Goal: Information Seeking & Learning: Check status

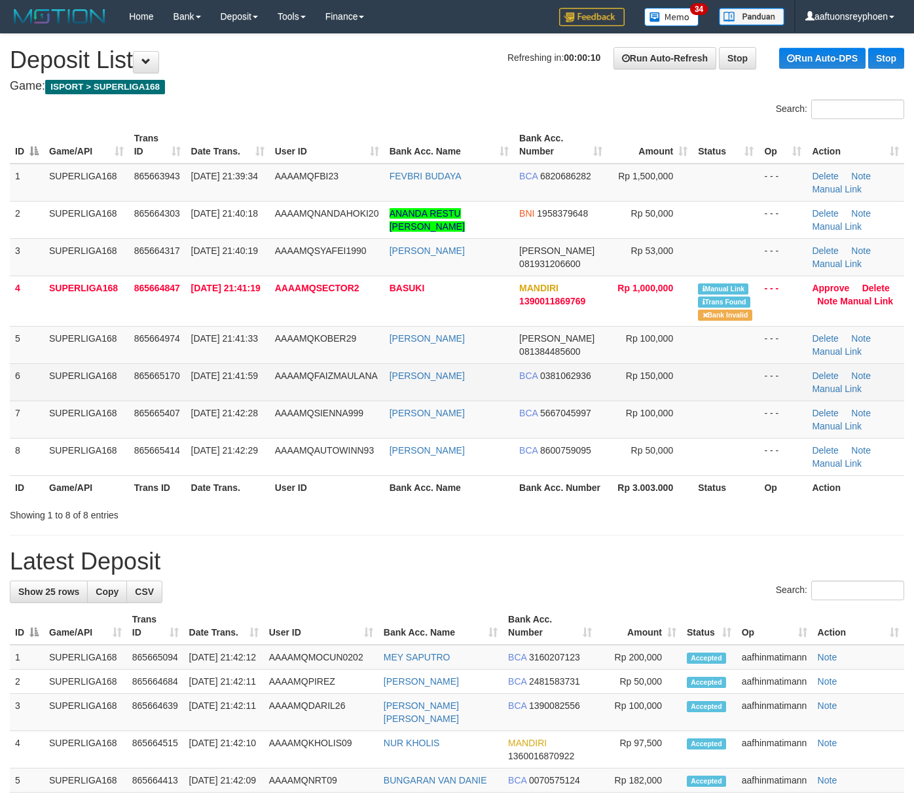
click at [238, 381] on td "31/08/2025 21:41:59" at bounding box center [228, 381] width 84 height 37
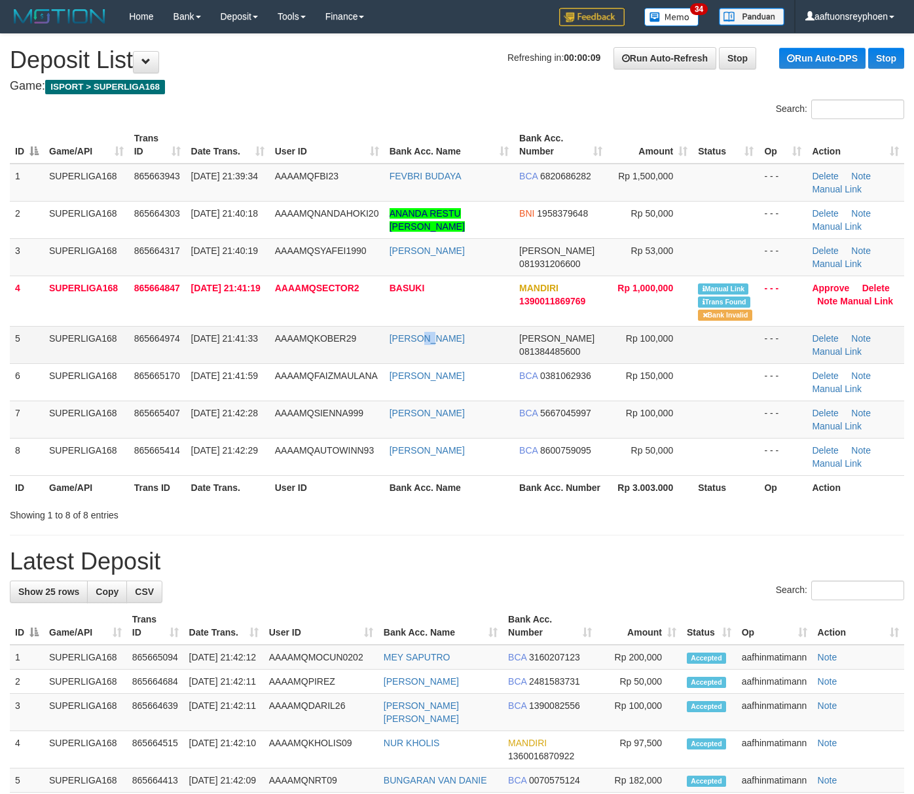
drag, startPoint x: 427, startPoint y: 360, endPoint x: 420, endPoint y: 359, distance: 7.2
click at [420, 359] on td "RICKY MAHESYA" at bounding box center [449, 344] width 130 height 37
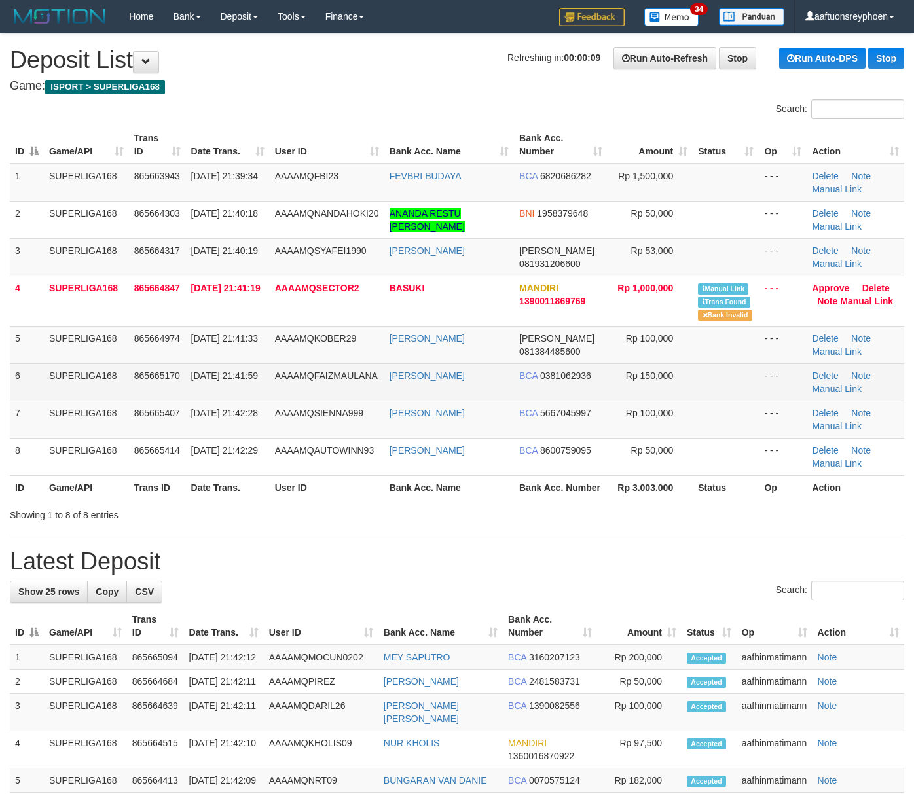
drag, startPoint x: 420, startPoint y: 359, endPoint x: 393, endPoint y: 367, distance: 28.0
click at [409, 361] on td "RICKY MAHESYA" at bounding box center [449, 344] width 130 height 37
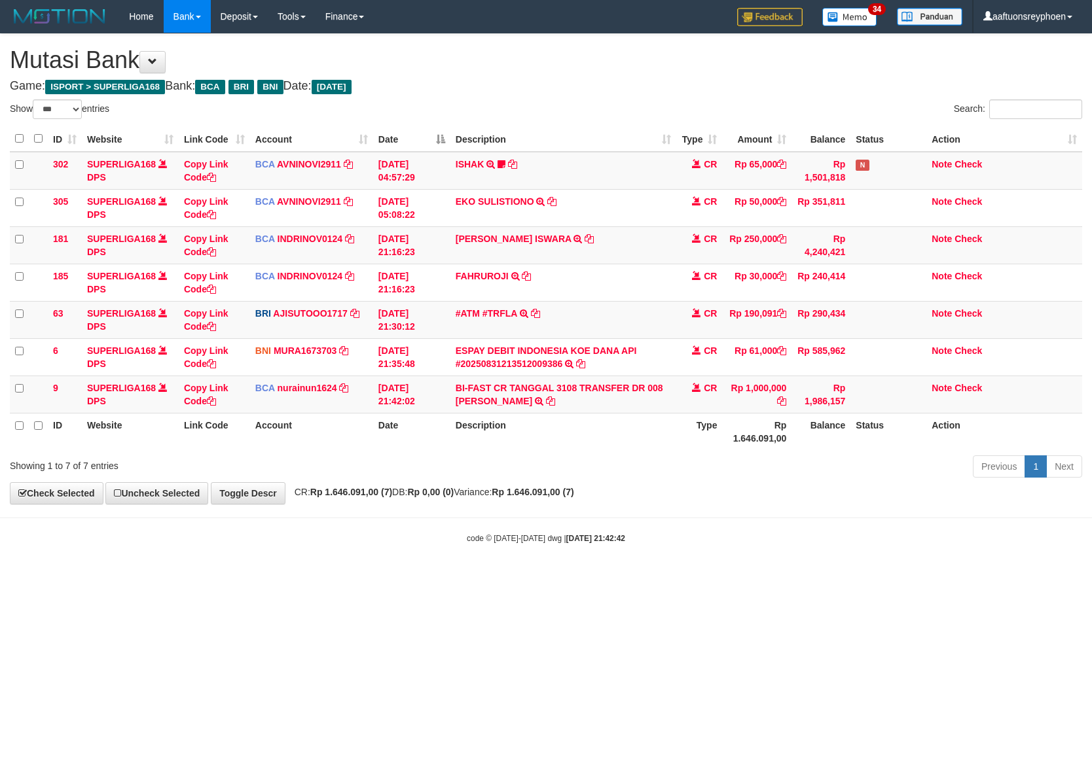
select select "***"
drag, startPoint x: 503, startPoint y: 551, endPoint x: 566, endPoint y: 548, distance: 62.3
click at [516, 551] on body "Toggle navigation Home Bank Account List Load By Website Group [ISPORT] SUPERLI…" at bounding box center [546, 288] width 1092 height 577
drag, startPoint x: 581, startPoint y: 542, endPoint x: 1087, endPoint y: 482, distance: 509.6
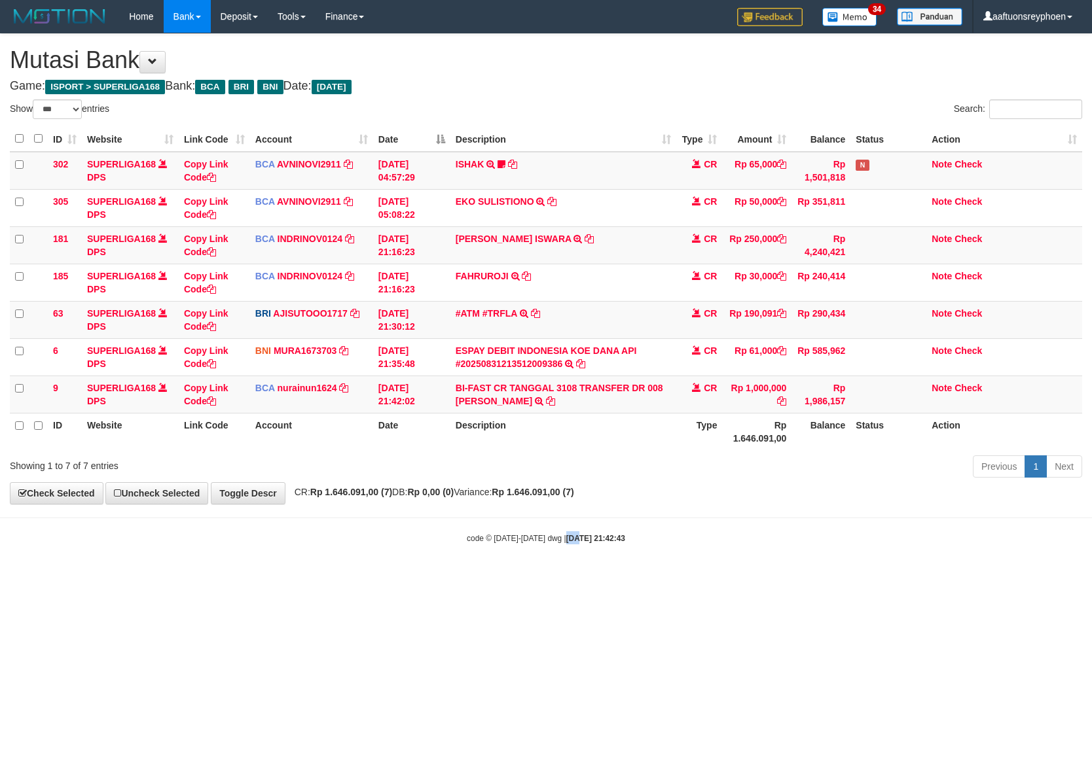
click at [617, 534] on body "Toggle navigation Home Bank Account List Load By Website Group [ISPORT] SUPERLI…" at bounding box center [546, 288] width 1092 height 577
drag, startPoint x: 781, startPoint y: 530, endPoint x: 1088, endPoint y: 490, distance: 309.6
click at [930, 507] on body "Toggle navigation Home Bank Account List Load By Website Group [ISPORT] SUPERLI…" at bounding box center [546, 288] width 1092 height 577
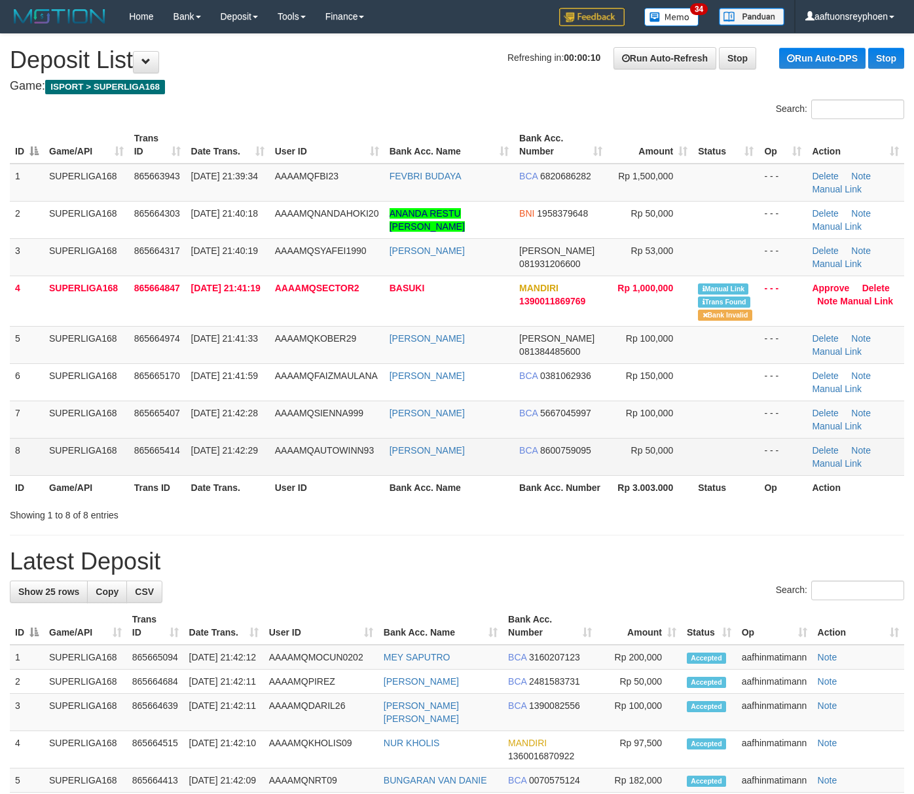
click at [43, 443] on tr "8 SUPERLIGA168 865665414 31/08/2025 21:42:29 AAAAMQAUTOWINN93 WILMANTO GAZALI R…" at bounding box center [457, 456] width 894 height 37
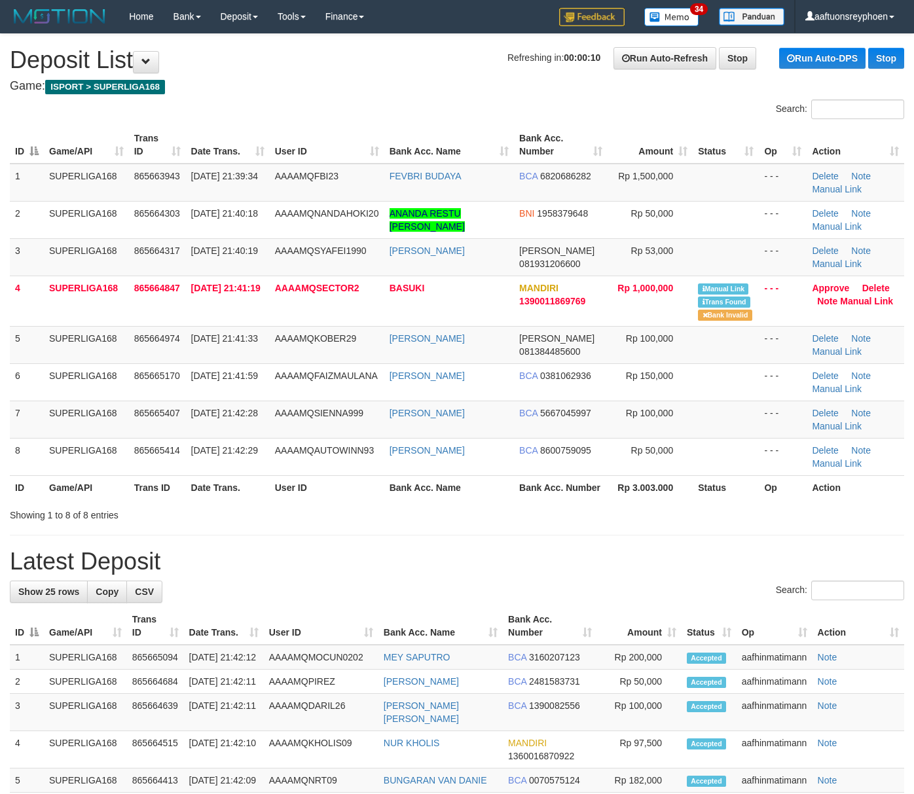
drag, startPoint x: 43, startPoint y: 443, endPoint x: 8, endPoint y: 461, distance: 38.9
click at [8, 461] on div "ID Game/API Trans ID Date Trans. User ID Bank Acc. Name Bank Acc. Number Amount…" at bounding box center [457, 312] width 914 height 381
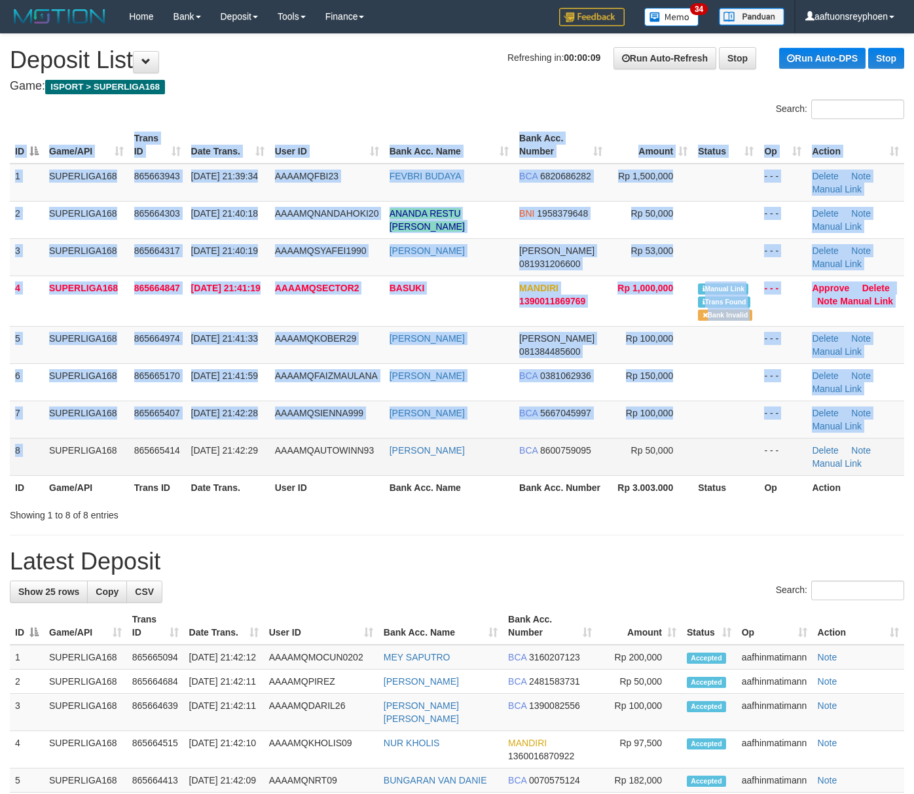
click at [98, 467] on td "SUPERLIGA168" at bounding box center [86, 456] width 85 height 37
click at [82, 439] on td "SUPERLIGA168" at bounding box center [86, 456] width 85 height 37
click at [109, 456] on td "SUPERLIGA168" at bounding box center [86, 456] width 85 height 37
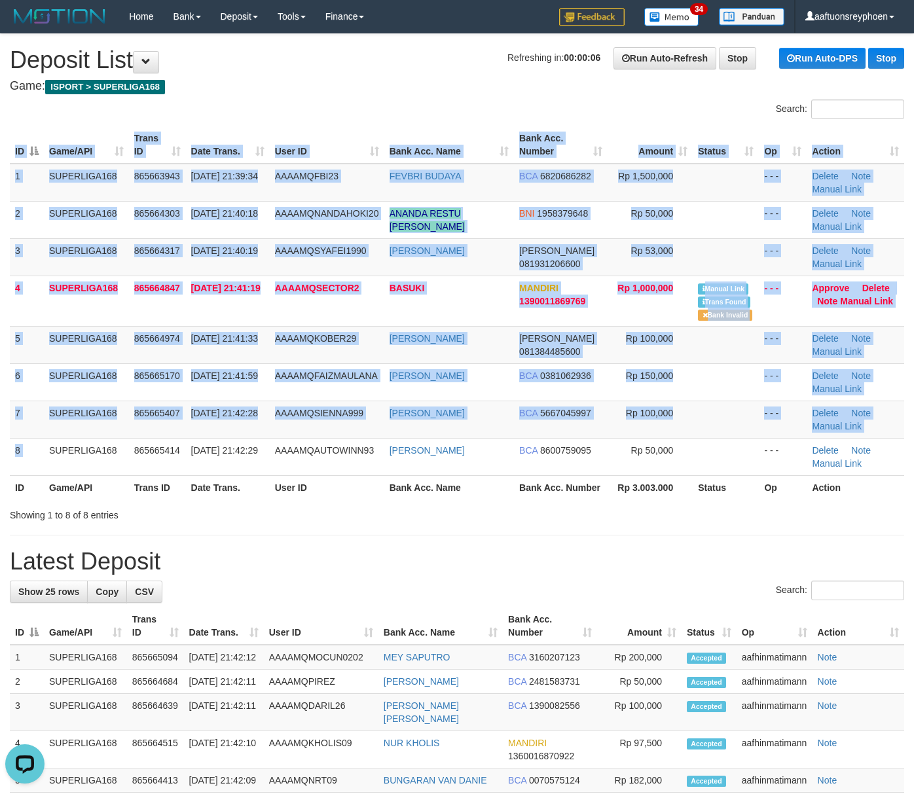
drag, startPoint x: 109, startPoint y: 456, endPoint x: 1, endPoint y: 478, distance: 110.3
click at [90, 457] on td "SUPERLIGA168" at bounding box center [86, 456] width 85 height 37
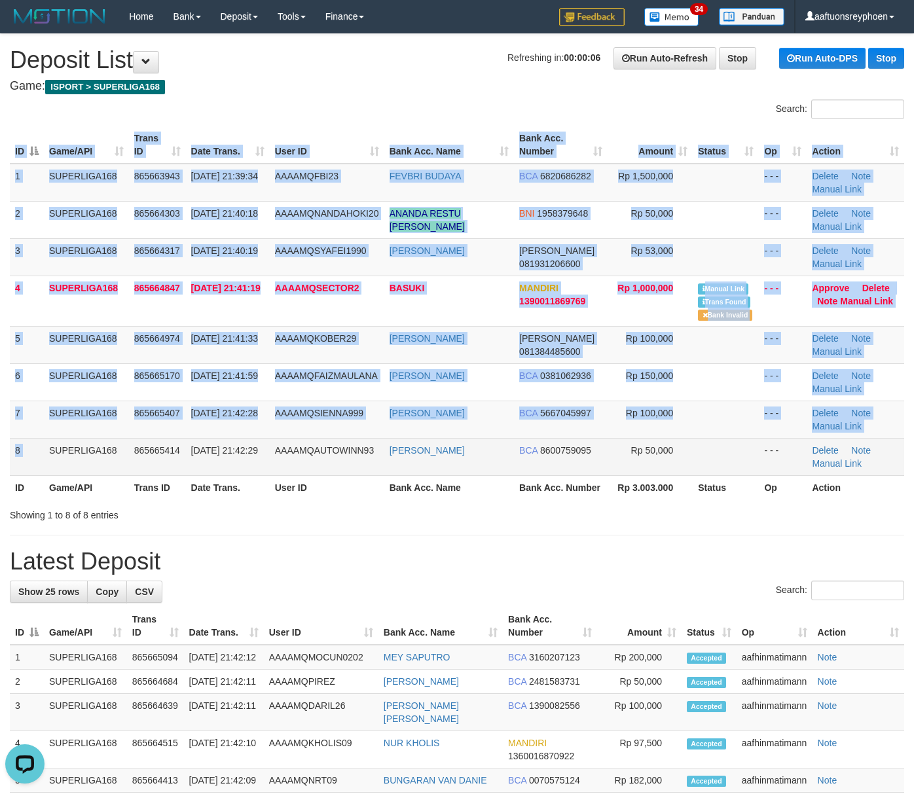
click at [111, 469] on td "SUPERLIGA168" at bounding box center [86, 456] width 85 height 37
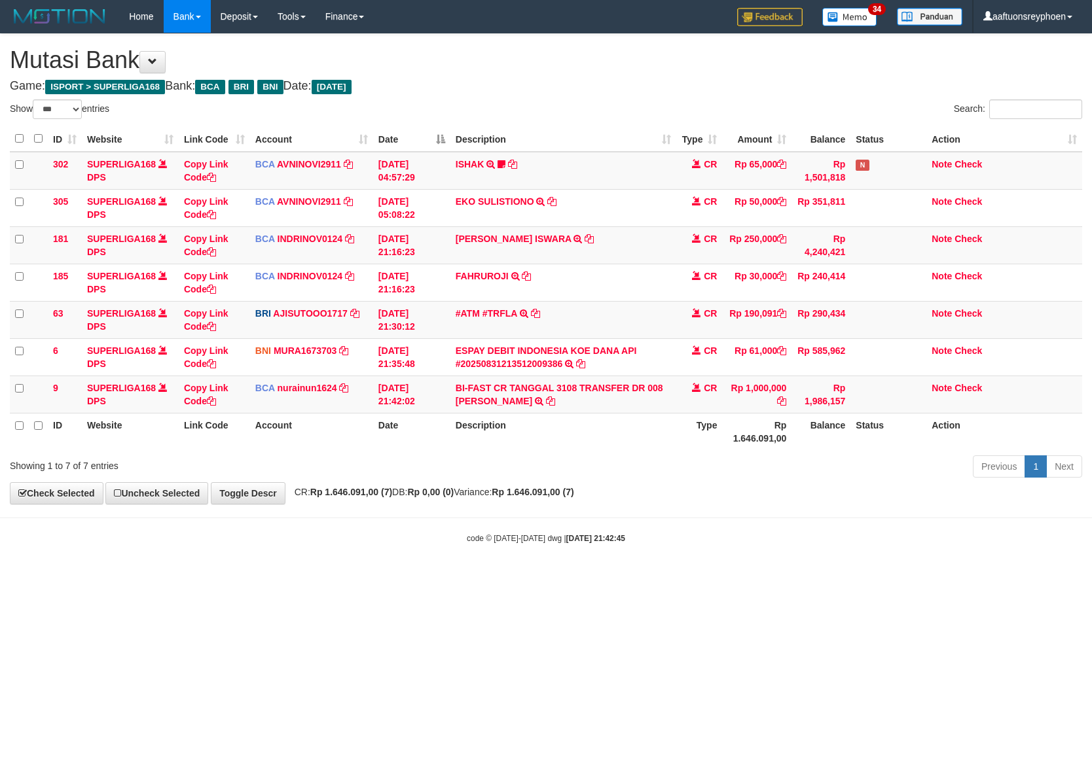
select select "***"
drag, startPoint x: 517, startPoint y: 539, endPoint x: 524, endPoint y: 537, distance: 7.7
click at [521, 537] on small "code © 2012-2018 dwg | 2025/08/31 21:42:46" at bounding box center [546, 538] width 158 height 9
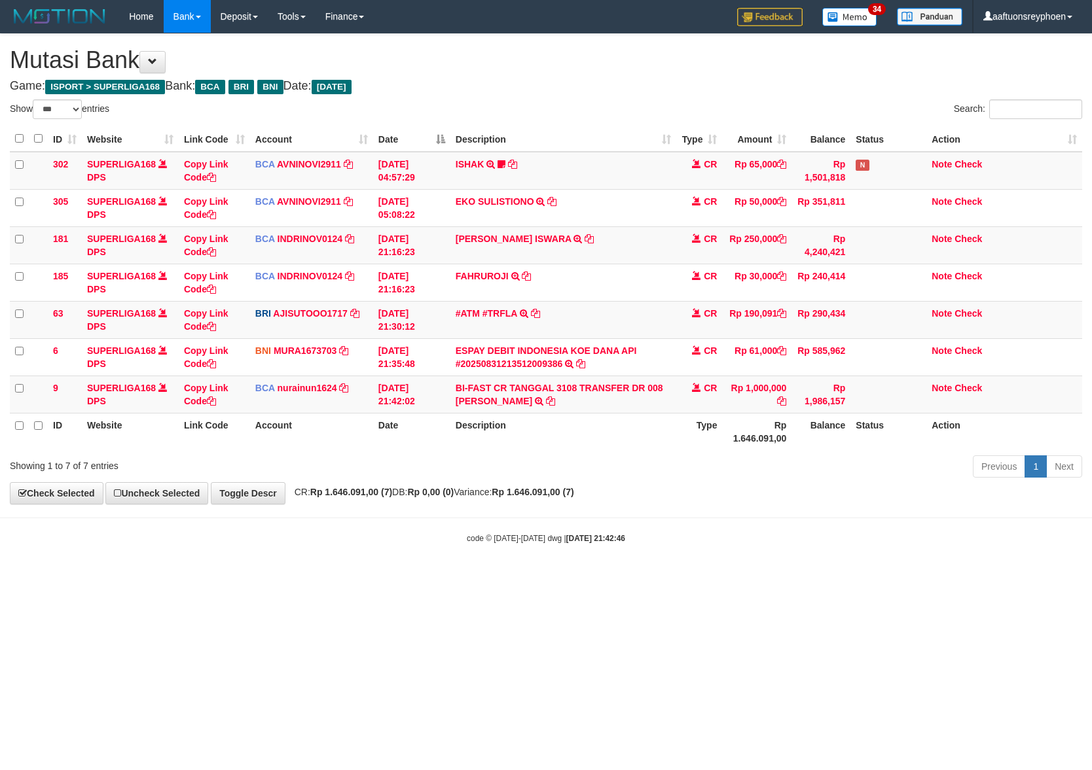
click at [526, 535] on div "code © 2012-2018 dwg | 2025/08/31 21:42:46" at bounding box center [546, 538] width 1092 height 13
click at [525, 535] on div "code © 2012-2018 dwg | 2025/08/31 21:42:46" at bounding box center [546, 538] width 1092 height 13
drag, startPoint x: 525, startPoint y: 535, endPoint x: 678, endPoint y: 524, distance: 153.6
click at [556, 532] on body "Toggle navigation Home Bank Account List Load By Website Group [ISPORT] SUPERLI…" at bounding box center [546, 288] width 1092 height 577
select select "***"
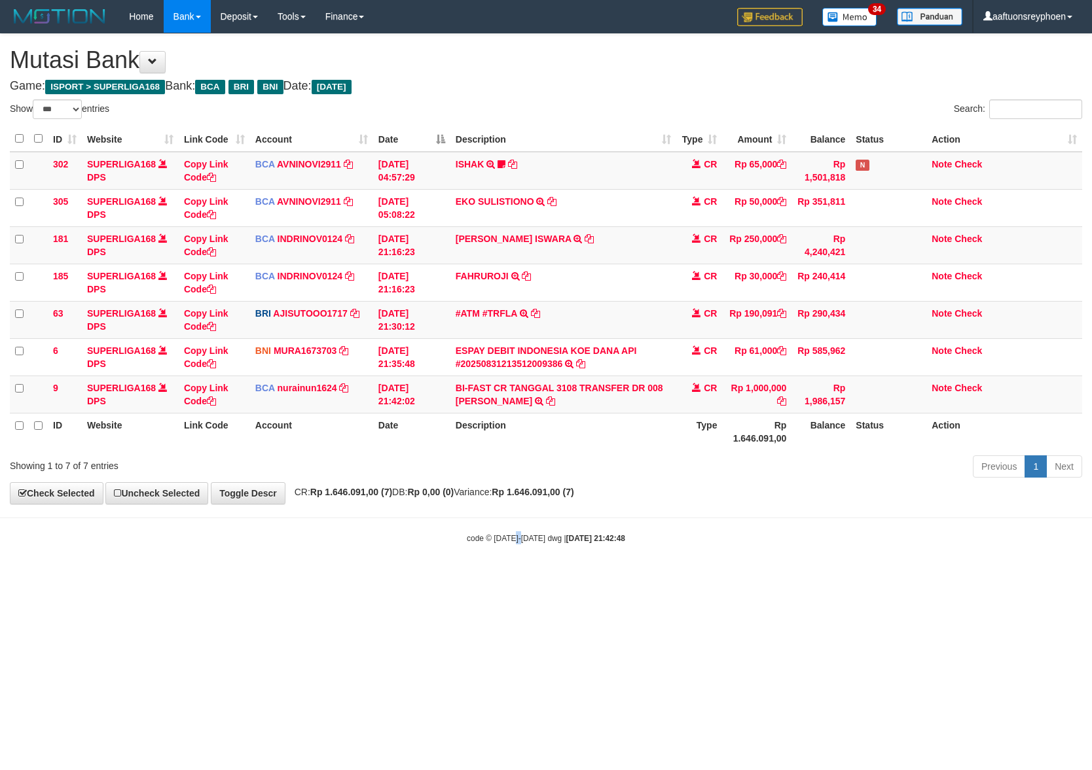
drag, startPoint x: 514, startPoint y: 566, endPoint x: 530, endPoint y: 569, distance: 16.0
click at [522, 566] on body "Toggle navigation Home Bank Account List Load By Website Group [ISPORT] SUPERLI…" at bounding box center [546, 288] width 1092 height 577
click at [532, 566] on body "Toggle navigation Home Bank Account List Load By Website Group [ISPORT] SUPERLI…" at bounding box center [546, 288] width 1092 height 577
click at [530, 566] on body "Toggle navigation Home Bank Account List Load By Website Group [ISPORT] SUPERLI…" at bounding box center [546, 288] width 1092 height 577
drag, startPoint x: 504, startPoint y: 570, endPoint x: 1087, endPoint y: 507, distance: 586.0
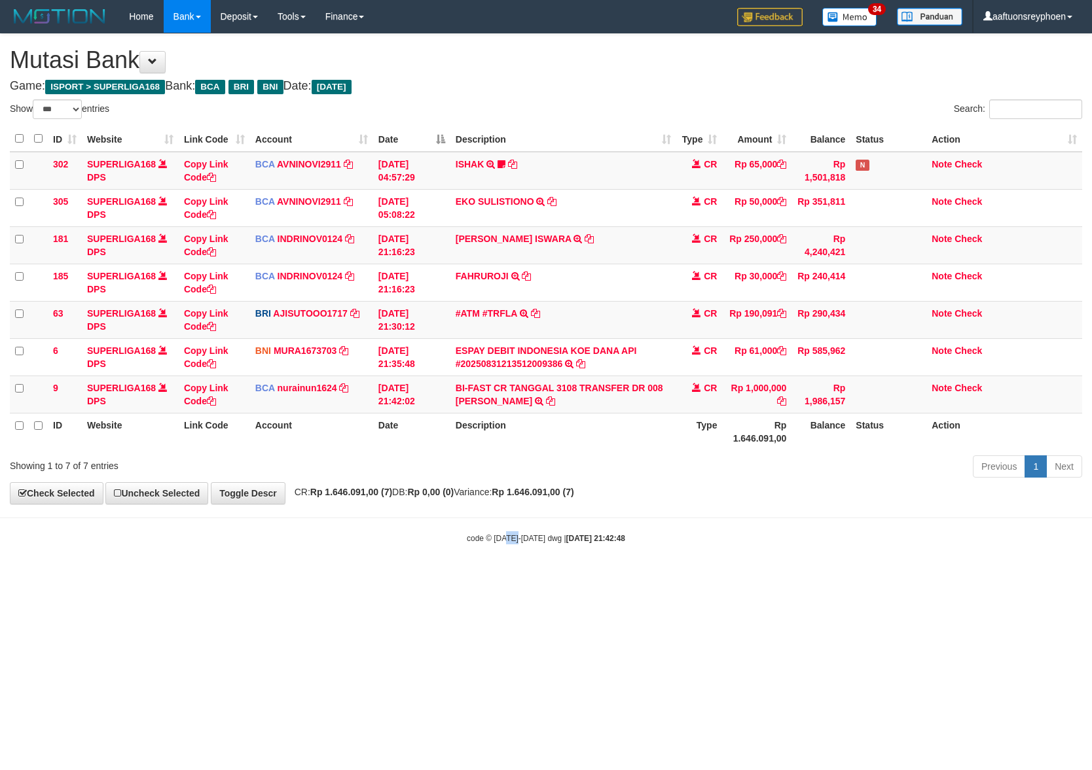
click at [632, 560] on body "Toggle navigation Home Bank Account List Load By Website Group [ISPORT] SUPERLI…" at bounding box center [546, 288] width 1092 height 577
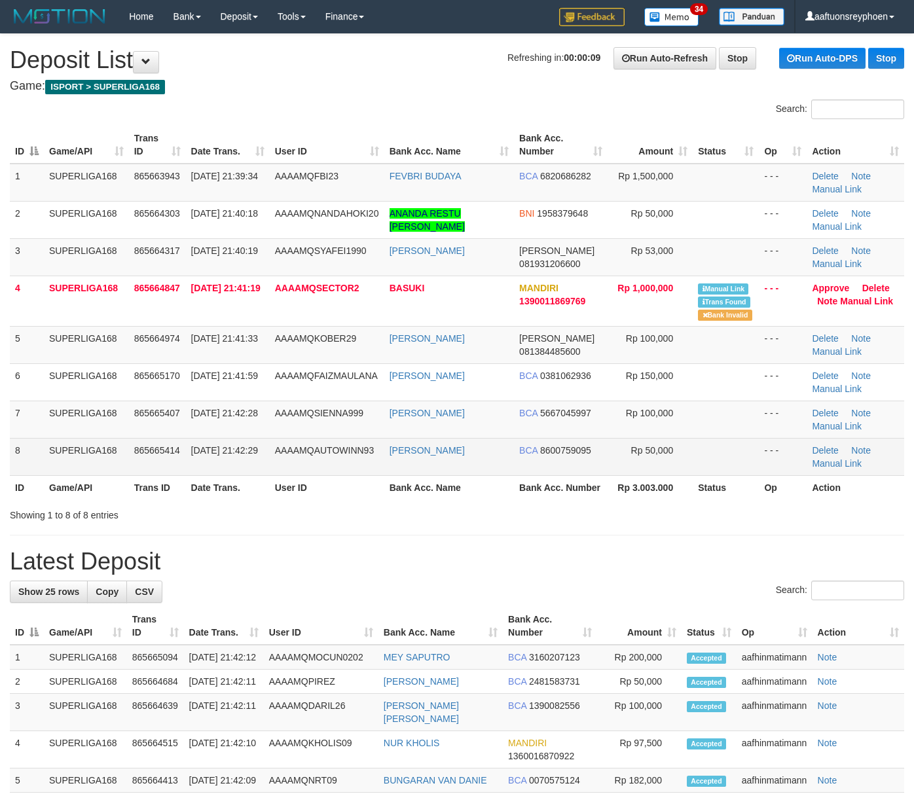
click at [172, 446] on span "865665414" at bounding box center [157, 450] width 46 height 10
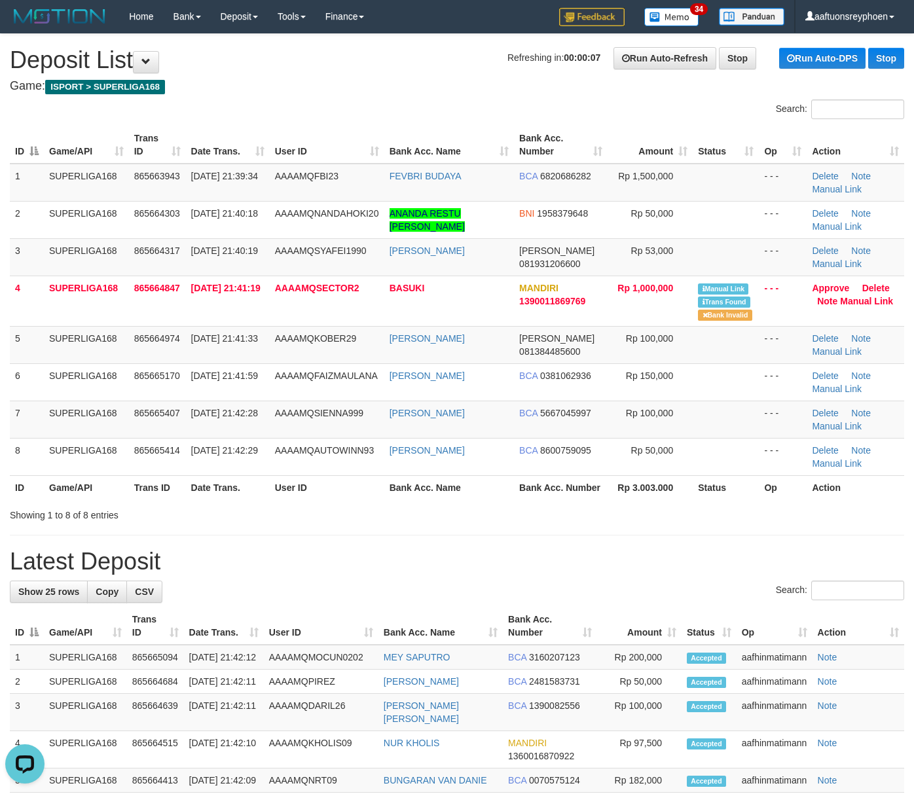
drag, startPoint x: 84, startPoint y: 449, endPoint x: 1, endPoint y: 458, distance: 83.0
click at [82, 449] on td "SUPERLIGA168" at bounding box center [86, 456] width 85 height 37
drag, startPoint x: 90, startPoint y: 422, endPoint x: 45, endPoint y: 429, distance: 45.7
click at [85, 422] on td "SUPERLIGA168" at bounding box center [86, 419] width 85 height 37
drag, startPoint x: 113, startPoint y: 445, endPoint x: 1, endPoint y: 460, distance: 112.2
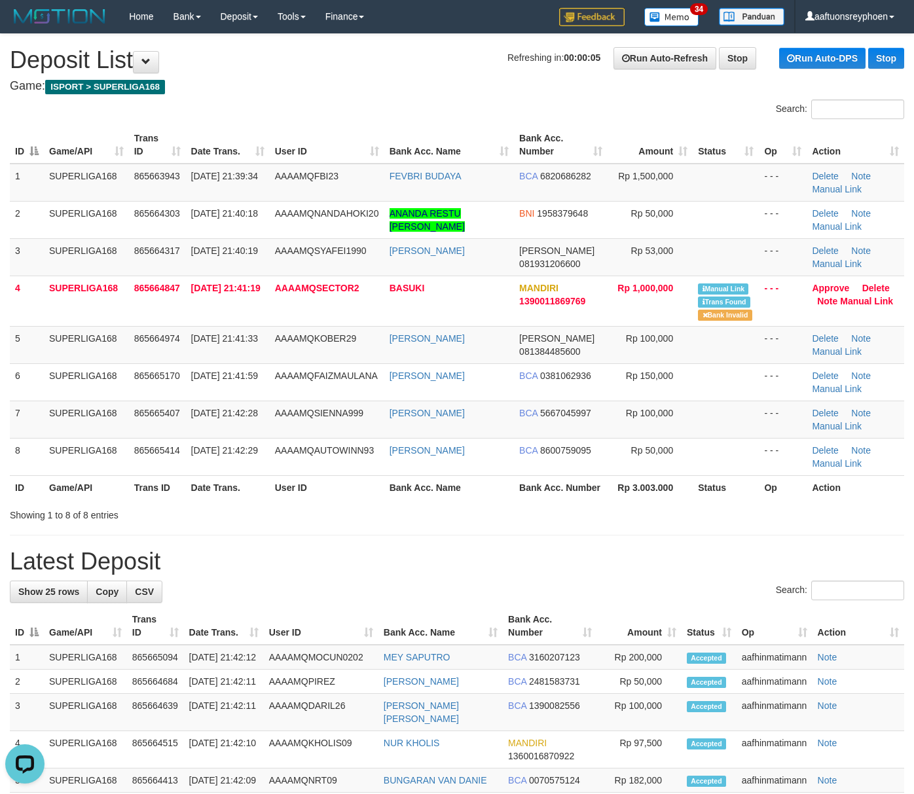
click at [113, 444] on td "SUPERLIGA168" at bounding box center [86, 456] width 85 height 37
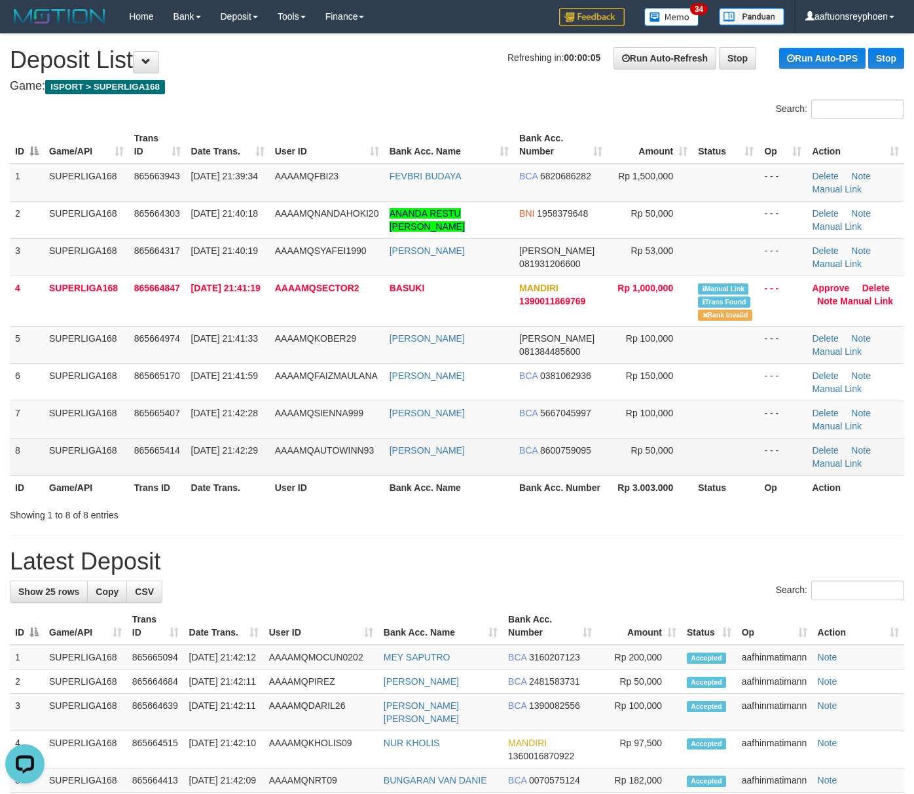
drag, startPoint x: 139, startPoint y: 435, endPoint x: 117, endPoint y: 441, distance: 23.5
click at [134, 436] on td "865665407" at bounding box center [157, 419] width 57 height 37
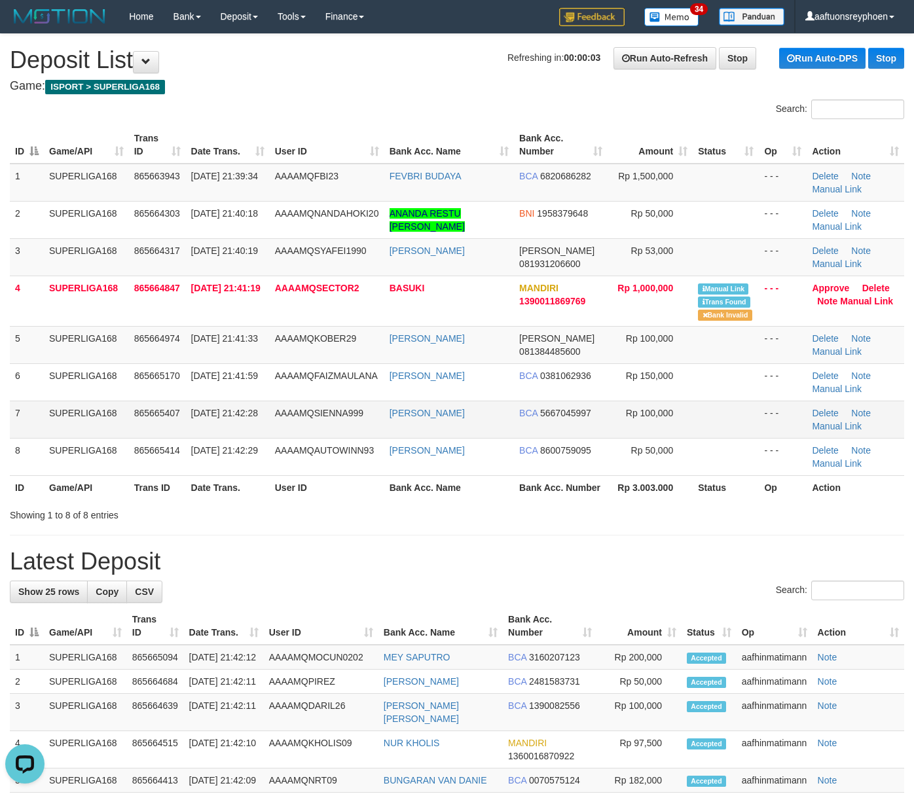
click at [145, 435] on td "865665407" at bounding box center [157, 419] width 57 height 37
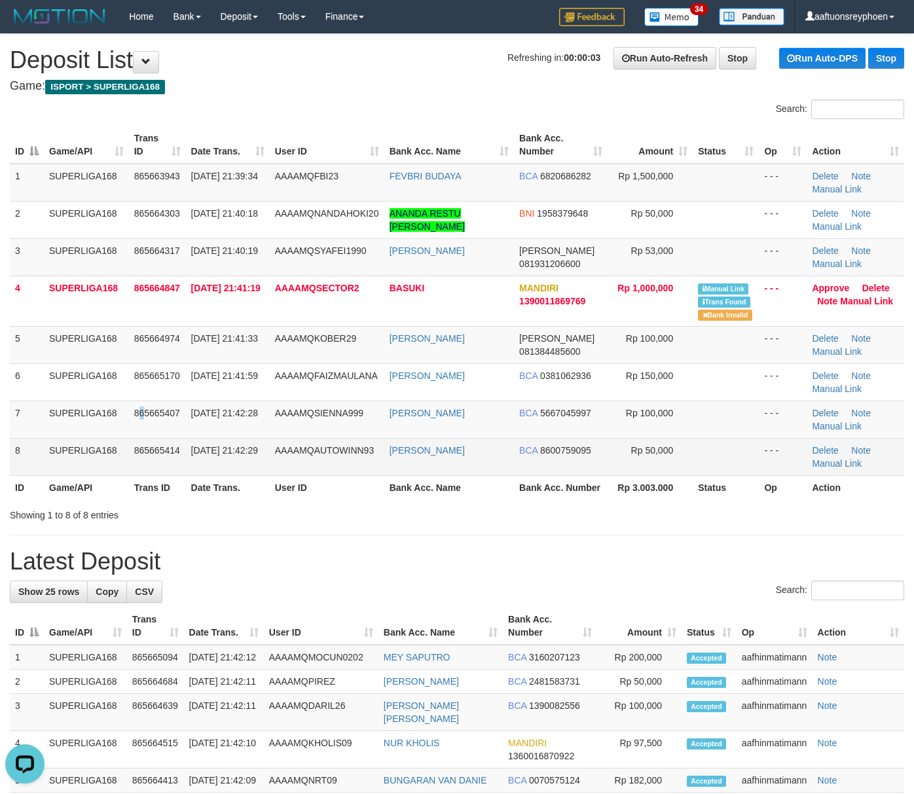
click at [117, 436] on tr "7 SUPERLIGA168 865665407 31/08/2025 21:42:28 AAAAMQSIENNA999 NANA SUDIARNA BCA …" at bounding box center [457, 419] width 894 height 37
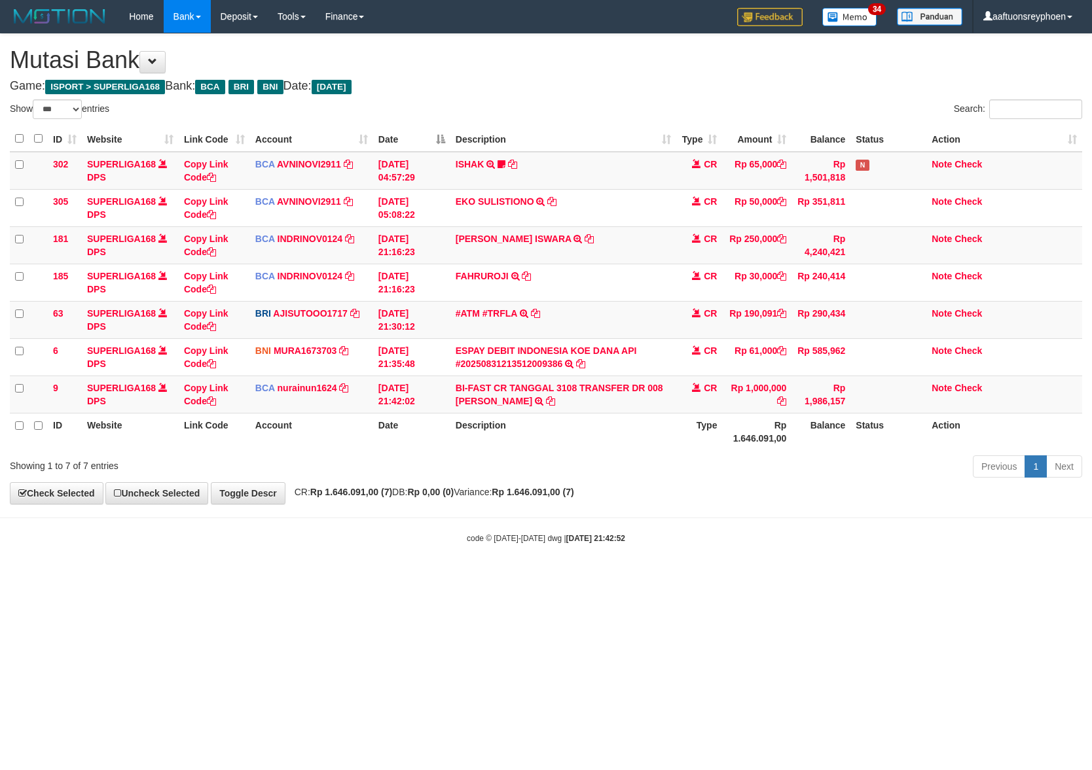
select select "***"
click at [704, 540] on body "Toggle navigation Home Bank Account List Load By Website Group [ISPORT] SUPERLI…" at bounding box center [546, 288] width 1092 height 577
select select "***"
click at [708, 529] on body "Toggle navigation Home Bank Account List Load By Website Group [ISPORT] SUPERLI…" at bounding box center [546, 288] width 1092 height 577
drag, startPoint x: 702, startPoint y: 513, endPoint x: 1087, endPoint y: 470, distance: 388.0
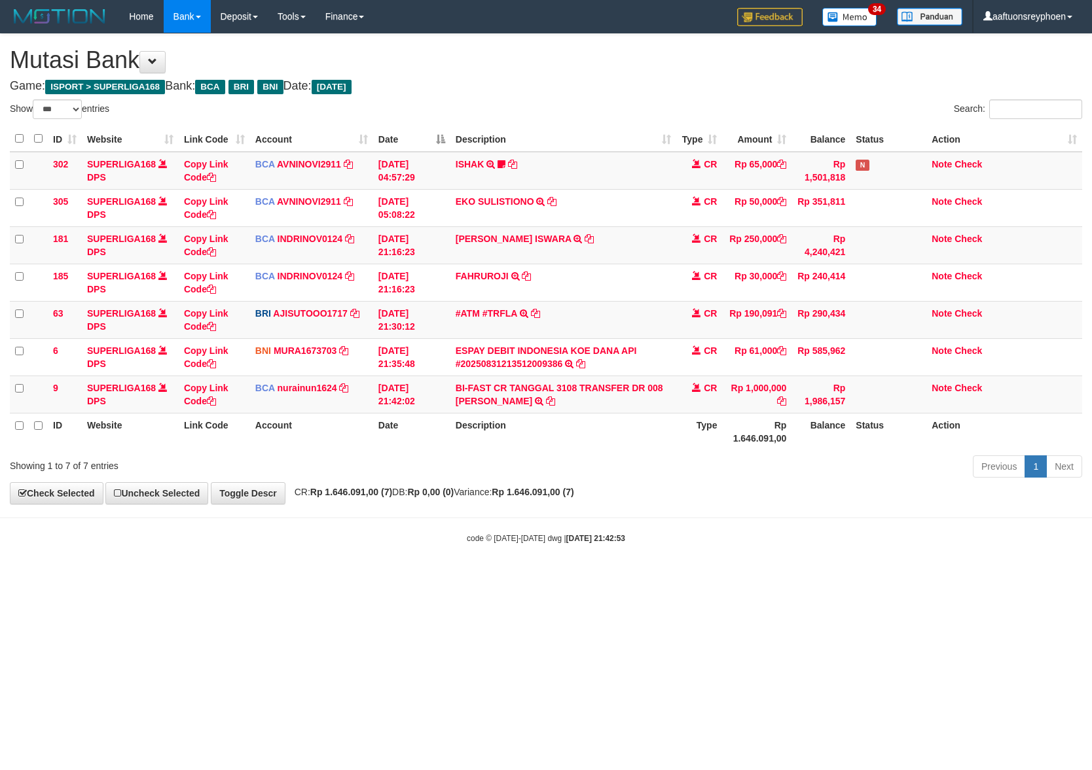
click at [863, 493] on body "Toggle navigation Home Bank Account List Load By Website Group [ISPORT] SUPERLI…" at bounding box center [546, 288] width 1092 height 577
drag, startPoint x: 579, startPoint y: 529, endPoint x: 587, endPoint y: 526, distance: 8.3
click at [582, 529] on body "Toggle navigation Home Bank Account List Load By Website Group [ISPORT] SUPERLI…" at bounding box center [546, 288] width 1092 height 577
drag, startPoint x: 587, startPoint y: 526, endPoint x: 1088, endPoint y: 477, distance: 503.9
click at [588, 525] on body "Toggle navigation Home Bank Account List Load By Website Group [ISPORT] SUPERLI…" at bounding box center [546, 288] width 1092 height 577
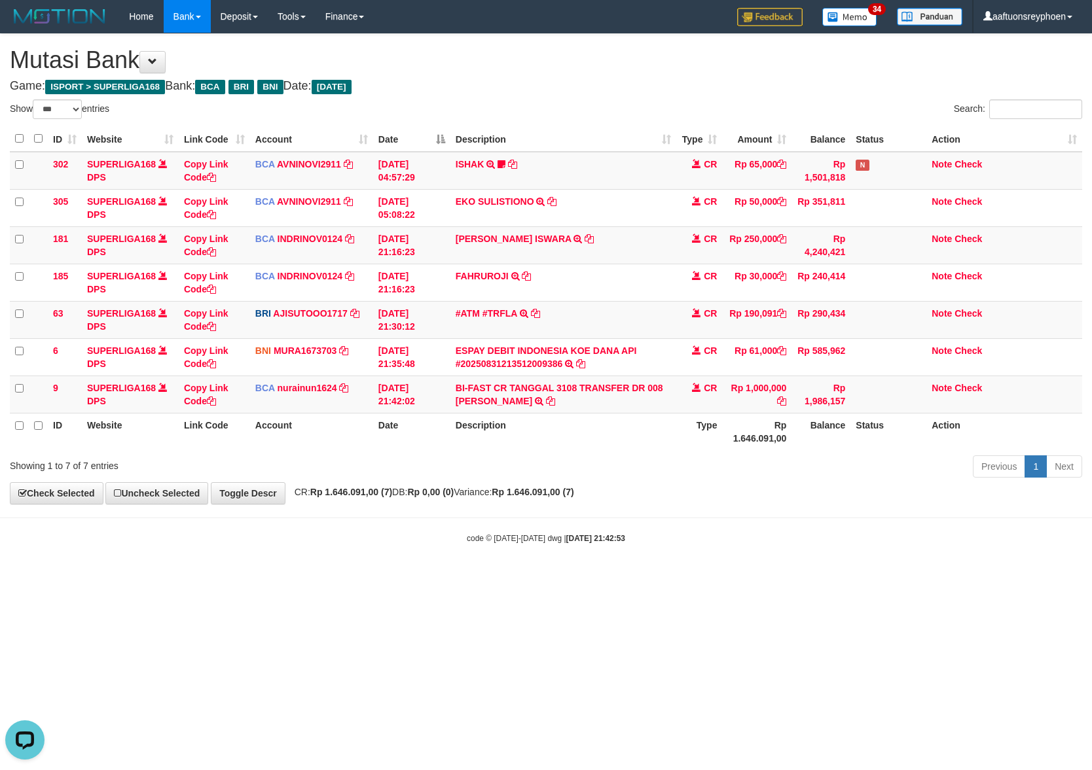
drag, startPoint x: 600, startPoint y: 511, endPoint x: 1090, endPoint y: 475, distance: 491.7
click at [771, 498] on body "Toggle navigation Home Bank Account List Load By Website Group [ISPORT] SUPERLI…" at bounding box center [546, 288] width 1092 height 577
click at [679, 508] on body "Toggle navigation Home Bank Account List Load By Website Group [ISPORT] SUPERLI…" at bounding box center [546, 288] width 1092 height 577
drag, startPoint x: 522, startPoint y: 516, endPoint x: 1042, endPoint y: 477, distance: 522.0
click at [556, 512] on body "Toggle navigation Home Bank Account List Load By Website Group [ISPORT] SUPERLI…" at bounding box center [546, 288] width 1092 height 577
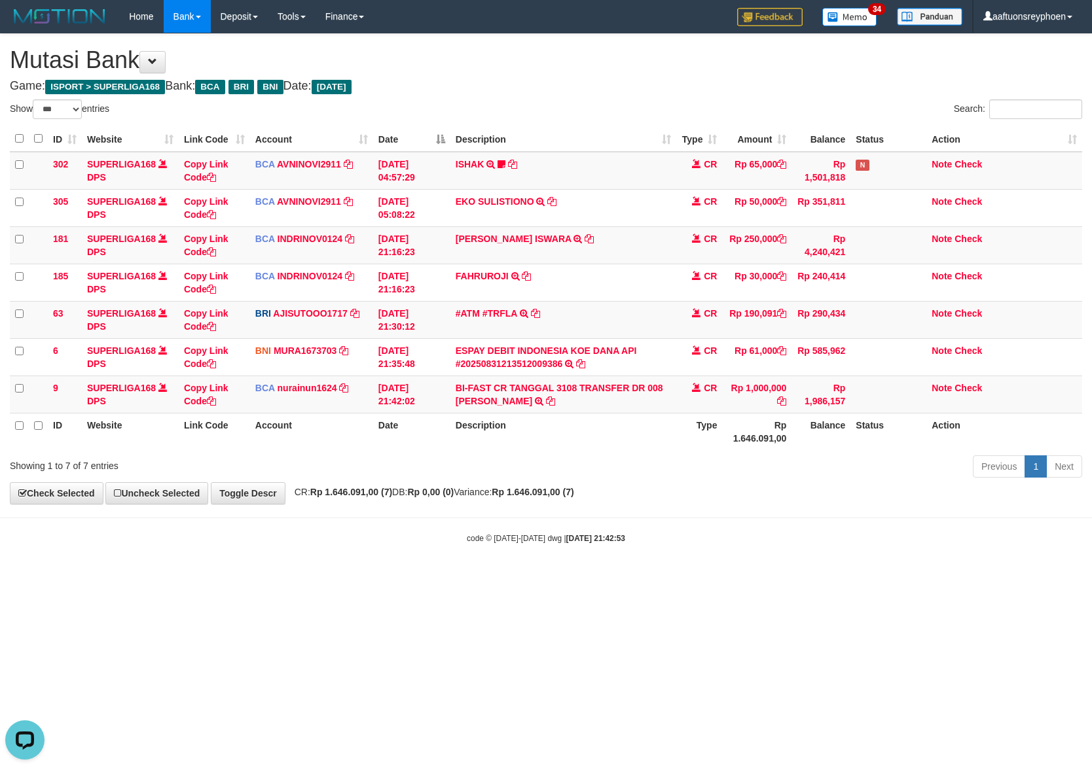
click at [416, 513] on body "Toggle navigation Home Bank Account List Load By Website Group [ISPORT] SUPERLI…" at bounding box center [546, 288] width 1092 height 577
drag, startPoint x: 420, startPoint y: 515, endPoint x: 765, endPoint y: 494, distance: 345.0
click at [443, 512] on body "Toggle navigation Home Bank Account List Load By Website Group [ISPORT] SUPERLI…" at bounding box center [546, 288] width 1092 height 577
select select "***"
drag, startPoint x: 551, startPoint y: 511, endPoint x: 1085, endPoint y: 504, distance: 533.6
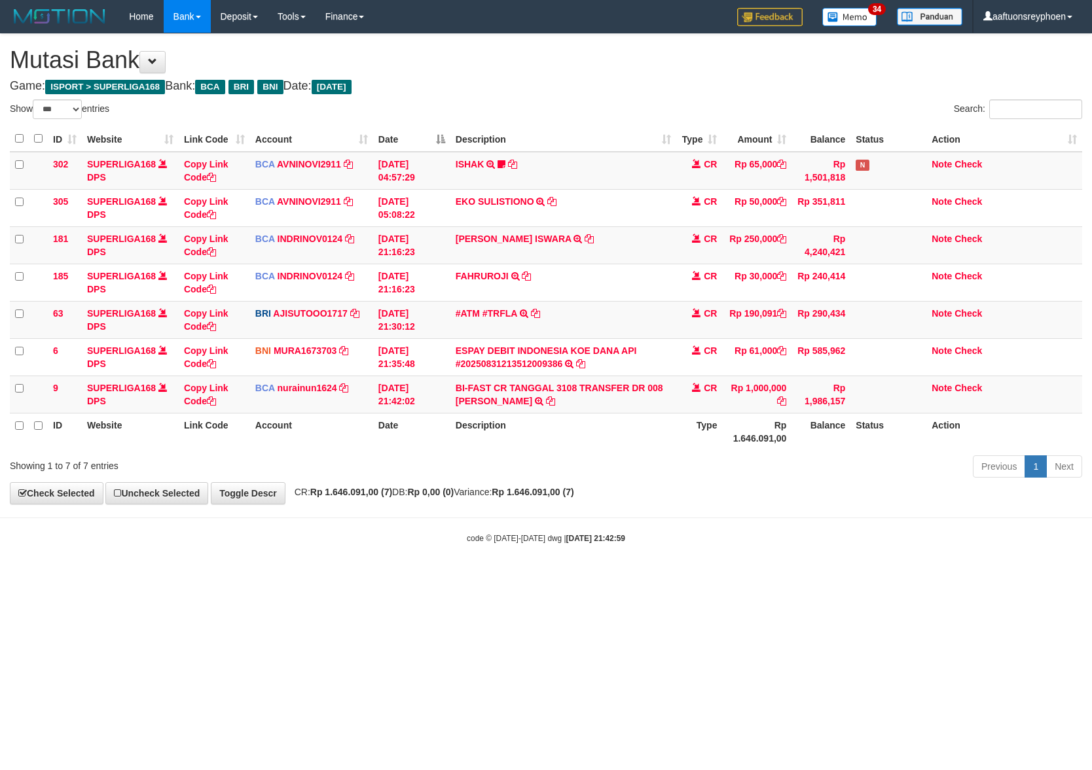
click at [596, 511] on body "Toggle navigation Home Bank Account List Load By Website Group [ISPORT] SUPERLI…" at bounding box center [546, 288] width 1092 height 577
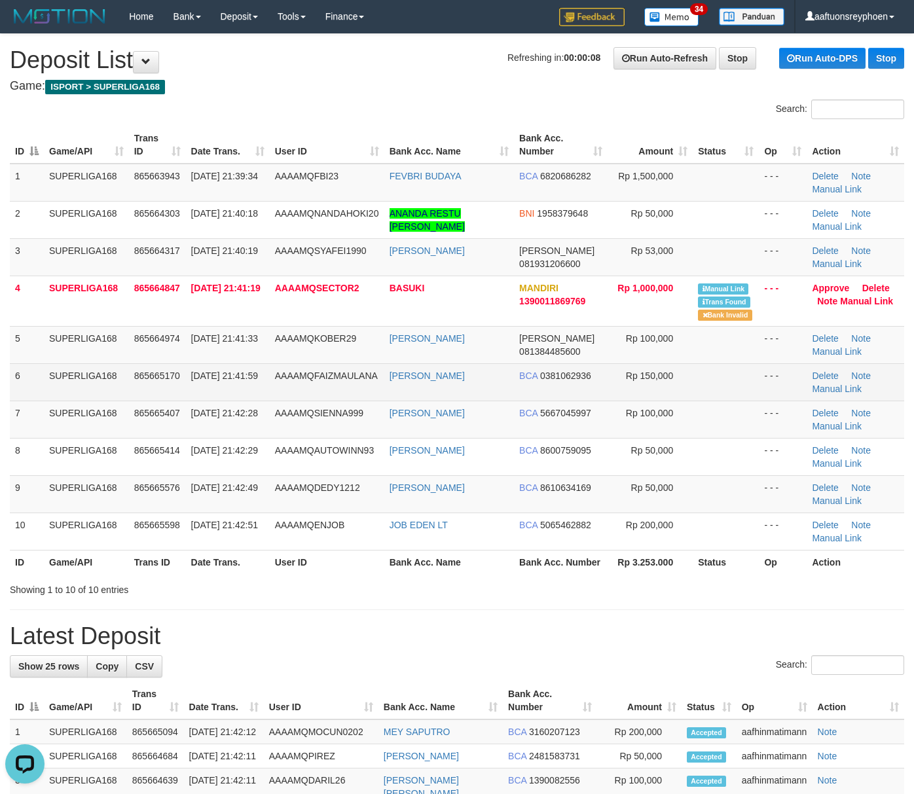
click at [117, 384] on td "SUPERLIGA168" at bounding box center [86, 381] width 85 height 37
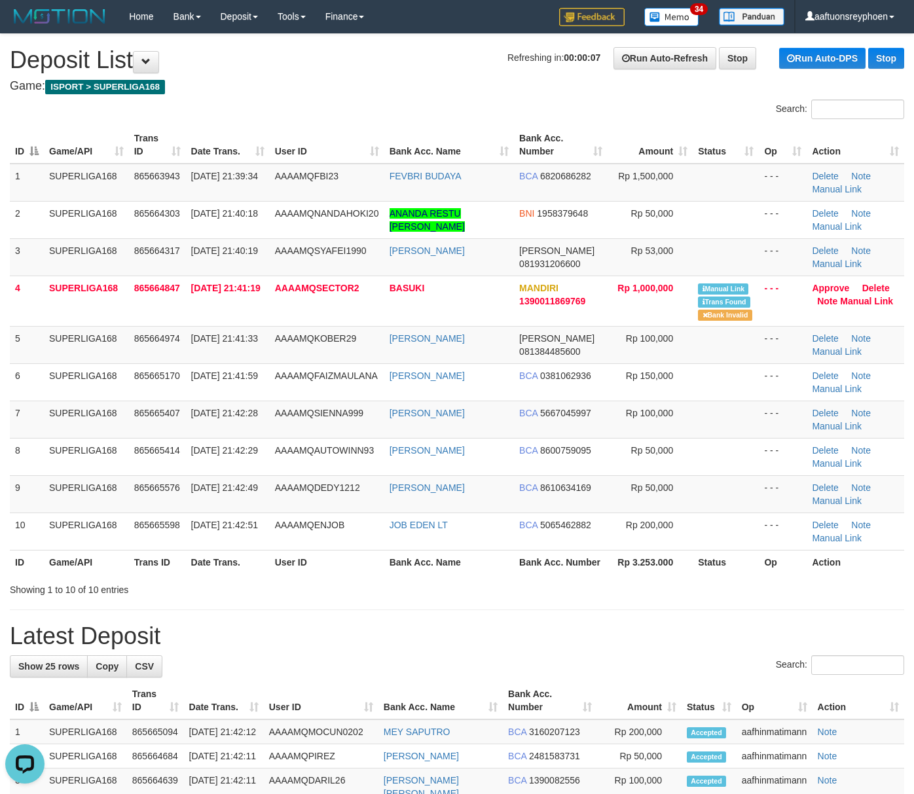
drag, startPoint x: 153, startPoint y: 373, endPoint x: 4, endPoint y: 396, distance: 150.4
click at [152, 373] on span "865665170" at bounding box center [157, 376] width 46 height 10
drag, startPoint x: 80, startPoint y: 420, endPoint x: 68, endPoint y: 419, distance: 11.9
click at [76, 419] on td "SUPERLIGA168" at bounding box center [86, 419] width 85 height 37
drag, startPoint x: 95, startPoint y: 396, endPoint x: 1, endPoint y: 399, distance: 93.6
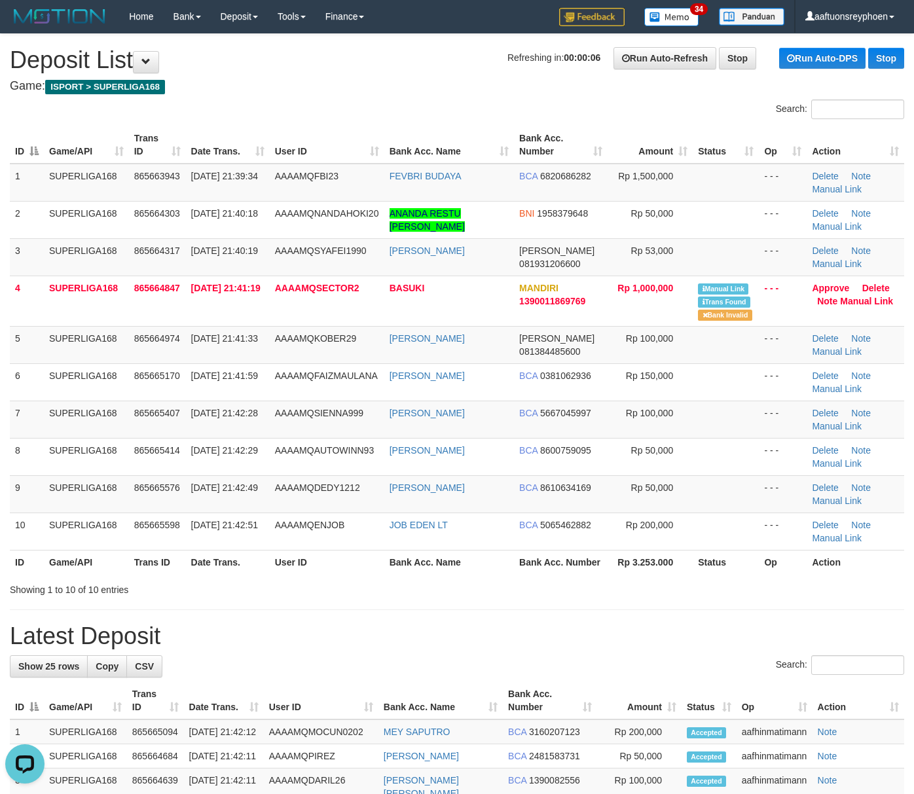
click at [94, 393] on td "SUPERLIGA168" at bounding box center [86, 381] width 85 height 37
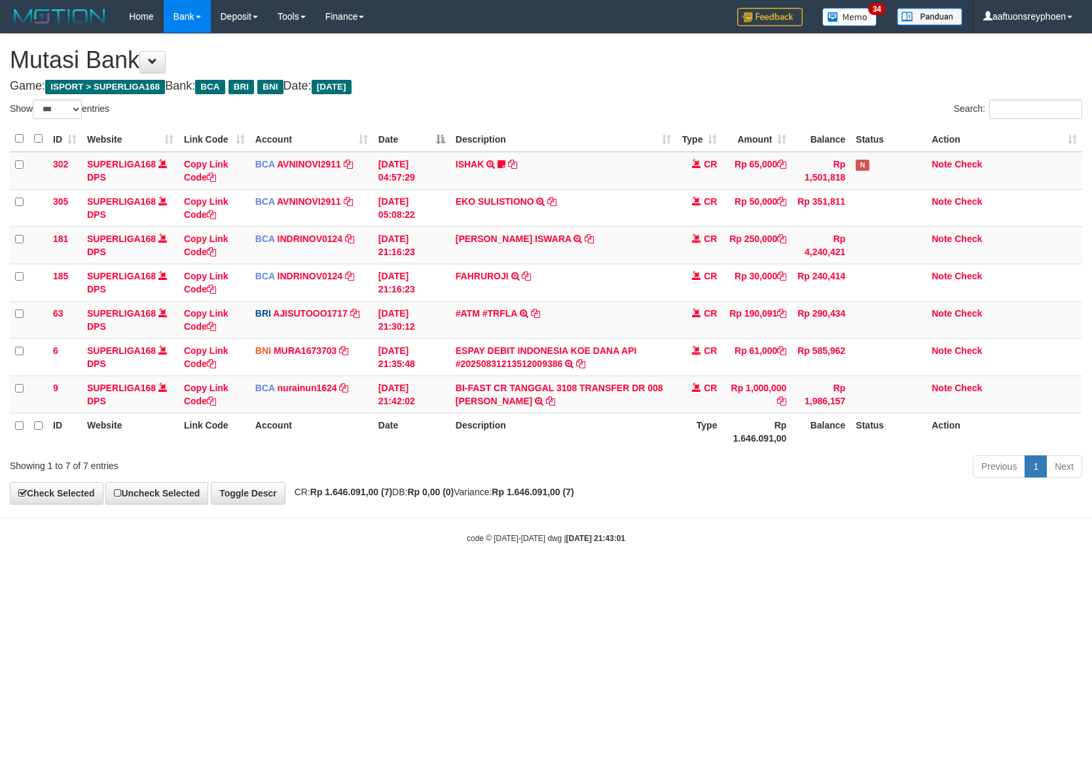
select select "***"
click at [573, 405] on td "BI-FAST CR TANGGAL 3108 TRANSFER DR 008 BASUKI BI-FAST CR TANGGAL :31/08 TRANSF…" at bounding box center [563, 394] width 226 height 37
click at [611, 504] on div "**********" at bounding box center [546, 269] width 1092 height 470
select select "***"
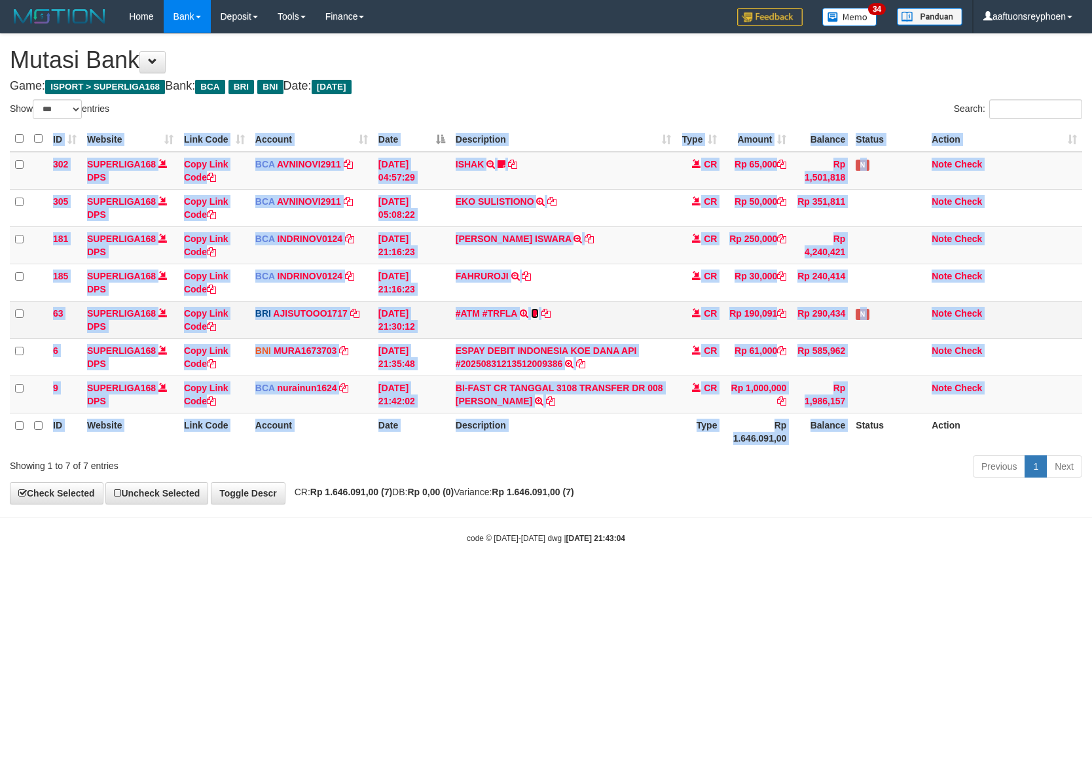
click at [532, 316] on icon at bounding box center [535, 313] width 8 height 9
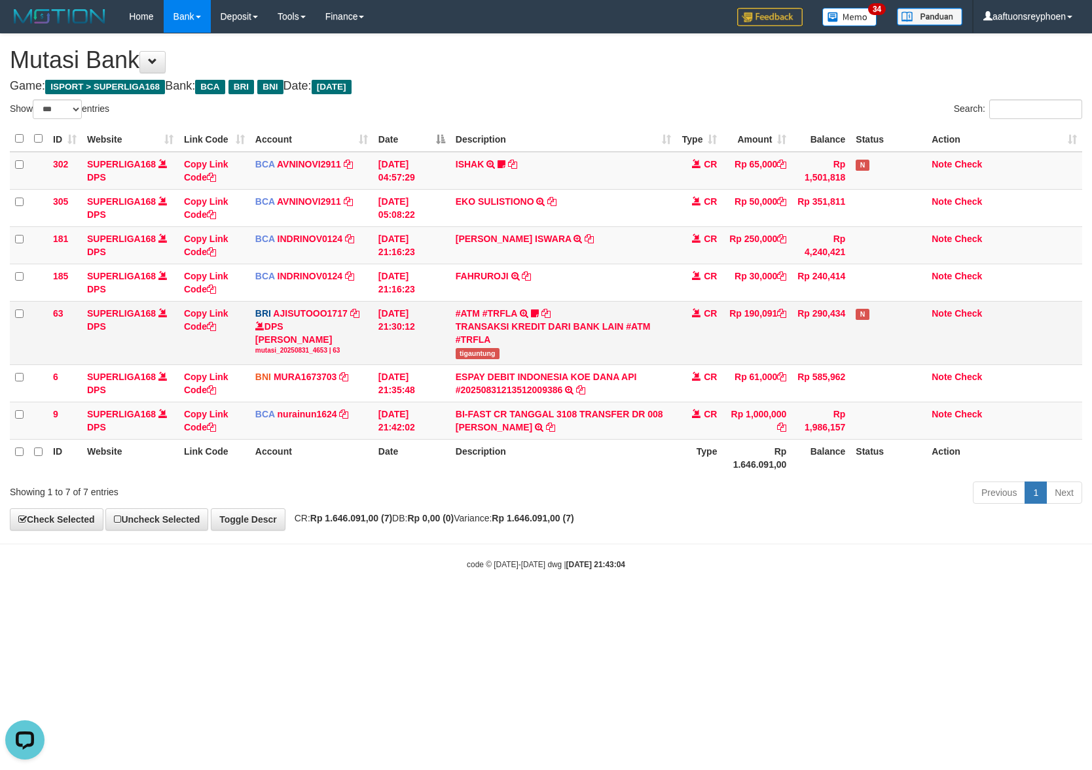
click at [478, 359] on span "tigauntung" at bounding box center [478, 353] width 44 height 11
copy span "tigauntung"
click at [478, 359] on span "tigauntung" at bounding box center [478, 353] width 44 height 11
drag, startPoint x: 930, startPoint y: 495, endPoint x: 1087, endPoint y: 470, distance: 159.1
click at [1014, 480] on div "Show ** ** ** *** entries Search: ID Website Link Code Account Date Description…" at bounding box center [546, 304] width 1072 height 409
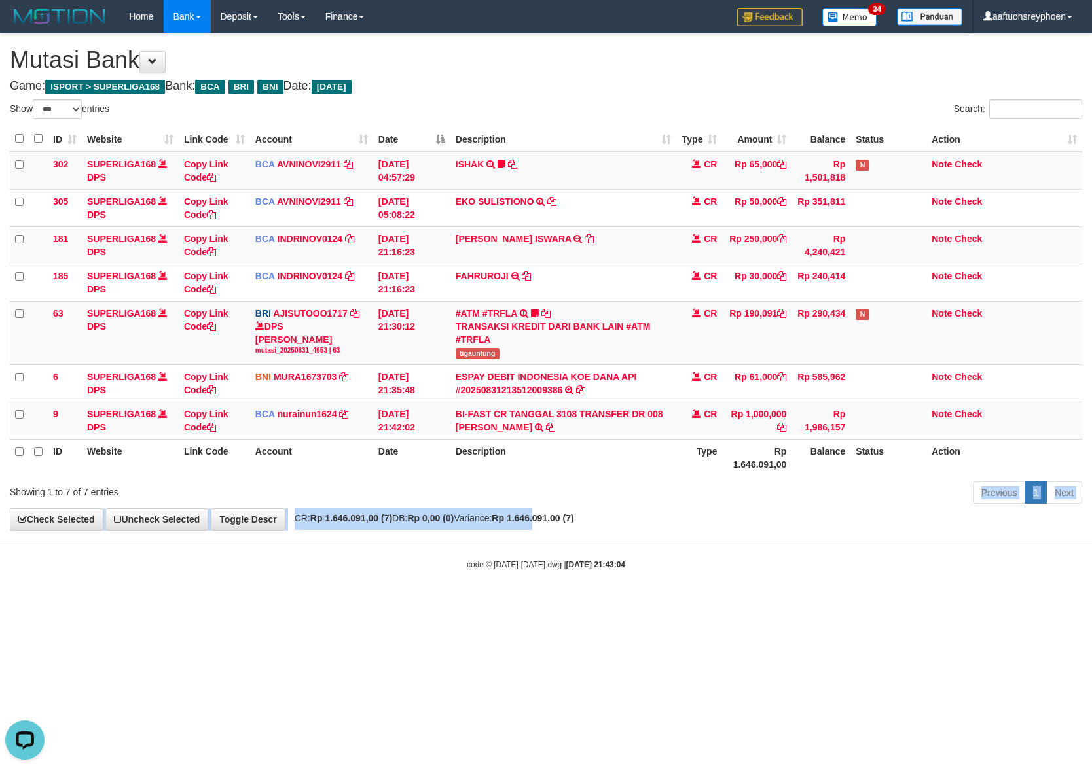
drag, startPoint x: 606, startPoint y: 514, endPoint x: 1083, endPoint y: 436, distance: 483.5
click at [799, 477] on div "**********" at bounding box center [546, 282] width 1092 height 496
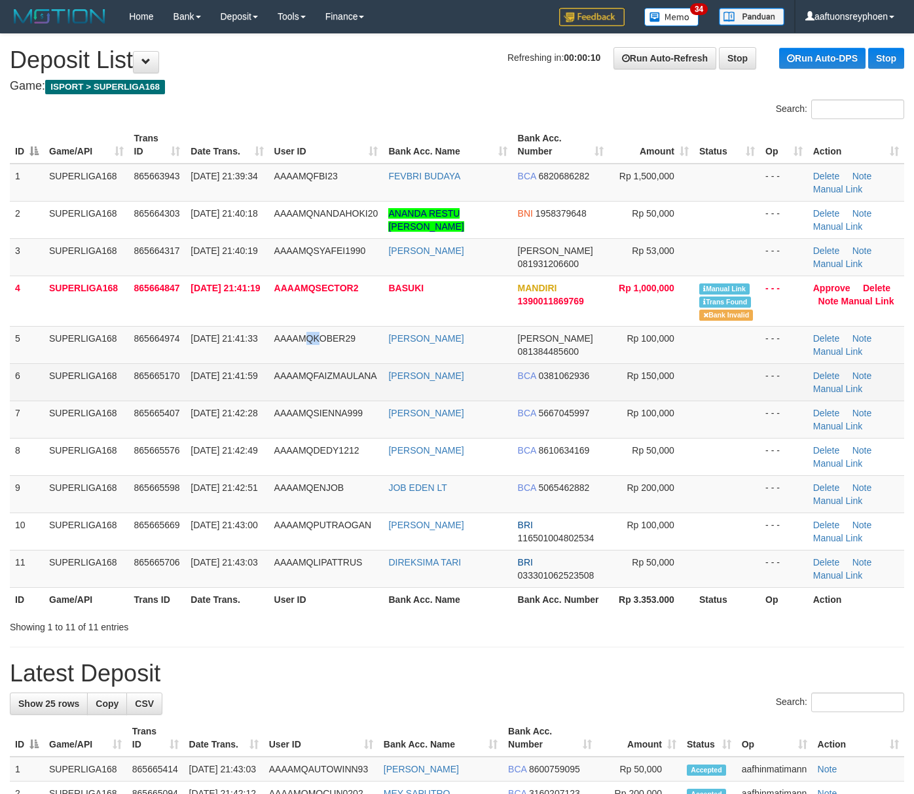
click at [317, 346] on td "AAAAMQKOBER29" at bounding box center [326, 344] width 115 height 37
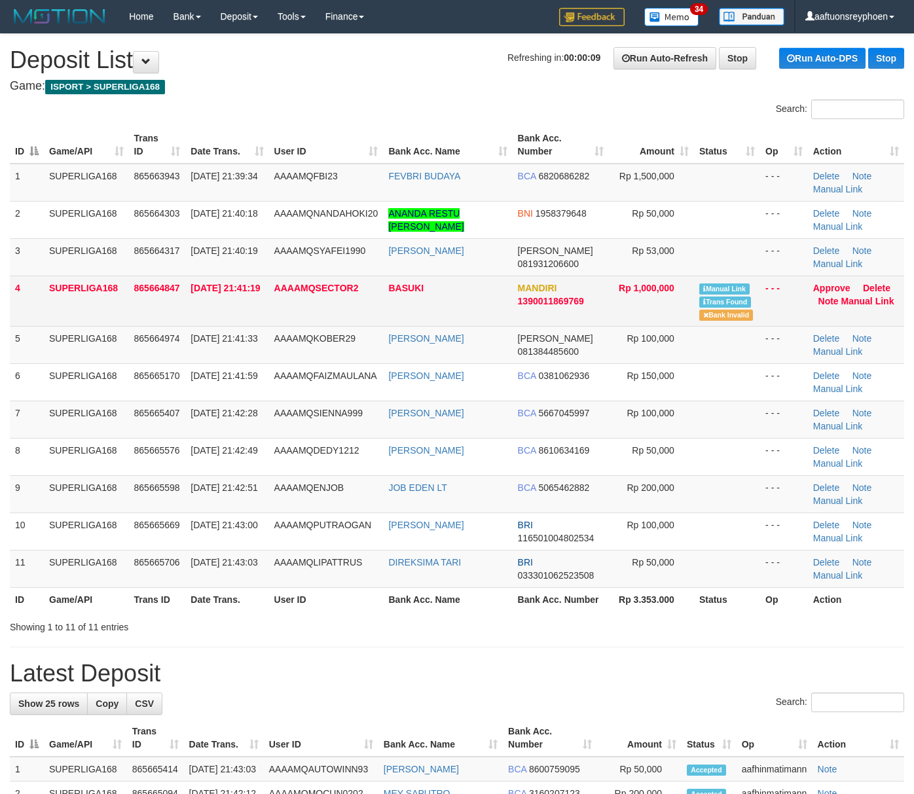
click at [461, 325] on td "BASUKI" at bounding box center [447, 301] width 129 height 50
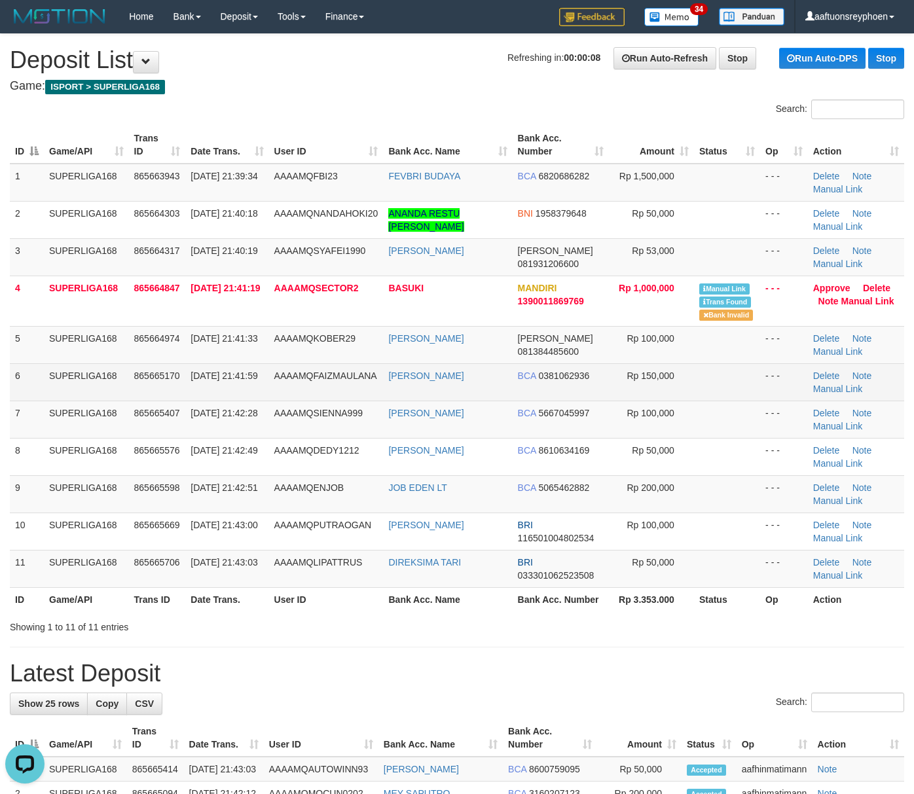
click td "865665170"
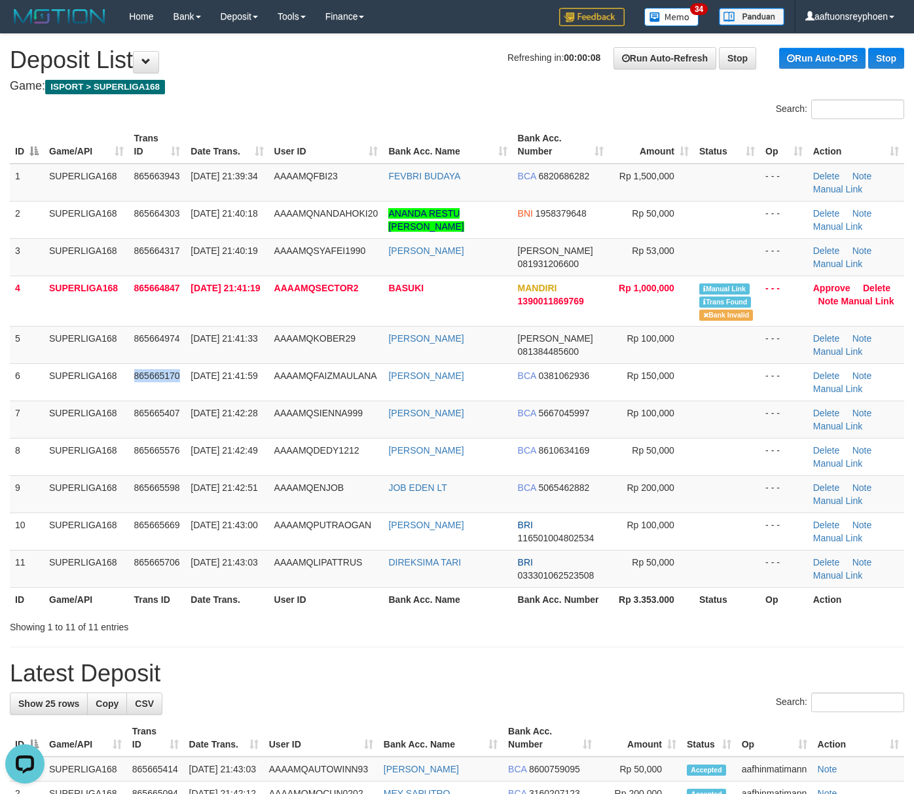
drag, startPoint x: 163, startPoint y: 394, endPoint x: 1, endPoint y: 422, distance: 164.7
click td "865665170"
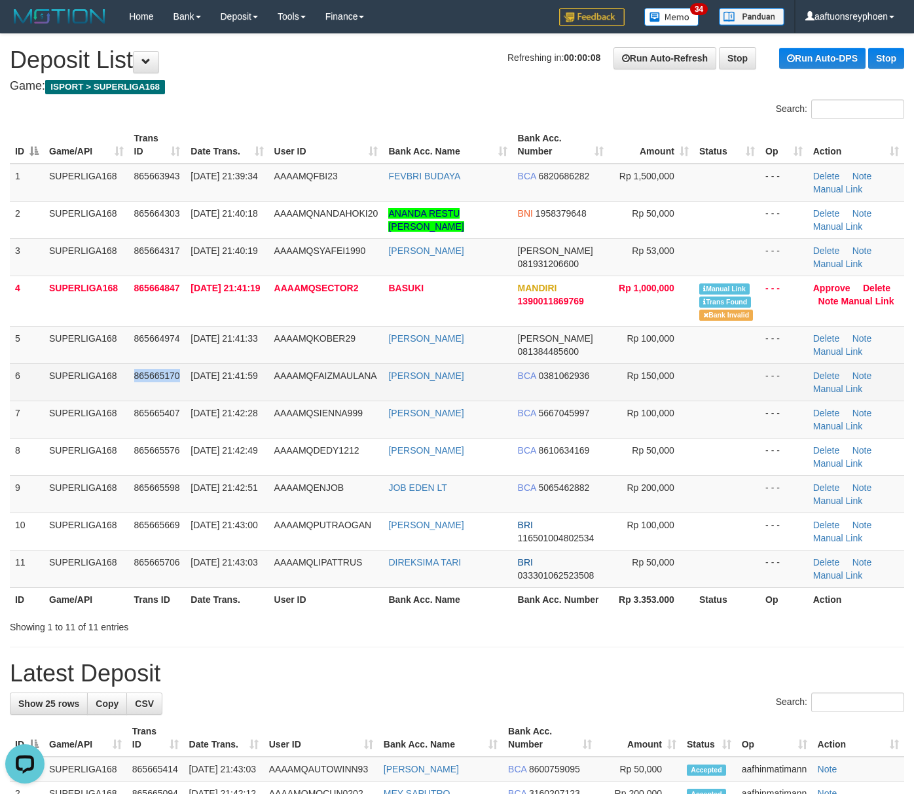
click span "865665170"
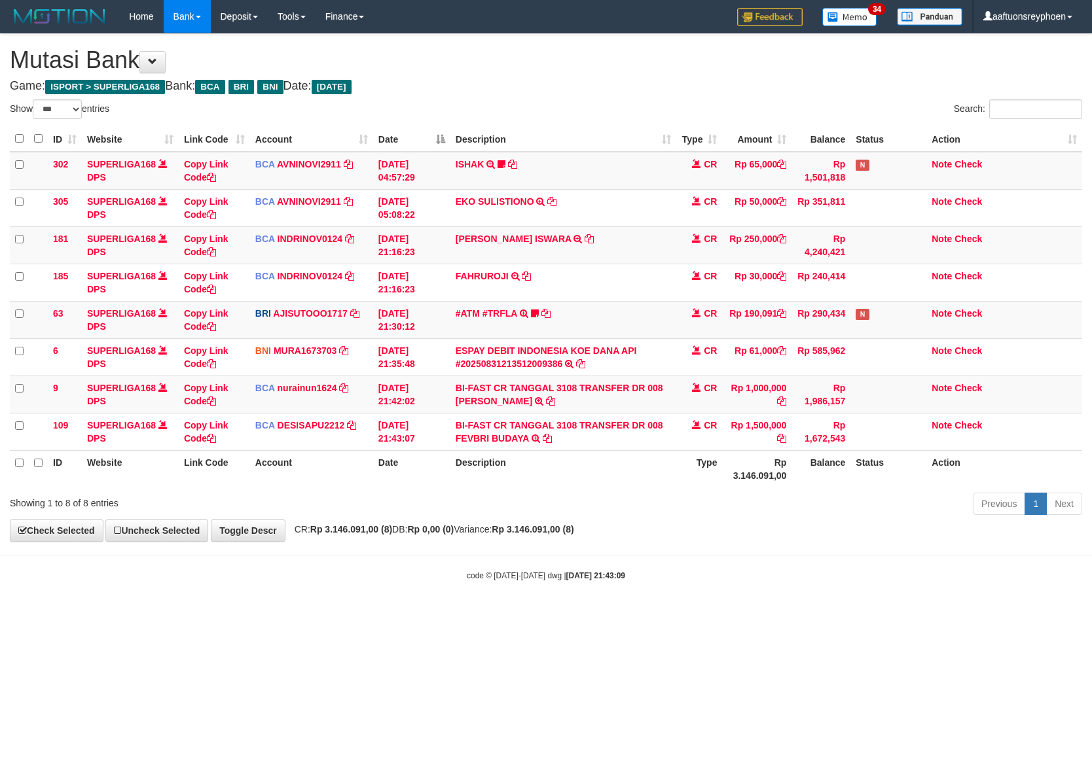
select select "***"
drag, startPoint x: 564, startPoint y: 440, endPoint x: 1083, endPoint y: 486, distance: 520.5
click at [474, 448] on td "BI-FAST CR TANGGAL 3108 TRANSFER DR 008 FEVBRI BUDAYA BI-FAST CR TANGGAL :31/08…" at bounding box center [563, 431] width 226 height 37
copy td "BRI BUDAYA"
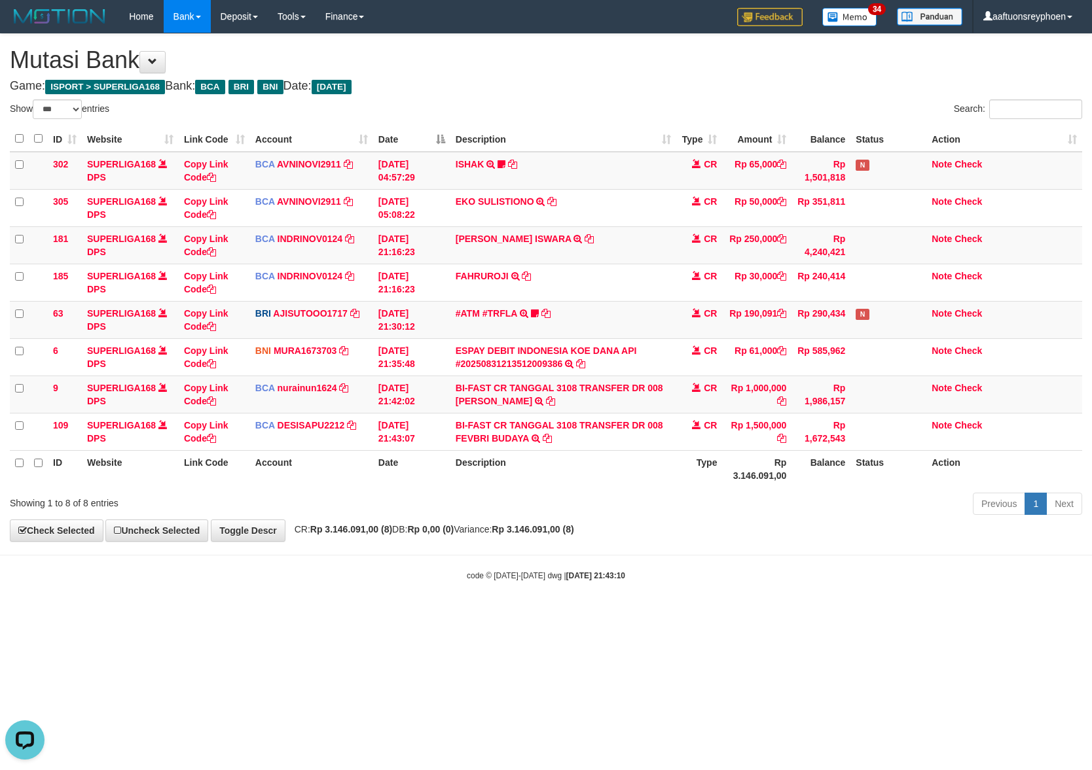
drag, startPoint x: 732, startPoint y: 561, endPoint x: 1085, endPoint y: 515, distance: 356.5
click at [860, 543] on body "Toggle navigation Home Bank Account List Load By Website Group [ISPORT] SUPERLI…" at bounding box center [546, 307] width 1092 height 615
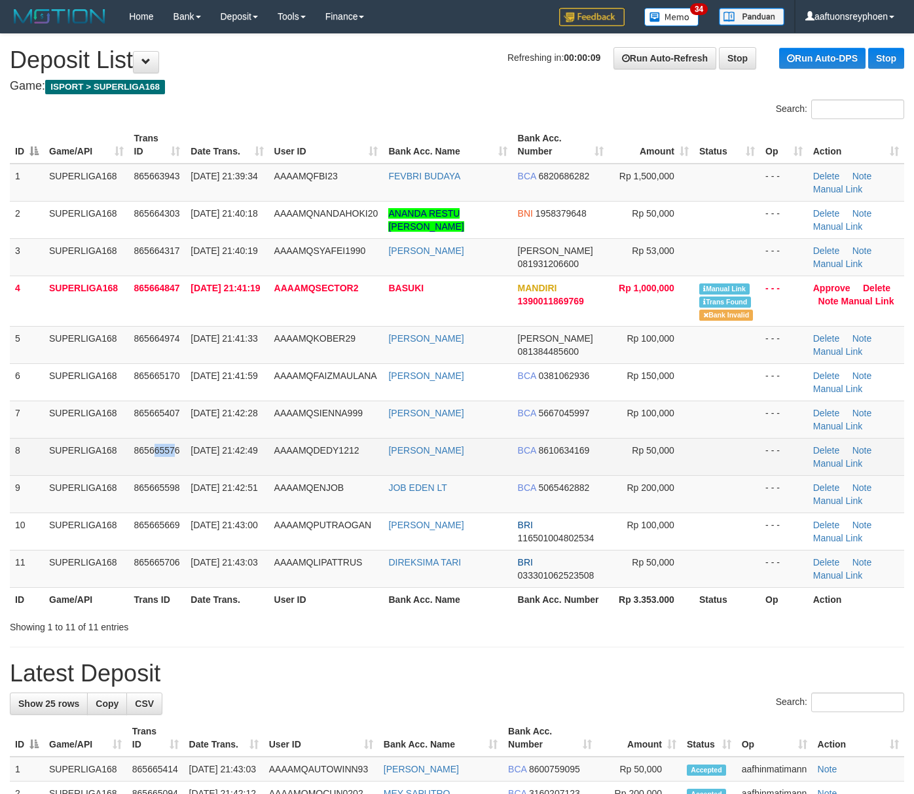
click at [173, 445] on span "865665576" at bounding box center [157, 450] width 46 height 10
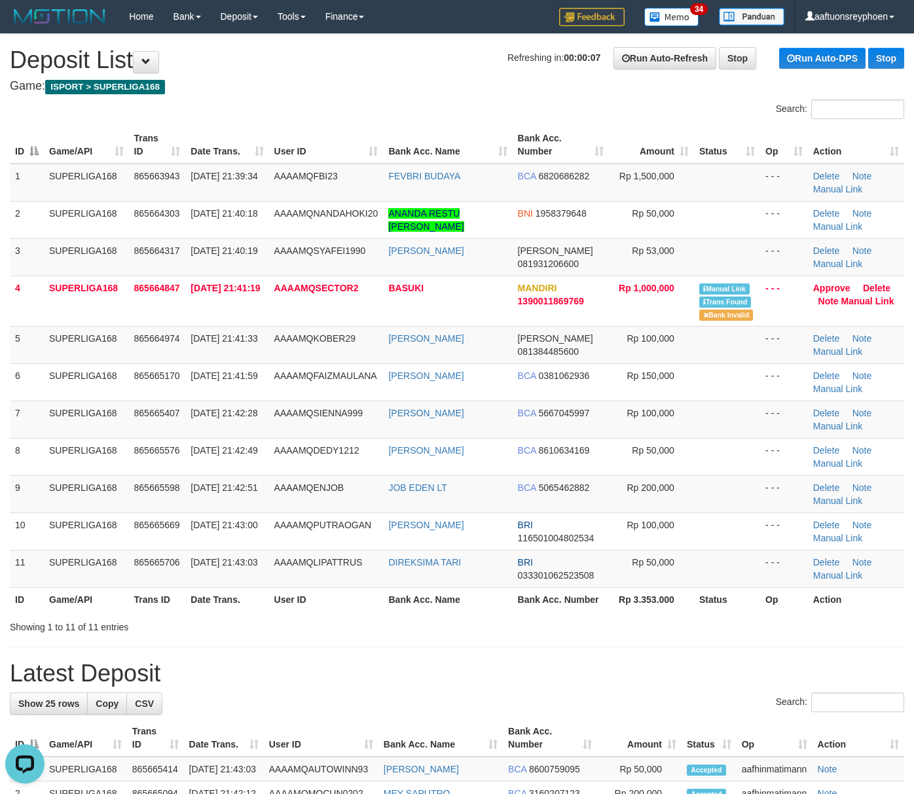
drag, startPoint x: 255, startPoint y: 435, endPoint x: 3, endPoint y: 491, distance: 258.1
click at [257, 435] on td "[DATE] 21:42:28" at bounding box center [226, 419] width 83 height 37
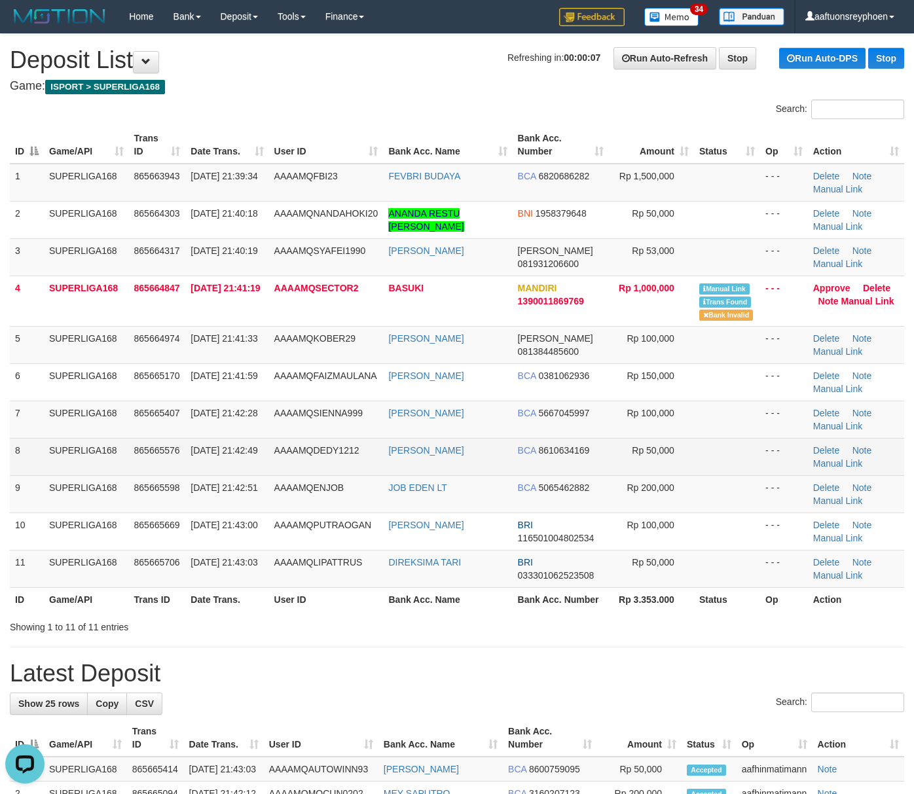
drag, startPoint x: 43, startPoint y: 446, endPoint x: 1, endPoint y: 454, distance: 42.0
click at [35, 446] on tr "8 SUPERLIGA168 865665576 31/08/2025 21:42:49 AAAAMQDEDY1212 DEDY HARYANTO BCA 8…" at bounding box center [457, 456] width 894 height 37
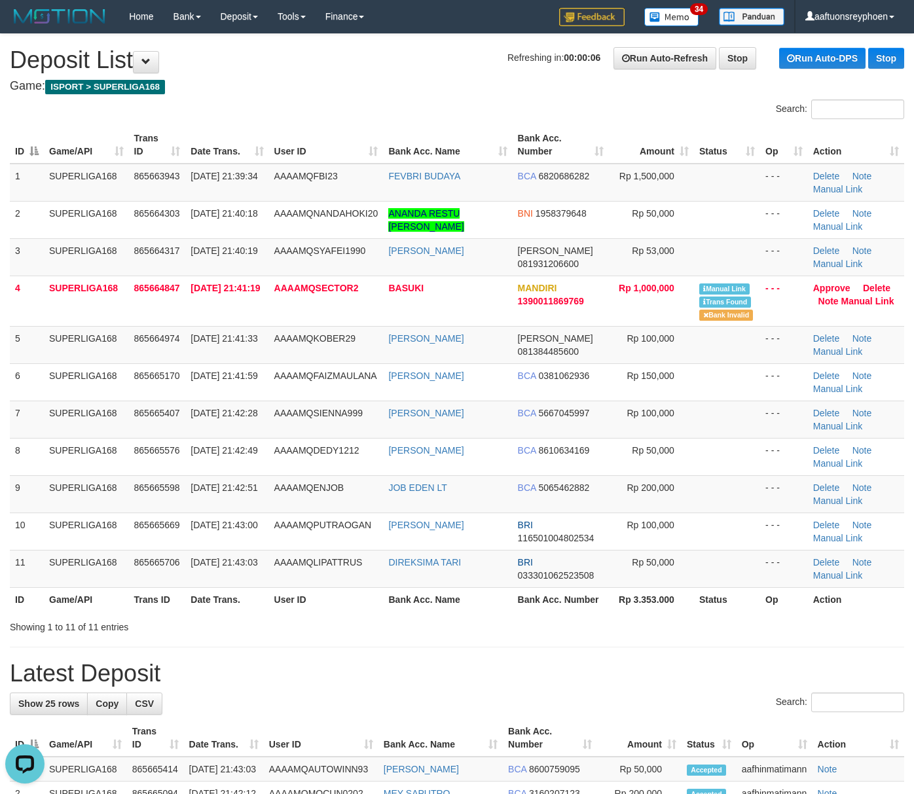
drag, startPoint x: 205, startPoint y: 402, endPoint x: 3, endPoint y: 446, distance: 206.3
click at [194, 404] on td "[DATE] 21:42:28" at bounding box center [226, 419] width 83 height 37
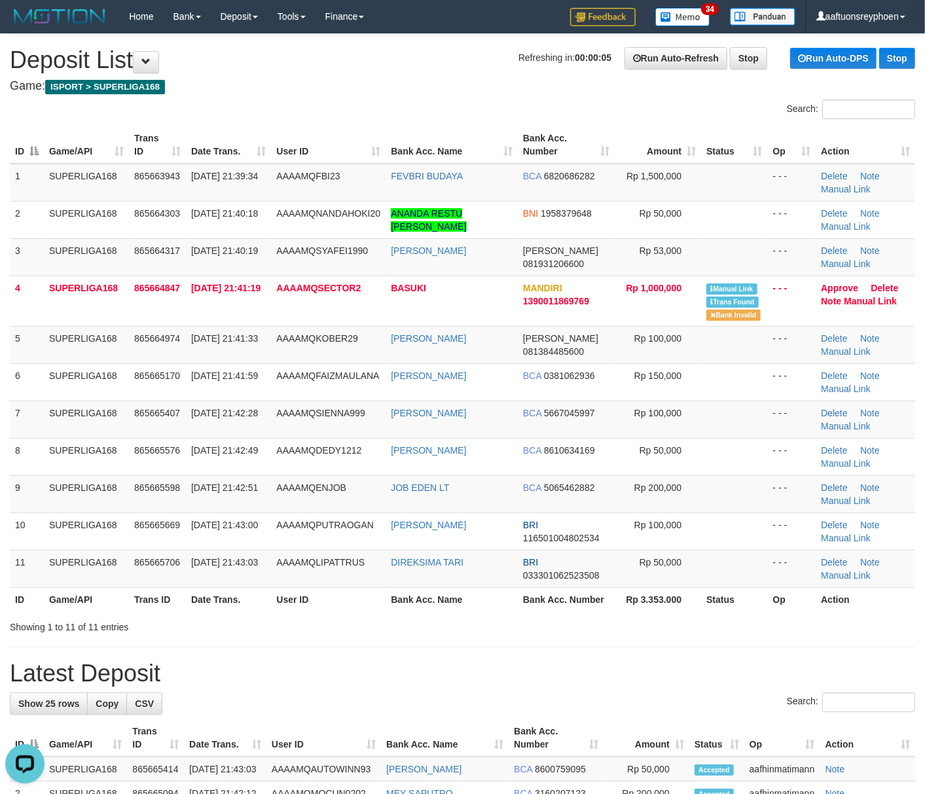
drag, startPoint x: 93, startPoint y: 440, endPoint x: 1, endPoint y: 463, distance: 95.3
click at [90, 439] on td "SUPERLIGA168" at bounding box center [86, 456] width 85 height 37
click at [137, 412] on span "865665407" at bounding box center [157, 413] width 46 height 10
drag, startPoint x: 137, startPoint y: 412, endPoint x: 0, endPoint y: 456, distance: 143.7
click at [115, 419] on tr "7 SUPERLIGA168 865665407 31/08/2025 21:42:28 AAAAMQSIENNA999 NANA SUDIARNA BCA …" at bounding box center [462, 419] width 905 height 37
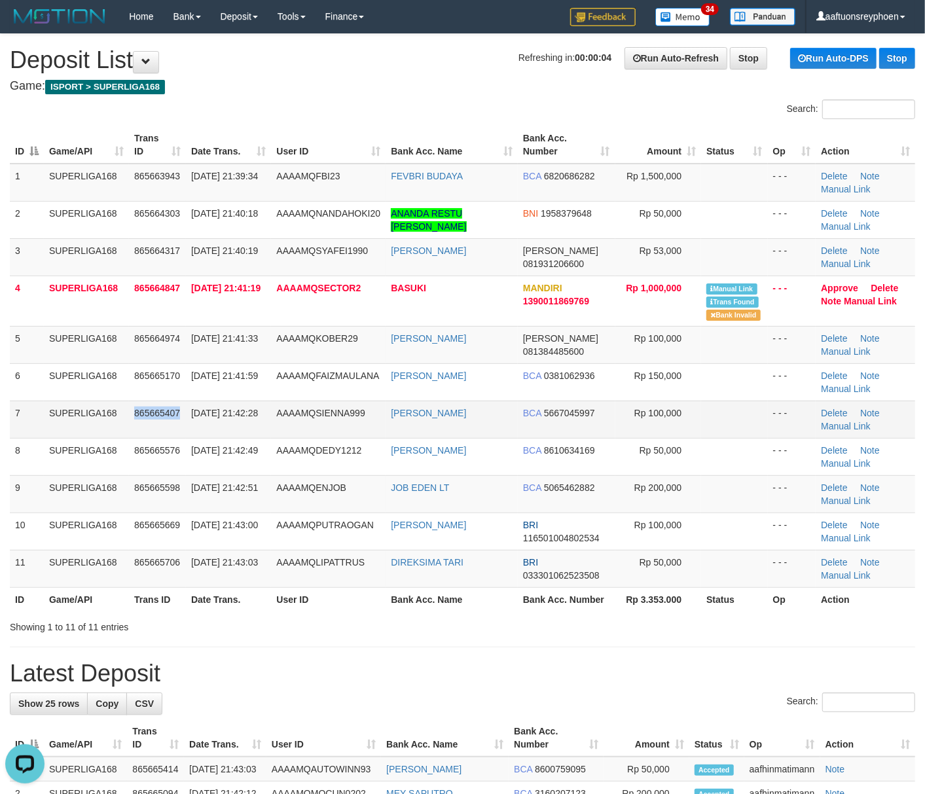
click at [143, 425] on td "865665407" at bounding box center [157, 419] width 57 height 37
drag, startPoint x: 143, startPoint y: 425, endPoint x: 4, endPoint y: 462, distance: 143.5
click at [126, 427] on tr "7 SUPERLIGA168 865665407 31/08/2025 21:42:28 AAAAMQSIENNA999 NANA SUDIARNA BCA …" at bounding box center [462, 419] width 905 height 37
drag, startPoint x: 106, startPoint y: 443, endPoint x: 1, endPoint y: 467, distance: 108.3
click at [105, 443] on td "SUPERLIGA168" at bounding box center [86, 456] width 85 height 37
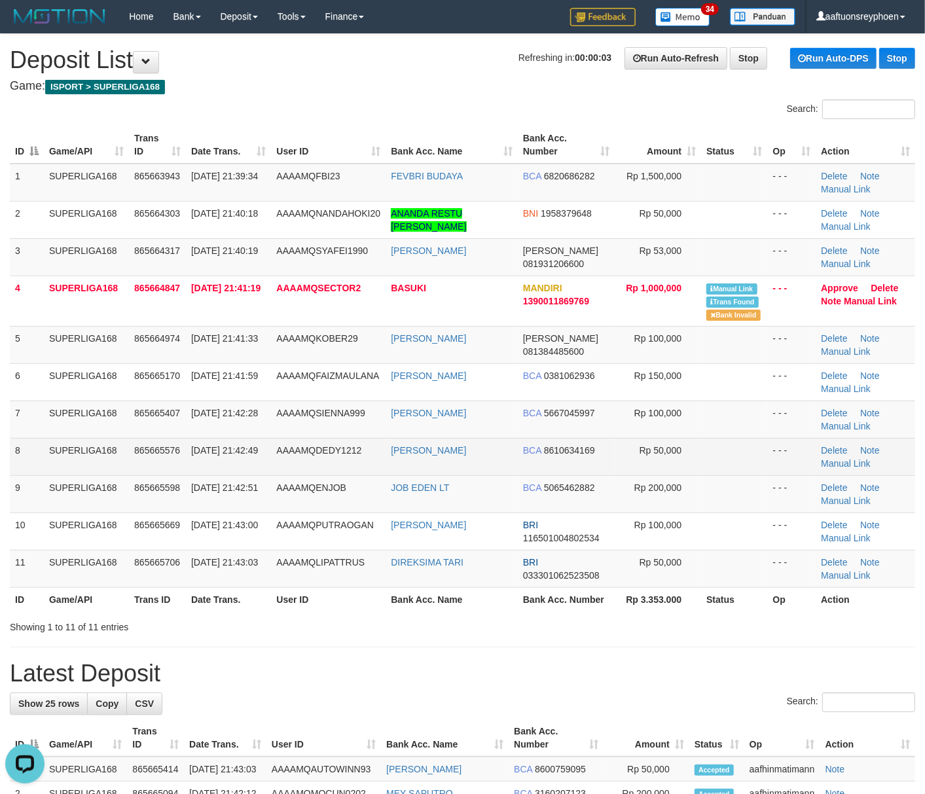
click at [120, 443] on td "SUPERLIGA168" at bounding box center [86, 456] width 85 height 37
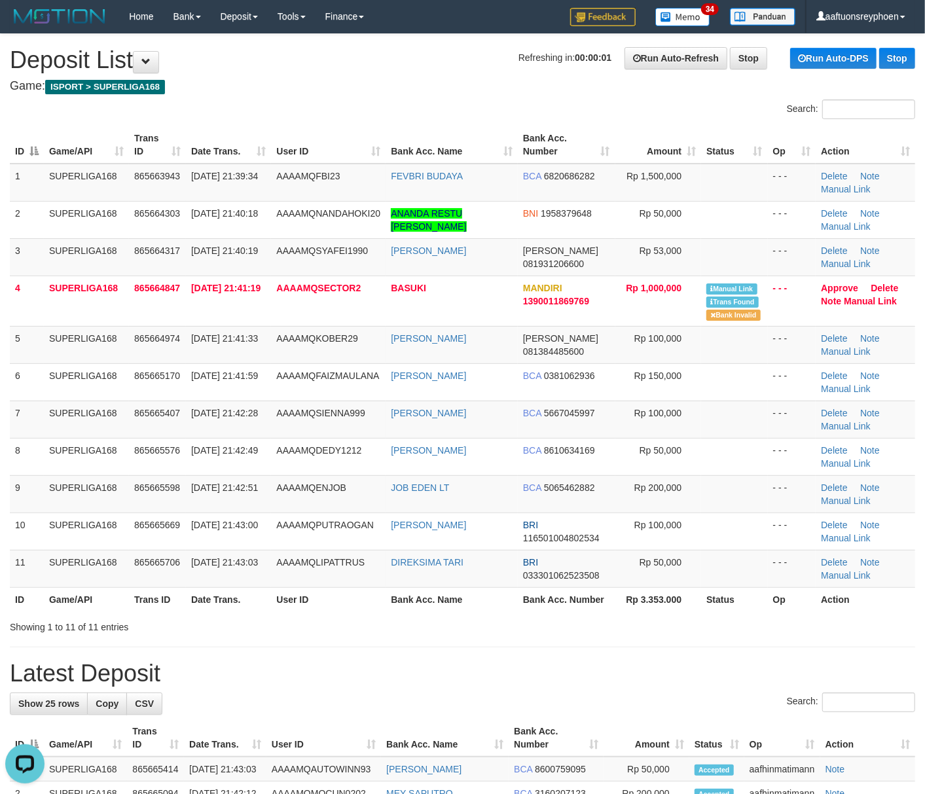
drag, startPoint x: 145, startPoint y: 446, endPoint x: 0, endPoint y: 473, distance: 147.0
click at [123, 446] on tr "8 SUPERLIGA168 865665576 31/08/2025 21:42:49 AAAAMQDEDY1212 DEDY HARYANTO BCA 8…" at bounding box center [462, 456] width 905 height 37
click at [187, 426] on td "31/08/2025 21:42:28" at bounding box center [228, 419] width 85 height 37
click at [187, 424] on td "31/08/2025 21:42:28" at bounding box center [228, 419] width 85 height 37
drag, startPoint x: 153, startPoint y: 450, endPoint x: 3, endPoint y: 472, distance: 152.1
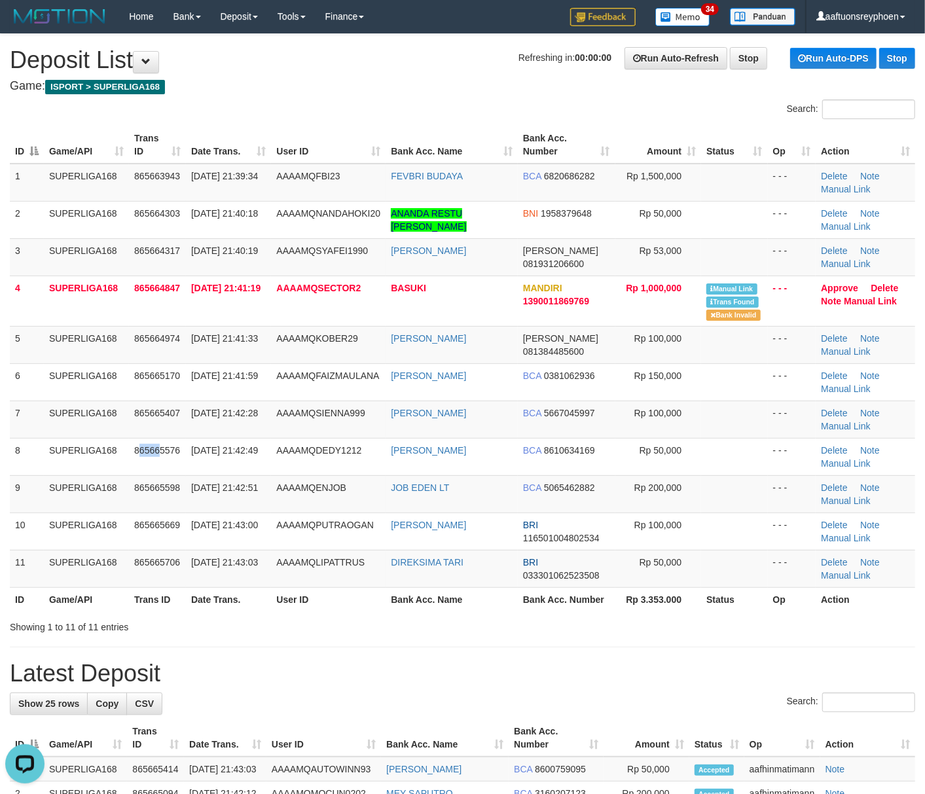
click at [135, 453] on span "865665576" at bounding box center [157, 450] width 46 height 10
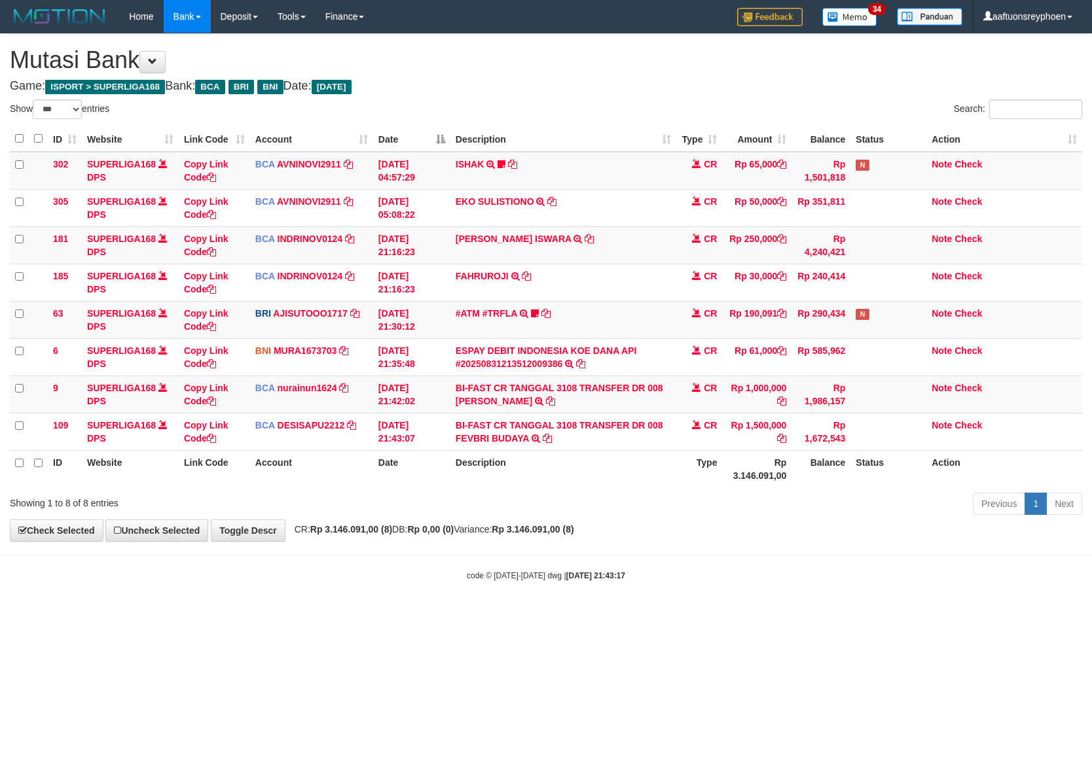
select select "***"
drag, startPoint x: 810, startPoint y: 542, endPoint x: 1088, endPoint y: 505, distance: 280.0
click at [983, 516] on body "Toggle navigation Home Bank Account List Load By Website Group [ISPORT] SUPERLI…" at bounding box center [546, 307] width 1092 height 615
select select "***"
drag, startPoint x: 791, startPoint y: 553, endPoint x: 1087, endPoint y: 522, distance: 297.6
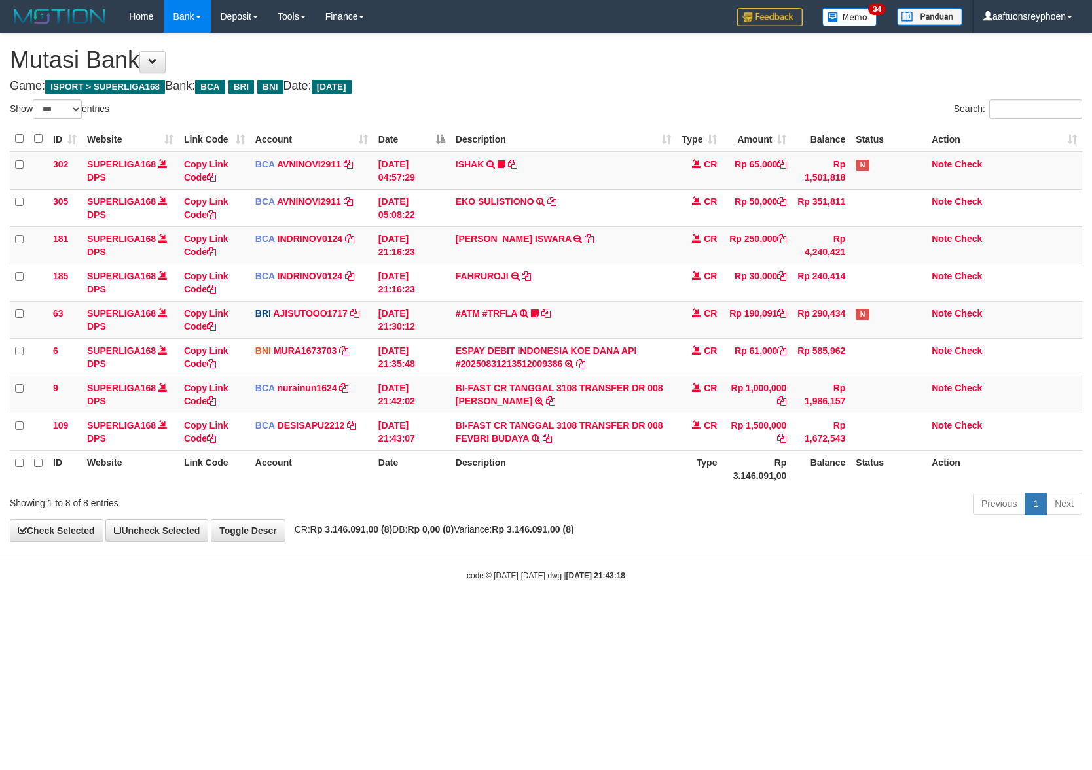
click at [941, 533] on body "Toggle navigation Home Bank Account List Load By Website Group [ISPORT] SUPERLI…" at bounding box center [546, 307] width 1092 height 615
select select "***"
drag, startPoint x: 517, startPoint y: 545, endPoint x: 742, endPoint y: 511, distance: 227.0
click at [571, 533] on body "Toggle navigation Home Bank Account List Load By Website Group [ISPORT] SUPERLI…" at bounding box center [546, 307] width 1092 height 615
click at [717, 552] on body "Toggle navigation Home Bank Account List Load By Website Group [ISPORT] SUPERLI…" at bounding box center [546, 307] width 1092 height 615
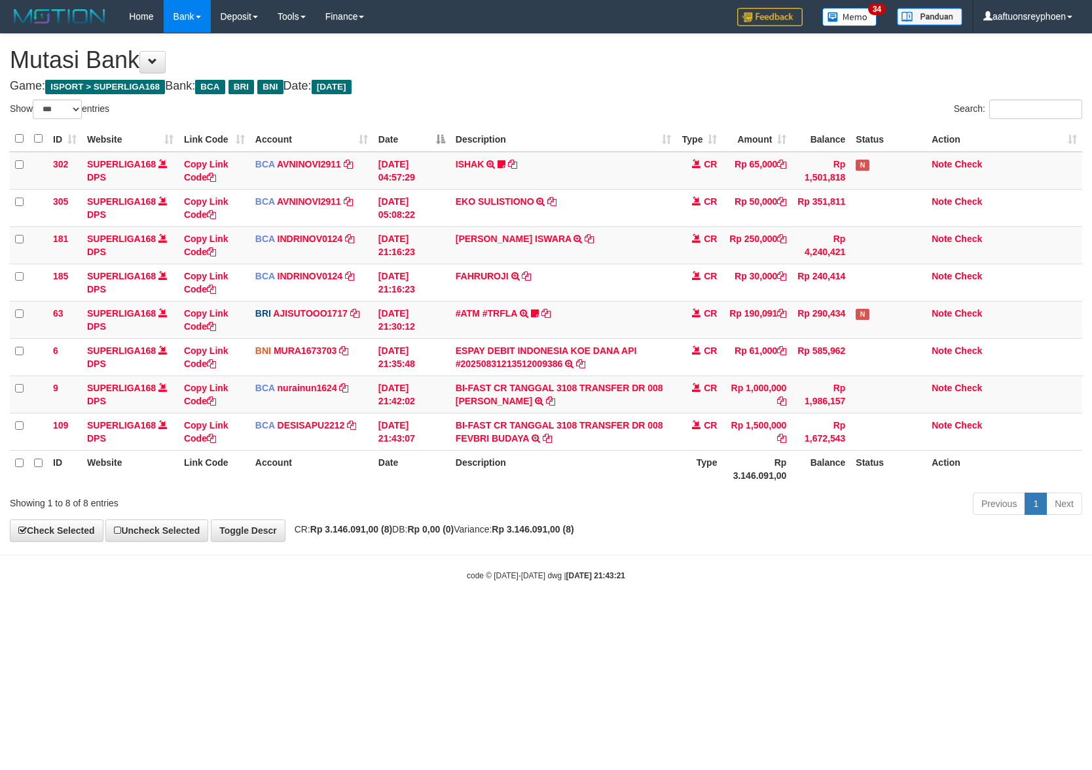
select select "***"
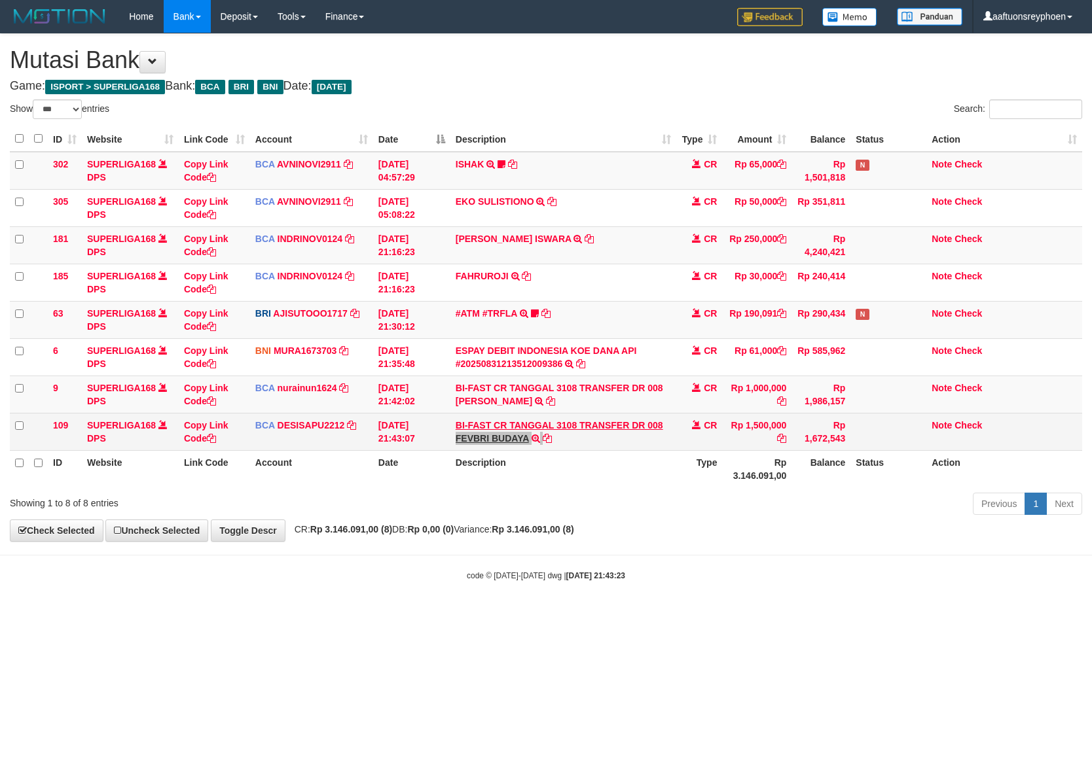
click at [452, 444] on td "BI-FAST CR TANGGAL 3108 TRANSFER DR 008 FEVBRI BUDAYA BI-FAST CR TANGGAL :31/08…" at bounding box center [563, 431] width 226 height 37
click at [204, 427] on link "Copy Link Code" at bounding box center [206, 432] width 45 height 24
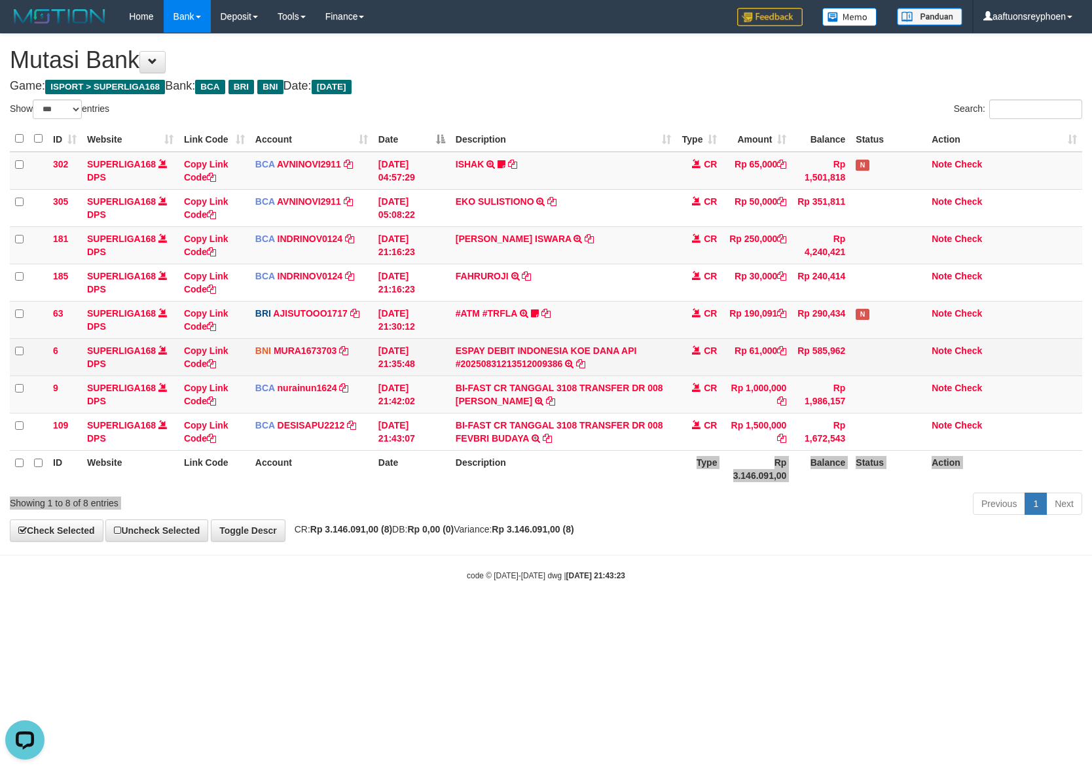
drag, startPoint x: 561, startPoint y: 511, endPoint x: 1037, endPoint y: 349, distance: 502.8
click at [700, 456] on div "Show ** ** ** *** entries Search: ID Website Link Code Account Date Description…" at bounding box center [546, 310] width 1072 height 420
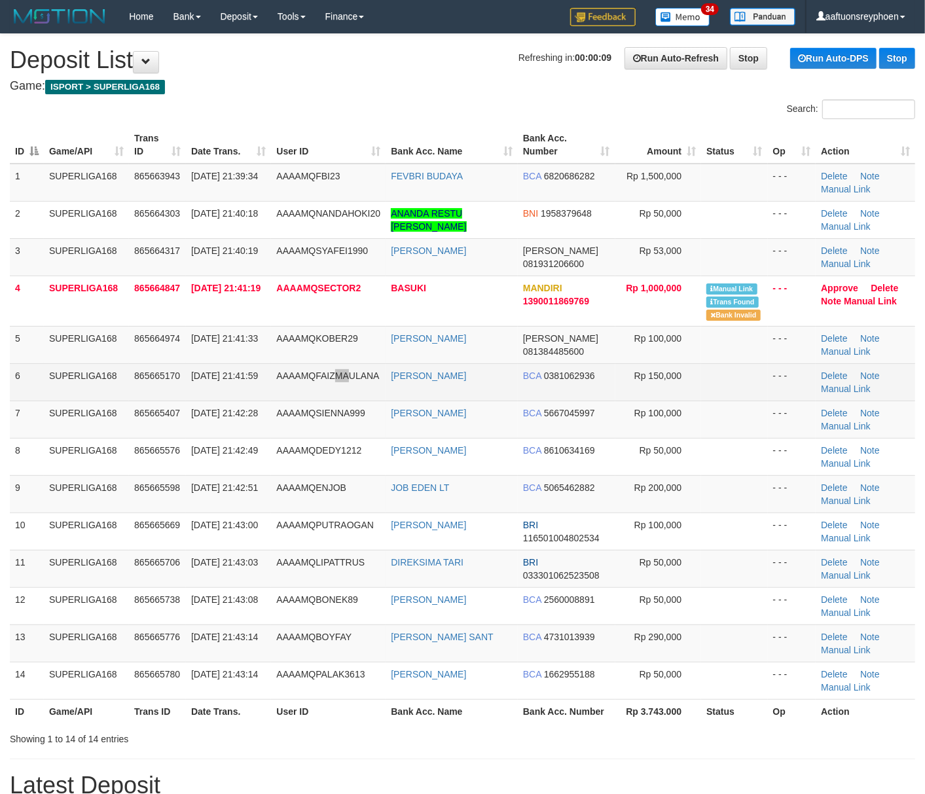
click at [340, 388] on td "AAAAMQFAIZMAULANA" at bounding box center [328, 381] width 115 height 37
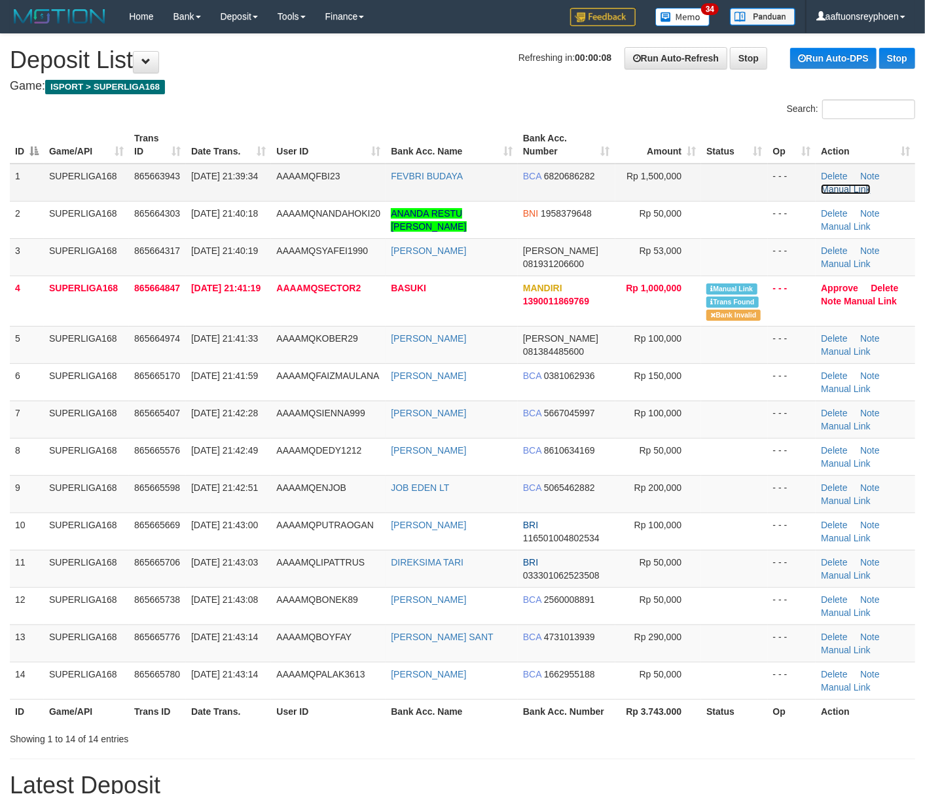
click at [842, 189] on link "Manual Link" at bounding box center [846, 189] width 50 height 10
click at [147, 171] on span "865663943" at bounding box center [157, 176] width 46 height 10
click at [153, 171] on span "865663943" at bounding box center [157, 176] width 46 height 10
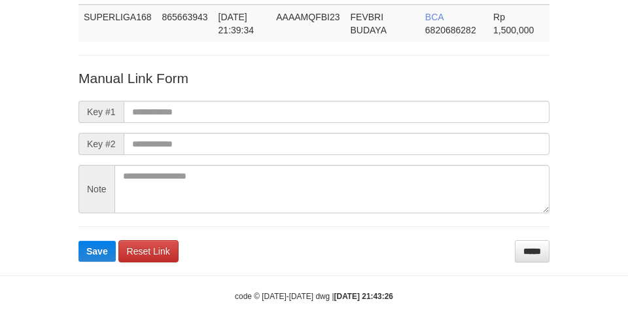
scroll to position [96, 0]
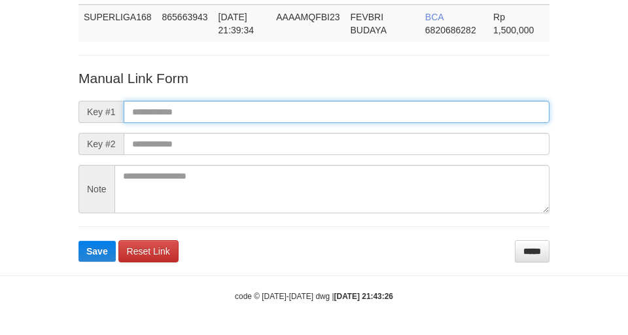
click at [386, 101] on input "text" at bounding box center [337, 112] width 426 height 22
paste input "**********"
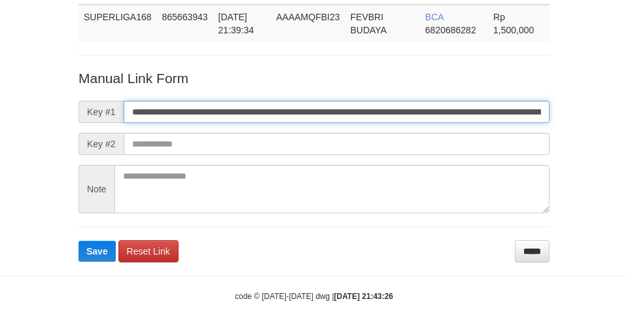
scroll to position [0, 925]
type input "**********"
click at [79, 241] on button "Save" at bounding box center [97, 251] width 37 height 21
click at [386, 101] on input "**********" at bounding box center [337, 112] width 426 height 22
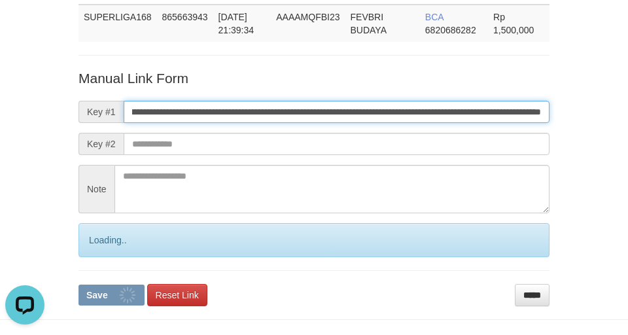
drag, startPoint x: 386, startPoint y: 101, endPoint x: 3, endPoint y: 169, distance: 389.6
click at [385, 101] on input "**********" at bounding box center [337, 112] width 426 height 22
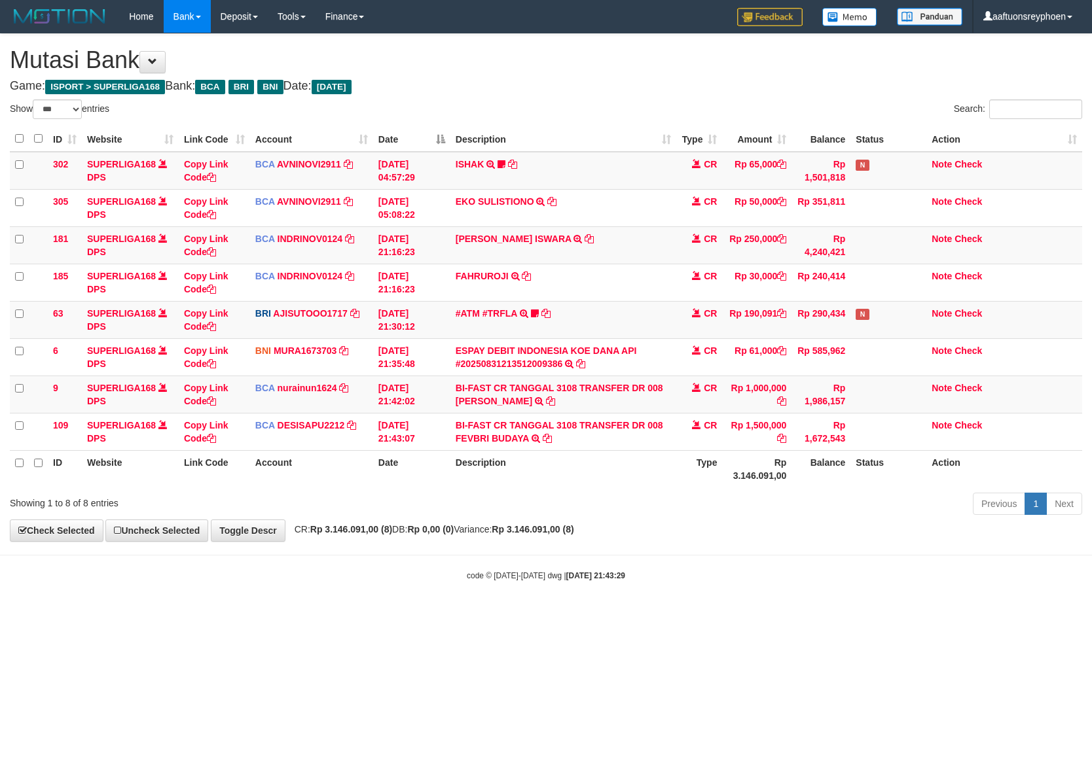
select select "***"
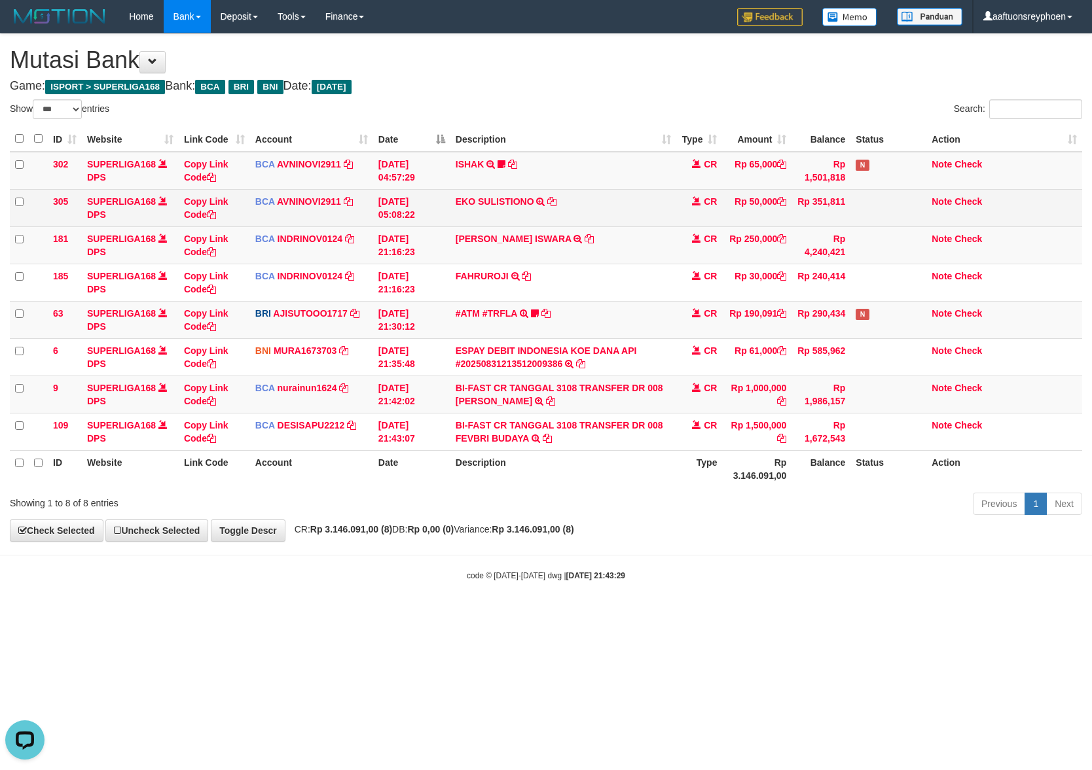
drag, startPoint x: 630, startPoint y: 247, endPoint x: 968, endPoint y: 208, distance: 340.1
click at [651, 245] on td "[PERSON_NAME] ISWARA TRSF E-BANKING CR 08/31 ZK2V1 DIONYSIUS ISWARA" at bounding box center [563, 244] width 226 height 37
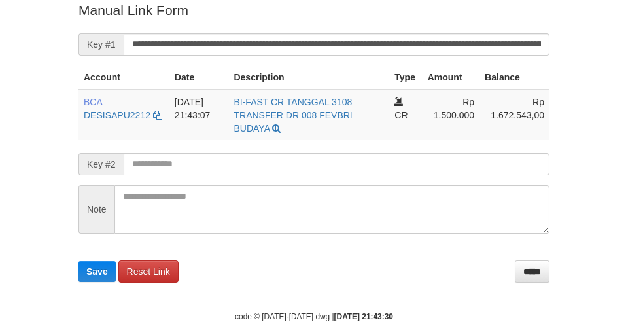
scroll to position [270, 0]
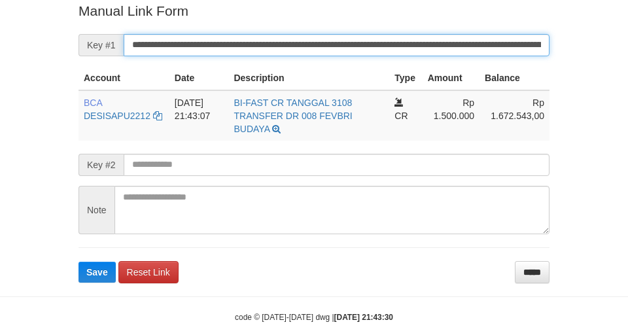
click at [79, 262] on button "Save" at bounding box center [97, 272] width 37 height 21
click at [202, 37] on input "**********" at bounding box center [337, 45] width 426 height 22
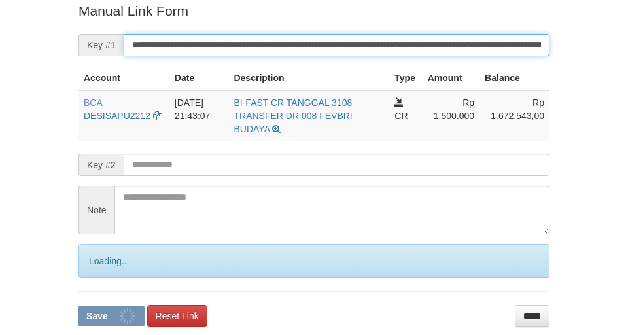
click at [202, 37] on input "**********" at bounding box center [337, 45] width 426 height 22
click at [79, 306] on button "Save" at bounding box center [112, 316] width 66 height 21
click at [202, 37] on input "**********" at bounding box center [337, 45] width 426 height 22
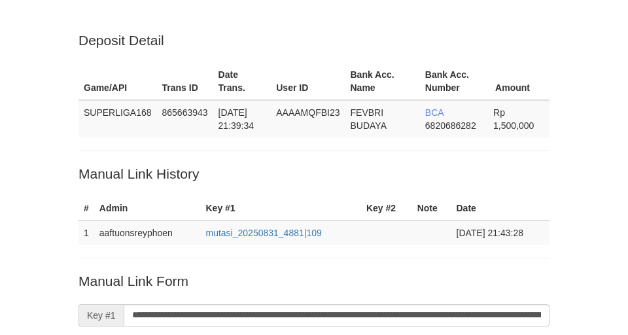
scroll to position [270, 0]
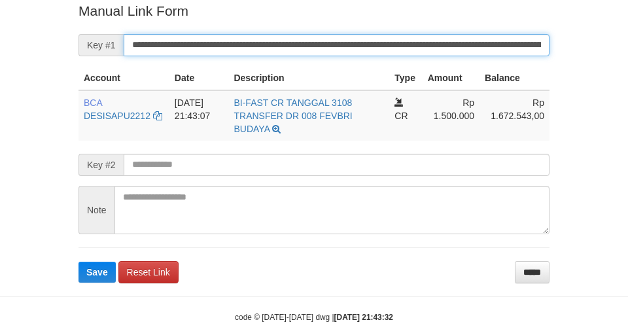
click at [79, 262] on button "Save" at bounding box center [97, 272] width 37 height 21
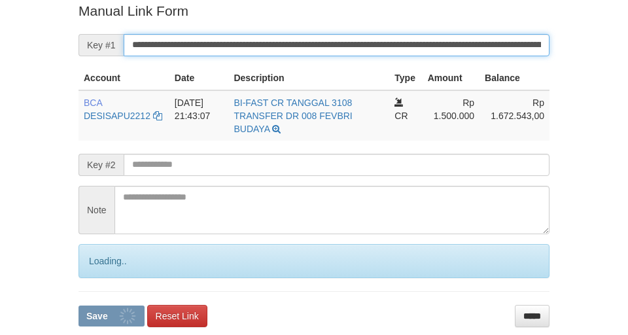
click at [212, 55] on input "**********" at bounding box center [337, 45] width 426 height 22
click at [213, 54] on input "**********" at bounding box center [337, 45] width 426 height 22
click at [79, 306] on button "Save" at bounding box center [112, 316] width 66 height 21
click at [213, 54] on input "**********" at bounding box center [337, 45] width 426 height 22
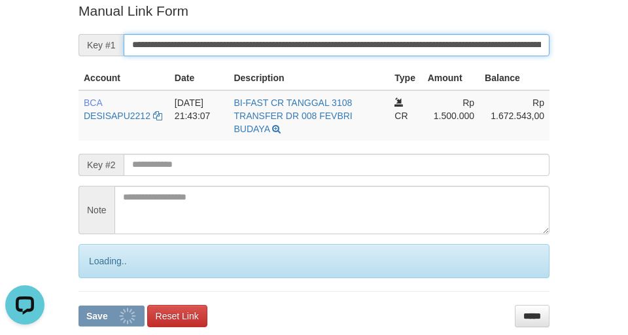
click at [213, 53] on input "**********" at bounding box center [337, 45] width 426 height 22
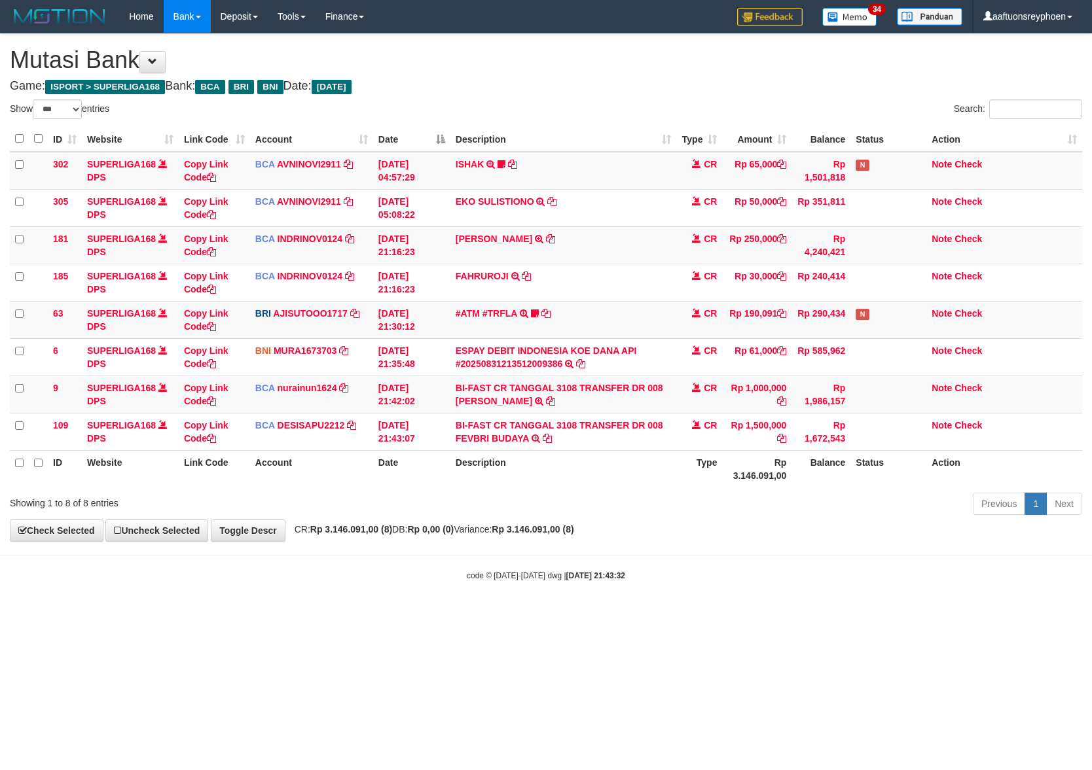
select select "***"
drag, startPoint x: 788, startPoint y: 385, endPoint x: 1089, endPoint y: 291, distance: 315.3
click at [903, 343] on tbody "302 SUPERLIGA168 DPS Copy Link Code BCA AVNINOVI2911 DPS [PERSON_NAME] SADLY mu…" at bounding box center [546, 301] width 1072 height 299
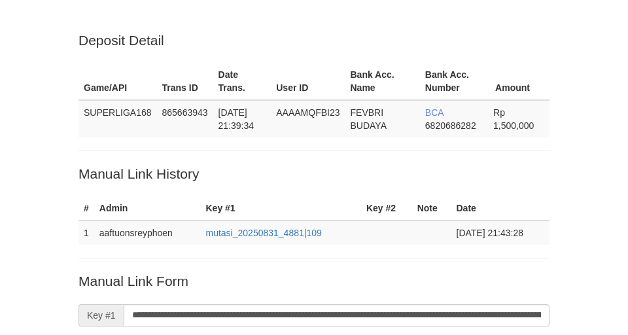
scroll to position [270, 0]
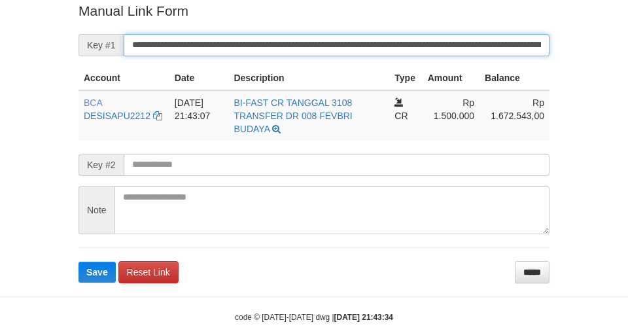
click at [79, 262] on button "Save" at bounding box center [97, 272] width 37 height 21
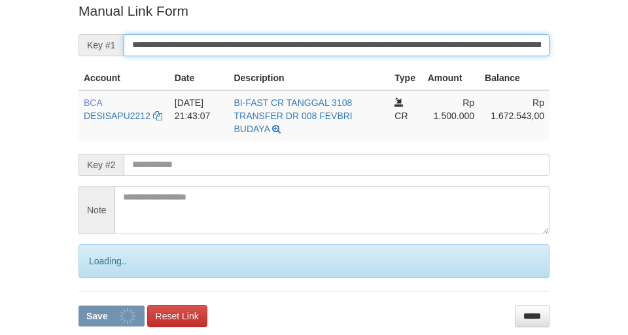
click at [186, 43] on input "**********" at bounding box center [337, 45] width 426 height 22
click at [79, 306] on button "Save" at bounding box center [112, 316] width 66 height 21
click at [186, 43] on input "**********" at bounding box center [337, 45] width 426 height 22
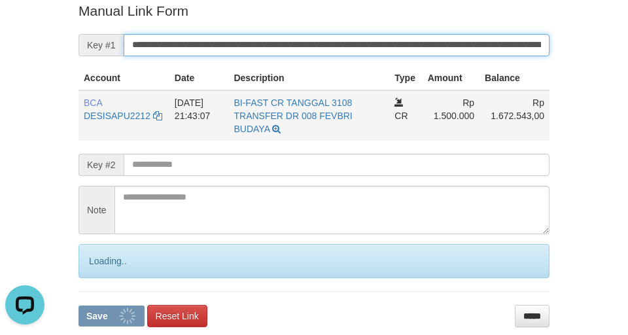
click at [79, 306] on button "Save" at bounding box center [112, 316] width 66 height 21
drag, startPoint x: 186, startPoint y: 43, endPoint x: 107, endPoint y: 93, distance: 93.0
click at [185, 46] on input "**********" at bounding box center [337, 45] width 426 height 22
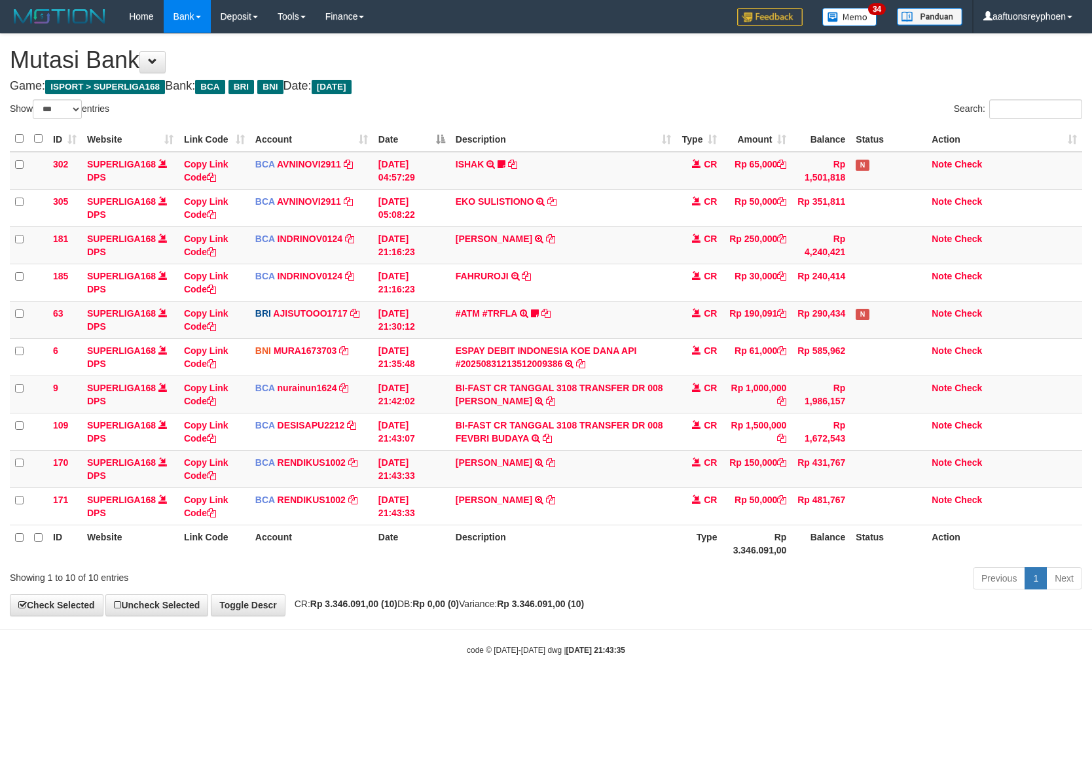
select select "***"
click at [532, 312] on icon at bounding box center [535, 313] width 8 height 9
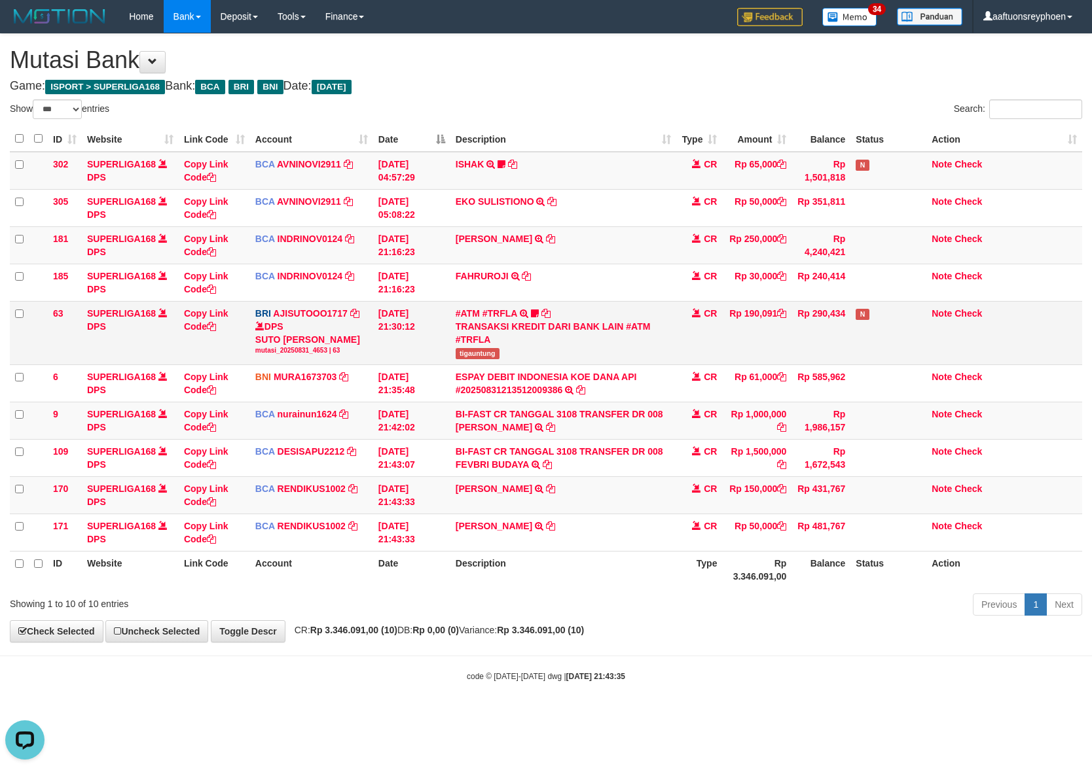
click at [475, 357] on span "tigauntung" at bounding box center [478, 353] width 44 height 11
copy span "tigauntung"
click at [475, 357] on span "tigauntung" at bounding box center [478, 353] width 44 height 11
click at [192, 316] on link "Copy Link Code" at bounding box center [206, 320] width 45 height 24
copy span "tigauntung"
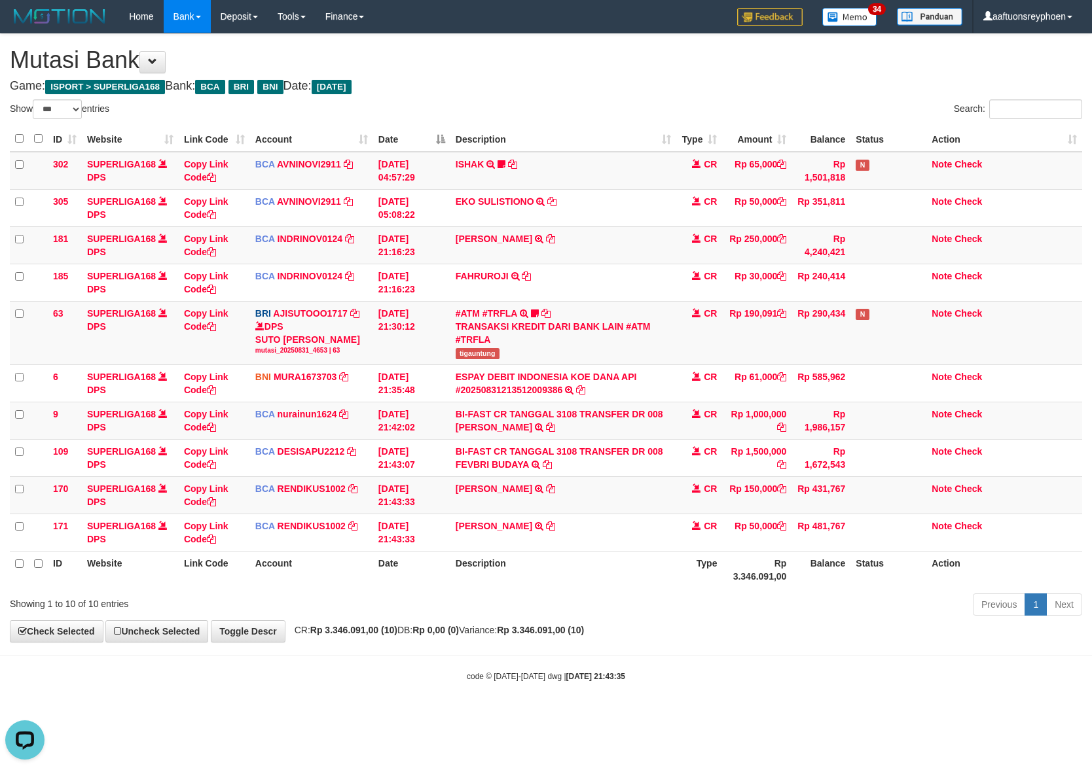
scroll to position [165, 0]
drag, startPoint x: 766, startPoint y: 391, endPoint x: 1090, endPoint y: 304, distance: 335.5
click at [849, 352] on tbody "302 SUPERLIGA168 DPS Copy Link Code BCA AVNINOVI2911 DPS AVNI NOVITA SADLY muta…" at bounding box center [546, 352] width 1072 height 400
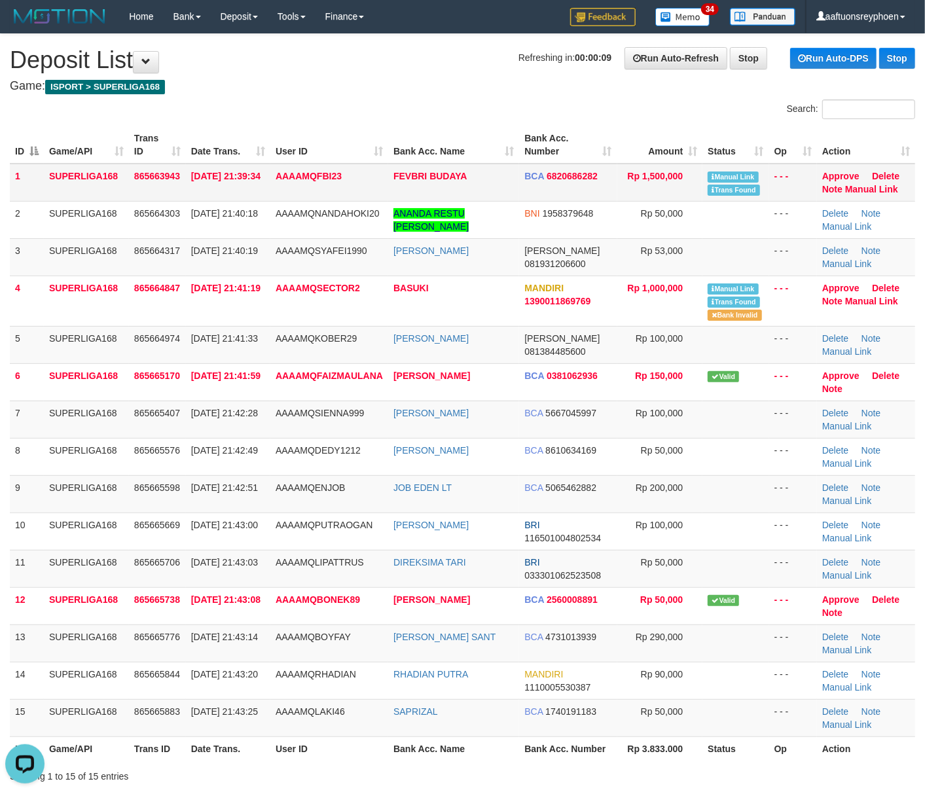
click at [216, 151] on th "Date Trans." at bounding box center [228, 144] width 84 height 37
click at [471, 351] on td "[PERSON_NAME]" at bounding box center [453, 344] width 131 height 37
click at [469, 348] on td "[PERSON_NAME]" at bounding box center [453, 344] width 131 height 37
click at [462, 354] on td "[PERSON_NAME]" at bounding box center [453, 344] width 131 height 37
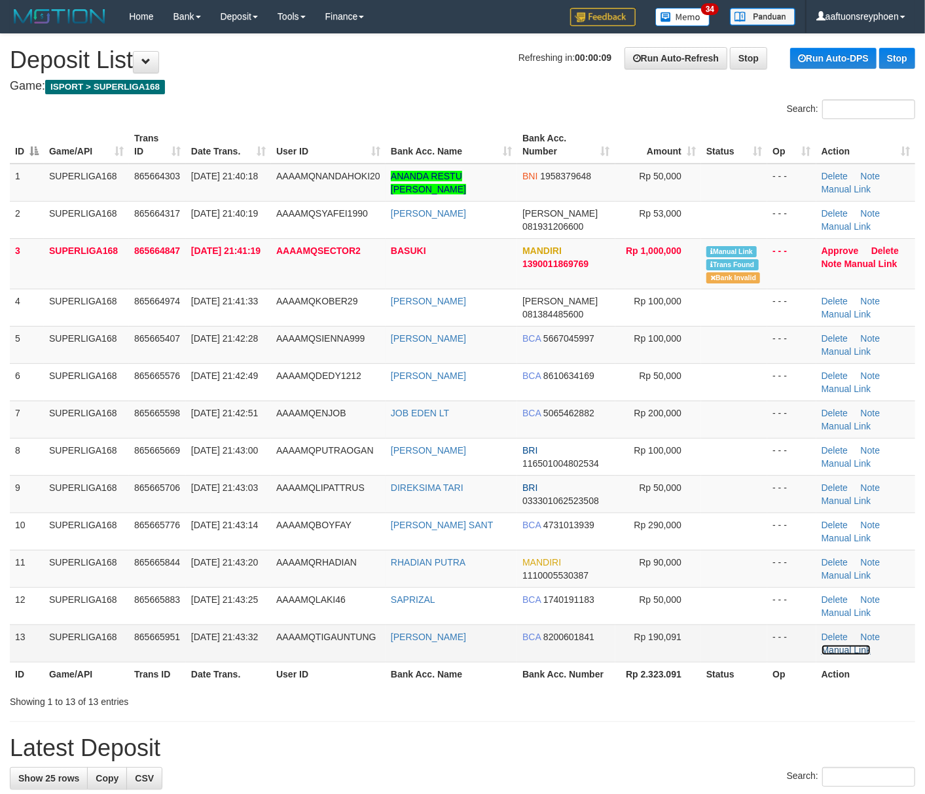
drag, startPoint x: 830, startPoint y: 655, endPoint x: 807, endPoint y: 657, distance: 23.1
click at [830, 655] on link "Manual Link" at bounding box center [847, 650] width 50 height 10
drag, startPoint x: 289, startPoint y: 144, endPoint x: 184, endPoint y: 254, distance: 151.9
click at [289, 144] on th "User ID" at bounding box center [328, 144] width 115 height 37
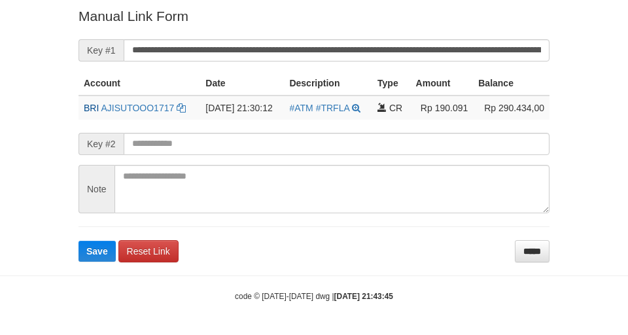
scroll to position [278, 0]
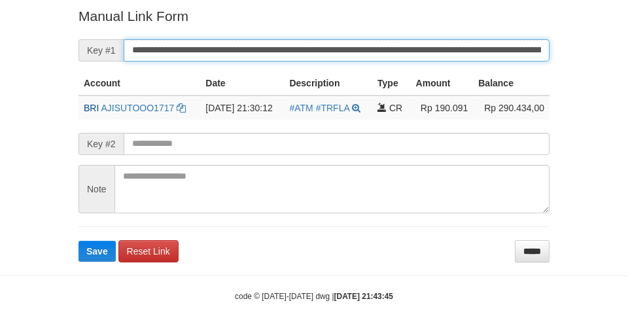
click at [79, 241] on button "Save" at bounding box center [97, 251] width 37 height 21
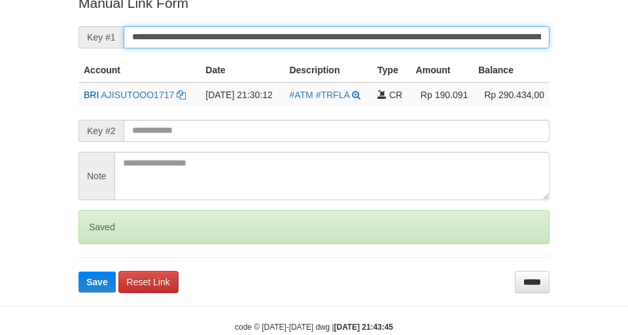
click at [205, 45] on input "**********" at bounding box center [337, 37] width 426 height 22
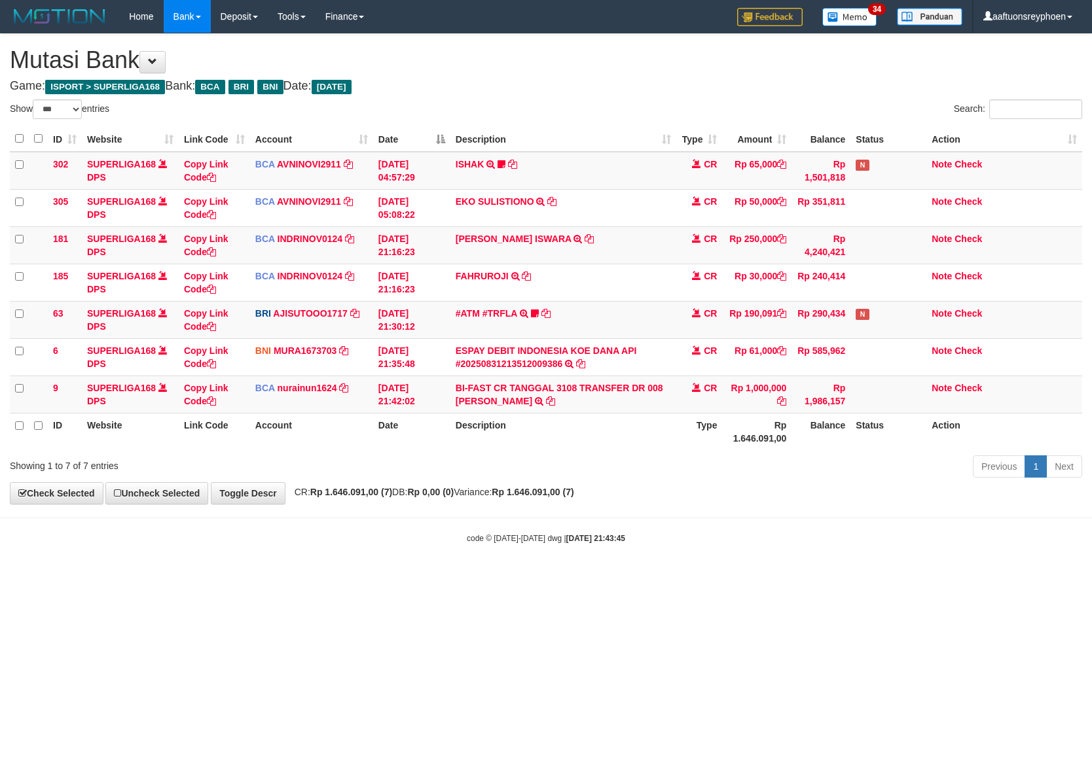
select select "***"
drag, startPoint x: 692, startPoint y: 419, endPoint x: 1082, endPoint y: 359, distance: 394.7
click at [799, 398] on table "ID Website Link Code Account Date Description Type Amount Balance Status Action…" at bounding box center [546, 288] width 1072 height 324
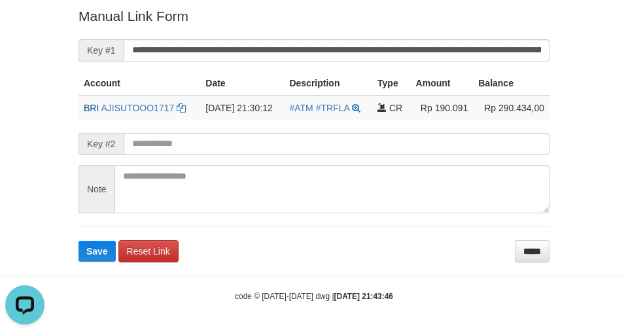
click at [220, 7] on p "Manual Link Form" at bounding box center [314, 16] width 471 height 19
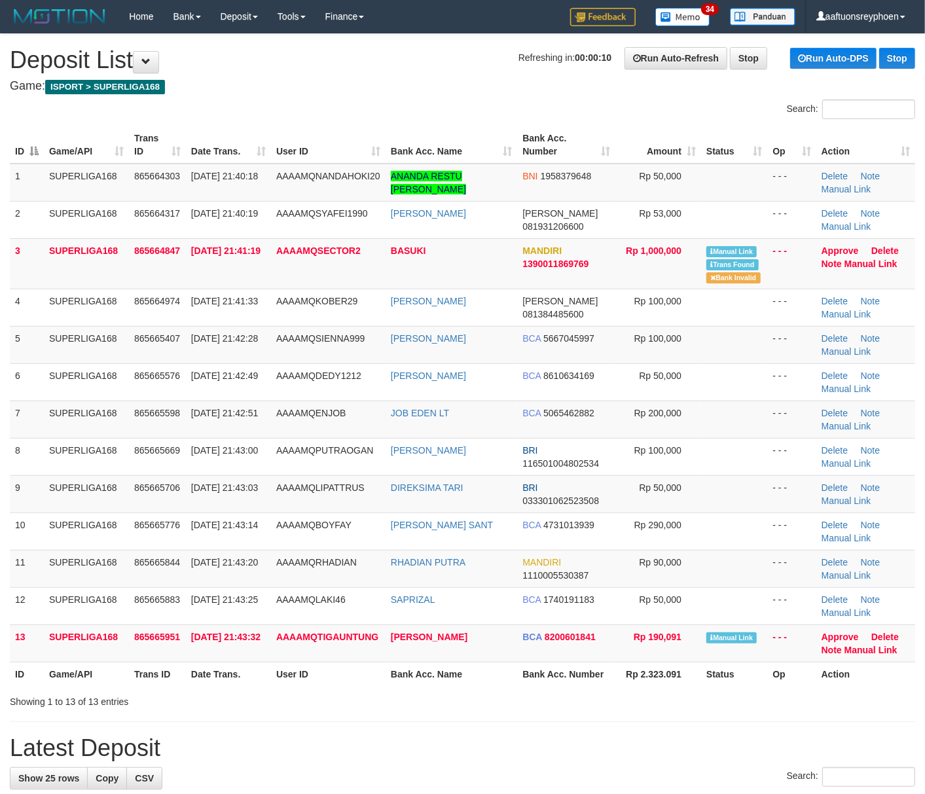
drag, startPoint x: 130, startPoint y: 331, endPoint x: 5, endPoint y: 359, distance: 127.4
click at [124, 331] on tr "5 SUPERLIGA168 865665407 31/08/2025 21:42:28 AAAAMQSIENNA999 NANA SUDIARNA BCA …" at bounding box center [462, 344] width 905 height 37
click at [194, 286] on td "31/08/2025 21:41:19" at bounding box center [228, 263] width 85 height 50
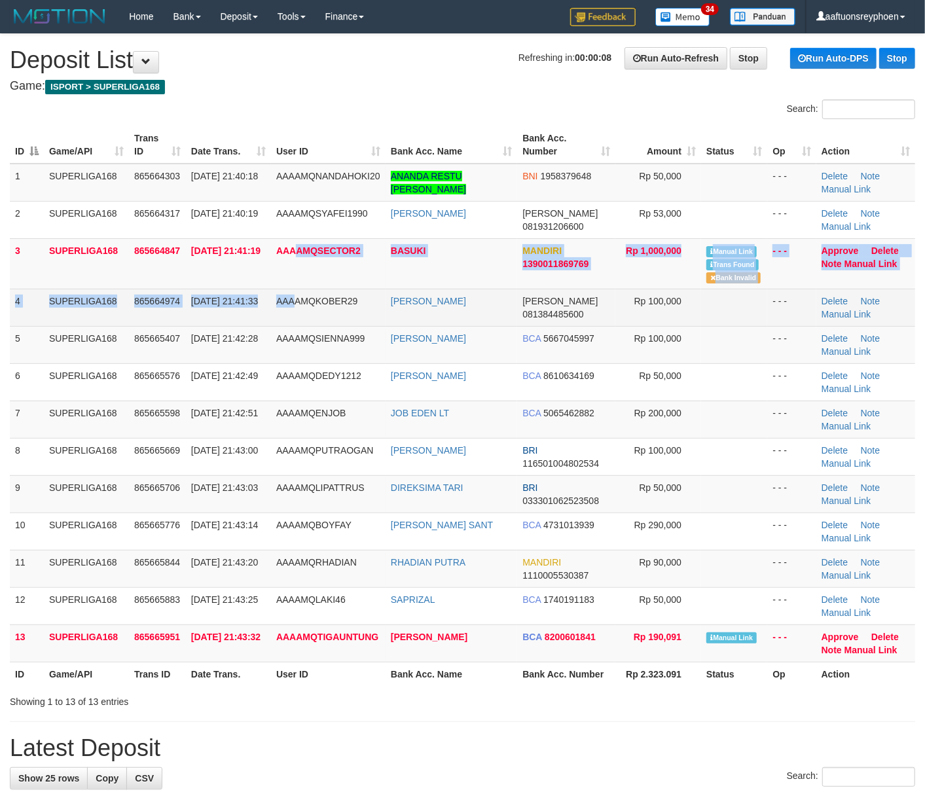
drag, startPoint x: 301, startPoint y: 287, endPoint x: 242, endPoint y: 309, distance: 63.0
click at [300, 287] on tbody "1 SUPERLIGA168 865664303 31/08/2025 21:40:18 AAAAMQNANDAHOKI20 ANANDA RESTU GUS…" at bounding box center [462, 413] width 905 height 499
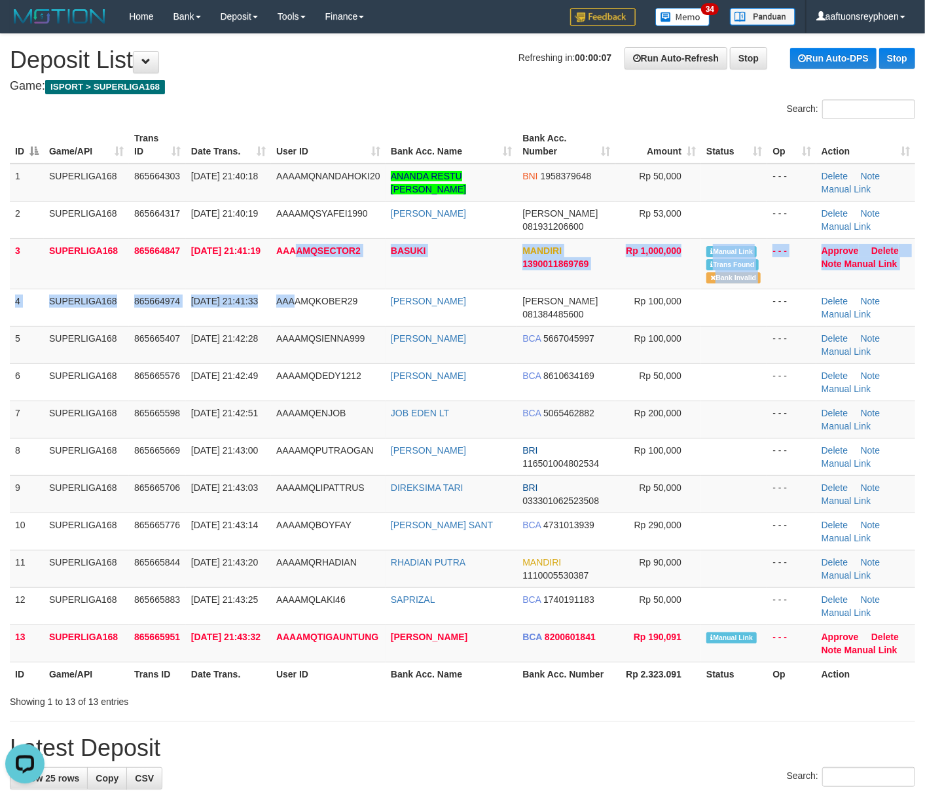
drag, startPoint x: 249, startPoint y: 304, endPoint x: 1, endPoint y: 272, distance: 250.8
click at [250, 304] on td "31/08/2025 21:41:33" at bounding box center [228, 307] width 85 height 37
click at [307, 264] on td "AAAAMQSECTOR2" at bounding box center [328, 263] width 115 height 50
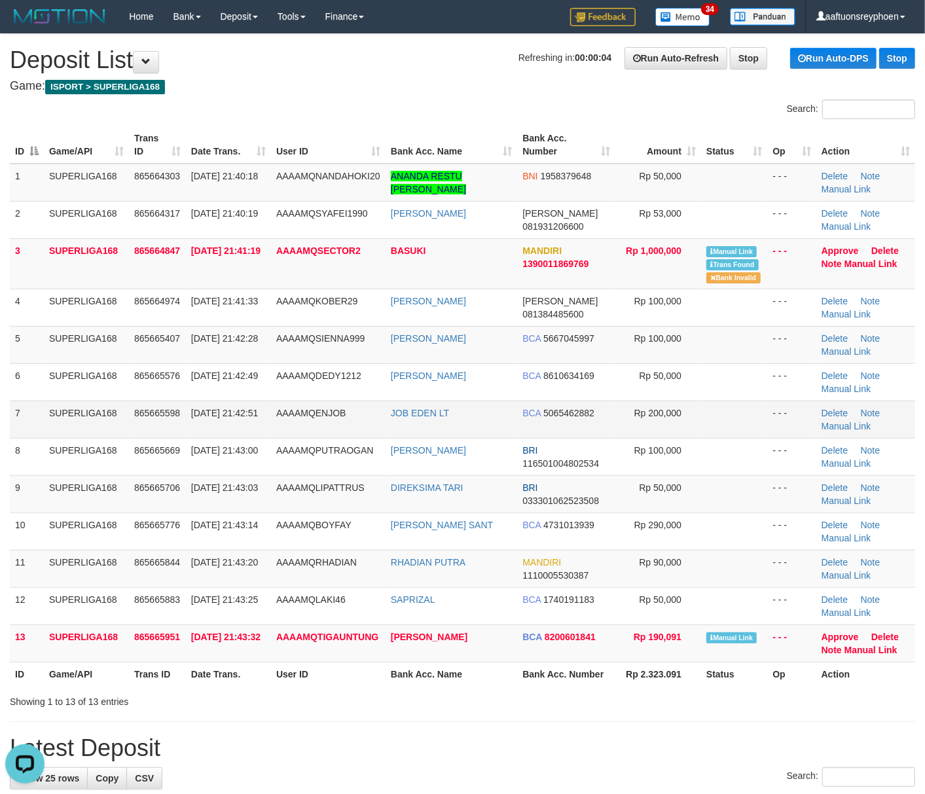
click at [226, 417] on span "31/08/2025 21:42:51" at bounding box center [224, 413] width 67 height 10
click at [226, 415] on span "31/08/2025 21:42:51" at bounding box center [224, 413] width 67 height 10
drag, startPoint x: 166, startPoint y: 395, endPoint x: 3, endPoint y: 435, distance: 167.7
click at [168, 394] on td "865665576" at bounding box center [157, 381] width 57 height 37
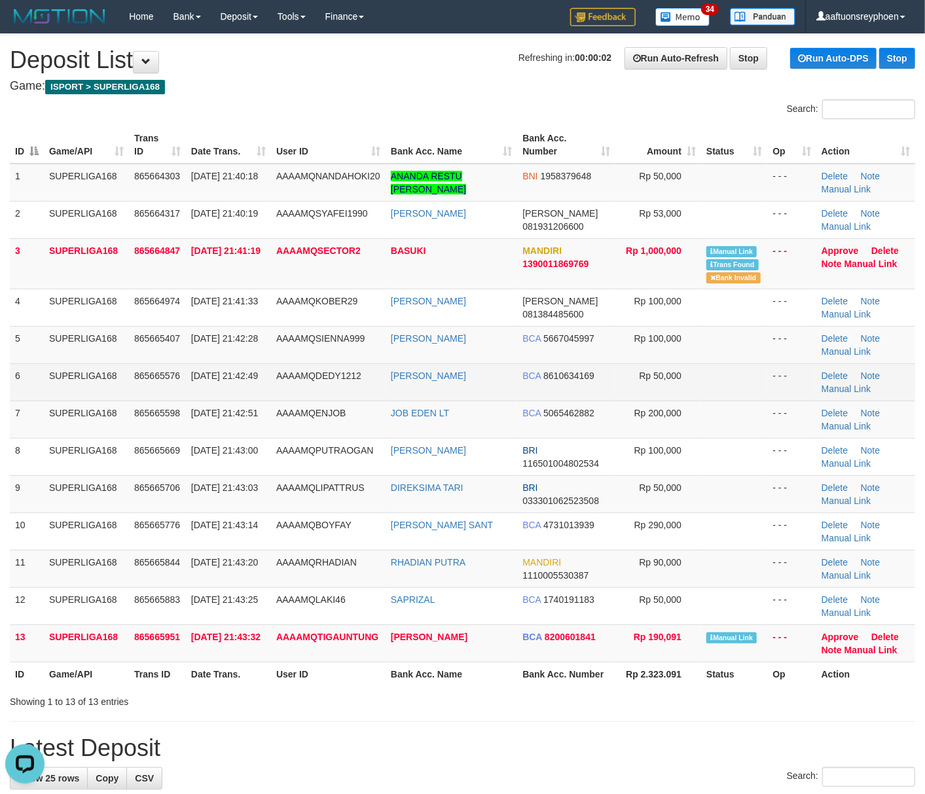
click at [39, 380] on td "6" at bounding box center [27, 381] width 34 height 37
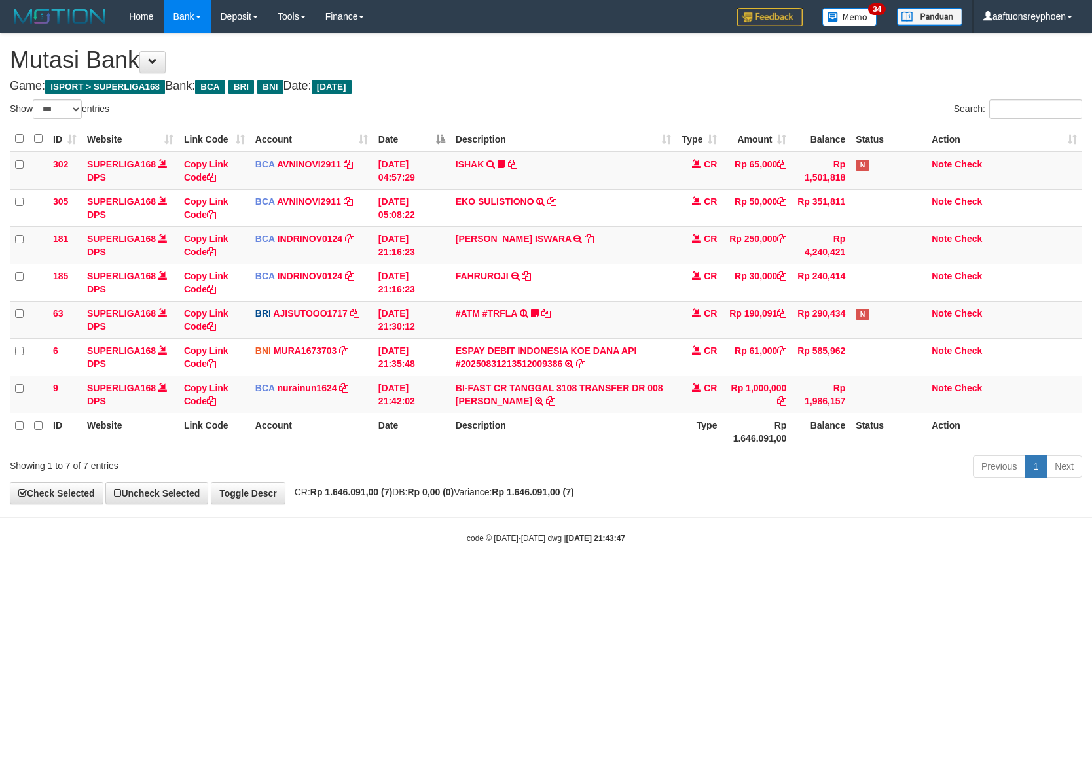
select select "***"
click at [742, 414] on tr "ID Website Link Code Account Date Description Type Rp 1.646.091,00 Balance Stat…" at bounding box center [546, 431] width 1072 height 37
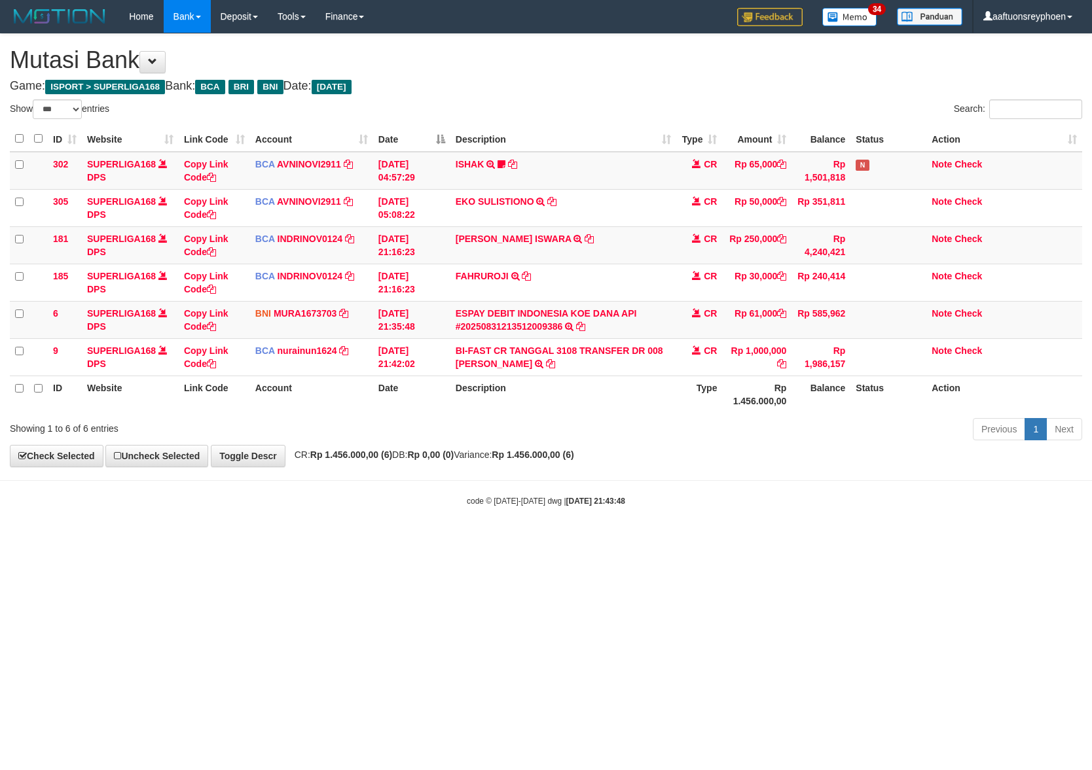
select select "***"
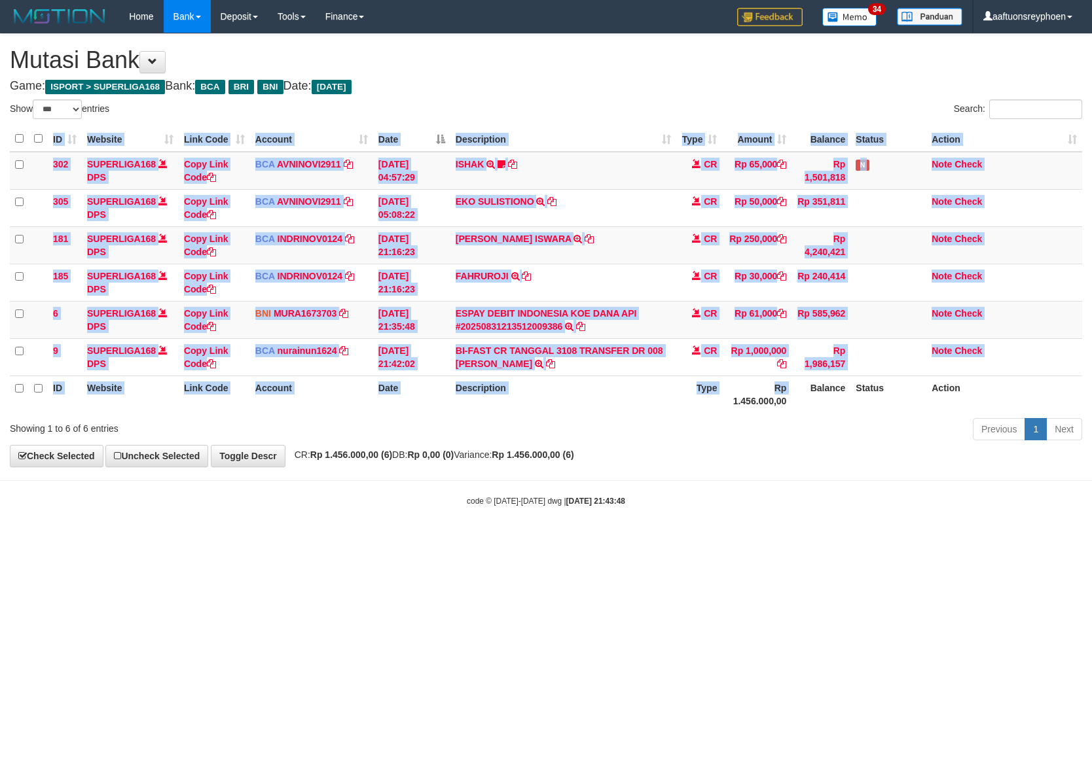
drag, startPoint x: 727, startPoint y: 416, endPoint x: 1085, endPoint y: 380, distance: 360.5
click at [774, 404] on div "ID Website Link Code Account Date Description Type Amount Balance Status Action…" at bounding box center [546, 269] width 1092 height 295
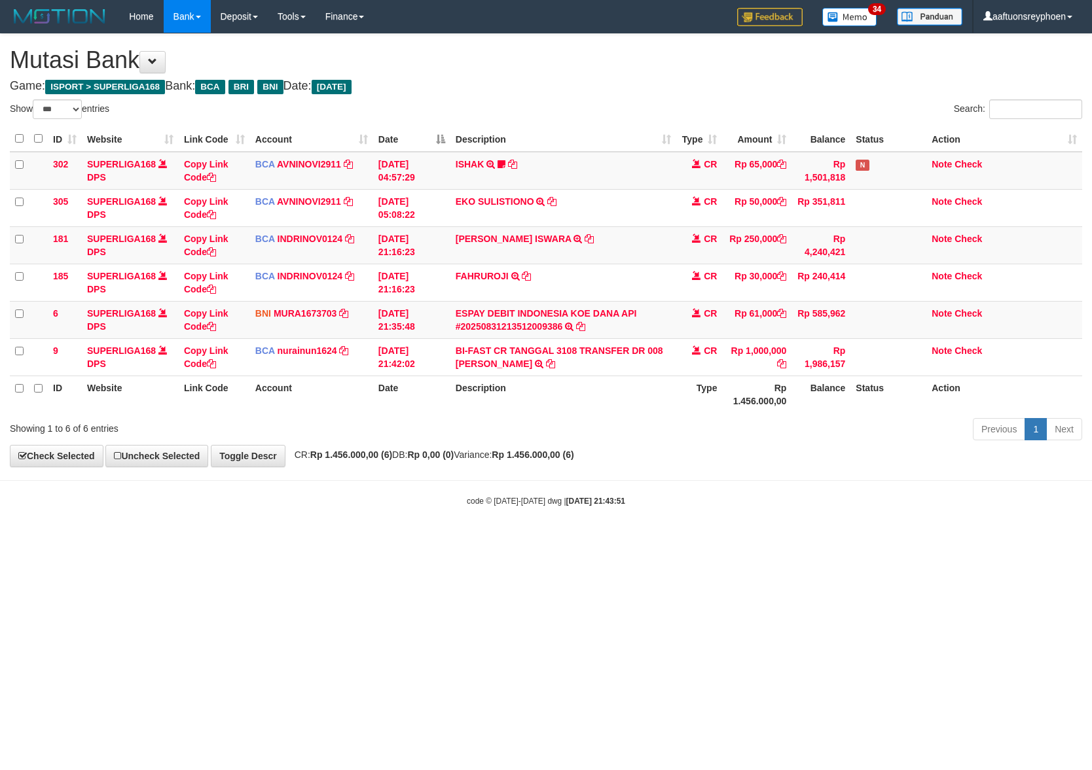
select select "***"
drag, startPoint x: 617, startPoint y: 471, endPoint x: 635, endPoint y: 480, distance: 20.2
click at [624, 469] on body "Toggle navigation Home Bank Account List Load By Website Group [ISPORT] SUPERLI…" at bounding box center [546, 270] width 1092 height 540
drag, startPoint x: 615, startPoint y: 495, endPoint x: 609, endPoint y: 498, distance: 7.1
click at [613, 496] on body "Toggle navigation Home Bank Account List Load By Website Group [ISPORT] SUPERLI…" at bounding box center [546, 270] width 1092 height 540
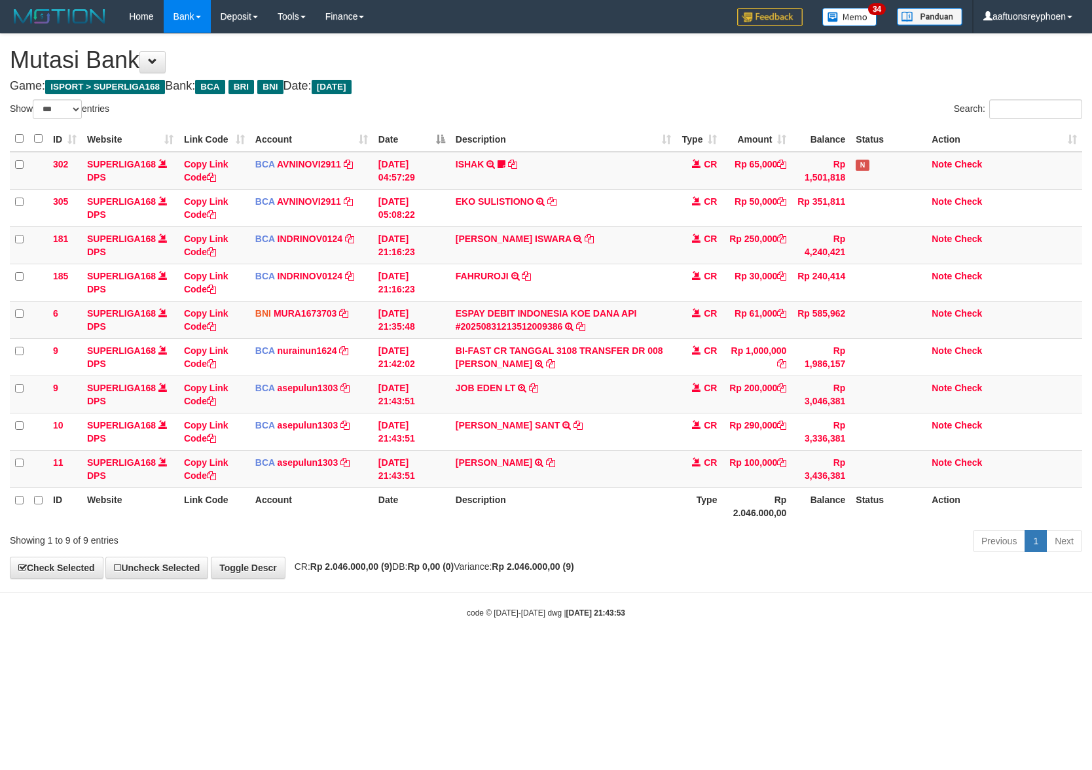
select select "***"
click at [574, 397] on td "JOB EDEN LT TRSF E-BANKING CR 3108/FTSCY/WS95031 200000.00JOB EDEN LT" at bounding box center [563, 394] width 226 height 37
copy tr "JOB EDEN LT TRSF E-BANKING CR 3108/FTSCY/WS95031 200000.00JOB EDEN LT"
drag, startPoint x: 0, startPoint y: 0, endPoint x: 1081, endPoint y: 403, distance: 1154.2
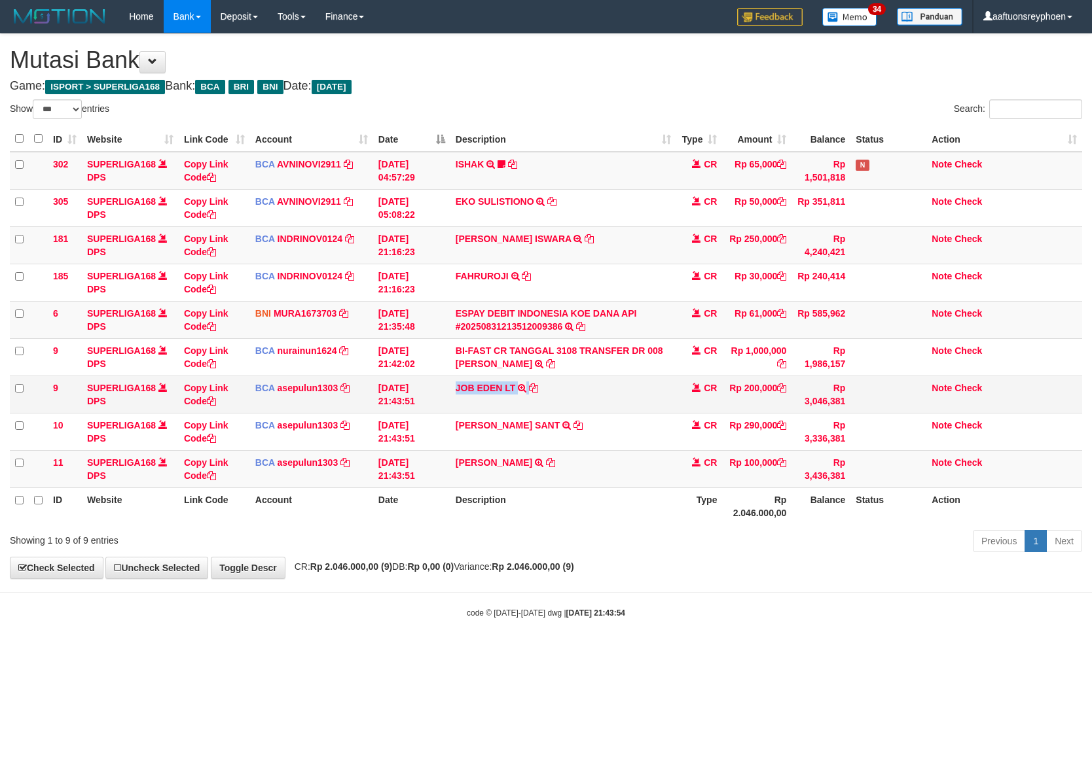
click at [597, 396] on td "JOB EDEN LT TRSF E-BANKING CR 3108/FTSCY/WS95031 200000.00JOB EDEN LT" at bounding box center [563, 394] width 226 height 37
drag, startPoint x: 852, startPoint y: 498, endPoint x: 1085, endPoint y: 470, distance: 234.7
click at [948, 487] on table "ID Website Link Code Account Date Description Type Amount Balance Status Action…" at bounding box center [546, 325] width 1072 height 399
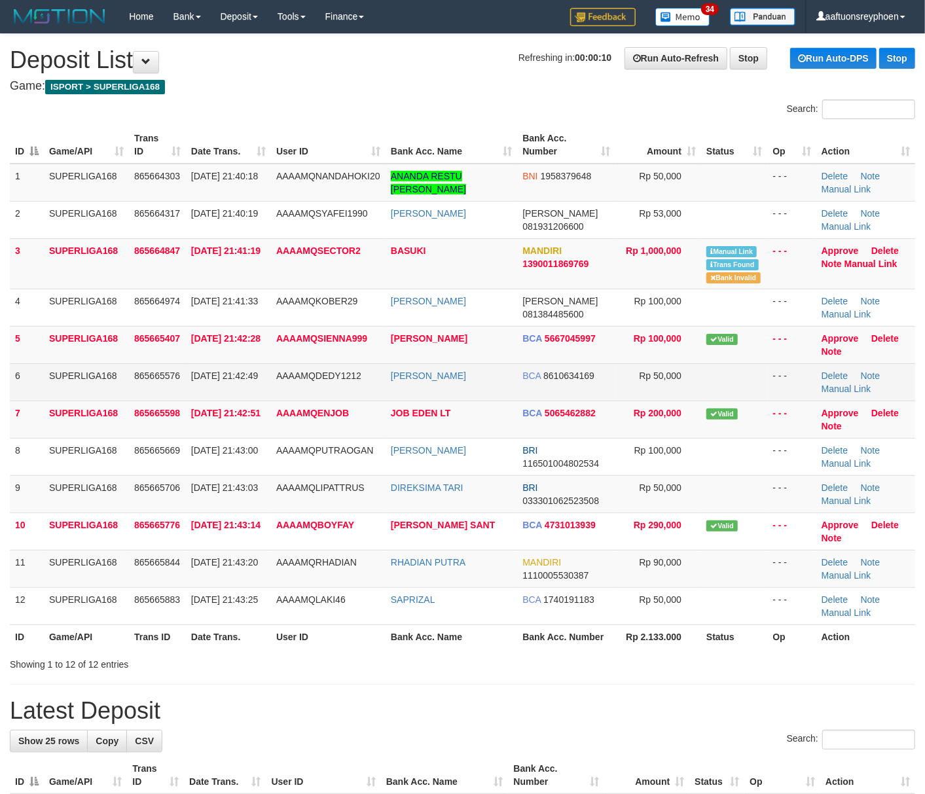
drag, startPoint x: 134, startPoint y: 385, endPoint x: 3, endPoint y: 425, distance: 136.9
click at [129, 386] on td "865665576" at bounding box center [157, 381] width 57 height 37
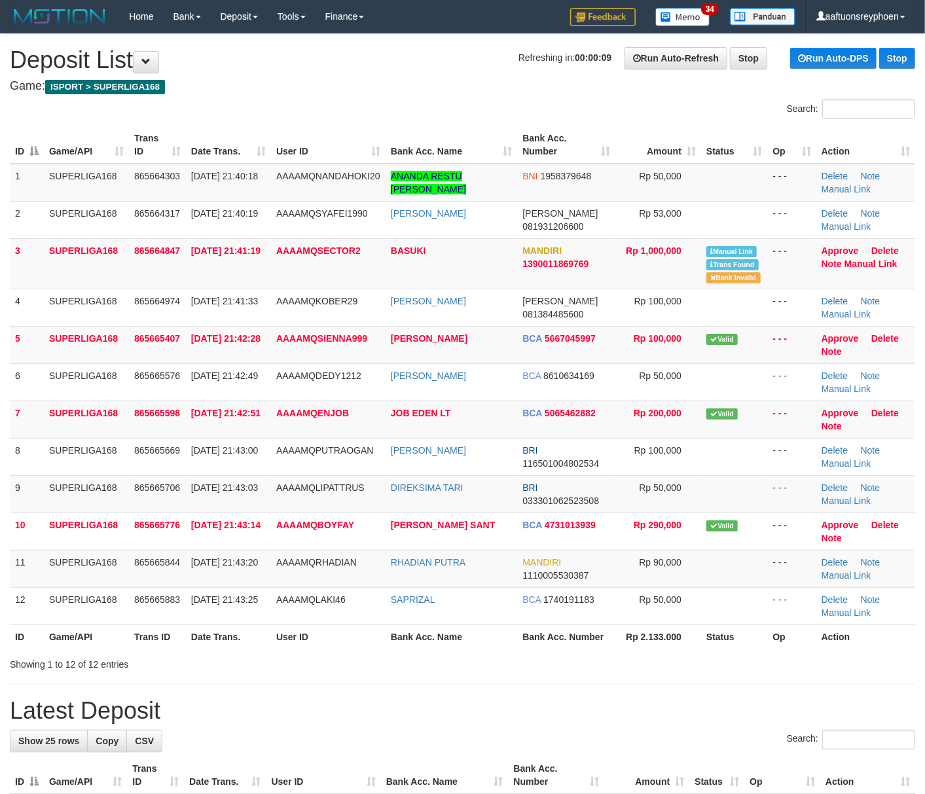
drag, startPoint x: 18, startPoint y: 423, endPoint x: 0, endPoint y: 423, distance: 18.3
click at [19, 422] on td "7" at bounding box center [27, 419] width 34 height 37
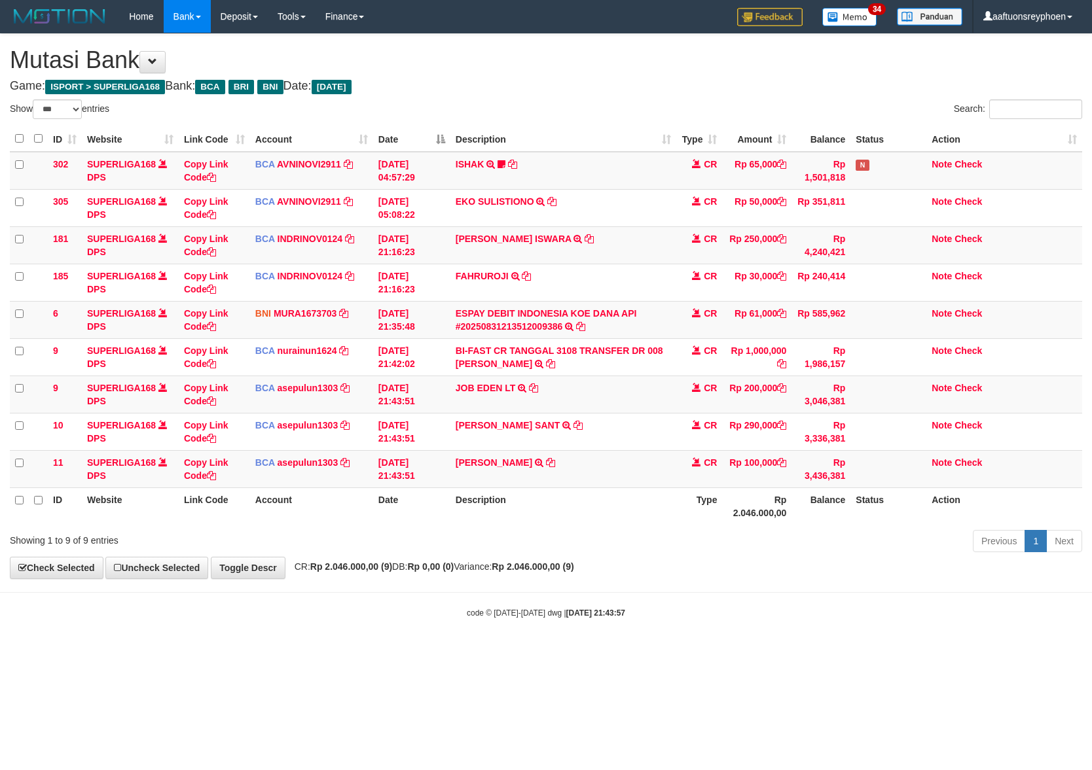
select select "***"
drag, startPoint x: 610, startPoint y: 521, endPoint x: 1091, endPoint y: 488, distance: 481.6
click at [721, 511] on tr "ID Website Link Code Account Date Description Type Rp 2.046.000,00 Balance Stat…" at bounding box center [546, 506] width 1072 height 37
click at [535, 528] on div "Show ** ** ** *** entries Search: ID Website Link Code Account Date Description…" at bounding box center [546, 329] width 1072 height 458
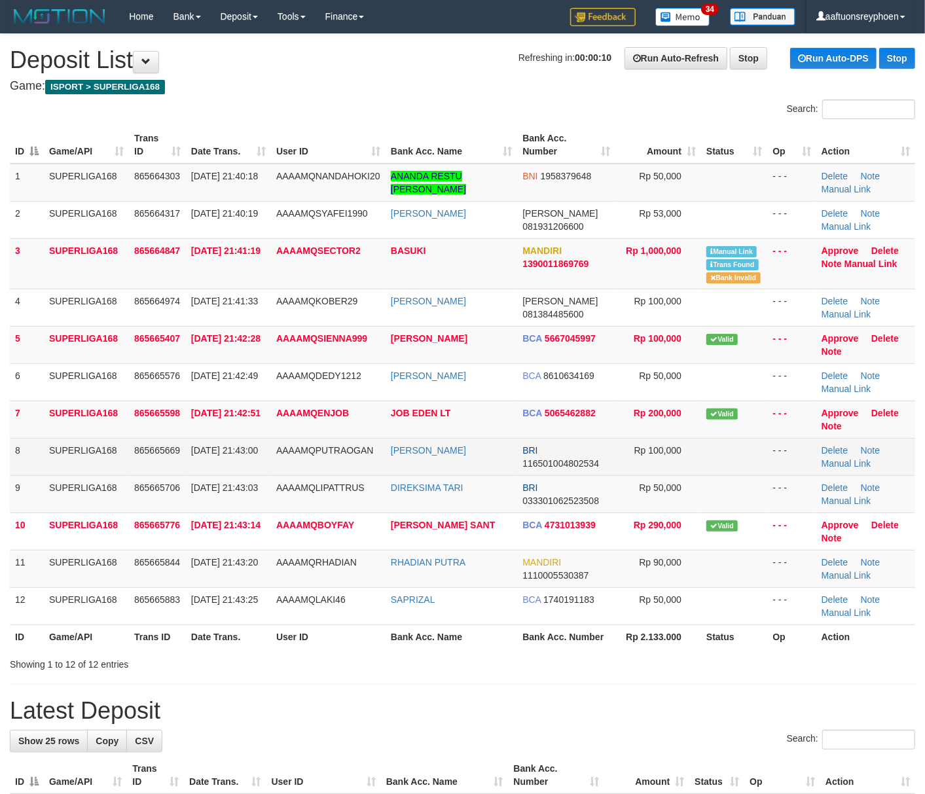
click at [149, 444] on td "865665669" at bounding box center [157, 456] width 57 height 37
drag, startPoint x: 149, startPoint y: 444, endPoint x: 69, endPoint y: 462, distance: 82.4
click at [129, 446] on td "865665669" at bounding box center [157, 456] width 57 height 37
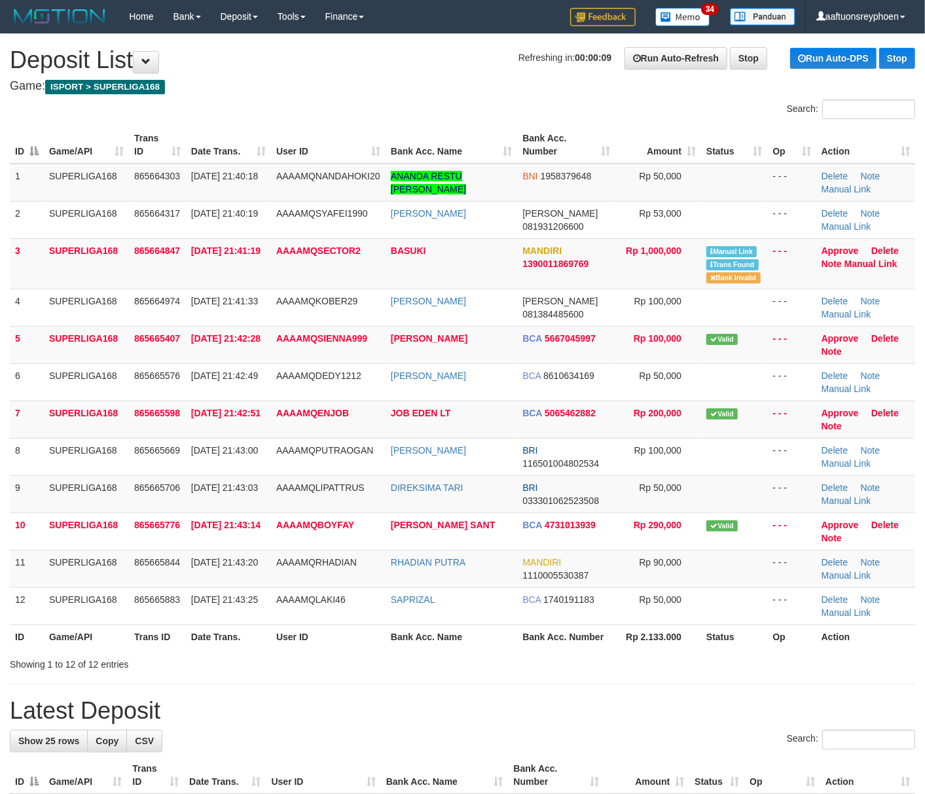
drag, startPoint x: 45, startPoint y: 454, endPoint x: 4, endPoint y: 464, distance: 41.9
click at [34, 456] on tr "8 SUPERLIGA168 865665669 31/08/2025 21:43:00 AAAAMQPUTRAOGAN MIRSI HADANI BRI 1…" at bounding box center [462, 456] width 905 height 37
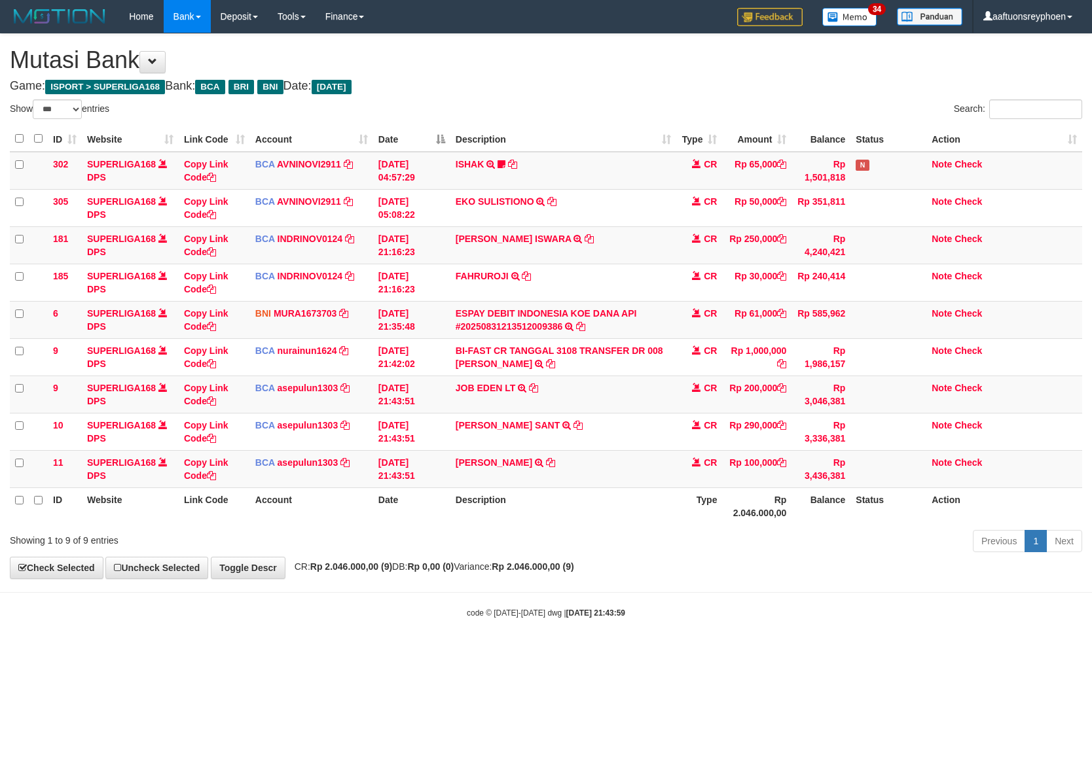
select select "***"
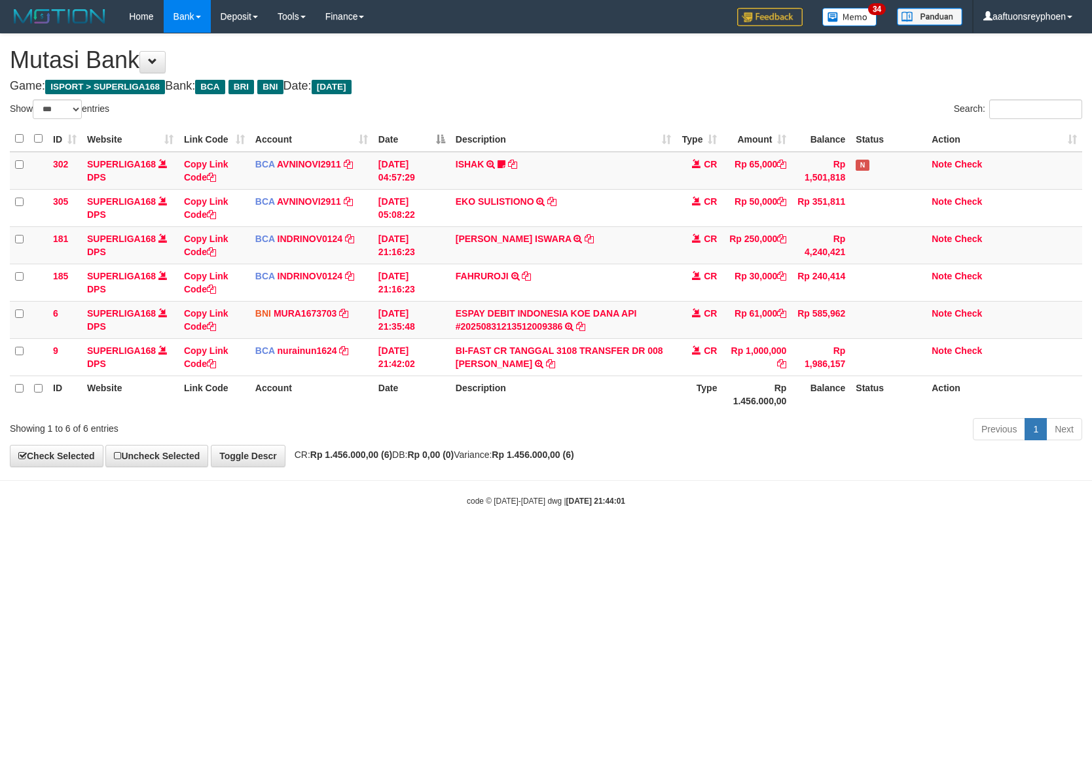
select select "***"
drag, startPoint x: 896, startPoint y: 504, endPoint x: 1087, endPoint y: 495, distance: 191.4
click at [1020, 500] on div "code © [DATE]-[DATE] dwg | [DATE] 21:44:01" at bounding box center [546, 500] width 1092 height 13
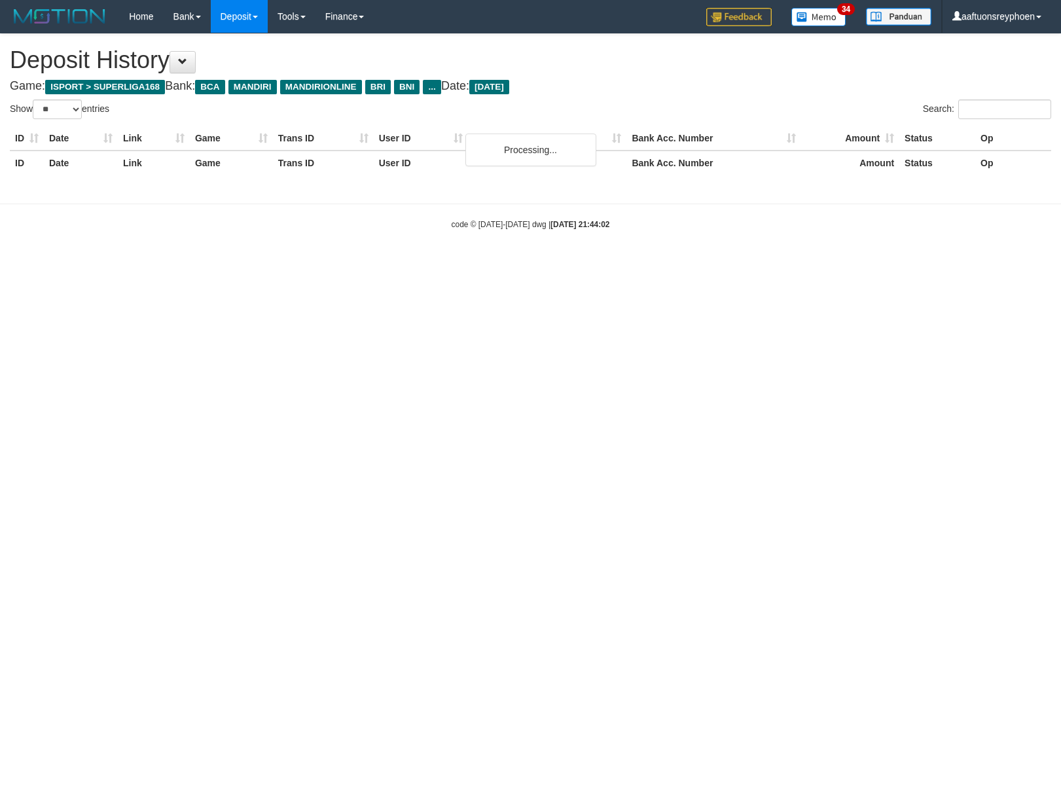
select select "**"
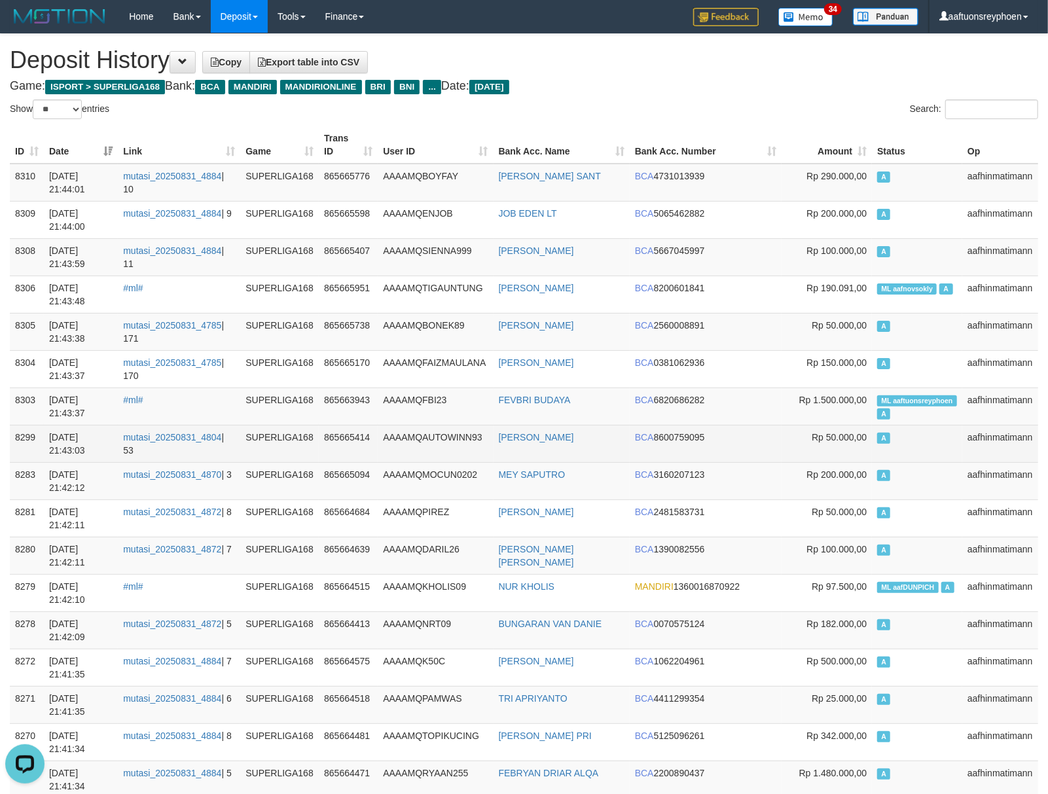
drag, startPoint x: 867, startPoint y: 440, endPoint x: 828, endPoint y: 448, distance: 39.4
click at [860, 441] on span "Rp 50.000,00" at bounding box center [839, 437] width 55 height 10
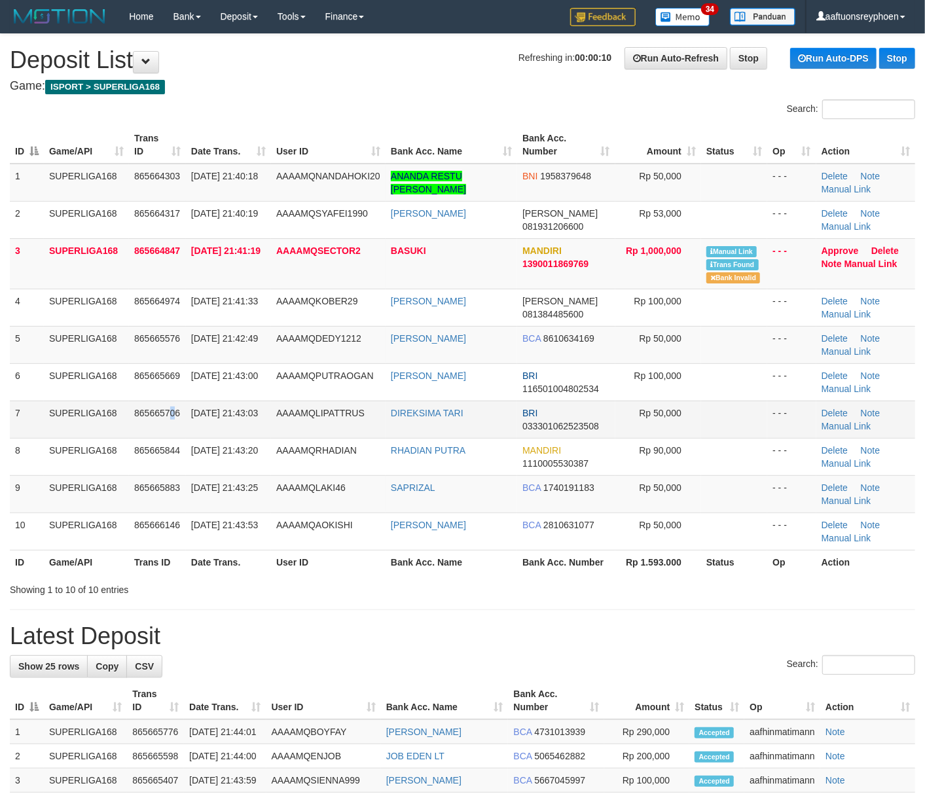
drag, startPoint x: 170, startPoint y: 419, endPoint x: 154, endPoint y: 424, distance: 16.6
click at [168, 419] on td "865665706" at bounding box center [157, 419] width 57 height 37
click at [152, 425] on td "865665706" at bounding box center [157, 419] width 57 height 37
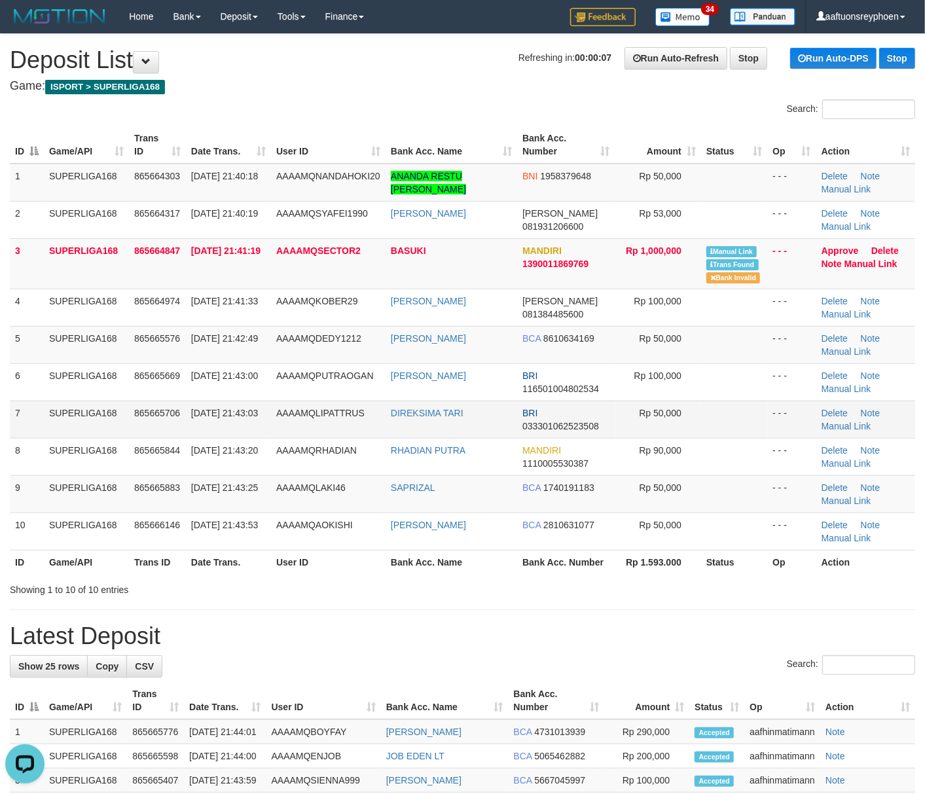
click at [153, 425] on td "865665706" at bounding box center [157, 419] width 57 height 37
drag, startPoint x: 153, startPoint y: 425, endPoint x: 1, endPoint y: 464, distance: 156.9
click at [148, 427] on td "865665706" at bounding box center [157, 419] width 57 height 37
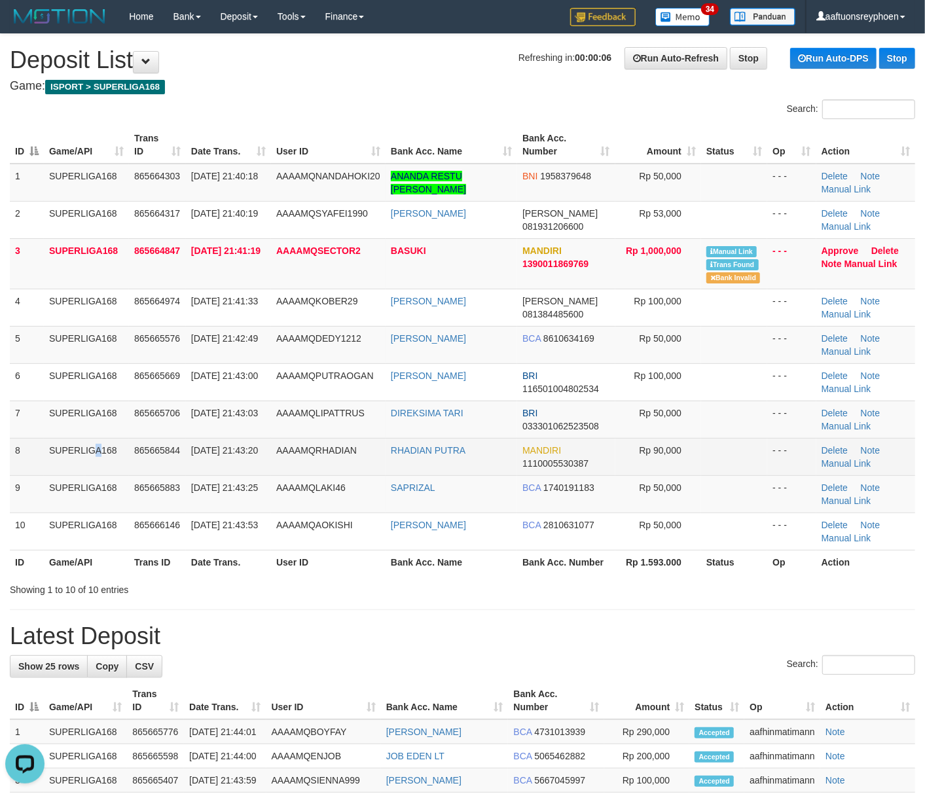
drag, startPoint x: 61, startPoint y: 438, endPoint x: 40, endPoint y: 441, distance: 21.2
click at [54, 438] on tbody "1 SUPERLIGA168 865664303 31/08/2025 21:40:18 AAAAMQNANDAHOKI20 ANANDA RESTU GUS…" at bounding box center [462, 357] width 905 height 387
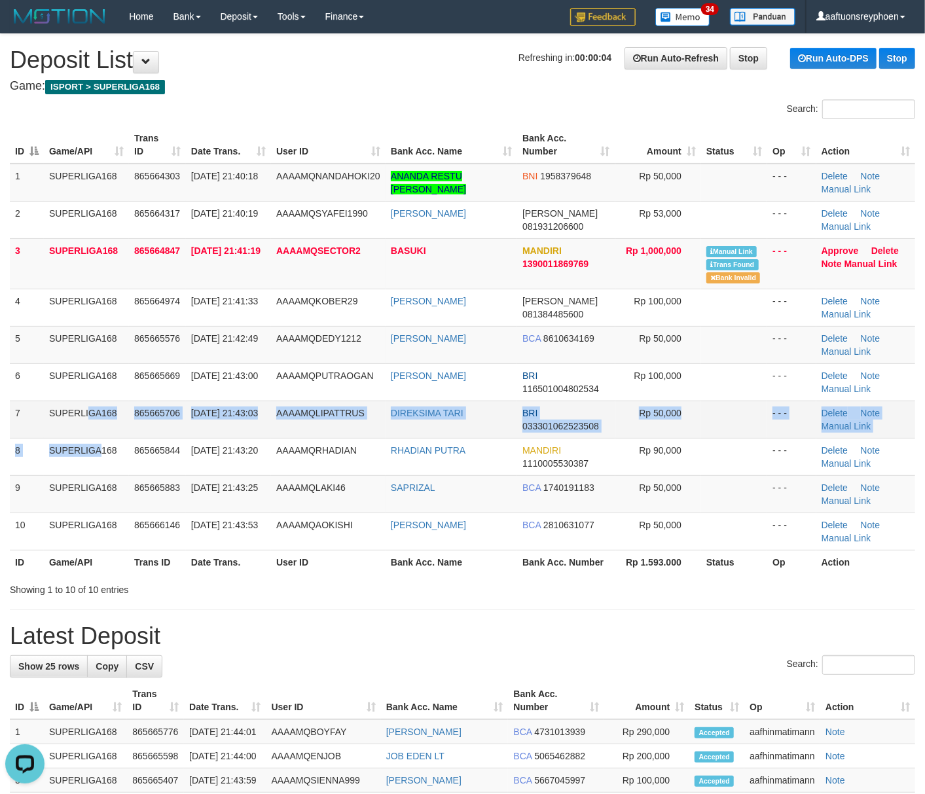
click at [60, 412] on td "SUPERLIGA168" at bounding box center [86, 419] width 85 height 37
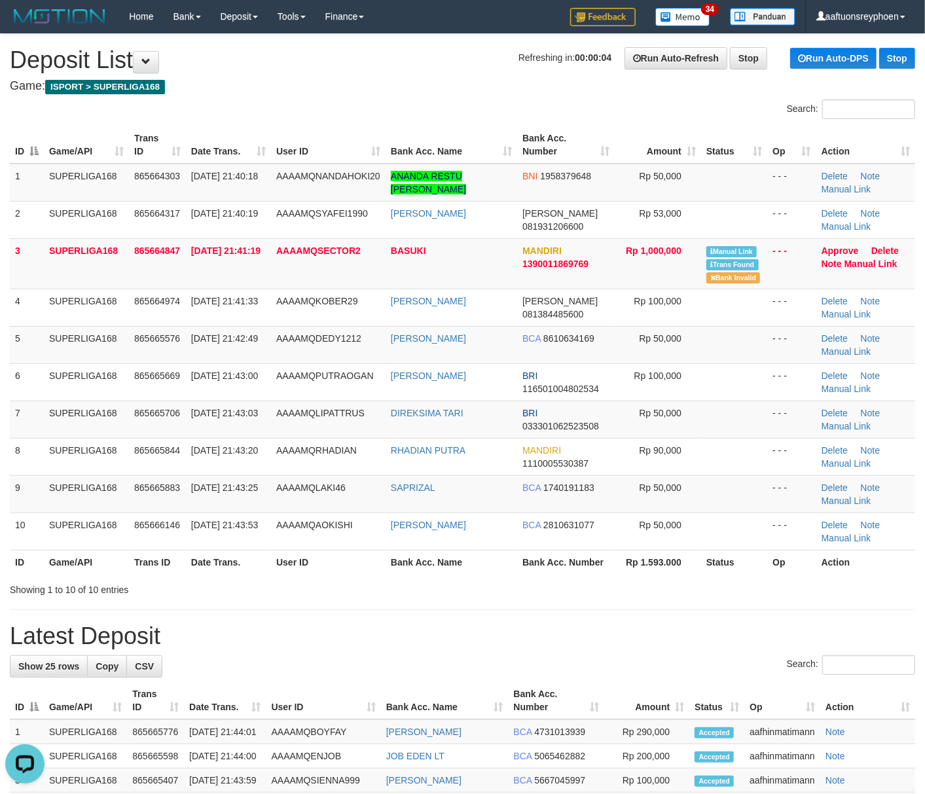
drag, startPoint x: 60, startPoint y: 412, endPoint x: 3, endPoint y: 435, distance: 62.0
click at [48, 414] on td "SUPERLIGA168" at bounding box center [86, 419] width 85 height 37
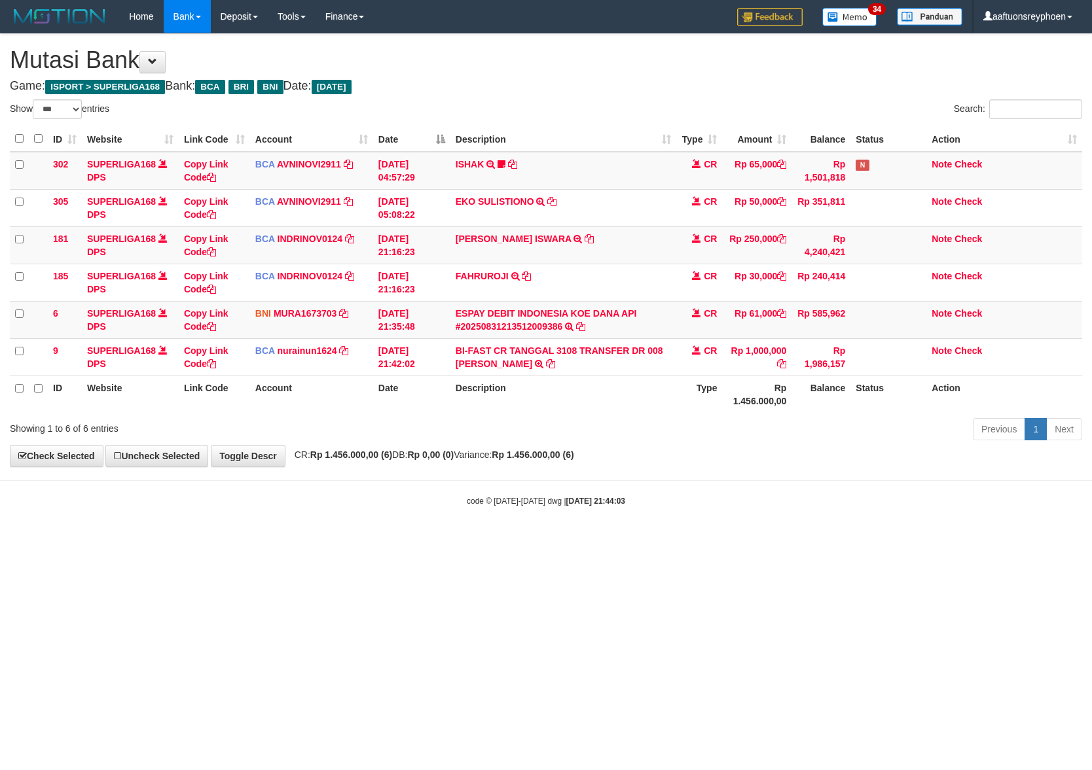
select select "***"
drag, startPoint x: 789, startPoint y: 507, endPoint x: 1085, endPoint y: 501, distance: 295.9
click at [896, 507] on div "code © [DATE]-[DATE] dwg | [DATE] 21:44:03" at bounding box center [546, 500] width 1092 height 13
drag, startPoint x: 573, startPoint y: 558, endPoint x: 983, endPoint y: 501, distance: 413.1
click at [637, 540] on html "Toggle navigation Home Bank Account List Load By Website Group [ISPORT] SUPERLI…" at bounding box center [546, 270] width 1092 height 540
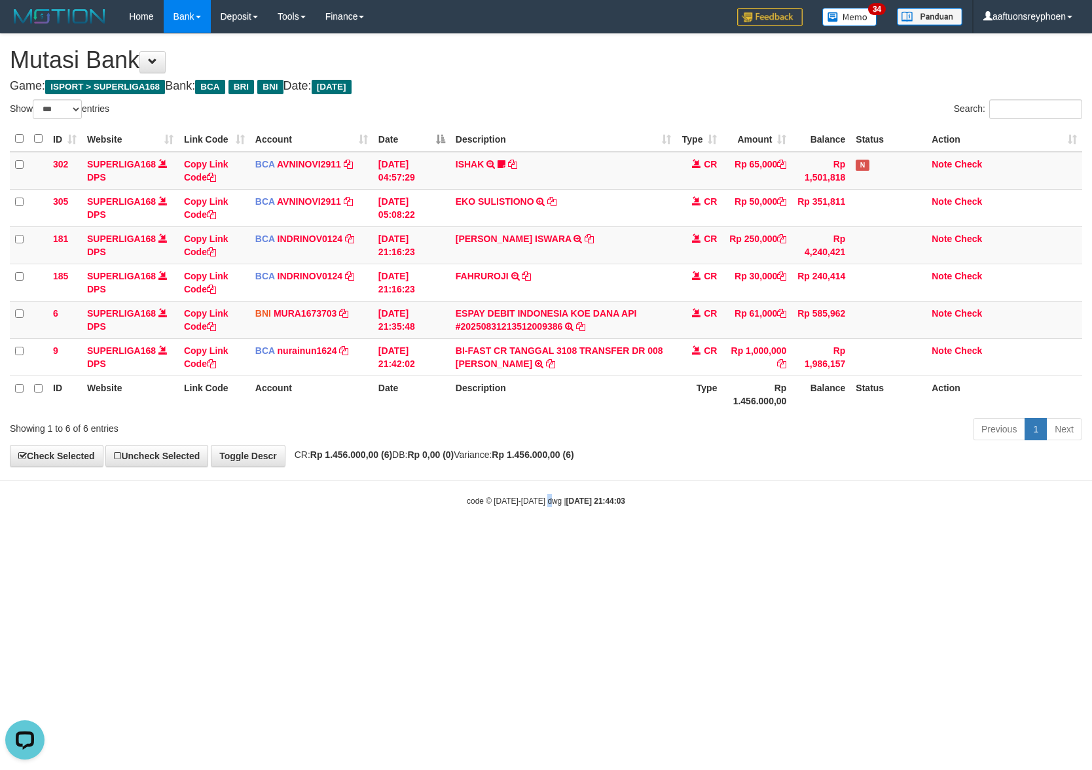
drag, startPoint x: 546, startPoint y: 532, endPoint x: 1059, endPoint y: 459, distance: 517.8
click at [636, 518] on body "Toggle navigation Home Bank Account List Load By Website Group [ISPORT] SUPERLI…" at bounding box center [546, 270] width 1092 height 540
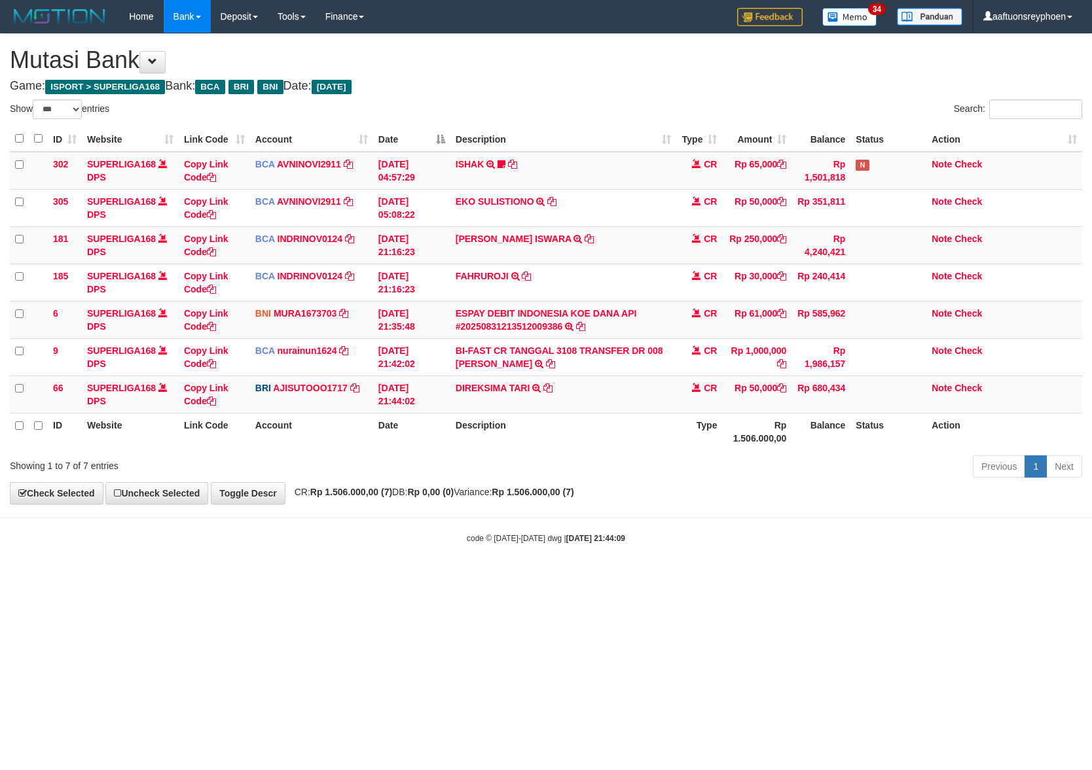
select select "***"
click at [553, 515] on body "Toggle navigation Home Bank Account List Load By Website Group [ISPORT] SUPERLI…" at bounding box center [546, 288] width 1092 height 577
drag, startPoint x: 555, startPoint y: 511, endPoint x: 1072, endPoint y: 475, distance: 518.4
click at [590, 511] on body "Toggle navigation Home Bank Account List Load By Website Group [ISPORT] SUPERLI…" at bounding box center [546, 288] width 1092 height 577
select select "***"
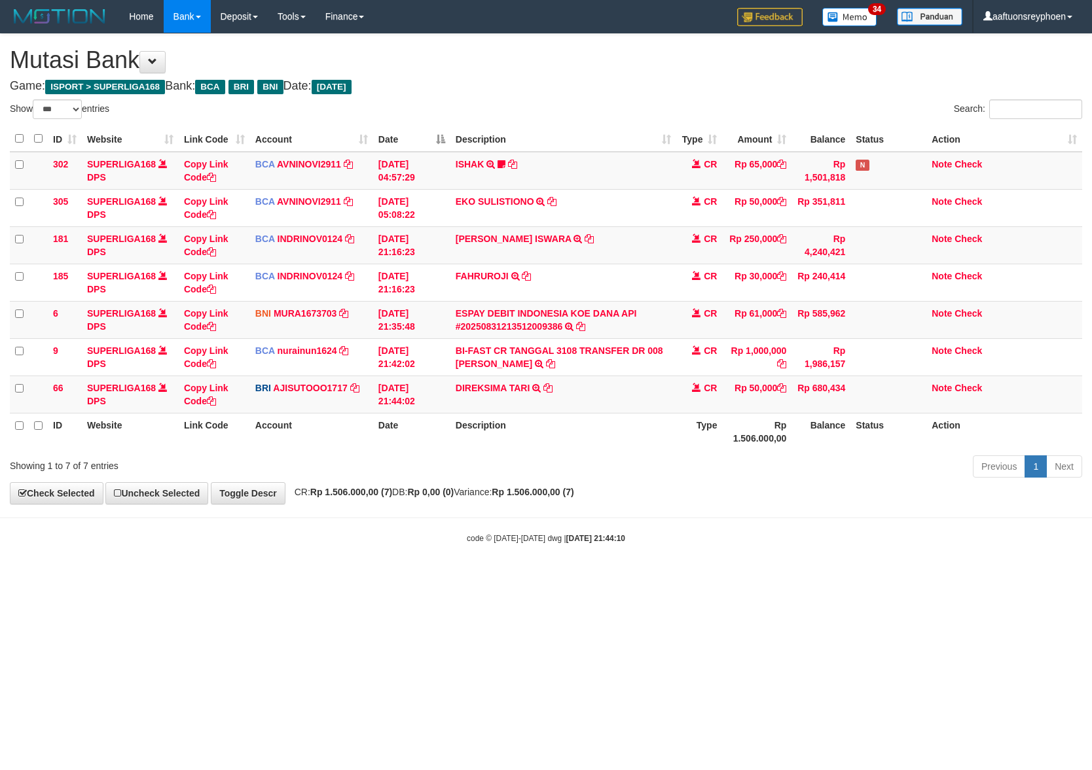
click at [561, 399] on td "DIREKSIMA TARI TRANSFER NBMB DIREKSIMA TARI TO [PERSON_NAME]" at bounding box center [563, 394] width 226 height 37
copy tr "DIREKSIMA TARI TRANSFER NBMB DIREKSIMA TARI TO [PERSON_NAME]"
click at [561, 399] on td "DIREKSIMA TARI TRANSFER NBMB DIREKSIMA TARI TO [PERSON_NAME]" at bounding box center [563, 394] width 226 height 37
drag, startPoint x: 0, startPoint y: 0, endPoint x: 882, endPoint y: 431, distance: 981.9
click at [571, 399] on td "DIREKSIMA TARI TRANSFER NBMB DIREKSIMA TARI TO [PERSON_NAME]" at bounding box center [563, 394] width 226 height 37
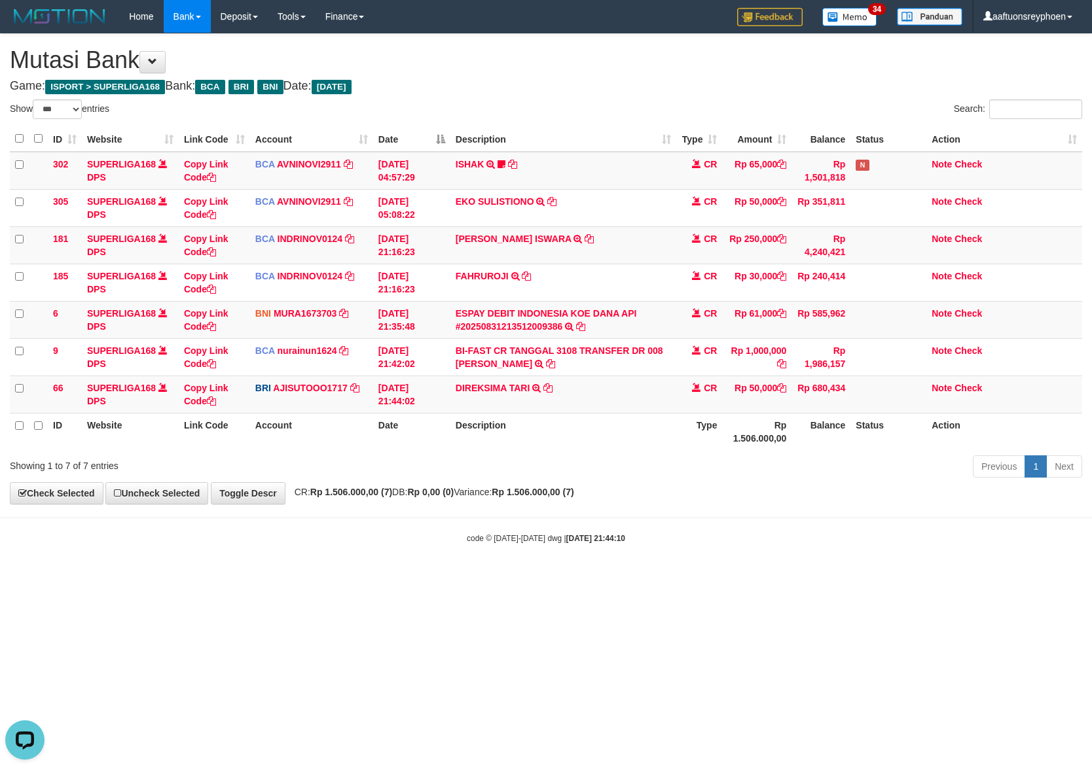
drag, startPoint x: 757, startPoint y: 518, endPoint x: 1084, endPoint y: 493, distance: 327.7
click at [922, 505] on body "Toggle navigation Home Bank Account List Load By Website Group [ISPORT] SUPERLI…" at bounding box center [546, 288] width 1092 height 577
drag, startPoint x: 600, startPoint y: 522, endPoint x: 630, endPoint y: 522, distance: 30.1
click at [614, 522] on body "Toggle navigation Home Bank Account List Load By Website Group [ISPORT] SUPERLI…" at bounding box center [546, 288] width 1092 height 577
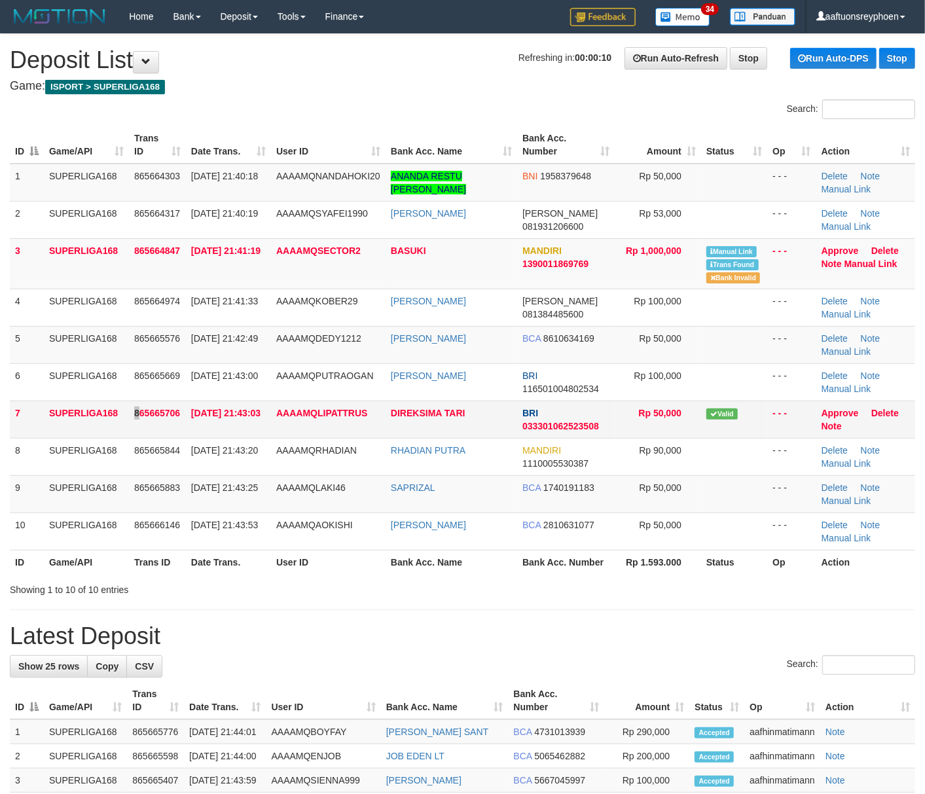
click at [137, 407] on td "865665706" at bounding box center [157, 419] width 57 height 37
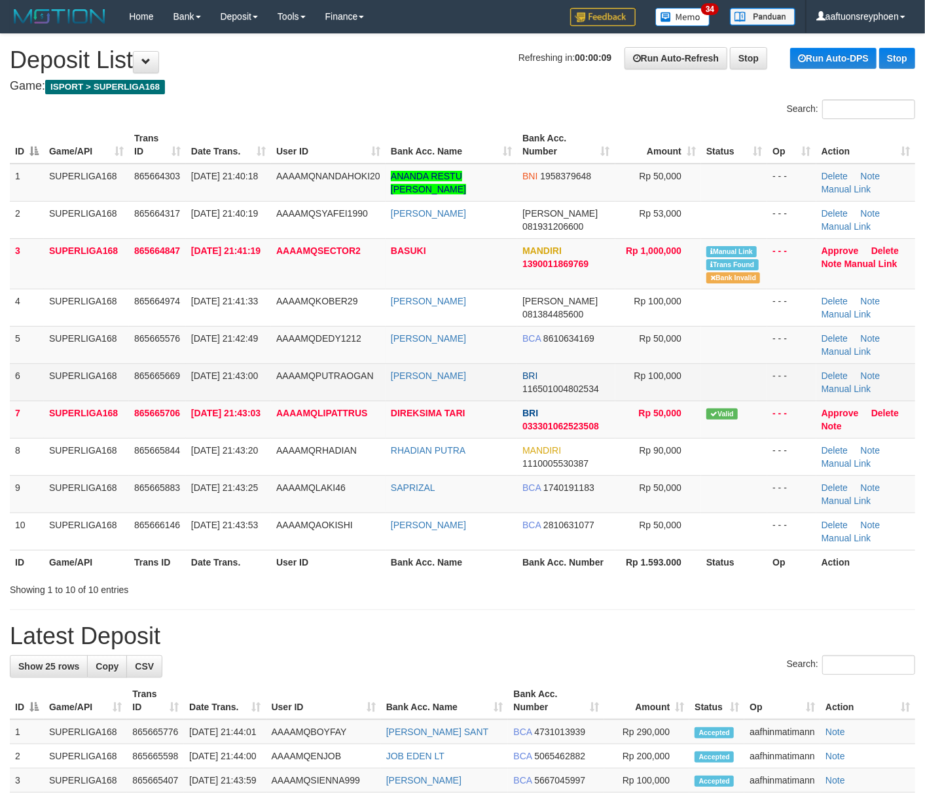
click at [231, 365] on td "[DATE] 21:43:00" at bounding box center [228, 381] width 85 height 37
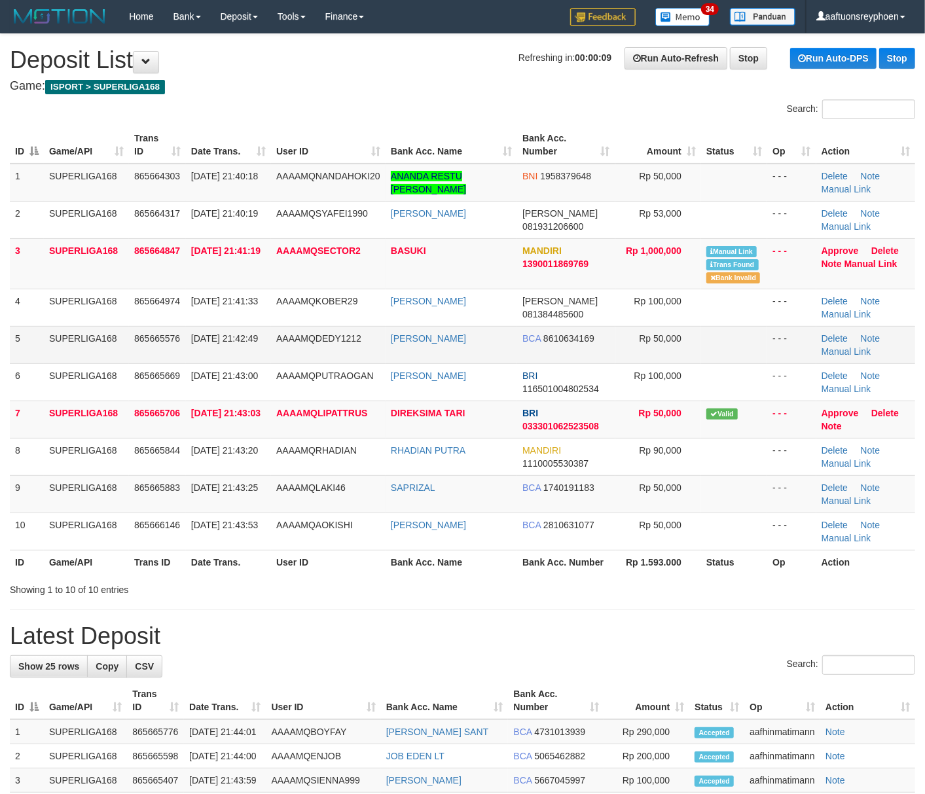
click at [236, 361] on td "31/08/2025 21:42:49" at bounding box center [228, 344] width 85 height 37
drag, startPoint x: 84, startPoint y: 410, endPoint x: 1, endPoint y: 417, distance: 83.4
click at [84, 409] on td "SUPERLIGA168" at bounding box center [86, 419] width 85 height 37
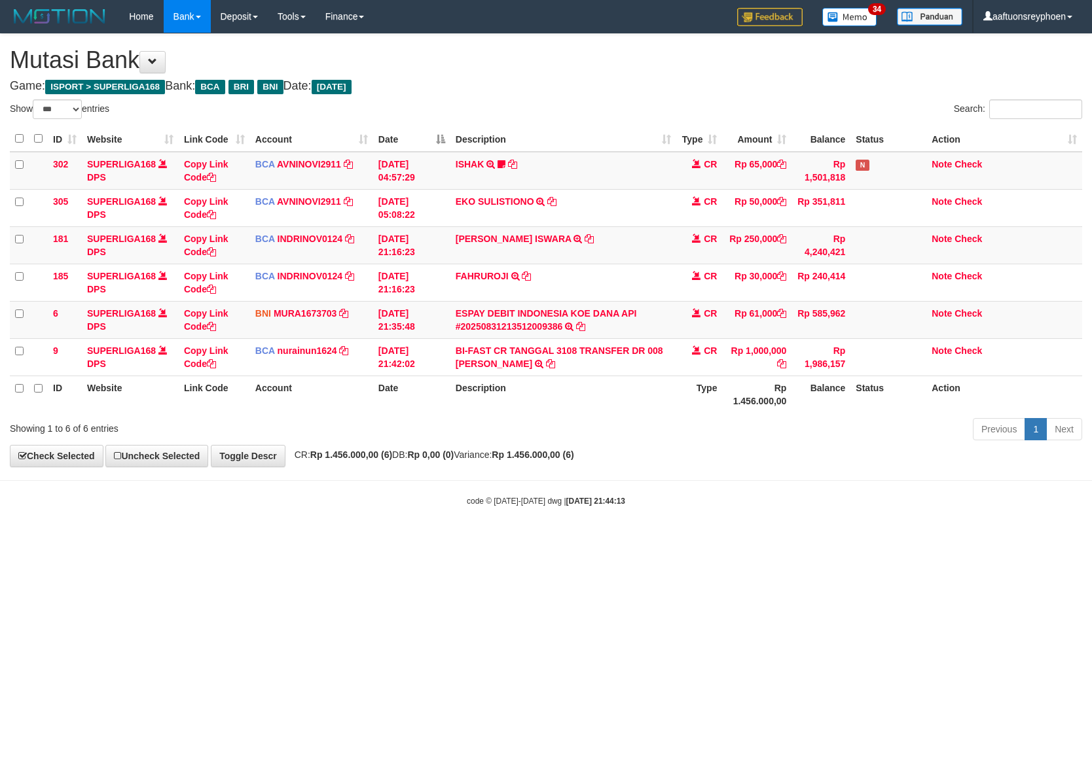
select select "***"
click at [621, 518] on body "Toggle navigation Home Bank Account List Load By Website Group [ISPORT] SUPERLI…" at bounding box center [546, 270] width 1092 height 540
drag, startPoint x: 0, startPoint y: 0, endPoint x: 705, endPoint y: 514, distance: 872.4
click at [700, 514] on body "Toggle navigation Home Bank Account List Load By Website Group [ISPORT] SUPERLI…" at bounding box center [546, 270] width 1092 height 540
drag, startPoint x: 553, startPoint y: 509, endPoint x: 653, endPoint y: 508, distance: 100.2
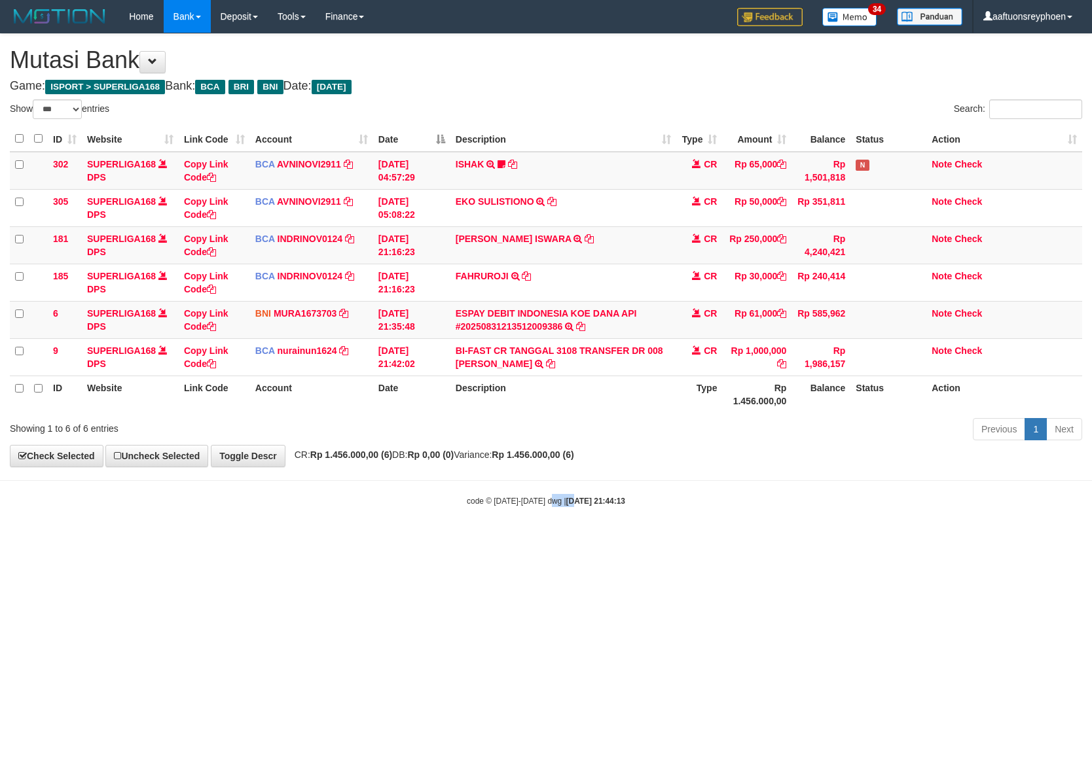
click at [614, 509] on body "Toggle navigation Home Bank Account List Load By Website Group [ISPORT] SUPERLI…" at bounding box center [546, 270] width 1092 height 540
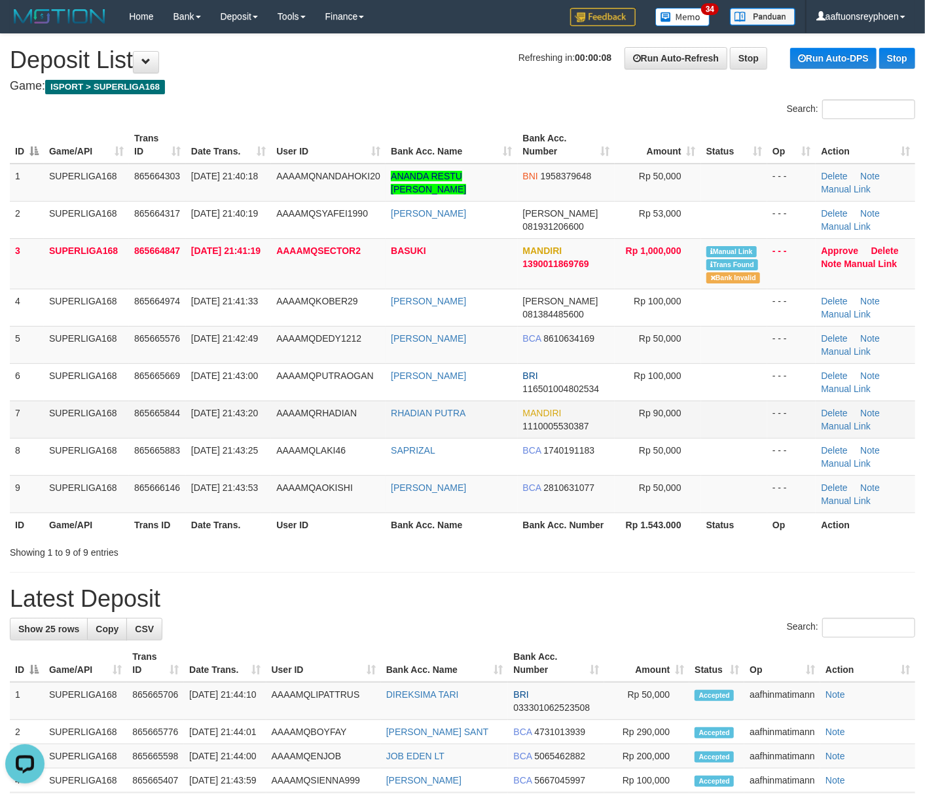
click at [37, 428] on td "7" at bounding box center [27, 419] width 34 height 37
drag, startPoint x: 35, startPoint y: 429, endPoint x: 1, endPoint y: 431, distance: 34.1
click at [18, 429] on td "7" at bounding box center [27, 419] width 34 height 37
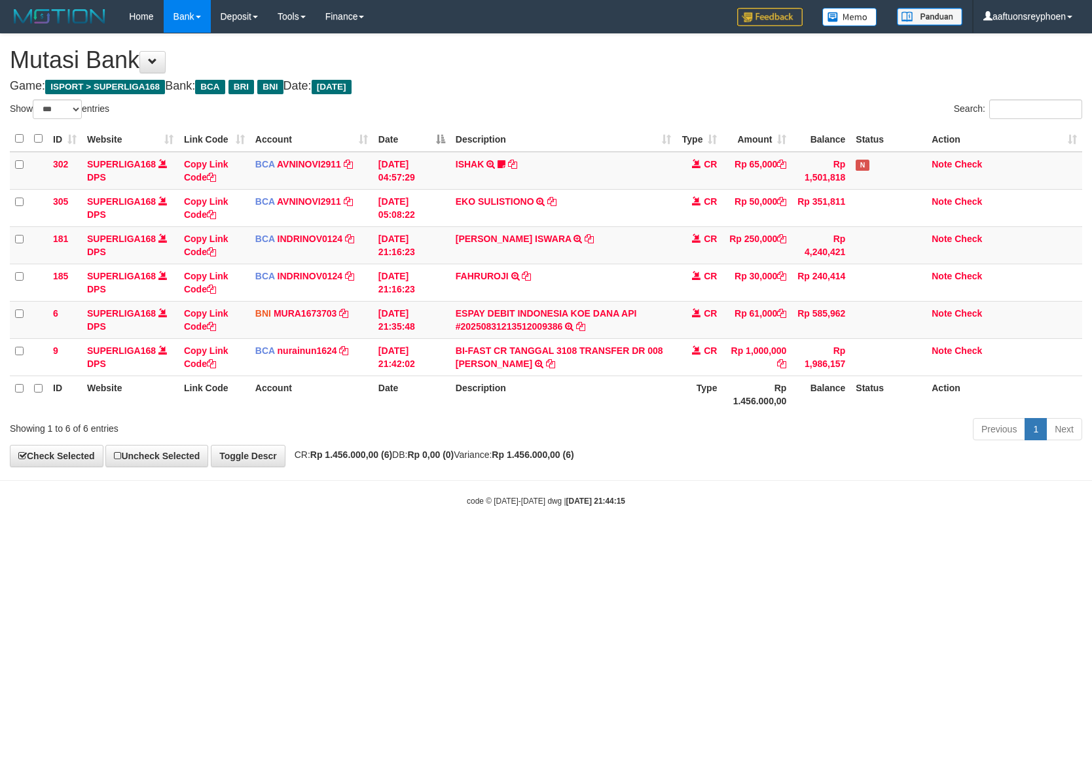
select select "***"
drag, startPoint x: 449, startPoint y: 537, endPoint x: 886, endPoint y: 496, distance: 438.6
click at [668, 522] on body "Toggle navigation Home Bank Account List Load By Website Group [ISPORT] SUPERLI…" at bounding box center [546, 270] width 1092 height 540
select select "***"
drag, startPoint x: 0, startPoint y: 0, endPoint x: 739, endPoint y: 467, distance: 874.1
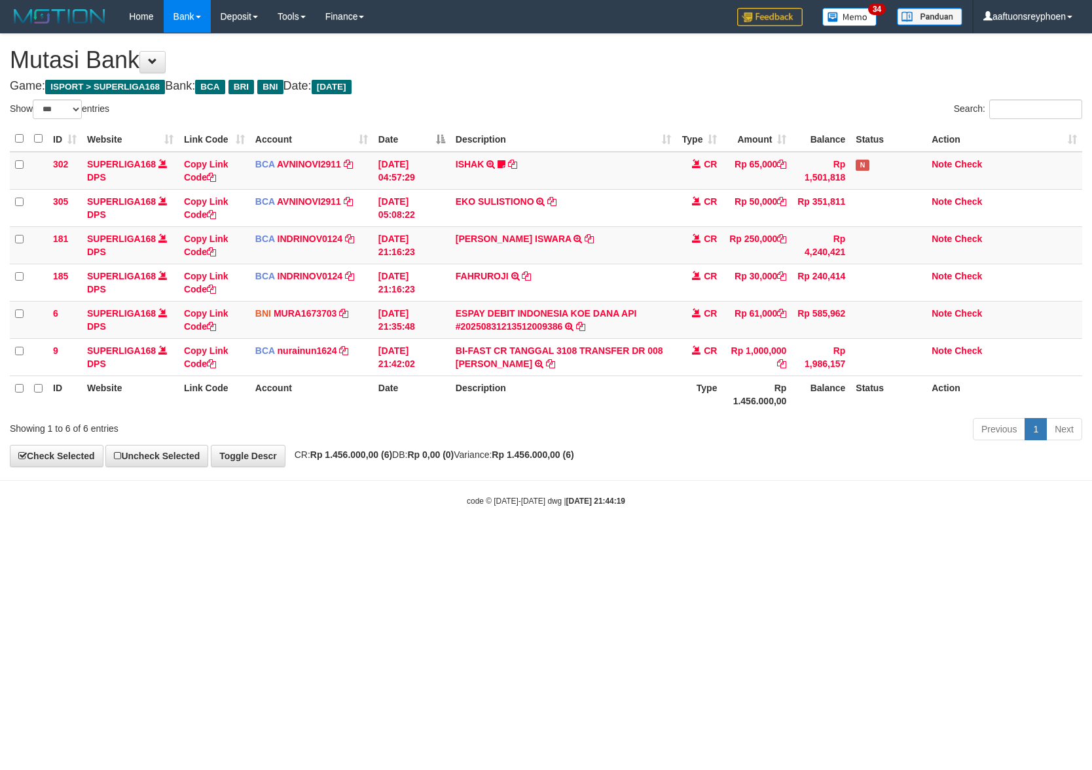
click at [727, 467] on div "**********" at bounding box center [546, 250] width 1092 height 433
drag, startPoint x: 758, startPoint y: 509, endPoint x: 778, endPoint y: 513, distance: 20.8
click at [762, 506] on div "code © 2012-2018 dwg | 2025/08/31 21:44:19" at bounding box center [546, 500] width 1092 height 13
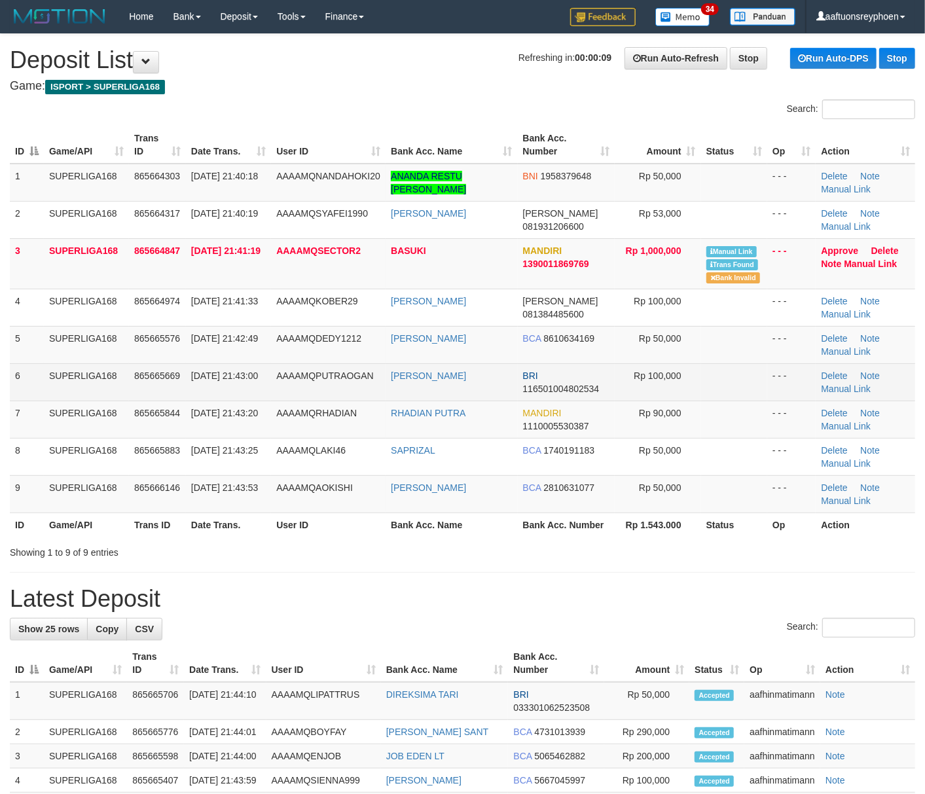
click at [208, 396] on td "[DATE] 21:43:00" at bounding box center [228, 381] width 85 height 37
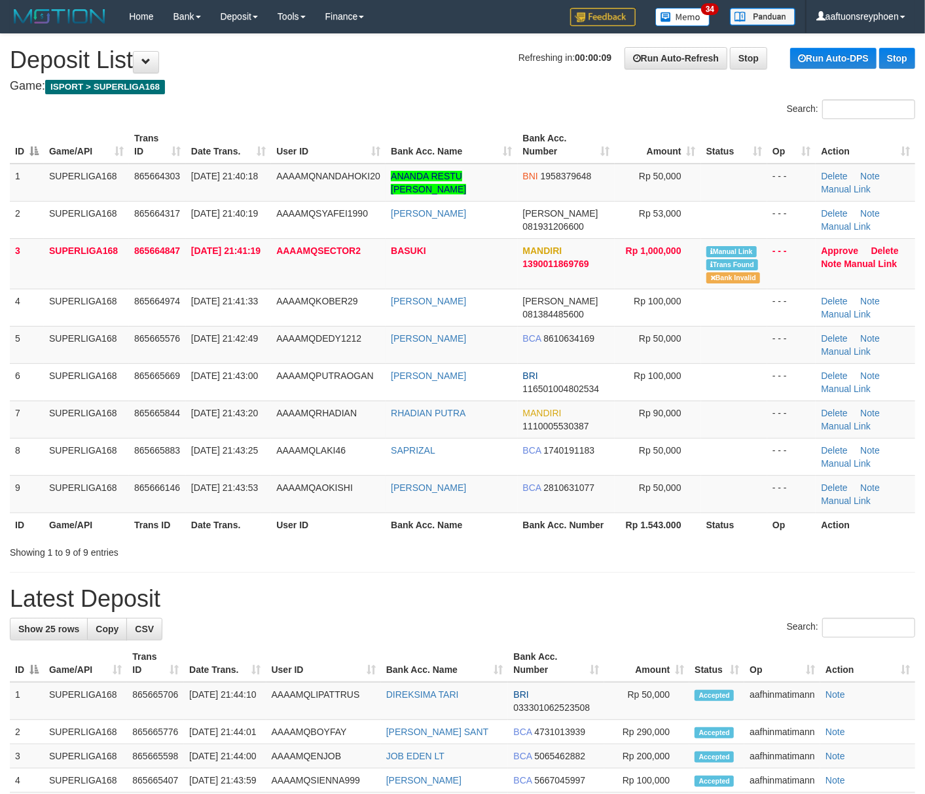
drag, startPoint x: 206, startPoint y: 396, endPoint x: 1, endPoint y: 424, distance: 206.8
click at [187, 397] on td "[DATE] 21:43:00" at bounding box center [228, 381] width 85 height 37
click at [215, 405] on td "[DATE] 21:43:20" at bounding box center [228, 419] width 85 height 37
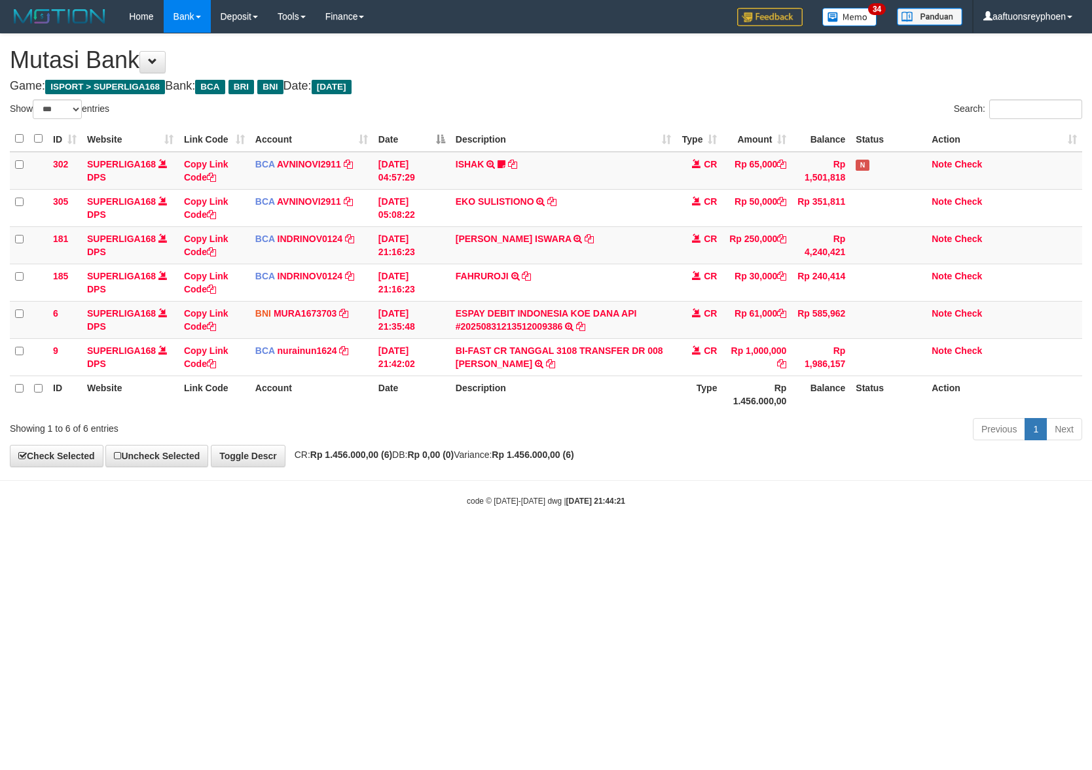
select select "***"
drag, startPoint x: 541, startPoint y: 604, endPoint x: 915, endPoint y: 540, distance: 379.8
click at [606, 540] on html "Toggle navigation Home Bank Account List Load By Website Group [ISPORT] SUPERLI…" at bounding box center [546, 270] width 1092 height 540
drag, startPoint x: 658, startPoint y: 548, endPoint x: 1090, endPoint y: 493, distance: 435.5
click at [924, 506] on html "Toggle navigation Home Bank Account List Load By Website Group [ISPORT] SUPERLI…" at bounding box center [546, 270] width 1092 height 540
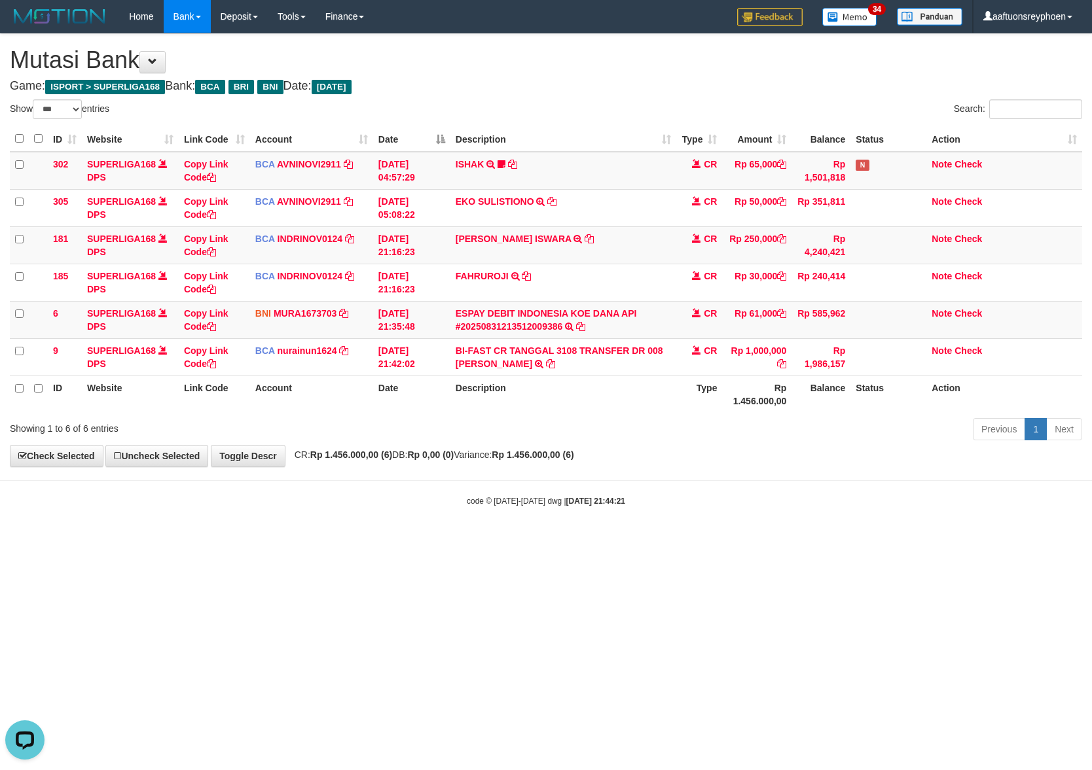
drag, startPoint x: 613, startPoint y: 545, endPoint x: 655, endPoint y: 535, distance: 43.7
click at [637, 538] on html "Toggle navigation Home Bank Account List Load By Website Group [ISPORT] SUPERLI…" at bounding box center [546, 270] width 1092 height 540
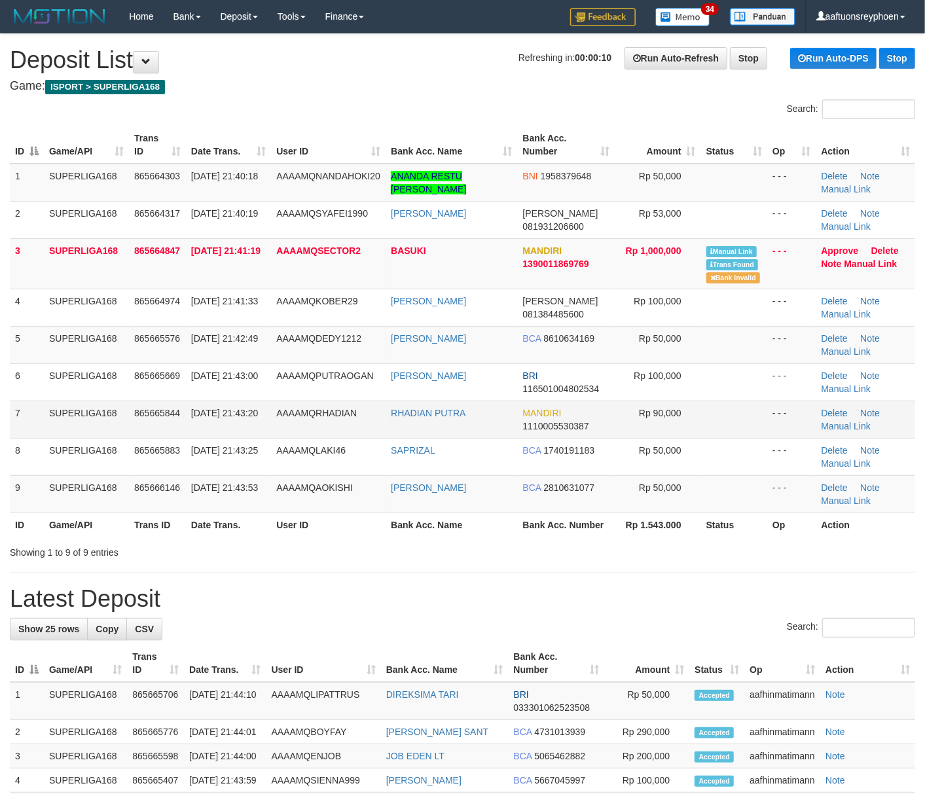
click at [11, 425] on td "7" at bounding box center [27, 419] width 34 height 37
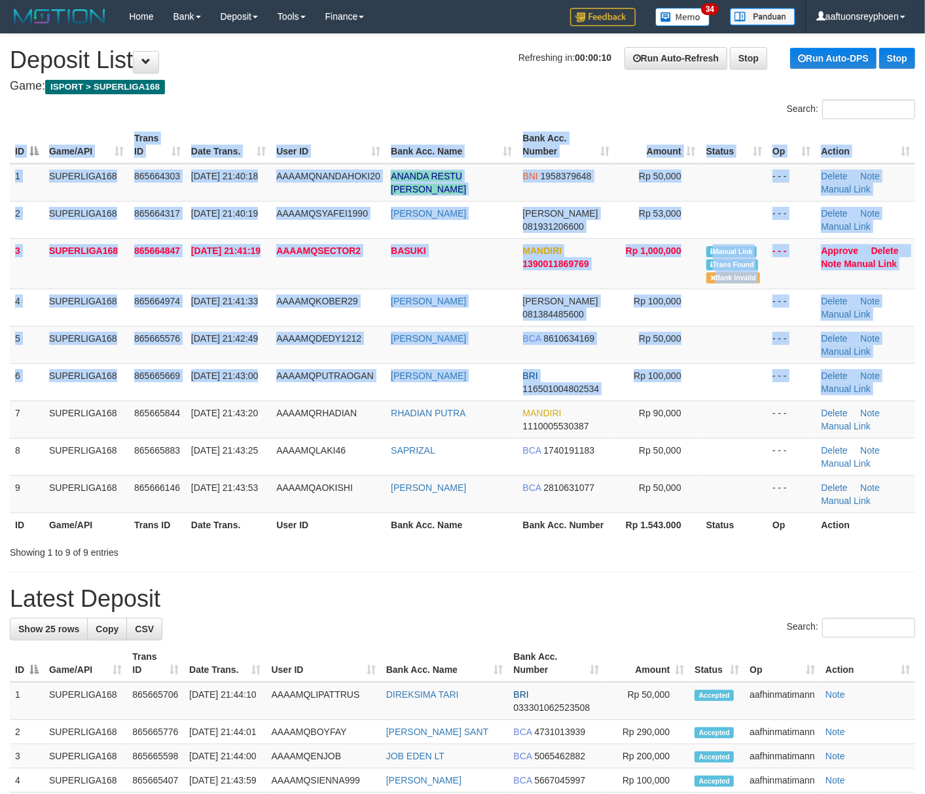
click at [9, 427] on div "ID Game/API Trans ID Date Trans. User ID Bank Acc. Name Bank Acc. Number Amount…" at bounding box center [462, 331] width 925 height 418
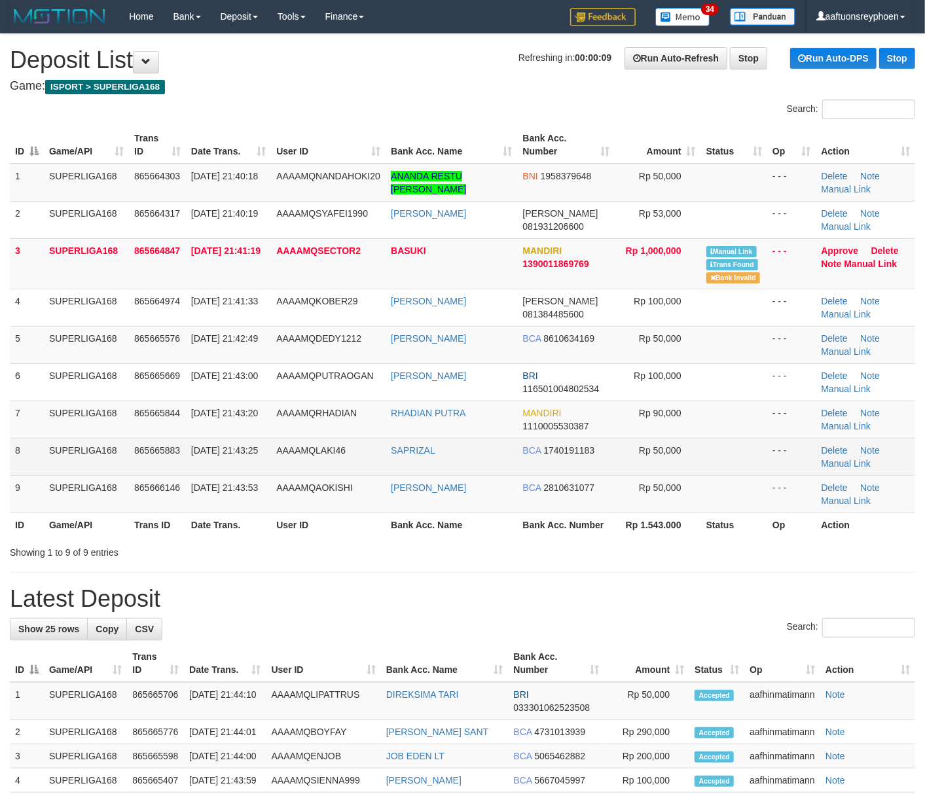
click at [123, 448] on td "SUPERLIGA168" at bounding box center [86, 456] width 85 height 37
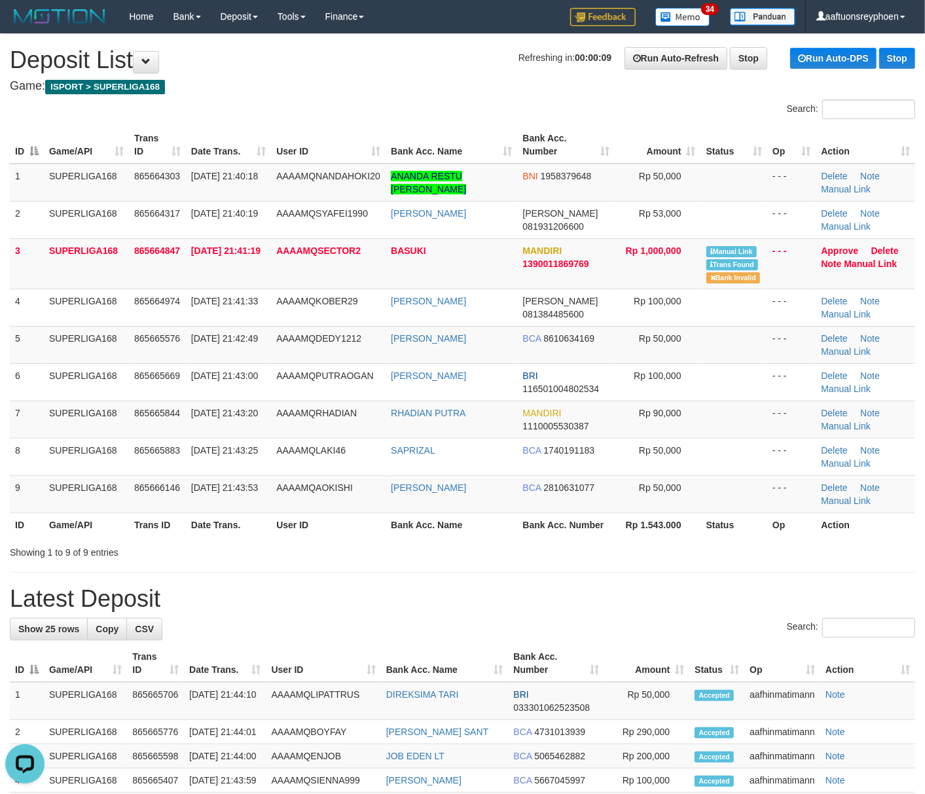
drag, startPoint x: 123, startPoint y: 448, endPoint x: 4, endPoint y: 463, distance: 120.1
click at [94, 449] on td "SUPERLIGA168" at bounding box center [86, 456] width 85 height 37
click at [37, 436] on td "7" at bounding box center [27, 419] width 34 height 37
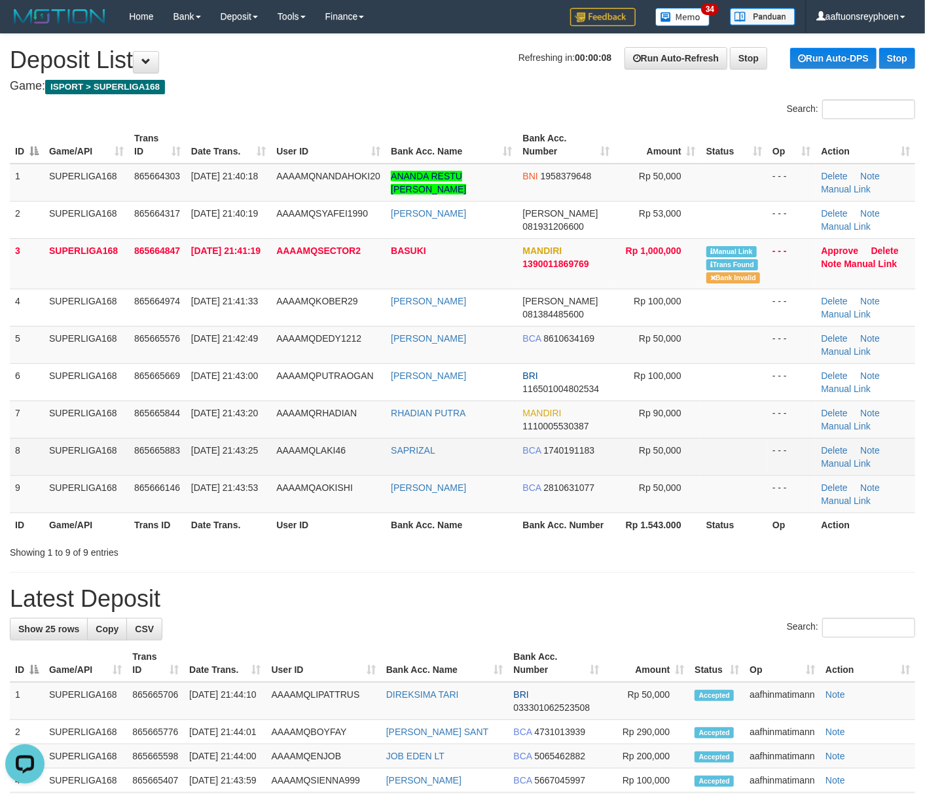
click at [129, 439] on td "865665883" at bounding box center [157, 456] width 57 height 37
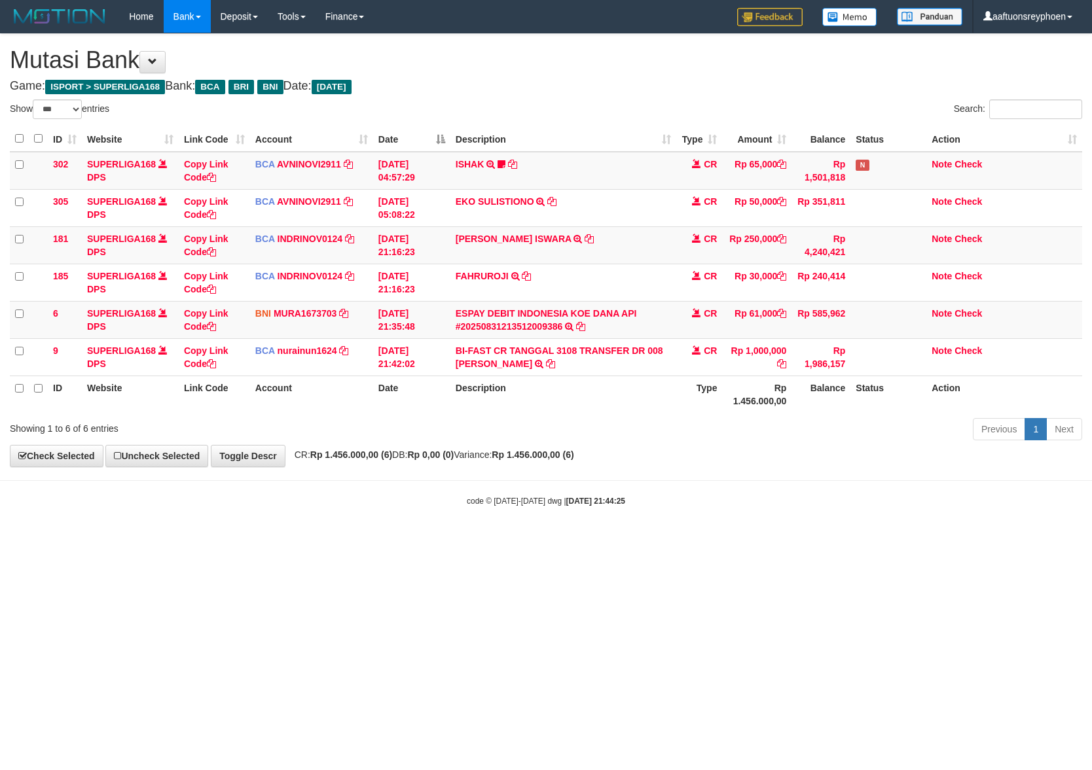
select select "***"
click at [649, 530] on body "Toggle navigation Home Bank Account List Load By Website Group [ISPORT] SUPERLI…" at bounding box center [546, 270] width 1092 height 540
drag, startPoint x: 563, startPoint y: 576, endPoint x: 564, endPoint y: 562, distance: 14.5
click at [566, 540] on html "Toggle navigation Home Bank Account List Load By Website Group [ISPORT] SUPERLI…" at bounding box center [546, 270] width 1092 height 540
click at [600, 506] on strong "2025/08/31 21:44:25" at bounding box center [595, 501] width 59 height 9
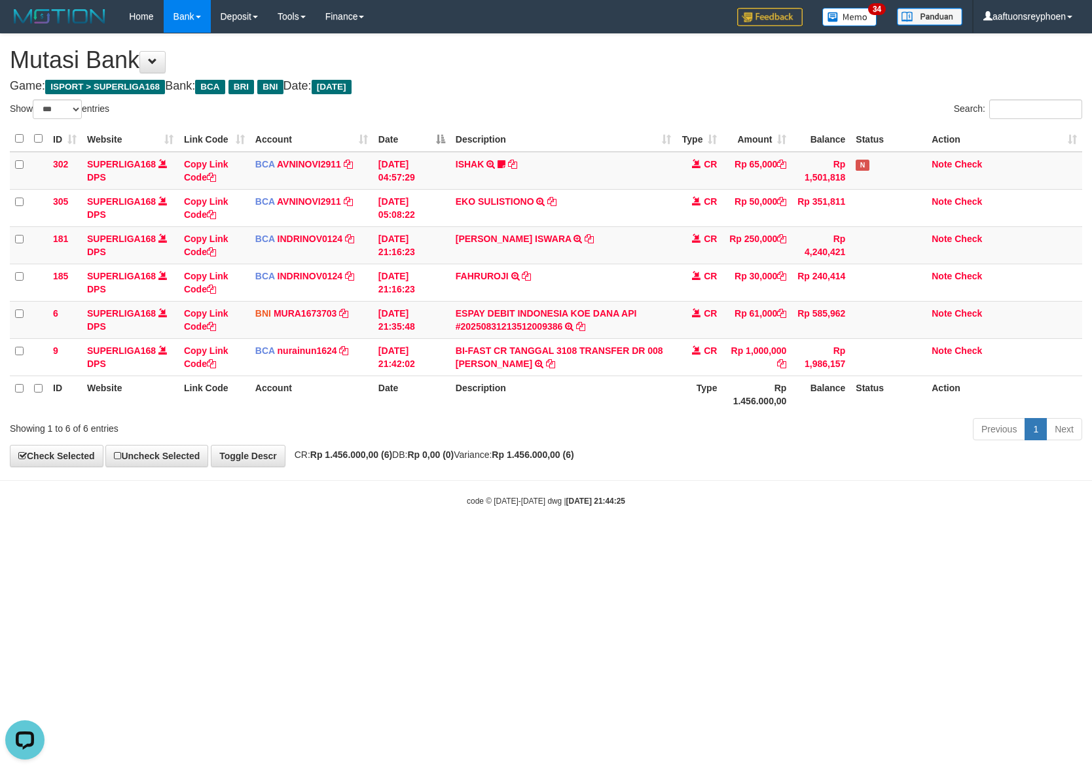
drag, startPoint x: 618, startPoint y: 507, endPoint x: 1024, endPoint y: 517, distance: 406.7
click at [694, 516] on body "Toggle navigation Home Bank Account List Load By Website Group [ISPORT] SUPERLI…" at bounding box center [546, 270] width 1092 height 540
drag, startPoint x: 511, startPoint y: 549, endPoint x: 574, endPoint y: 543, distance: 63.1
click at [535, 540] on html "Toggle navigation Home Bank Account List Load By Website Group [ISPORT] SUPERLI…" at bounding box center [546, 270] width 1092 height 540
drag, startPoint x: 566, startPoint y: 566, endPoint x: 1081, endPoint y: 512, distance: 518.0
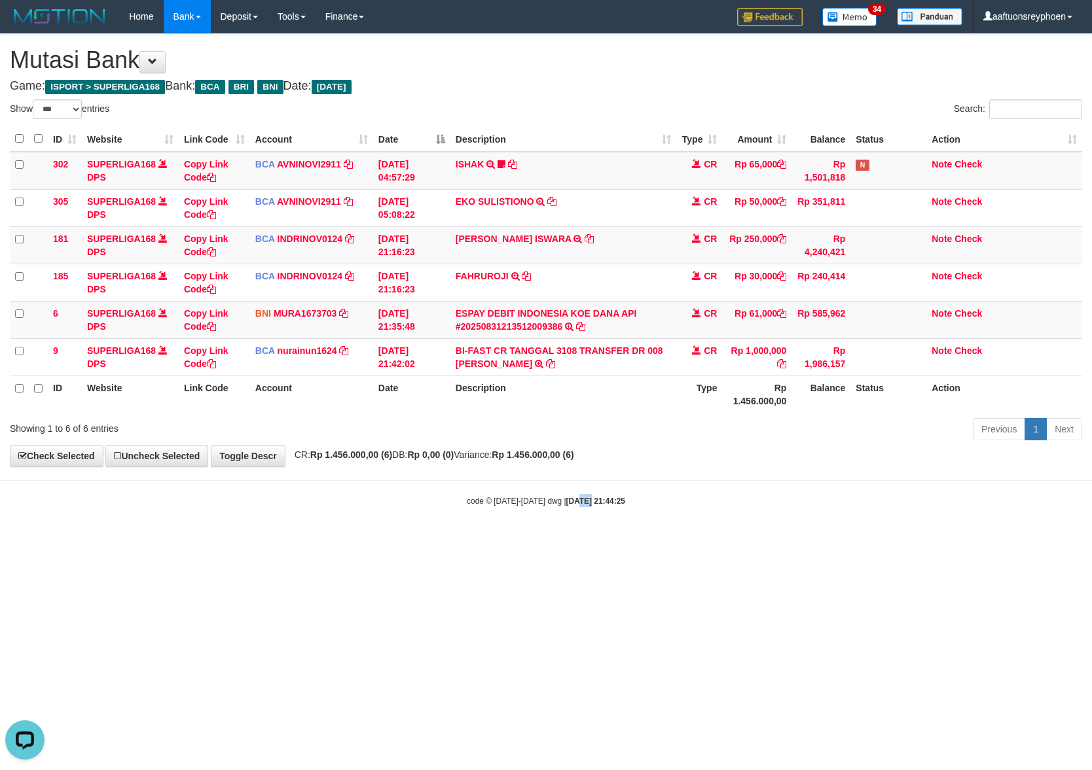
click at [729, 540] on html "Toggle navigation Home Bank Account List Load By Website Group [ISPORT] SUPERLI…" at bounding box center [546, 270] width 1092 height 540
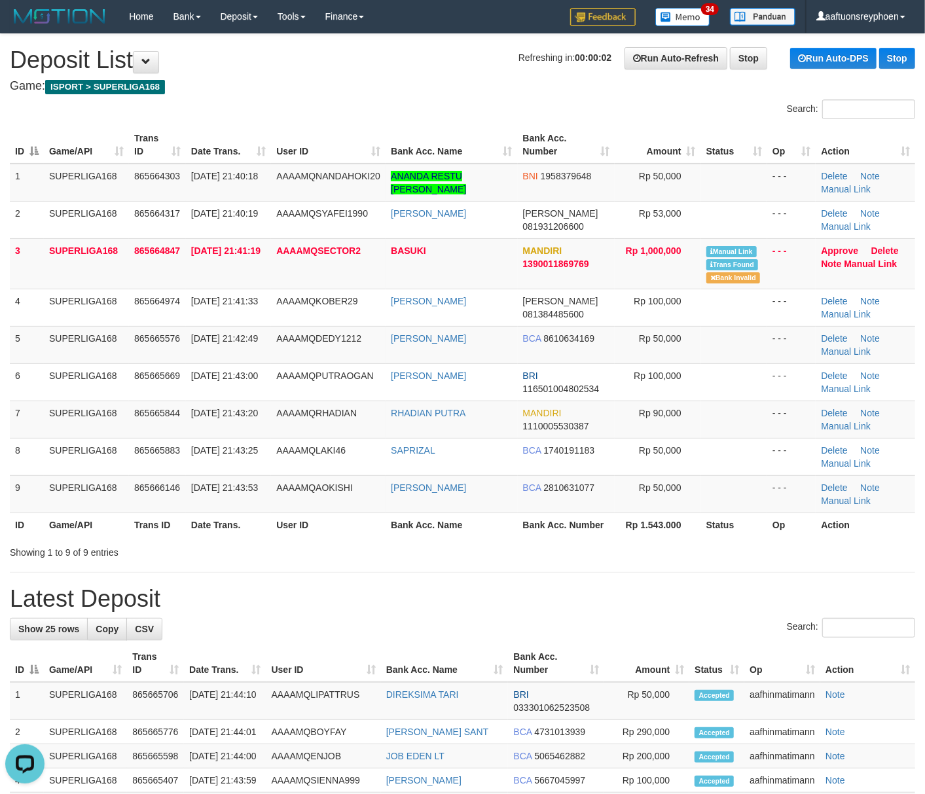
drag, startPoint x: 141, startPoint y: 445, endPoint x: 4, endPoint y: 490, distance: 144.5
click at [136, 449] on span "865665883" at bounding box center [157, 450] width 46 height 10
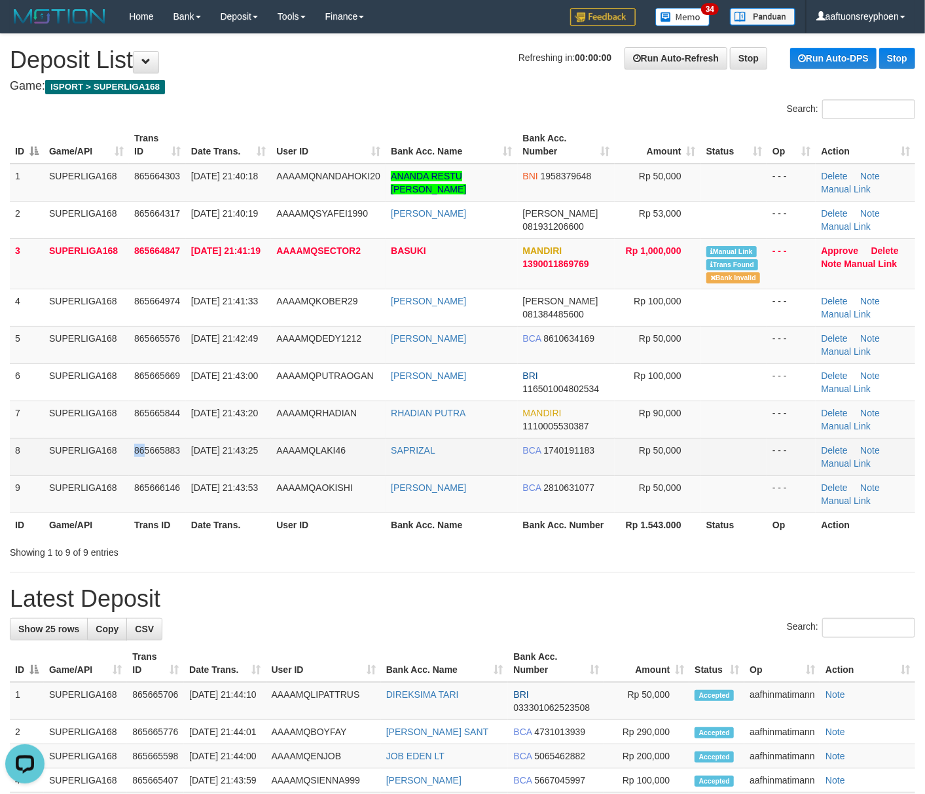
drag, startPoint x: 111, startPoint y: 451, endPoint x: 102, endPoint y: 451, distance: 8.5
click at [103, 451] on td "SUPERLIGA168" at bounding box center [86, 456] width 85 height 37
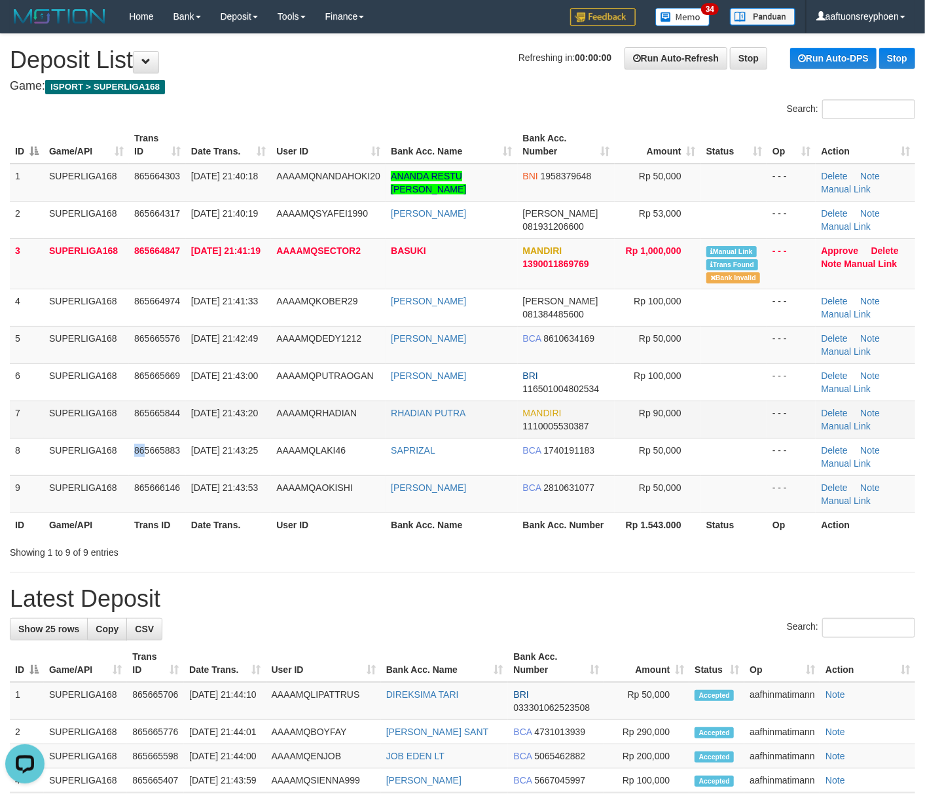
click at [17, 437] on td "7" at bounding box center [27, 419] width 34 height 37
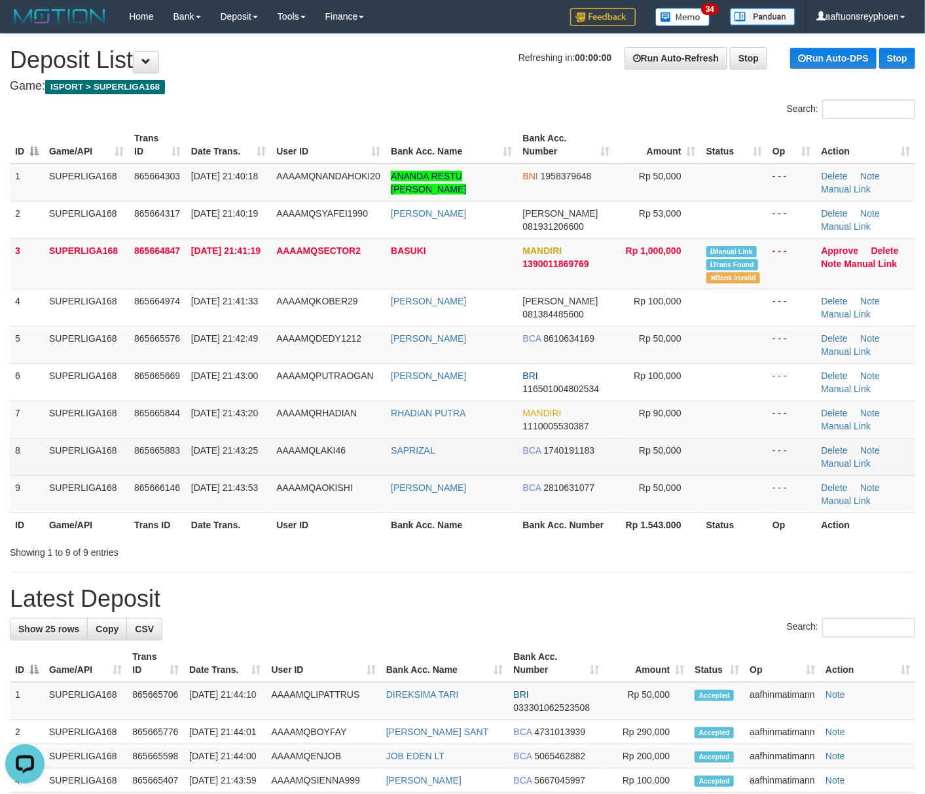
drag, startPoint x: 152, startPoint y: 436, endPoint x: 29, endPoint y: 456, distance: 124.7
click at [148, 436] on td "865665844" at bounding box center [157, 419] width 57 height 37
drag, startPoint x: 165, startPoint y: 423, endPoint x: 18, endPoint y: 439, distance: 147.5
click at [164, 422] on td "865665844" at bounding box center [157, 419] width 57 height 37
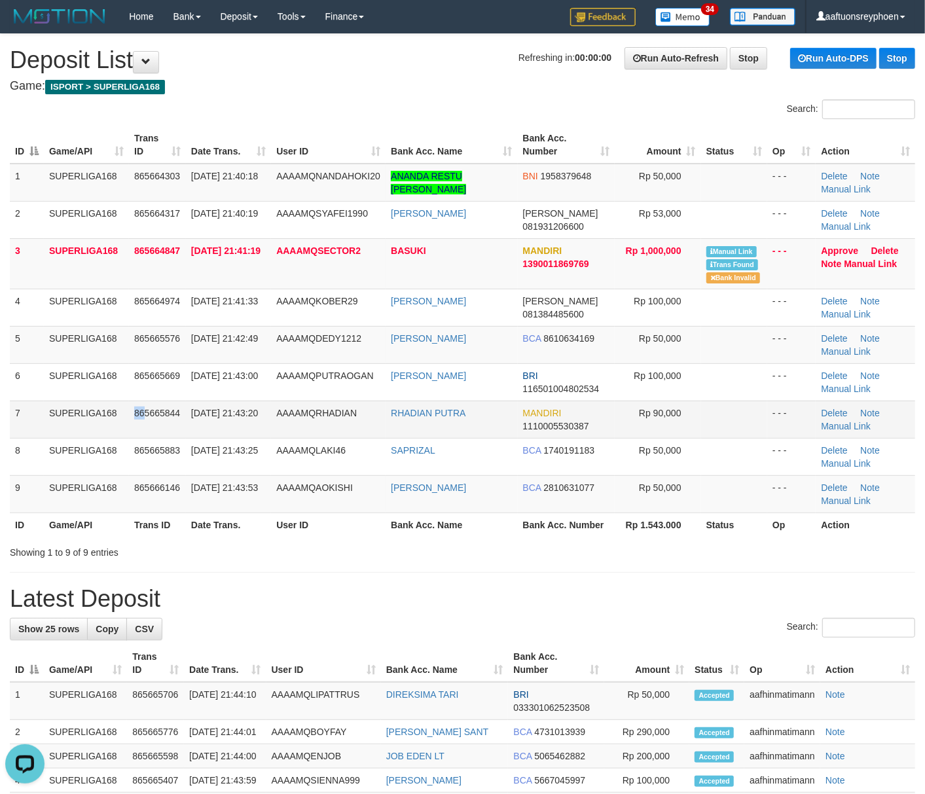
click at [131, 414] on td "865665844" at bounding box center [157, 419] width 57 height 37
click at [101, 411] on td "SUPERLIGA168" at bounding box center [86, 419] width 85 height 37
click at [102, 410] on td "SUPERLIGA168" at bounding box center [86, 419] width 85 height 37
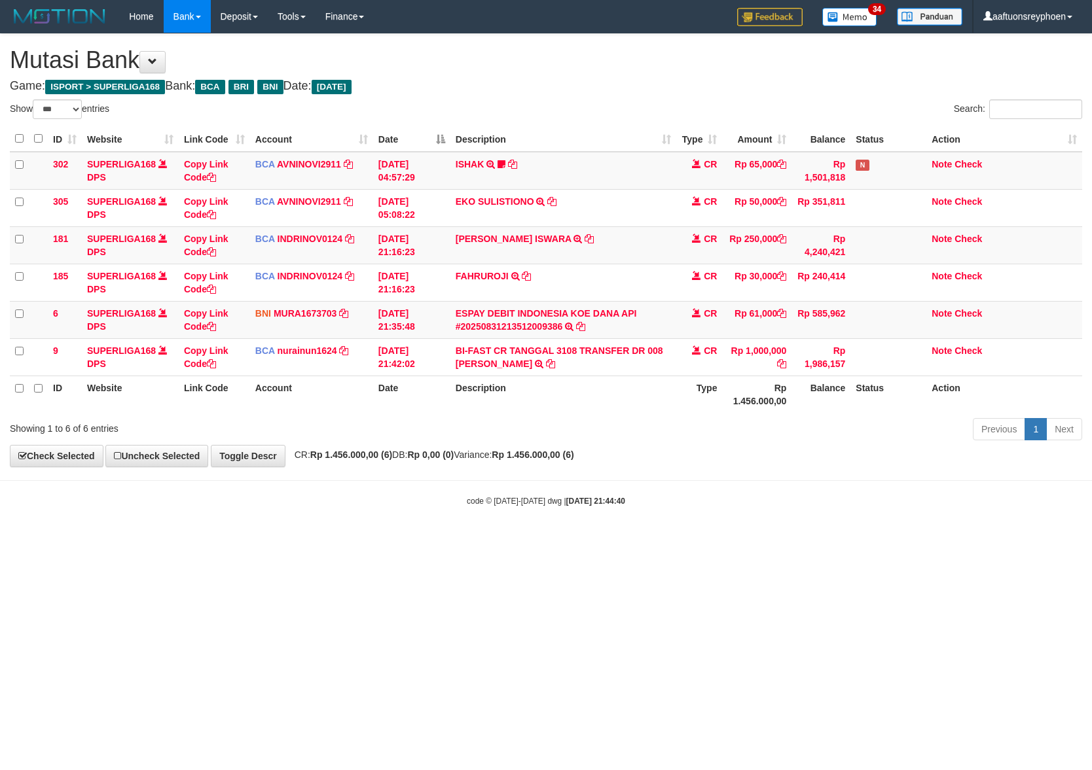
select select "***"
drag, startPoint x: 645, startPoint y: 517, endPoint x: 1033, endPoint y: 480, distance: 389.3
click at [682, 509] on body "Toggle navigation Home Bank Account List Load By Website Group [ISPORT] SUPERLI…" at bounding box center [546, 270] width 1092 height 540
drag, startPoint x: 412, startPoint y: 527, endPoint x: 1066, endPoint y: 449, distance: 657.9
click at [560, 503] on body "Toggle navigation Home Bank Account List Load By Website Group [ISPORT] SUPERLI…" at bounding box center [546, 270] width 1092 height 540
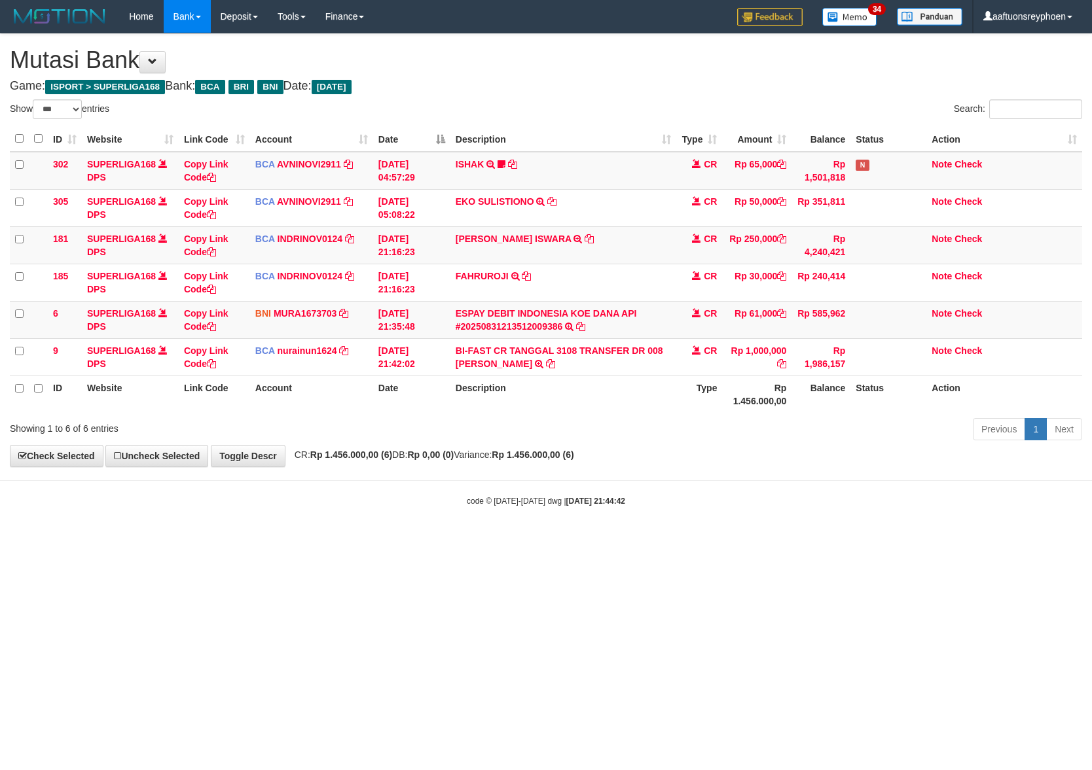
select select "***"
drag, startPoint x: 548, startPoint y: 527, endPoint x: 1087, endPoint y: 485, distance: 541.0
click at [622, 515] on body "Toggle navigation Home Bank Account List Load By Website Group [ISPORT] SUPERLI…" at bounding box center [546, 270] width 1092 height 540
click at [626, 512] on body "Toggle navigation Home Bank Account List Load By Website Group [ISPORT] SUPERLI…" at bounding box center [546, 270] width 1092 height 540
drag, startPoint x: 624, startPoint y: 513, endPoint x: 630, endPoint y: 519, distance: 8.3
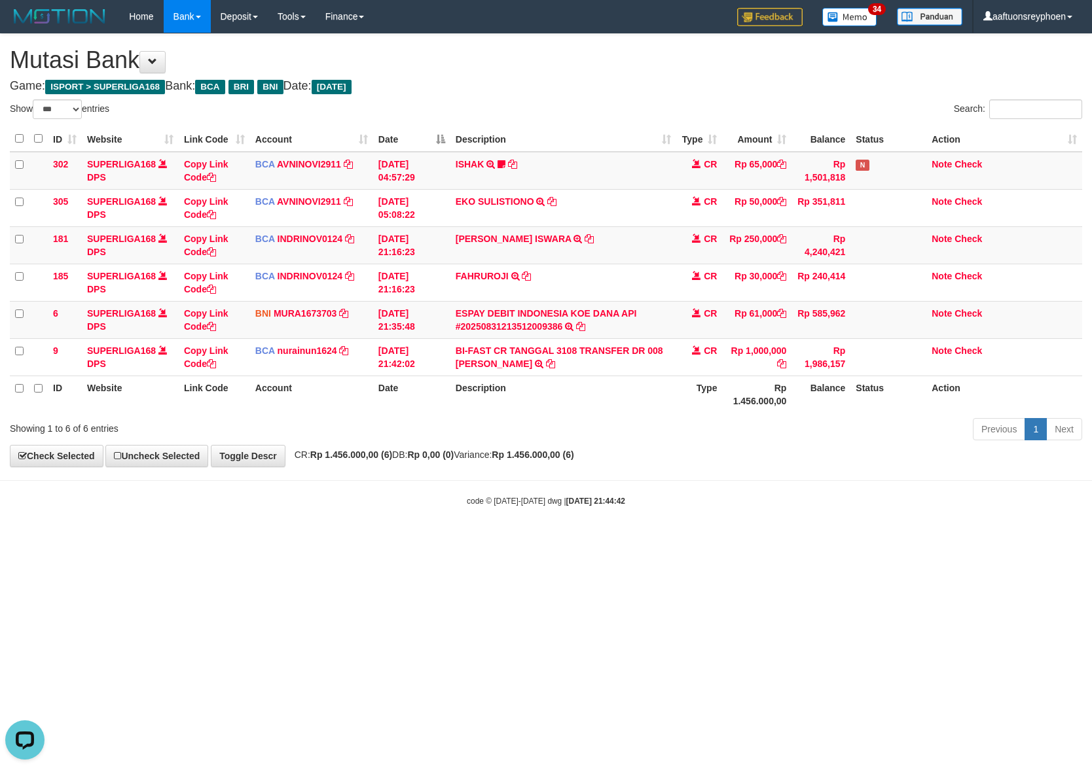
click at [627, 511] on body "Toggle navigation Home Bank Account List Load By Website Group [ISPORT] SUPERLI…" at bounding box center [546, 270] width 1092 height 540
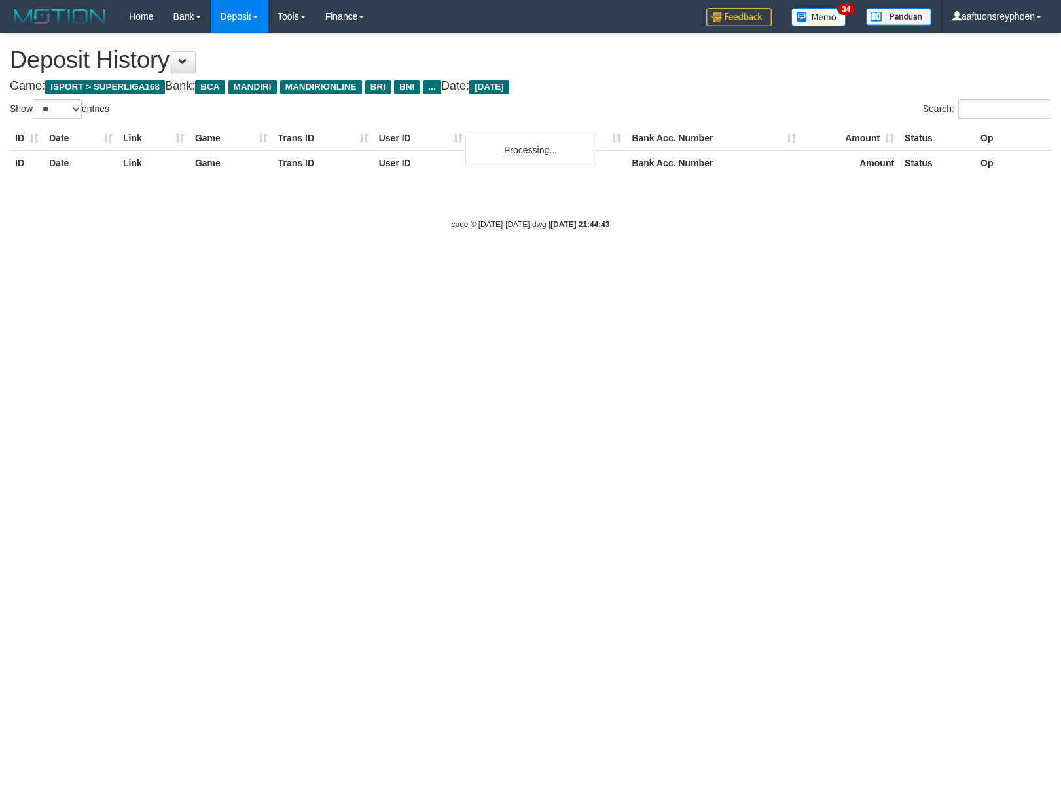
select select "**"
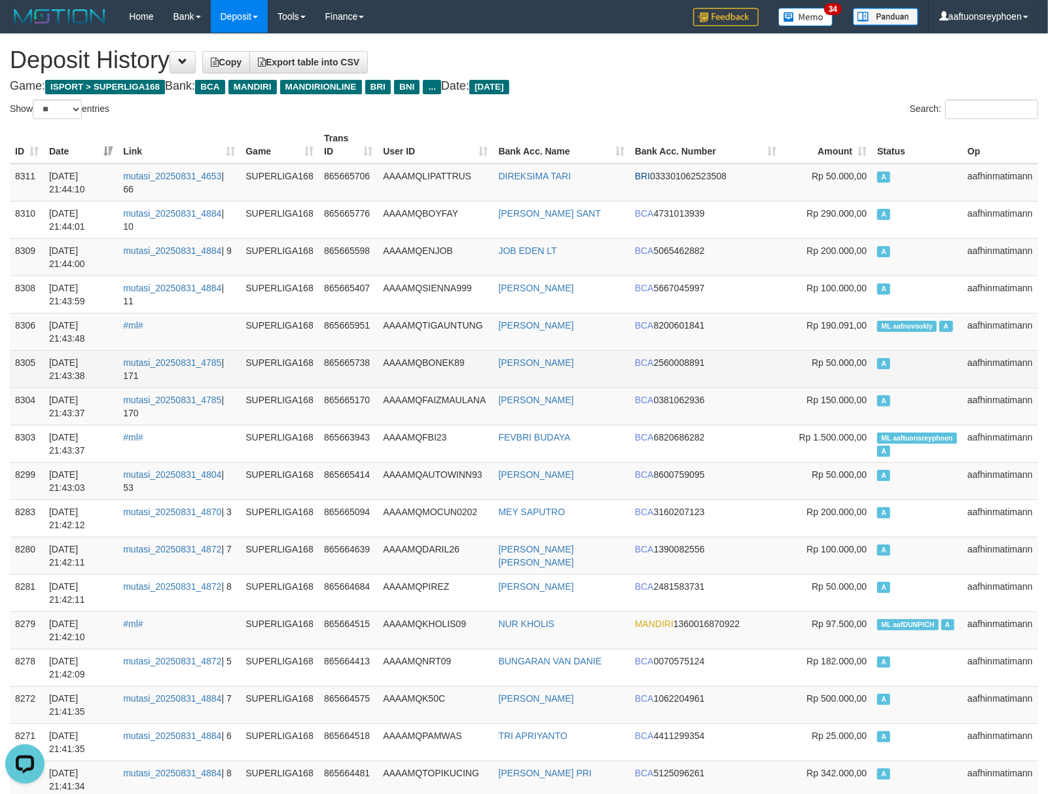
click at [904, 375] on td "A" at bounding box center [917, 368] width 90 height 37
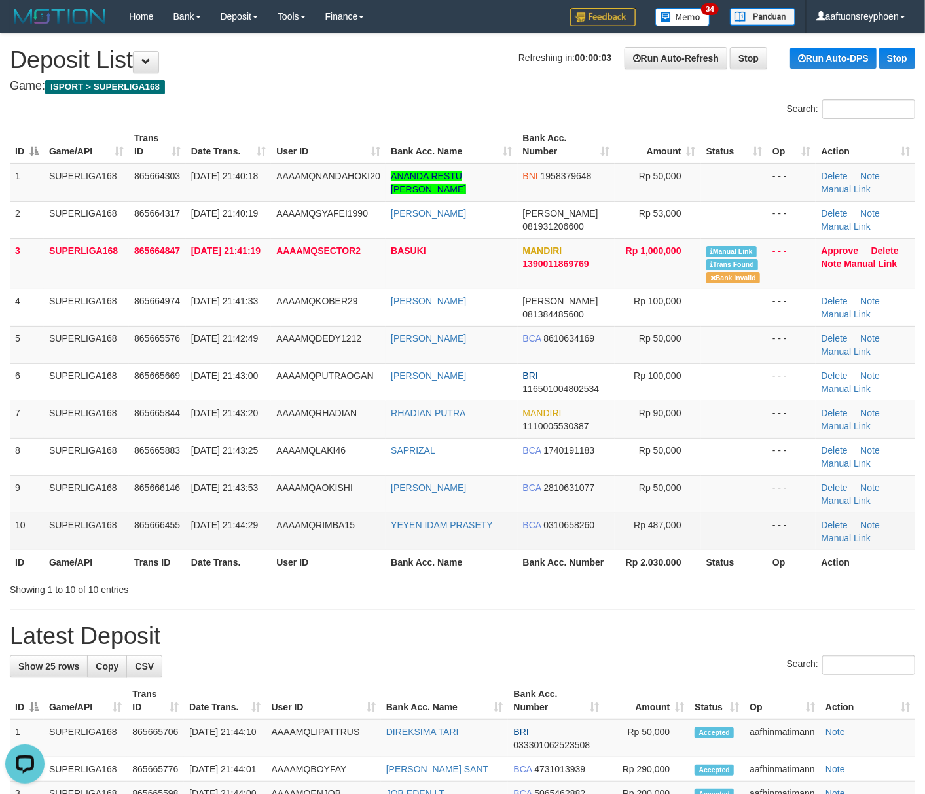
click at [26, 519] on td "10" at bounding box center [27, 531] width 34 height 37
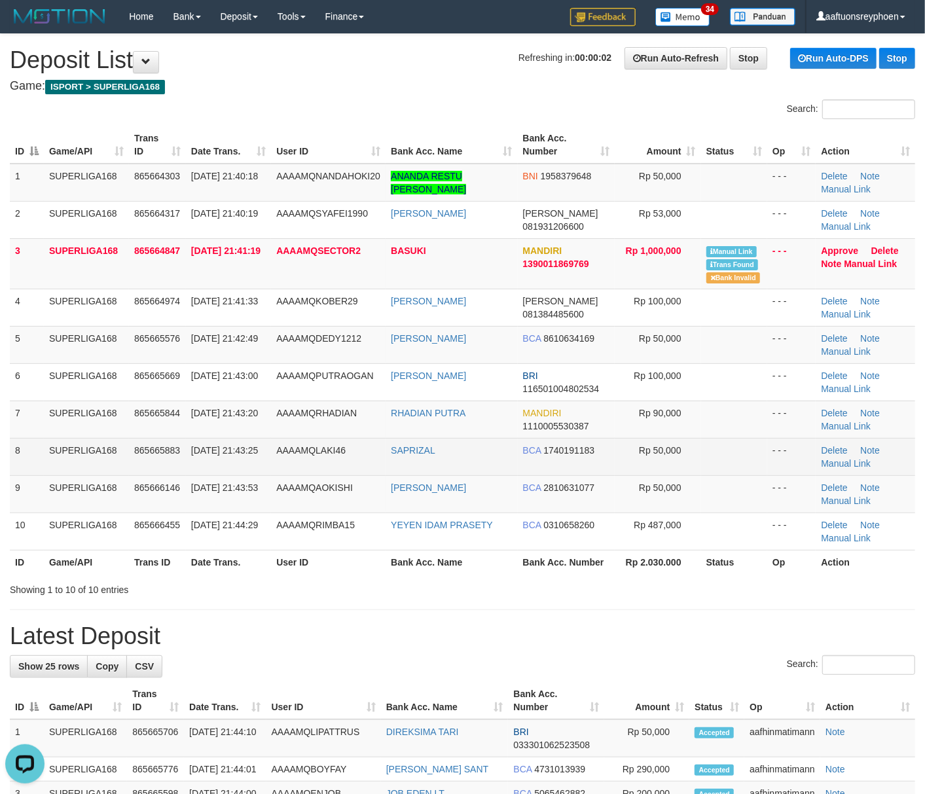
click at [165, 457] on td "865665883" at bounding box center [157, 456] width 57 height 37
drag, startPoint x: 165, startPoint y: 457, endPoint x: 158, endPoint y: 456, distance: 7.2
click at [158, 456] on td "865665883" at bounding box center [157, 456] width 57 height 37
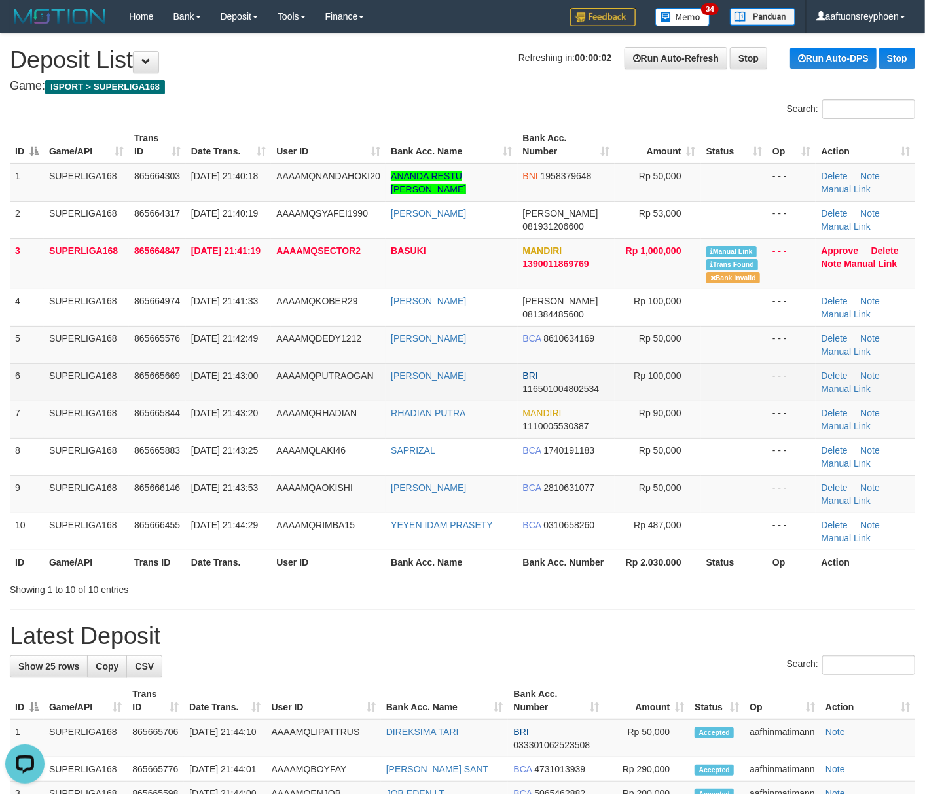
click at [141, 397] on td "865665669" at bounding box center [157, 381] width 57 height 37
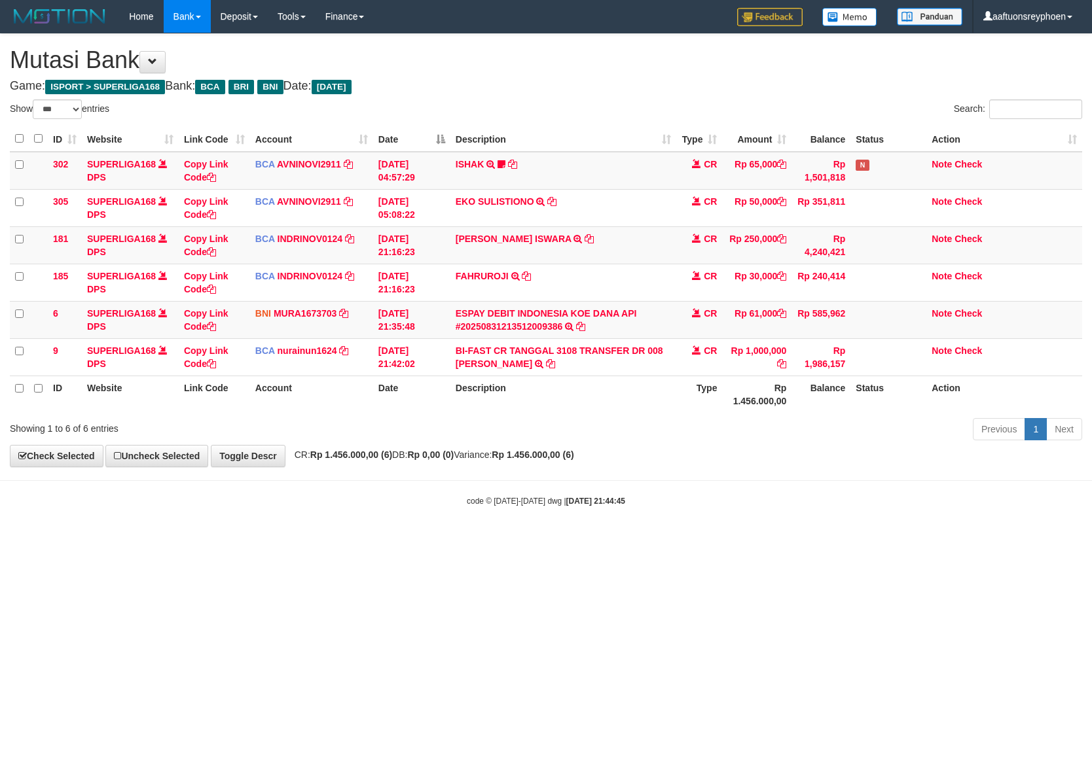
select select "***"
drag, startPoint x: 595, startPoint y: 374, endPoint x: 689, endPoint y: 427, distance: 107.8
click at [595, 374] on td "BI-FAST CR TANGGAL 3108 TRANSFER DR 008 BASUKI BI-FAST CR TANGGAL :31/08 TRANSF…" at bounding box center [563, 356] width 226 height 37
click at [644, 498] on div "code © [DATE]-[DATE] dwg | [DATE] 21:44:45" at bounding box center [546, 500] width 1092 height 13
select select "***"
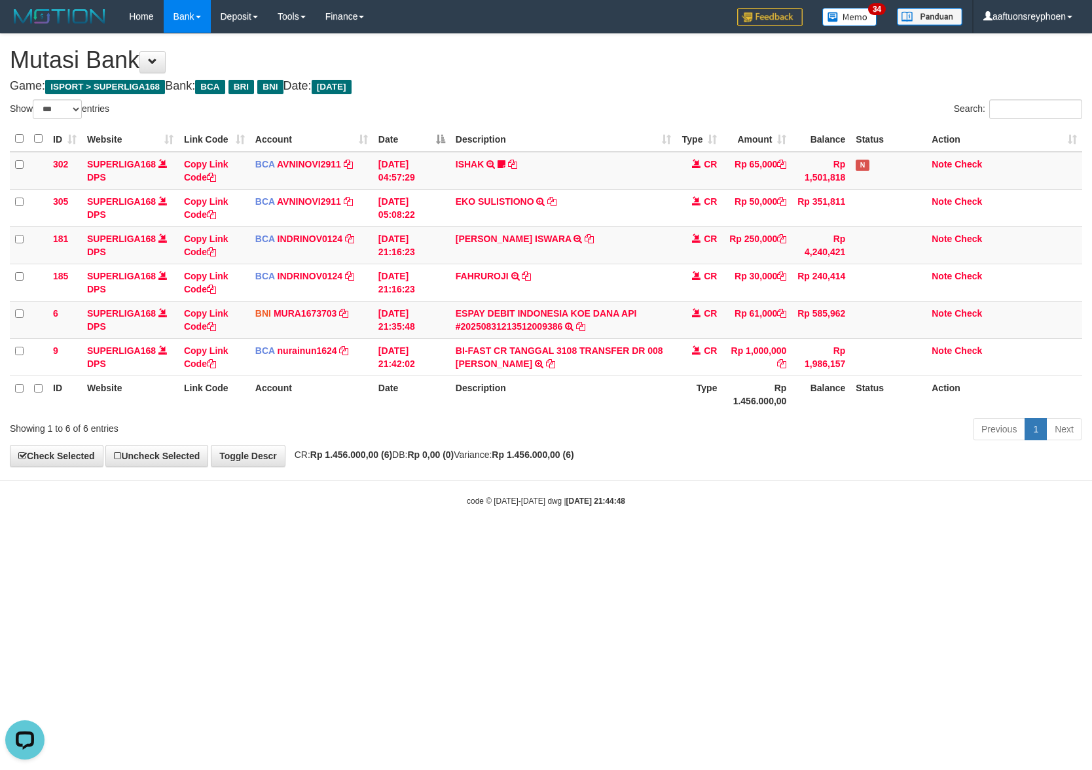
click at [484, 540] on html "Toggle navigation Home Bank Account List Load By Website Group [ISPORT] SUPERLI…" at bounding box center [546, 270] width 1092 height 540
drag, startPoint x: 708, startPoint y: 553, endPoint x: 1087, endPoint y: 520, distance: 381.1
click at [841, 535] on html "Toggle navigation Home Bank Account List Load By Website Group [ISPORT] SUPERLI…" at bounding box center [546, 270] width 1092 height 540
drag, startPoint x: 634, startPoint y: 517, endPoint x: 1087, endPoint y: 459, distance: 457.4
click at [820, 492] on body "Toggle navigation Home Bank Account List Load By Website Group [ISPORT] SUPERLI…" at bounding box center [546, 270] width 1092 height 540
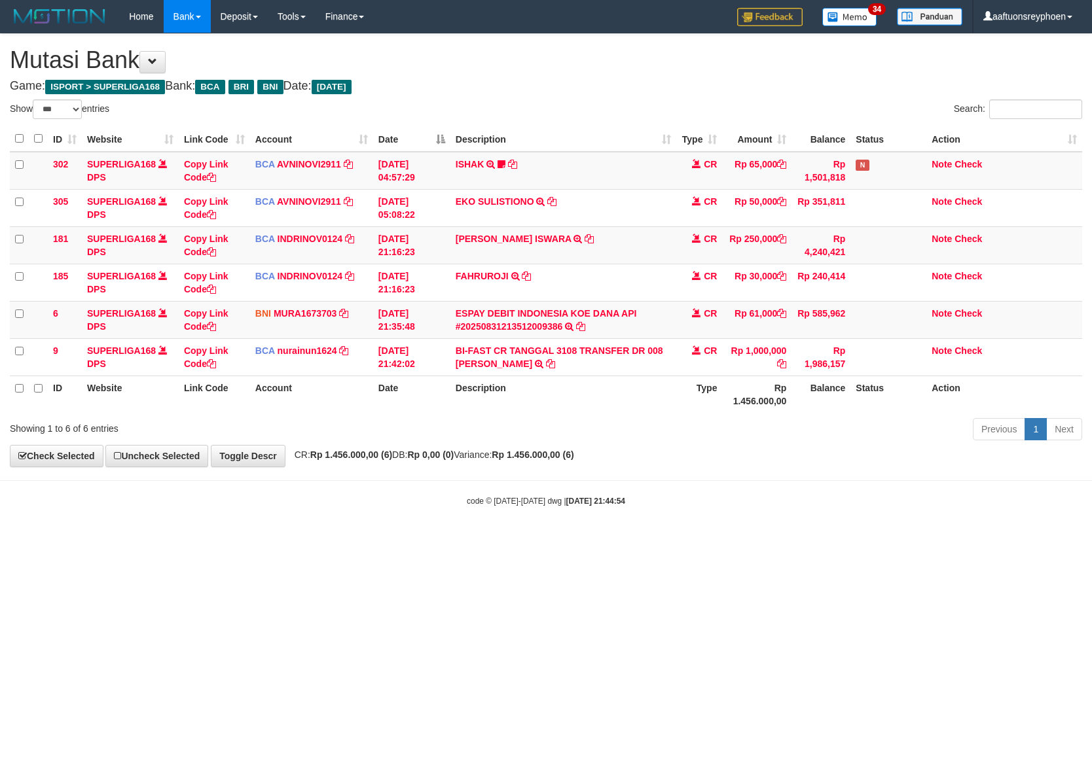
select select "***"
click at [581, 540] on html "Toggle navigation Home Bank Account List Load By Website Group [ISPORT] SUPERLI…" at bounding box center [546, 270] width 1092 height 540
drag, startPoint x: 575, startPoint y: 554, endPoint x: 1071, endPoint y: 471, distance: 503.0
click at [627, 540] on html "Toggle navigation Home Bank Account List Load By Website Group [ISPORT] SUPERLI…" at bounding box center [546, 270] width 1092 height 540
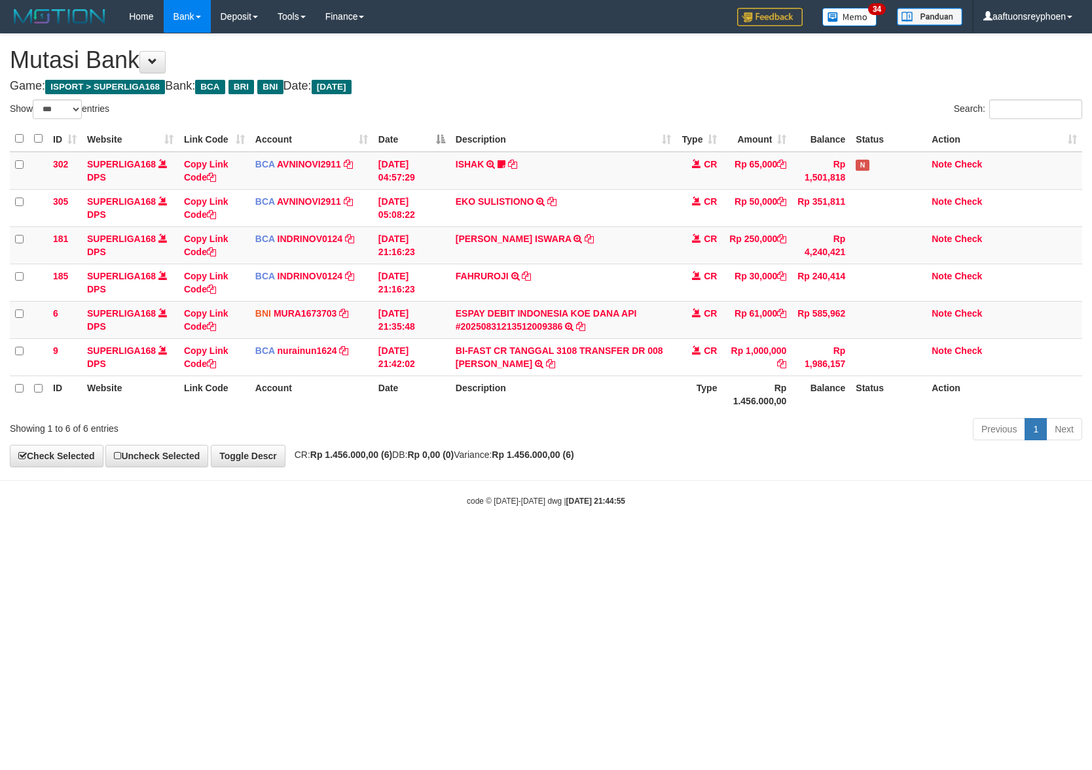
click at [1071, 471] on body "Toggle navigation Home Bank Account List Load By Website Group [ISPORT] SUPERLI…" at bounding box center [546, 270] width 1092 height 540
click at [478, 540] on html "Toggle navigation Home Bank Account List Load By Website Group [ISPORT] SUPERLI…" at bounding box center [546, 270] width 1092 height 540
drag, startPoint x: 558, startPoint y: 537, endPoint x: 1089, endPoint y: 483, distance: 533.6
click at [763, 506] on body "Toggle navigation Home Bank Account List Load By Website Group [ISPORT] SUPERLI…" at bounding box center [546, 270] width 1092 height 540
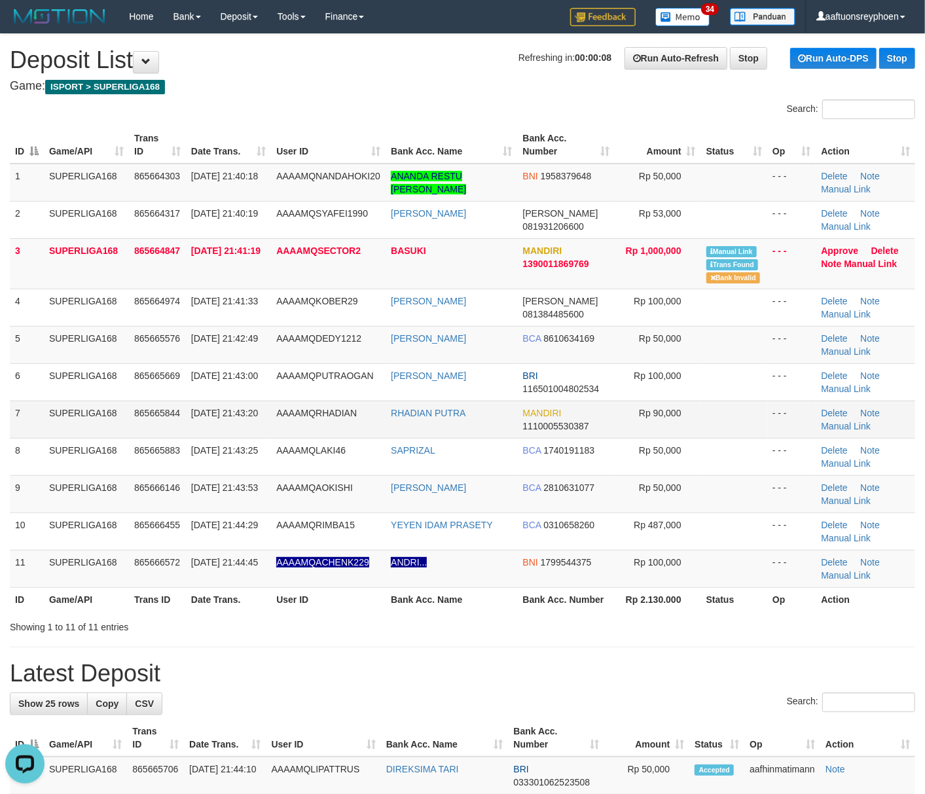
click at [249, 419] on td "31/08/2025 21:43:20" at bounding box center [228, 419] width 85 height 37
drag, startPoint x: 266, startPoint y: 412, endPoint x: 0, endPoint y: 469, distance: 271.8
click at [263, 412] on td "31/08/2025 21:43:20" at bounding box center [228, 419] width 85 height 37
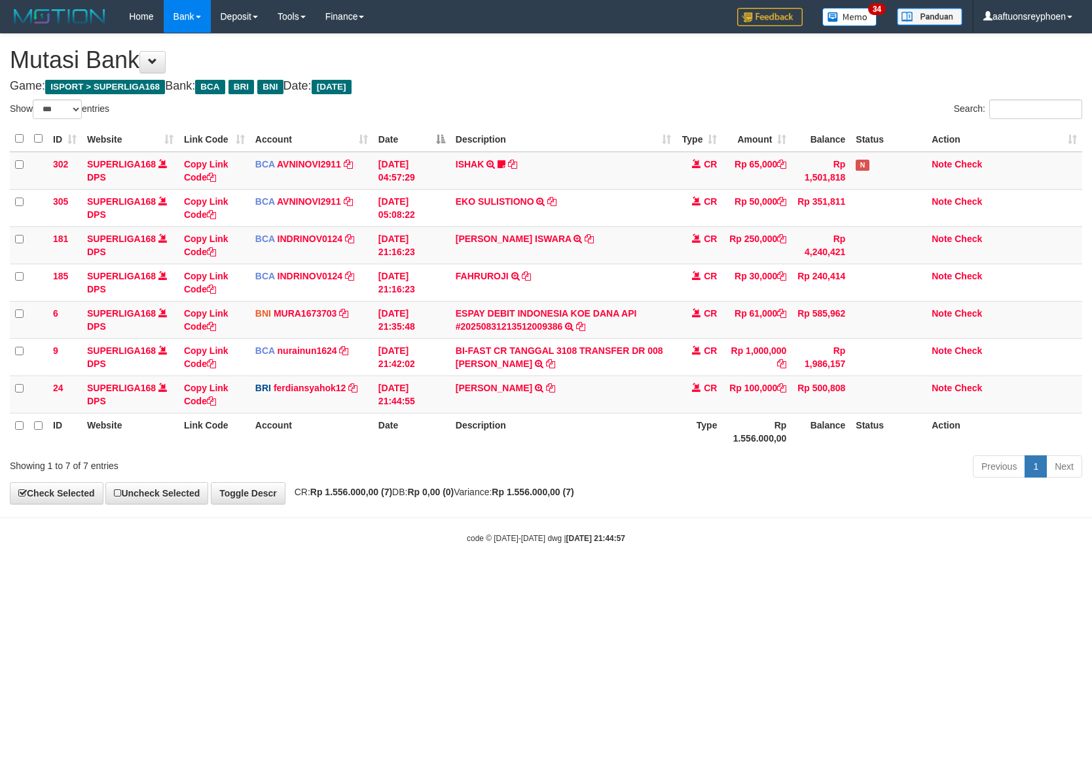
select select "***"
click at [600, 401] on td "[PERSON_NAME] TRANSFER NBMB [PERSON_NAME] TO [GEOGRAPHIC_DATA]" at bounding box center [563, 394] width 226 height 37
drag, startPoint x: 561, startPoint y: 545, endPoint x: 1090, endPoint y: 506, distance: 530.4
click at [700, 534] on div "code © [DATE]-[DATE] dwg | [DATE] 21:44:58" at bounding box center [546, 538] width 1092 height 13
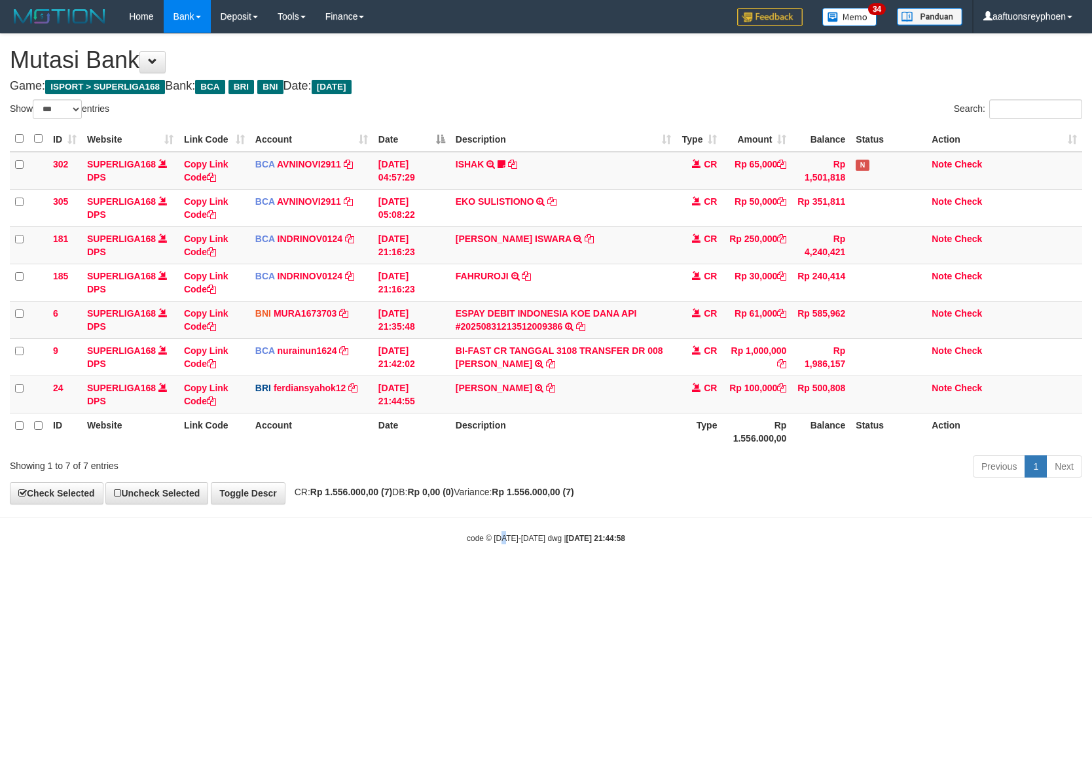
drag, startPoint x: 499, startPoint y: 532, endPoint x: 507, endPoint y: 530, distance: 8.1
click at [507, 530] on body "Toggle navigation Home Bank Account List Load By Website Group [ISPORT] SUPERLI…" at bounding box center [546, 288] width 1092 height 577
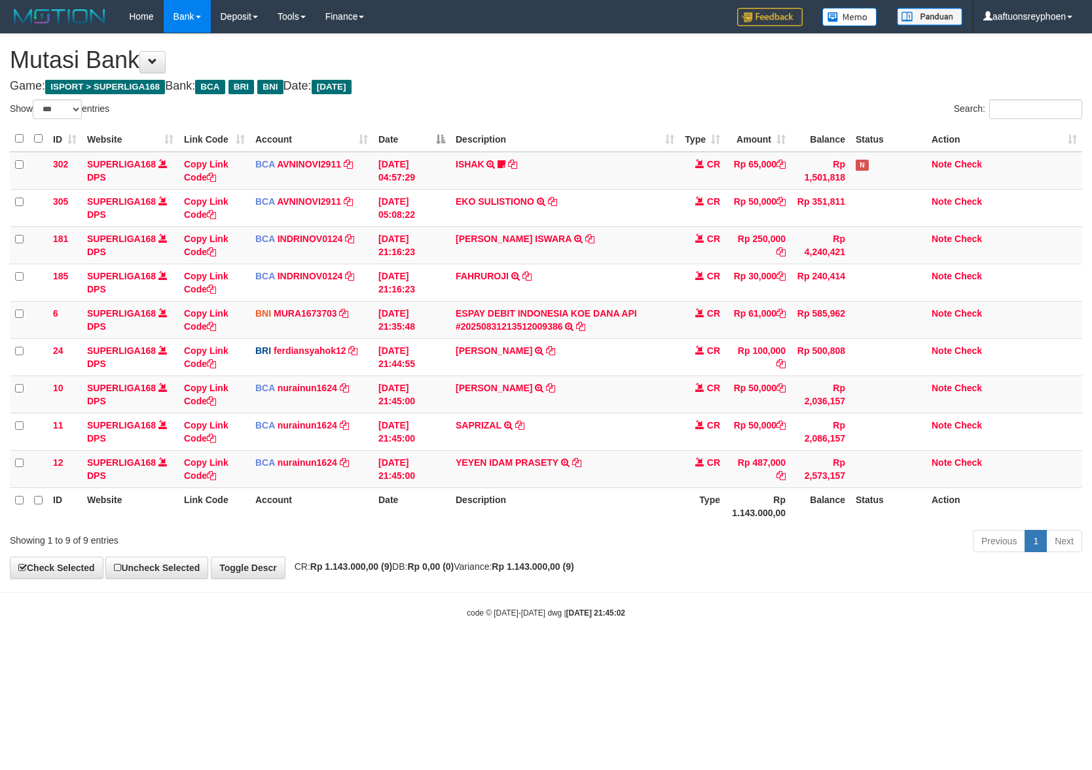
select select "***"
drag, startPoint x: 605, startPoint y: 570, endPoint x: 986, endPoint y: 537, distance: 382.4
click at [651, 559] on div "**********" at bounding box center [546, 306] width 1092 height 545
select select "***"
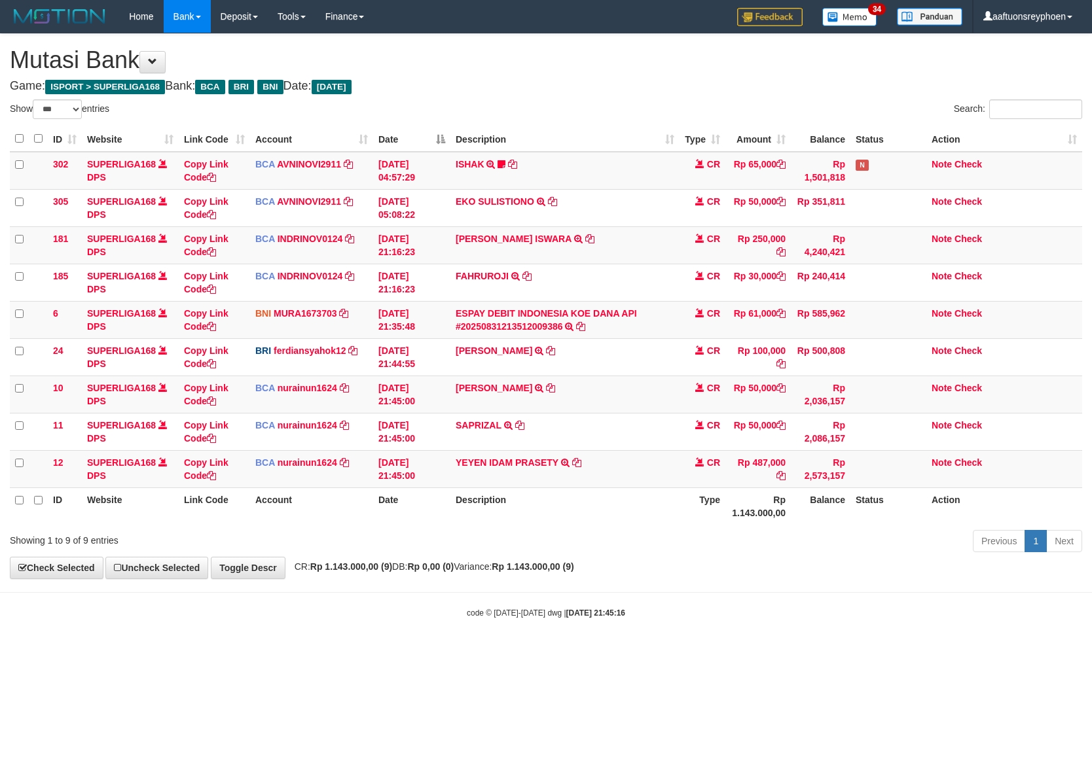
click at [623, 577] on body "Toggle navigation Home Bank Account List Load By Website Group [ISPORT] SUPERLI…" at bounding box center [546, 326] width 1092 height 652
drag, startPoint x: 626, startPoint y: 547, endPoint x: 1087, endPoint y: 469, distance: 466.9
click at [789, 516] on div "Show ** ** ** *** entries Search: ID Website Link Code Account Date Description…" at bounding box center [546, 329] width 1072 height 458
drag, startPoint x: 634, startPoint y: 577, endPoint x: 784, endPoint y: 530, distance: 157.1
click at [772, 532] on div "**********" at bounding box center [546, 306] width 1092 height 545
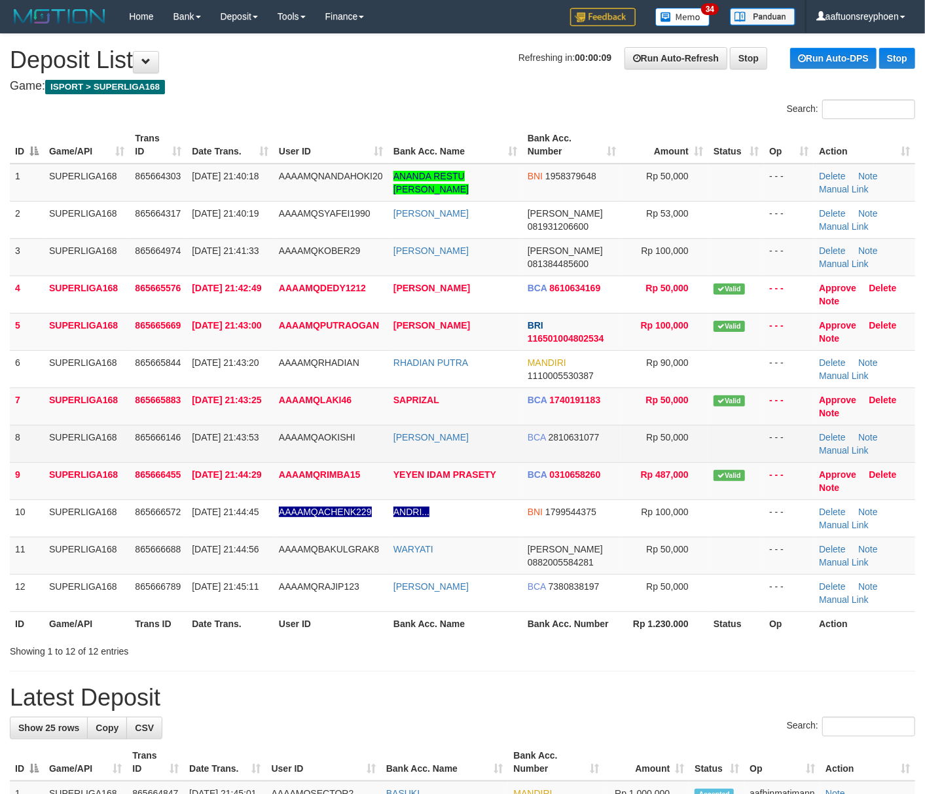
click at [10, 441] on td "8" at bounding box center [27, 443] width 34 height 37
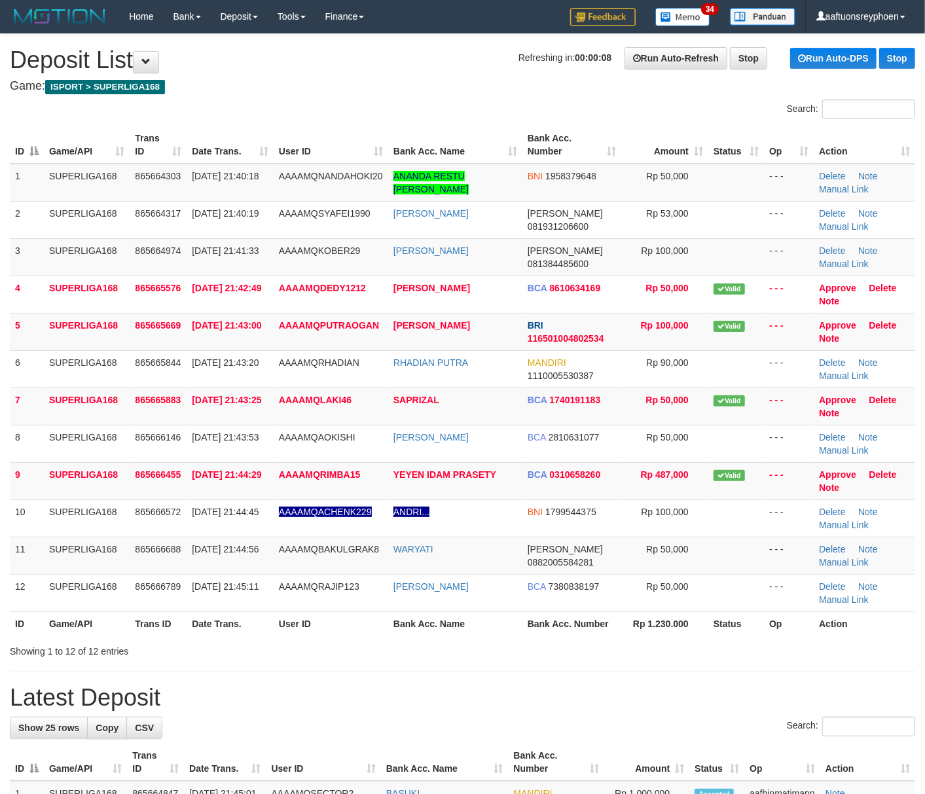
drag, startPoint x: 10, startPoint y: 441, endPoint x: 0, endPoint y: 444, distance: 11.0
click at [8, 441] on div "ID Game/API Trans ID Date Trans. User ID Bank Acc. Name Bank Acc. Number Amount…" at bounding box center [462, 380] width 925 height 517
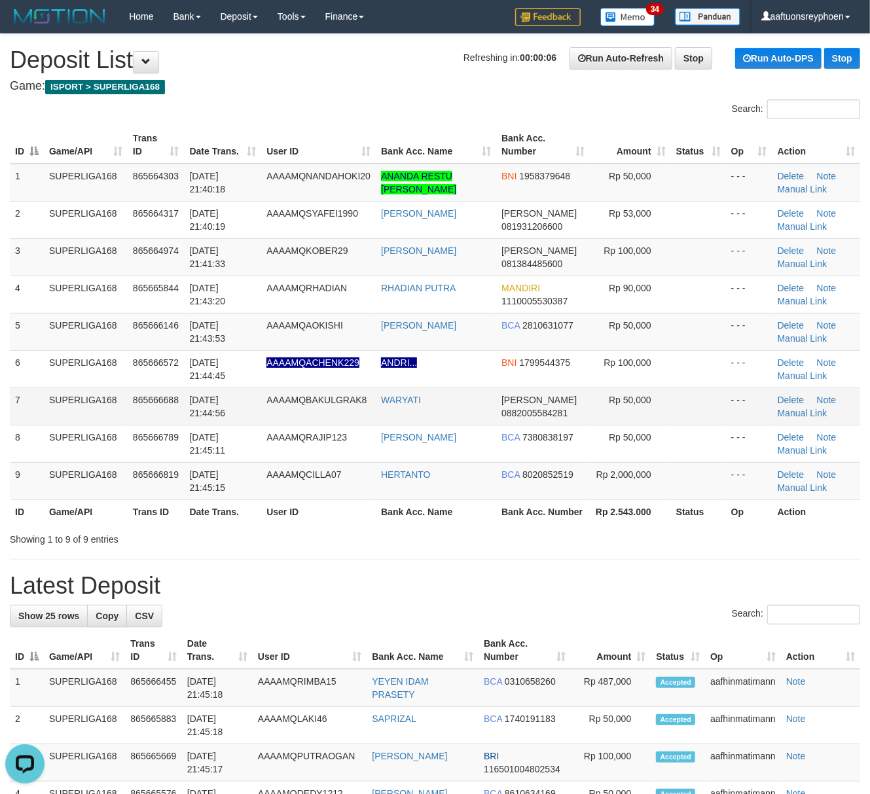
click at [35, 406] on td "7" at bounding box center [27, 406] width 34 height 37
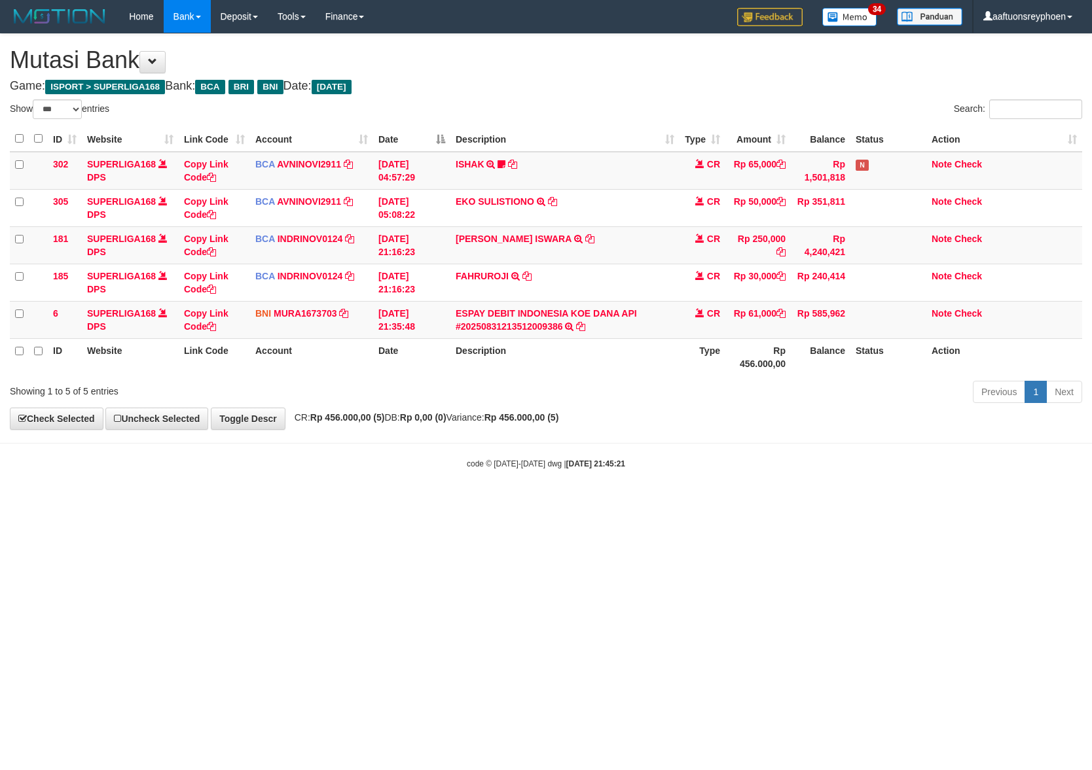
select select "***"
drag, startPoint x: 661, startPoint y: 522, endPoint x: 708, endPoint y: 528, distance: 47.5
click at [673, 503] on html "Toggle navigation Home Bank Account List Load By Website Group [ISPORT] SUPERLI…" at bounding box center [546, 251] width 1092 height 503
drag, startPoint x: 700, startPoint y: 520, endPoint x: 911, endPoint y: 511, distance: 211.0
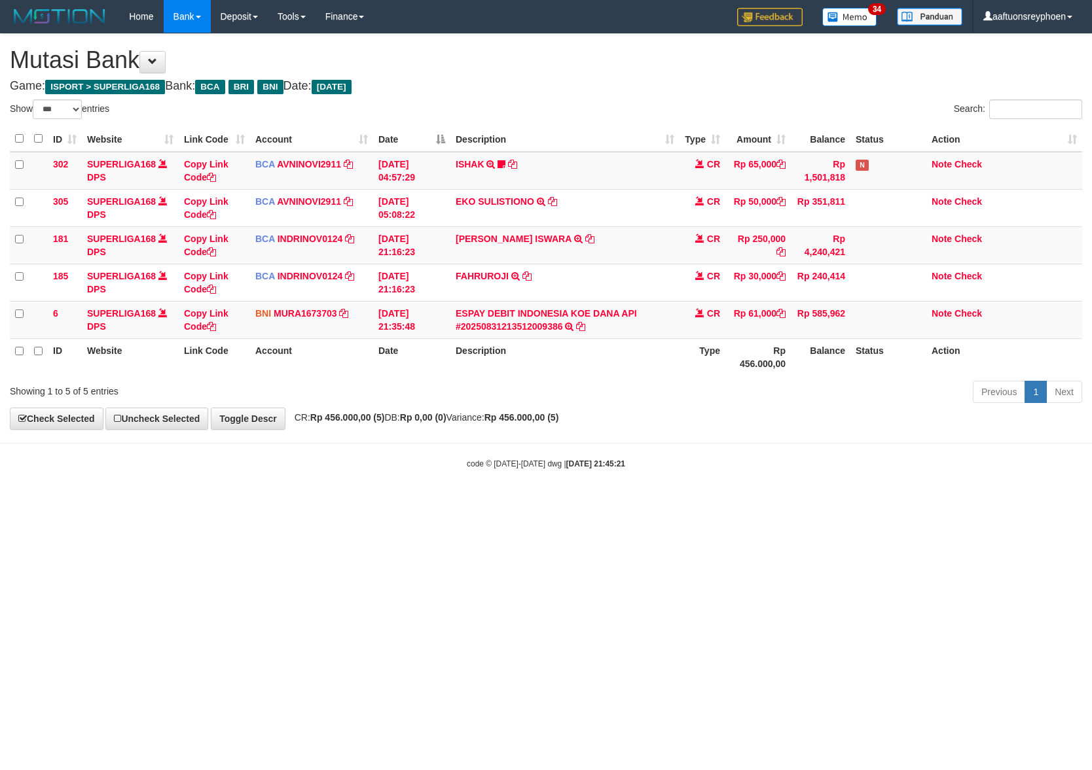
click at [750, 503] on html "Toggle navigation Home Bank Account List Load By Website Group [ISPORT] SUPERLI…" at bounding box center [546, 251] width 1092 height 503
drag, startPoint x: 690, startPoint y: 543, endPoint x: 1088, endPoint y: 490, distance: 401.6
click at [752, 503] on html "Toggle navigation Home Bank Account List Load By Website Group [ISPORT] SUPERLI…" at bounding box center [546, 251] width 1092 height 503
select select "***"
drag, startPoint x: 828, startPoint y: 493, endPoint x: 1085, endPoint y: 484, distance: 256.8
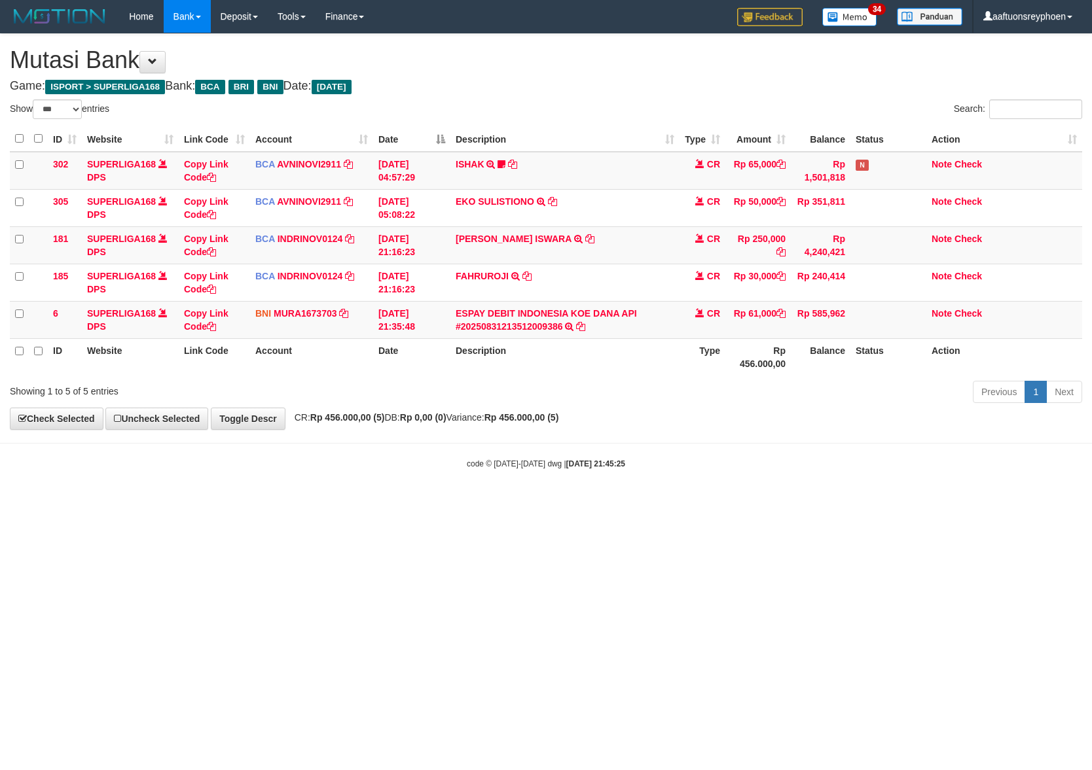
click at [1048, 482] on body "Toggle navigation Home Bank Account List Load By Website Group [ISPORT] SUPERLI…" at bounding box center [546, 251] width 1092 height 503
select select "***"
click at [1091, 479] on html "Toggle navigation Home Bank Account List Load By Website Group [ISPORT] SUPERLI…" at bounding box center [546, 251] width 1092 height 503
drag, startPoint x: 613, startPoint y: 485, endPoint x: 936, endPoint y: 462, distance: 324.2
click at [671, 479] on body "Toggle navigation Home Bank Account List Load By Website Group [ISPORT] SUPERLI…" at bounding box center [546, 251] width 1092 height 503
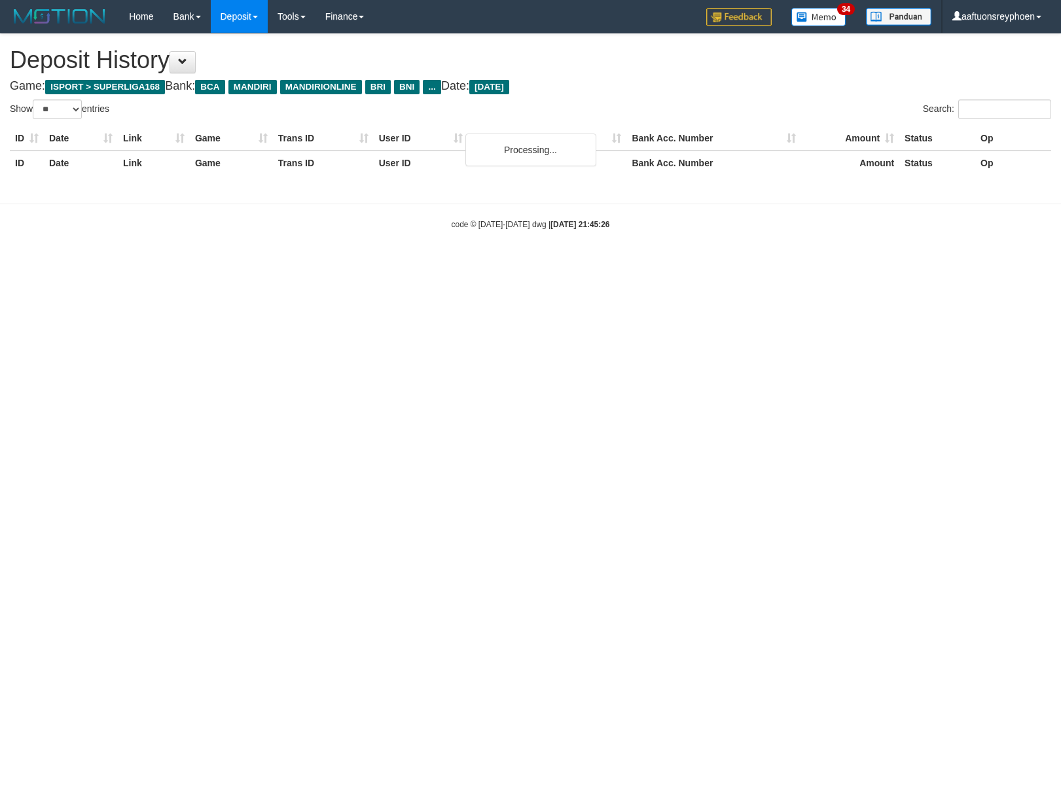
select select "**"
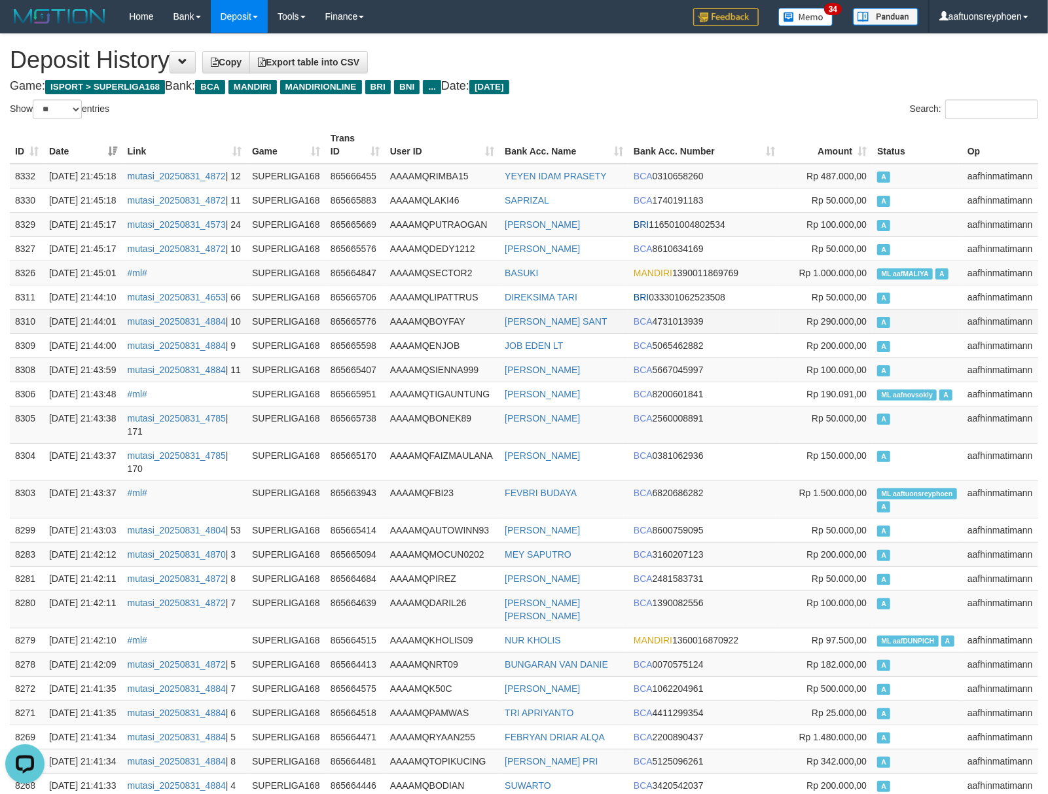
drag, startPoint x: 898, startPoint y: 380, endPoint x: 574, endPoint y: 391, distance: 324.2
click at [888, 309] on td "A" at bounding box center [917, 297] width 90 height 24
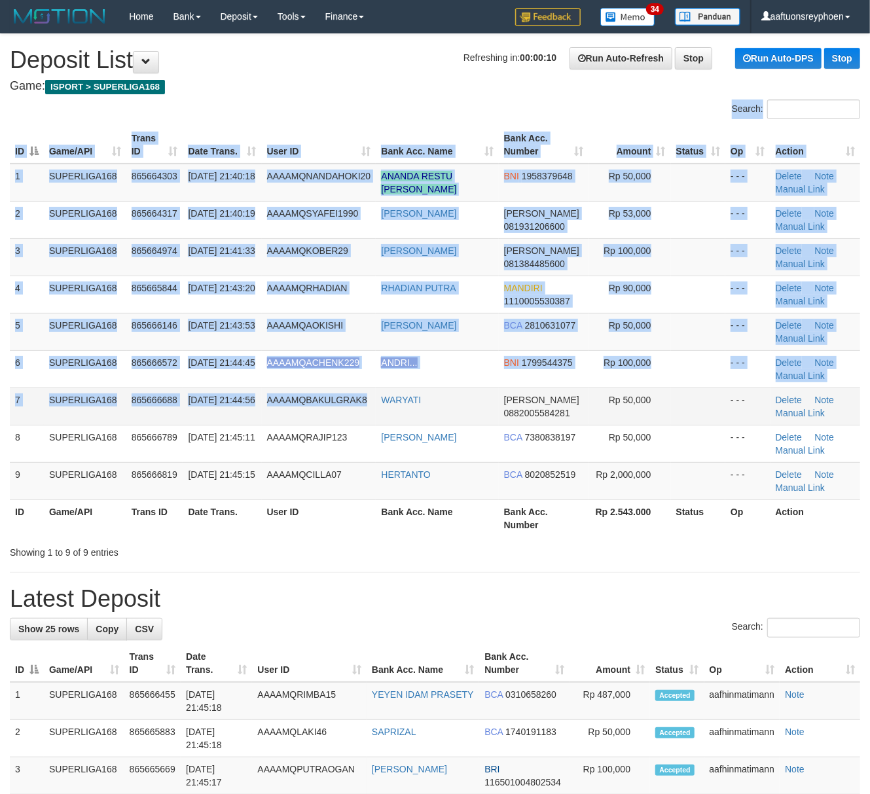
drag, startPoint x: 164, startPoint y: 390, endPoint x: 153, endPoint y: 389, distance: 11.2
click at [160, 389] on td "865666688" at bounding box center [154, 406] width 57 height 37
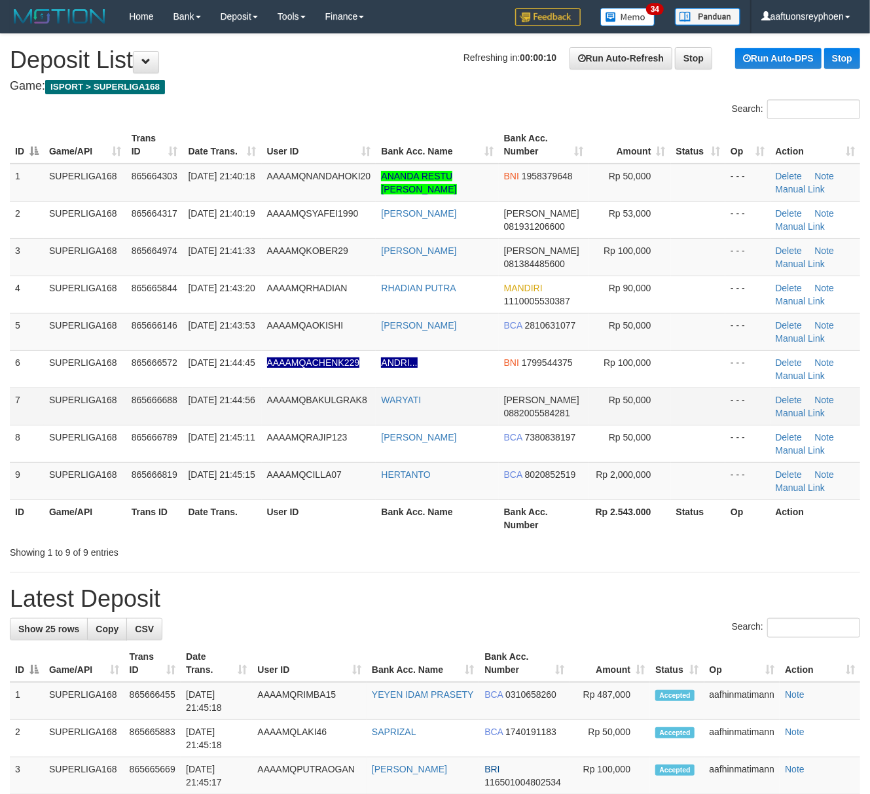
drag, startPoint x: 0, startPoint y: 0, endPoint x: 34, endPoint y: 398, distance: 399.5
click at [37, 398] on tr "7 SUPERLIGA168 865666688 [DATE] 21:44:56 AAAAMQBAKULGRAK8 WARYATI [PERSON_NAME]…" at bounding box center [435, 406] width 850 height 37
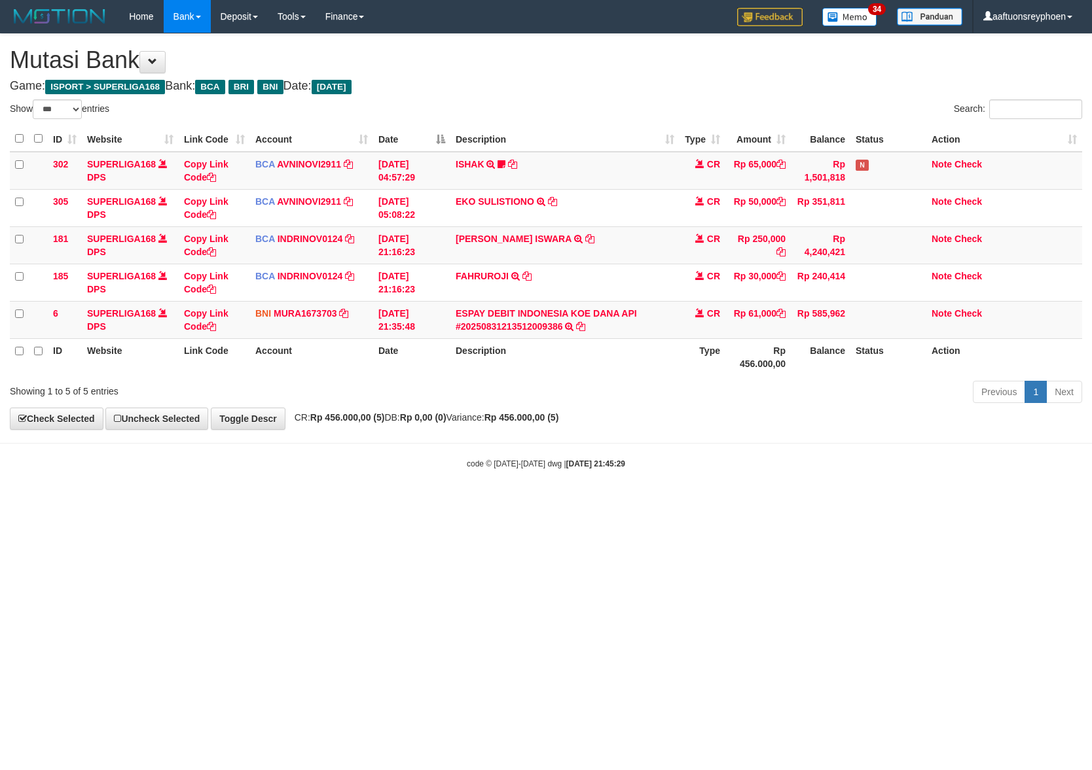
select select "***"
drag, startPoint x: 590, startPoint y: 527, endPoint x: 844, endPoint y: 466, distance: 260.5
click at [677, 501] on html "Toggle navigation Home Bank Account List Load By Website Group [ISPORT] SUPERLI…" at bounding box center [546, 251] width 1092 height 503
click at [514, 503] on html "Toggle navigation Home Bank Account List Load By Website Group [ISPORT] SUPERLI…" at bounding box center [546, 251] width 1092 height 503
drag, startPoint x: 498, startPoint y: 548, endPoint x: 490, endPoint y: 543, distance: 9.1
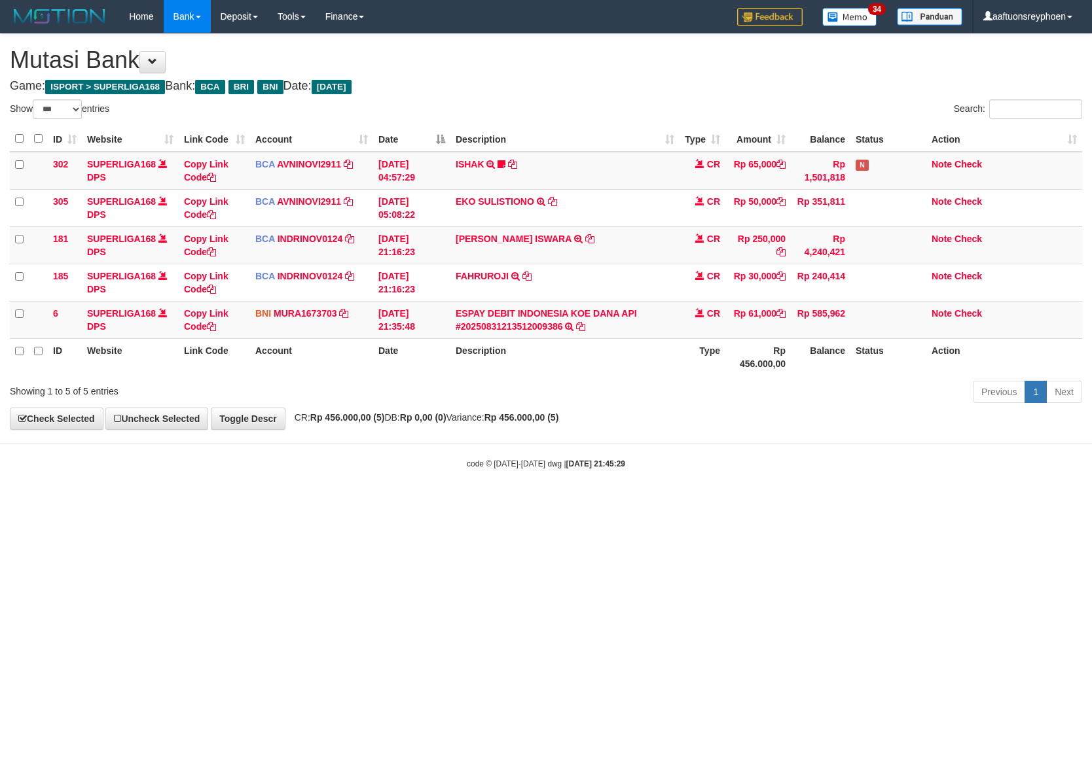
click at [499, 503] on html "Toggle navigation Home Bank Account List Load By Website Group [ISPORT] SUPERLI…" at bounding box center [546, 251] width 1092 height 503
drag, startPoint x: 488, startPoint y: 543, endPoint x: 868, endPoint y: 526, distance: 380.7
click at [524, 503] on html "Toggle navigation Home Bank Account List Load By Website Group [ISPORT] SUPERLI…" at bounding box center [546, 251] width 1092 height 503
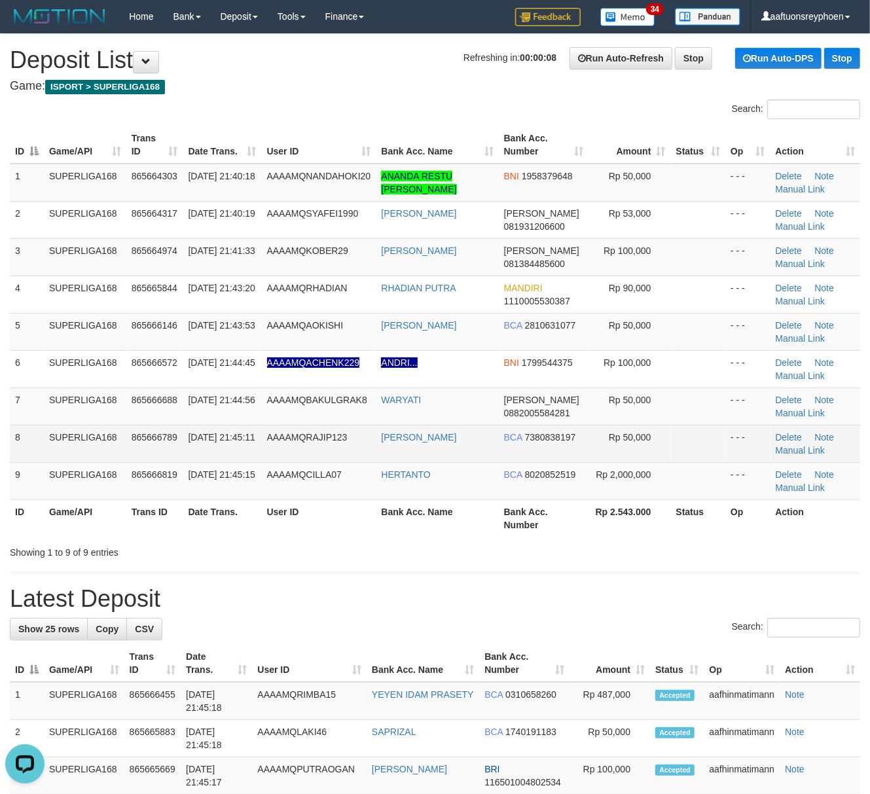
drag, startPoint x: 56, startPoint y: 443, endPoint x: 0, endPoint y: 452, distance: 56.9
click at [52, 443] on td "SUPERLIGA168" at bounding box center [85, 443] width 82 height 37
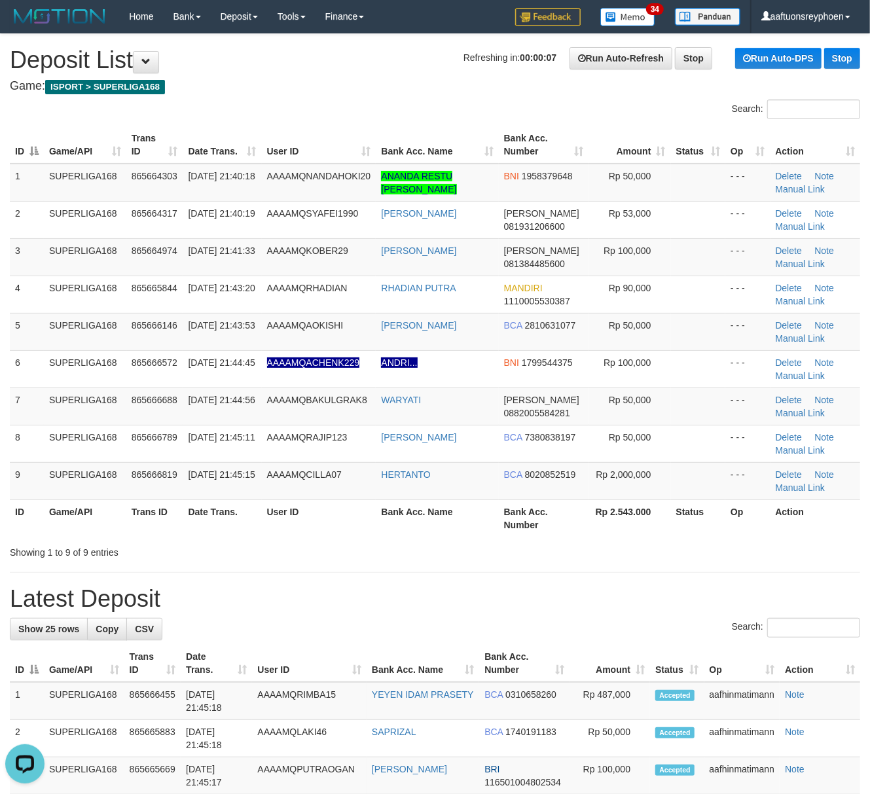
drag, startPoint x: 77, startPoint y: 394, endPoint x: 1, endPoint y: 418, distance: 78.9
click at [77, 393] on td "SUPERLIGA168" at bounding box center [85, 406] width 82 height 37
click at [244, 335] on td "31/08/2025 21:43:53" at bounding box center [222, 331] width 79 height 37
drag, startPoint x: 244, startPoint y: 335, endPoint x: 223, endPoint y: 333, distance: 21.0
click at [236, 333] on td "31/08/2025 21:43:53" at bounding box center [222, 331] width 79 height 37
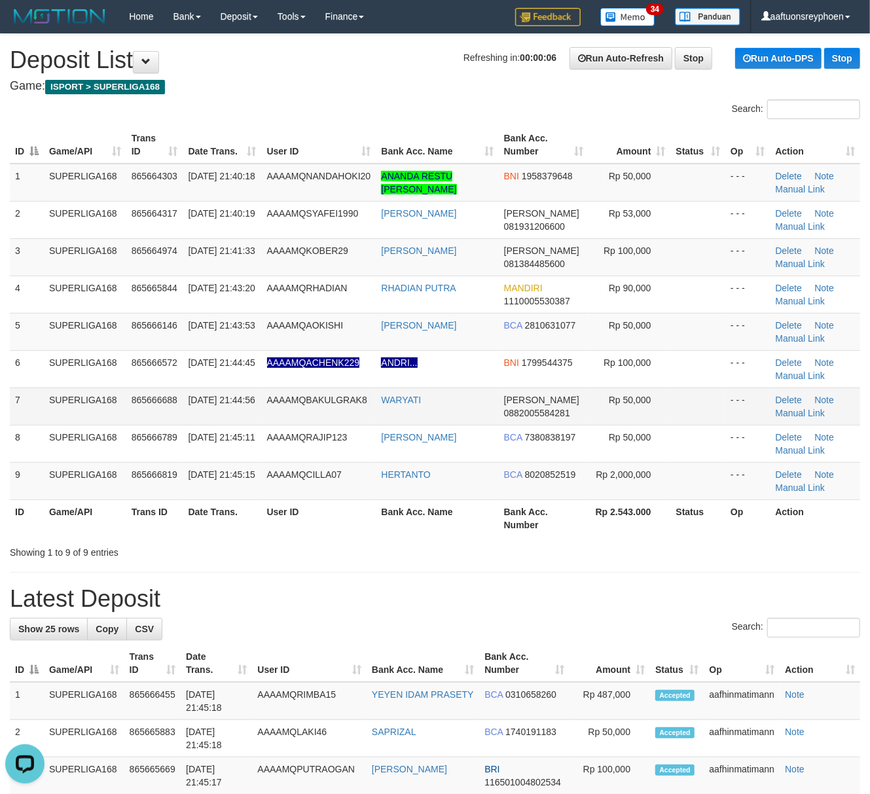
click at [161, 393] on td "865666688" at bounding box center [154, 406] width 57 height 37
drag, startPoint x: 150, startPoint y: 393, endPoint x: 3, endPoint y: 422, distance: 150.2
click at [144, 393] on td "865666688" at bounding box center [154, 406] width 57 height 37
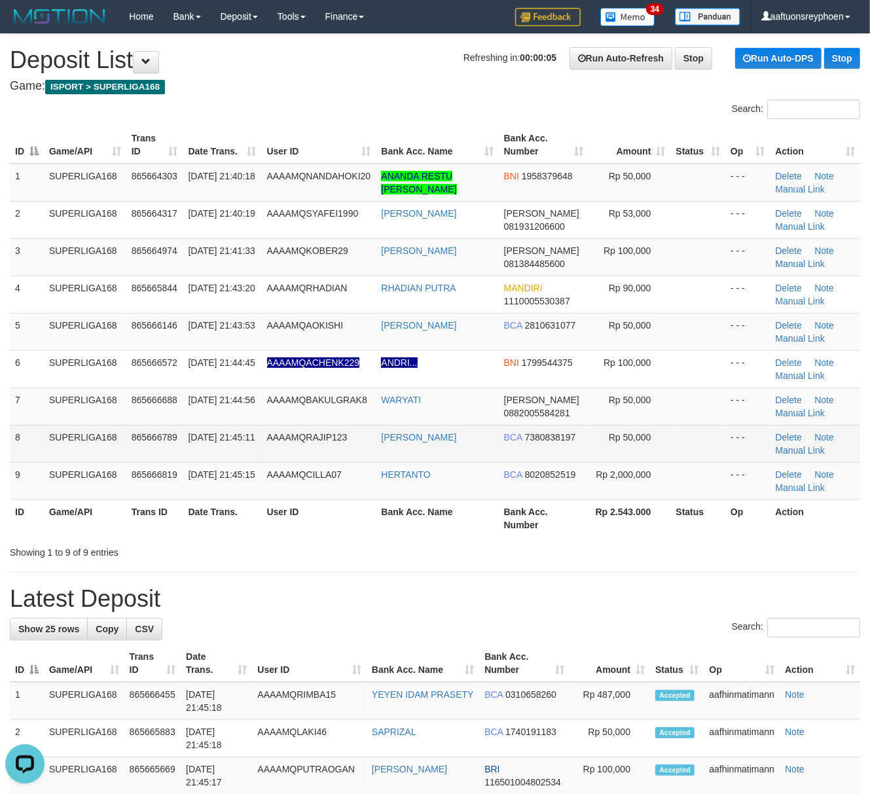
click at [40, 453] on td "8" at bounding box center [27, 443] width 34 height 37
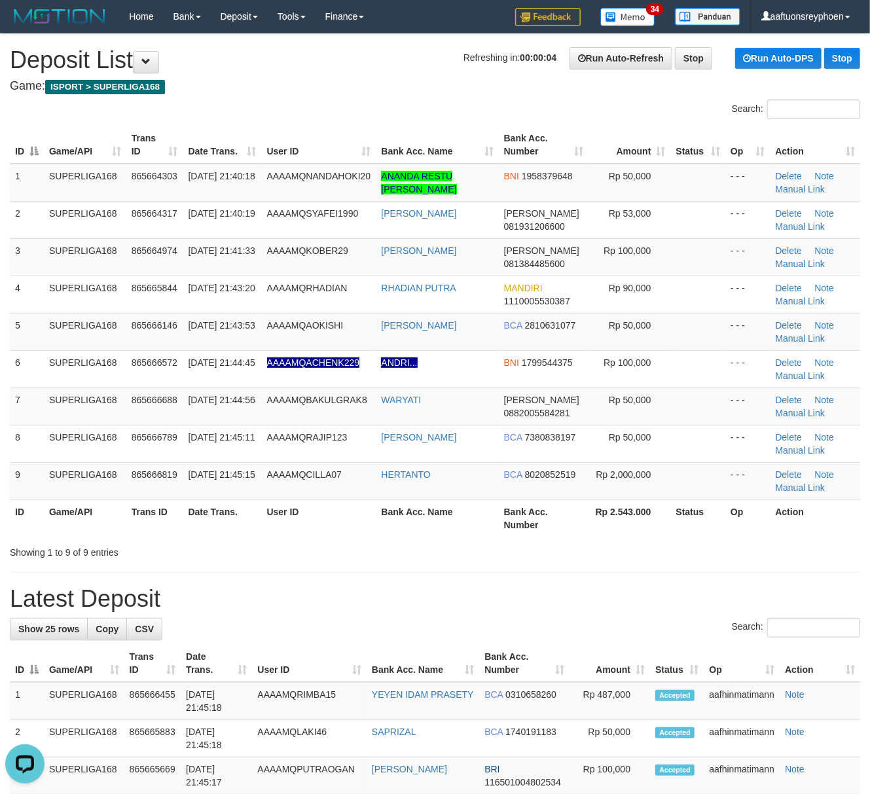
drag, startPoint x: 40, startPoint y: 453, endPoint x: 3, endPoint y: 469, distance: 39.9
click at [35, 454] on td "8" at bounding box center [27, 443] width 34 height 37
drag, startPoint x: 249, startPoint y: 418, endPoint x: 242, endPoint y: 419, distance: 7.3
click at [244, 418] on td "31/08/2025 21:44:56" at bounding box center [222, 406] width 79 height 37
drag, startPoint x: 242, startPoint y: 419, endPoint x: 8, endPoint y: 458, distance: 237.6
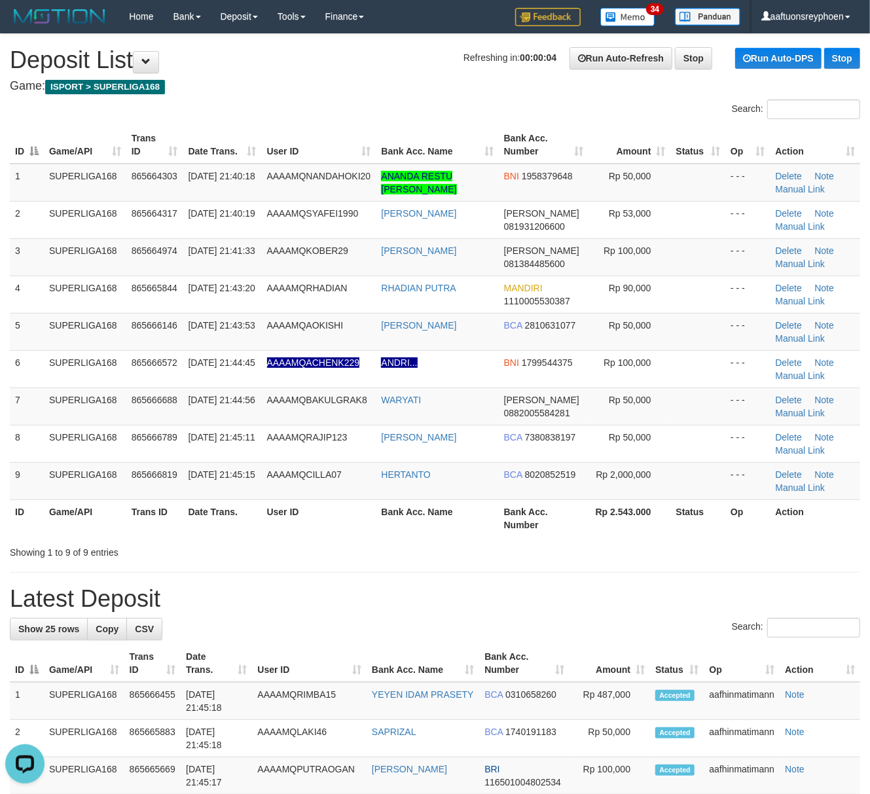
click at [226, 419] on td "31/08/2025 21:44:56" at bounding box center [222, 406] width 79 height 37
drag, startPoint x: 94, startPoint y: 416, endPoint x: 3, endPoint y: 427, distance: 91.7
click at [90, 416] on td "SUPERLIGA168" at bounding box center [85, 406] width 82 height 37
drag, startPoint x: 181, startPoint y: 401, endPoint x: 4, endPoint y: 430, distance: 179.8
click at [170, 401] on tr "7 SUPERLIGA168 865666688 31/08/2025 21:44:56 AAAAMQBAKULGRAK8 WARYATI DANA 0882…" at bounding box center [435, 406] width 850 height 37
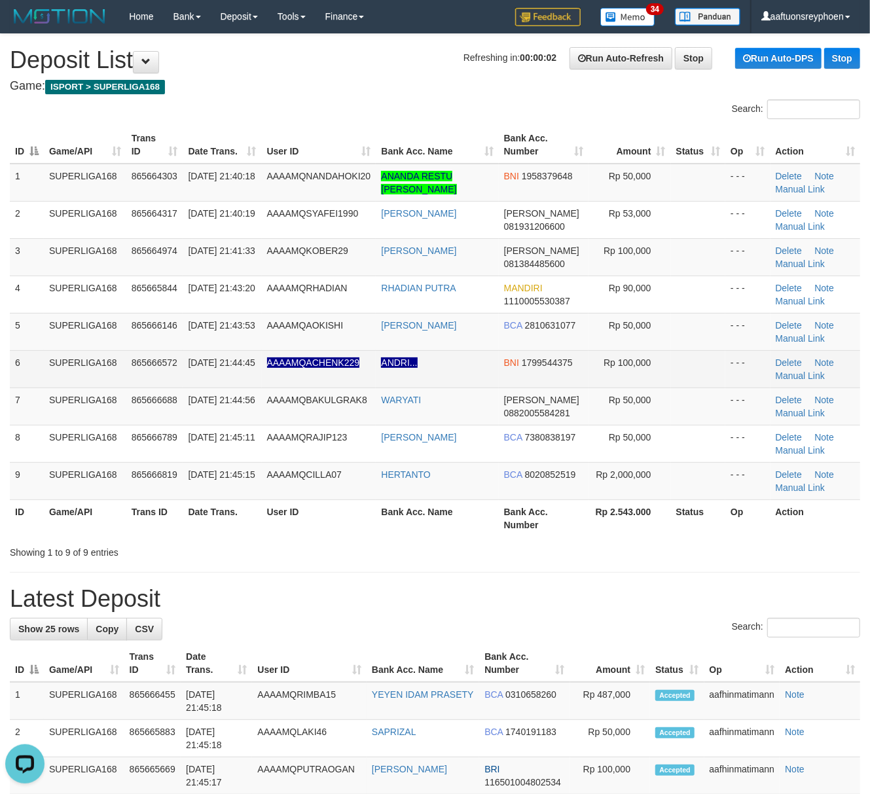
drag, startPoint x: 183, startPoint y: 382, endPoint x: 177, endPoint y: 383, distance: 6.6
click at [183, 382] on td "31/08/2025 21:44:45" at bounding box center [222, 368] width 79 height 37
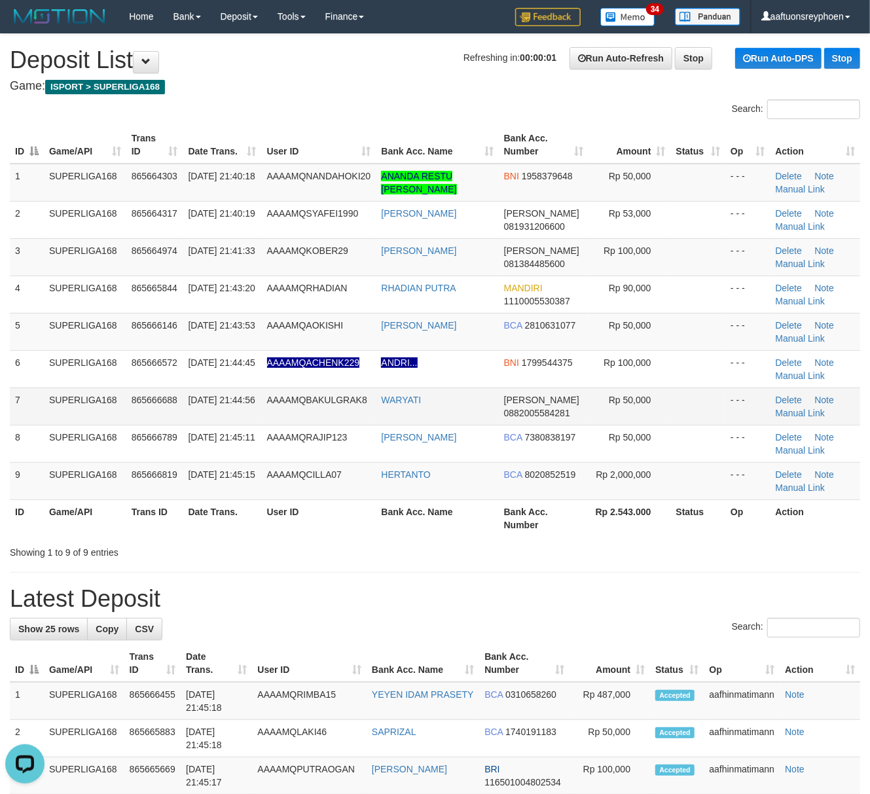
drag, startPoint x: 20, startPoint y: 403, endPoint x: 0, endPoint y: 407, distance: 19.9
click at [19, 403] on td "7" at bounding box center [27, 406] width 34 height 37
click at [109, 395] on td "SUPERLIGA168" at bounding box center [85, 406] width 82 height 37
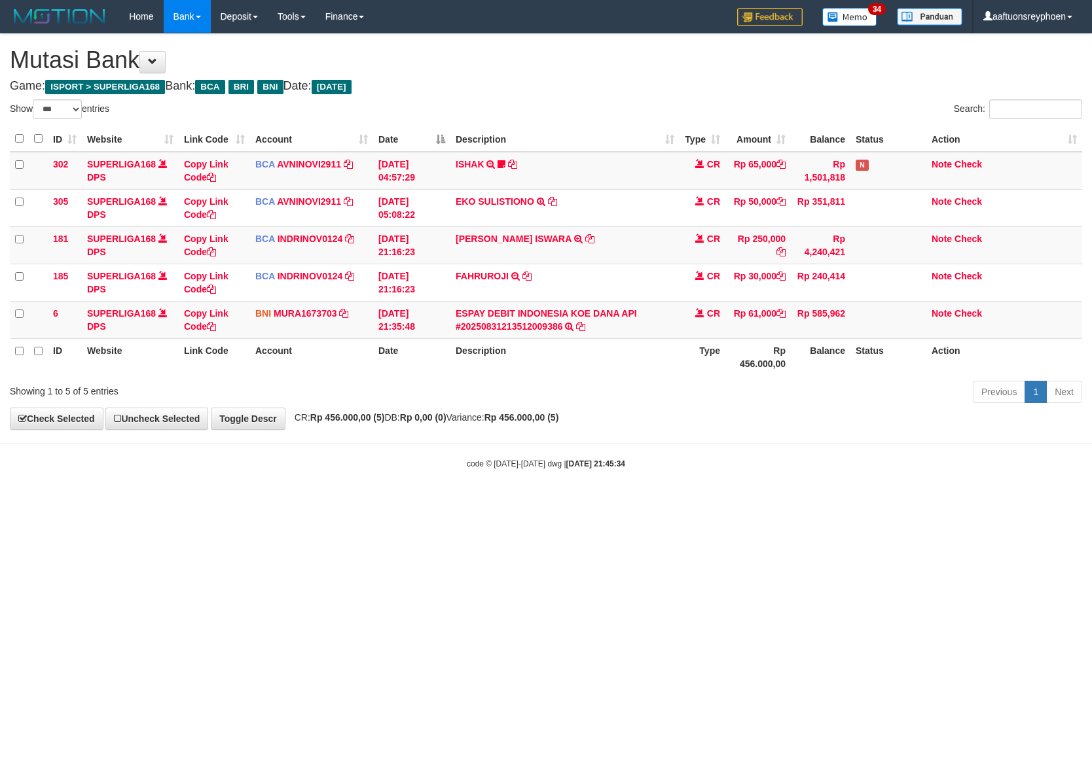
select select "***"
click at [780, 503] on html "Toggle navigation Home Bank Account List Load By Website Group [ISPORT] SUPERLI…" at bounding box center [546, 251] width 1092 height 503
select select "***"
drag, startPoint x: 545, startPoint y: 588, endPoint x: 1083, endPoint y: 524, distance: 541.2
click at [642, 503] on html "Toggle navigation Home Bank Account List Load By Website Group [ISPORT] SUPERLI…" at bounding box center [546, 251] width 1092 height 503
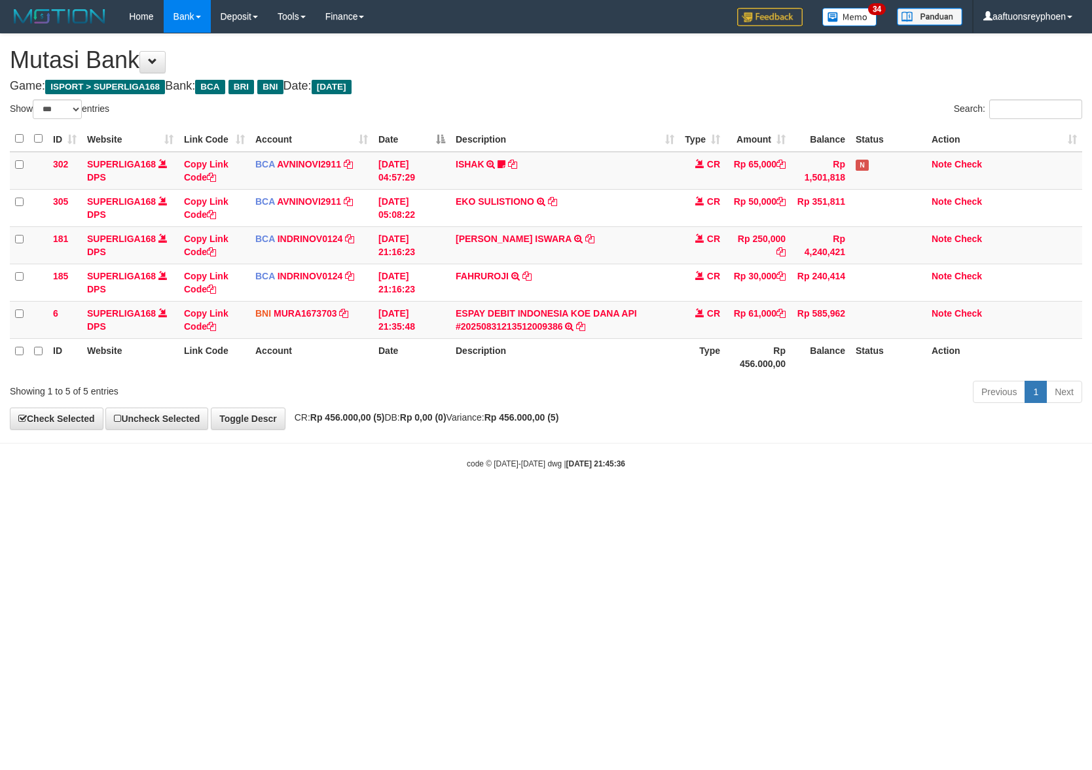
select select "***"
drag, startPoint x: 495, startPoint y: 555, endPoint x: 1087, endPoint y: 477, distance: 596.9
click at [593, 503] on html "Toggle navigation Home Bank Account List Load By Website Group [ISPORT] SUPERLI…" at bounding box center [546, 251] width 1092 height 503
drag, startPoint x: 618, startPoint y: 533, endPoint x: 1082, endPoint y: 471, distance: 468.2
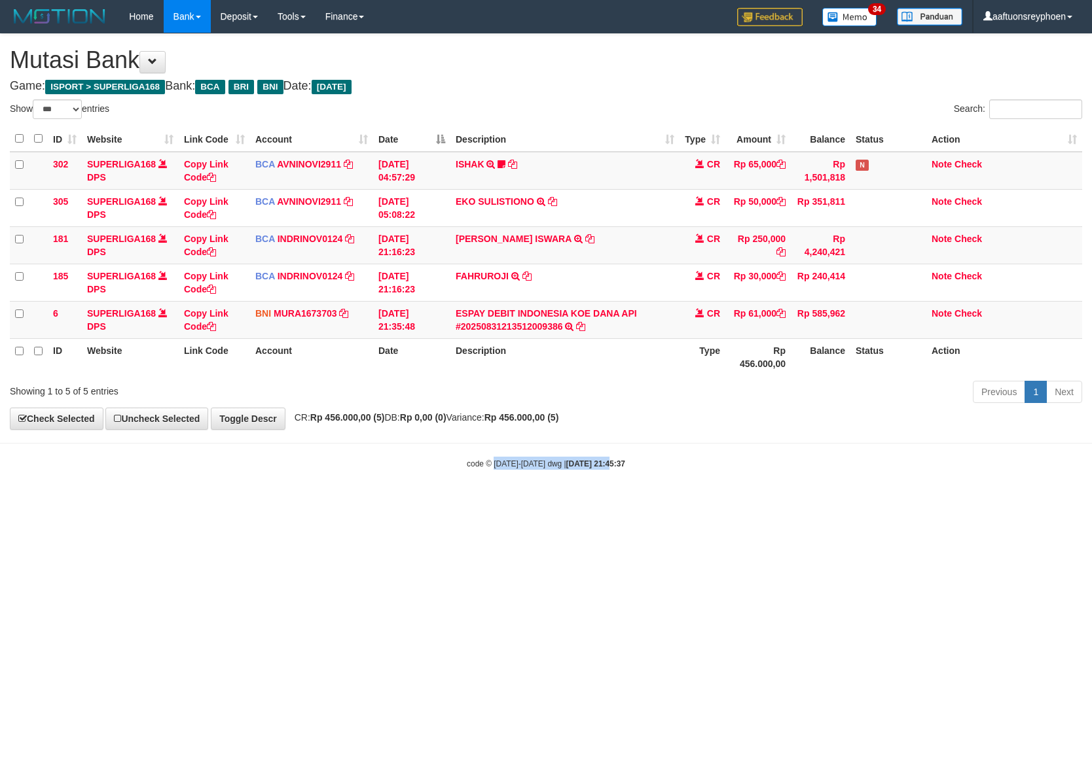
click at [702, 503] on html "Toggle navigation Home Bank Account List Load By Website Group [ISPORT] SUPERLI…" at bounding box center [546, 251] width 1092 height 503
select select "***"
click at [625, 503] on html "Toggle navigation Home Bank Account List Load By Website Group [ISPORT] SUPERLI…" at bounding box center [546, 251] width 1092 height 503
select select "***"
drag, startPoint x: 618, startPoint y: 521, endPoint x: 1090, endPoint y: 448, distance: 477.5
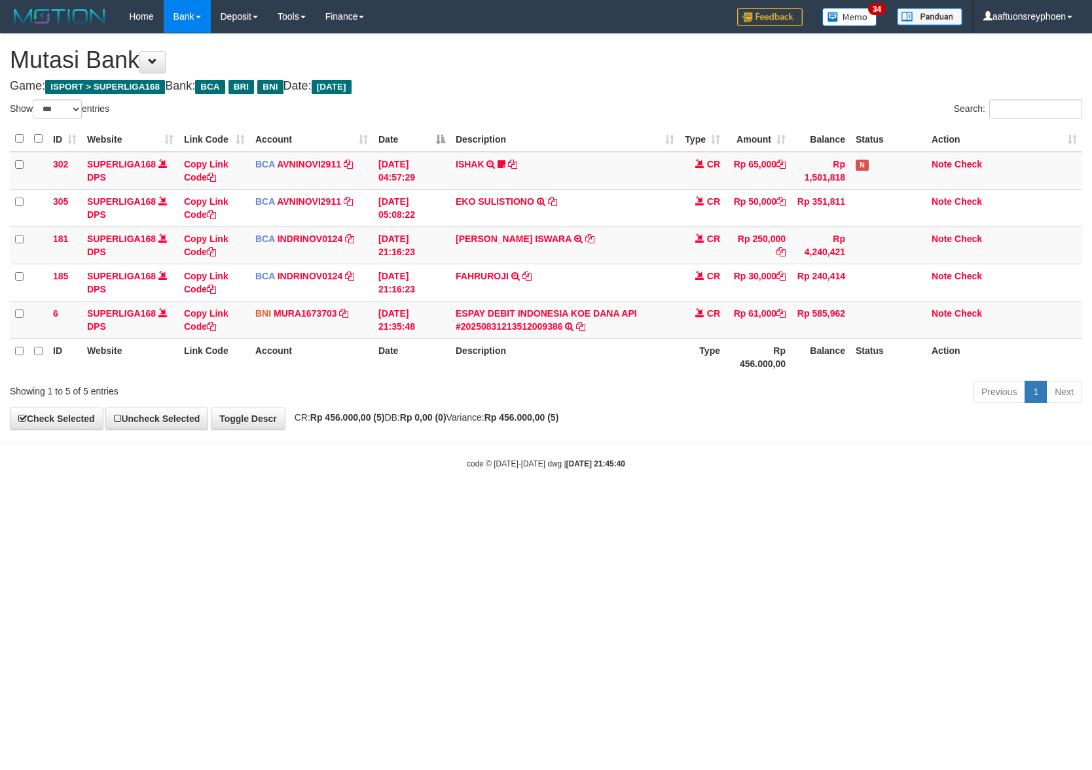
click at [672, 503] on html "Toggle navigation Home Bank Account List Load By Website Group [ISPORT] SUPERLI…" at bounding box center [546, 251] width 1092 height 503
drag, startPoint x: 516, startPoint y: 549, endPoint x: 551, endPoint y: 551, distance: 35.4
click at [519, 503] on html "Toggle navigation Home Bank Account List Load By Website Group [ISPORT] SUPERLI…" at bounding box center [546, 251] width 1092 height 503
drag, startPoint x: 549, startPoint y: 549, endPoint x: 1089, endPoint y: 498, distance: 543.1
click at [661, 503] on html "Toggle navigation Home Bank Account List Load By Website Group [ISPORT] SUPERLI…" at bounding box center [546, 251] width 1092 height 503
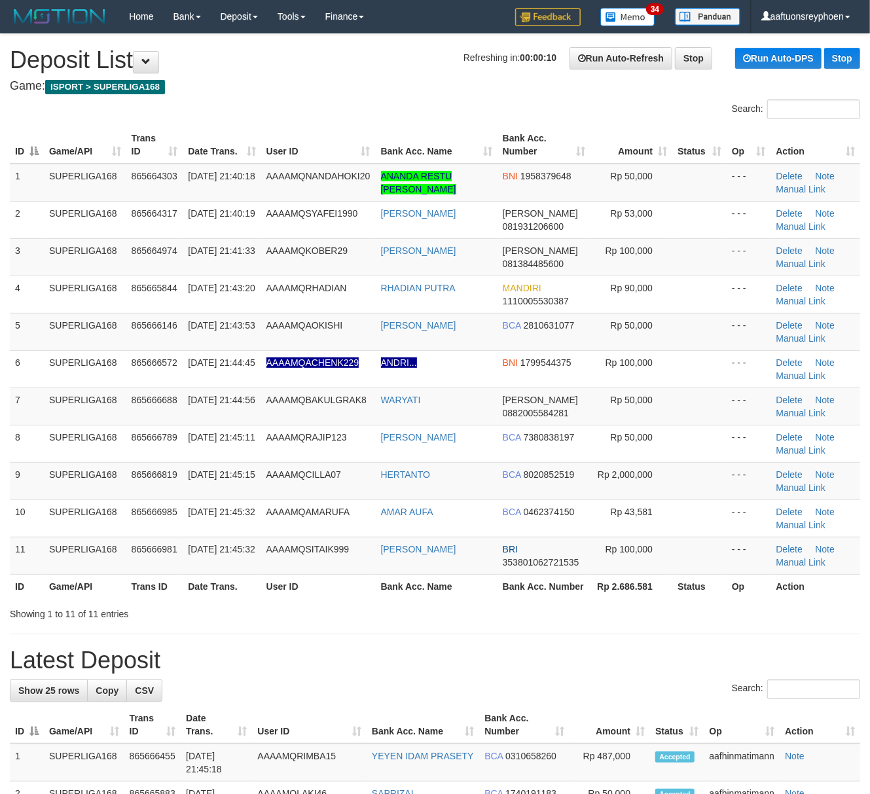
drag, startPoint x: 98, startPoint y: 362, endPoint x: 4, endPoint y: 378, distance: 94.9
click at [93, 361] on td "SUPERLIGA168" at bounding box center [85, 368] width 82 height 37
drag, startPoint x: 96, startPoint y: 420, endPoint x: 0, endPoint y: 439, distance: 97.4
click at [81, 422] on td "SUPERLIGA168" at bounding box center [85, 406] width 82 height 37
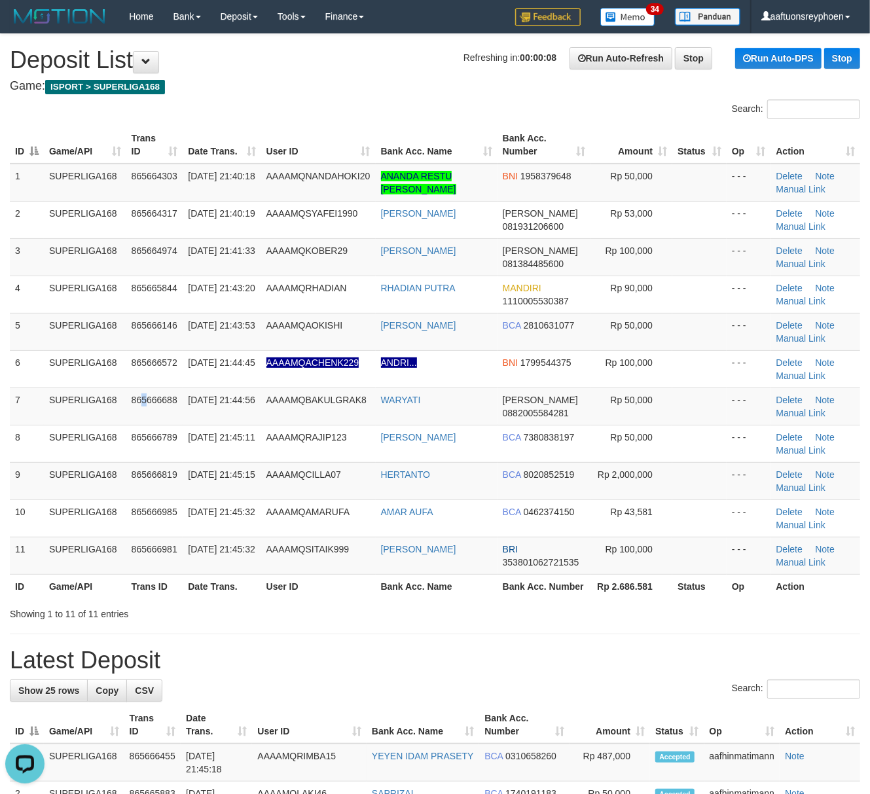
drag, startPoint x: 145, startPoint y: 393, endPoint x: 1, endPoint y: 416, distance: 146.5
click at [139, 393] on td "865666688" at bounding box center [154, 406] width 57 height 37
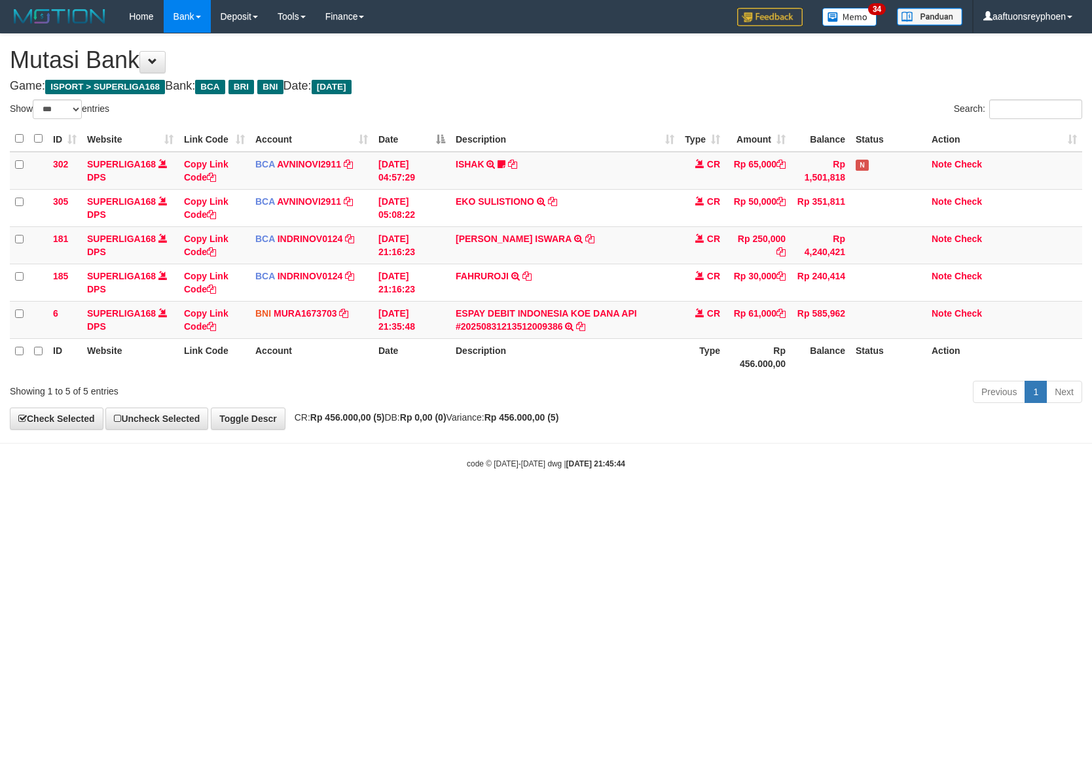
select select "***"
click at [778, 501] on html "Toggle navigation Home Bank Account List Load By Website Group [ISPORT] SUPERLI…" at bounding box center [546, 251] width 1092 height 503
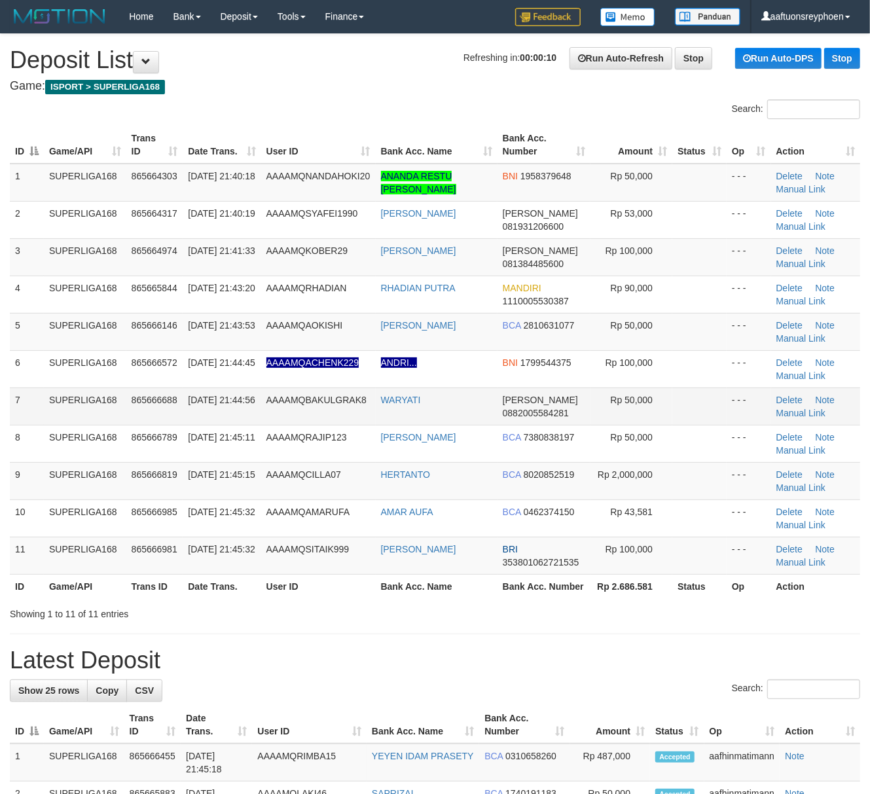
drag, startPoint x: 276, startPoint y: 398, endPoint x: 225, endPoint y: 402, distance: 51.2
click at [267, 397] on td "AAAAMQBAKULGRAK8" at bounding box center [318, 406] width 115 height 37
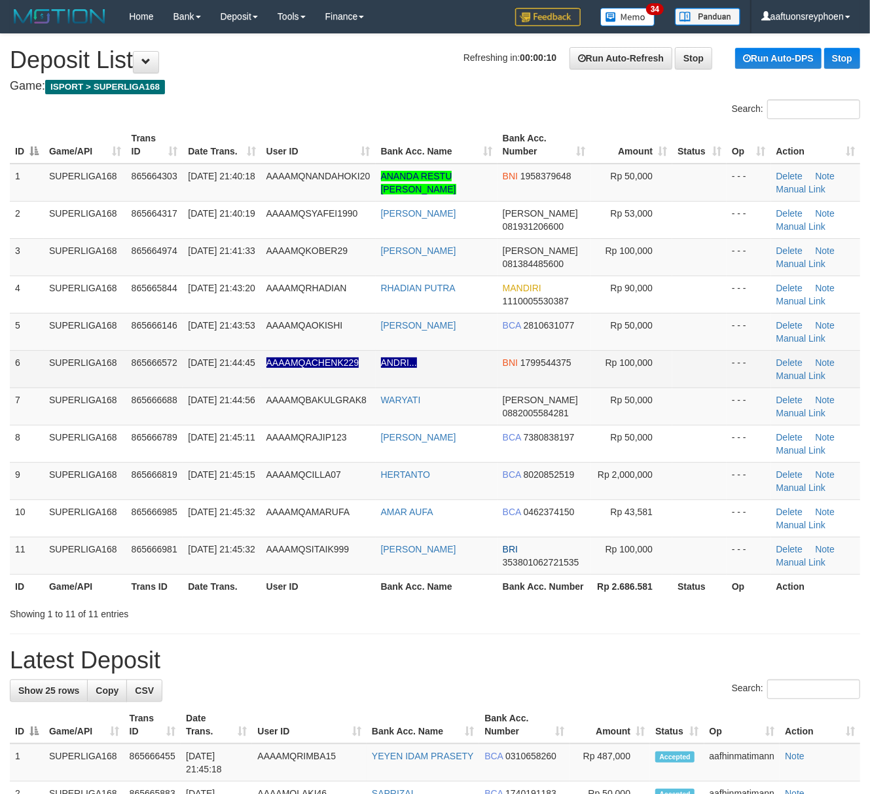
click at [244, 378] on td "31/08/2025 21:44:45" at bounding box center [222, 368] width 78 height 37
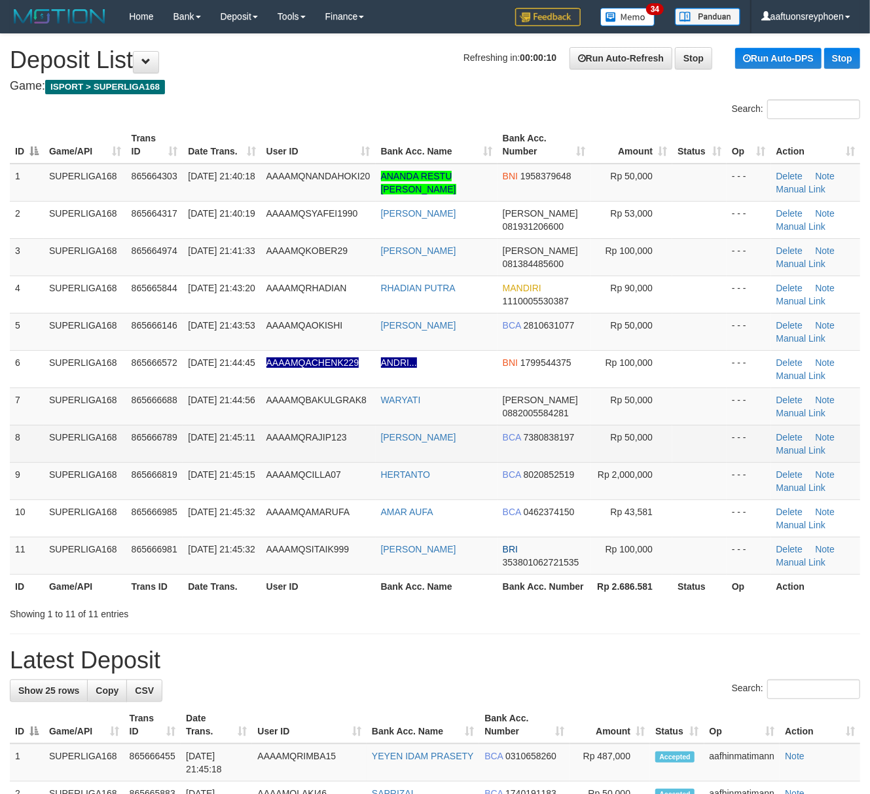
drag, startPoint x: 244, startPoint y: 378, endPoint x: 32, endPoint y: 448, distance: 223.4
click at [211, 391] on tbody "1 SUPERLIGA168 865664303 31/08/2025 21:40:18 AAAAMQNANDAHOKI20 ANANDA RESTU GUS…" at bounding box center [435, 369] width 850 height 411
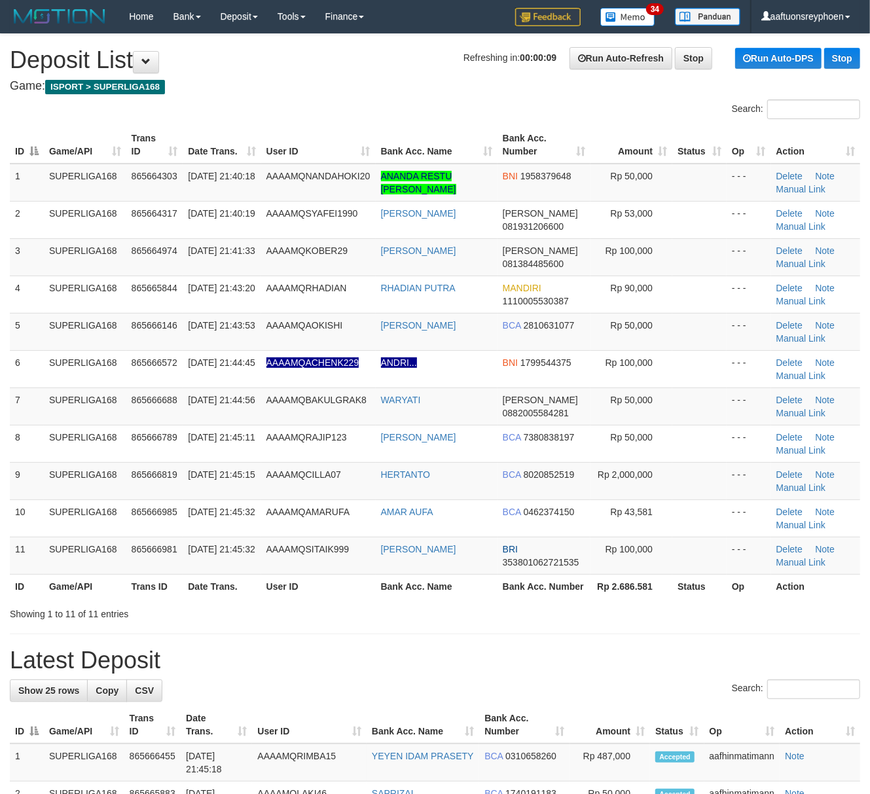
click at [1, 424] on div "ID Game/API Trans ID Date Trans. User ID Bank Acc. Name Bank Acc. Number Amount…" at bounding box center [435, 362] width 870 height 480
drag, startPoint x: 1, startPoint y: 424, endPoint x: -13, endPoint y: 433, distance: 16.2
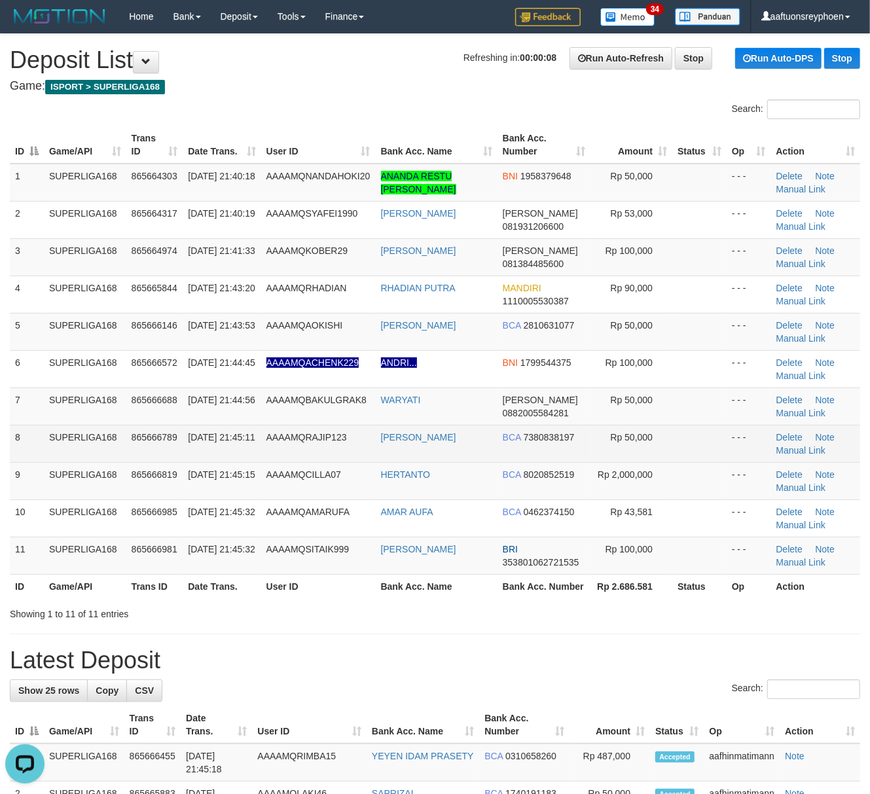
click at [13, 438] on td "8" at bounding box center [27, 443] width 34 height 37
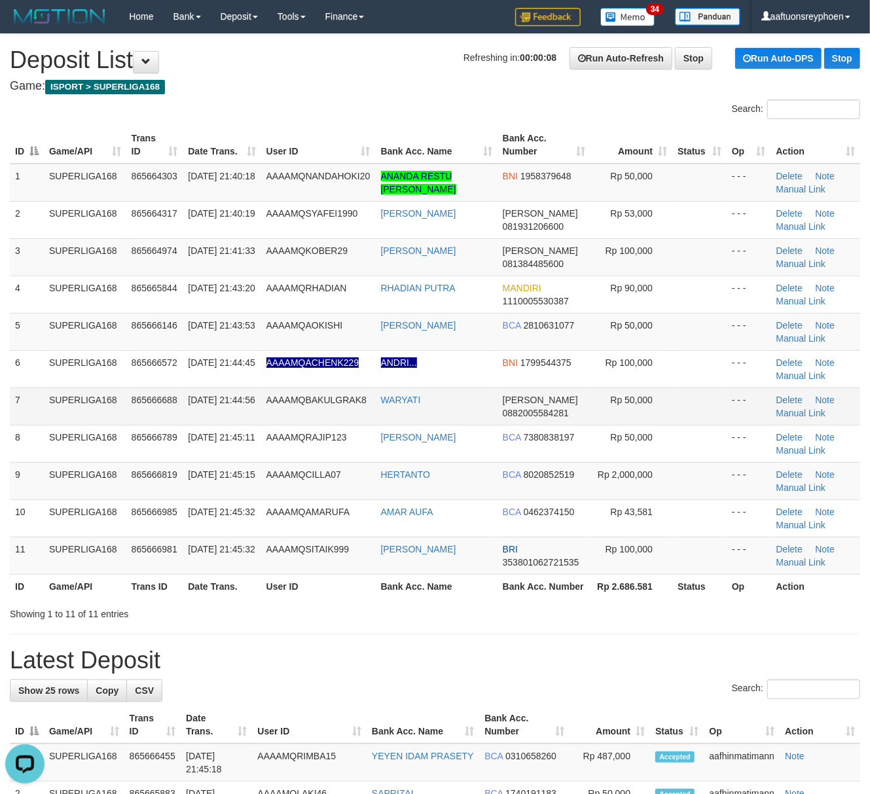
click at [103, 401] on td "SUPERLIGA168" at bounding box center [85, 406] width 82 height 37
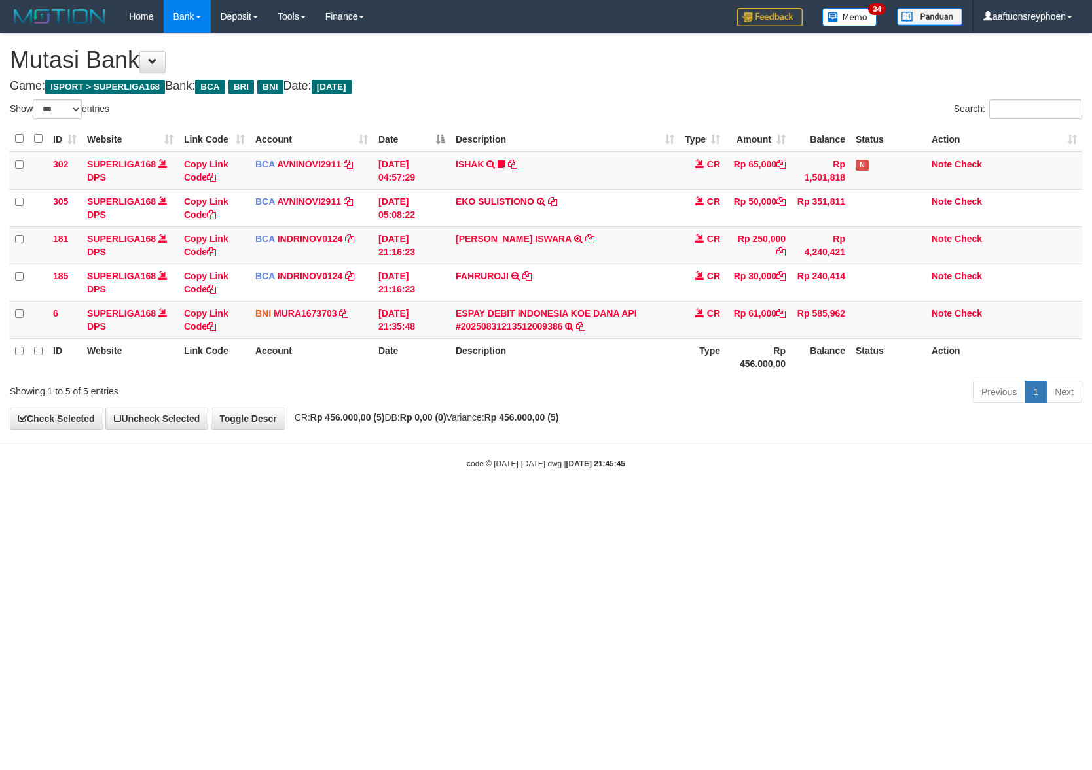
select select "***"
drag, startPoint x: 945, startPoint y: 503, endPoint x: 1088, endPoint y: 483, distance: 144.1
click at [1015, 492] on html "Toggle navigation Home Bank Account List Load By Website Group [ISPORT] SUPERLI…" at bounding box center [546, 251] width 1092 height 503
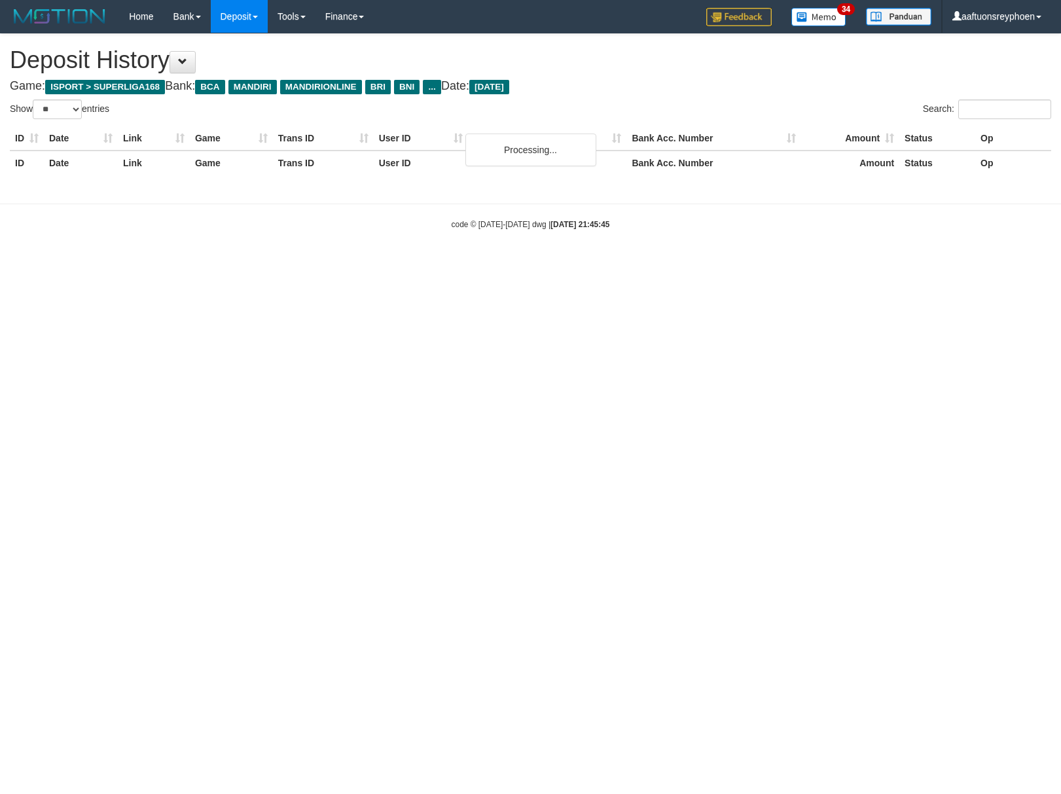
select select "**"
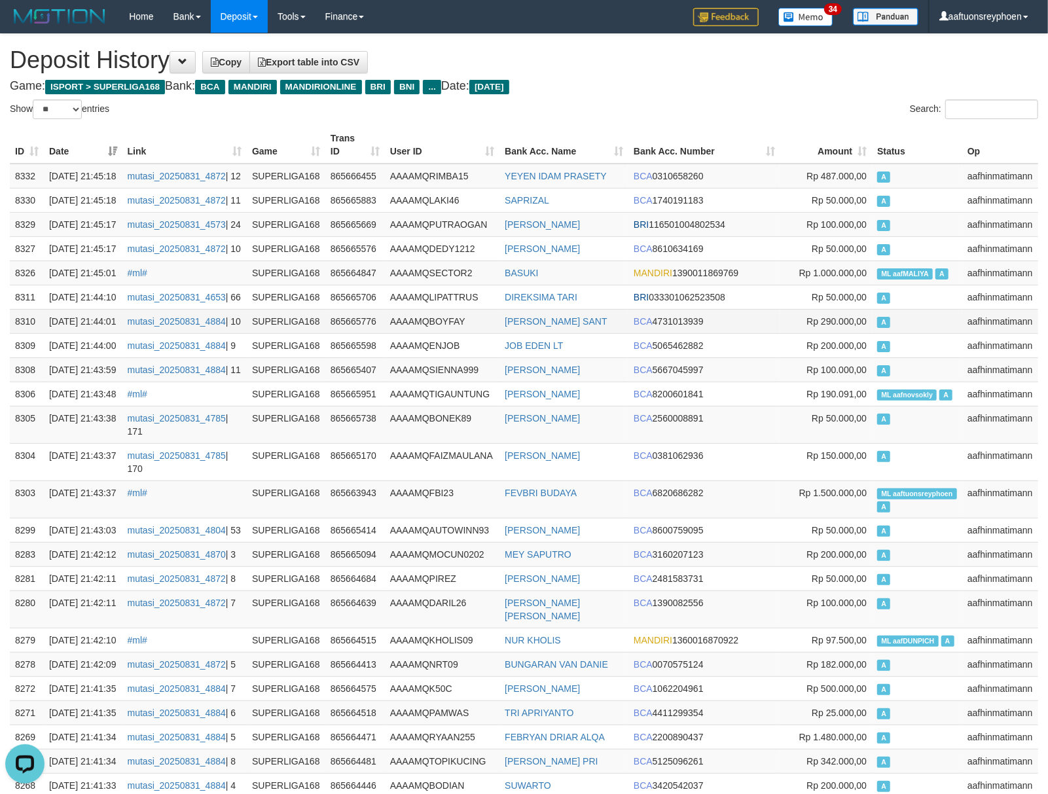
click at [933, 333] on td "A" at bounding box center [917, 321] width 90 height 24
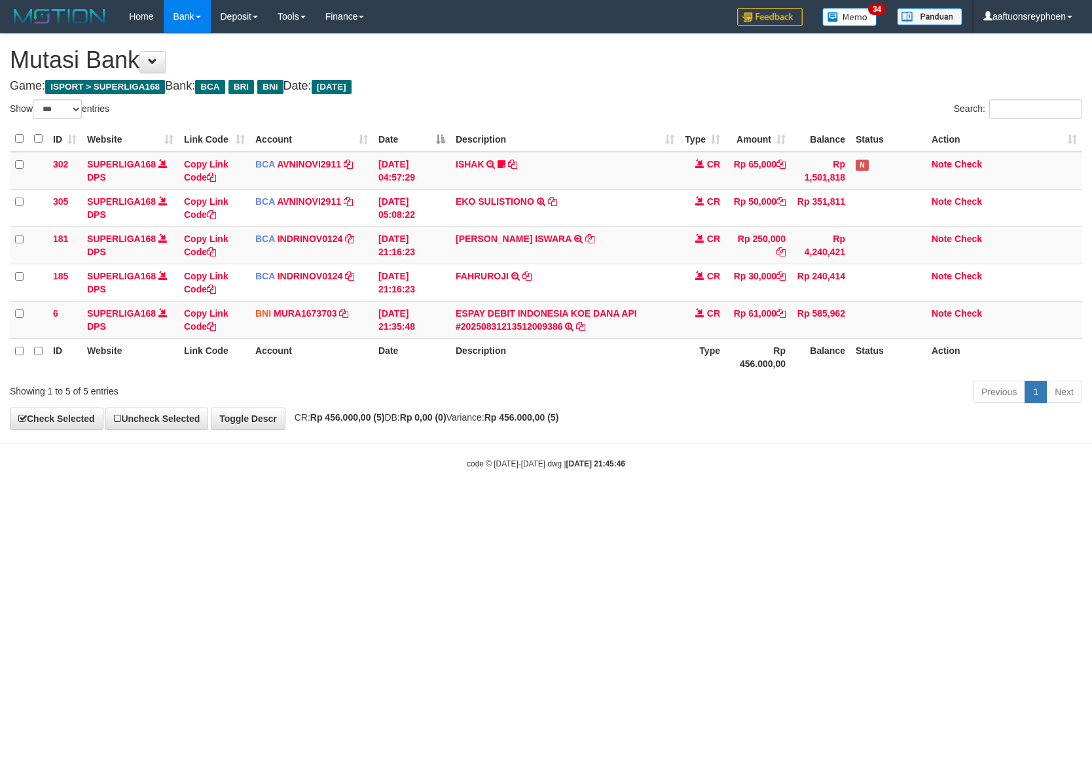
select select "***"
drag, startPoint x: 846, startPoint y: 501, endPoint x: 1030, endPoint y: 480, distance: 185.1
click at [877, 498] on html "Toggle navigation Home Bank Account List Load By Website Group [ISPORT] SUPERLI…" at bounding box center [546, 251] width 1092 height 503
drag, startPoint x: 711, startPoint y: 518, endPoint x: 1090, endPoint y: 462, distance: 383.3
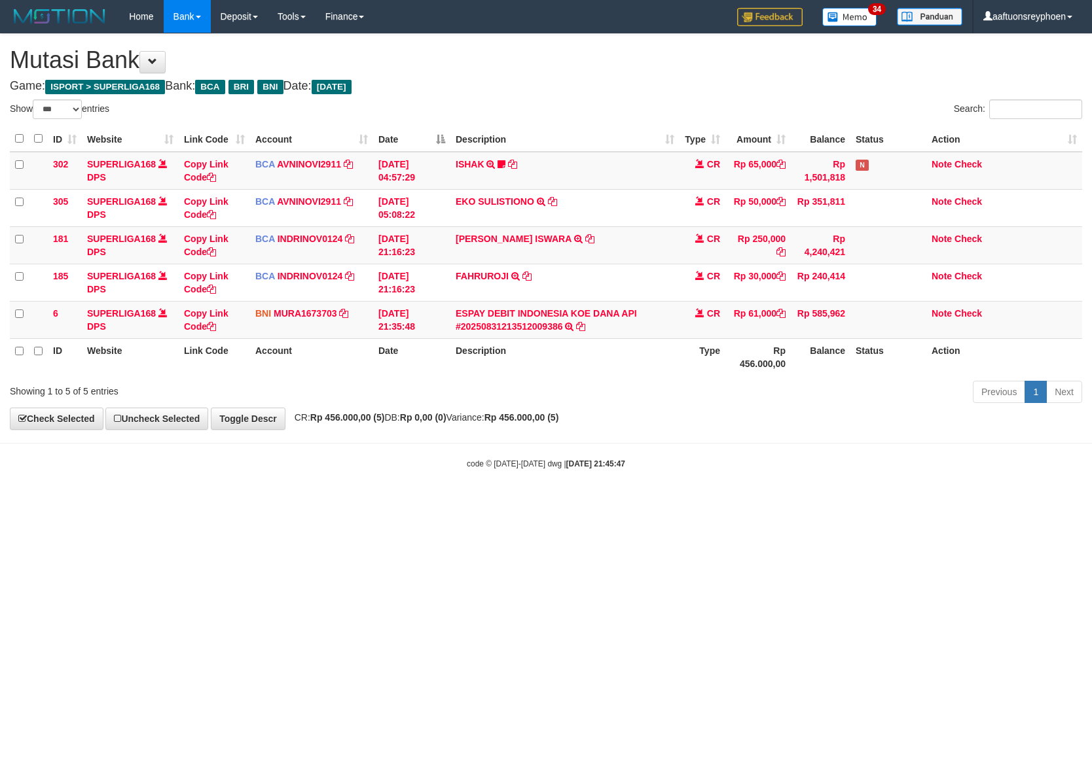
click at [742, 503] on html "Toggle navigation Home Bank Account List Load By Website Group [ISPORT] SUPERLI…" at bounding box center [546, 251] width 1092 height 503
click at [498, 503] on html "Toggle navigation Home Bank Account List Load By Website Group [ISPORT] SUPERLI…" at bounding box center [546, 251] width 1092 height 503
select select "***"
click at [396, 503] on html "Toggle navigation Home Bank Account List Load By Website Group [ISPORT] SUPERLI…" at bounding box center [546, 251] width 1092 height 503
drag, startPoint x: 370, startPoint y: 600, endPoint x: 1009, endPoint y: 537, distance: 641.9
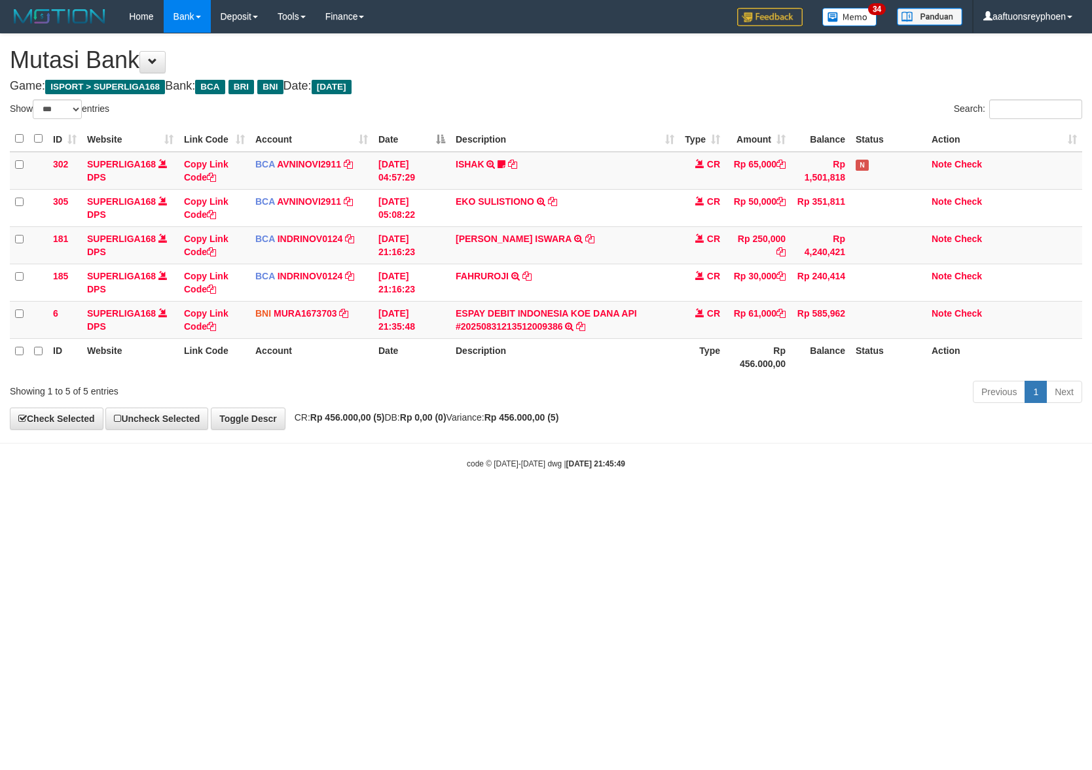
click at [410, 503] on html "Toggle navigation Home Bank Account List Load By Website Group [ISPORT] SUPERLI…" at bounding box center [546, 251] width 1092 height 503
click at [1007, 503] on html "Toggle navigation Home Bank Account List Load By Website Group [ISPORT] SUPERLI…" at bounding box center [546, 251] width 1092 height 503
drag, startPoint x: 289, startPoint y: 598, endPoint x: 347, endPoint y: 598, distance: 58.3
click at [299, 503] on html "Toggle navigation Home Bank Account List Load By Website Group [ISPORT] SUPERLI…" at bounding box center [546, 251] width 1092 height 503
drag, startPoint x: 349, startPoint y: 584, endPoint x: 1029, endPoint y: 515, distance: 683.7
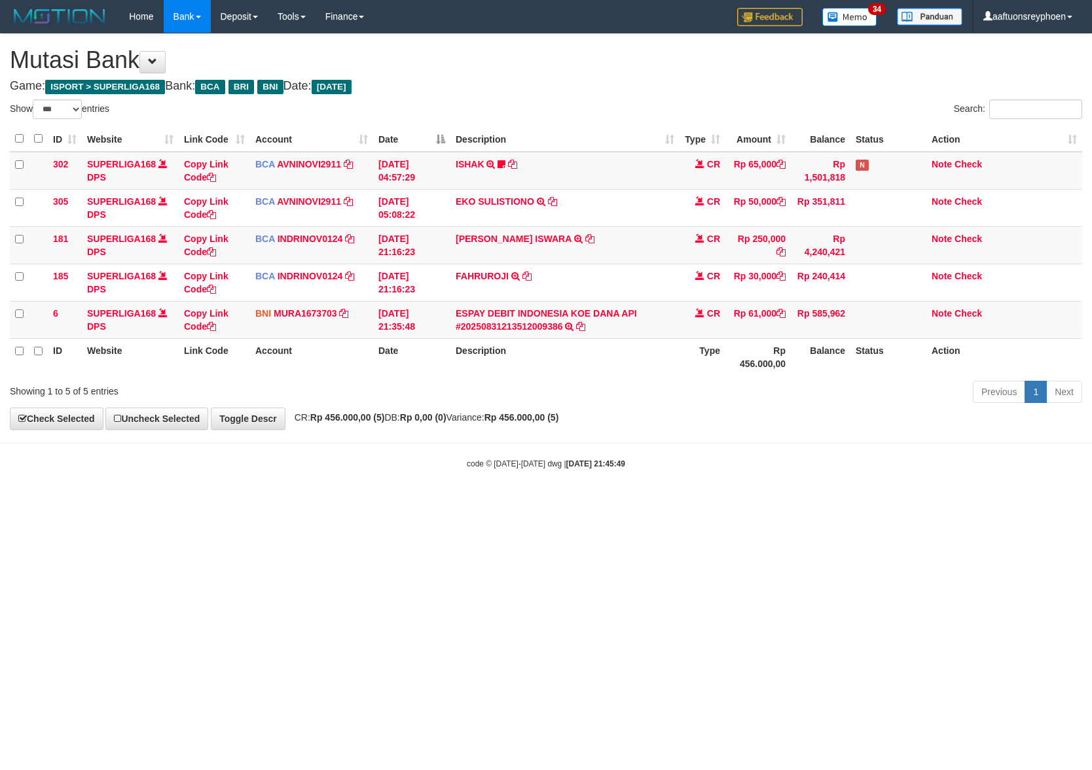
click at [453, 503] on html "Toggle navigation Home Bank Account List Load By Website Group [ISPORT] SUPERLI…" at bounding box center [546, 251] width 1092 height 503
click at [467, 503] on html "Toggle navigation Home Bank Account List Load By Website Group [ISPORT] SUPERLI…" at bounding box center [546, 251] width 1092 height 503
drag, startPoint x: 467, startPoint y: 564, endPoint x: 519, endPoint y: 558, distance: 52.0
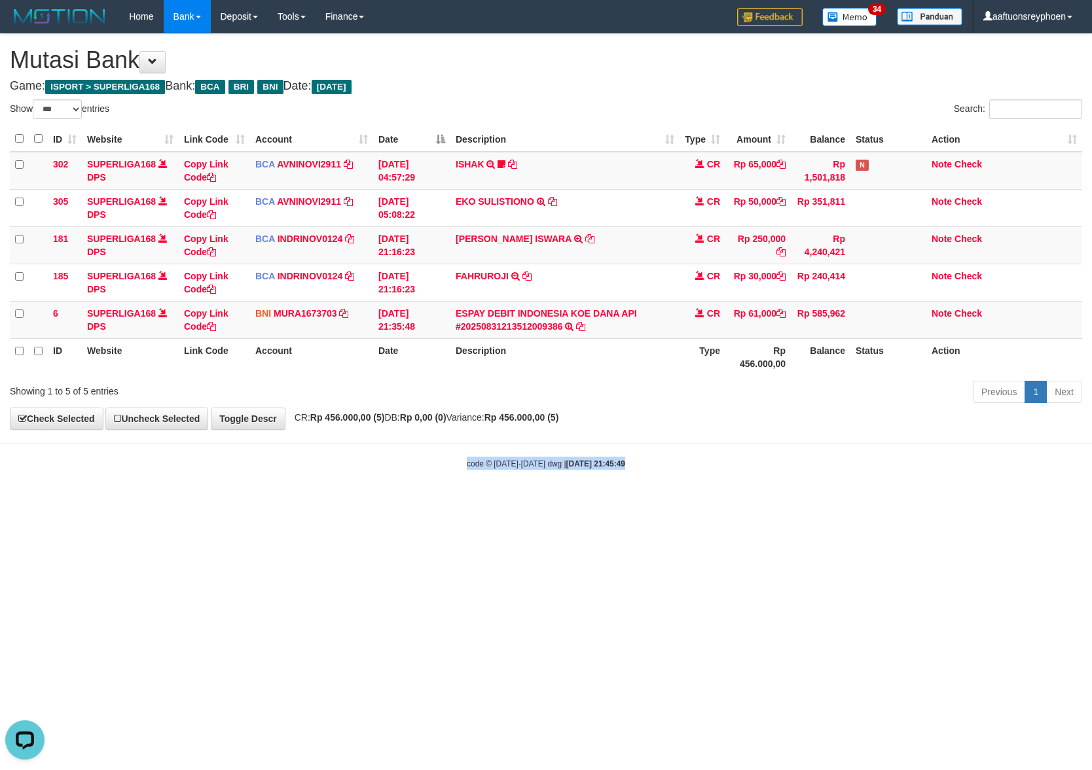
click at [482, 503] on html "Toggle navigation Home Bank Account List Load By Website Group [ISPORT] SUPERLI…" at bounding box center [546, 251] width 1092 height 503
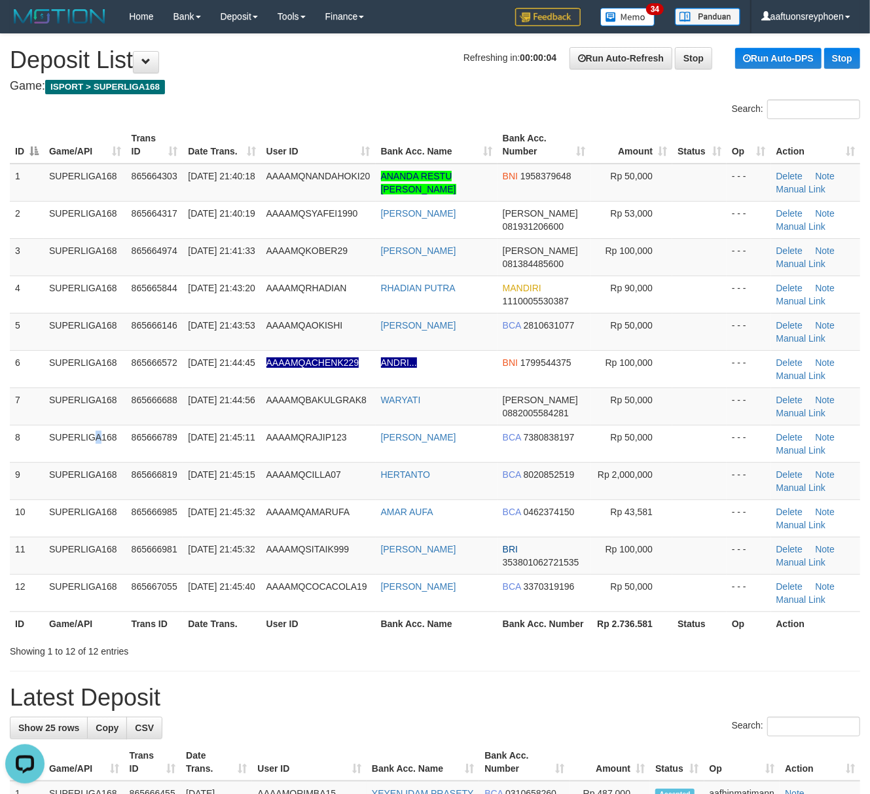
drag, startPoint x: 64, startPoint y: 432, endPoint x: 3, endPoint y: 449, distance: 63.8
click at [58, 433] on td "SUPERLIGA168" at bounding box center [85, 443] width 82 height 37
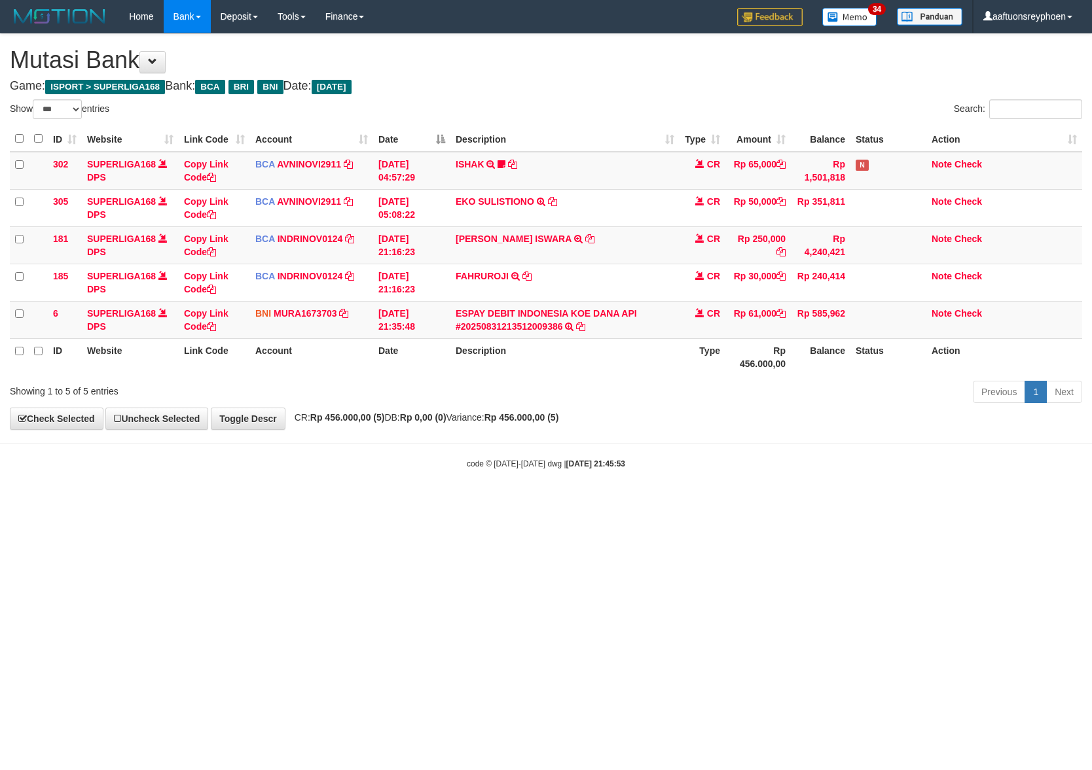
select select "***"
click at [445, 503] on html "Toggle navigation Home Bank Account List Load By Website Group [ISPORT] SUPERLI…" at bounding box center [546, 251] width 1092 height 503
drag, startPoint x: 446, startPoint y: 543, endPoint x: 978, endPoint y: 503, distance: 533.7
click at [496, 503] on html "Toggle navigation Home Bank Account List Load By Website Group [ISPORT] SUPERLI…" at bounding box center [546, 251] width 1092 height 503
select select "***"
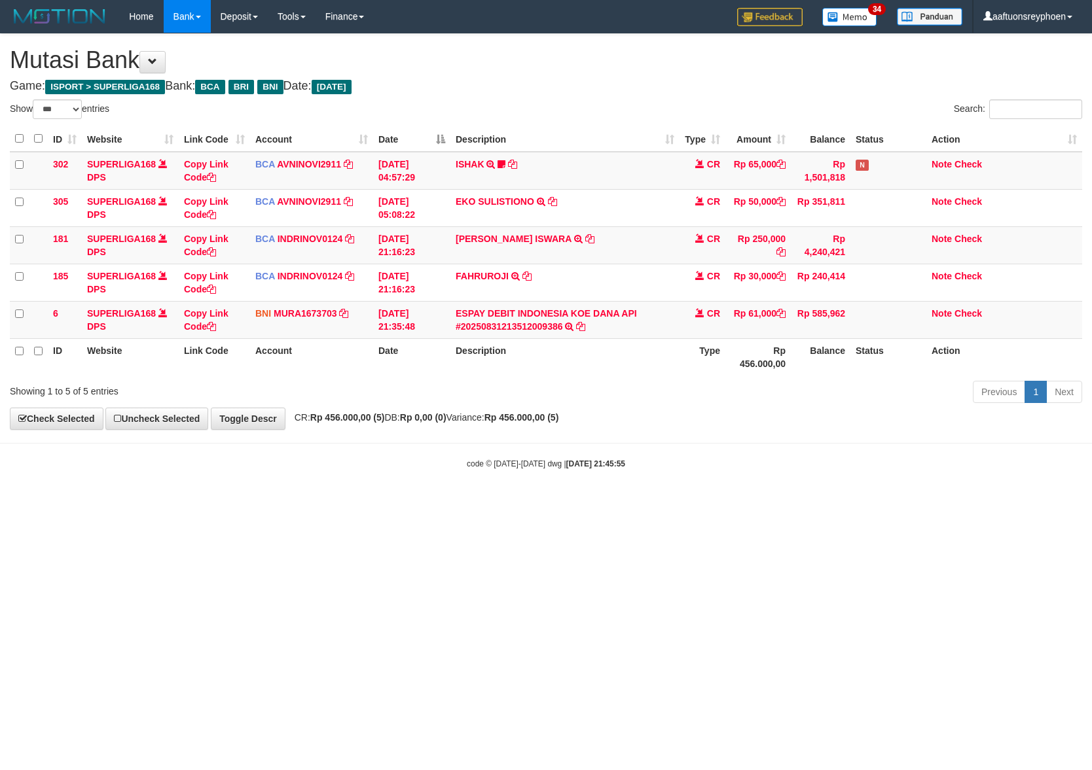
click at [553, 503] on html "Toggle navigation Home Bank Account List Load By Website Group [ISPORT] SUPERLI…" at bounding box center [546, 251] width 1092 height 503
drag, startPoint x: 653, startPoint y: 507, endPoint x: 1085, endPoint y: 446, distance: 436.2
click at [734, 499] on html "Toggle navigation Home Bank Account List Load By Website Group [ISPORT] SUPERLI…" at bounding box center [546, 251] width 1092 height 503
drag, startPoint x: 801, startPoint y: 504, endPoint x: 1090, endPoint y: 467, distance: 291.1
click at [928, 482] on html "Toggle navigation Home Bank Account List Load By Website Group [ISPORT] SUPERLI…" at bounding box center [546, 251] width 1092 height 503
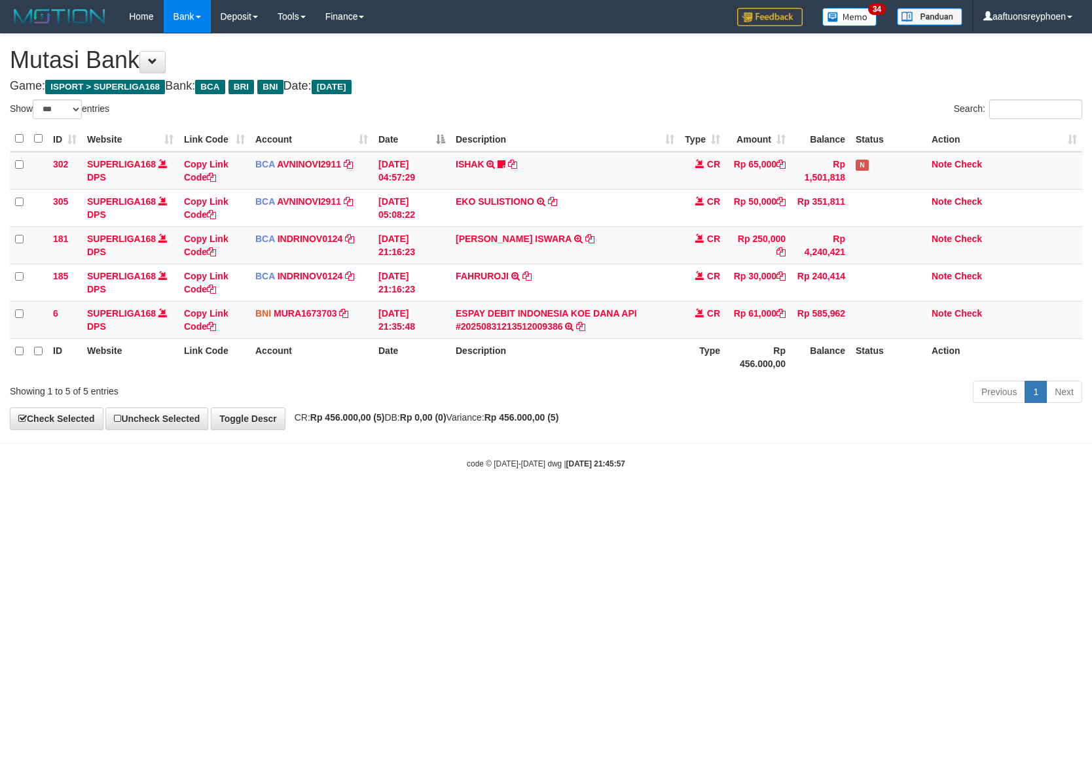
select select "***"
click at [1091, 453] on html "Toggle navigation Home Bank Account List Load By Website Group [ISPORT] SUPERLI…" at bounding box center [546, 251] width 1092 height 503
drag, startPoint x: 642, startPoint y: 532, endPoint x: 1088, endPoint y: 475, distance: 450.0
click at [737, 503] on html "Toggle navigation Home Bank Account List Load By Website Group [ISPORT] SUPERLI…" at bounding box center [546, 251] width 1092 height 503
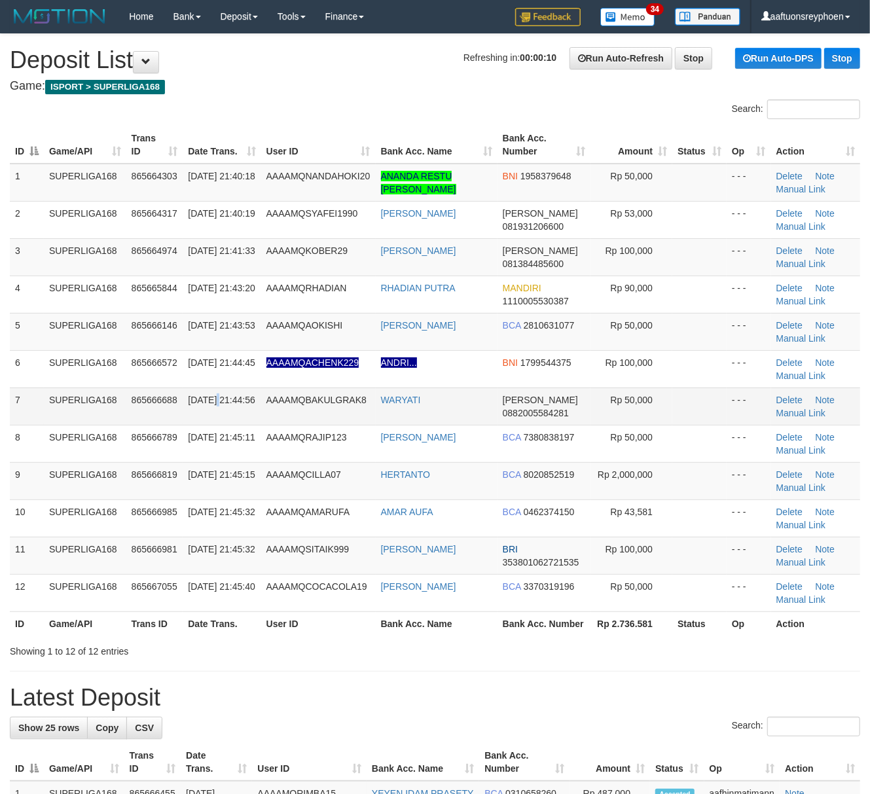
click at [217, 397] on span "31/08/2025 21:44:56" at bounding box center [221, 400] width 67 height 10
drag, startPoint x: 220, startPoint y: 397, endPoint x: 1, endPoint y: 448, distance: 224.7
click at [221, 397] on span "31/08/2025 21:44:56" at bounding box center [221, 400] width 67 height 10
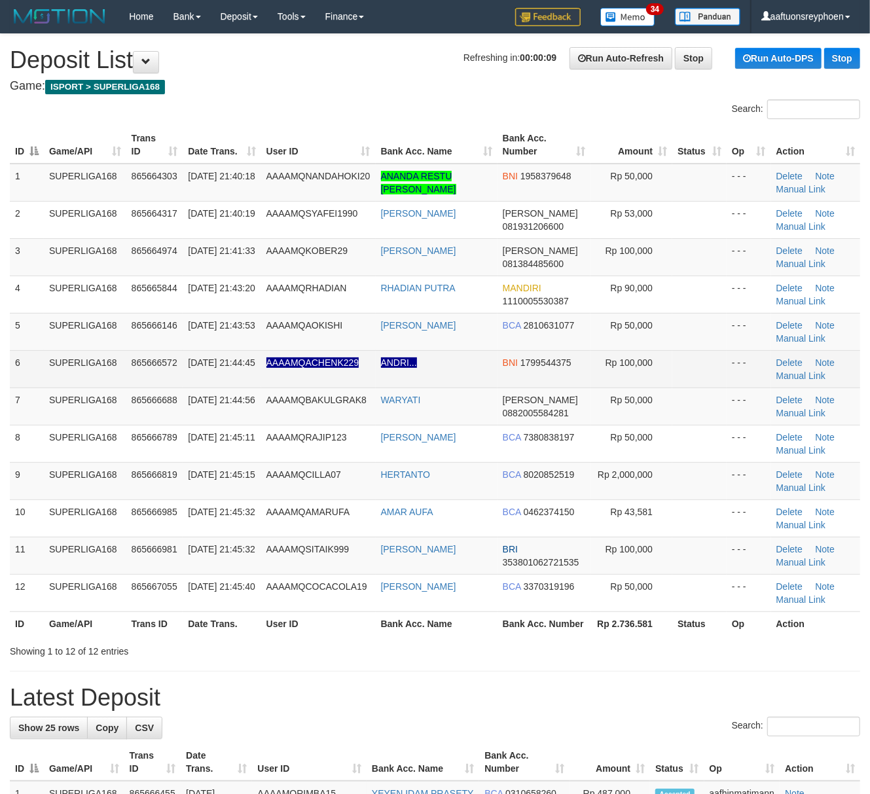
click at [264, 377] on td "AAAAMQACHENK229" at bounding box center [318, 368] width 115 height 37
drag, startPoint x: 264, startPoint y: 377, endPoint x: 3, endPoint y: 431, distance: 267.3
click at [229, 380] on tr "6 SUPERLIGA168 865666572 31/08/2025 21:44:45 AAAAMQACHENK229 ANDRI... BNI 17995…" at bounding box center [435, 368] width 850 height 37
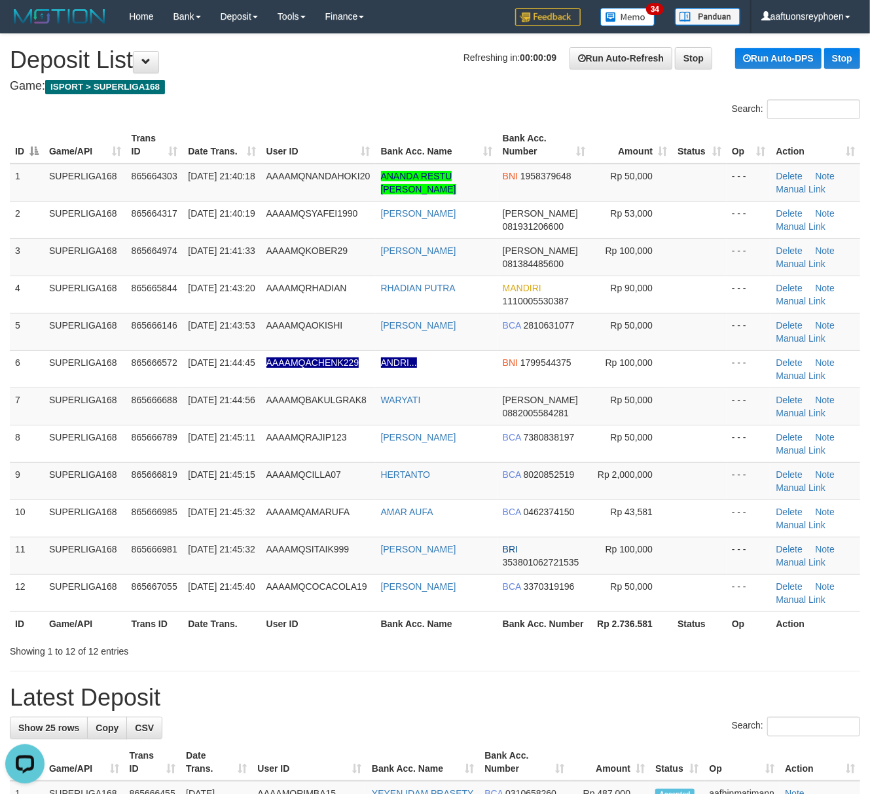
click at [3, 419] on div "ID Game/API Trans ID Date Trans. User ID Bank Acc. Name Bank Acc. Number Amount…" at bounding box center [435, 380] width 870 height 517
click at [37, 419] on tr "7 SUPERLIGA168 865666688 31/08/2025 21:44:56 AAAAMQBAKULGRAK8 WARYATI DANA 0882…" at bounding box center [435, 406] width 850 height 37
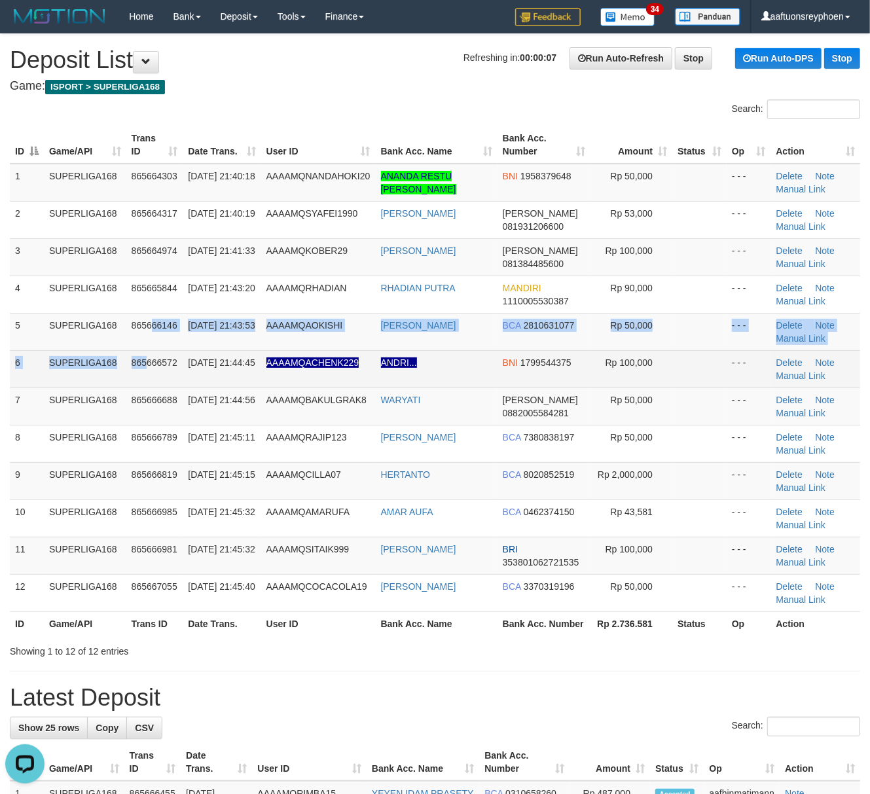
click at [147, 344] on tbody "1 SUPERLIGA168 865664303 31/08/2025 21:40:18 AAAAMQNANDAHOKI20 ANANDA RESTU GUS…" at bounding box center [435, 388] width 850 height 448
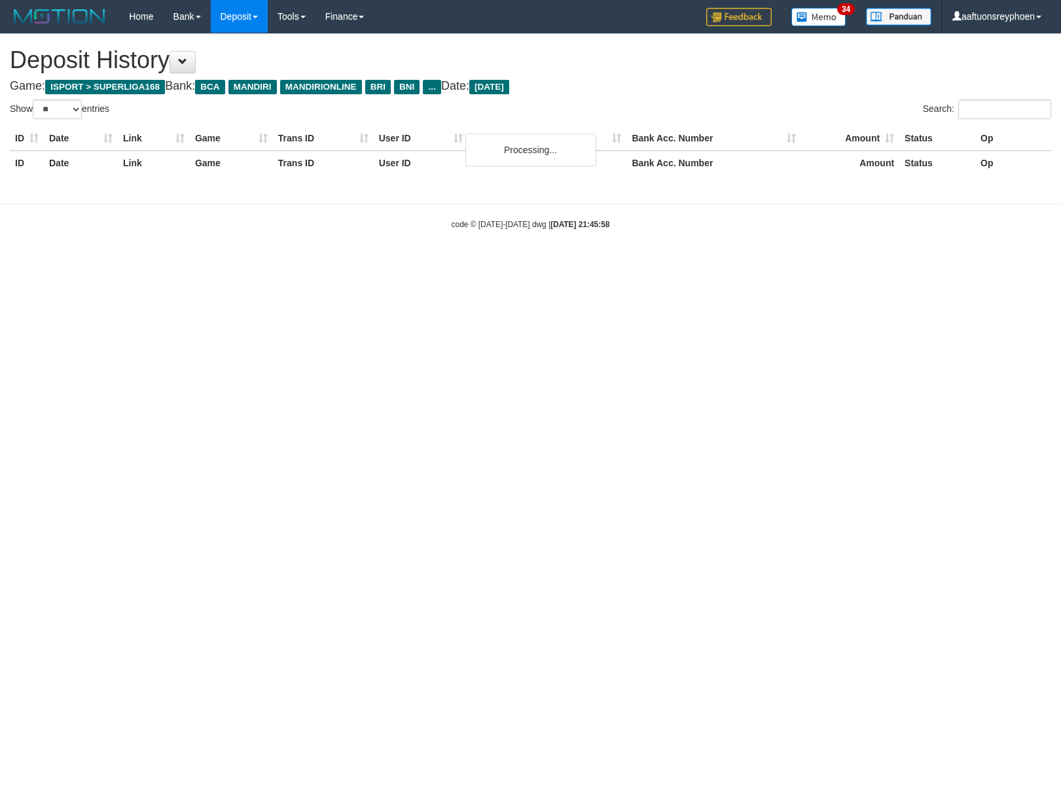
select select "**"
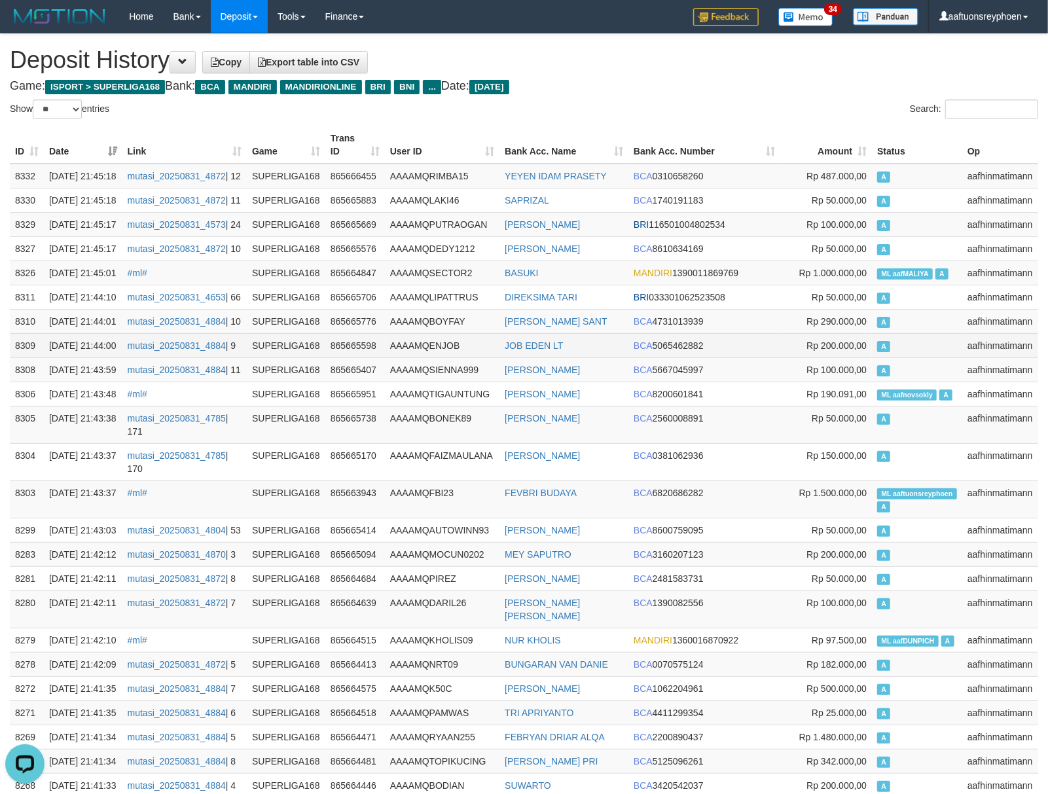
drag, startPoint x: 893, startPoint y: 411, endPoint x: 361, endPoint y: 452, distance: 533.1
click at [893, 333] on td "A" at bounding box center [917, 321] width 90 height 24
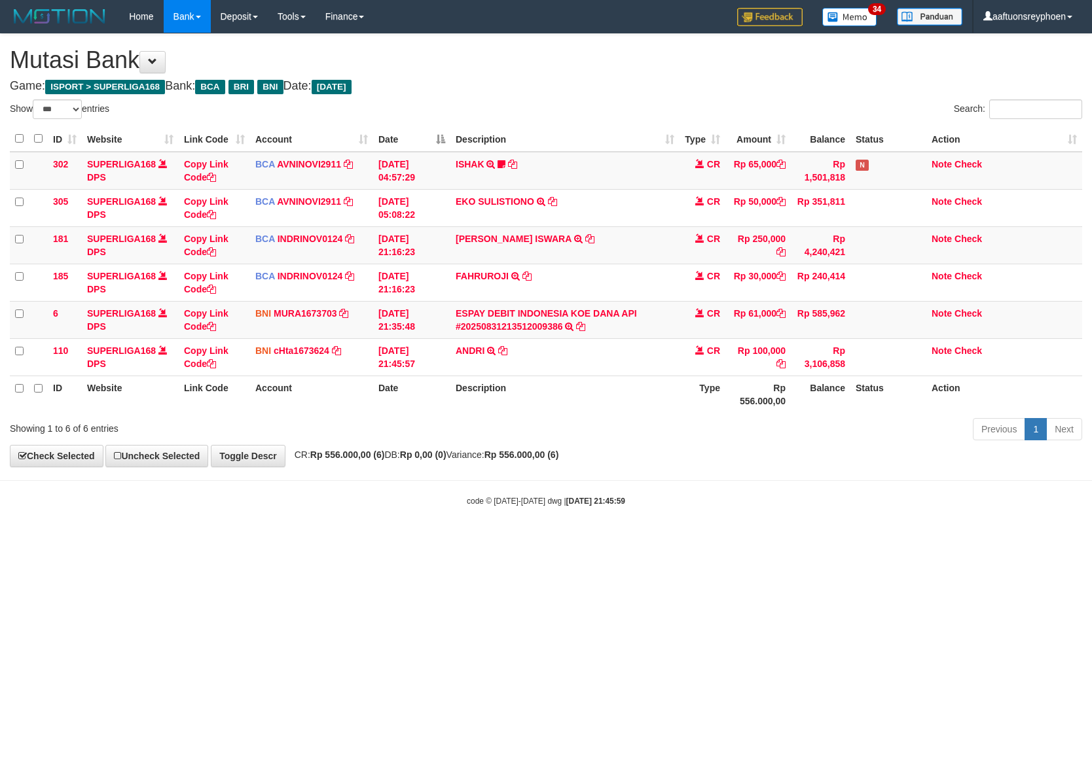
select select "***"
click at [899, 477] on body "Toggle navigation Home Bank Account List Load By Website Group [ISPORT] SUPERLI…" at bounding box center [546, 270] width 1092 height 540
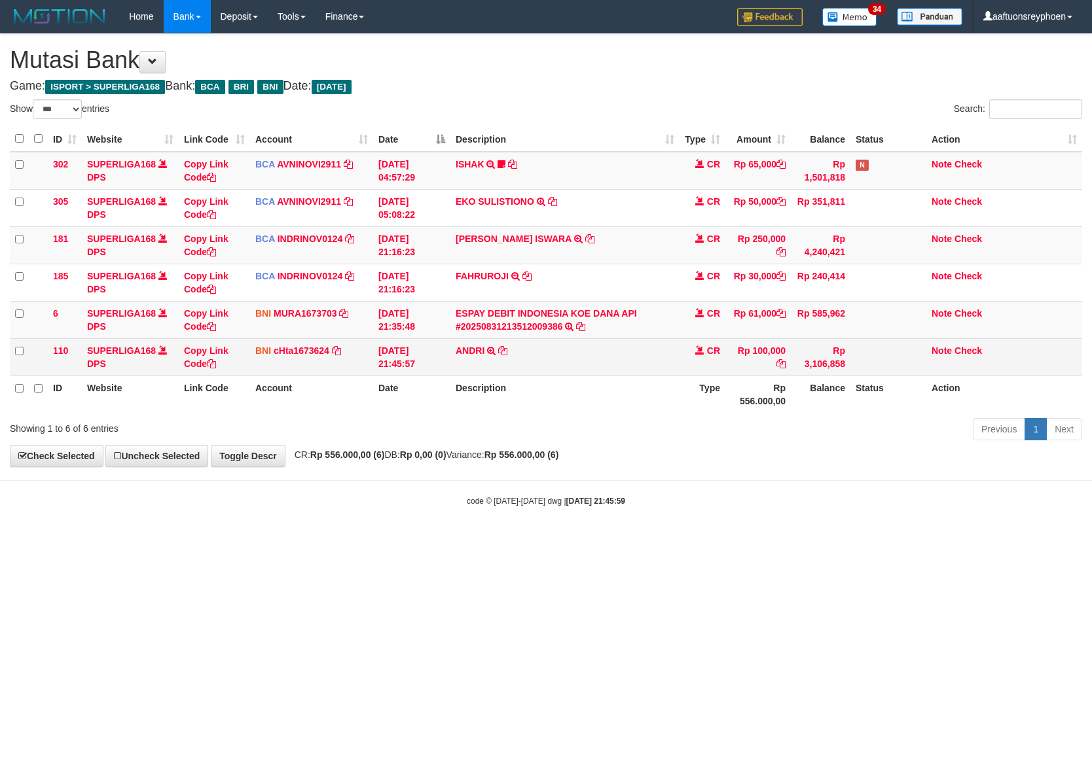
click at [579, 352] on td "ANDRI TRANSFER DARI BPK ANDRI" at bounding box center [564, 356] width 229 height 37
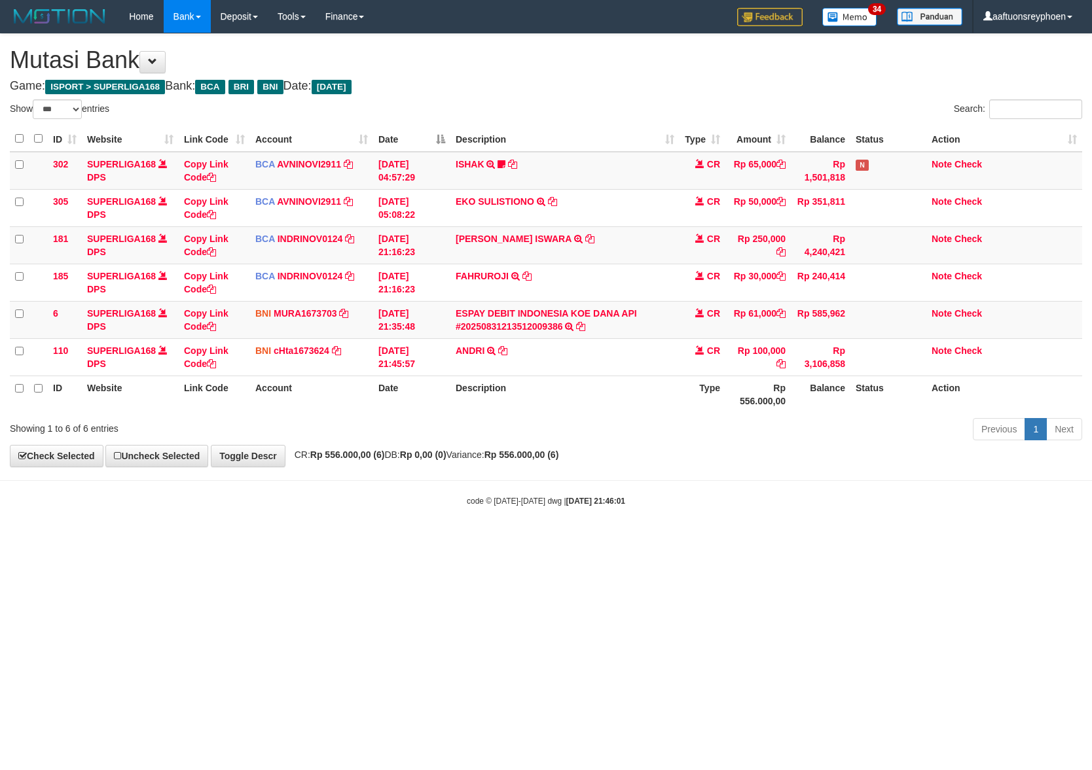
select select "***"
drag, startPoint x: 539, startPoint y: 470, endPoint x: 1090, endPoint y: 409, distance: 553.9
click at [668, 454] on body "Toggle navigation Home Bank Account List Load By Website Group [ISPORT] SUPERLI…" at bounding box center [546, 270] width 1092 height 540
click at [830, 424] on div "Previous 1 Next" at bounding box center [773, 431] width 617 height 28
select select "***"
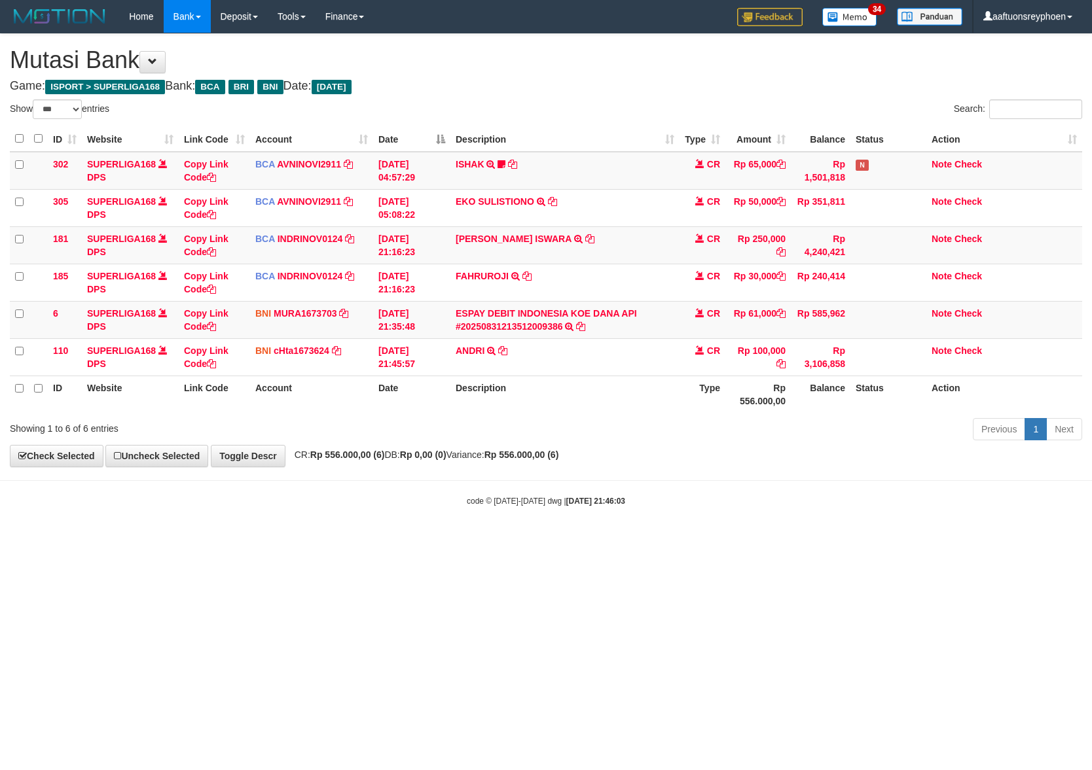
drag, startPoint x: 488, startPoint y: 501, endPoint x: 556, endPoint y: 509, distance: 68.6
click at [490, 501] on div "code © 2012-2018 dwg | 2025/08/31 21:46:03" at bounding box center [546, 500] width 1092 height 13
select select "***"
drag, startPoint x: 276, startPoint y: 590, endPoint x: 316, endPoint y: 584, distance: 39.8
click at [278, 540] on html "Toggle navigation Home Bank Account List Load By Website Group [ISPORT] SUPERLI…" at bounding box center [546, 270] width 1092 height 540
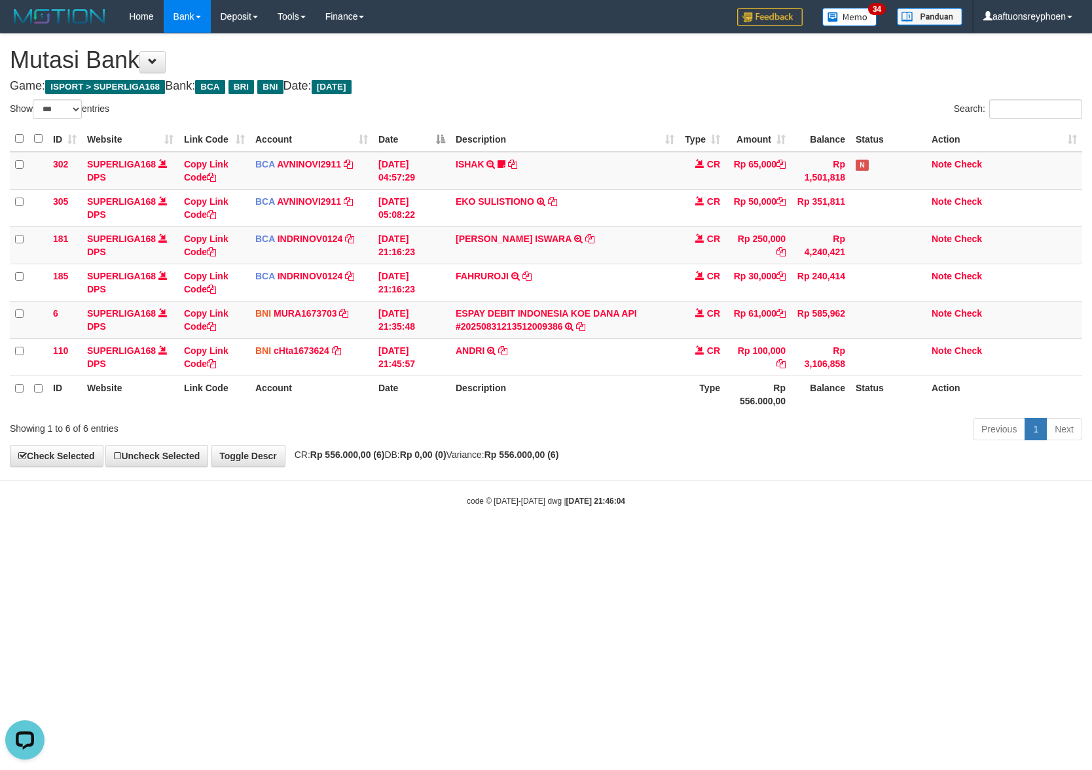
drag, startPoint x: 463, startPoint y: 564, endPoint x: 494, endPoint y: 576, distance: 32.3
click at [463, 540] on html "Toggle navigation Home Bank Account List Load By Website Group [ISPORT] SUPERLI…" at bounding box center [546, 270] width 1092 height 540
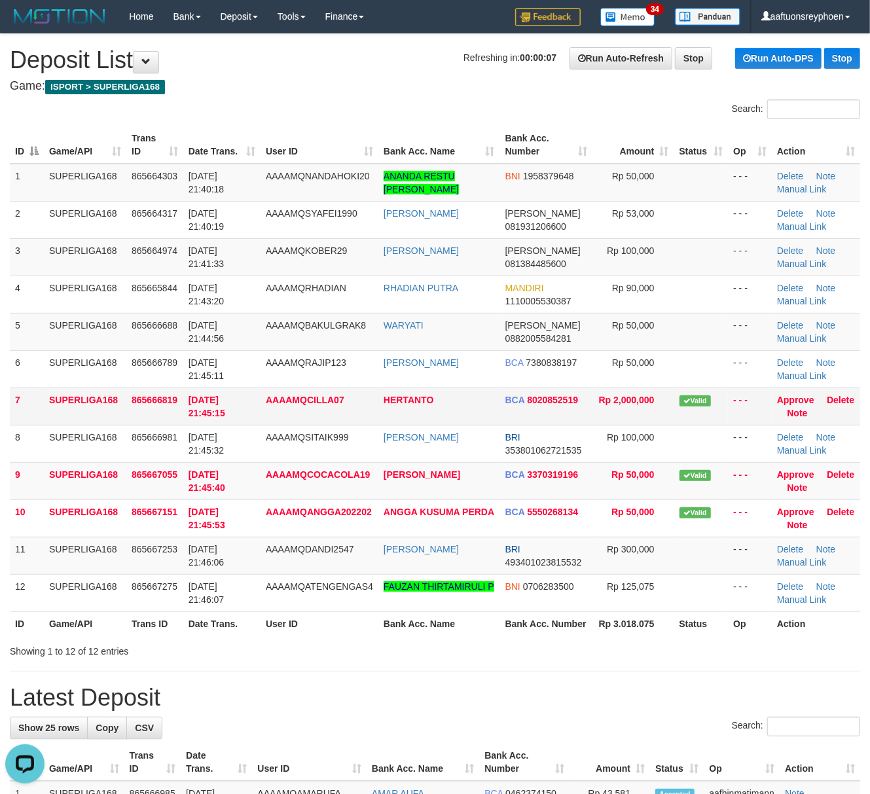
click at [95, 423] on tbody "1 SUPERLIGA168 865664303 [DATE] 21:40:18 AAAAMQNANDAHOKI20 [PERSON_NAME] RESTU …" at bounding box center [435, 388] width 850 height 448
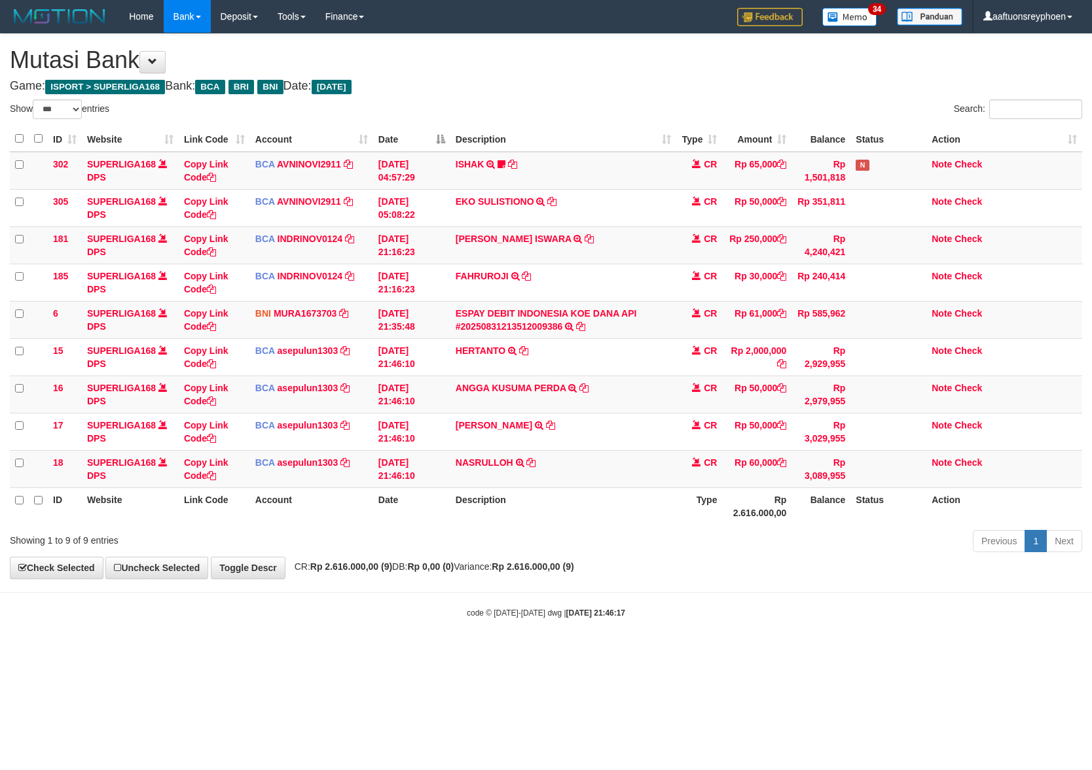
select select "***"
click at [638, 488] on td "NASRULLOH TRSF E-BANKING CR 3108/FTSCY/WS95031 60000.00NASRULLOH" at bounding box center [563, 468] width 226 height 37
drag, startPoint x: 638, startPoint y: 488, endPoint x: 1091, endPoint y: 488, distance: 453.0
click at [703, 490] on table "ID Website Link Code Account Date Description Type Amount Balance Status Action…" at bounding box center [546, 325] width 1072 height 399
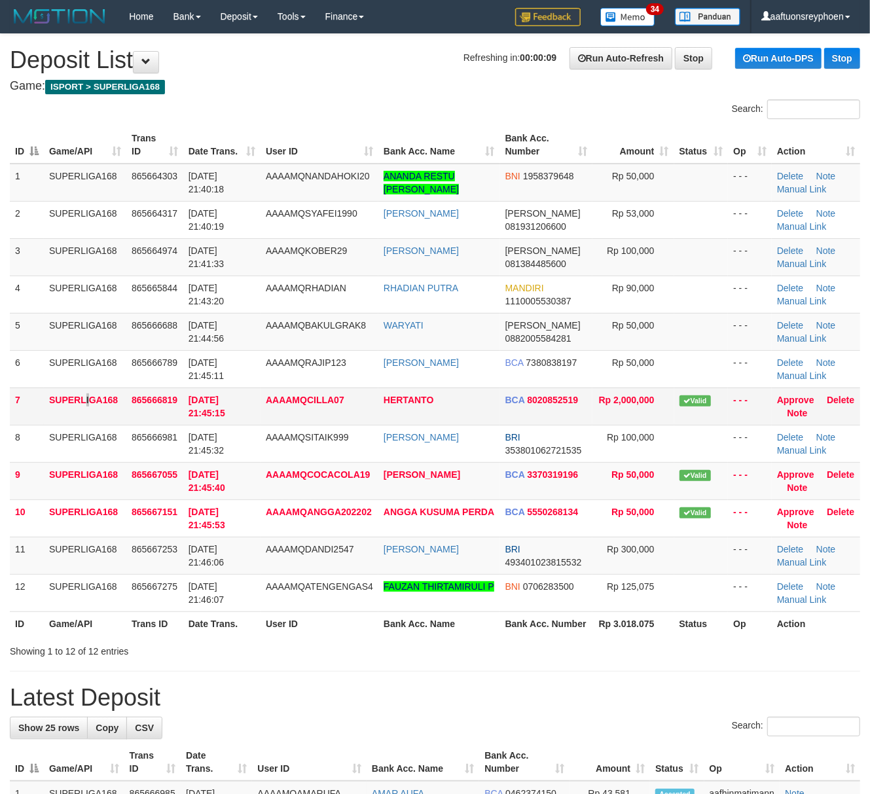
drag, startPoint x: 56, startPoint y: 391, endPoint x: 50, endPoint y: 396, distance: 7.5
click at [52, 391] on td "SUPERLIGA168" at bounding box center [85, 406] width 82 height 37
drag, startPoint x: 69, startPoint y: 382, endPoint x: 3, endPoint y: 395, distance: 67.4
click at [56, 382] on td "SUPERLIGA168" at bounding box center [85, 368] width 82 height 37
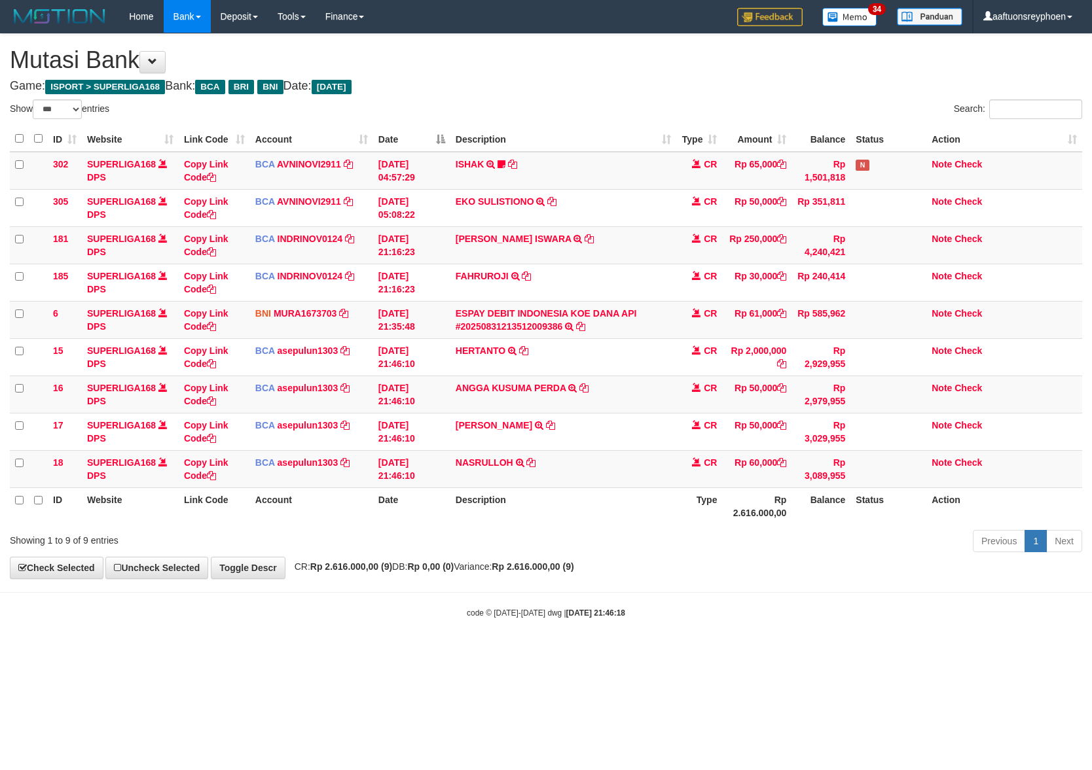
select select "***"
click at [571, 432] on td "RINI SUSANTI TRSF E-BANKING CR 3108/FTSCY/WS95031 50000.00RINI SUSANTI" at bounding box center [563, 431] width 226 height 37
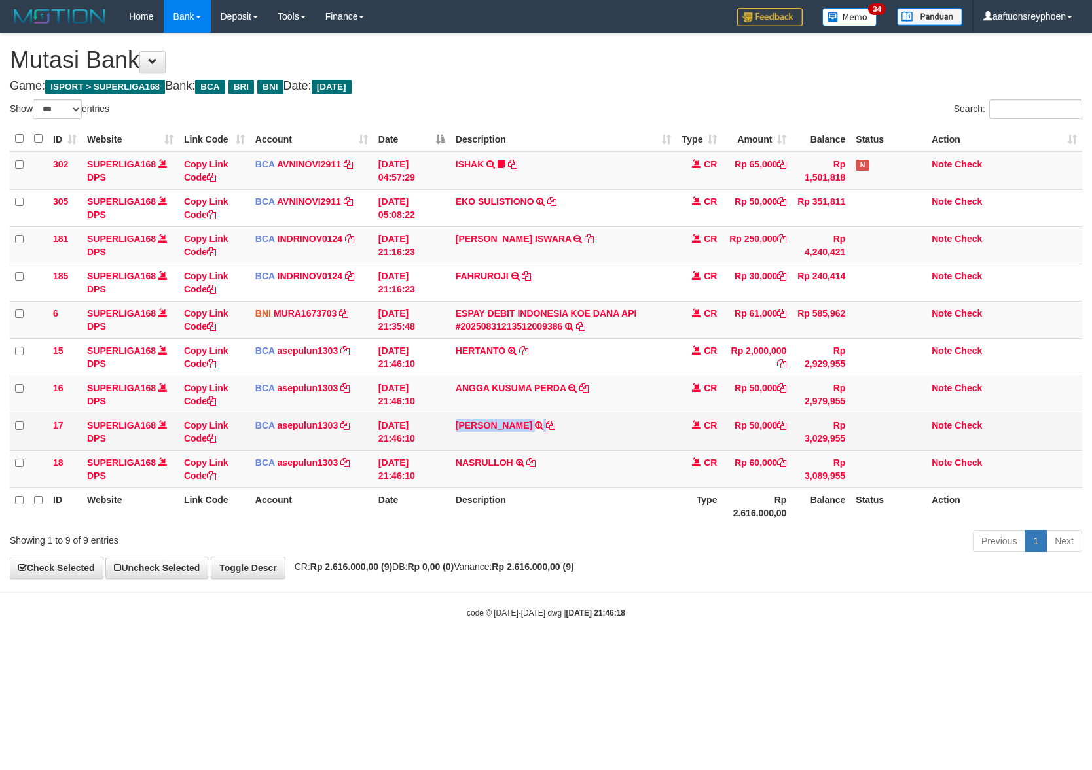
drag, startPoint x: 0, startPoint y: 0, endPoint x: 876, endPoint y: 448, distance: 983.7
click at [594, 431] on td "RINI SUSANTI TRSF E-BANKING CR 3108/FTSCY/WS95031 50000.00RINI SUSANTI" at bounding box center [563, 431] width 226 height 37
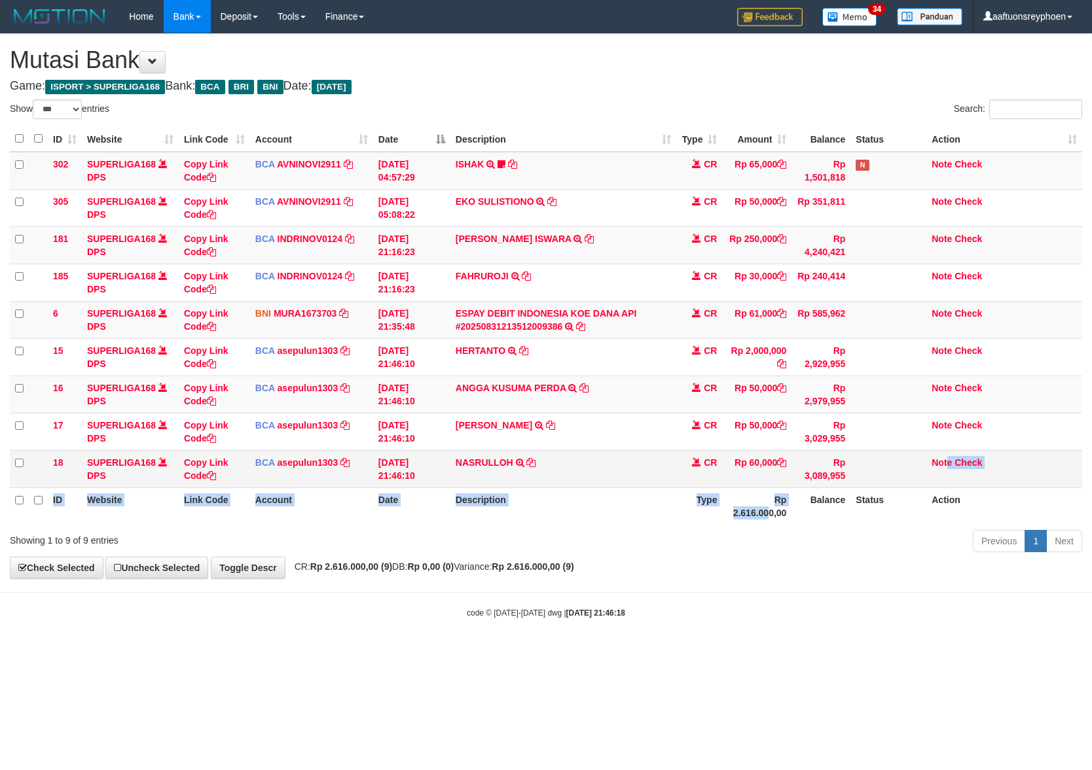
drag, startPoint x: 805, startPoint y: 503, endPoint x: 1090, endPoint y: 488, distance: 285.2
click at [952, 488] on table "ID Website Link Code Account Date Description Type Amount Balance Status Action…" at bounding box center [546, 325] width 1072 height 399
drag, startPoint x: 450, startPoint y: 596, endPoint x: 491, endPoint y: 600, distance: 40.8
click at [461, 592] on body "Toggle navigation Home Bank Account List Load By Website Group [ISPORT] SUPERLI…" at bounding box center [546, 326] width 1092 height 652
select select "***"
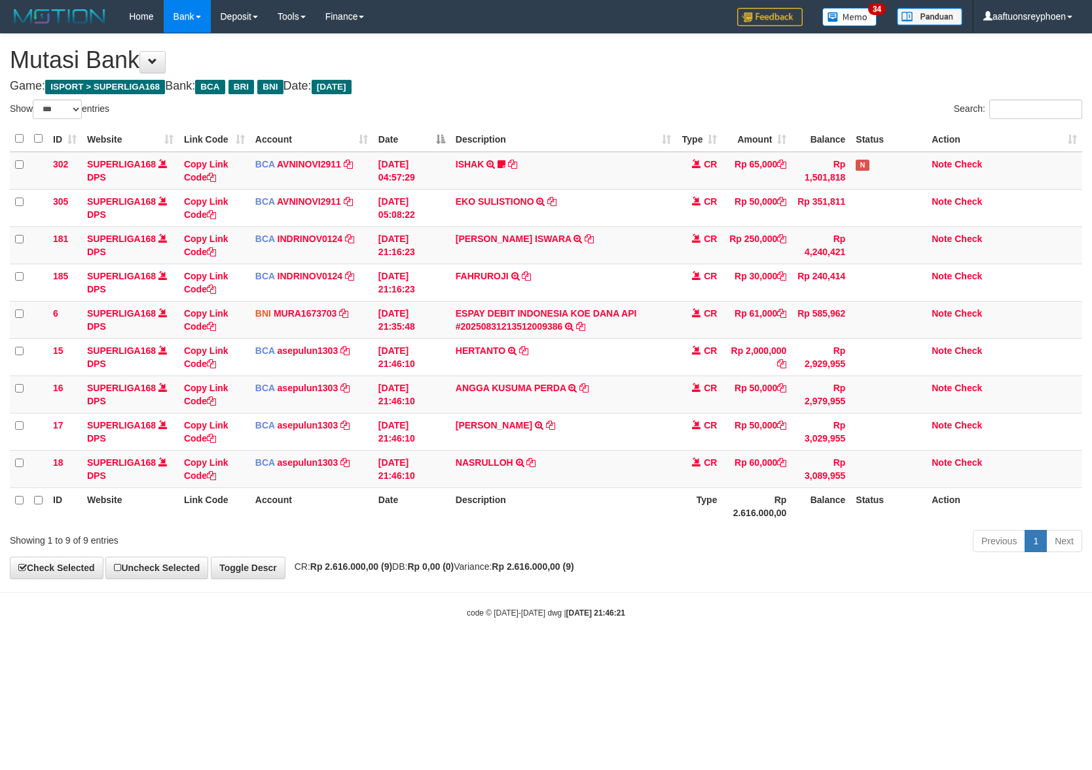
click at [478, 545] on div "Previous 1 Next" at bounding box center [773, 543] width 617 height 28
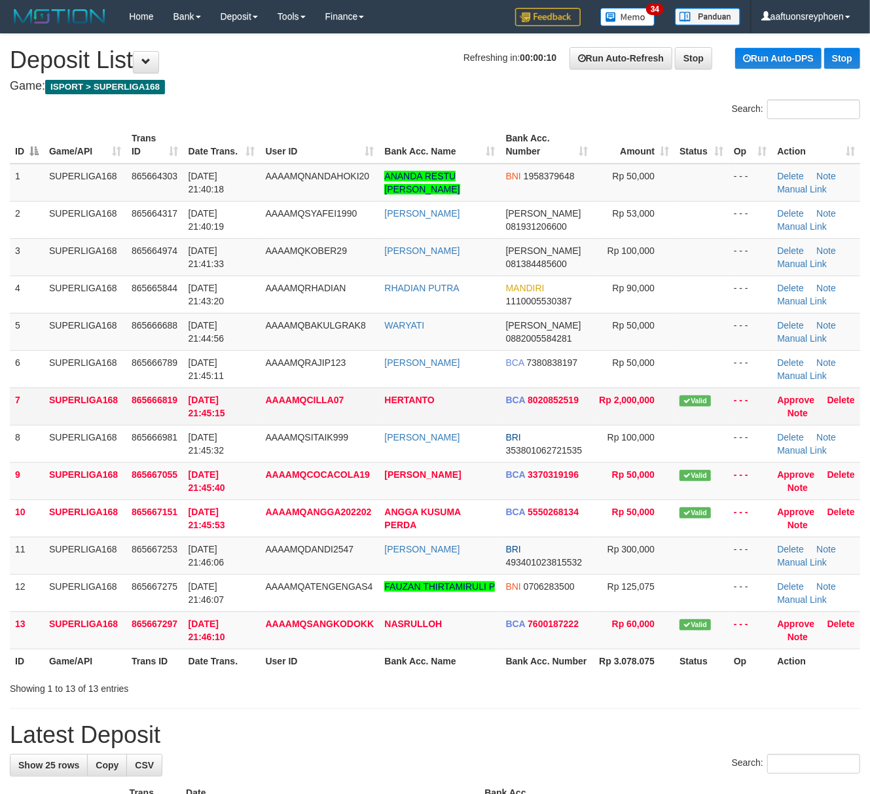
click at [47, 414] on tr "7 SUPERLIGA168 865666819 [DATE] 21:45:15 AAAAMQCILLA07 HERTANTO BCA 8020852519 …" at bounding box center [435, 406] width 850 height 37
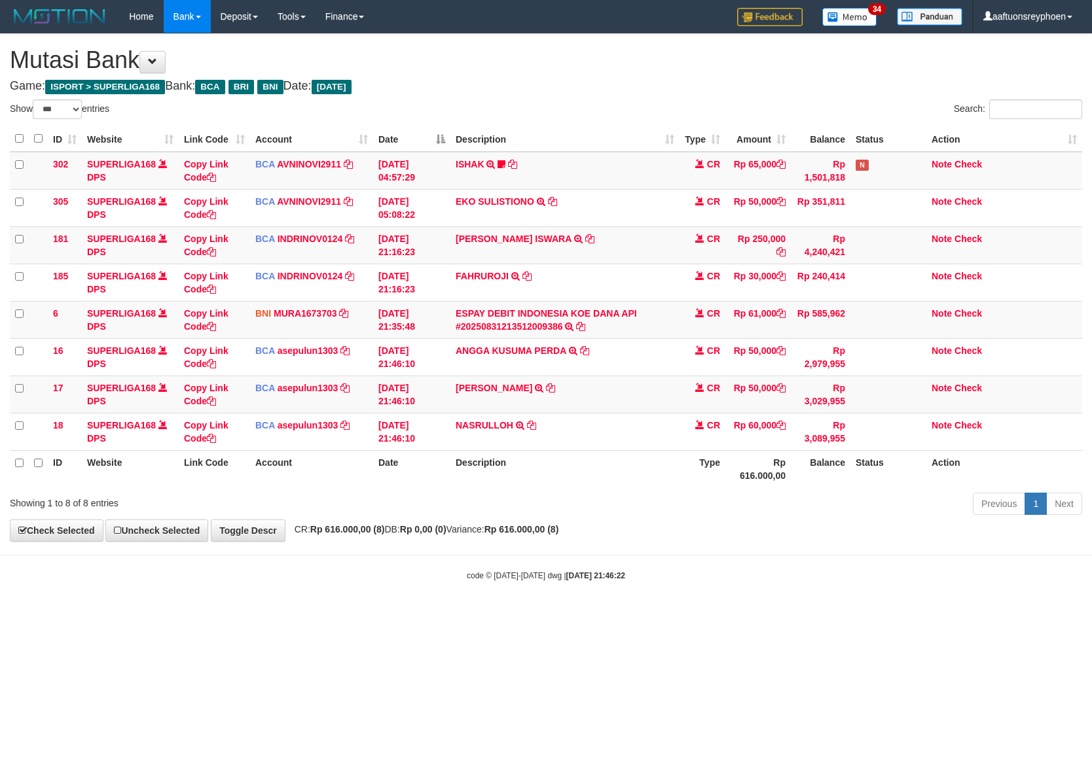
select select "***"
drag, startPoint x: 500, startPoint y: 624, endPoint x: 530, endPoint y: 615, distance: 30.7
click at [527, 614] on html "Toggle navigation Home Bank Account List Load By Website Group [ISPORT] SUPERLI…" at bounding box center [546, 307] width 1092 height 615
drag, startPoint x: 533, startPoint y: 616, endPoint x: 1, endPoint y: 512, distance: 542.3
click at [539, 606] on body "Toggle navigation Home Bank Account List Load By Website Group [ISPORT] SUPERLI…" at bounding box center [546, 307] width 1092 height 615
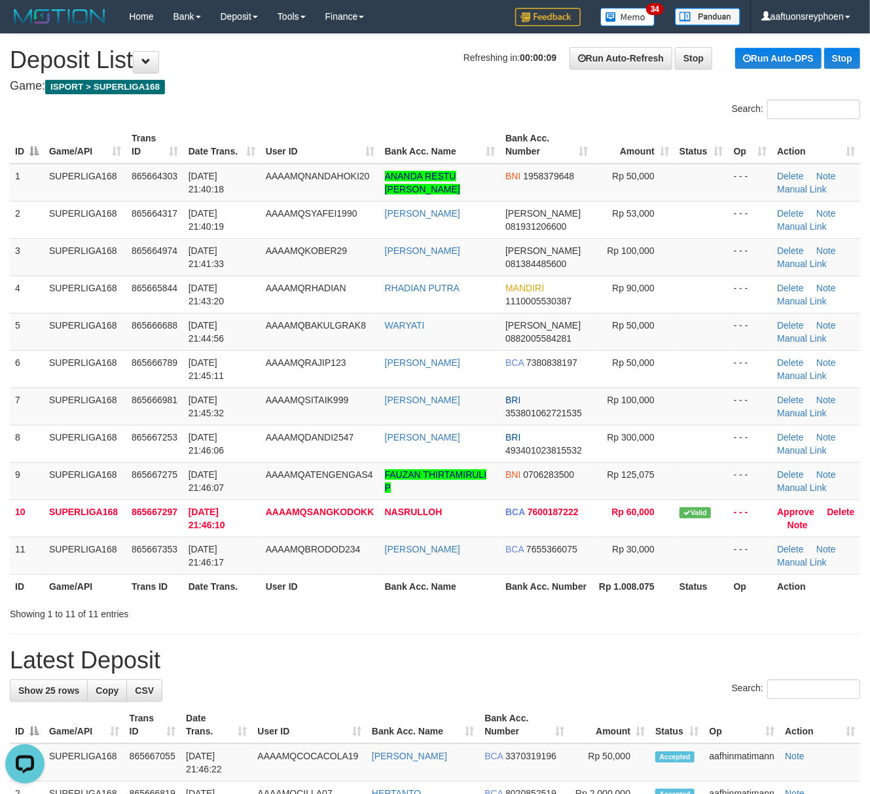
drag, startPoint x: 119, startPoint y: 432, endPoint x: 3, endPoint y: 461, distance: 119.4
click at [105, 433] on td "SUPERLIGA168" at bounding box center [85, 443] width 82 height 37
drag, startPoint x: 121, startPoint y: 414, endPoint x: 1, endPoint y: 429, distance: 121.5
click at [109, 412] on td "SUPERLIGA168" at bounding box center [85, 406] width 82 height 37
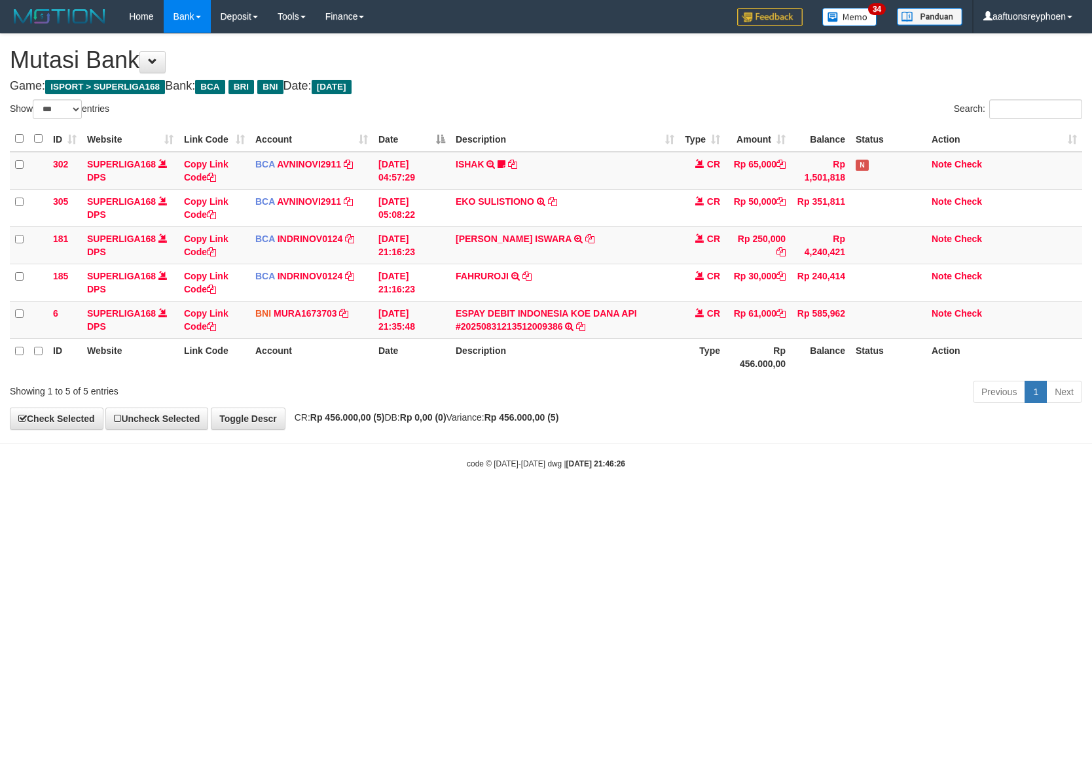
select select "***"
drag, startPoint x: 894, startPoint y: 520, endPoint x: 1229, endPoint y: 505, distance: 335.5
click at [1091, 503] on html "Toggle navigation Home Bank Account List Load By Website Group [ISPORT] SUPERLI…" at bounding box center [546, 251] width 1092 height 503
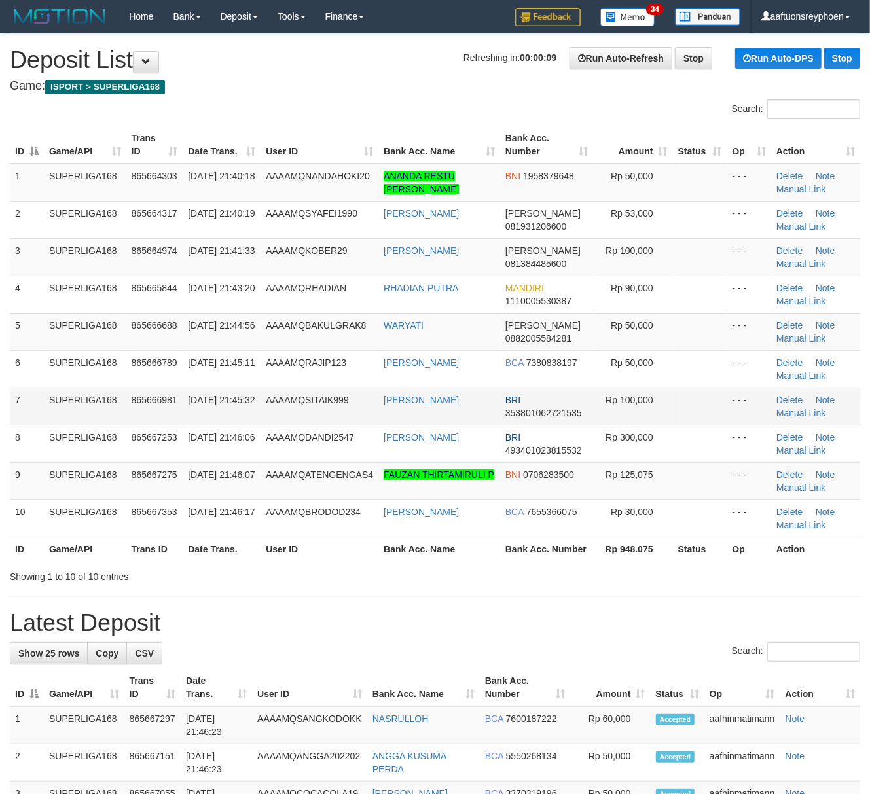
click at [139, 409] on td "865666981" at bounding box center [154, 406] width 57 height 37
drag, startPoint x: 143, startPoint y: 408, endPoint x: 1, endPoint y: 456, distance: 149.0
click at [137, 410] on td "865666981" at bounding box center [154, 406] width 57 height 37
click at [97, 408] on td "SUPERLIGA168" at bounding box center [85, 406] width 82 height 37
click at [84, 406] on td "SUPERLIGA168" at bounding box center [85, 406] width 82 height 37
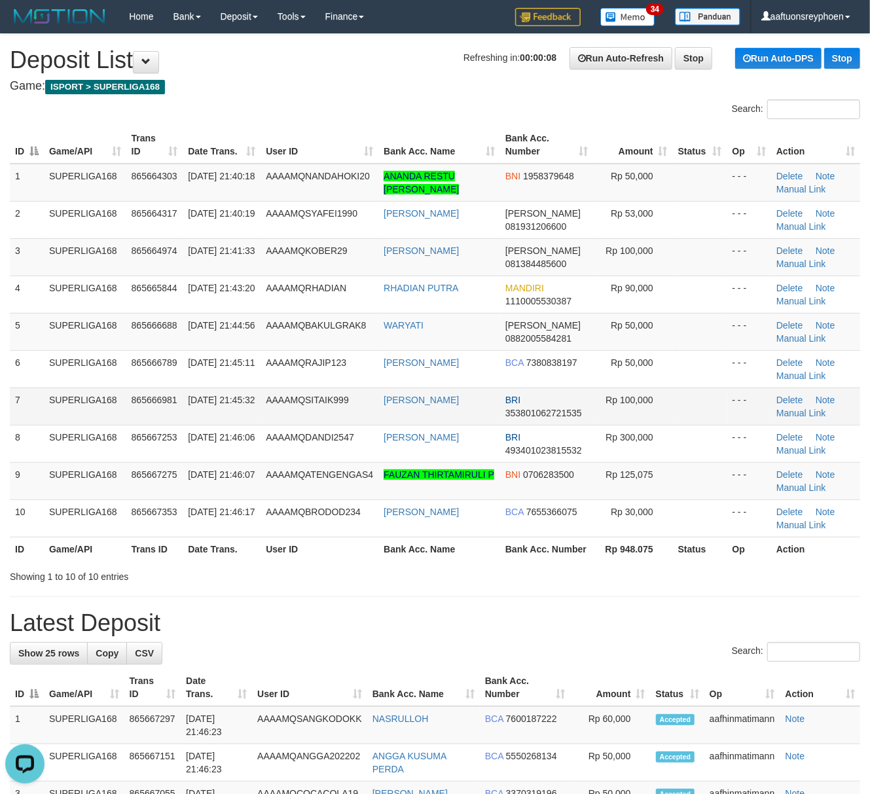
click at [103, 406] on td "SUPERLIGA168" at bounding box center [85, 406] width 82 height 37
drag, startPoint x: 136, startPoint y: 414, endPoint x: 3, endPoint y: 435, distance: 134.5
click at [123, 414] on tr "7 SUPERLIGA168 865666981 31/08/2025 21:45:32 AAAAMQSITAIK999 RAFIKI MUNTHOH BRI…" at bounding box center [435, 406] width 850 height 37
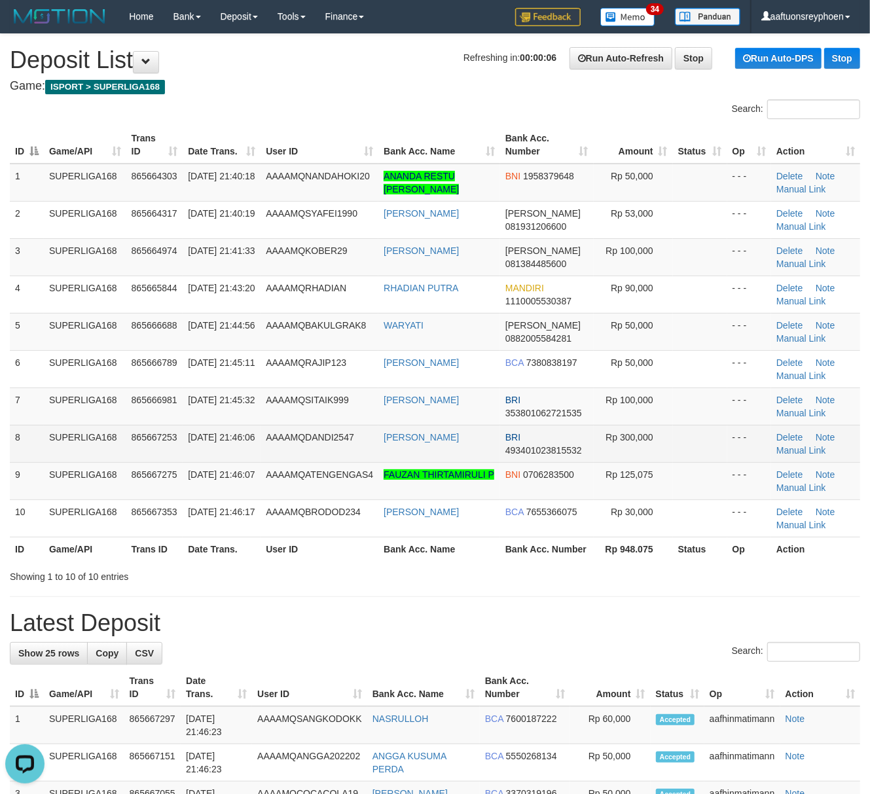
click at [103, 433] on td "SUPERLIGA168" at bounding box center [85, 443] width 82 height 37
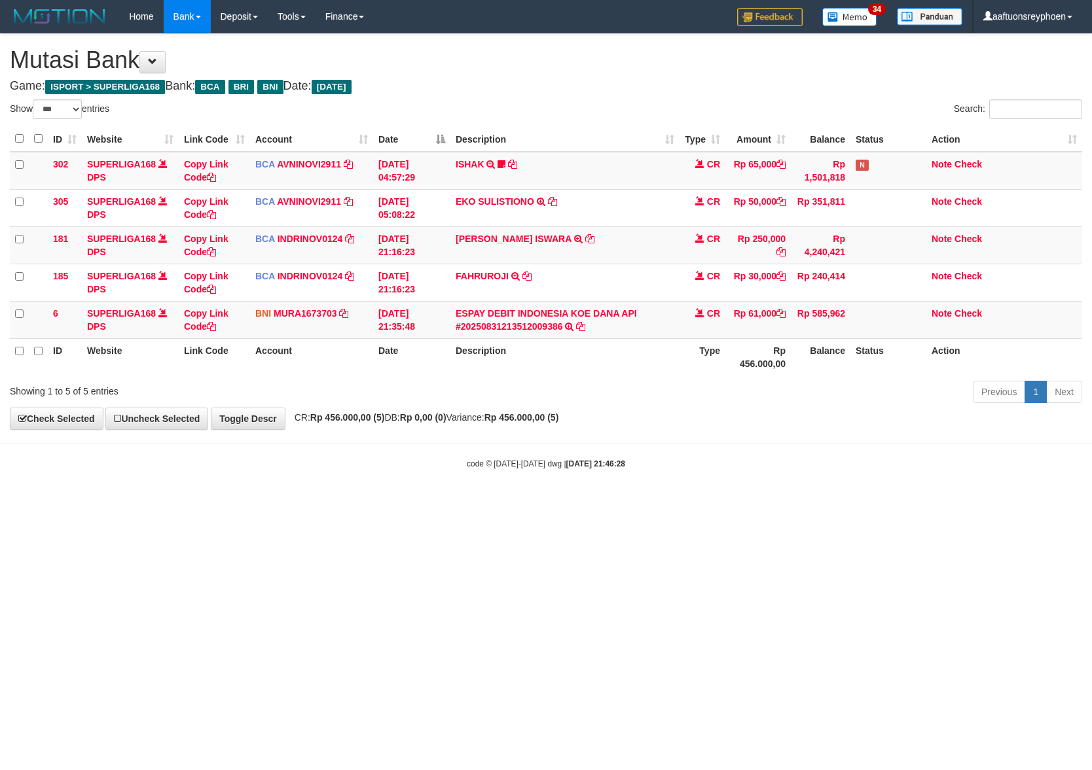
select select "***"
drag, startPoint x: 815, startPoint y: 508, endPoint x: 973, endPoint y: 490, distance: 158.8
click at [941, 493] on html "Toggle navigation Home Bank Account List Load By Website Group [ISPORT] SUPERLI…" at bounding box center [546, 251] width 1092 height 503
drag, startPoint x: 653, startPoint y: 552, endPoint x: 1081, endPoint y: 488, distance: 433.6
click at [789, 503] on html "Toggle navigation Home Bank Account List Load By Website Group [ISPORT] SUPERLI…" at bounding box center [546, 251] width 1092 height 503
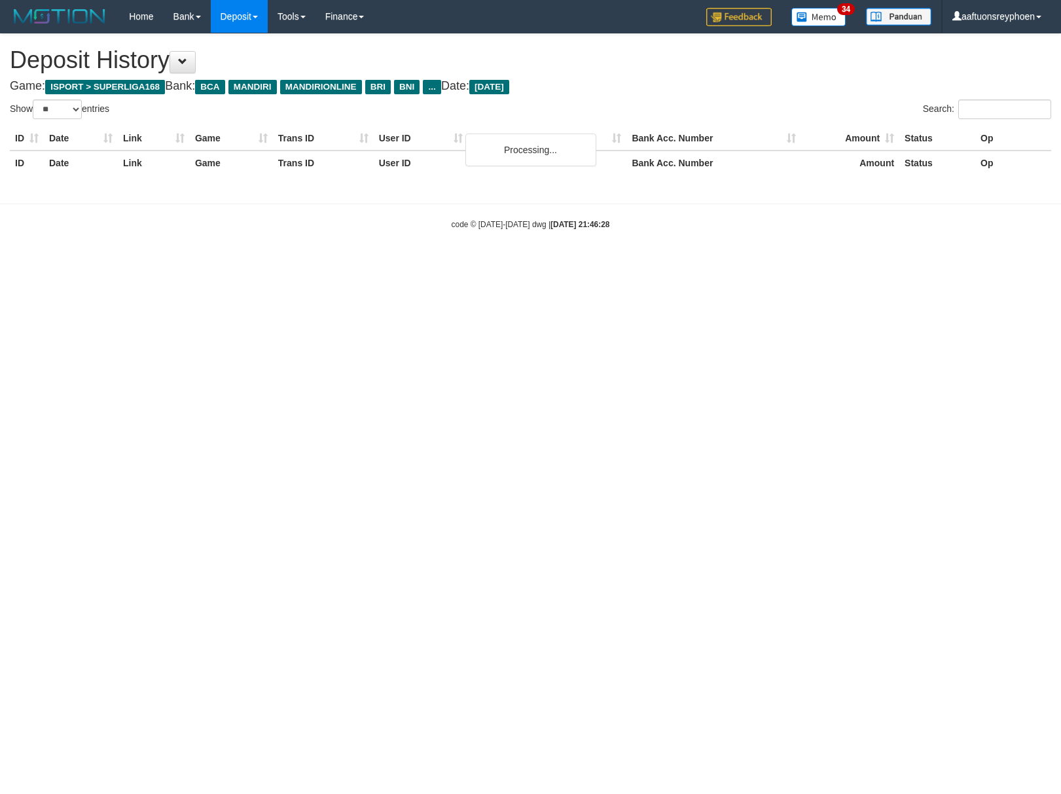
select select "**"
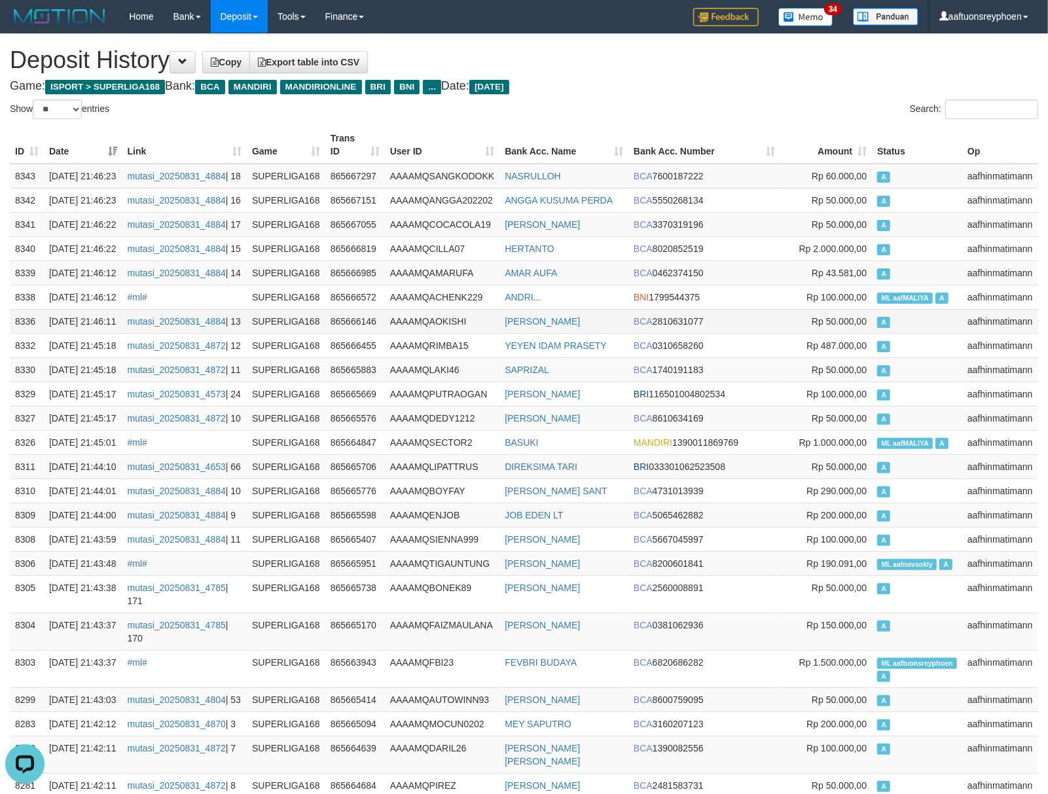
drag, startPoint x: 776, startPoint y: 393, endPoint x: 5, endPoint y: 444, distance: 772.1
click at [775, 333] on tr "8336 31/08/2025 21:46:11 mutasi_20250831_4884 | 13 SUPERLIGA168 865666146 AAAAM…" at bounding box center [524, 321] width 1028 height 24
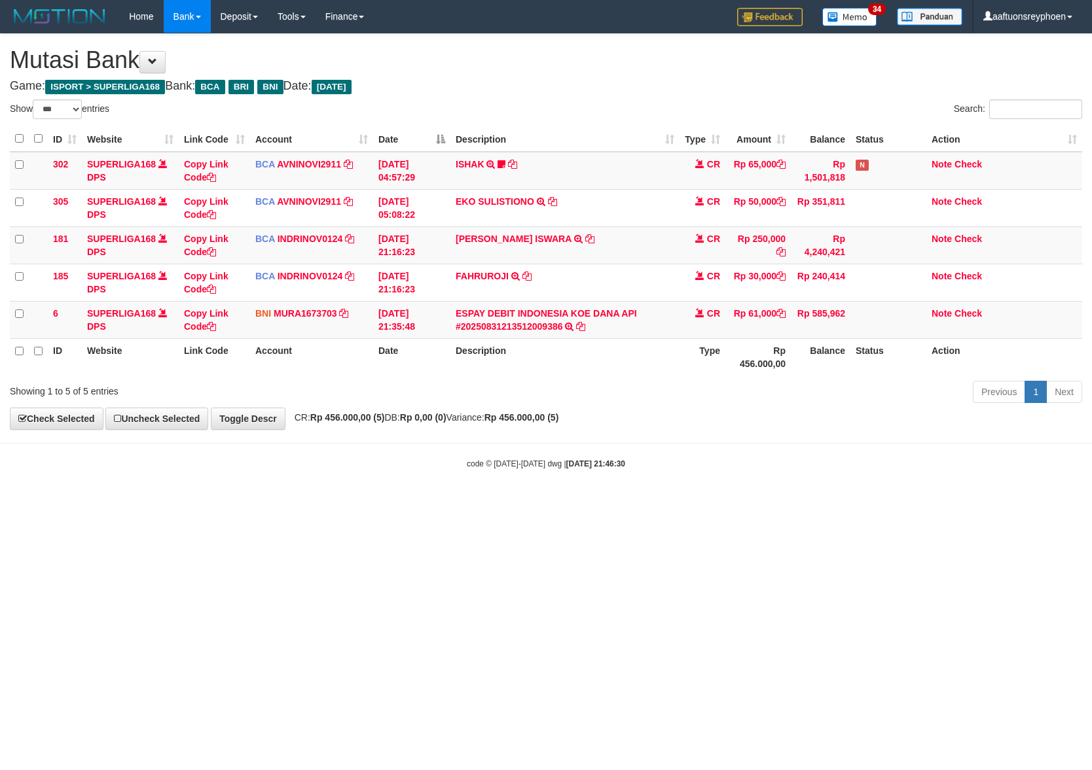
select select "***"
drag, startPoint x: 820, startPoint y: 522, endPoint x: 1085, endPoint y: 485, distance: 267.1
click at [951, 503] on html "Toggle navigation Home Bank Account List Load By Website Group [ISPORT] SUPERLI…" at bounding box center [546, 251] width 1092 height 503
click at [850, 485] on body "Toggle navigation Home Bank Account List Load By Website Group [ISPORT] SUPERLI…" at bounding box center [546, 251] width 1092 height 503
click at [554, 503] on html "Toggle navigation Home Bank Account List Load By Website Group [ISPORT] SUPERLI…" at bounding box center [546, 251] width 1092 height 503
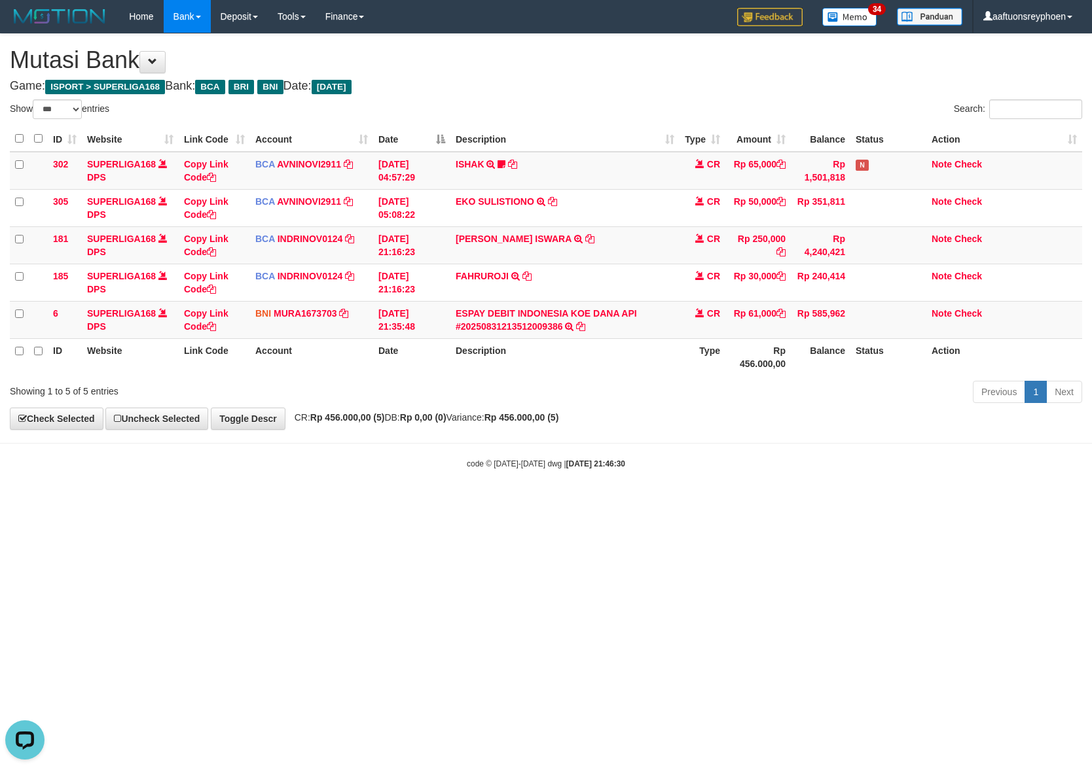
drag, startPoint x: 757, startPoint y: 543, endPoint x: 1085, endPoint y: 508, distance: 329.1
click at [985, 503] on html "Toggle navigation Home Bank Account List Load By Website Group [ISPORT] SUPERLI…" at bounding box center [546, 251] width 1092 height 503
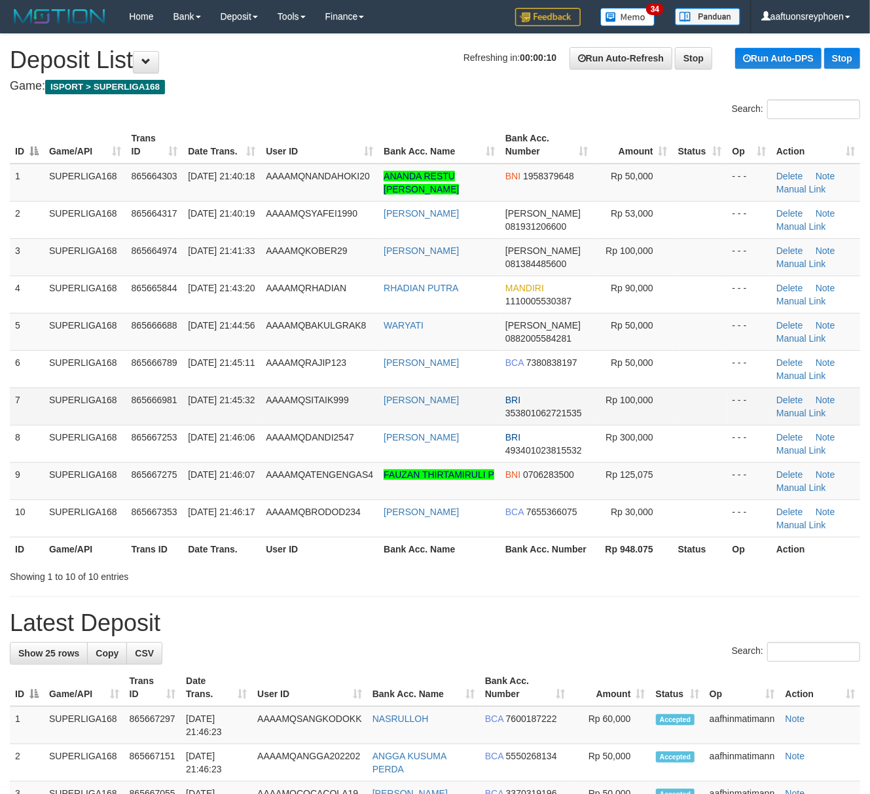
click at [177, 402] on tr "7 SUPERLIGA168 865666981 31/08/2025 21:45:32 AAAAMQSITAIK999 RAFIKI MUNTHOH BRI…" at bounding box center [435, 406] width 850 height 37
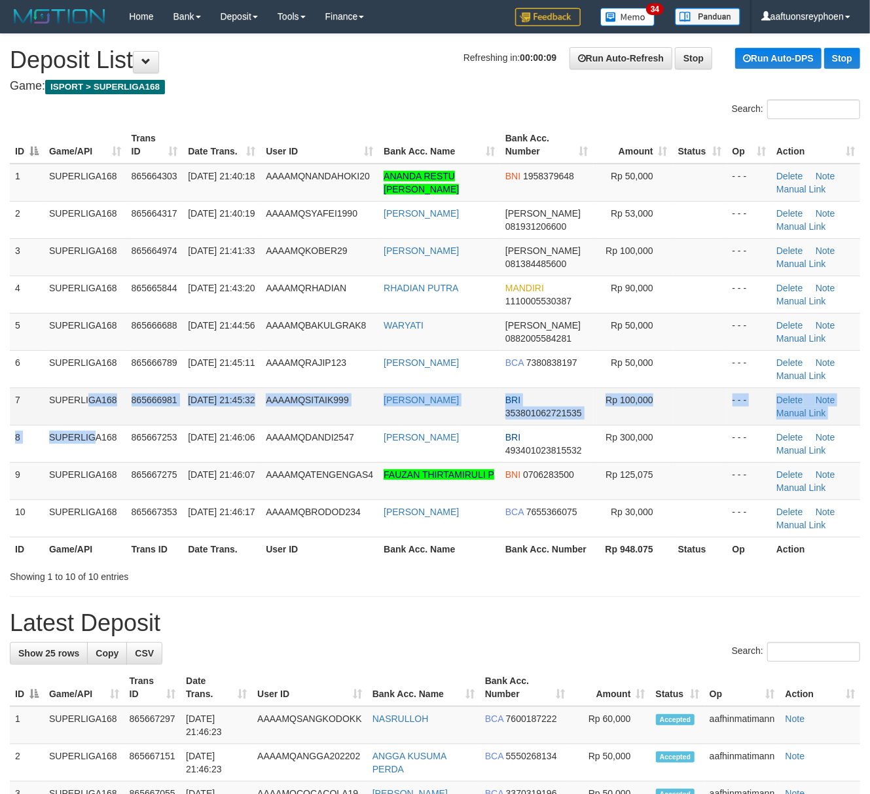
drag, startPoint x: 60, startPoint y: 426, endPoint x: 50, endPoint y: 425, distance: 9.8
click at [50, 425] on tbody "1 SUPERLIGA168 865664303 31/08/2025 21:40:18 AAAAMQNANDAHOKI20 ANANDA RESTU GUS…" at bounding box center [435, 351] width 850 height 374
drag, startPoint x: 147, startPoint y: 426, endPoint x: 131, endPoint y: 425, distance: 16.4
click at [131, 425] on tbody "1 SUPERLIGA168 865664303 31/08/2025 21:40:18 AAAAMQNANDAHOKI20 ANANDA RESTU GUS…" at bounding box center [435, 351] width 850 height 374
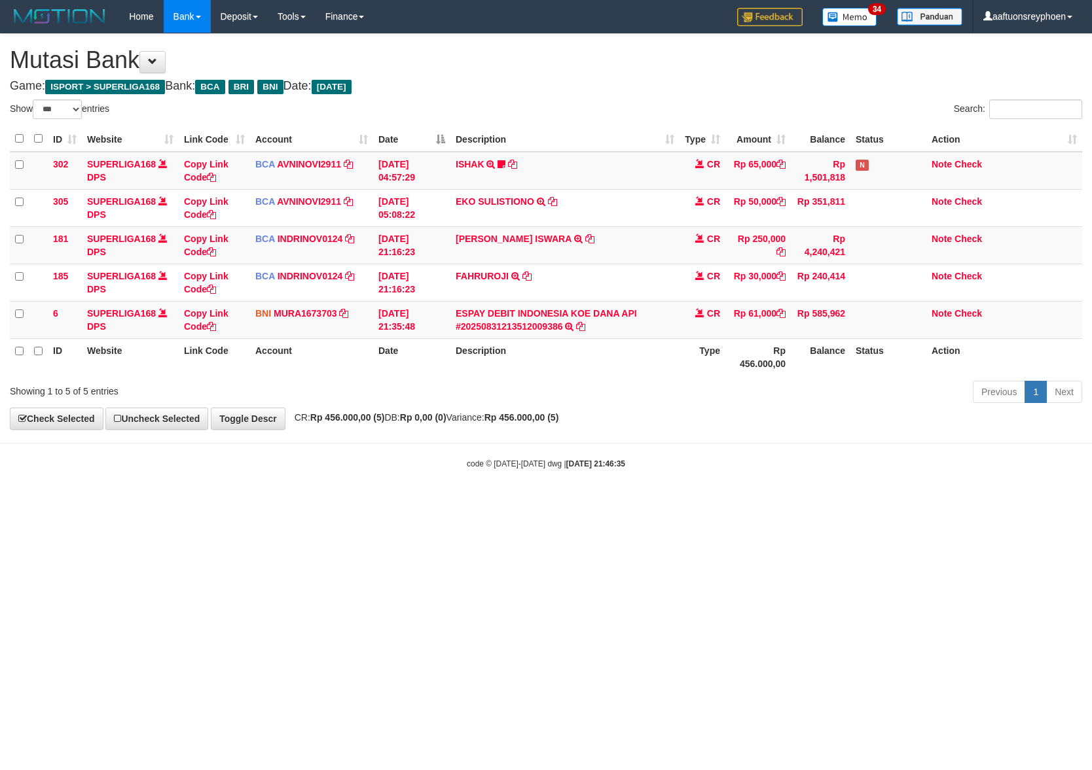
select select "***"
drag, startPoint x: 511, startPoint y: 541, endPoint x: 1089, endPoint y: 451, distance: 584.9
click at [698, 501] on html "Toggle navigation Home Bank Account List Load By Website Group [ISPORT] SUPERLI…" at bounding box center [546, 251] width 1092 height 503
select select "***"
click at [535, 503] on html "Toggle navigation Home Bank Account List Load By Website Group [ISPORT] SUPERLI…" at bounding box center [546, 251] width 1092 height 503
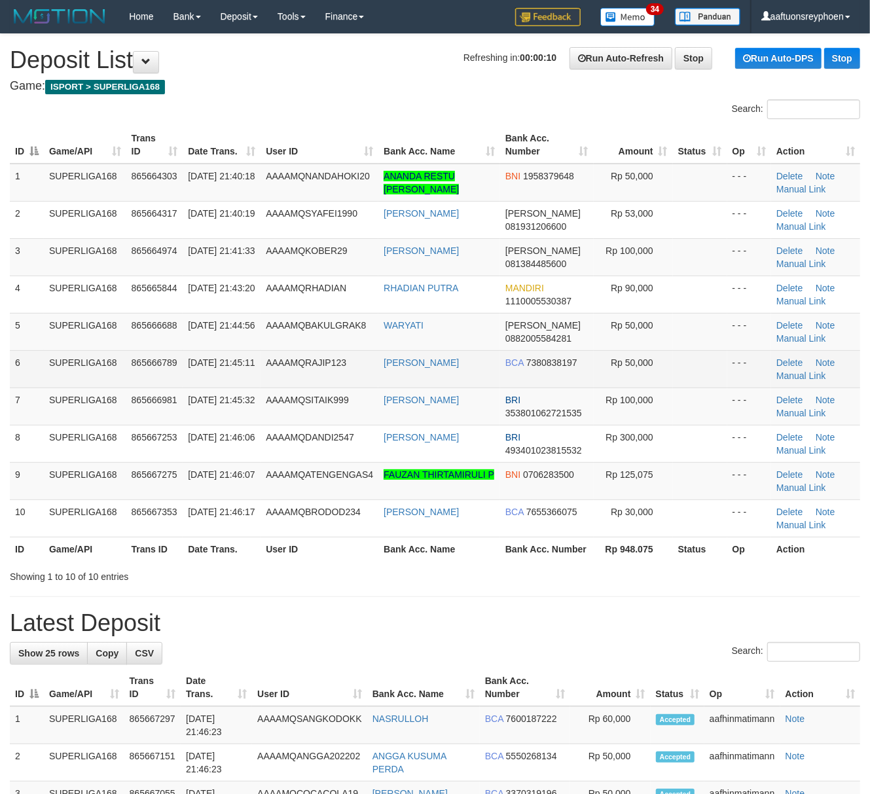
click at [186, 381] on td "[DATE] 21:45:11" at bounding box center [222, 368] width 78 height 37
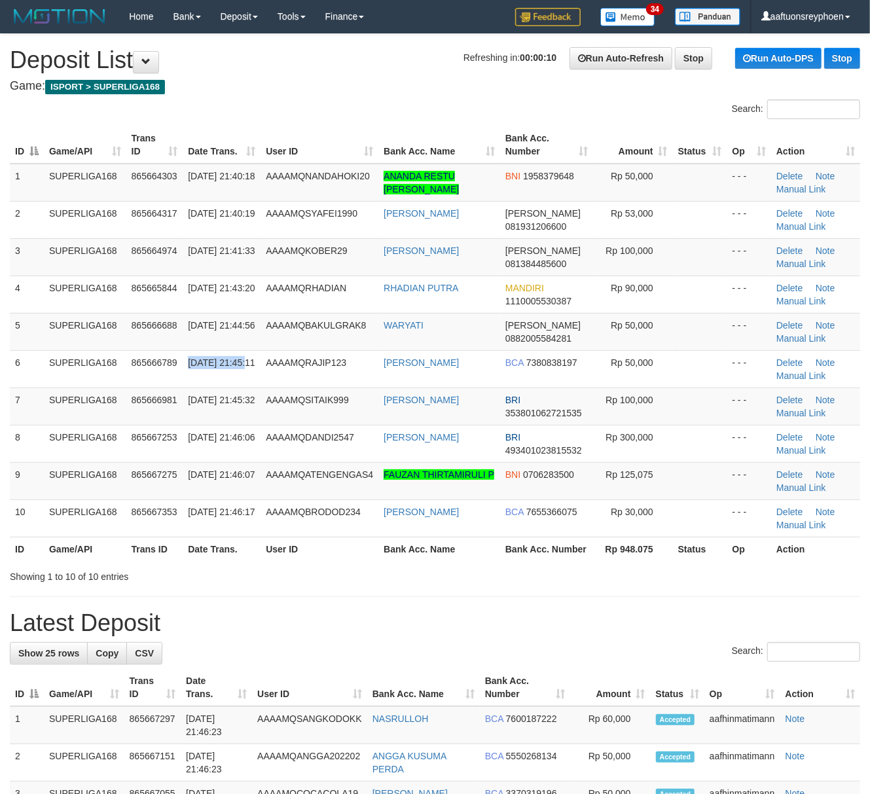
drag, startPoint x: 186, startPoint y: 381, endPoint x: 1, endPoint y: 419, distance: 188.5
click at [174, 385] on tr "6 SUPERLIGA168 865666789 31/08/2025 21:45:11 AAAAMQRAJIP123 RAJIP HAMBALI BCA 7…" at bounding box center [435, 368] width 850 height 37
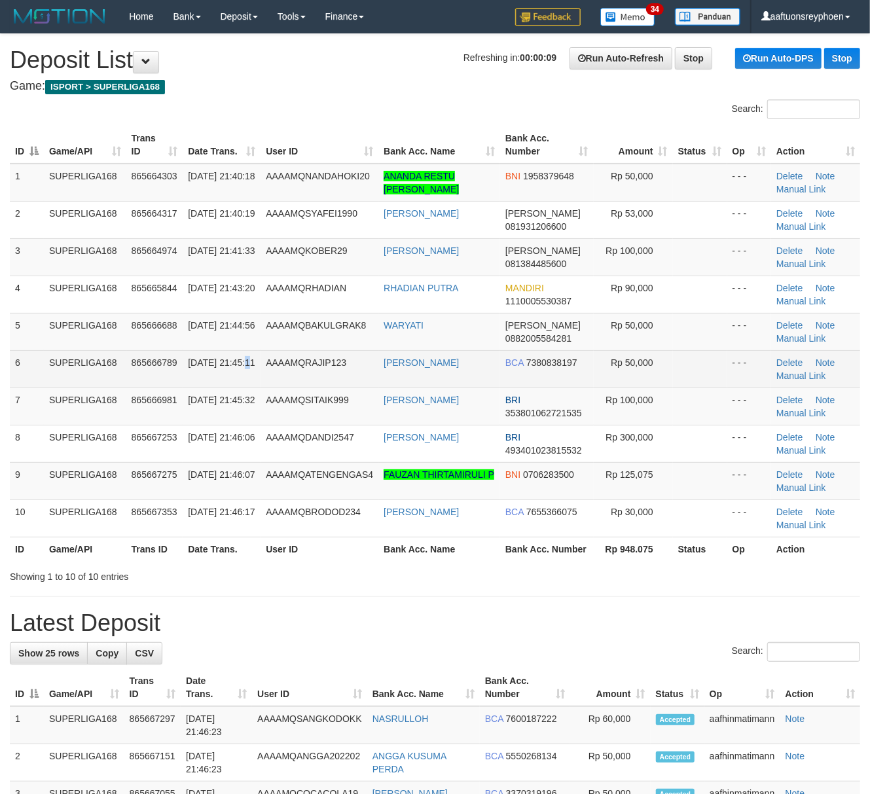
click at [195, 368] on span "31/08/2025 21:45:11" at bounding box center [221, 362] width 67 height 10
click at [42, 353] on tr "6 SUPERLIGA168 865666789 31/08/2025 21:45:11 AAAAMQRAJIP123 RAJIP HAMBALI BCA 7…" at bounding box center [435, 368] width 850 height 37
click at [228, 370] on td "31/08/2025 21:45:11" at bounding box center [222, 368] width 78 height 37
drag, startPoint x: 226, startPoint y: 370, endPoint x: 6, endPoint y: 401, distance: 222.7
click at [200, 370] on td "31/08/2025 21:45:11" at bounding box center [222, 368] width 78 height 37
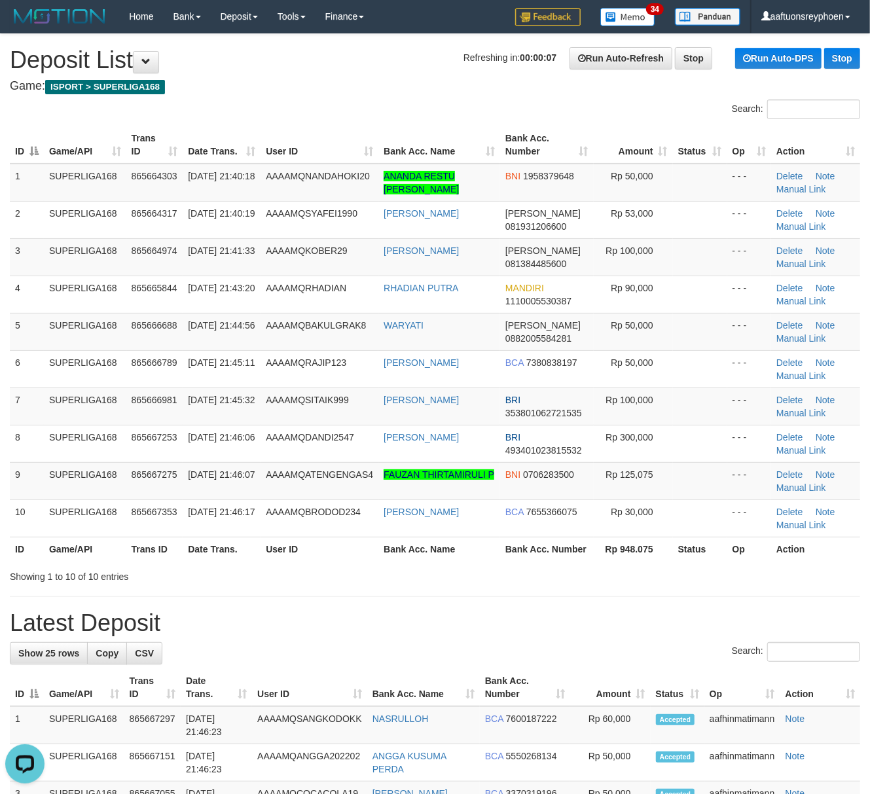
drag, startPoint x: 40, startPoint y: 388, endPoint x: 1, endPoint y: 393, distance: 39.0
click at [27, 386] on td "6" at bounding box center [27, 368] width 34 height 37
drag, startPoint x: 96, startPoint y: 376, endPoint x: 1, endPoint y: 396, distance: 96.4
click at [93, 376] on td "SUPERLIGA168" at bounding box center [85, 368] width 82 height 37
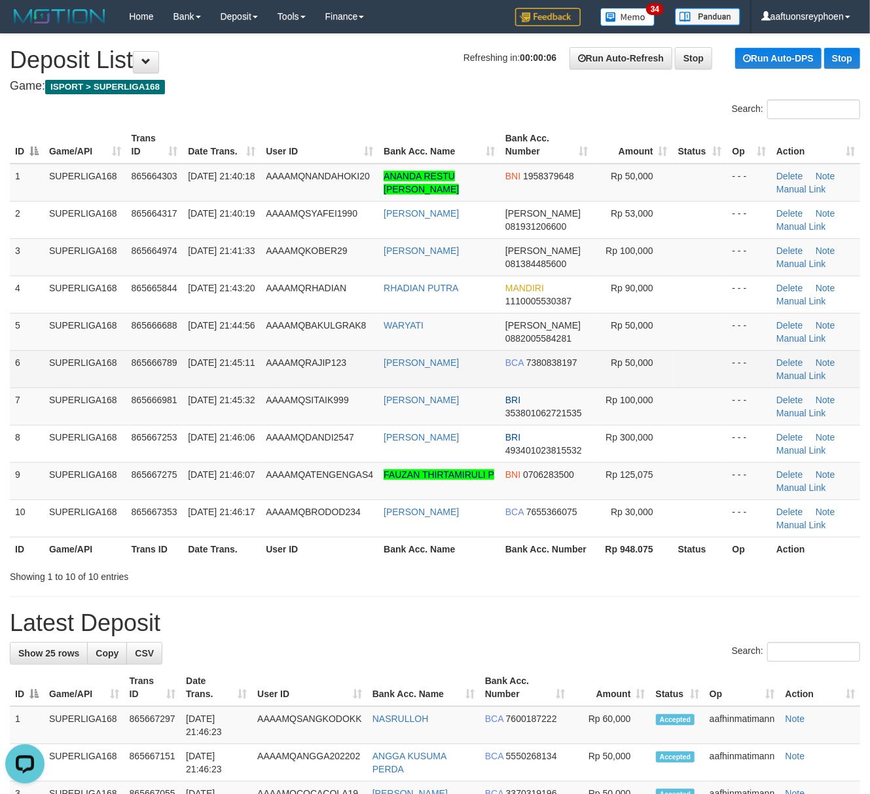
drag, startPoint x: 67, startPoint y: 378, endPoint x: 3, endPoint y: 395, distance: 66.5
click at [65, 378] on td "SUPERLIGA168" at bounding box center [85, 368] width 82 height 37
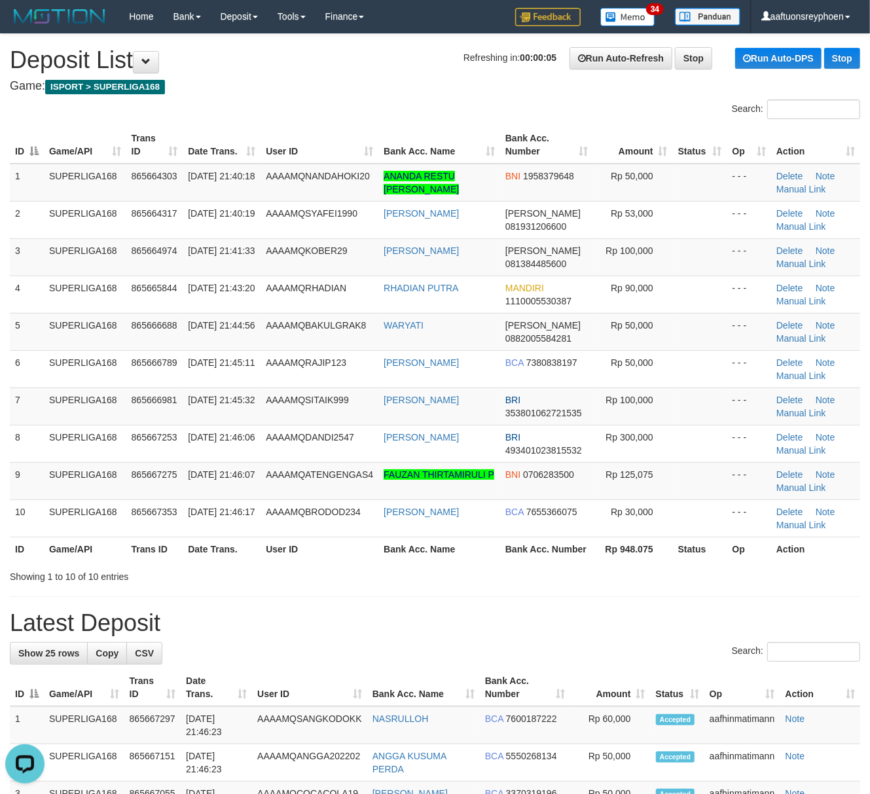
drag, startPoint x: 331, startPoint y: 391, endPoint x: 8, endPoint y: 443, distance: 326.7
click at [312, 393] on td "AAAAMQSITAIK999" at bounding box center [320, 406] width 118 height 37
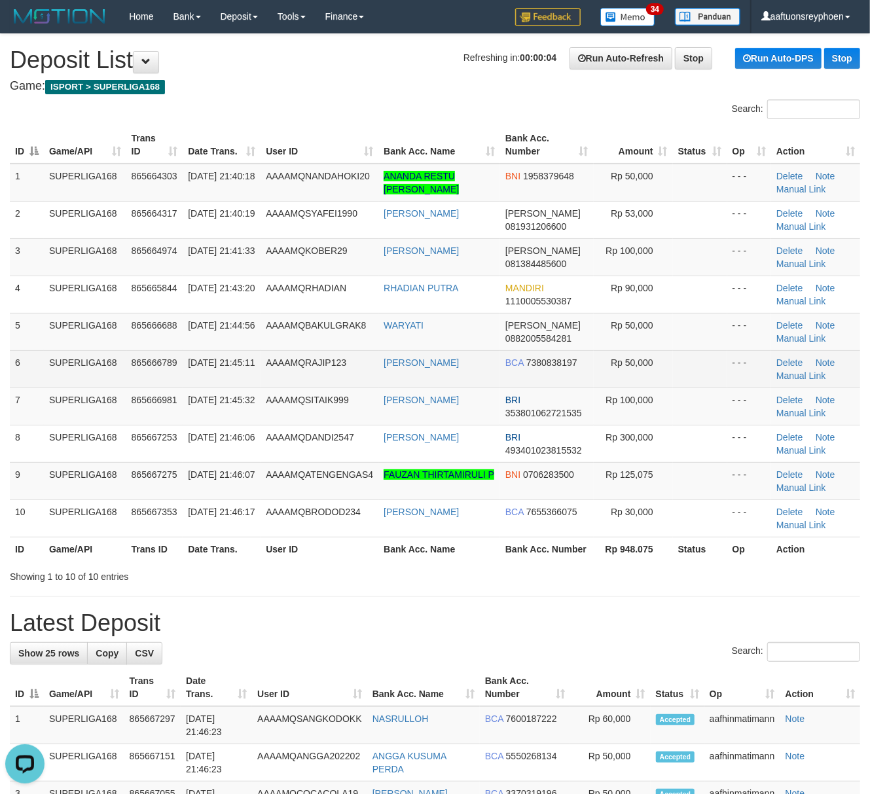
click at [127, 375] on tr "6 SUPERLIGA168 865666789 31/08/2025 21:45:11 AAAAMQRAJIP123 RAJIP HAMBALI BCA 7…" at bounding box center [435, 368] width 850 height 37
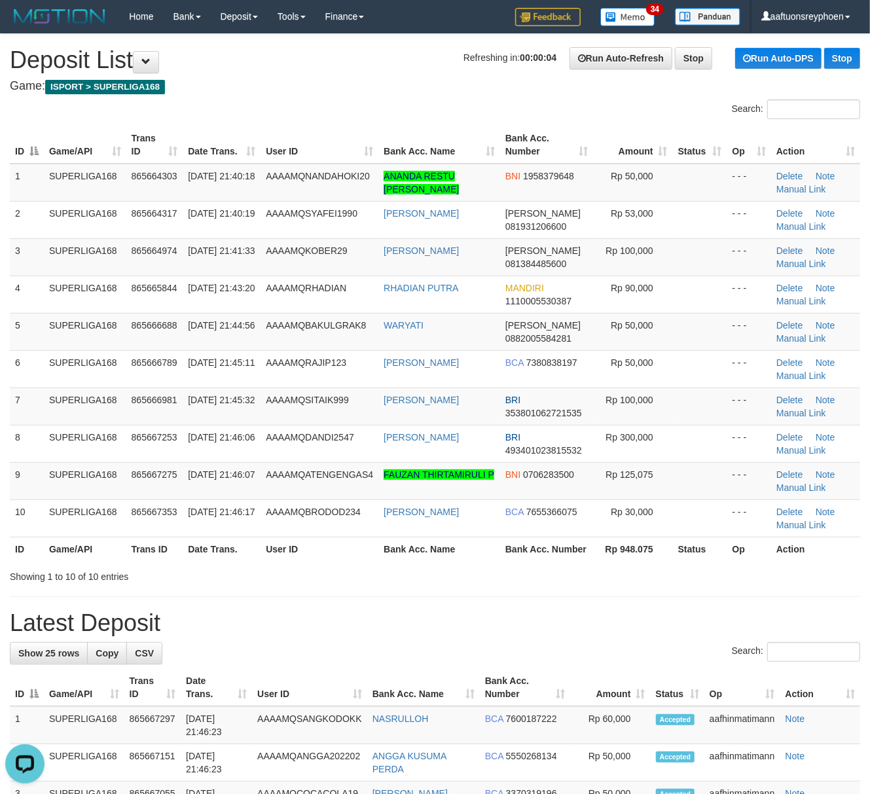
drag, startPoint x: 140, startPoint y: 380, endPoint x: 1, endPoint y: 418, distance: 143.9
click at [98, 386] on tr "6 SUPERLIGA168 865666789 31/08/2025 21:45:11 AAAAMQRAJIP123 RAJIP HAMBALI BCA 7…" at bounding box center [435, 368] width 850 height 37
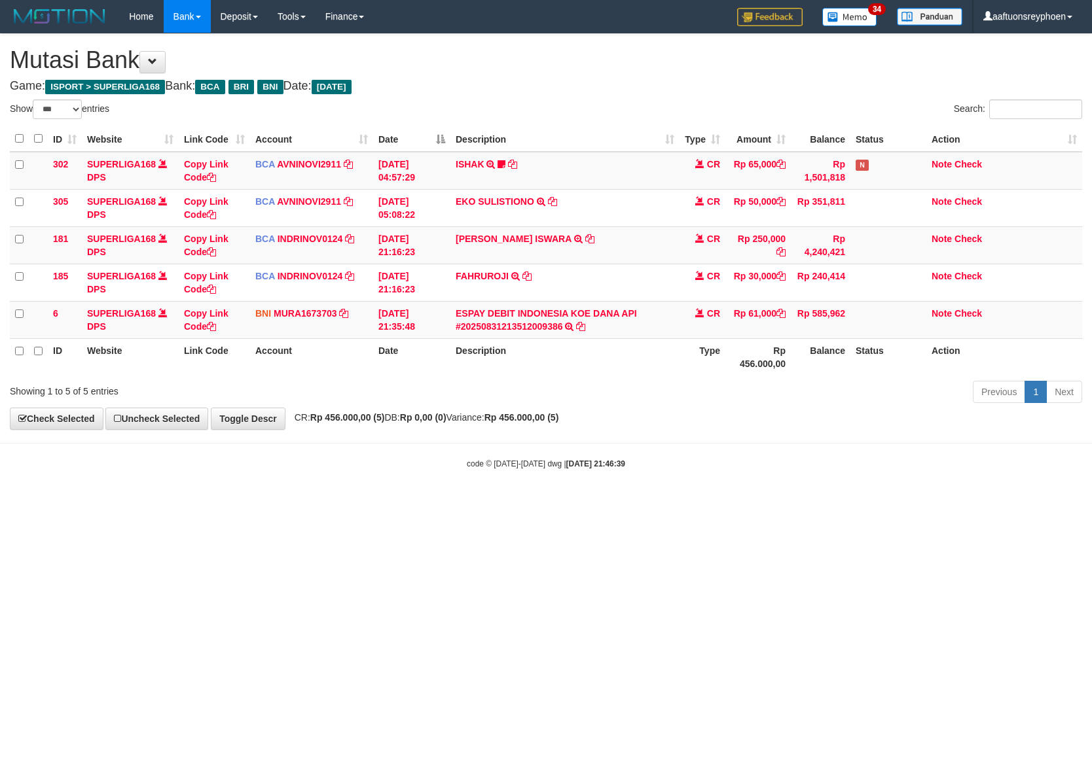
select select "***"
click at [566, 479] on body "Toggle navigation Home Bank Account List Load By Website Group [ISPORT] SUPERLI…" at bounding box center [546, 251] width 1092 height 503
select select "***"
drag, startPoint x: 545, startPoint y: 507, endPoint x: 1087, endPoint y: 428, distance: 547.7
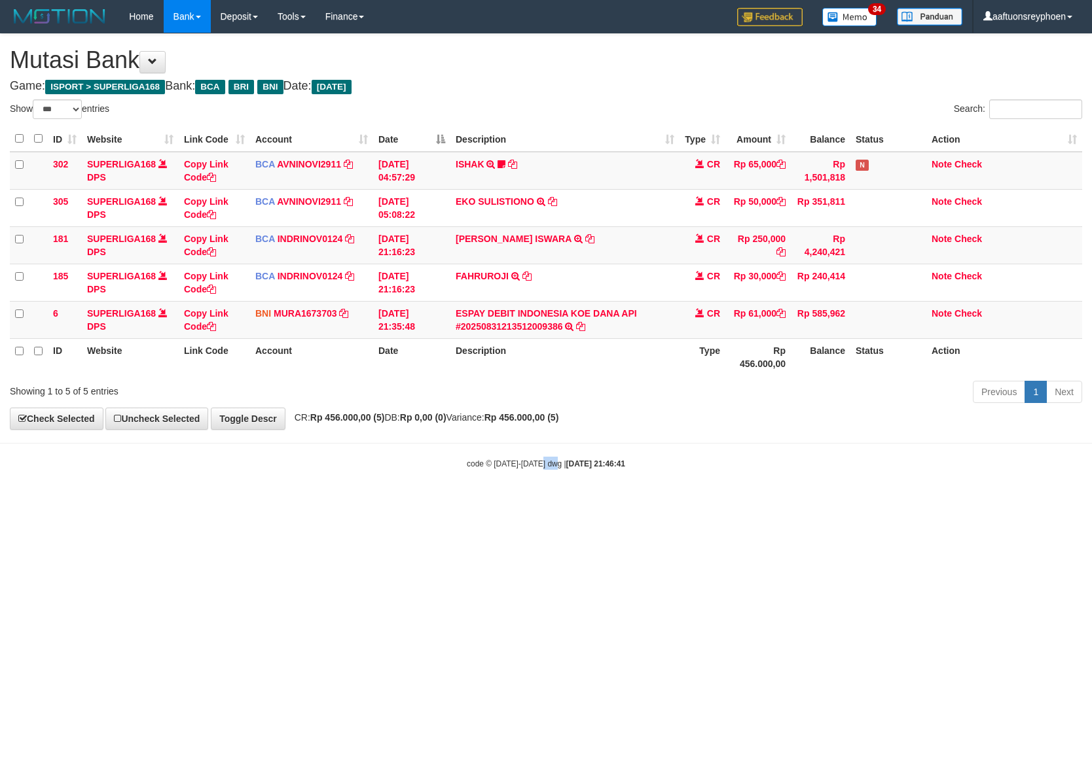
click at [753, 463] on html "Toggle navigation Home Bank Account List Load By Website Group [ISPORT] SUPERLI…" at bounding box center [546, 251] width 1092 height 503
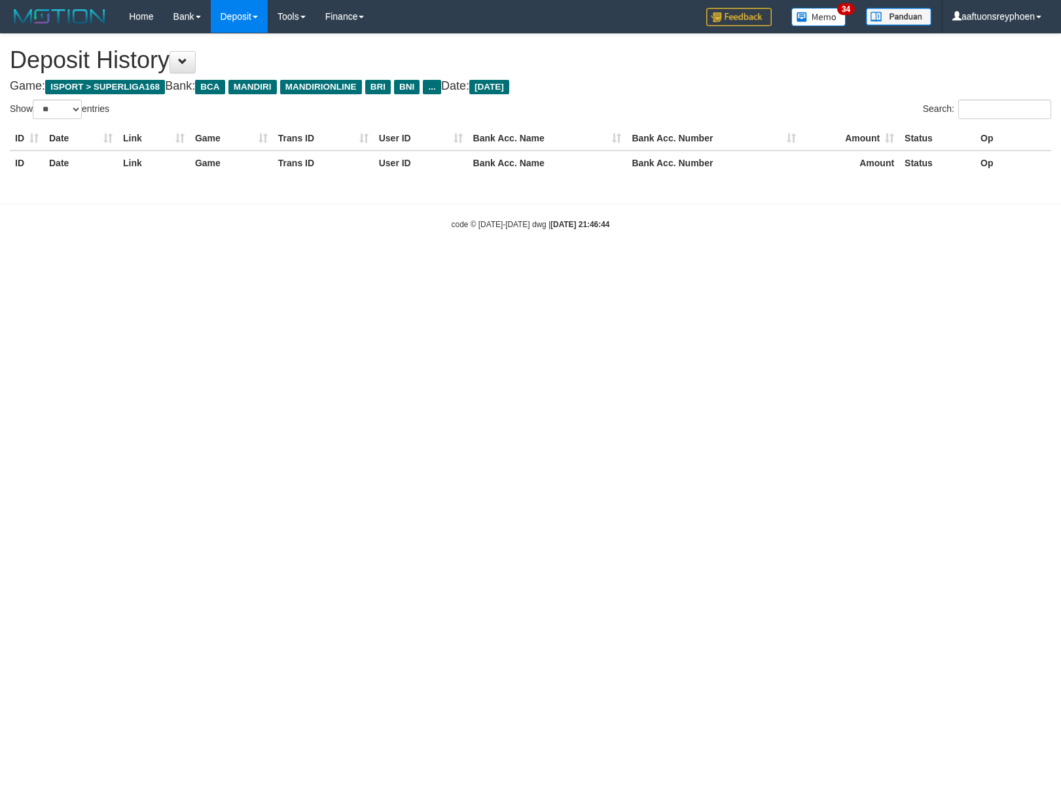
select select "**"
click at [792, 263] on html "Toggle navigation Home Bank Account List Load By Website Group [ISPORT] SUPERLI…" at bounding box center [530, 131] width 1061 height 263
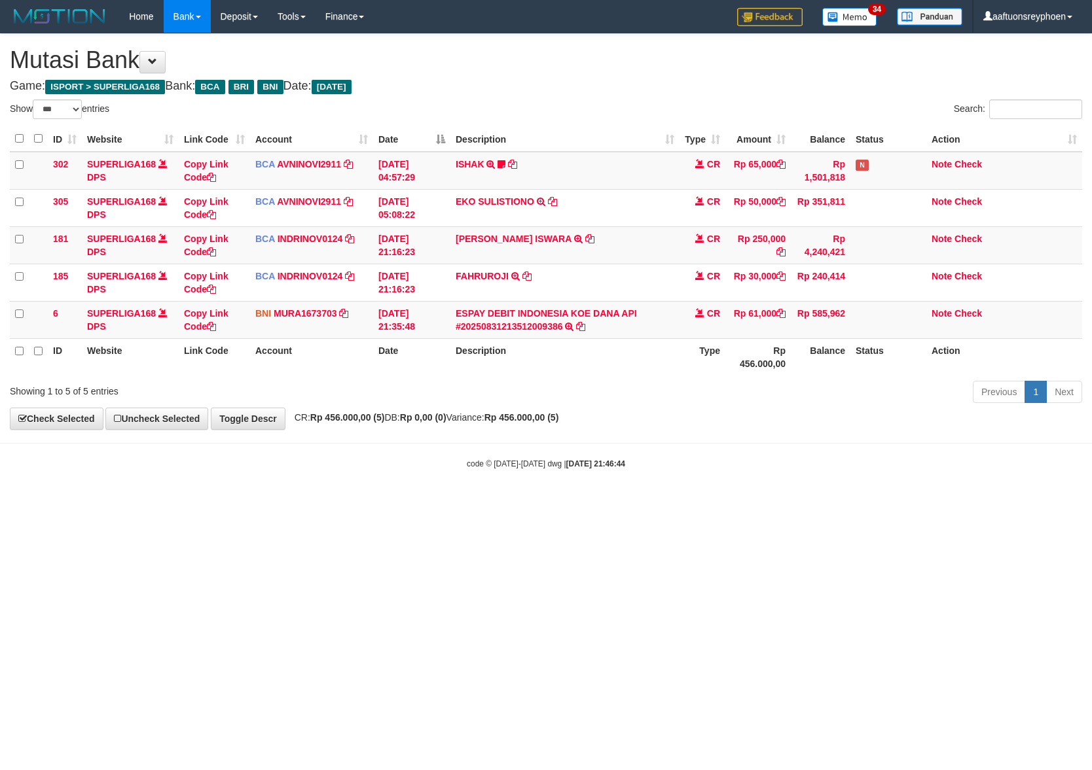
select select "***"
drag, startPoint x: 679, startPoint y: 462, endPoint x: 1091, endPoint y: 407, distance: 414.8
click at [854, 435] on body "Toggle navigation Home Bank Account List Load By Website Group [ISPORT] SUPERLI…" at bounding box center [546, 251] width 1092 height 503
select select "***"
drag, startPoint x: 828, startPoint y: 477, endPoint x: 1045, endPoint y: 446, distance: 218.9
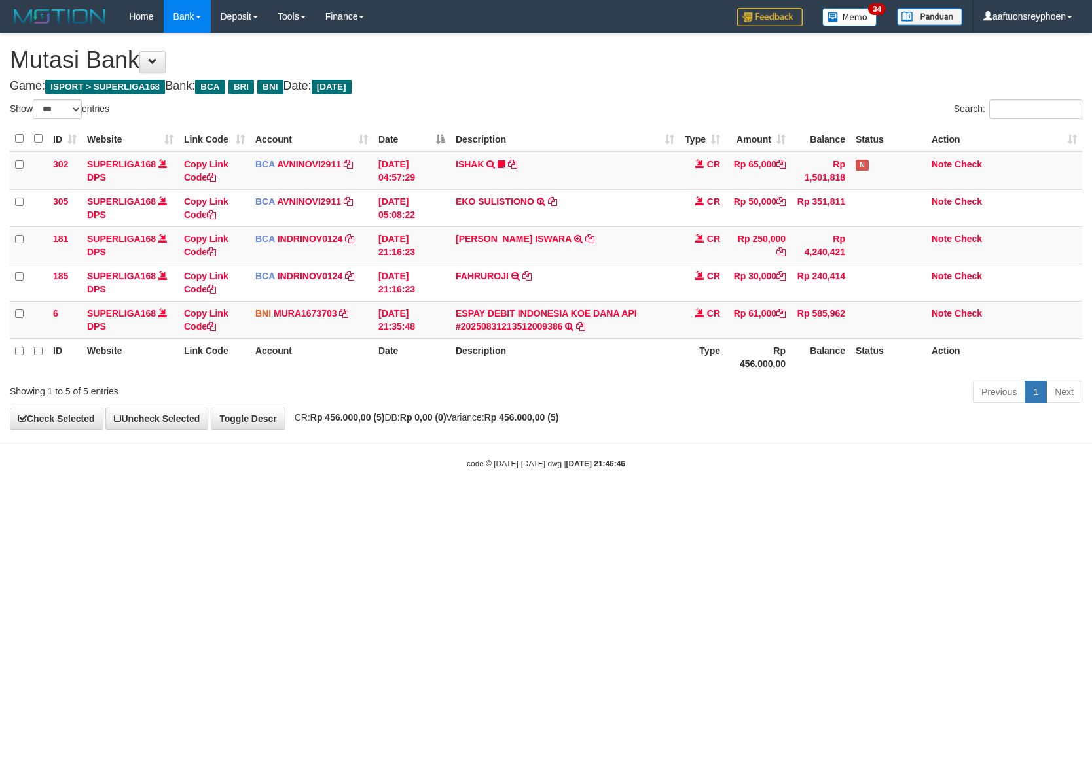
click at [994, 449] on body "Toggle navigation Home Bank Account List Load By Website Group [ISPORT] SUPERLI…" at bounding box center [546, 251] width 1092 height 503
drag, startPoint x: 780, startPoint y: 467, endPoint x: 1079, endPoint y: 450, distance: 299.6
click at [1043, 450] on body "Toggle navigation Home Bank Account List Load By Website Group [ISPORT] SUPERLI…" at bounding box center [546, 251] width 1092 height 503
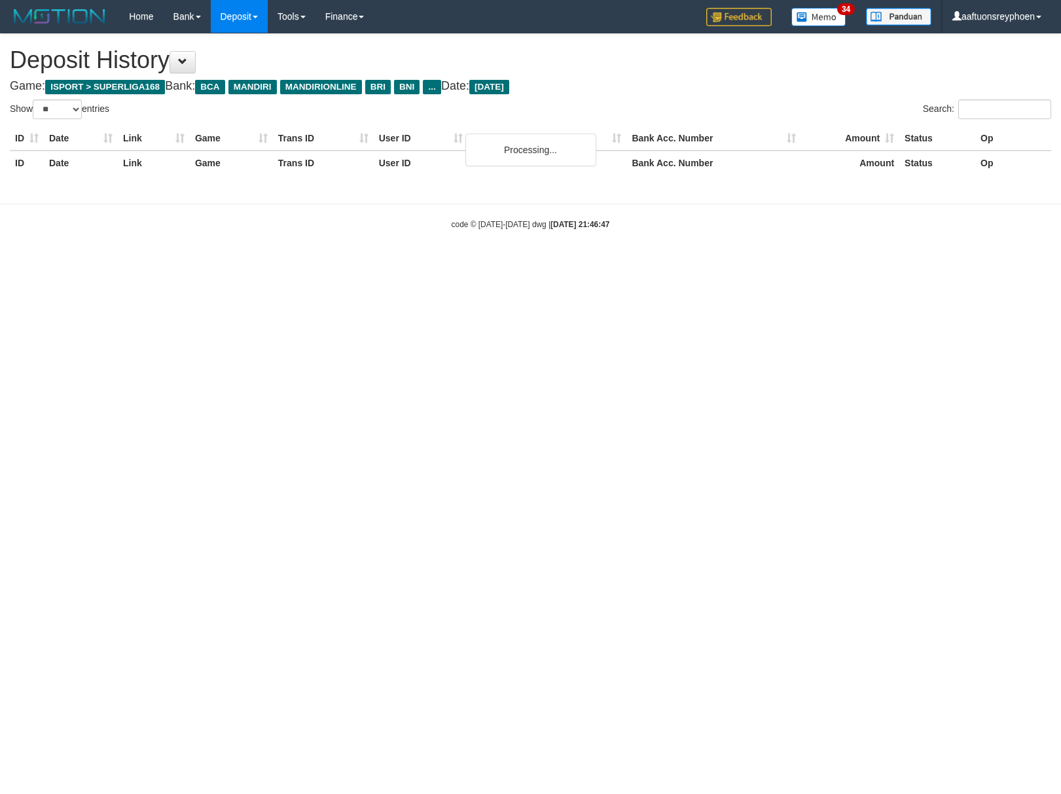
select select "**"
drag, startPoint x: 831, startPoint y: 401, endPoint x: 796, endPoint y: 405, distance: 35.5
click at [808, 263] on html "Toggle navigation Home Bank Account List Load By Website Group [ISPORT] SUPERLI…" at bounding box center [530, 131] width 1061 height 263
select select "**"
drag, startPoint x: 852, startPoint y: 430, endPoint x: 669, endPoint y: 444, distance: 183.8
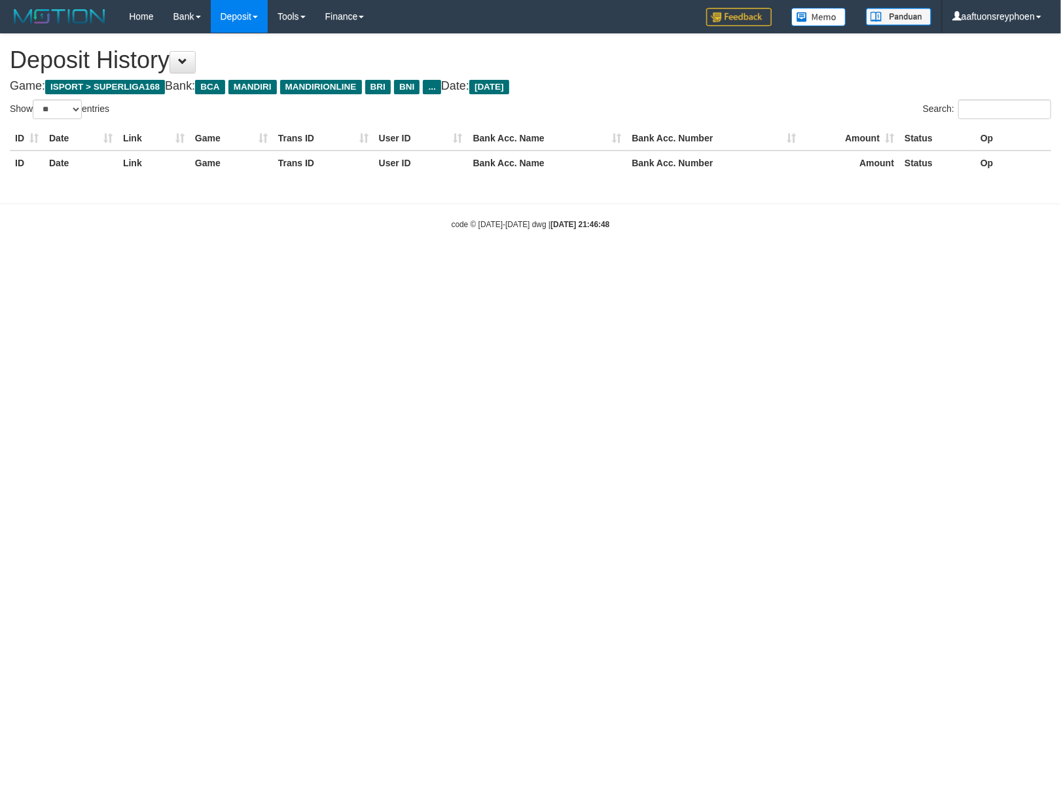
click at [847, 263] on html "Toggle navigation Home Bank Account List Load By Website Group [ISPORT] SUPERLI…" at bounding box center [530, 131] width 1061 height 263
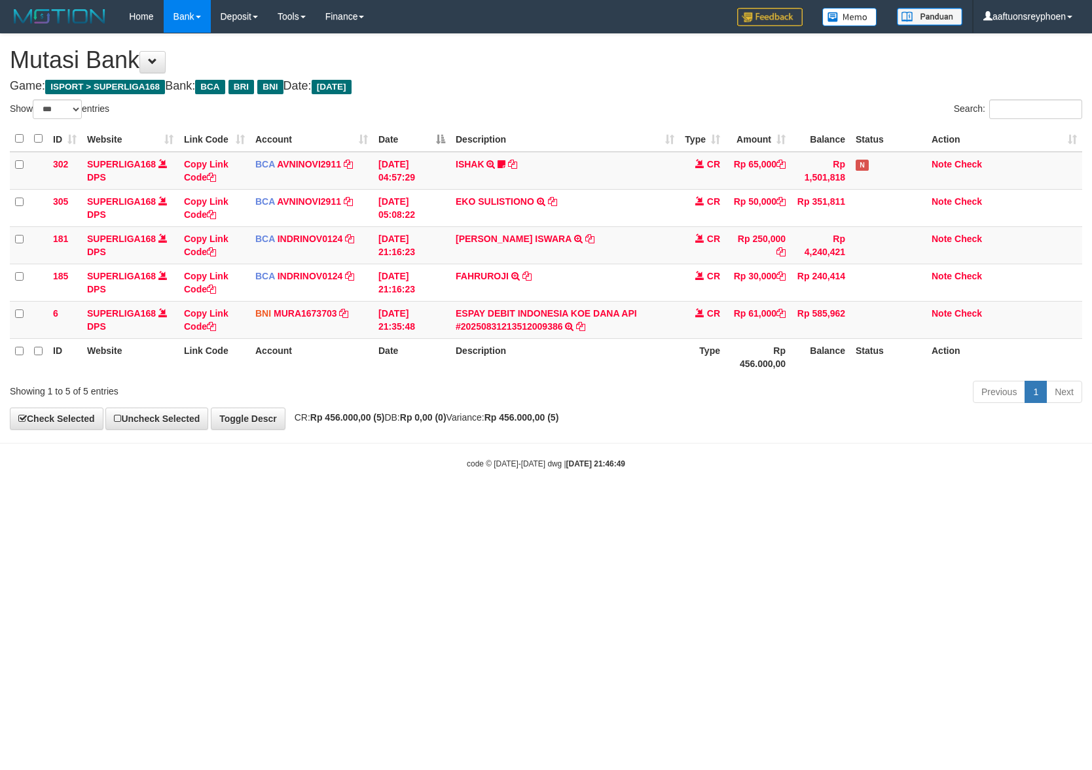
select select "***"
drag, startPoint x: 530, startPoint y: 559, endPoint x: 556, endPoint y: 563, distance: 26.5
click at [533, 503] on html "Toggle navigation Home Bank Account List Load By Website Group [ISPORT] SUPERLI…" at bounding box center [546, 251] width 1092 height 503
select select "***"
drag, startPoint x: 609, startPoint y: 498, endPoint x: 592, endPoint y: 486, distance: 21.1
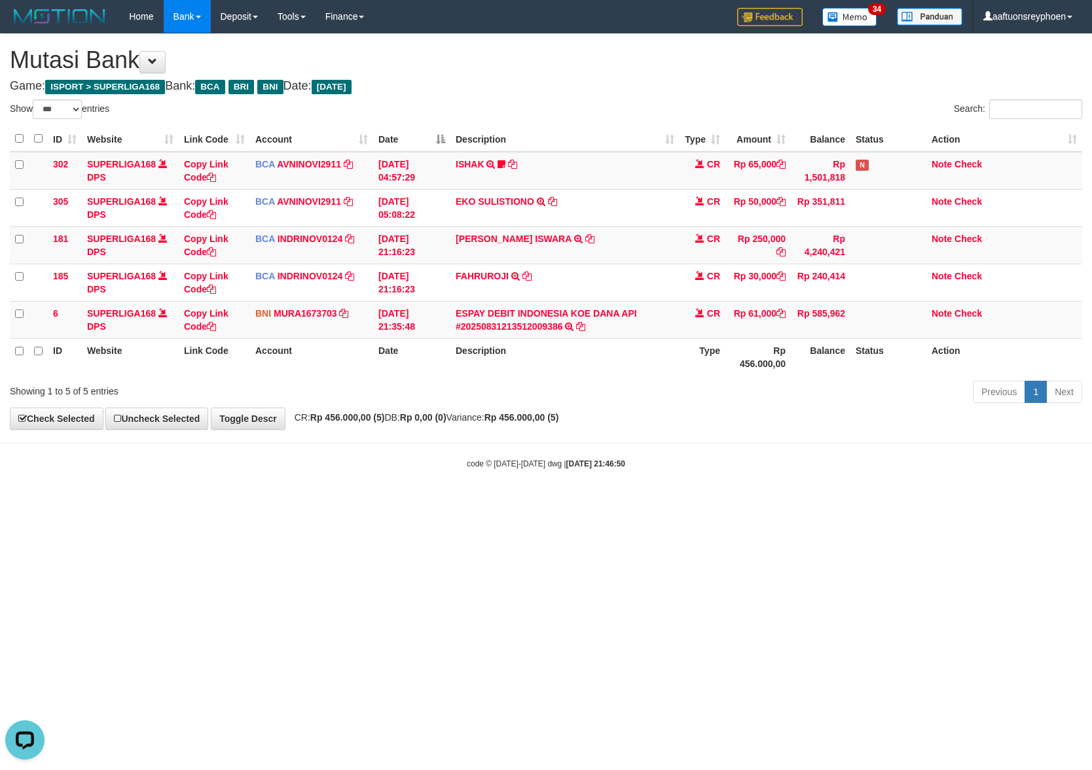
click at [607, 498] on body "Toggle navigation Home Bank Account List Load By Website Group [ISPORT] SUPERLI…" at bounding box center [546, 251] width 1092 height 503
drag, startPoint x: 325, startPoint y: 461, endPoint x: 1079, endPoint y: 446, distance: 754.3
click at [490, 452] on body "Toggle navigation Home Bank Account List Load By Website Group [ISPORT] SUPERLI…" at bounding box center [546, 251] width 1092 height 503
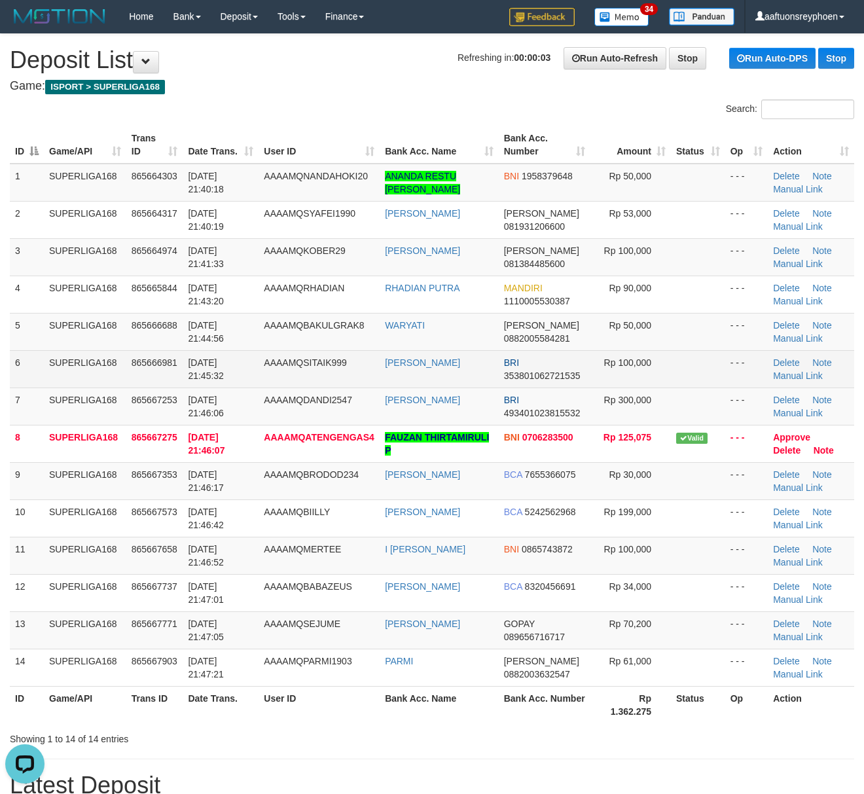
click at [101, 365] on td "SUPERLIGA168" at bounding box center [85, 368] width 82 height 37
click at [100, 365] on td "SUPERLIGA168" at bounding box center [85, 368] width 82 height 37
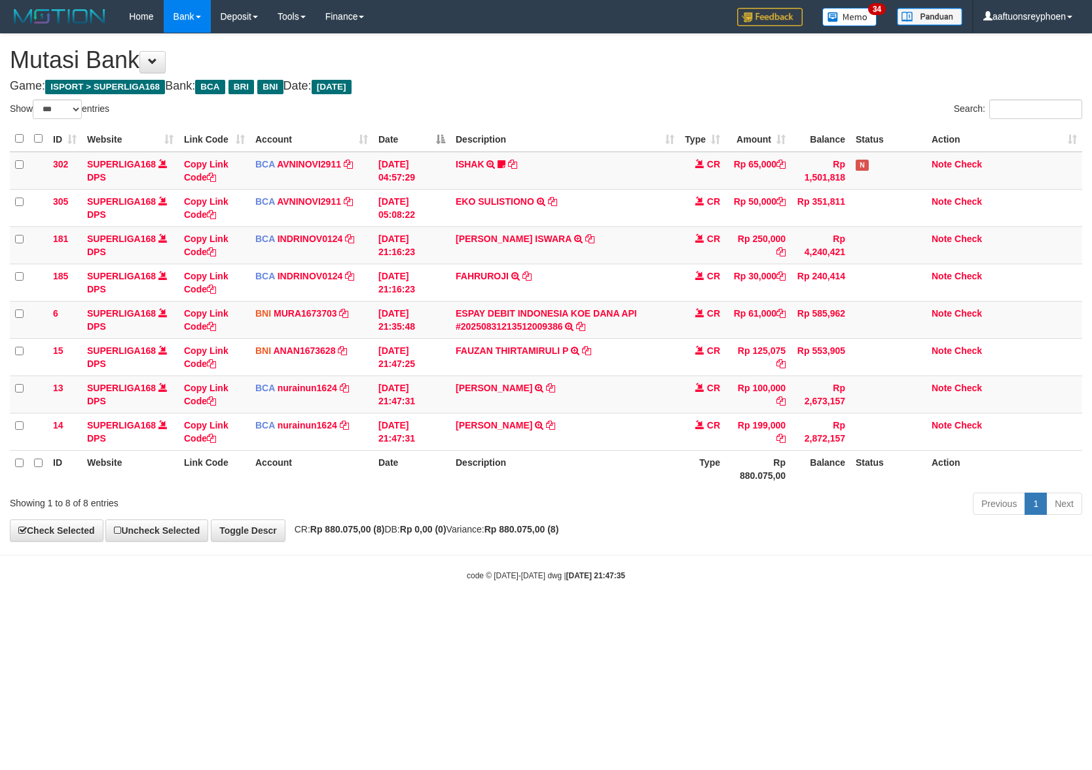
select select "***"
drag, startPoint x: 664, startPoint y: 495, endPoint x: 1084, endPoint y: 465, distance: 421.3
click at [739, 486] on div "Show ** ** ** *** entries Search: ID Website Link Code Account Date Description…" at bounding box center [546, 310] width 1072 height 420
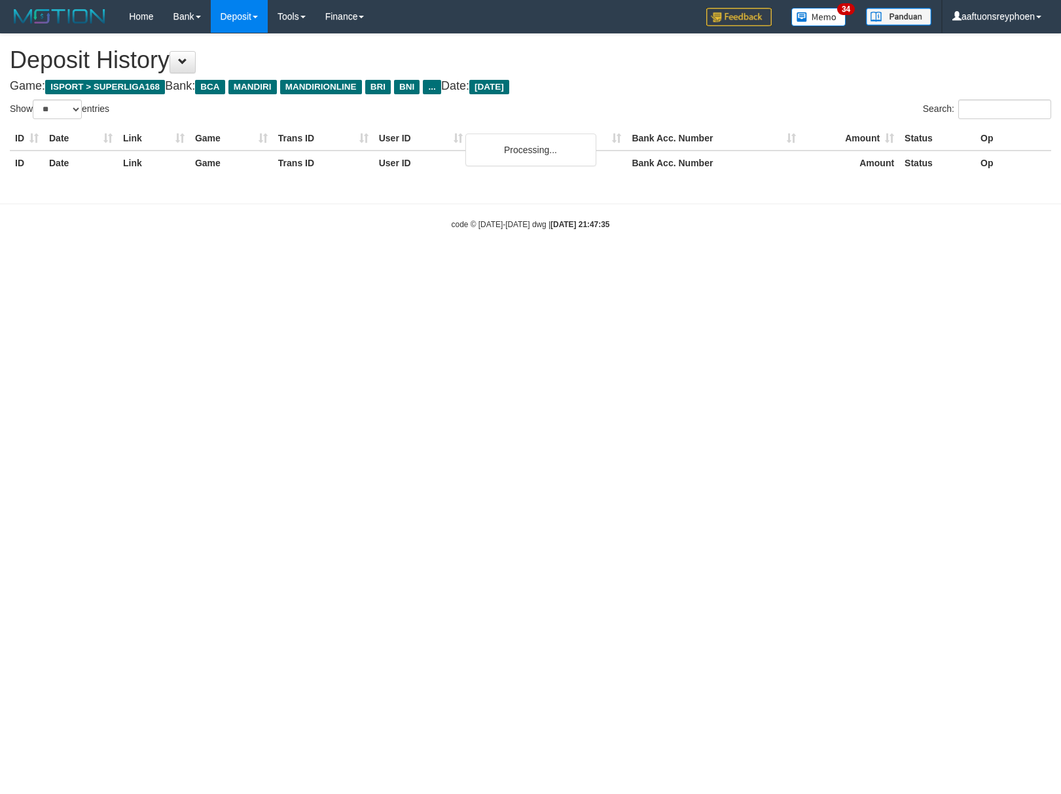
select select "**"
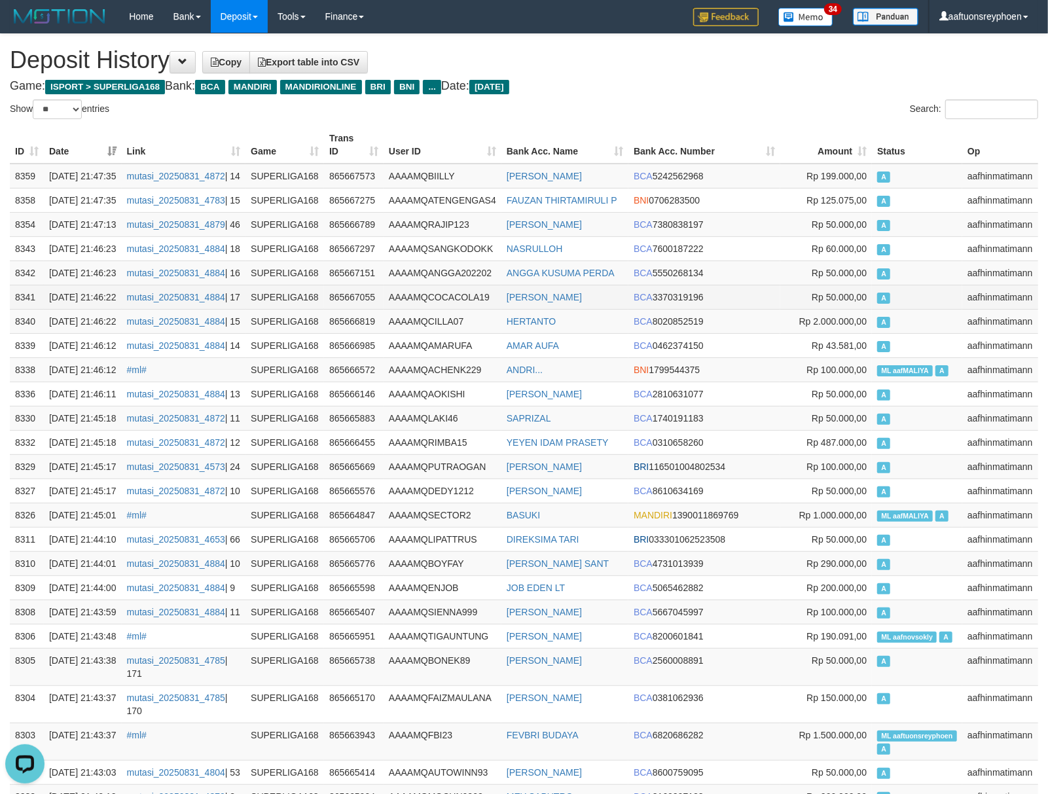
click at [838, 309] on td "Rp 50.000,00" at bounding box center [826, 297] width 92 height 24
drag, startPoint x: 838, startPoint y: 386, endPoint x: 425, endPoint y: 407, distance: 413.6
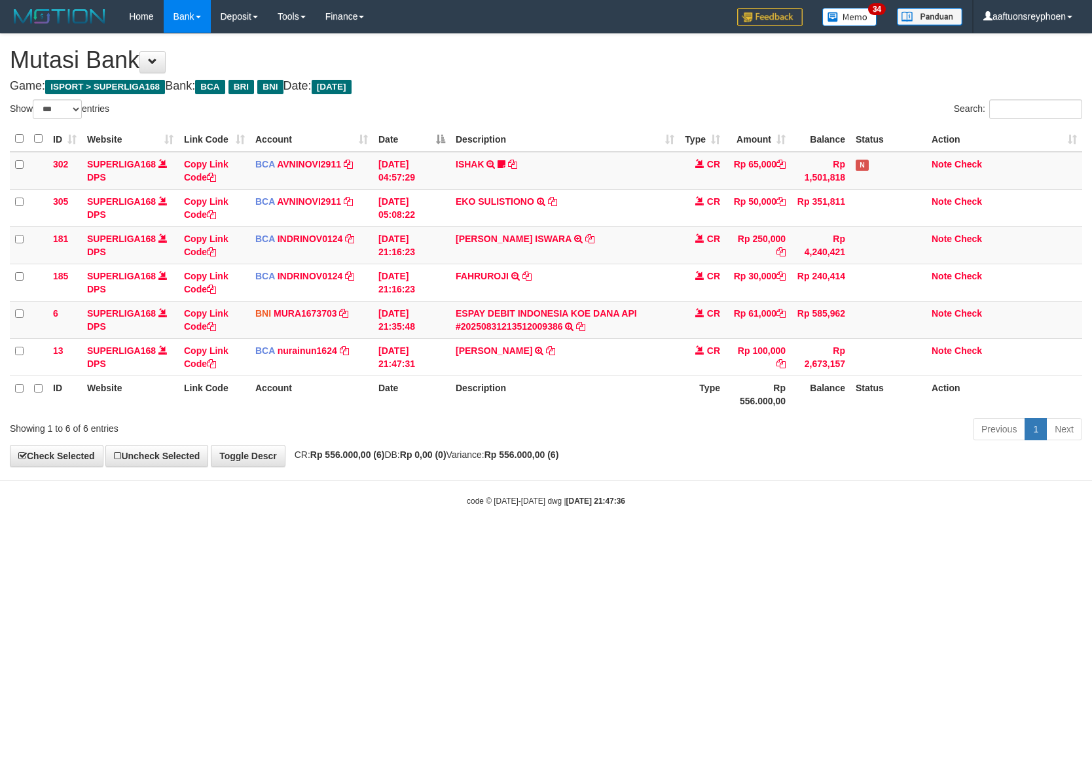
select select "***"
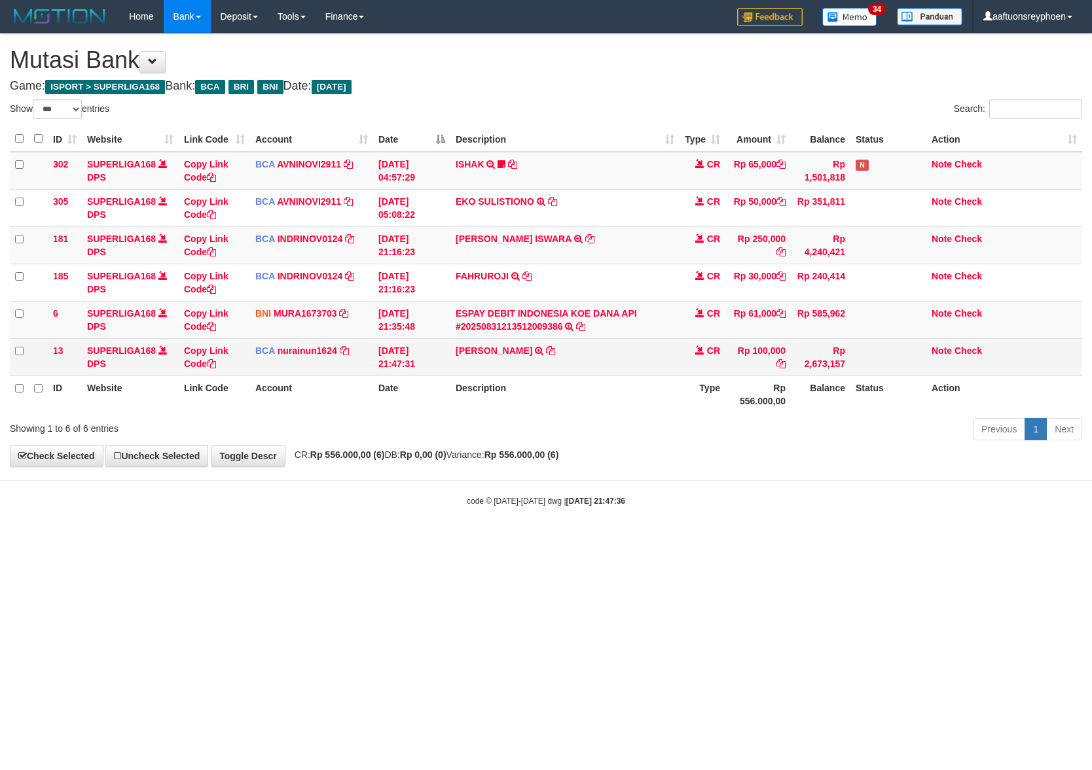
click at [573, 359] on td "[PERSON_NAME] TRSF E-BANKING CR 3108/FTSCY/WS95051 100000.002025083105908755 TR…" at bounding box center [564, 356] width 229 height 37
click at [573, 359] on td "RICKY MAHESY TRSF E-BANKING CR 3108/FTSCY/WS95051 100000.002025083105908755 TRF…" at bounding box center [564, 356] width 229 height 37
drag, startPoint x: 573, startPoint y: 359, endPoint x: 640, endPoint y: 360, distance: 66.1
click at [589, 359] on td "RICKY MAHESY TRSF E-BANKING CR 3108/FTSCY/WS95051 100000.002025083105908755 TRF…" at bounding box center [564, 356] width 229 height 37
copy tr "RICKY MAHESY TRSF E-BANKING CR 3108/FTSCY/WS95051 100000.002025083105908755 TRF…"
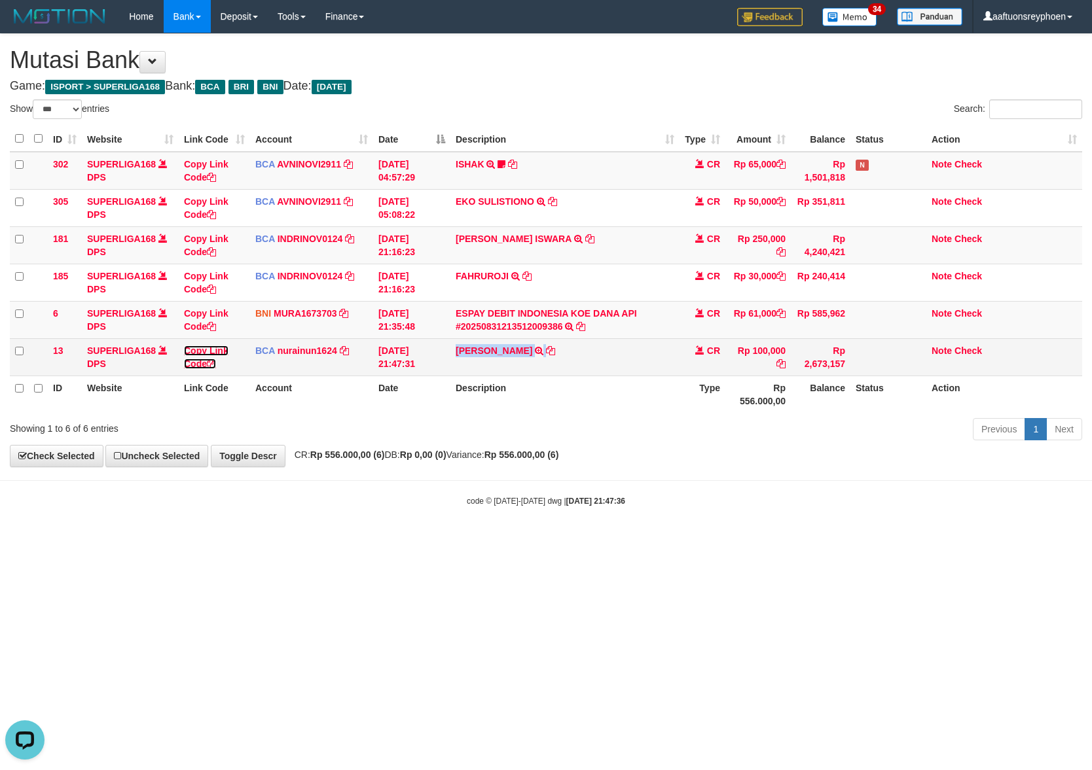
drag, startPoint x: 221, startPoint y: 353, endPoint x: 372, endPoint y: 372, distance: 153.0
click at [221, 353] on link "Copy Link Code" at bounding box center [206, 358] width 45 height 24
copy tr "RICKY MAHESY TRSF E-BANKING CR 3108/FTSCY/WS95051 100000.002025083105908755 TRF…"
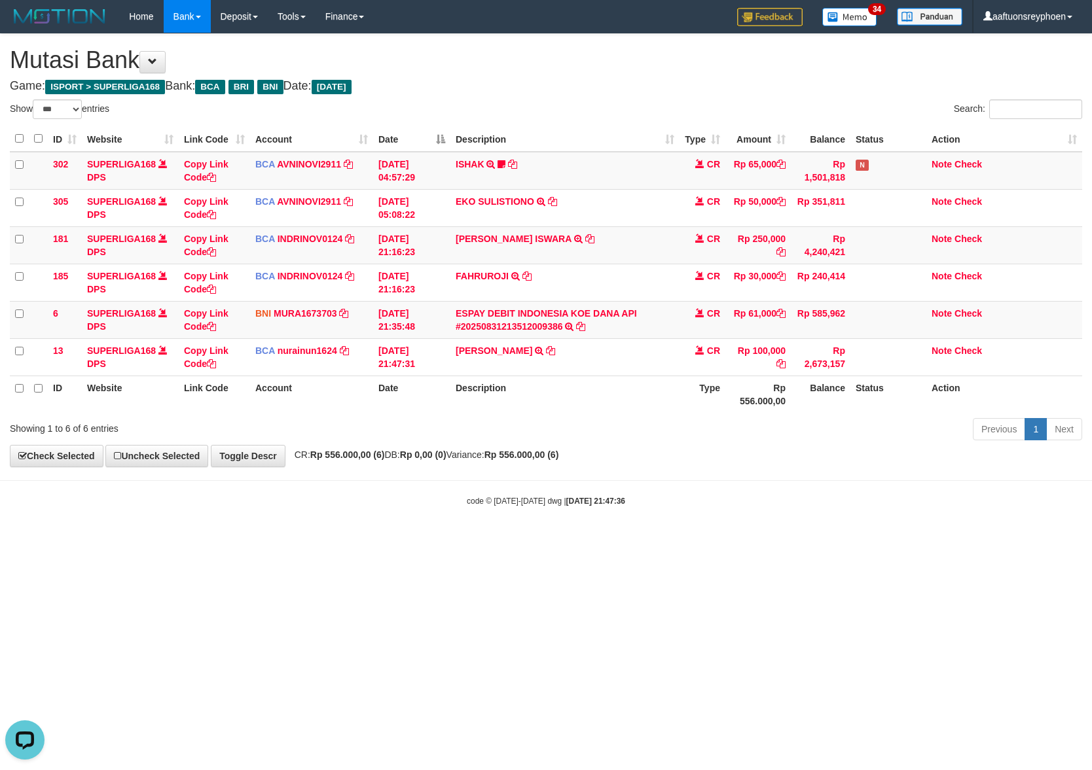
scroll to position [179, 0]
drag, startPoint x: 747, startPoint y: 396, endPoint x: 1085, endPoint y: 310, distance: 349.3
click at [813, 373] on table "ID Website Link Code Account Date Description Type Amount Balance Status Action…" at bounding box center [546, 269] width 1072 height 287
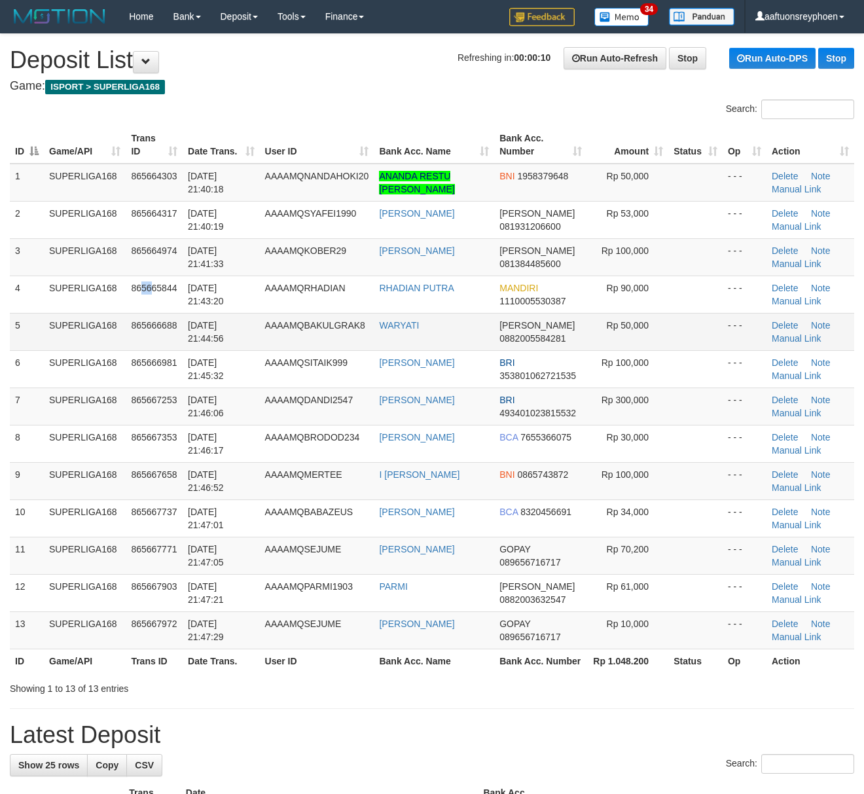
drag, startPoint x: 156, startPoint y: 300, endPoint x: 211, endPoint y: 333, distance: 64.0
click at [153, 297] on td "865665844" at bounding box center [154, 294] width 57 height 37
drag, startPoint x: 794, startPoint y: 262, endPoint x: 336, endPoint y: 314, distance: 461.2
click at [792, 262] on link "Manual Link" at bounding box center [797, 264] width 50 height 10
click at [88, 160] on th "Game/API" at bounding box center [85, 144] width 82 height 37
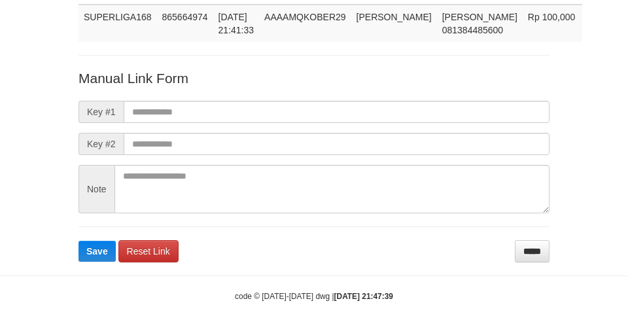
scroll to position [96, 0]
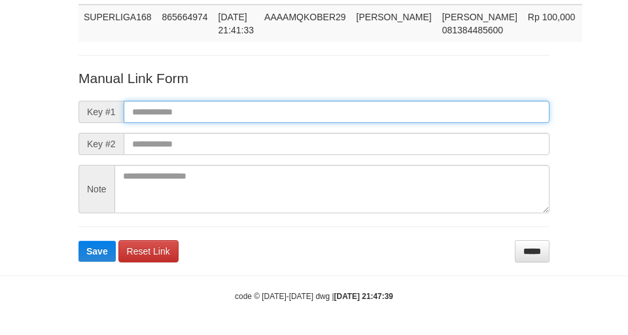
paste input "**********"
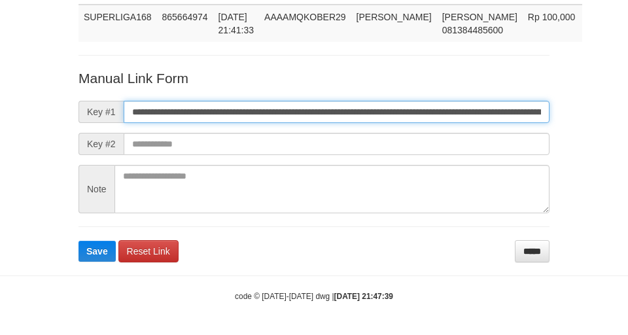
scroll to position [0, 745]
type input "**********"
click at [79, 241] on button "Save" at bounding box center [97, 251] width 37 height 21
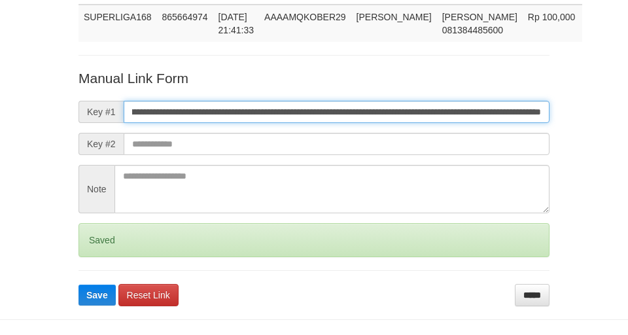
click at [305, 110] on input "**********" at bounding box center [337, 112] width 426 height 22
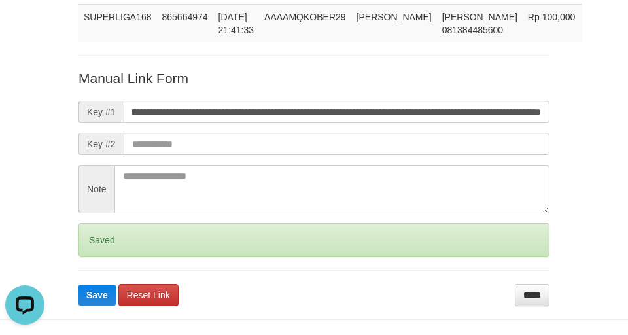
scroll to position [0, 0]
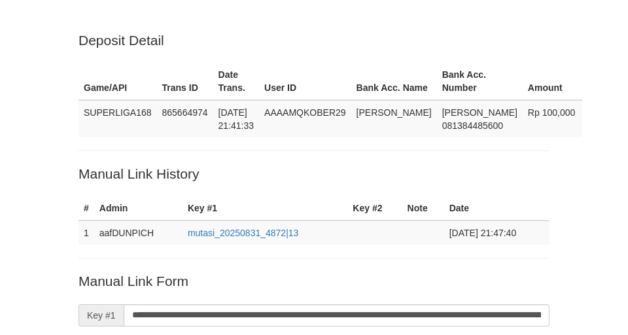
scroll to position [96, 0]
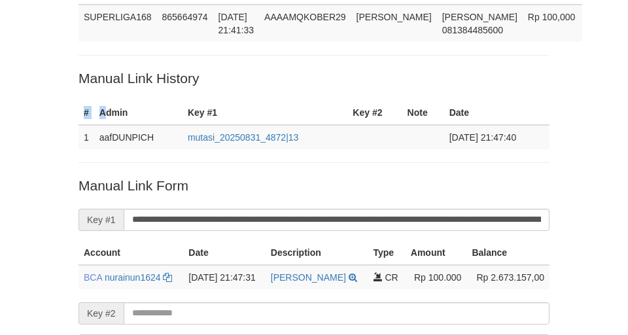
click at [109, 98] on div "Deposit Detail Game/API Trans ID Date Trans. User ID Bank Acc. Name Bank Acc. N…" at bounding box center [314, 183] width 491 height 497
drag, startPoint x: 113, startPoint y: 98, endPoint x: 215, endPoint y: 82, distance: 103.3
click at [116, 96] on div "Deposit Detail Game/API Trans ID Date Trans. User ID Bank Acc. Name Bank Acc. N…" at bounding box center [314, 183] width 491 height 497
drag, startPoint x: 280, startPoint y: 58, endPoint x: 6, endPoint y: 131, distance: 283.7
click at [262, 65] on div "Deposit Detail Game/API Trans ID Date Trans. User ID Bank Acc. Name Bank Acc. N…" at bounding box center [314, 183] width 491 height 497
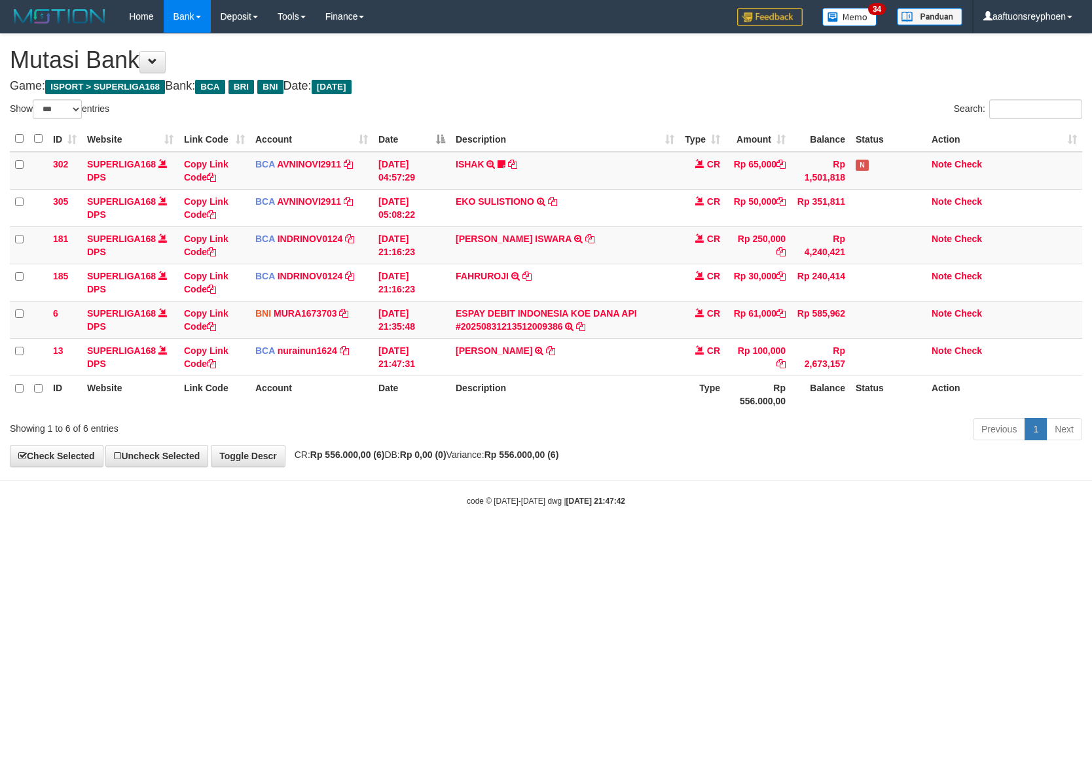
select select "***"
drag, startPoint x: 618, startPoint y: 440, endPoint x: 673, endPoint y: 429, distance: 56.0
click at [645, 435] on div "Previous 1 Next" at bounding box center [773, 431] width 617 height 28
drag, startPoint x: 629, startPoint y: 433, endPoint x: 656, endPoint y: 432, distance: 26.9
click at [642, 433] on div "Previous 1 Next" at bounding box center [773, 431] width 617 height 28
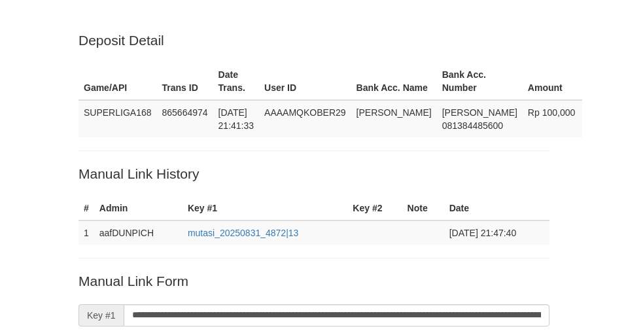
scroll to position [96, 0]
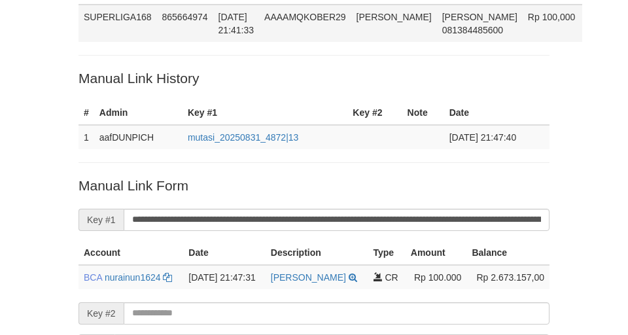
drag, startPoint x: 249, startPoint y: 16, endPoint x: 452, endPoint y: 18, distance: 202.9
click at [250, 16] on span "[DATE] 21:41:33" at bounding box center [237, 24] width 36 height 24
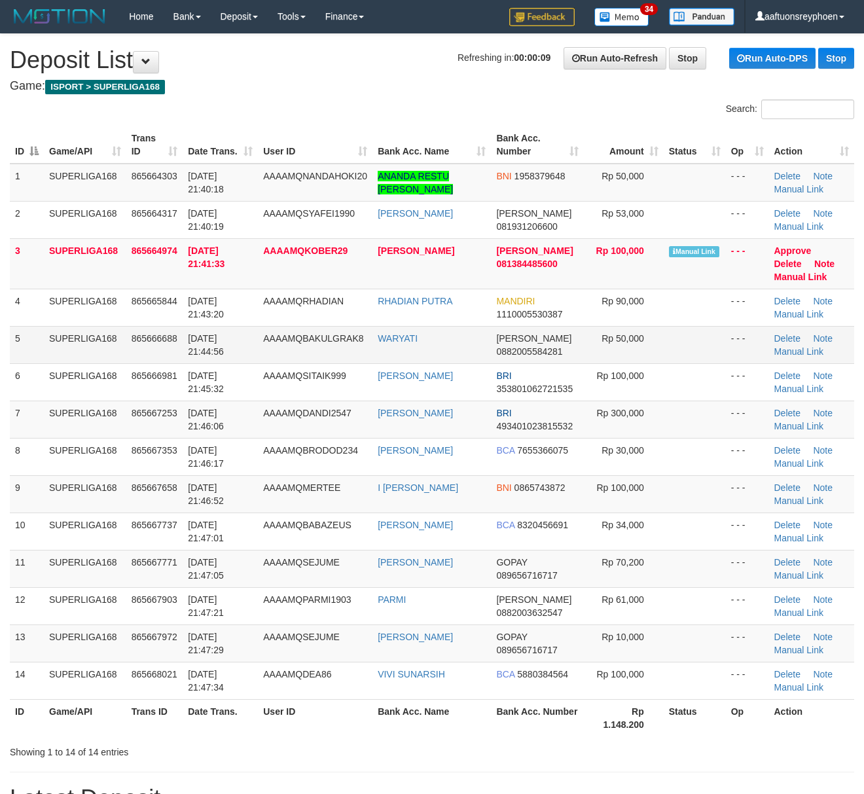
click at [185, 357] on tr "5 SUPERLIGA168 865666688 31/08/2025 21:44:56 AAAAMQBAKULGRAK8 WARYATI DANA 0882…" at bounding box center [432, 344] width 844 height 37
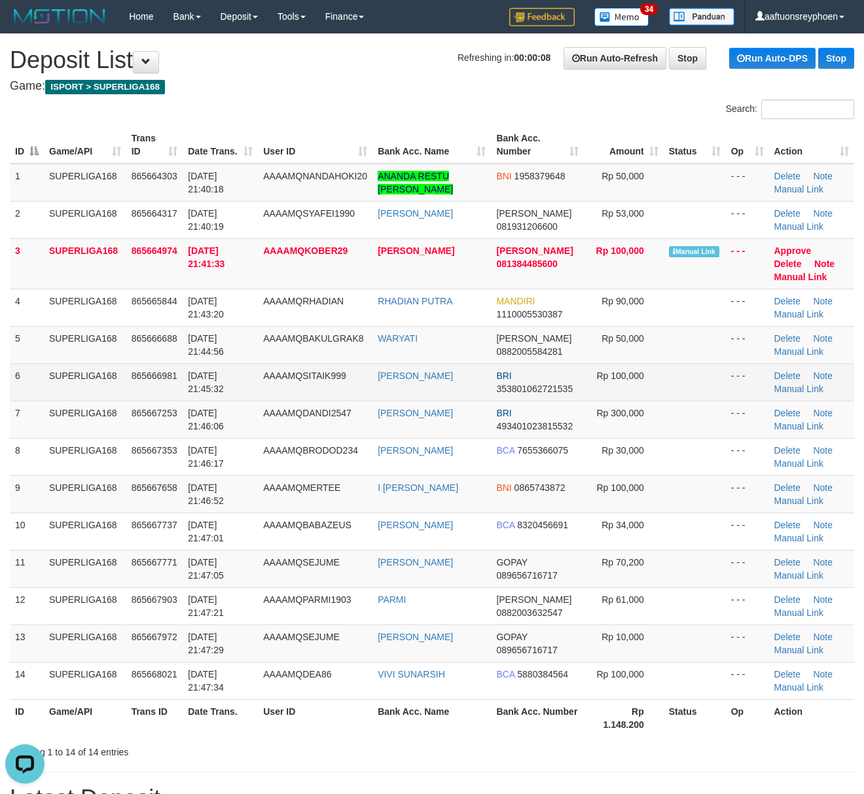
drag, startPoint x: 98, startPoint y: 384, endPoint x: 29, endPoint y: 396, distance: 69.9
click at [98, 384] on td "SUPERLIGA168" at bounding box center [85, 381] width 82 height 37
click at [33, 395] on tr "6 SUPERLIGA168 865666981 31/08/2025 21:45:32 AAAAMQSITAIK999 RAFIKI MUNTHOH BRI…" at bounding box center [432, 381] width 844 height 37
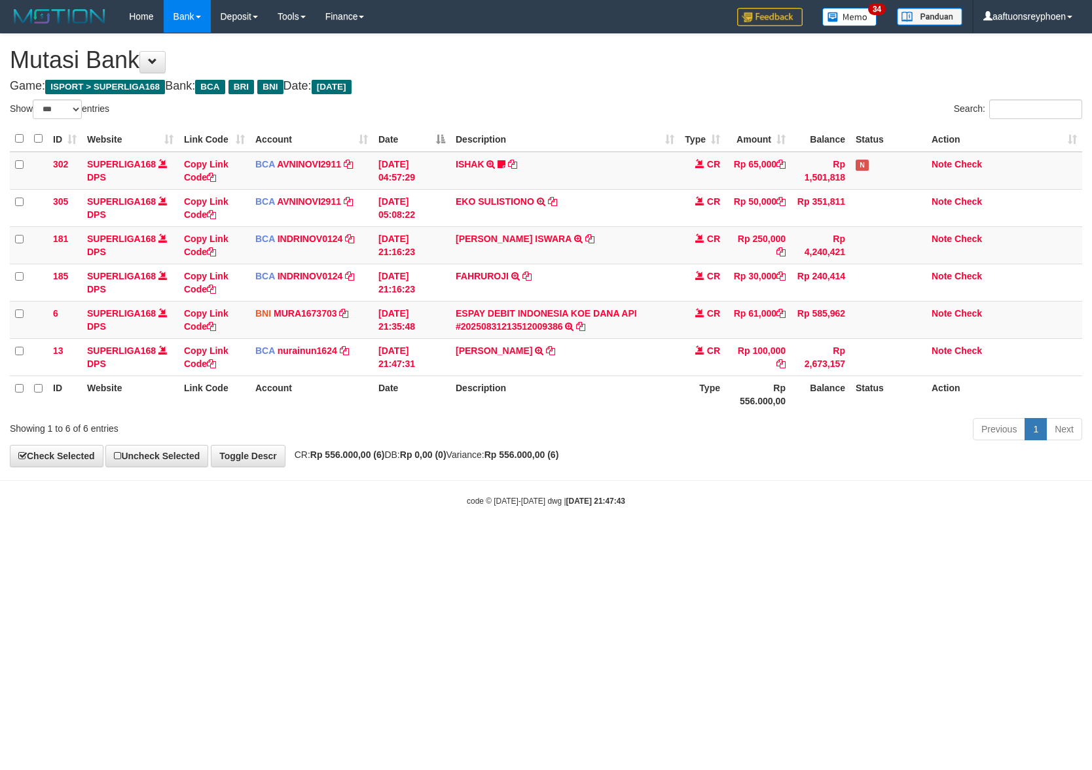
select select "***"
click at [1064, 465] on body "Toggle navigation Home Bank Account List Load By Website Group [ISPORT] SUPERLI…" at bounding box center [546, 270] width 1092 height 540
select select "***"
click at [652, 501] on body "Toggle navigation Home Bank Account List Load By Website Group [ISPORT] SUPERLI…" at bounding box center [546, 270] width 1092 height 540
drag, startPoint x: 776, startPoint y: 466, endPoint x: 1250, endPoint y: 429, distance: 474.7
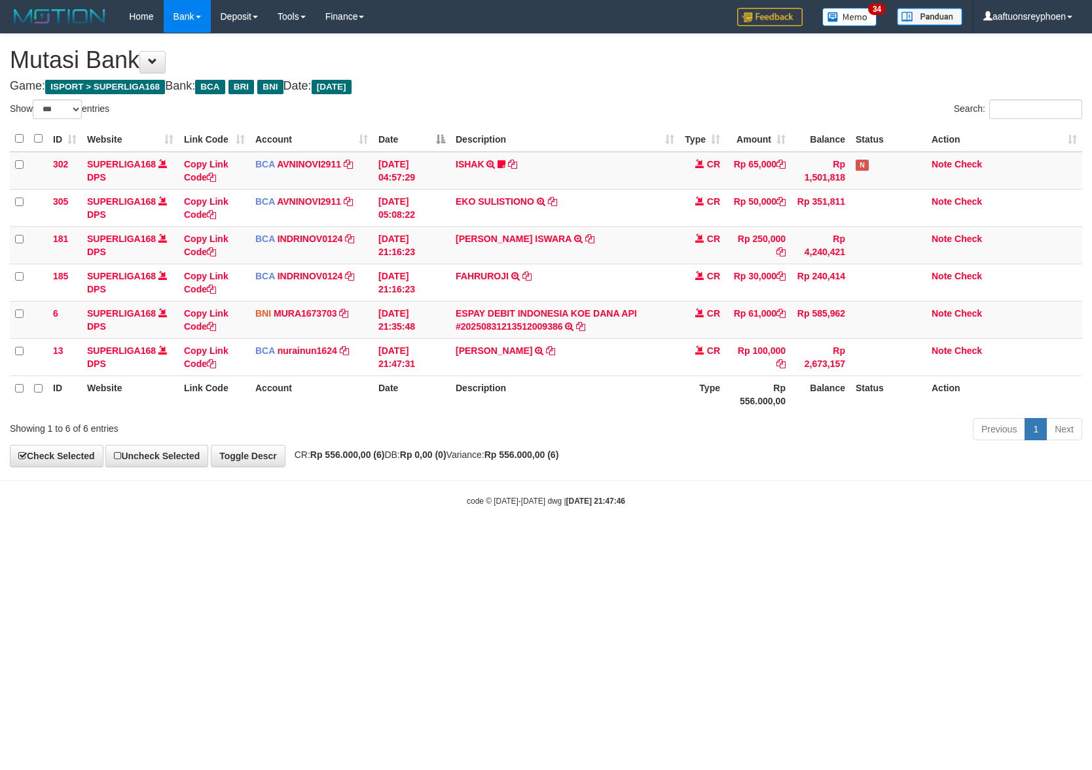
click at [1091, 429] on html "Toggle navigation Home Bank Account List Load By Website Group [ISPORT] SUPERLI…" at bounding box center [546, 270] width 1092 height 540
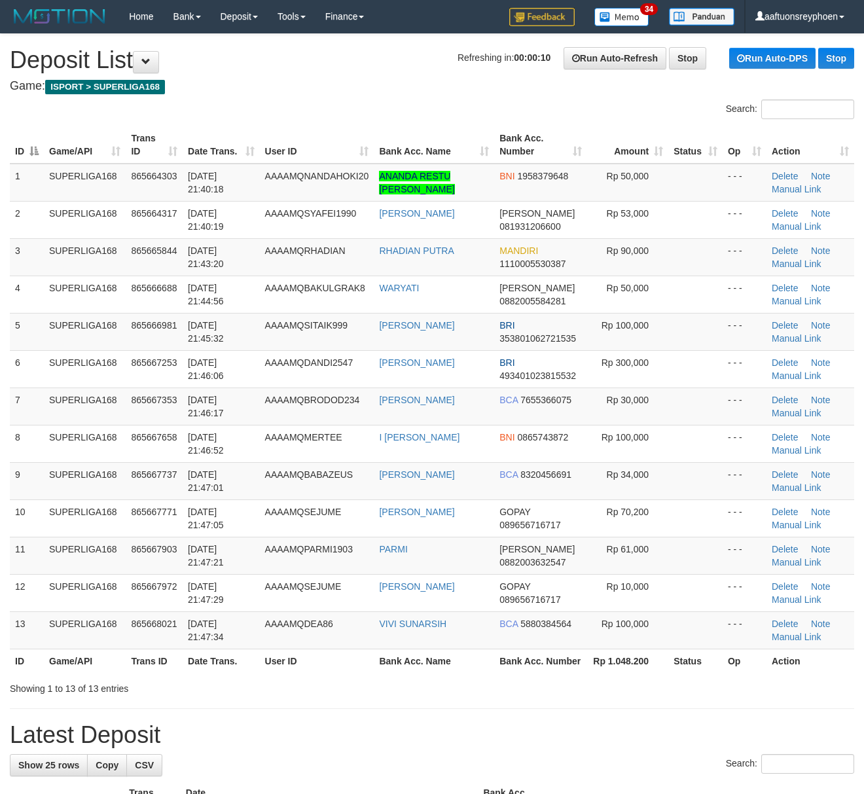
drag, startPoint x: 97, startPoint y: 393, endPoint x: 3, endPoint y: 408, distance: 95.5
click at [74, 395] on td "SUPERLIGA168" at bounding box center [85, 406] width 82 height 37
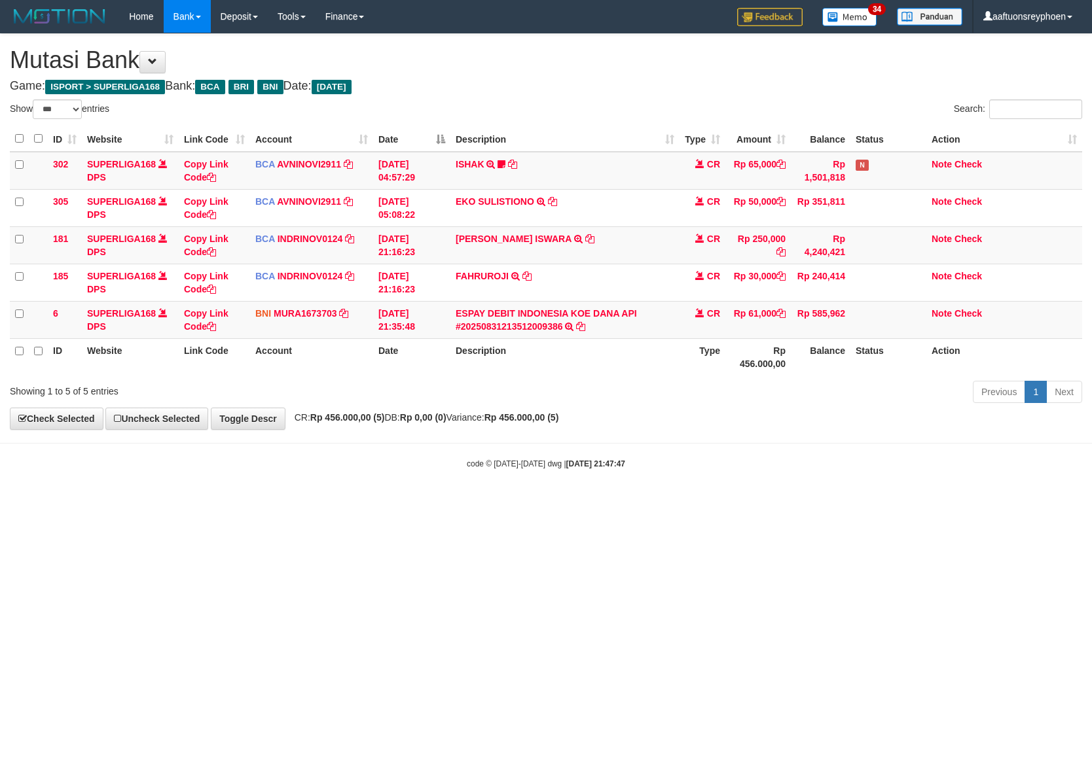
select select "***"
drag, startPoint x: 679, startPoint y: 478, endPoint x: 869, endPoint y: 462, distance: 191.1
click at [794, 469] on body "Toggle navigation Home Bank Account List Load By Website Group [ISPORT] SUPERLI…" at bounding box center [546, 251] width 1092 height 503
drag, startPoint x: 499, startPoint y: 511, endPoint x: 925, endPoint y: 462, distance: 429.0
click at [526, 503] on html "Toggle navigation Home Bank Account List Load By Website Group [ISPORT] SUPERLI…" at bounding box center [546, 251] width 1092 height 503
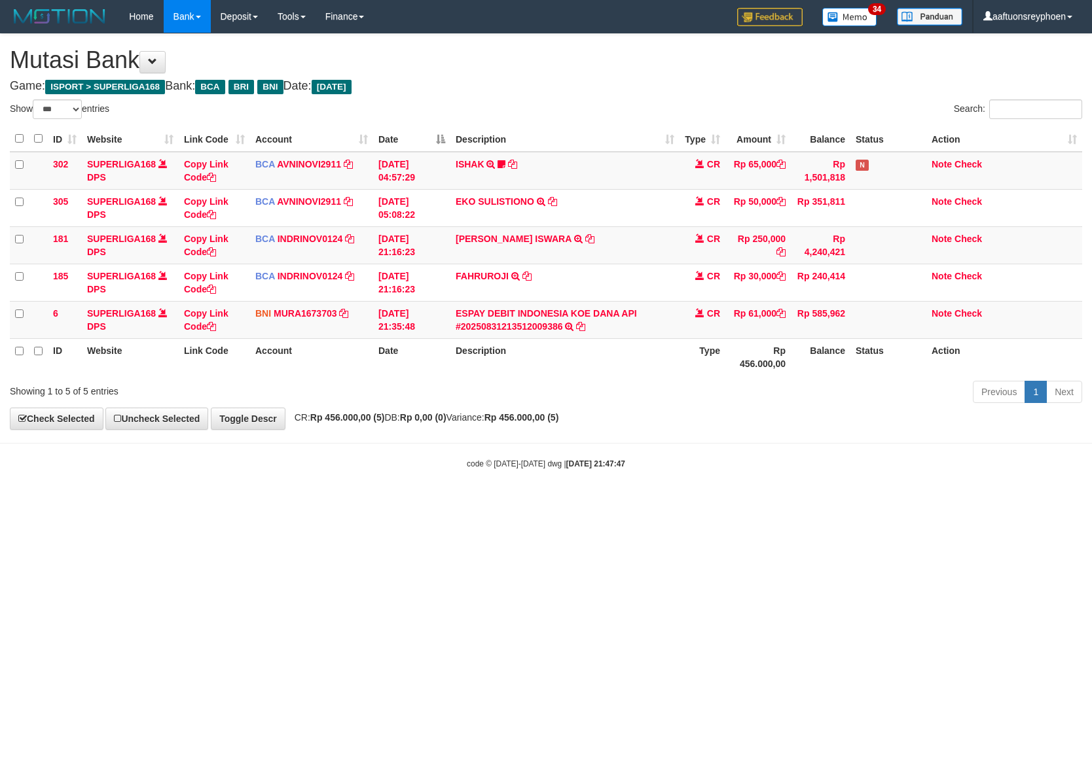
drag, startPoint x: 347, startPoint y: 535, endPoint x: 818, endPoint y: 475, distance: 474.4
click at [405, 503] on html "Toggle navigation Home Bank Account List Load By Website Group [ISPORT] SUPERLI…" at bounding box center [546, 251] width 1092 height 503
drag, startPoint x: 443, startPoint y: 524, endPoint x: 465, endPoint y: 514, distance: 24.6
click at [462, 503] on html "Toggle navigation Home Bank Account List Load By Website Group [ISPORT] SUPERLI…" at bounding box center [546, 251] width 1092 height 503
drag, startPoint x: 496, startPoint y: 503, endPoint x: 556, endPoint y: 498, distance: 61.2
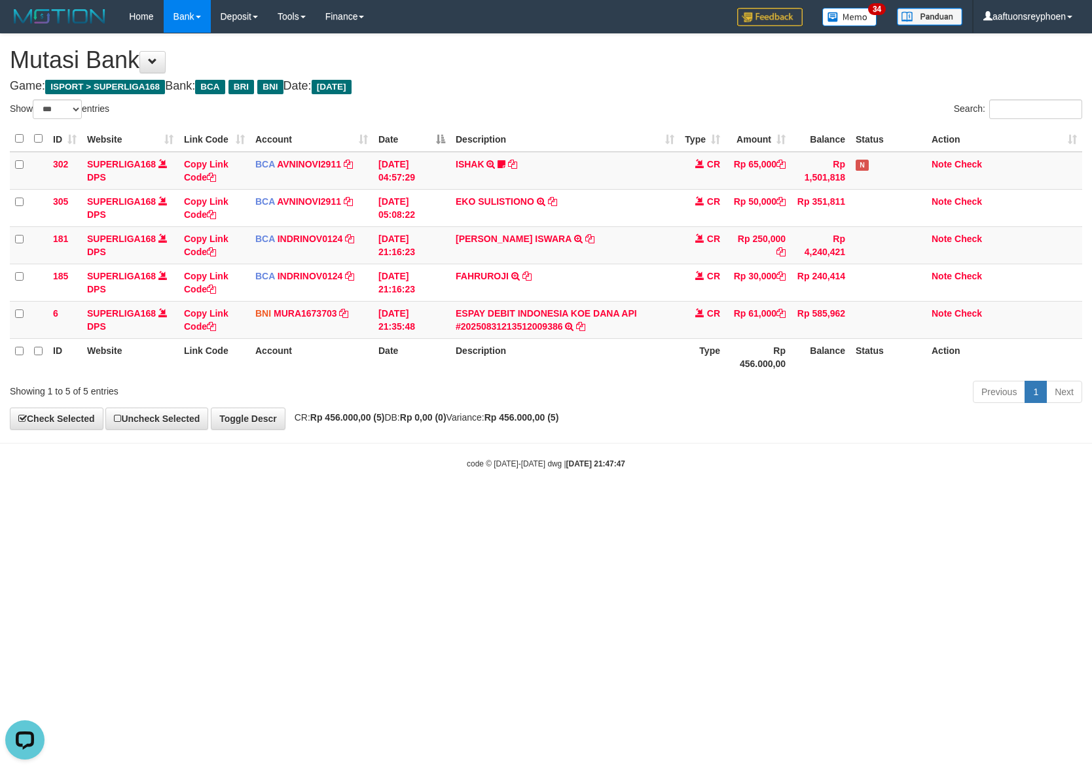
click at [515, 501] on html "Toggle navigation Home Bank Account List Load By Website Group [ISPORT] SUPERLI…" at bounding box center [546, 251] width 1092 height 503
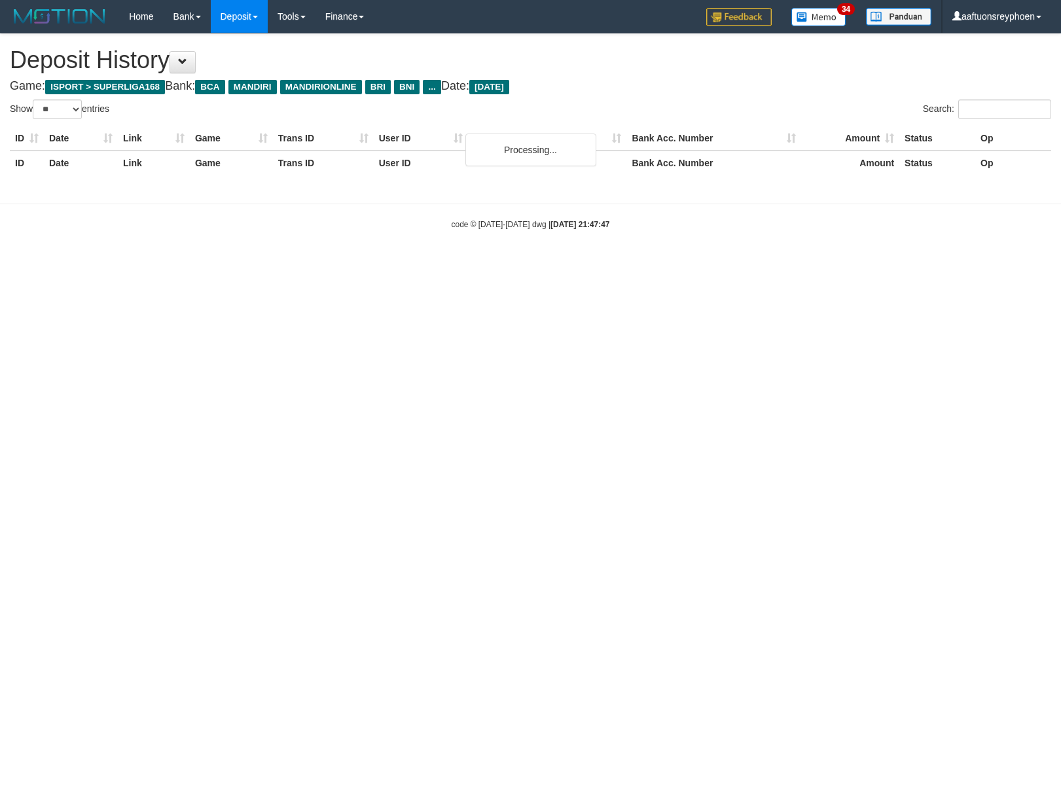
select select "**"
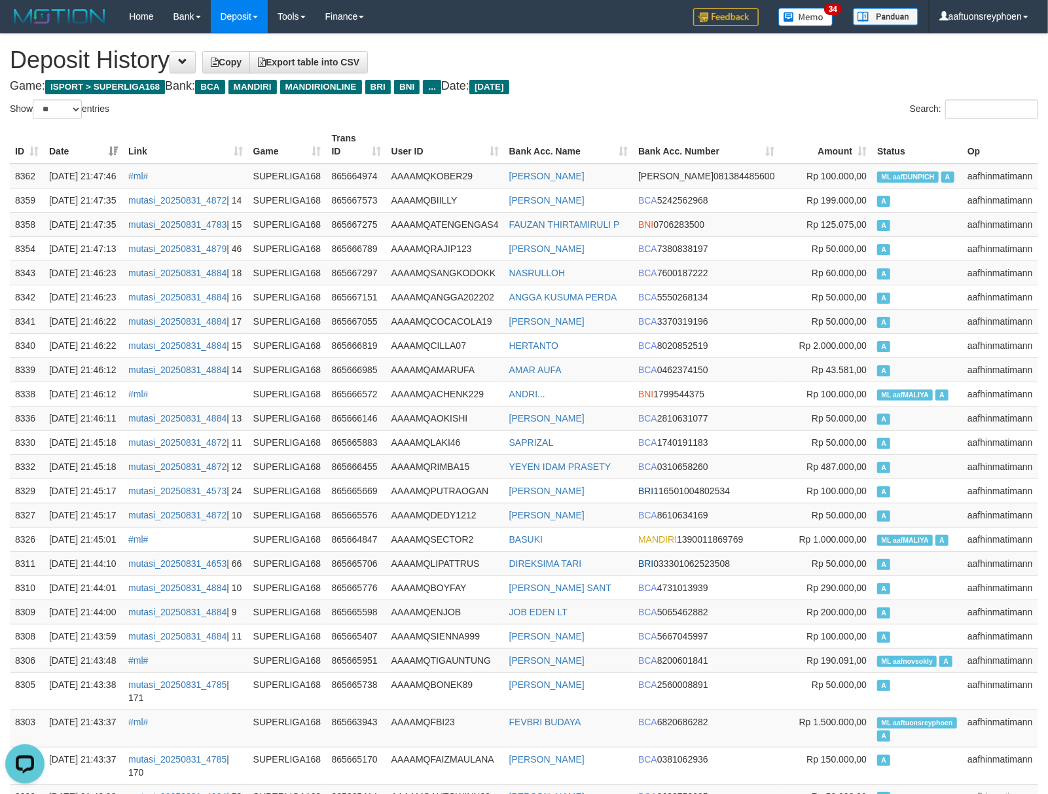
drag, startPoint x: 831, startPoint y: 416, endPoint x: 4, endPoint y: 422, distance: 827.5
click at [829, 333] on td "Rp 50.000,00" at bounding box center [826, 321] width 92 height 24
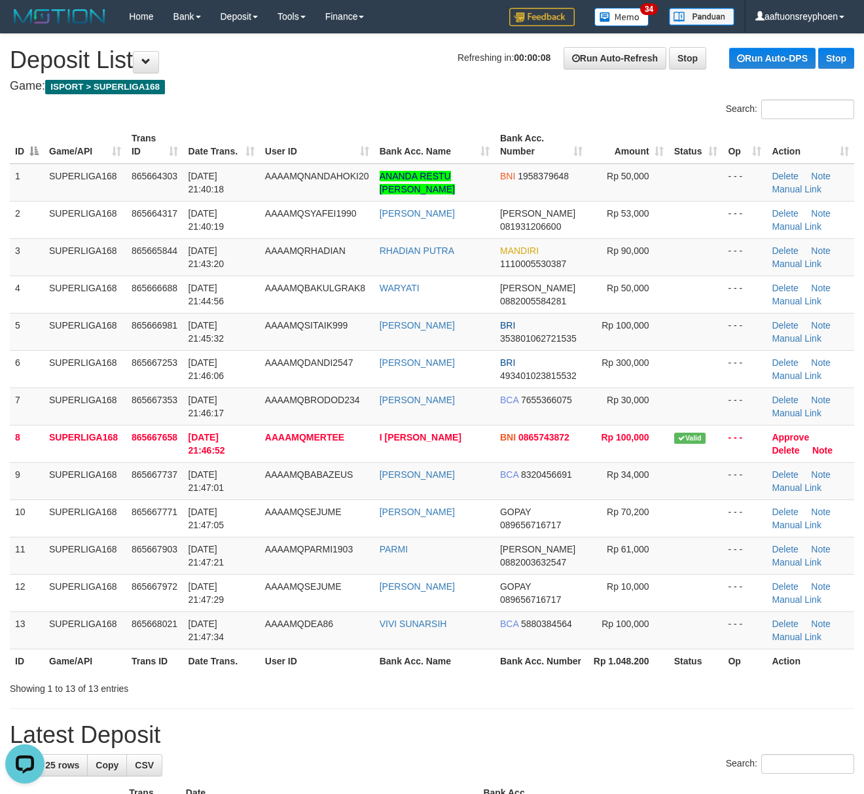
drag, startPoint x: 224, startPoint y: 393, endPoint x: 1, endPoint y: 436, distance: 227.4
click at [215, 393] on td "31/08/2025 21:46:17" at bounding box center [221, 406] width 77 height 37
click at [173, 401] on span "865667353" at bounding box center [155, 400] width 46 height 10
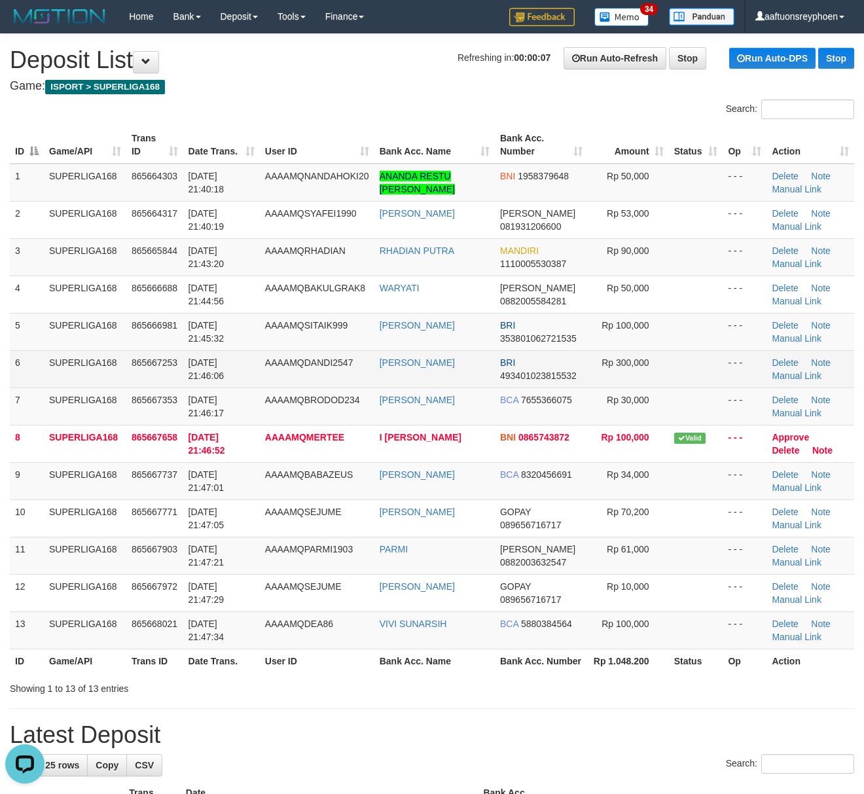
click at [124, 384] on td "SUPERLIGA168" at bounding box center [85, 368] width 82 height 37
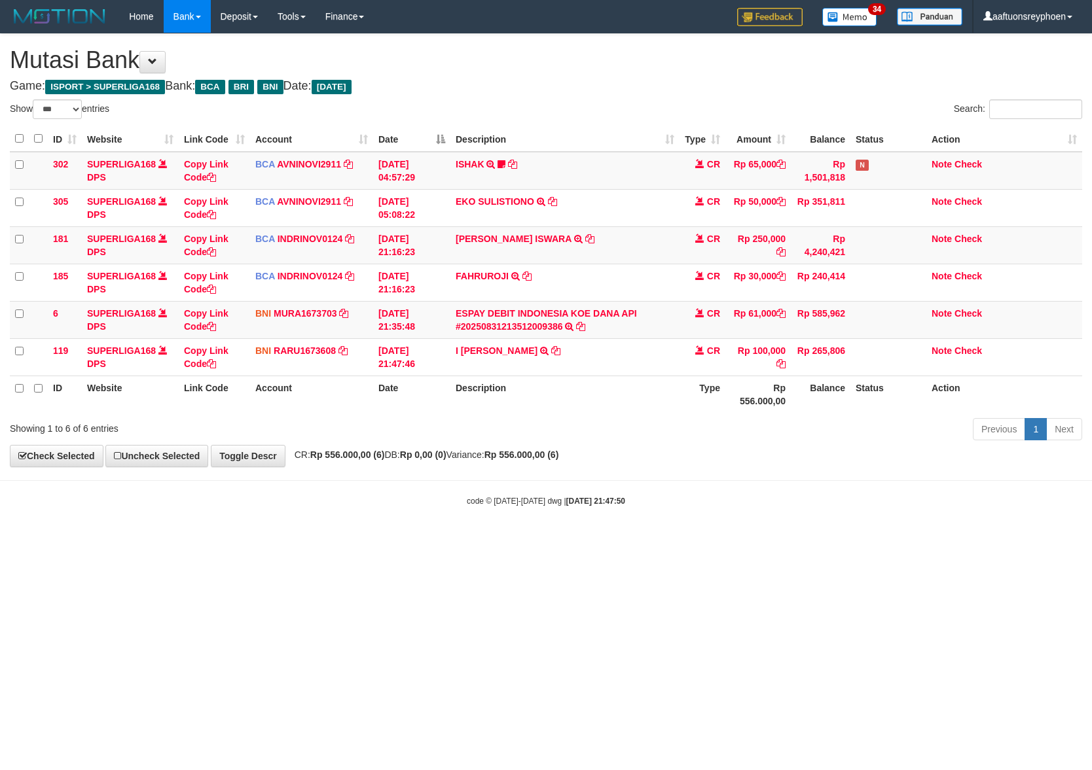
select select "***"
drag, startPoint x: 606, startPoint y: 515, endPoint x: 890, endPoint y: 482, distance: 286.0
click at [655, 508] on body "Toggle navigation Home Bank Account List Load By Website Group [ISPORT] SUPERLI…" at bounding box center [546, 270] width 1092 height 540
select select "***"
click at [1091, 462] on html "Toggle navigation Home Bank Account List Load By Website Group [ISPORT] SUPERLI…" at bounding box center [546, 270] width 1092 height 540
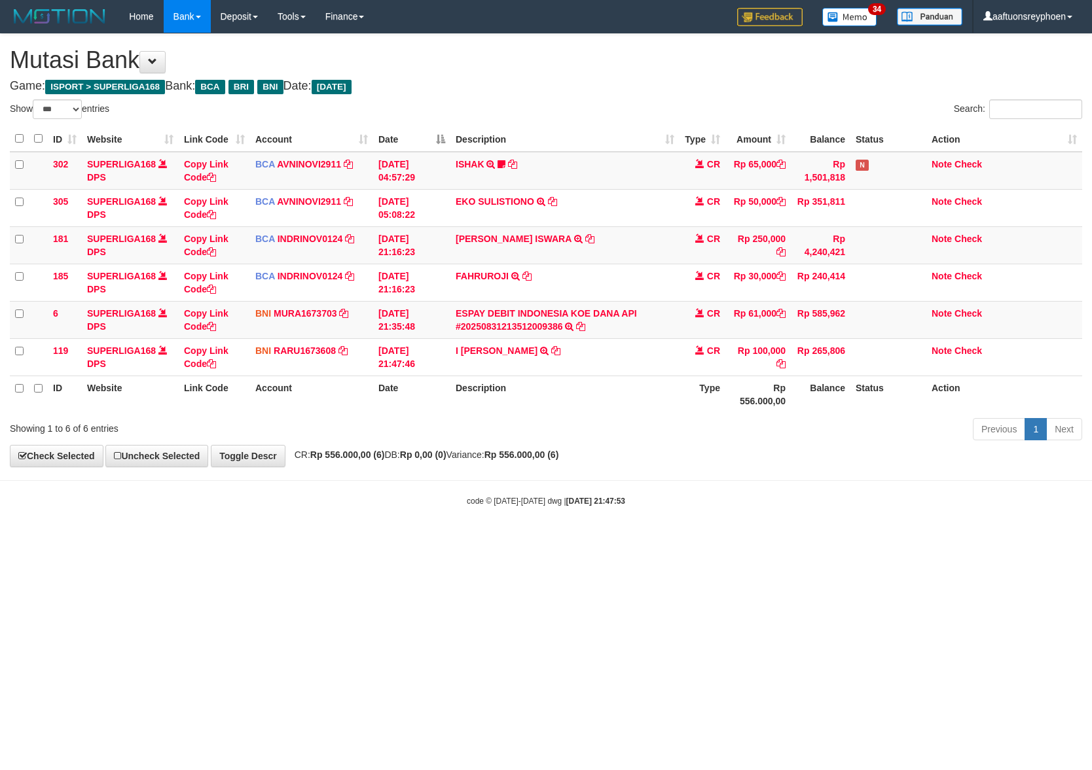
select select "***"
drag, startPoint x: 969, startPoint y: 466, endPoint x: 1087, endPoint y: 463, distance: 117.9
click at [983, 464] on div "**********" at bounding box center [546, 250] width 1092 height 433
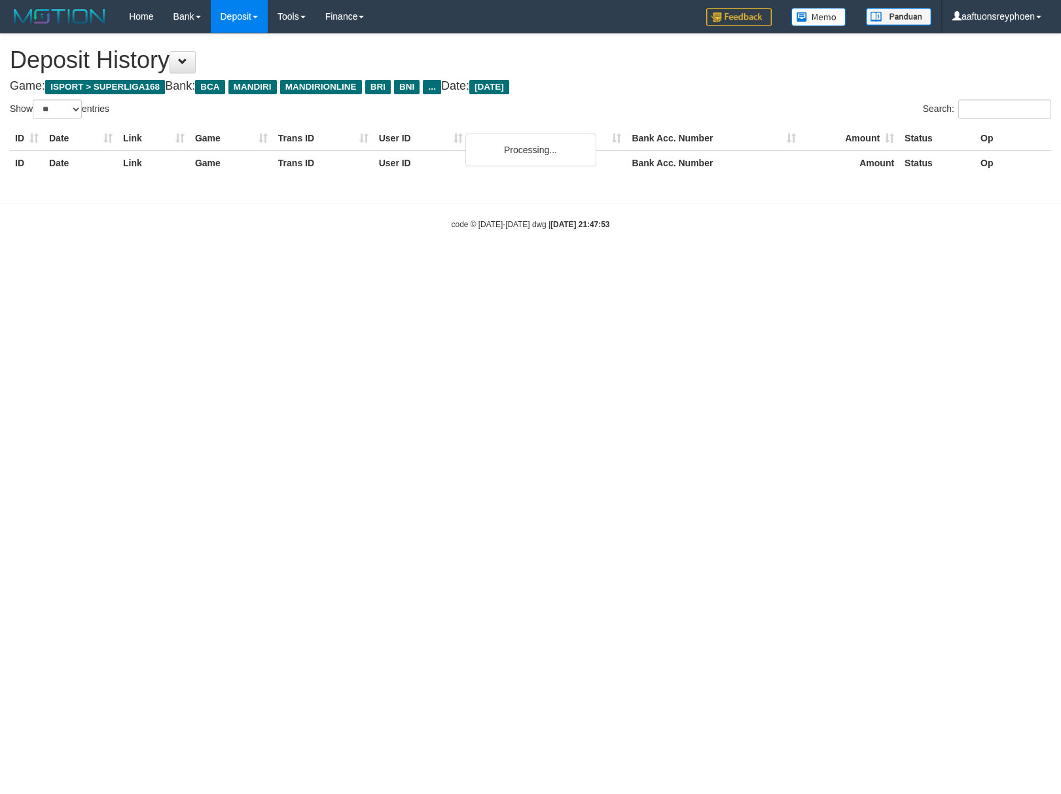
select select "**"
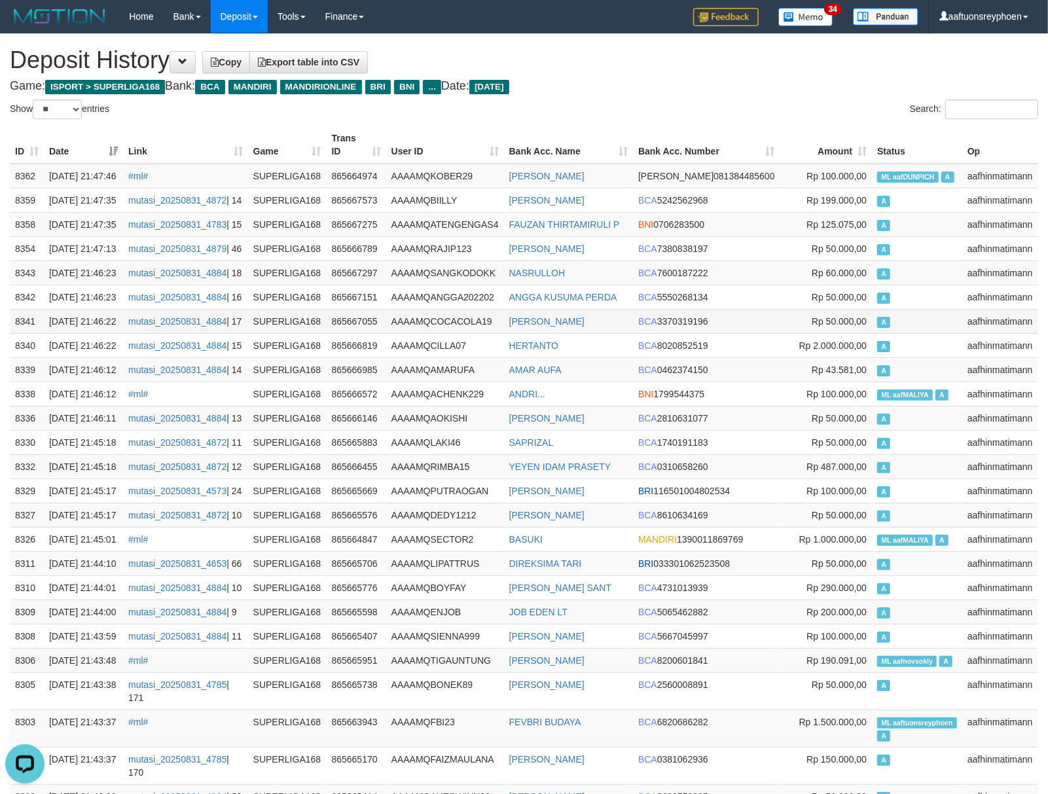
click at [737, 333] on td "BCA 3370319196" at bounding box center [706, 321] width 147 height 24
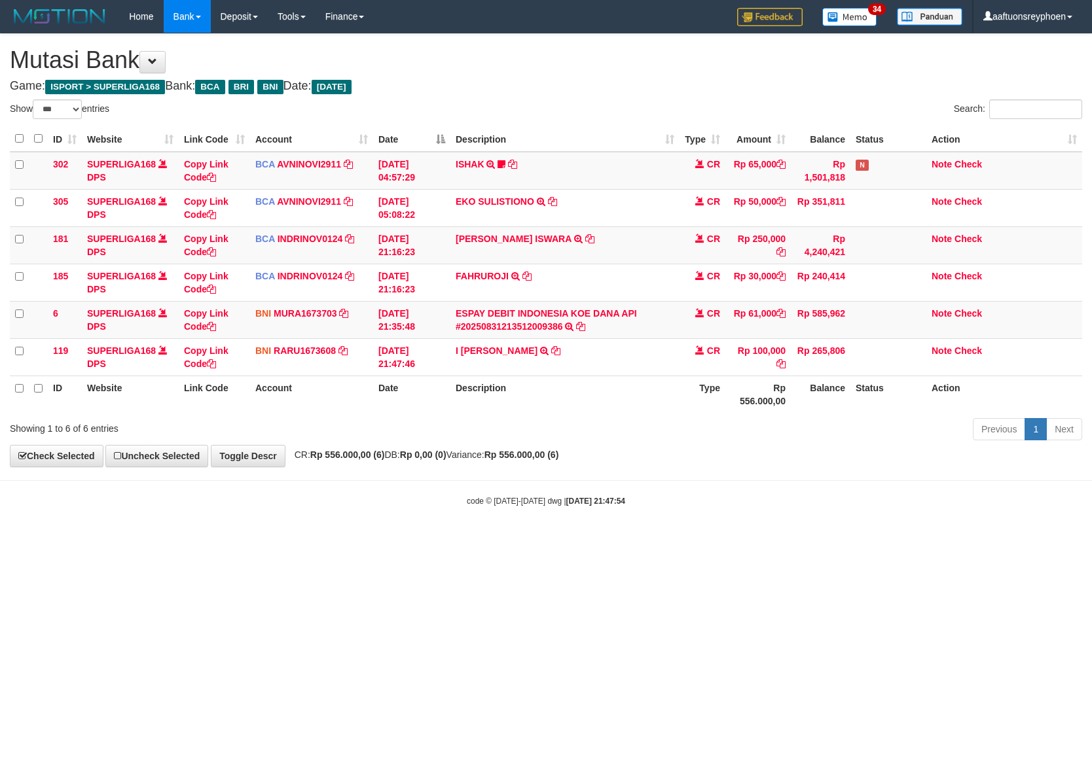
select select "***"
click at [604, 540] on html "Toggle navigation Home Bank Account List Load By Website Group [ISPORT] SUPERLI…" at bounding box center [546, 270] width 1092 height 540
drag, startPoint x: 621, startPoint y: 568, endPoint x: 645, endPoint y: 577, distance: 26.5
click at [621, 540] on html "Toggle navigation Home Bank Account List Load By Website Group [ISPORT] SUPERLI…" at bounding box center [546, 270] width 1092 height 540
drag, startPoint x: 626, startPoint y: 575, endPoint x: 615, endPoint y: 577, distance: 10.8
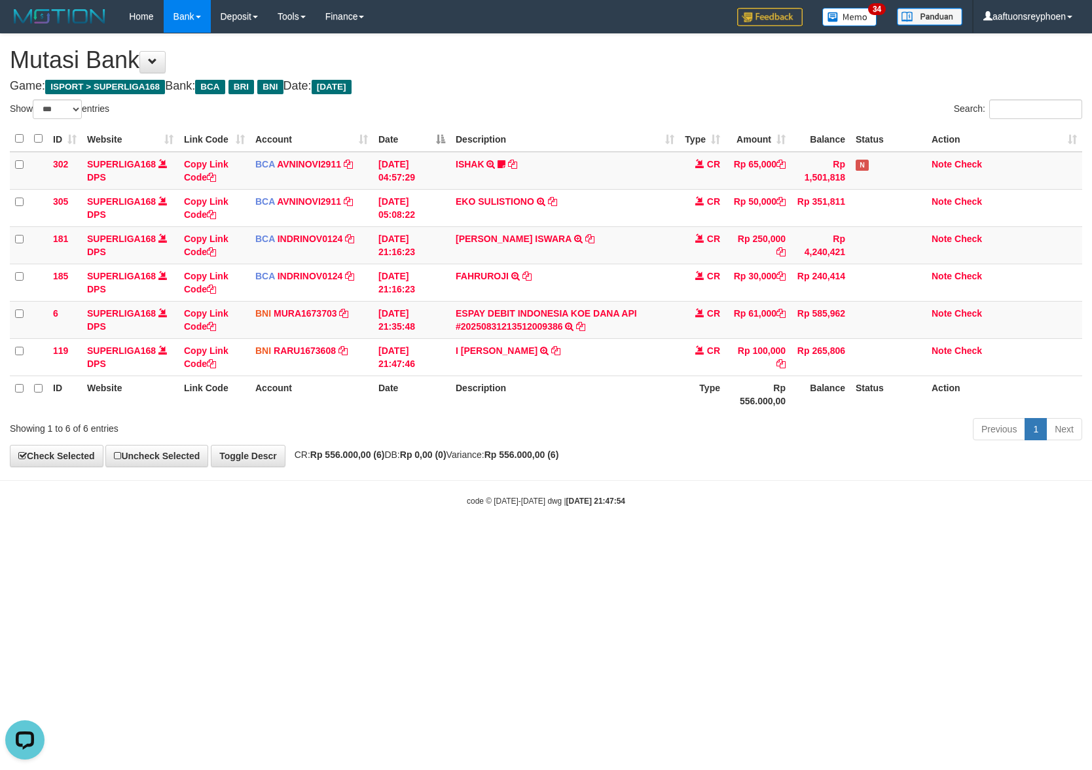
click at [626, 540] on html "Toggle navigation Home Bank Account List Load By Website Group [ISPORT] SUPERLI…" at bounding box center [546, 270] width 1092 height 540
drag, startPoint x: 607, startPoint y: 579, endPoint x: 619, endPoint y: 579, distance: 11.1
click at [619, 540] on html "Toggle navigation Home Bank Account List Load By Website Group [ISPORT] SUPERLI…" at bounding box center [546, 270] width 1092 height 540
drag, startPoint x: 656, startPoint y: 564, endPoint x: 1089, endPoint y: 519, distance: 435.7
click at [814, 540] on html "Toggle navigation Home Bank Account List Load By Website Group [ISPORT] SUPERLI…" at bounding box center [546, 270] width 1092 height 540
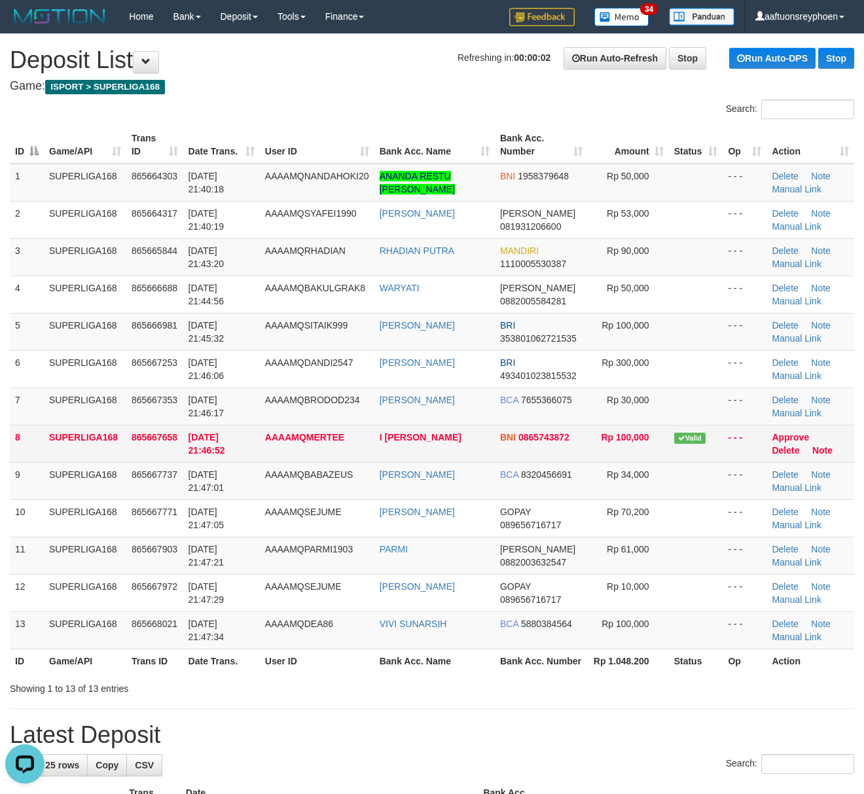
click at [22, 452] on td "8" at bounding box center [27, 443] width 34 height 37
click at [40, 426] on td "8" at bounding box center [27, 443] width 34 height 37
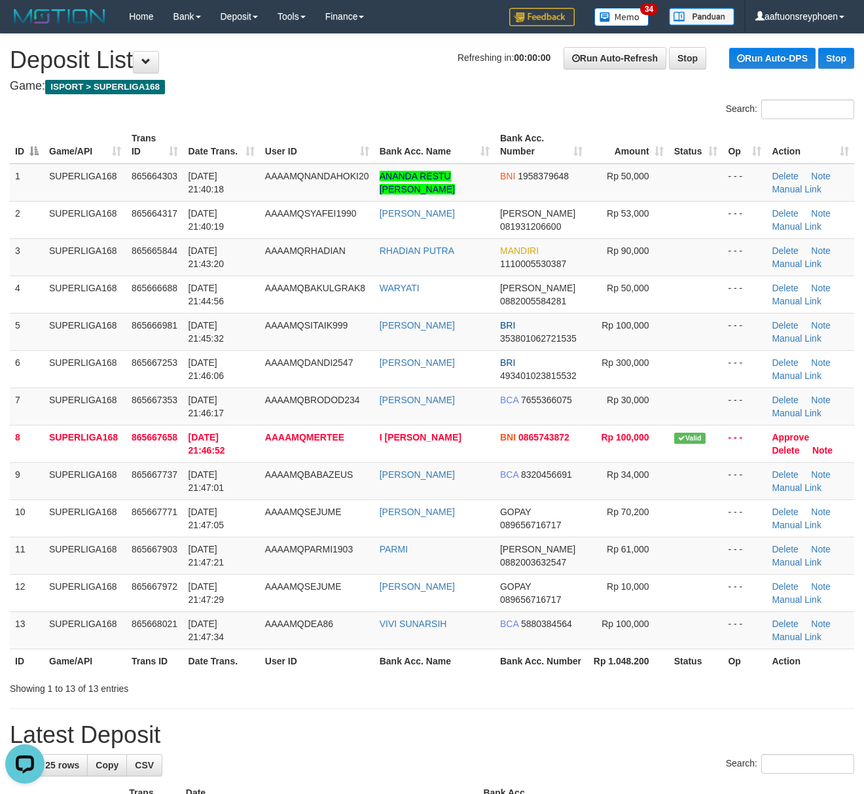
drag, startPoint x: 46, startPoint y: 425, endPoint x: 1, endPoint y: 430, distance: 45.5
click at [29, 426] on tbody "1 SUPERLIGA168 865664303 31/08/2025 21:40:18 AAAAMQNANDAHOKI20 ANANDA RESTU GUS…" at bounding box center [432, 407] width 844 height 486
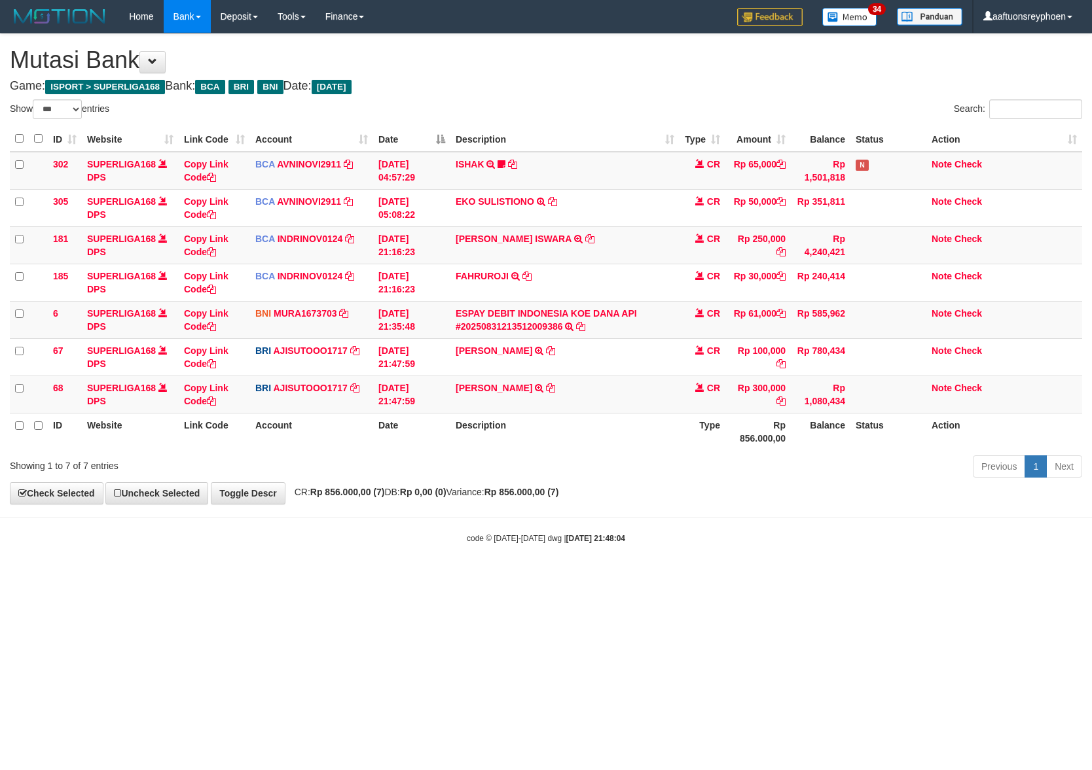
select select "***"
click at [469, 568] on body "Toggle navigation Home Bank Account List Load By Website Group [ISPORT] SUPERLI…" at bounding box center [546, 288] width 1092 height 577
click at [498, 571] on body "Toggle navigation Home Bank Account List Load By Website Group [ISPORT] SUPERLI…" at bounding box center [546, 288] width 1092 height 577
drag, startPoint x: 761, startPoint y: 532, endPoint x: 1088, endPoint y: 482, distance: 331.1
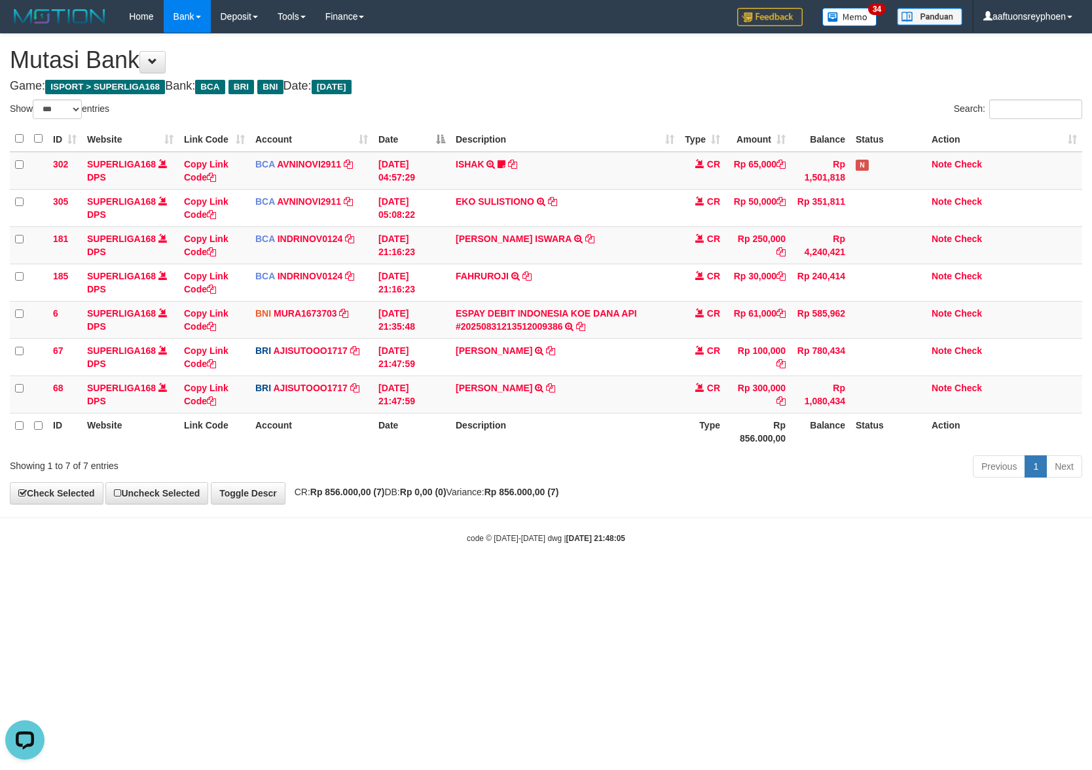
click at [896, 508] on body "Toggle navigation Home Bank Account List Load By Website Group [ISPORT] SUPERLI…" at bounding box center [546, 288] width 1092 height 577
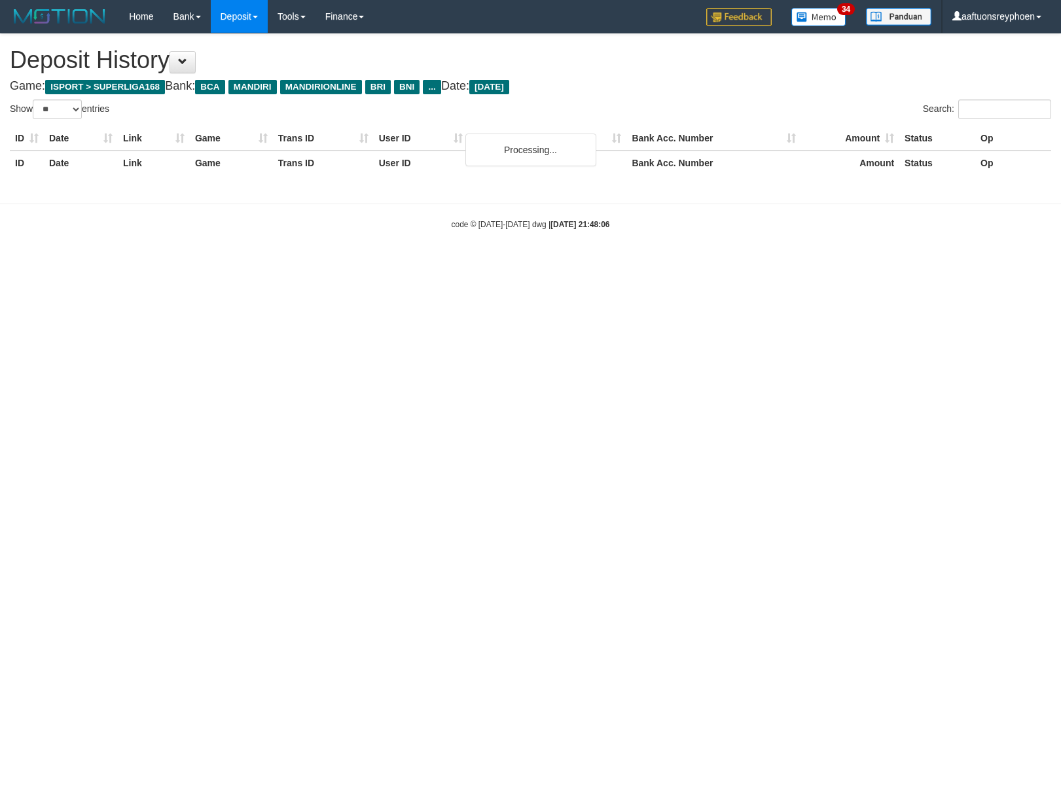
select select "**"
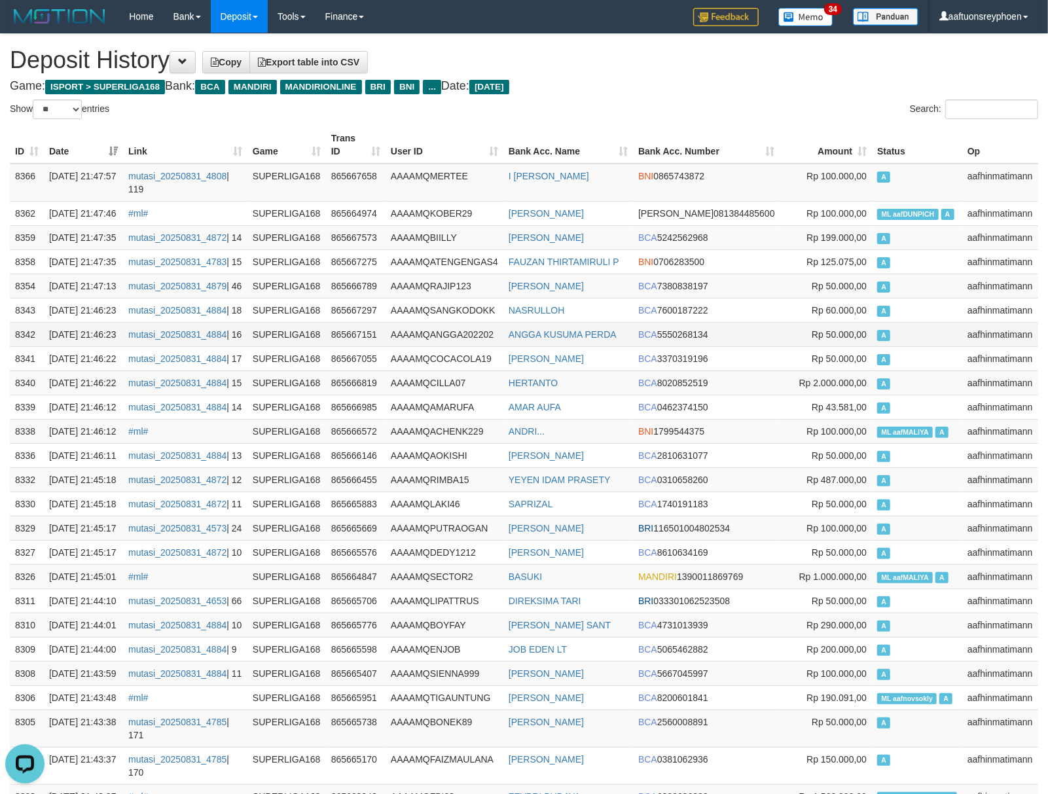
drag, startPoint x: 937, startPoint y: 397, endPoint x: 9, endPoint y: 446, distance: 929.5
click at [928, 346] on td "A" at bounding box center [917, 334] width 90 height 24
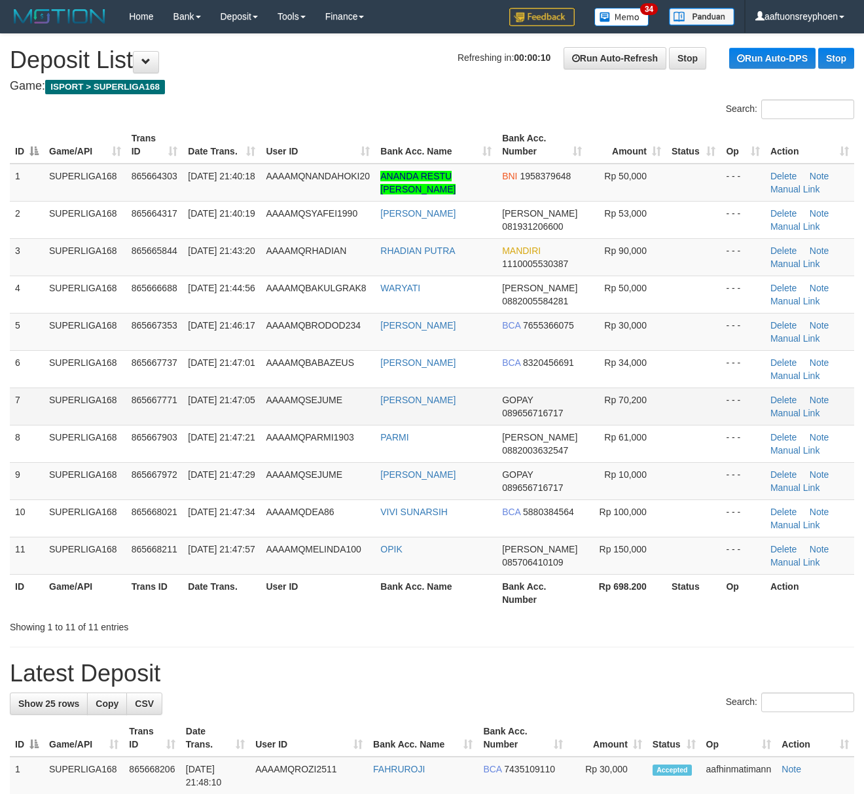
click at [46, 396] on td "SUPERLIGA168" at bounding box center [85, 406] width 82 height 37
drag, startPoint x: 40, startPoint y: 395, endPoint x: 1, endPoint y: 394, distance: 38.6
click at [24, 393] on td "7" at bounding box center [27, 406] width 34 height 37
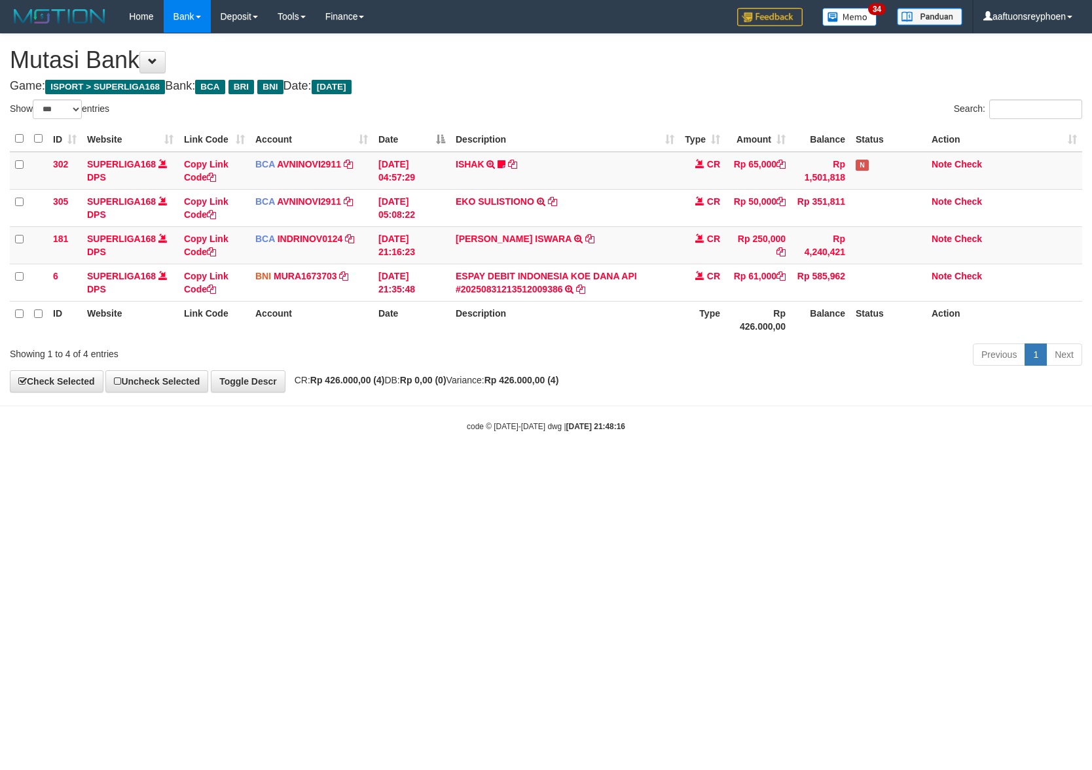
select select "***"
click at [480, 465] on html "Toggle navigation Home Bank Account List Load By Website Group [ISPORT] SUPERLI…" at bounding box center [546, 232] width 1092 height 465
drag, startPoint x: 492, startPoint y: 532, endPoint x: 1085, endPoint y: 480, distance: 595.4
click at [528, 465] on html "Toggle navigation Home Bank Account List Load By Website Group [ISPORT] SUPERLI…" at bounding box center [546, 232] width 1092 height 465
drag, startPoint x: 613, startPoint y: 514, endPoint x: 1059, endPoint y: 515, distance: 445.8
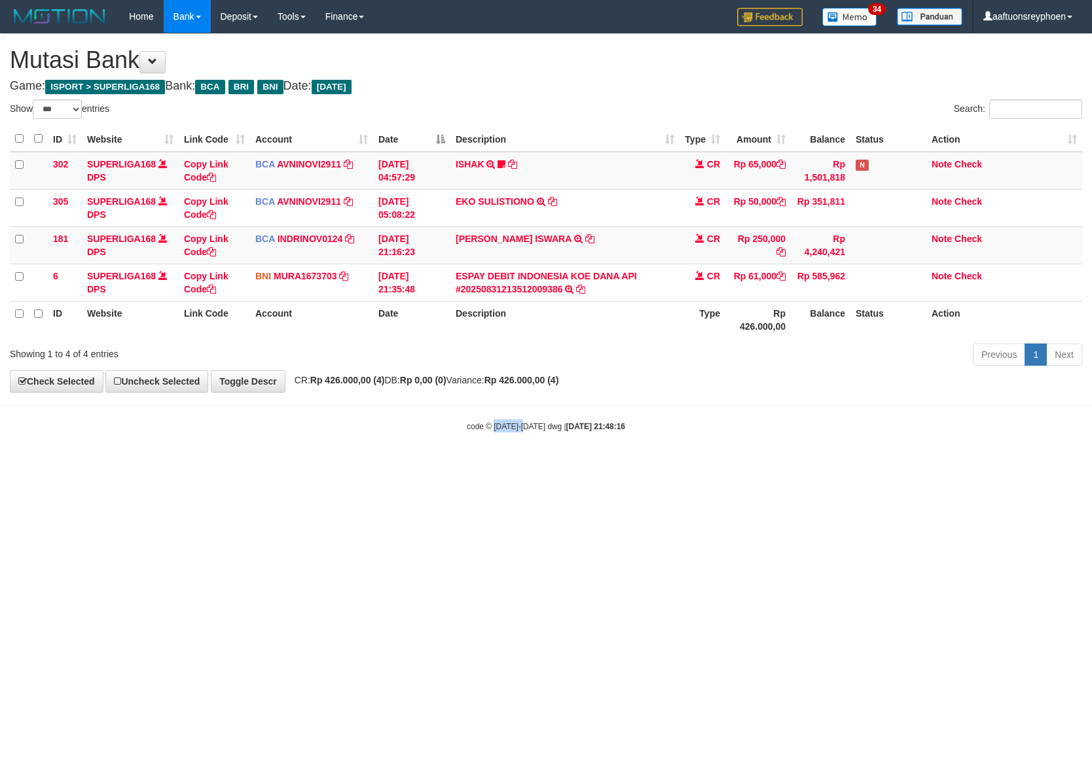
click at [663, 465] on html "Toggle navigation Home Bank Account List Load By Website Group [ISPORT] SUPERLI…" at bounding box center [546, 232] width 1092 height 465
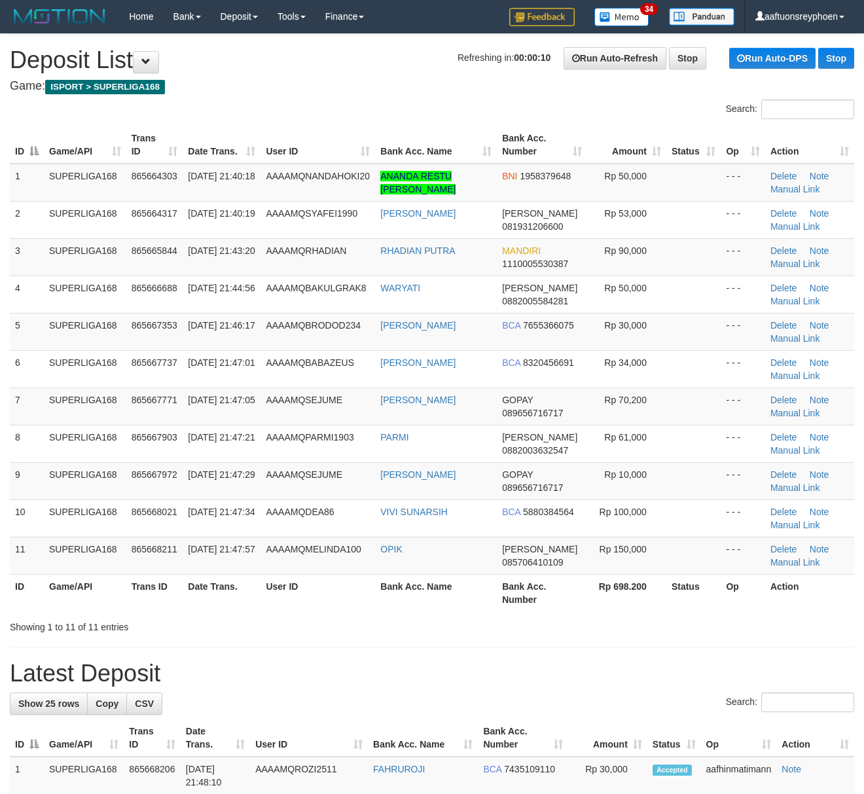
click at [3, 407] on div "ID Game/API Trans ID Date Trans. User ID Bank Acc. Name Bank Acc. Number Amount…" at bounding box center [432, 368] width 864 height 493
click at [32, 397] on td "7" at bounding box center [27, 406] width 34 height 37
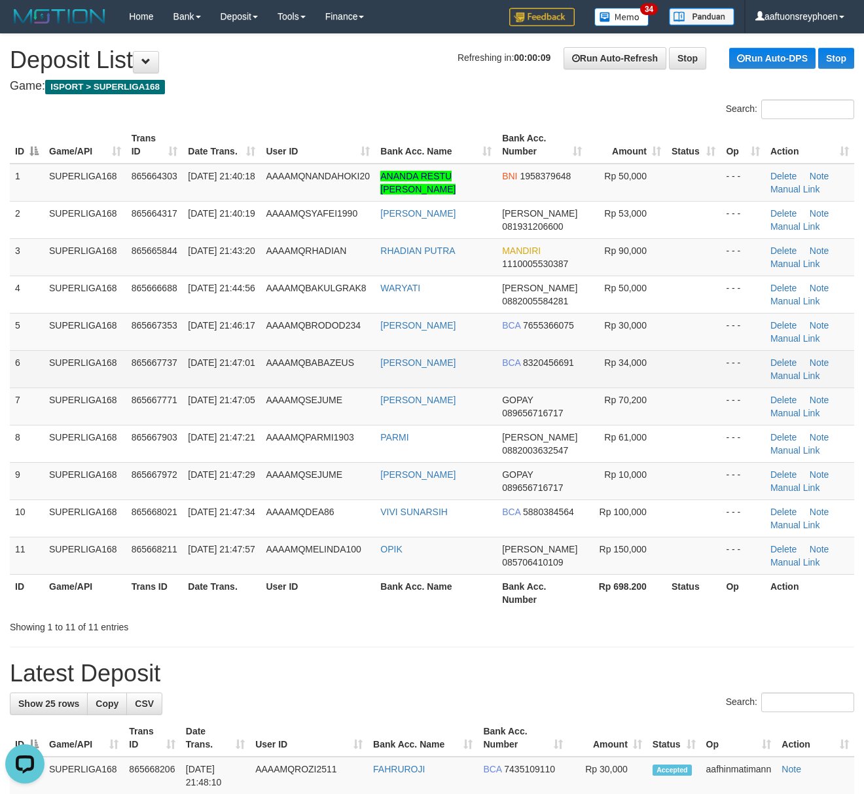
click at [14, 385] on td "6" at bounding box center [27, 368] width 34 height 37
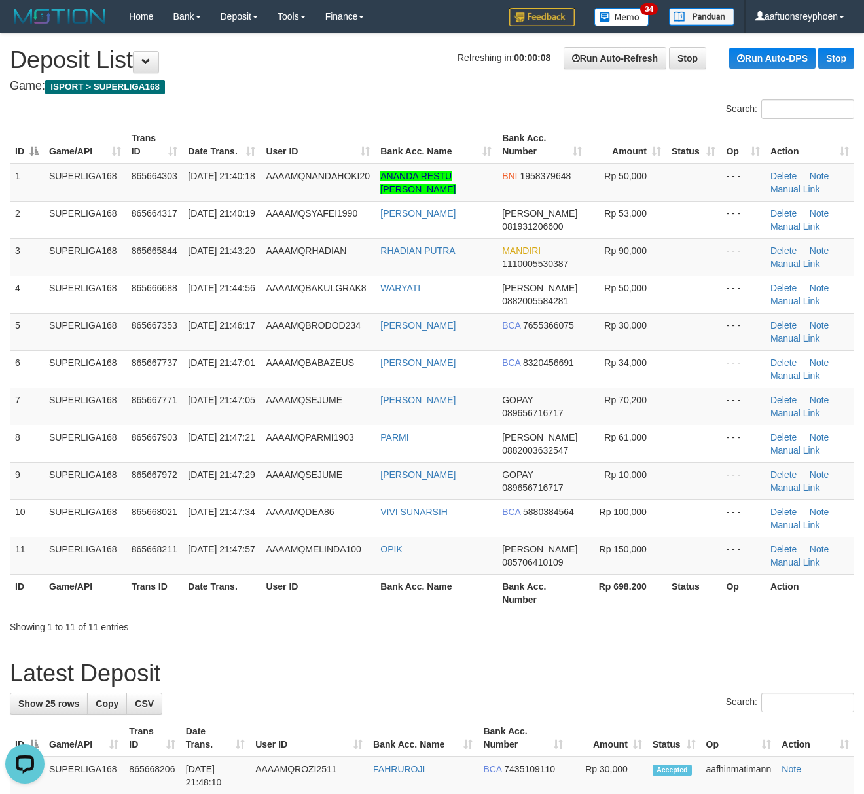
drag, startPoint x: 13, startPoint y: 385, endPoint x: -25, endPoint y: 391, distance: 38.5
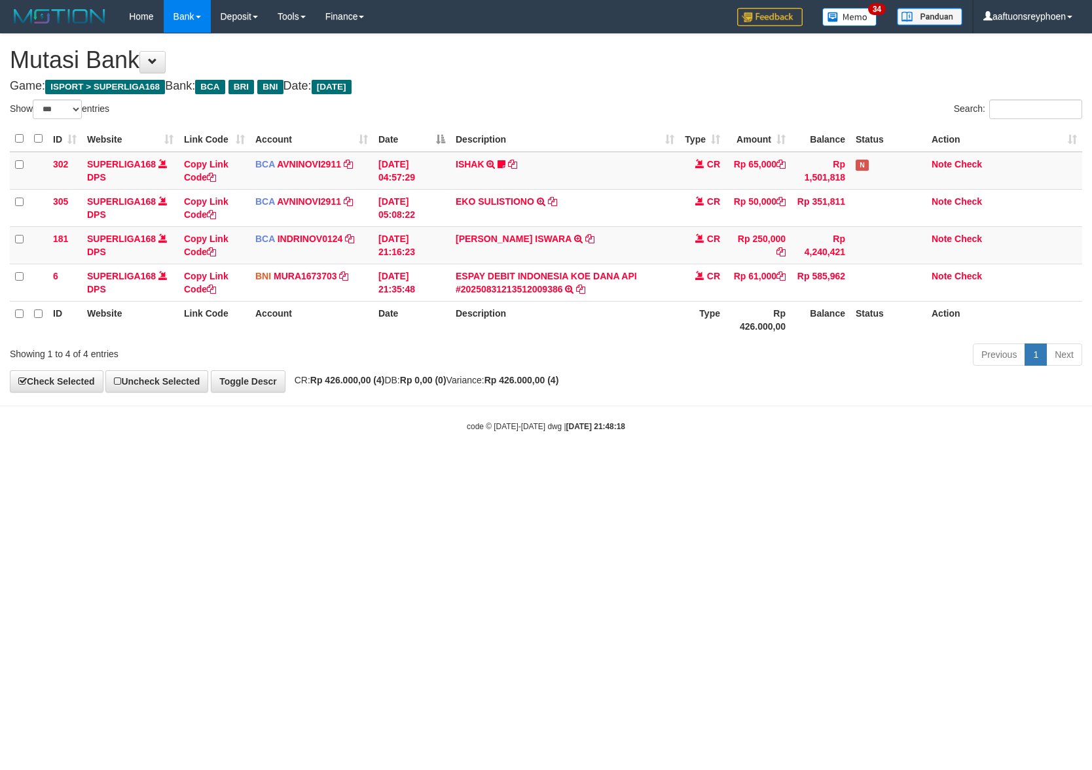
select select "***"
drag, startPoint x: 757, startPoint y: 485, endPoint x: 1051, endPoint y: 443, distance: 296.9
click at [907, 461] on html "Toggle navigation Home Bank Account List Load By Website Group [ISPORT] SUPERLI…" at bounding box center [546, 232] width 1092 height 465
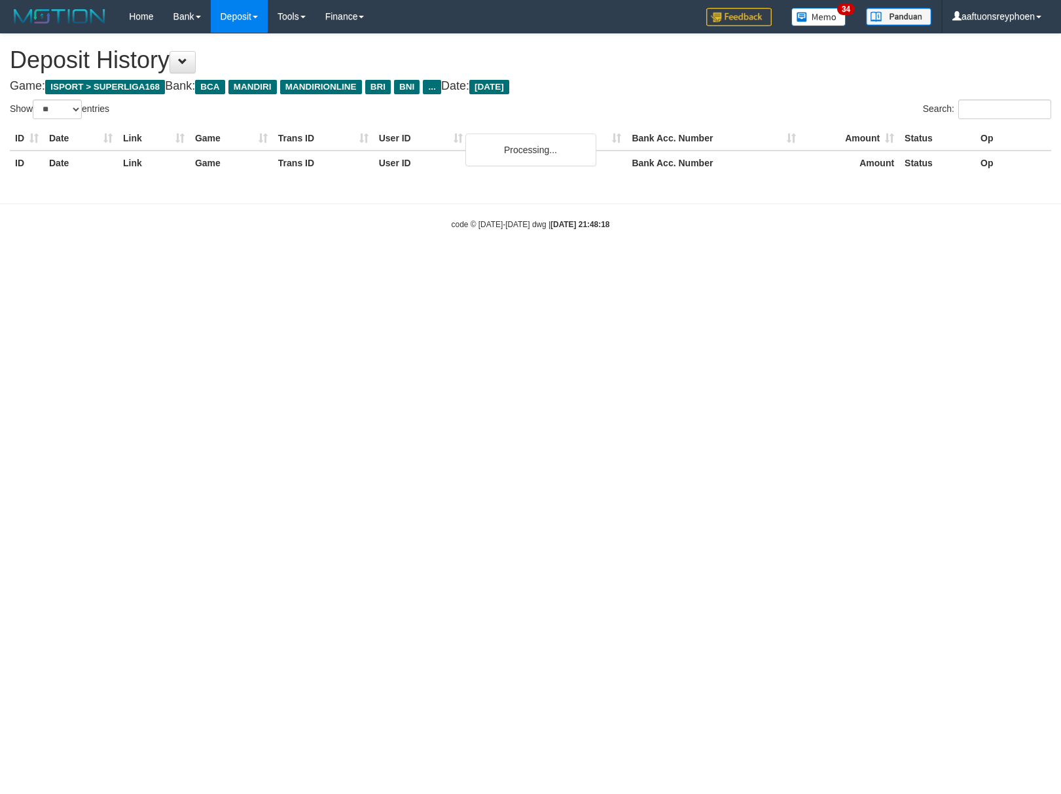
select select "**"
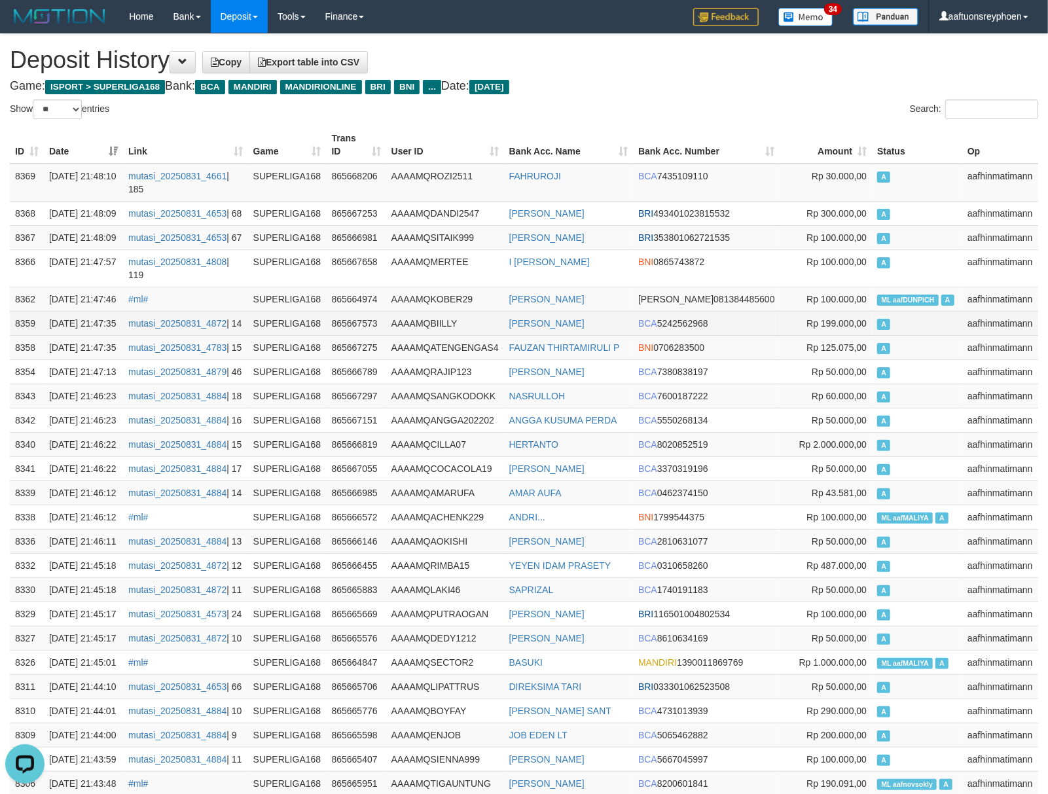
drag, startPoint x: 947, startPoint y: 355, endPoint x: 886, endPoint y: 382, distance: 66.8
click at [933, 335] on td "A" at bounding box center [917, 323] width 90 height 24
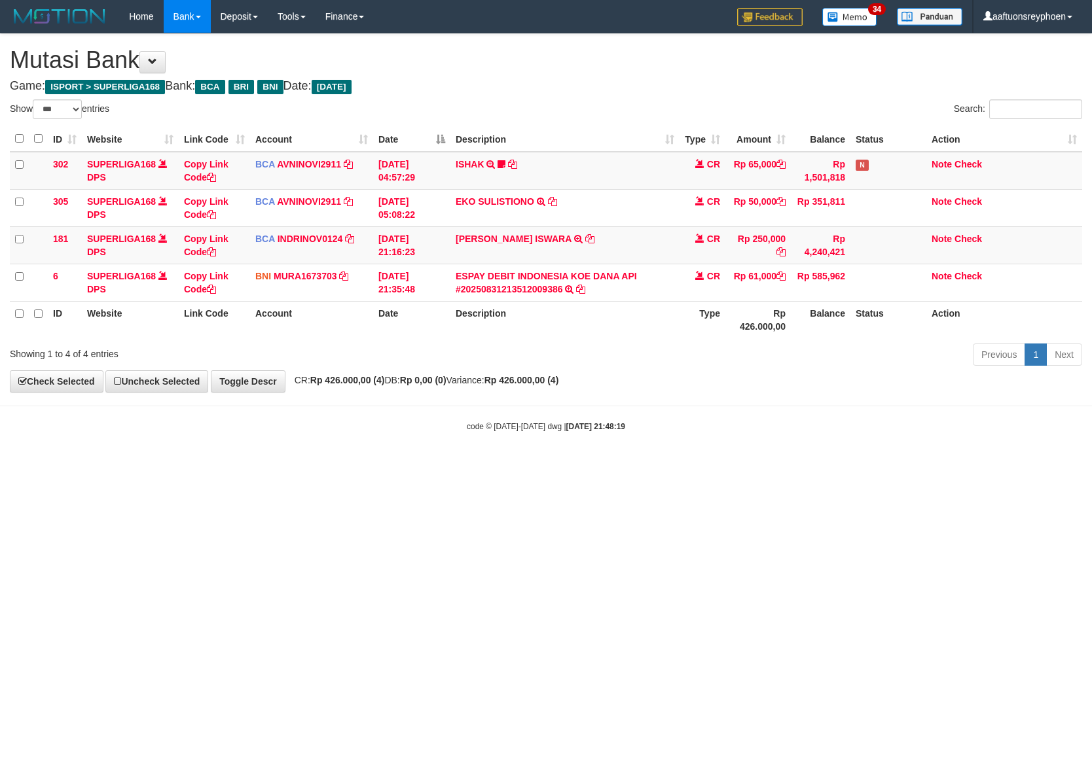
select select "***"
drag, startPoint x: 534, startPoint y: 512, endPoint x: 807, endPoint y: 475, distance: 275.5
click at [663, 465] on html "Toggle navigation Home Bank Account List Load By Website Group [ISPORT] SUPERLI…" at bounding box center [546, 232] width 1092 height 465
drag, startPoint x: 465, startPoint y: 515, endPoint x: 1072, endPoint y: 436, distance: 612.5
click at [540, 465] on html "Toggle navigation Home Bank Account List Load By Website Group [ISPORT] SUPERLI…" at bounding box center [546, 232] width 1092 height 465
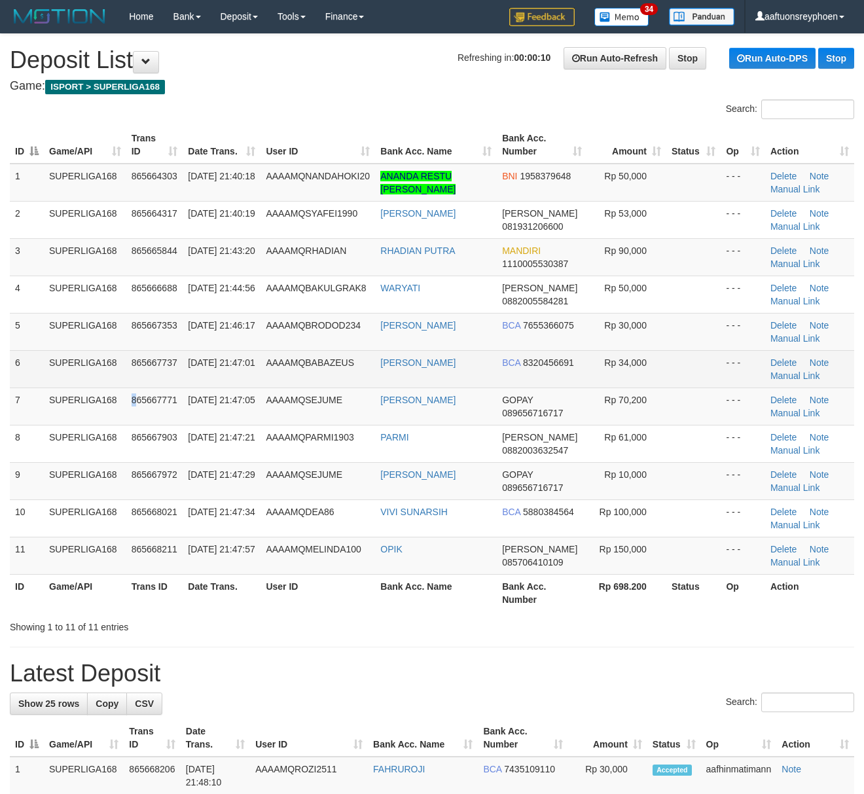
drag, startPoint x: 130, startPoint y: 385, endPoint x: 124, endPoint y: 378, distance: 8.9
click at [130, 381] on tbody "1 SUPERLIGA168 865664303 [DATE] 21:40:18 AAAAMQNANDAHOKI20 ANANDA RESTU [PERSON…" at bounding box center [432, 369] width 844 height 411
click at [86, 374] on td "SUPERLIGA168" at bounding box center [85, 368] width 82 height 37
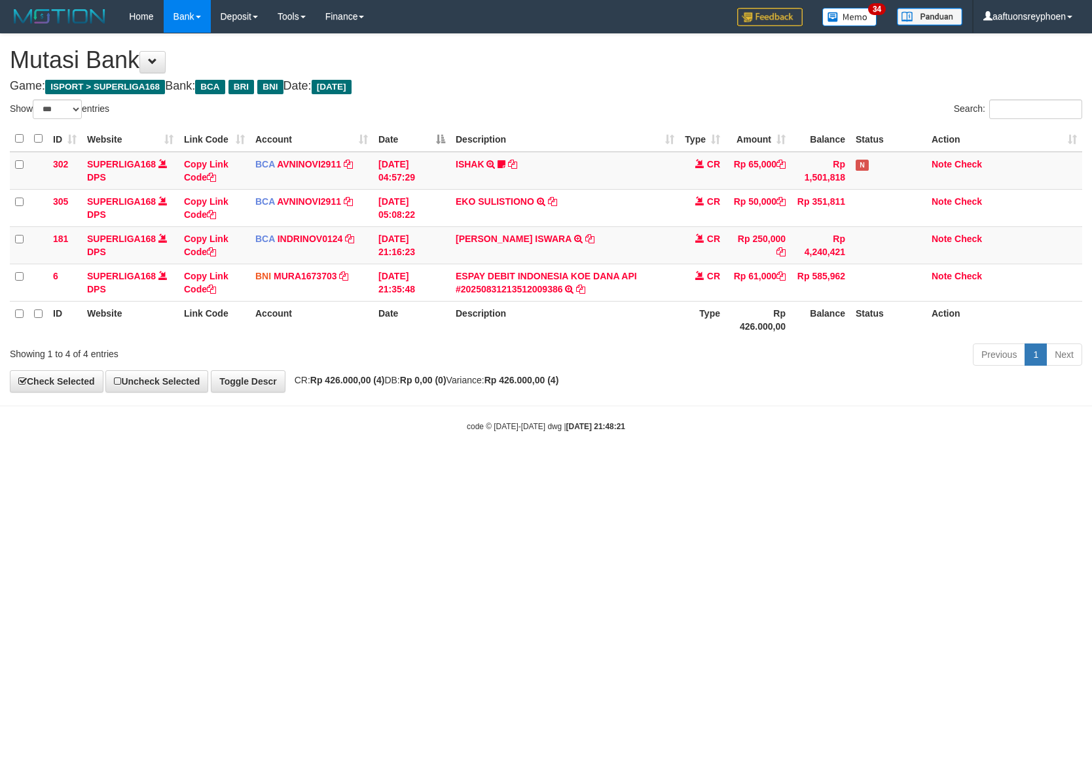
select select "***"
click at [585, 465] on html "Toggle navigation Home Bank Account List Load By Website Group [ISPORT] SUPERLI…" at bounding box center [546, 232] width 1092 height 465
select select "***"
drag, startPoint x: 498, startPoint y: 465, endPoint x: 1087, endPoint y: 430, distance: 590.2
click at [568, 457] on body "Toggle navigation Home Bank Account List Load By Website Group [ISPORT] SUPERLI…" at bounding box center [546, 232] width 1092 height 465
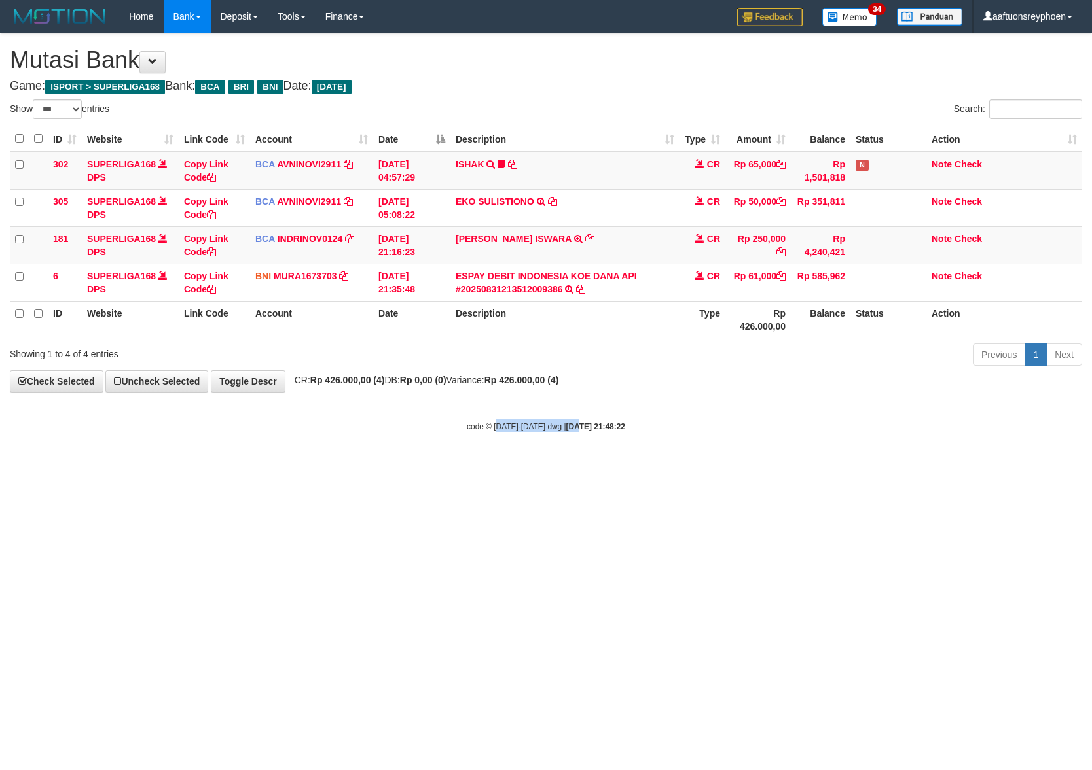
drag, startPoint x: 647, startPoint y: 496, endPoint x: 1083, endPoint y: 444, distance: 439.1
click at [835, 465] on html "Toggle navigation Home Bank Account List Load By Website Group [ISPORT] SUPERLI…" at bounding box center [546, 232] width 1092 height 465
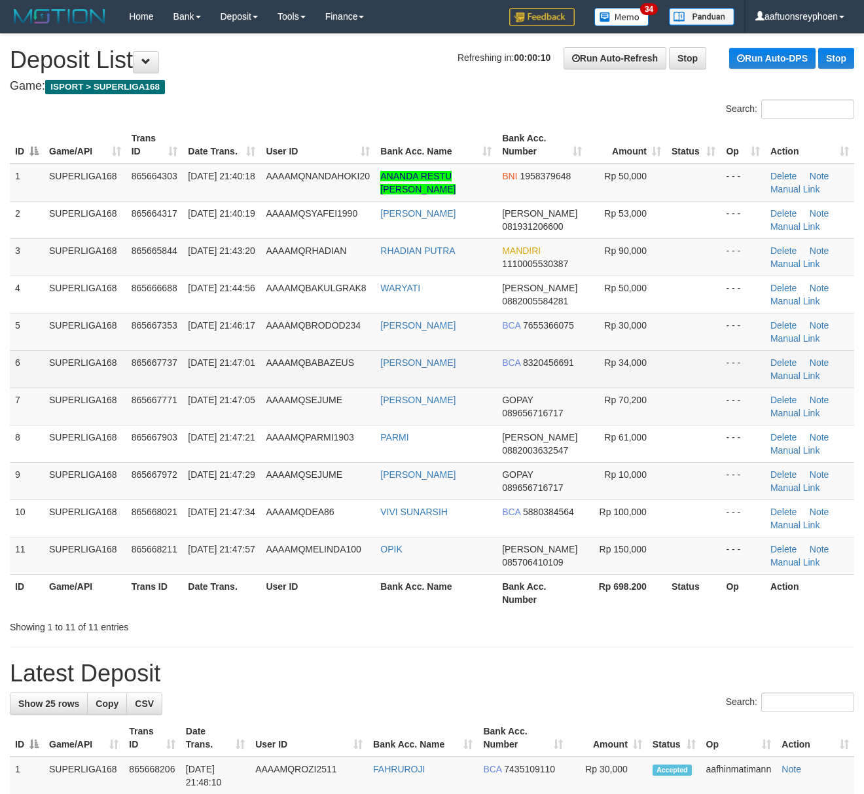
click at [97, 386] on td "SUPERLIGA168" at bounding box center [85, 368] width 82 height 37
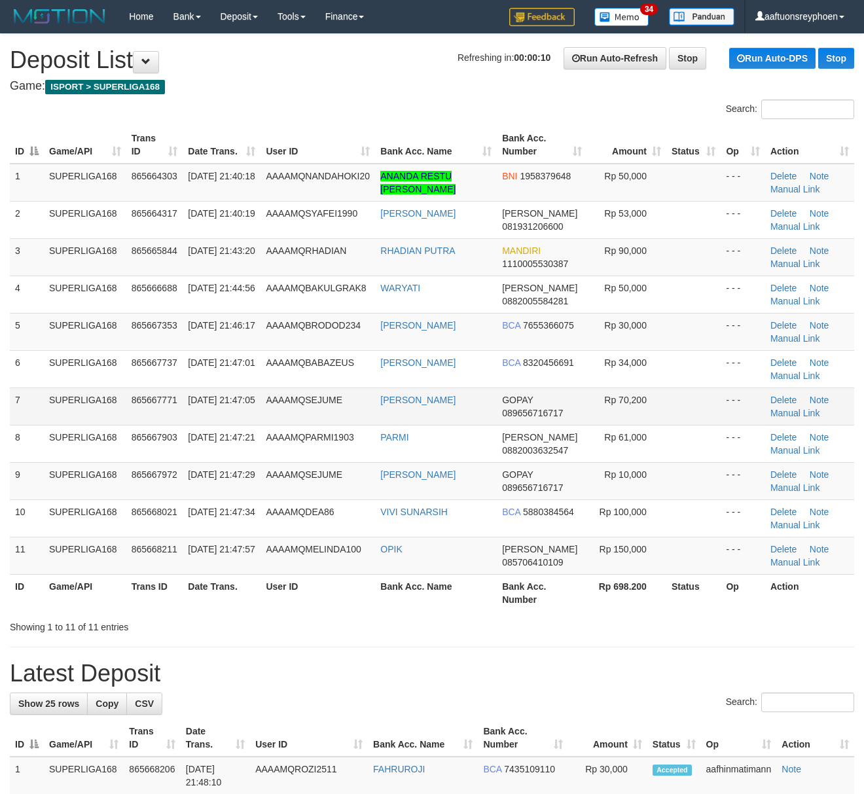
drag, startPoint x: 97, startPoint y: 386, endPoint x: 19, endPoint y: 409, distance: 81.2
click at [90, 386] on td "SUPERLIGA168" at bounding box center [85, 368] width 82 height 37
click at [103, 401] on td "SUPERLIGA168" at bounding box center [85, 406] width 82 height 37
drag, startPoint x: 103, startPoint y: 401, endPoint x: 81, endPoint y: 407, distance: 23.2
click at [102, 399] on td "SUPERLIGA168" at bounding box center [85, 406] width 82 height 37
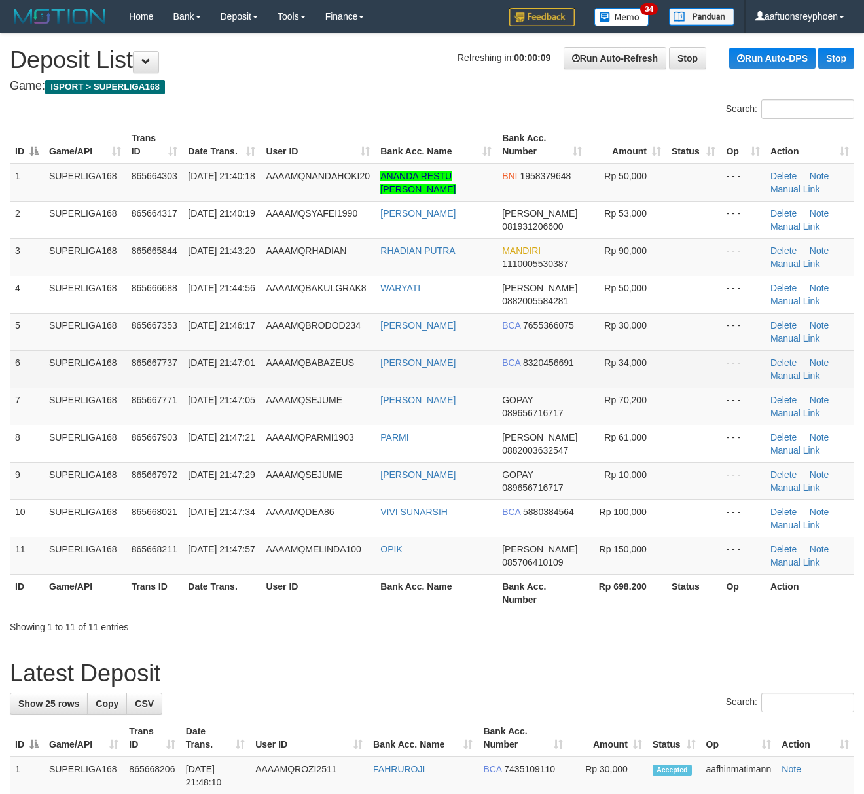
click at [27, 386] on tbody "1 SUPERLIGA168 865664303 31/08/2025 21:40:18 AAAAMQNANDAHOKI20 ANANDA RESTU GUS…" at bounding box center [432, 369] width 844 height 411
click at [24, 384] on td "6" at bounding box center [27, 368] width 34 height 37
click at [147, 378] on td "865667737" at bounding box center [154, 368] width 57 height 37
click at [60, 370] on td "SUPERLIGA168" at bounding box center [85, 368] width 82 height 37
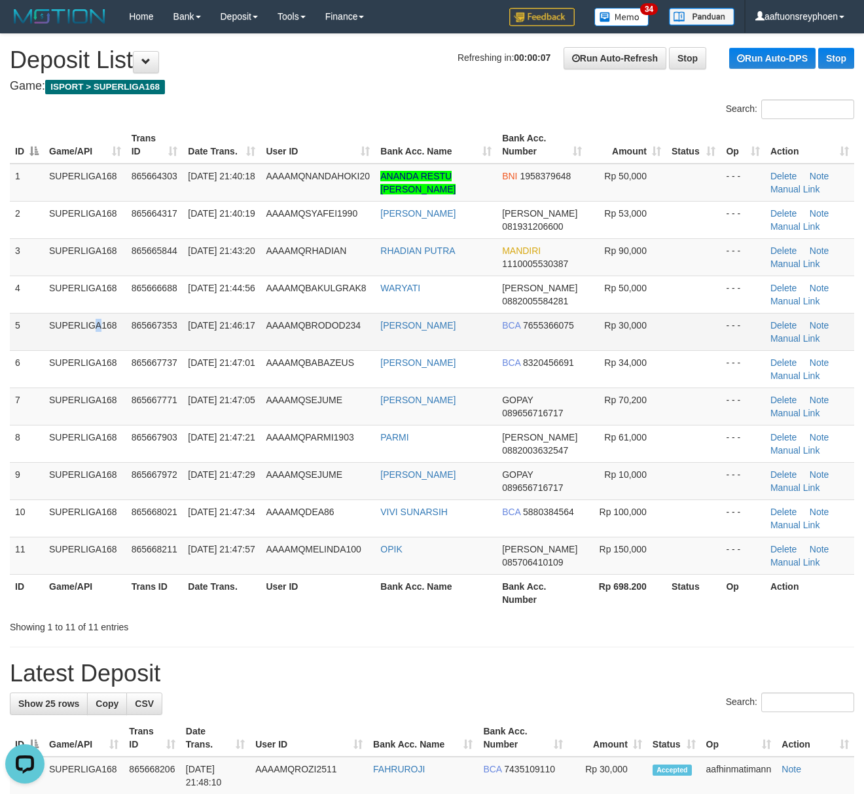
click at [59, 347] on td "SUPERLIGA168" at bounding box center [85, 331] width 82 height 37
drag, startPoint x: 54, startPoint y: 325, endPoint x: 198, endPoint y: 340, distance: 144.9
click at [48, 325] on td "SUPERLIGA168" at bounding box center [85, 331] width 82 height 37
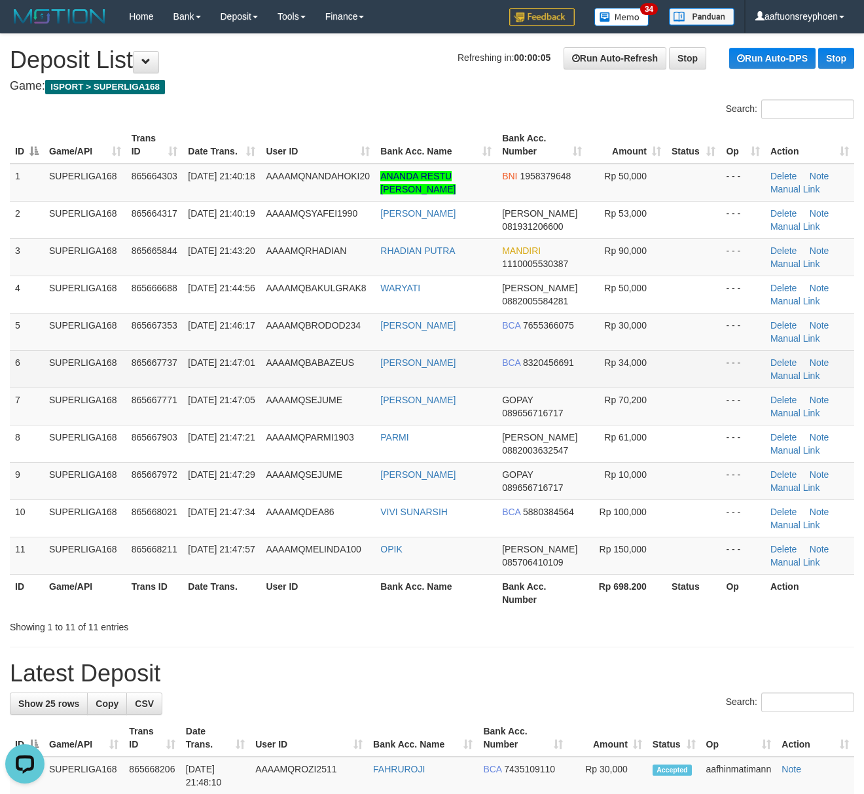
click at [90, 369] on td "SUPERLIGA168" at bounding box center [85, 368] width 82 height 37
click at [79, 373] on td "SUPERLIGA168" at bounding box center [85, 368] width 82 height 37
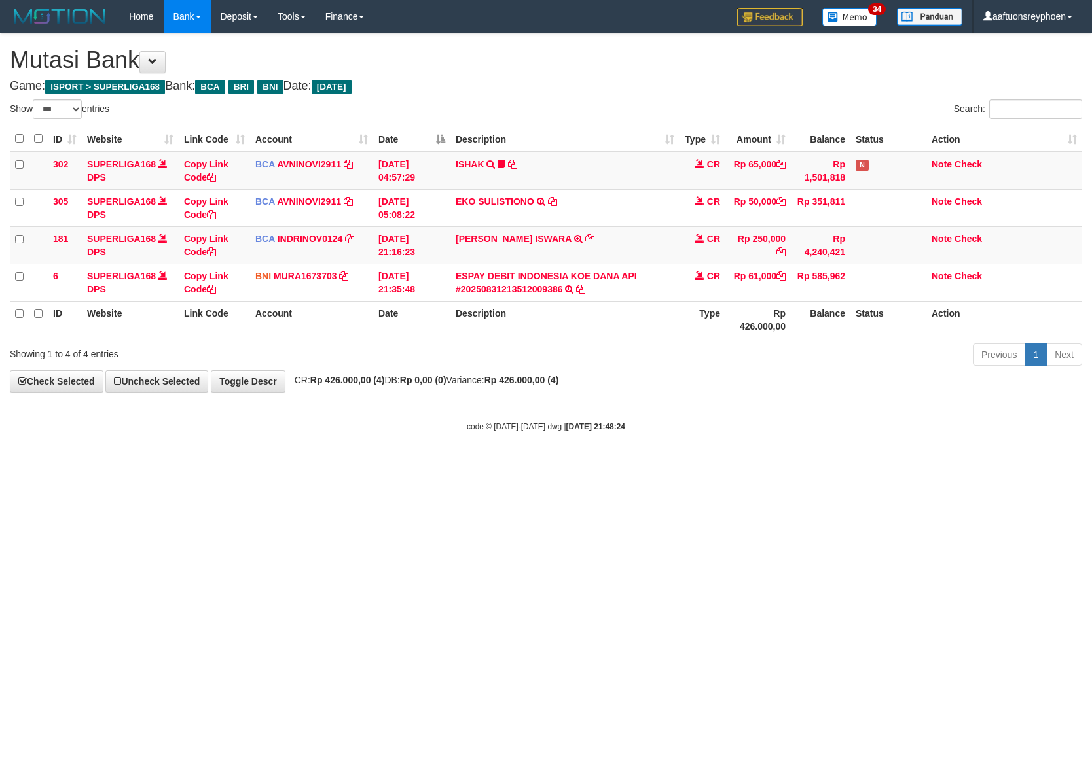
select select "***"
click at [760, 465] on html "Toggle navigation Home Bank Account List Load By Website Group [ISPORT] SUPERLI…" at bounding box center [546, 232] width 1092 height 465
drag, startPoint x: 582, startPoint y: 524, endPoint x: 1085, endPoint y: 460, distance: 507.6
click at [791, 465] on html "Toggle navigation Home Bank Account List Load By Website Group [ISPORT] SUPERLI…" at bounding box center [546, 232] width 1092 height 465
select select "***"
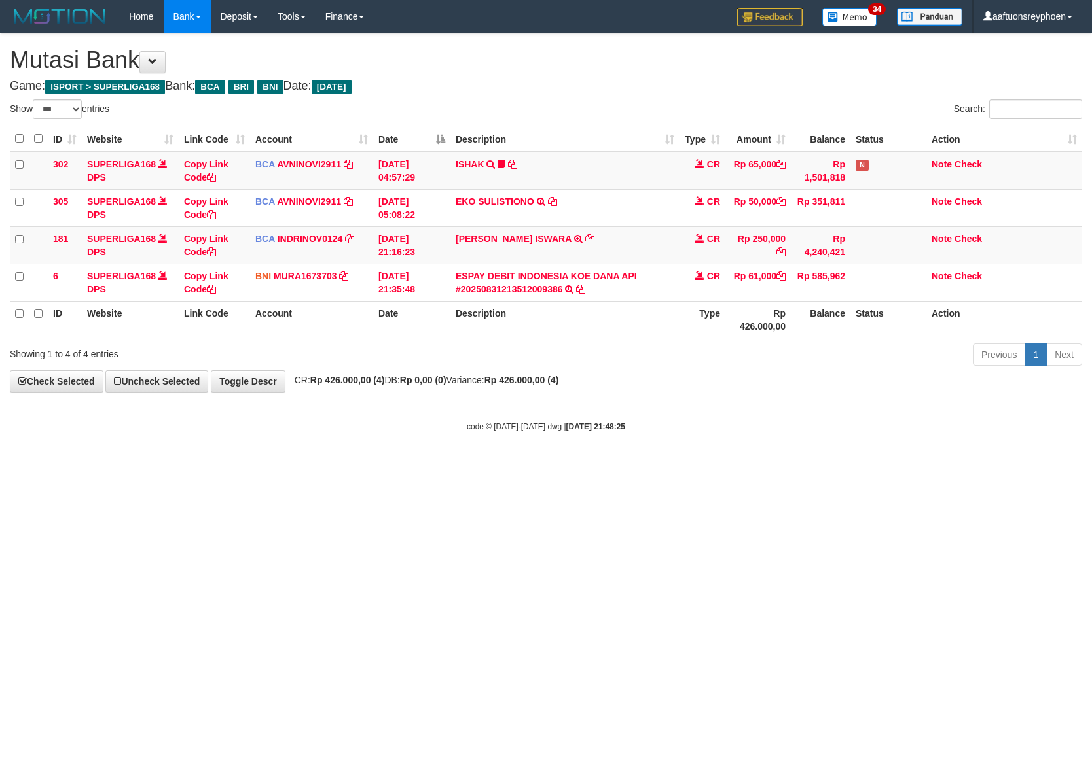
drag, startPoint x: 649, startPoint y: 520, endPoint x: 1089, endPoint y: 450, distance: 445.3
click at [886, 465] on html "Toggle navigation Home Bank Account List Load By Website Group [ISPORT] SUPERLI…" at bounding box center [546, 232] width 1092 height 465
drag, startPoint x: 783, startPoint y: 475, endPoint x: 1087, endPoint y: 423, distance: 308.2
click at [919, 449] on html "Toggle navigation Home Bank Account List Load By Website Group [ISPORT] SUPERLI…" at bounding box center [546, 232] width 1092 height 465
drag, startPoint x: 524, startPoint y: 494, endPoint x: 1084, endPoint y: 401, distance: 567.9
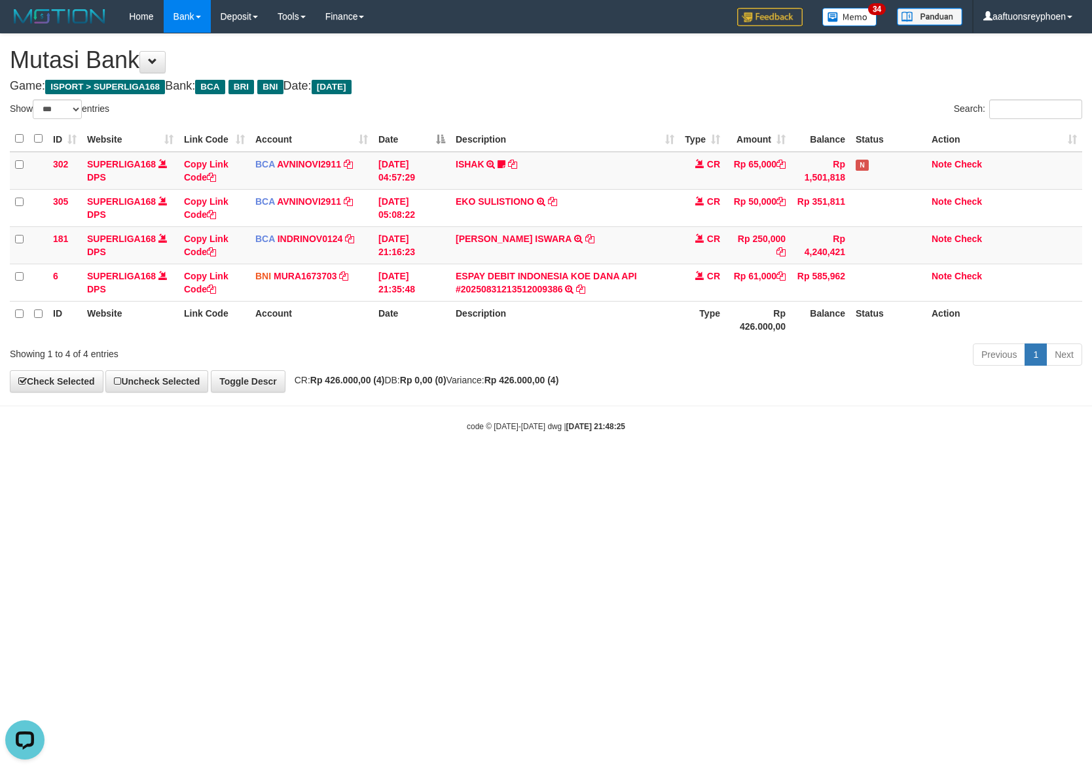
click at [717, 459] on html "Toggle navigation Home Bank Account List Load By Website Group [ISPORT] SUPERLI…" at bounding box center [546, 232] width 1092 height 465
select select "***"
drag, startPoint x: 627, startPoint y: 503, endPoint x: 1087, endPoint y: 456, distance: 461.9
click at [896, 465] on html "Toggle navigation Home Bank Account List Load By Website Group [ISPORT] SUPERLI…" at bounding box center [546, 232] width 1092 height 465
drag, startPoint x: 674, startPoint y: 471, endPoint x: 1090, endPoint y: 411, distance: 420.7
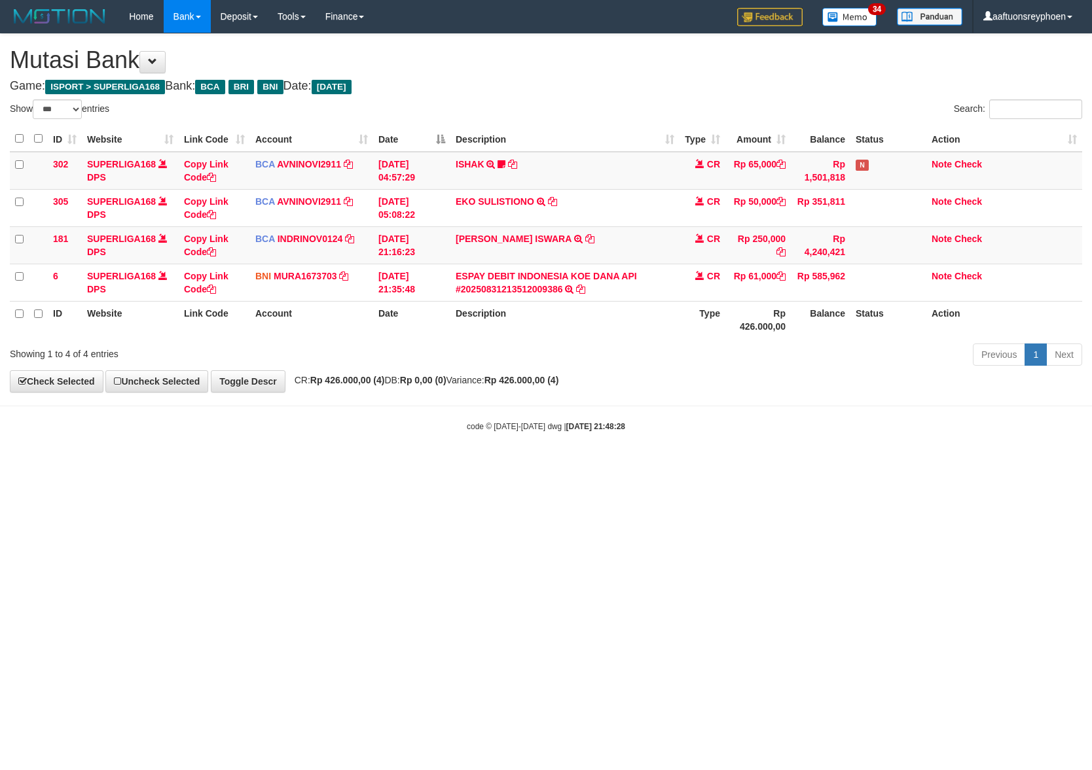
click at [854, 443] on html "Toggle navigation Home Bank Account List Load By Website Group [ISPORT] SUPERLI…" at bounding box center [546, 232] width 1092 height 465
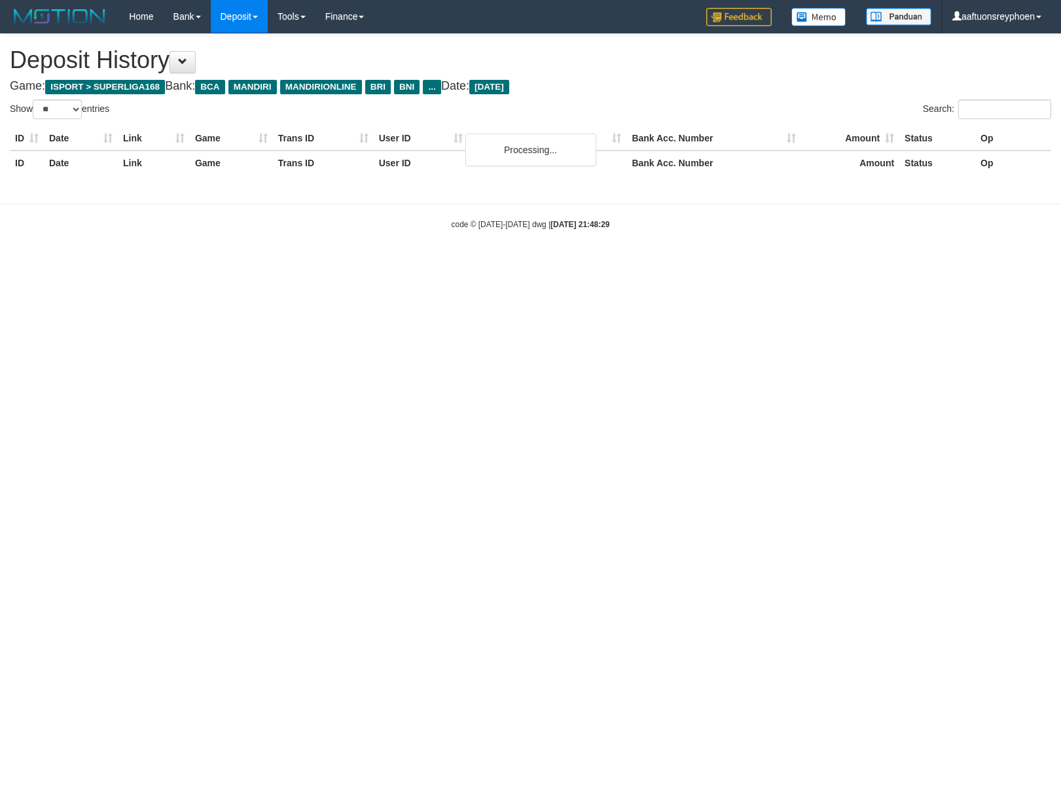
select select "**"
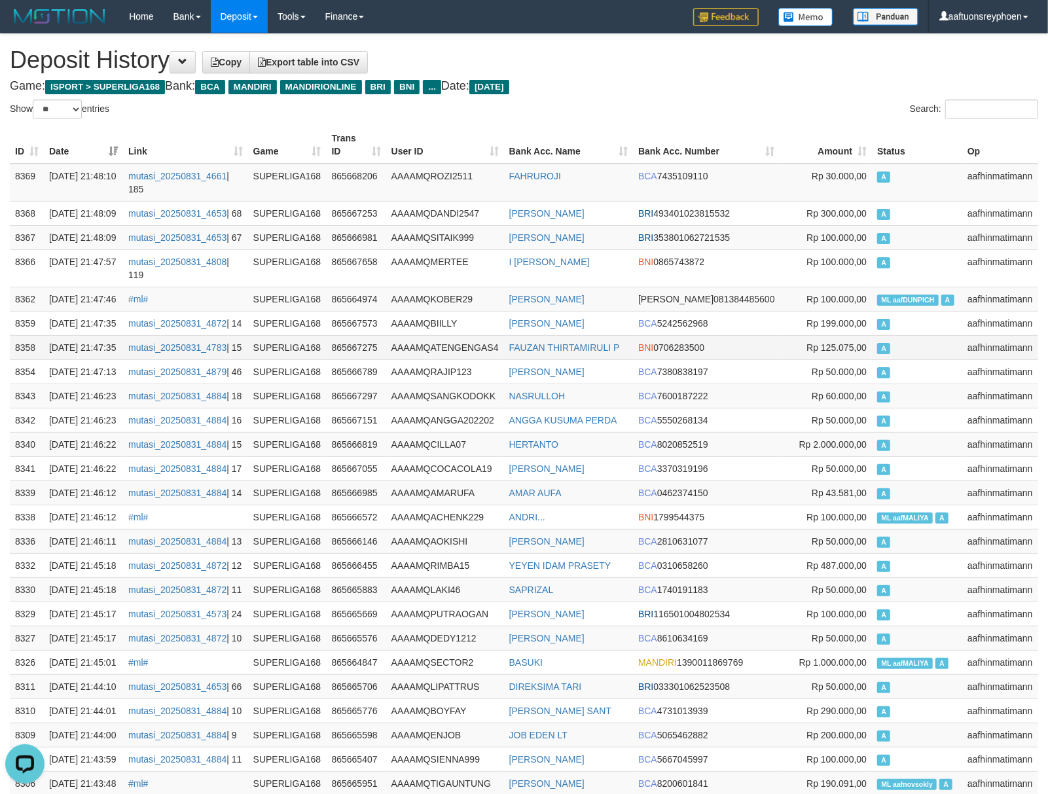
drag, startPoint x: 878, startPoint y: 383, endPoint x: 158, endPoint y: 424, distance: 721.3
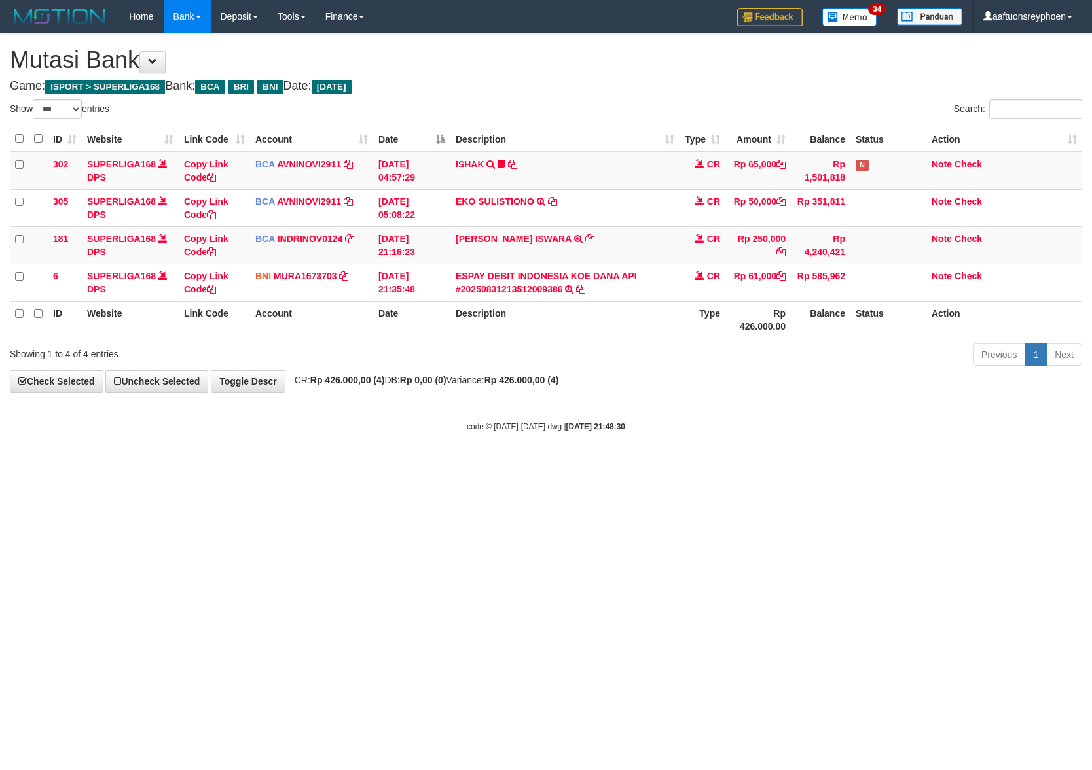
select select "***"
drag, startPoint x: 305, startPoint y: 579, endPoint x: 326, endPoint y: 579, distance: 21.0
click at [307, 465] on html "Toggle navigation Home Bank Account List Load By Website Group [ISPORT] SUPERLI…" at bounding box center [546, 232] width 1092 height 465
drag, startPoint x: 323, startPoint y: 571, endPoint x: 384, endPoint y: 560, distance: 61.9
click at [338, 465] on html "Toggle navigation Home Bank Account List Load By Website Group [ISPORT] SUPERLI…" at bounding box center [546, 232] width 1092 height 465
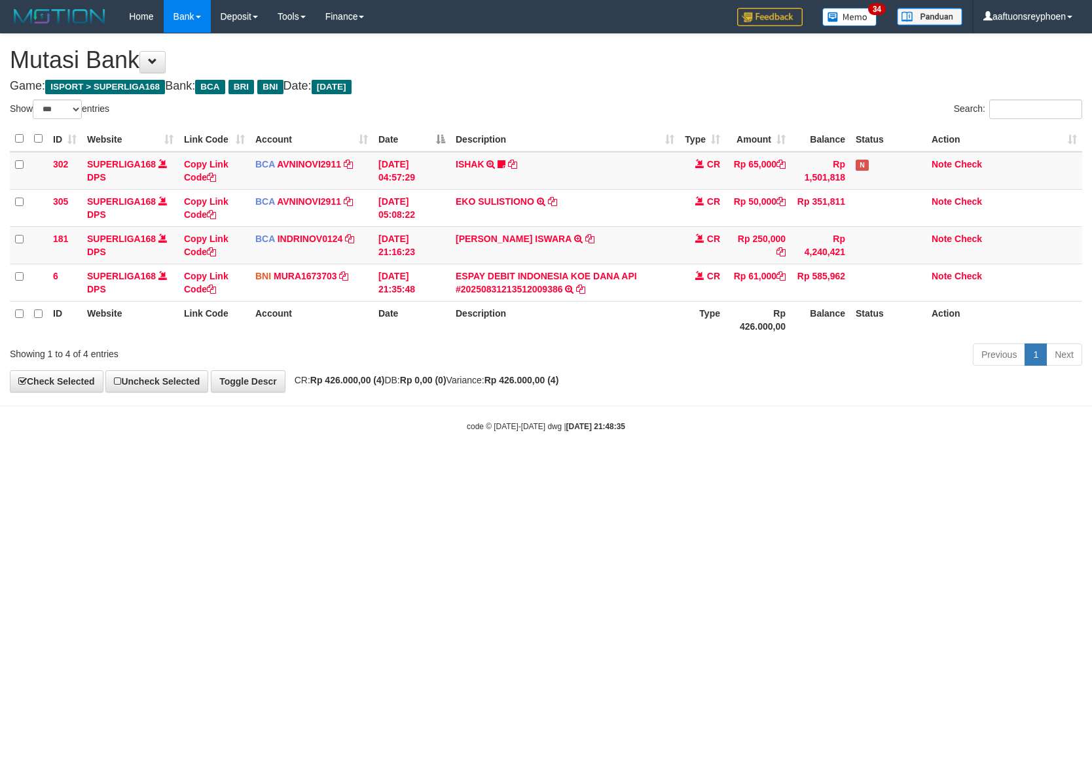
select select "***"
drag, startPoint x: 682, startPoint y: 388, endPoint x: 843, endPoint y: 364, distance: 162.8
click at [793, 370] on div "**********" at bounding box center [546, 213] width 1092 height 358
select select "***"
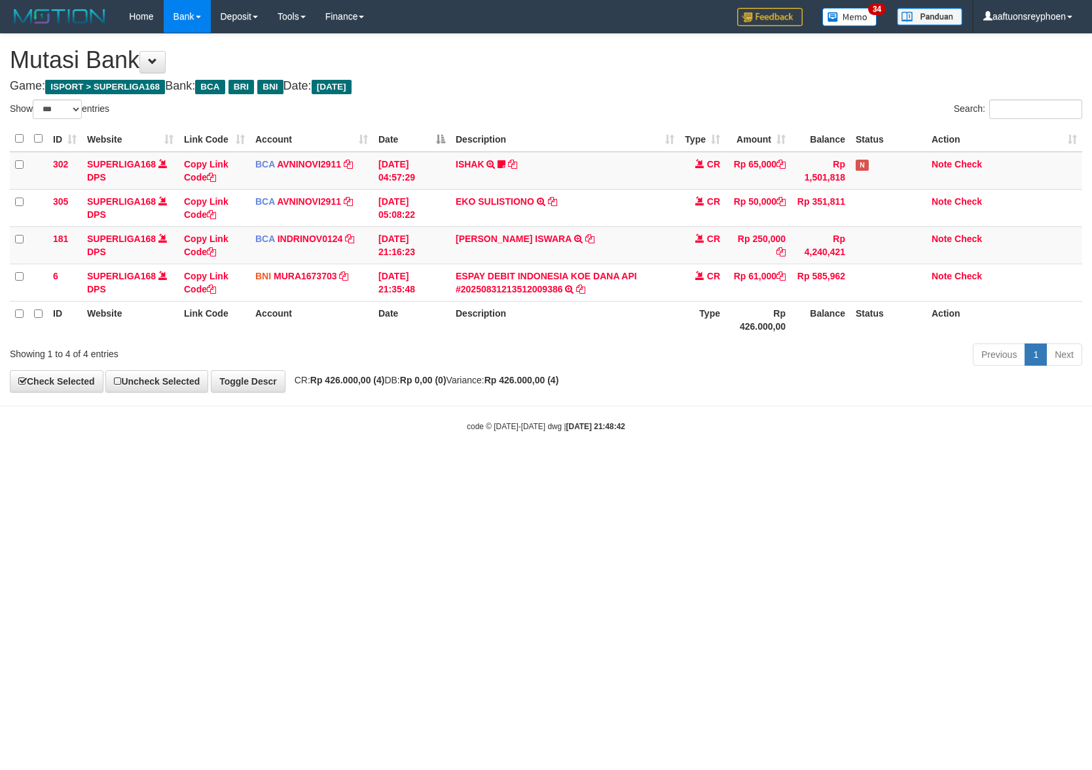
select select "***"
click at [700, 422] on body "Toggle navigation Home Bank Account List Load By Website Group [ISPORT] SUPERLI…" at bounding box center [546, 232] width 1092 height 465
select select "***"
drag, startPoint x: 723, startPoint y: 532, endPoint x: 1085, endPoint y: 484, distance: 365.8
click at [784, 465] on html "Toggle navigation Home Bank Account List Load By Website Group [ISPORT] SUPERLI…" at bounding box center [546, 232] width 1092 height 465
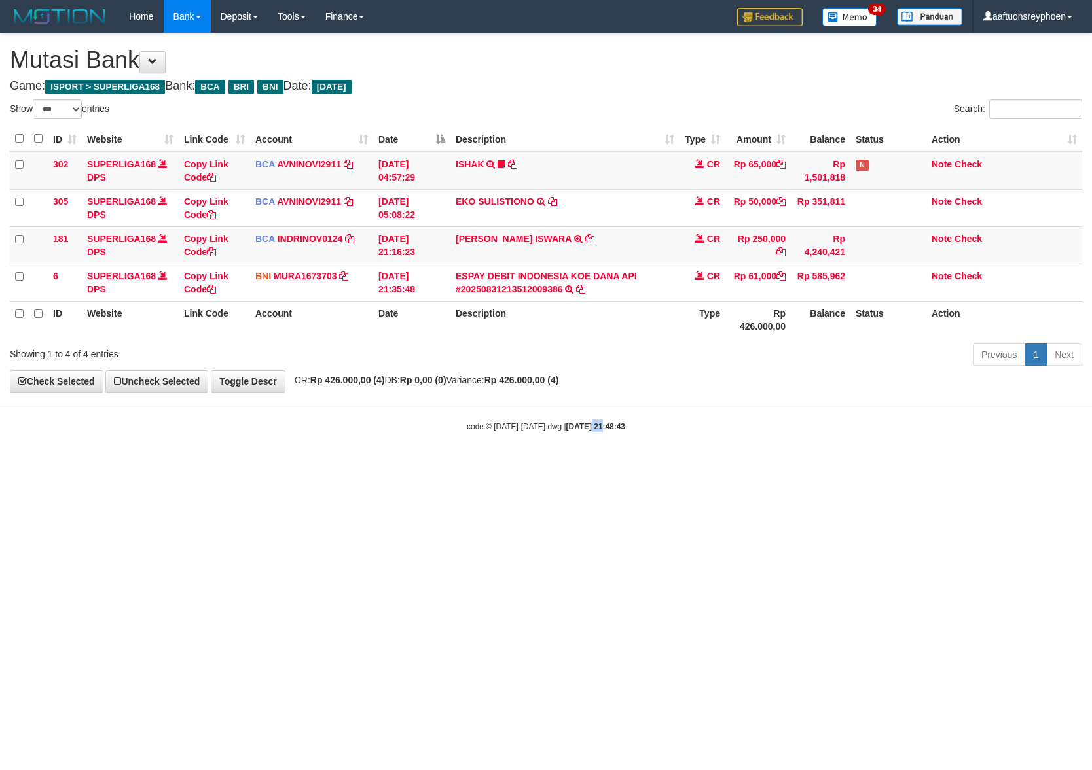
drag, startPoint x: 583, startPoint y: 496, endPoint x: 759, endPoint y: 475, distance: 178.0
click at [614, 465] on html "Toggle navigation Home Bank Account List Load By Website Group [ISPORT] SUPERLI…" at bounding box center [546, 232] width 1092 height 465
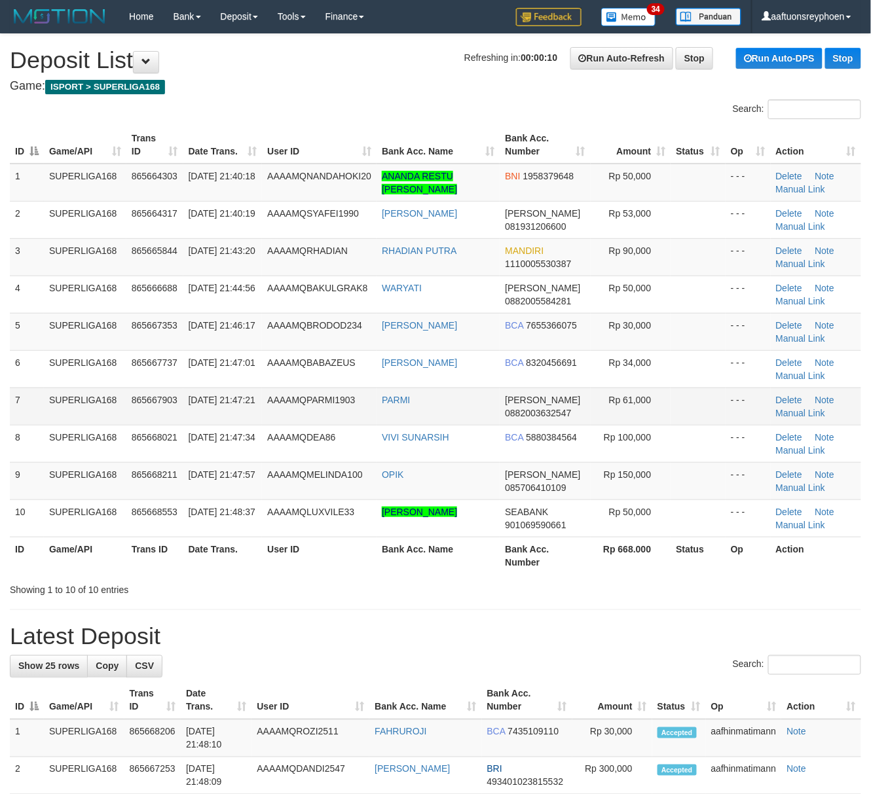
click at [177, 401] on span "865667903" at bounding box center [155, 400] width 46 height 10
drag, startPoint x: 177, startPoint y: 401, endPoint x: 6, endPoint y: 432, distance: 173.7
click at [162, 401] on span "865667903" at bounding box center [155, 400] width 46 height 10
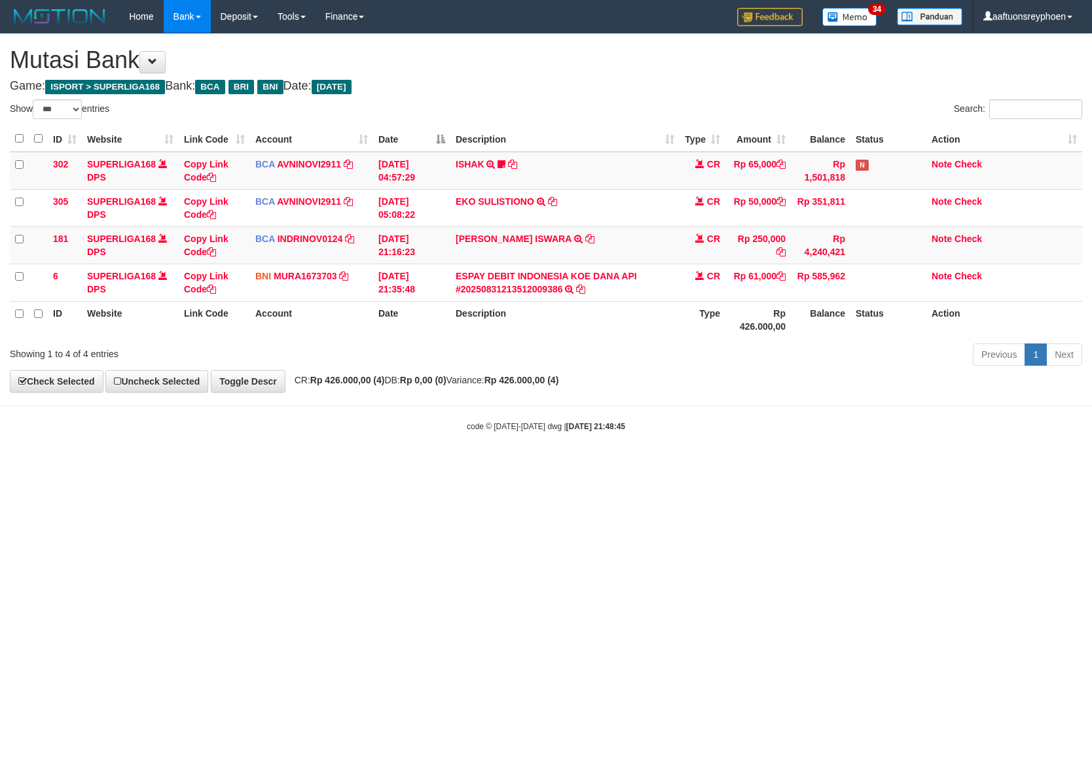
select select "***"
click at [444, 465] on html "Toggle navigation Home Bank Account List Load By Website Group [ISPORT] SUPERLI…" at bounding box center [546, 232] width 1092 height 465
drag, startPoint x: 444, startPoint y: 525, endPoint x: 1089, endPoint y: 440, distance: 651.0
click at [464, 465] on html "Toggle navigation Home Bank Account List Load By Website Group [ISPORT] SUPERLI…" at bounding box center [546, 232] width 1092 height 465
drag, startPoint x: 564, startPoint y: 509, endPoint x: 589, endPoint y: 540, distance: 40.0
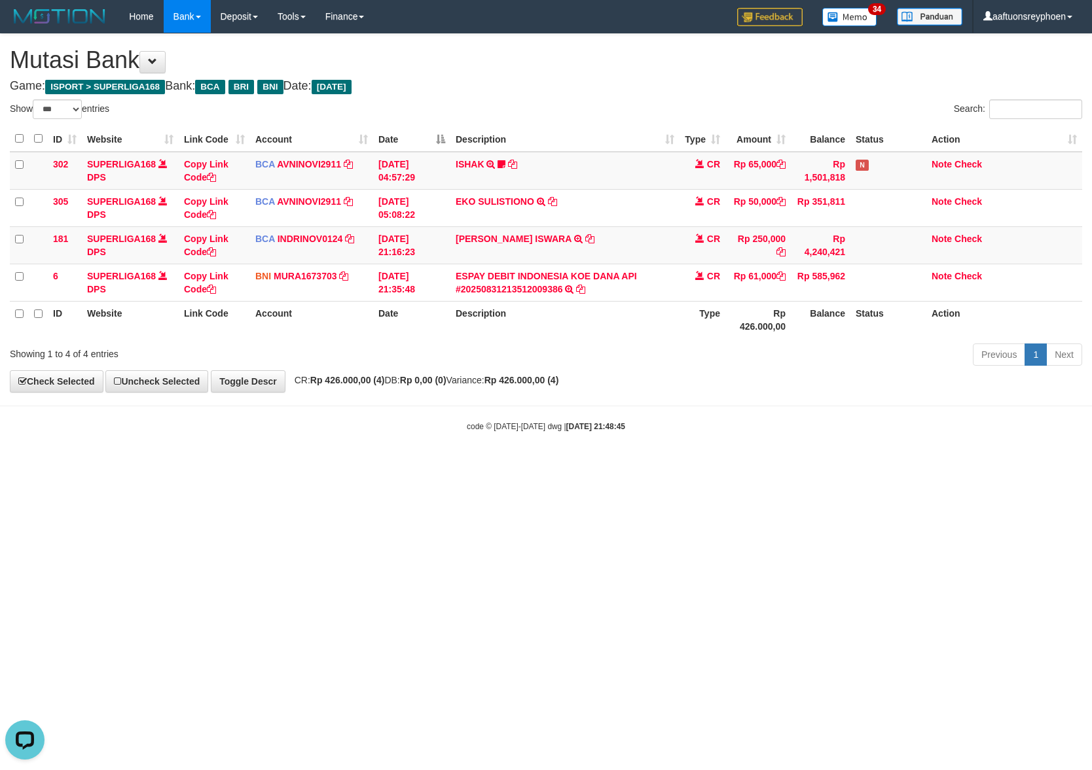
click at [563, 465] on html "Toggle navigation Home Bank Account List Load By Website Group [ISPORT] SUPERLI…" at bounding box center [546, 232] width 1092 height 465
click at [590, 465] on html "Toggle navigation Home Bank Account List Load By Website Group [ISPORT] SUPERLI…" at bounding box center [546, 232] width 1092 height 465
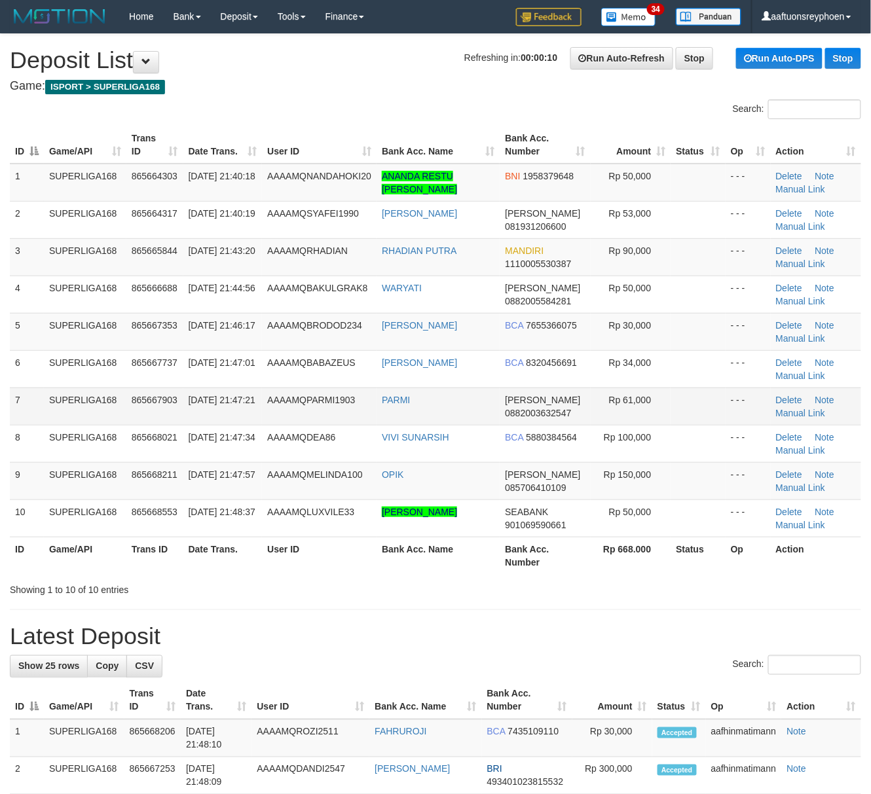
drag, startPoint x: 118, startPoint y: 401, endPoint x: 108, endPoint y: 399, distance: 10.2
click at [117, 399] on td "SUPERLIGA168" at bounding box center [85, 406] width 82 height 37
click at [20, 402] on tr "7 SUPERLIGA168 865667903 31/08/2025 21:47:21 AAAAMQPARMI1903 PARMI DANA 0882003…" at bounding box center [435, 406] width 851 height 37
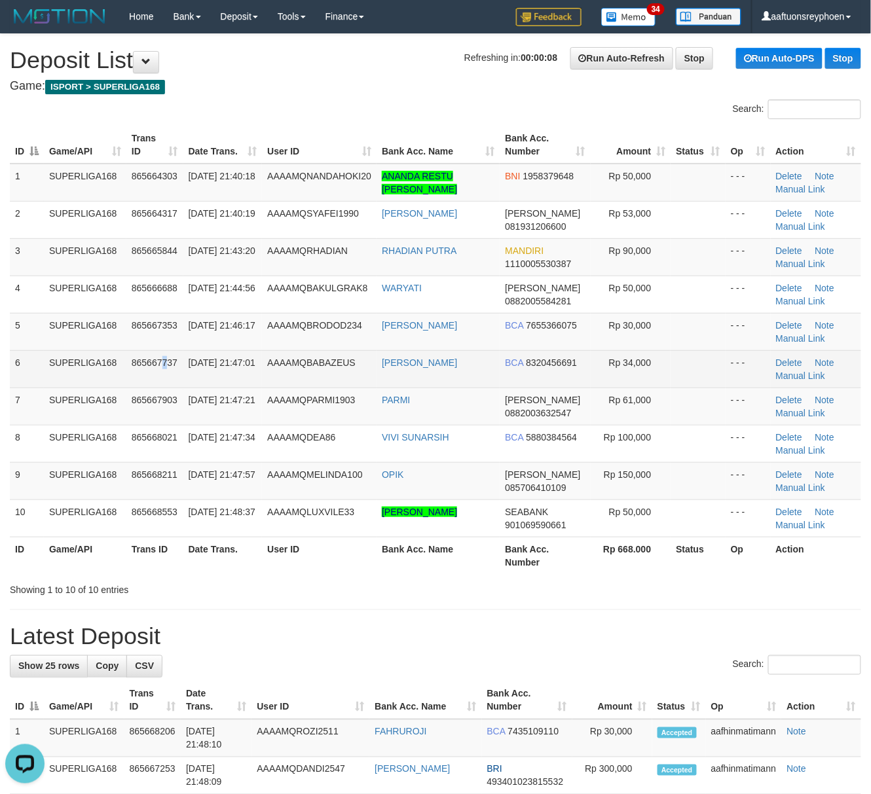
click at [161, 360] on span "865667737" at bounding box center [155, 362] width 46 height 10
click at [160, 360] on span "865667737" at bounding box center [155, 362] width 46 height 10
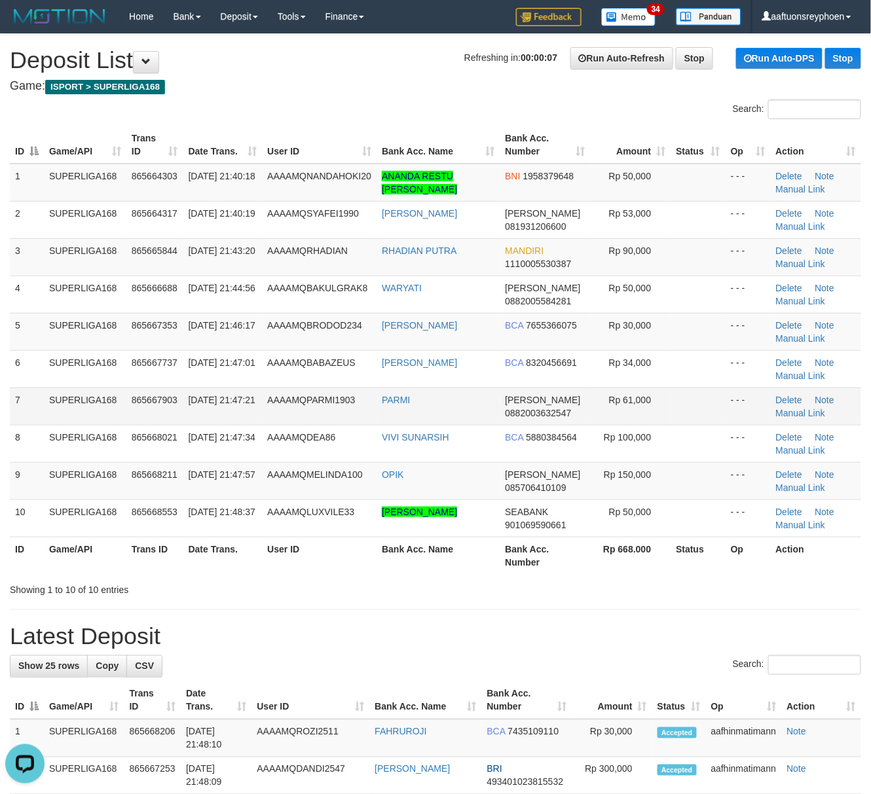
click at [155, 401] on span "865667903" at bounding box center [155, 400] width 46 height 10
drag, startPoint x: 162, startPoint y: 399, endPoint x: 62, endPoint y: 424, distance: 103.8
click at [164, 399] on span "865667903" at bounding box center [155, 400] width 46 height 10
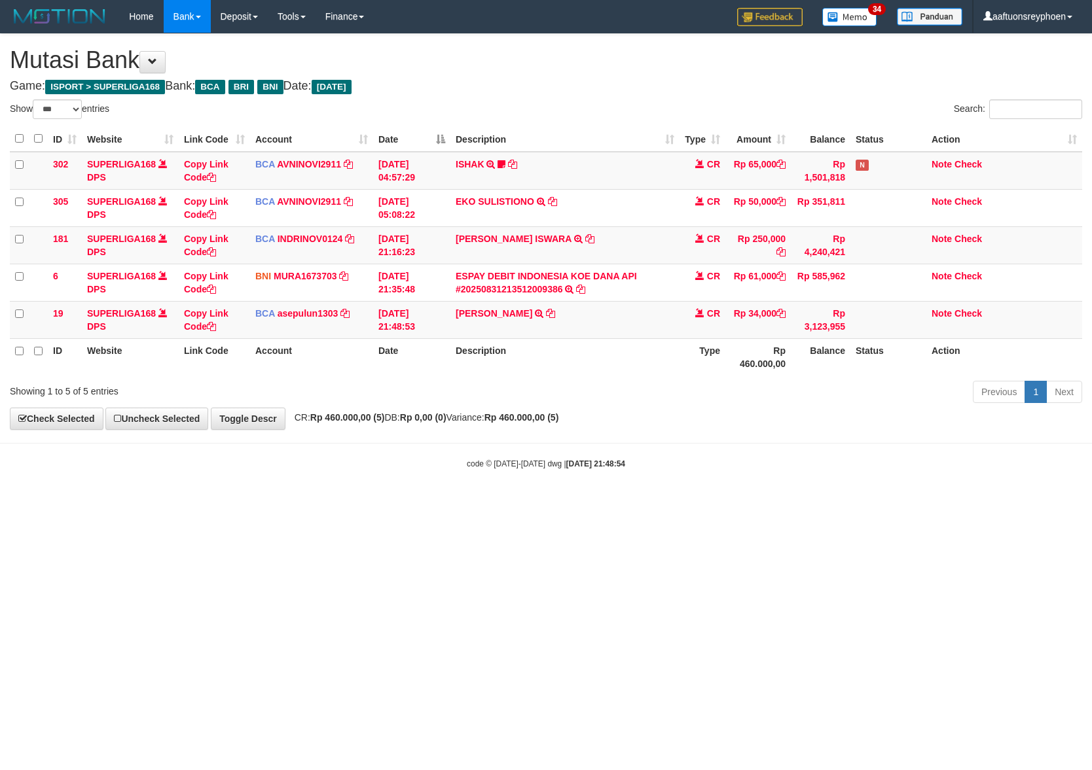
select select "***"
click at [783, 503] on html "Toggle navigation Home Bank Account List Load By Website Group [ISPORT] SUPERLI…" at bounding box center [546, 251] width 1092 height 503
drag, startPoint x: 674, startPoint y: 480, endPoint x: 1090, endPoint y: 429, distance: 419.5
click at [786, 471] on body "Toggle navigation Home Bank Account List Load By Website Group [ISPORT] SUPERLI…" at bounding box center [546, 251] width 1092 height 503
drag, startPoint x: 871, startPoint y: 456, endPoint x: 1087, endPoint y: 444, distance: 217.0
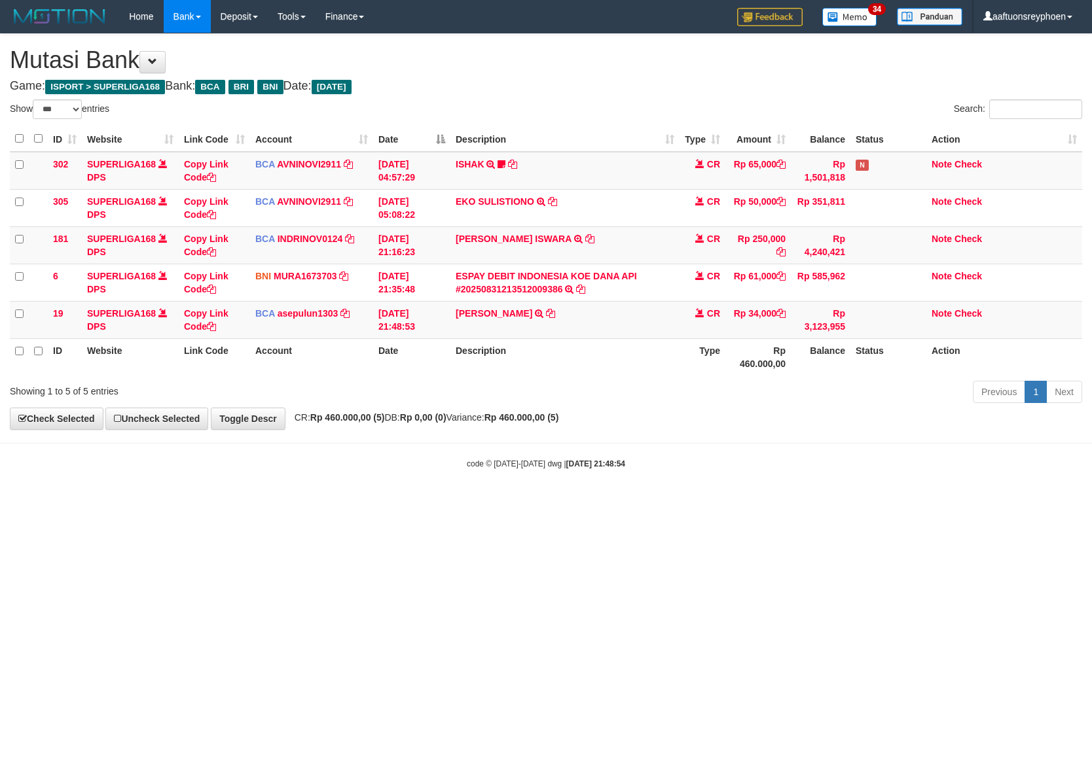
click at [981, 451] on body "Toggle navigation Home Bank Account List Load By Website Group [ISPORT] SUPERLI…" at bounding box center [546, 251] width 1092 height 503
select select "***"
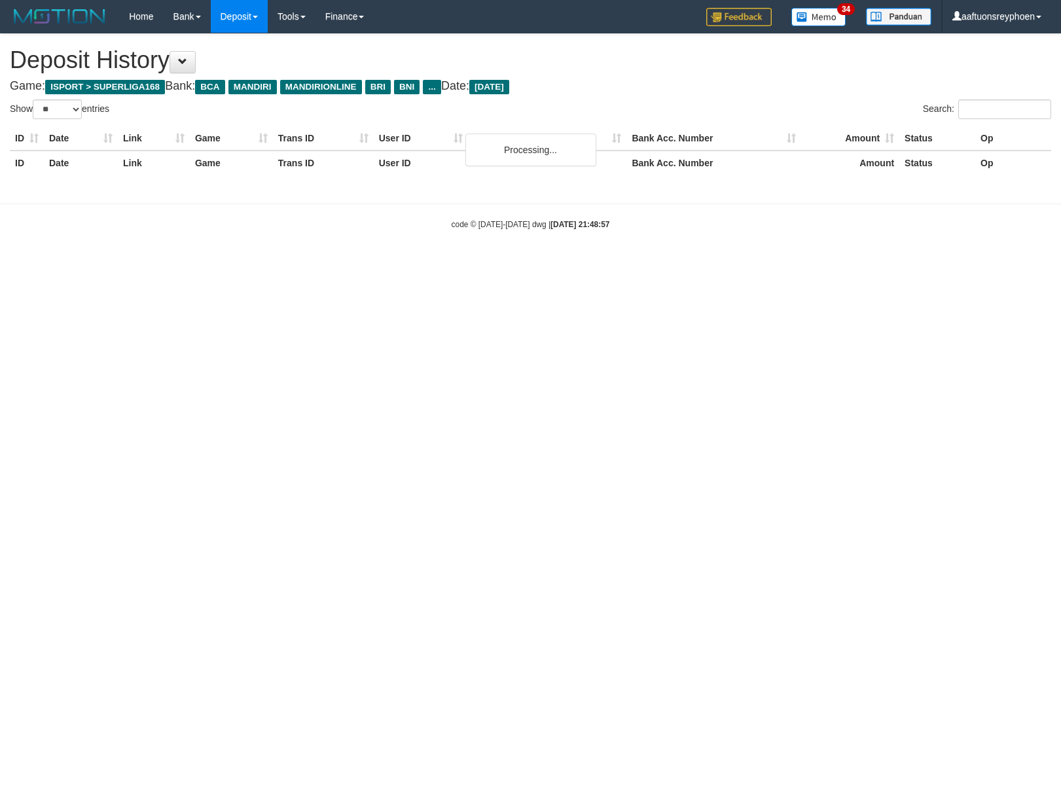
select select "**"
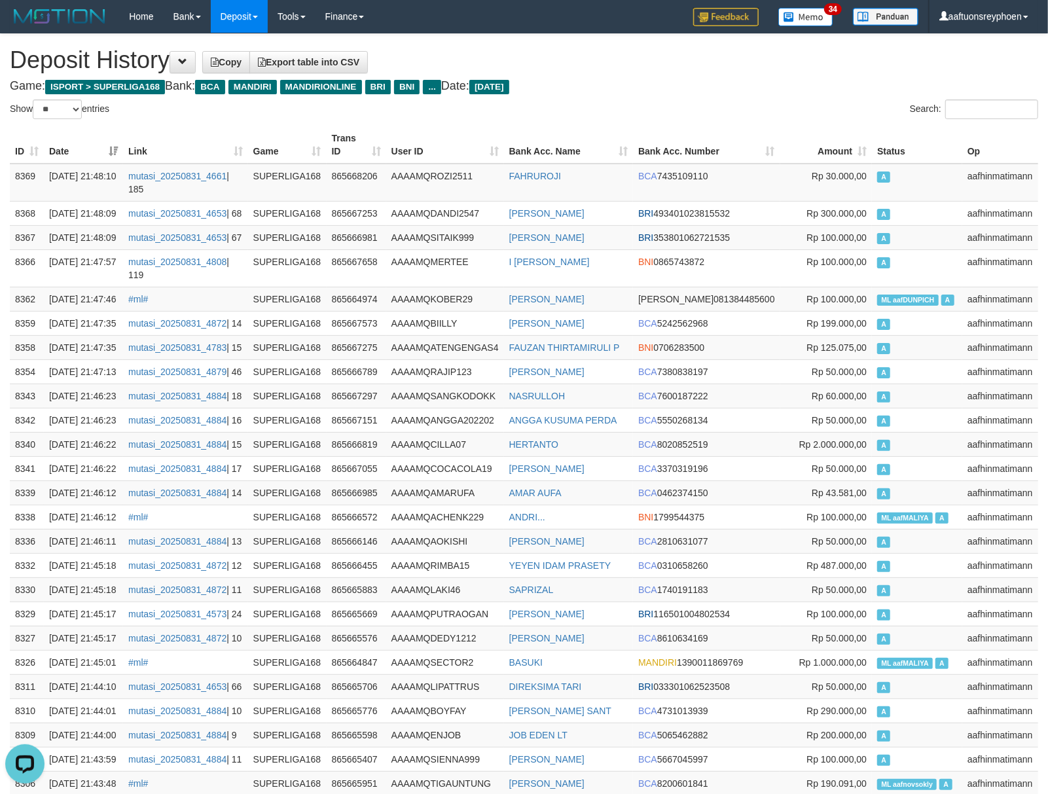
drag, startPoint x: 917, startPoint y: 405, endPoint x: 3, endPoint y: 432, distance: 914.9
click at [913, 359] on td "A" at bounding box center [917, 347] width 90 height 24
click at [872, 359] on td "A" at bounding box center [917, 347] width 90 height 24
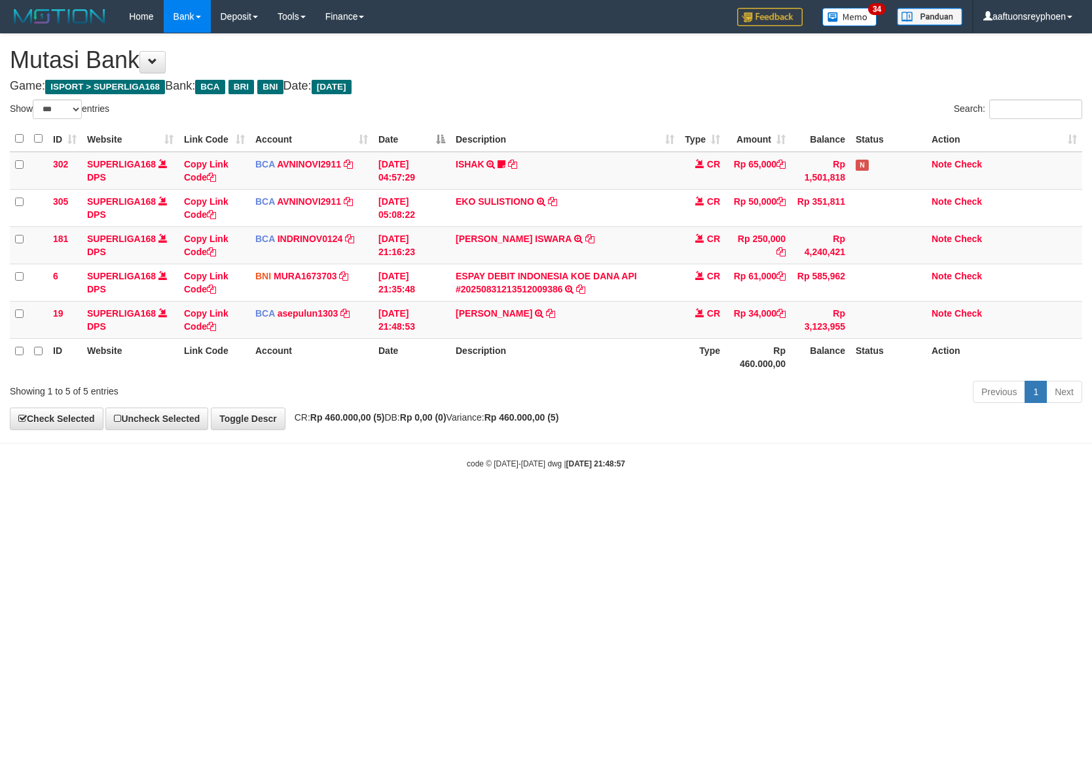
select select "***"
click at [592, 312] on td "[PERSON_NAME] TRSF E-BANKING CR 3108/FTSCY/WS95271 34000.00[PERSON_NAME]" at bounding box center [564, 319] width 229 height 37
copy tr "[PERSON_NAME] TRSF E-BANKING CR 3108/FTSCY/WS95271 34000.00[PERSON_NAME]"
click at [592, 312] on td "[PERSON_NAME] TRSF E-BANKING CR 3108/FTSCY/WS95271 34000.00[PERSON_NAME]" at bounding box center [564, 319] width 229 height 37
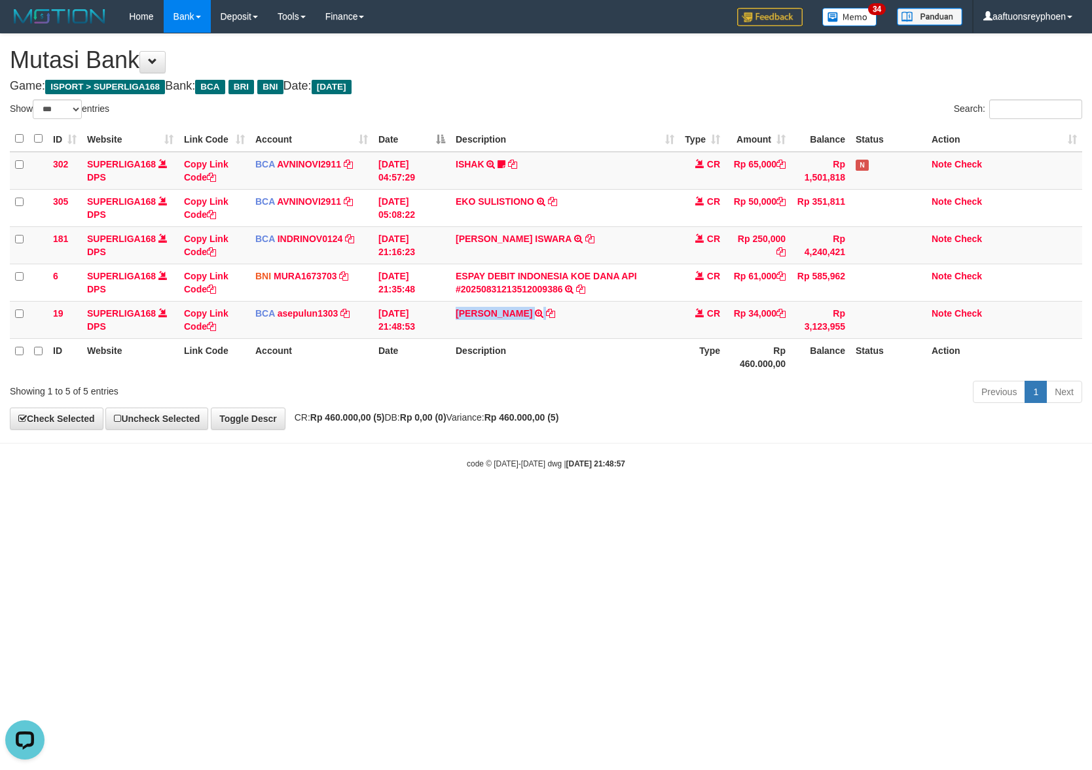
drag, startPoint x: 580, startPoint y: 505, endPoint x: 1088, endPoint y: 433, distance: 513.2
click at [690, 498] on html "Toggle navigation Home Bank Account List Load By Website Group [ISPORT] SUPERLI…" at bounding box center [546, 251] width 1092 height 503
drag, startPoint x: 463, startPoint y: 496, endPoint x: 1087, endPoint y: 407, distance: 630.2
click at [562, 480] on body "Toggle navigation Home Bank Account List Load By Website Group [ISPORT] SUPERLI…" at bounding box center [546, 251] width 1092 height 503
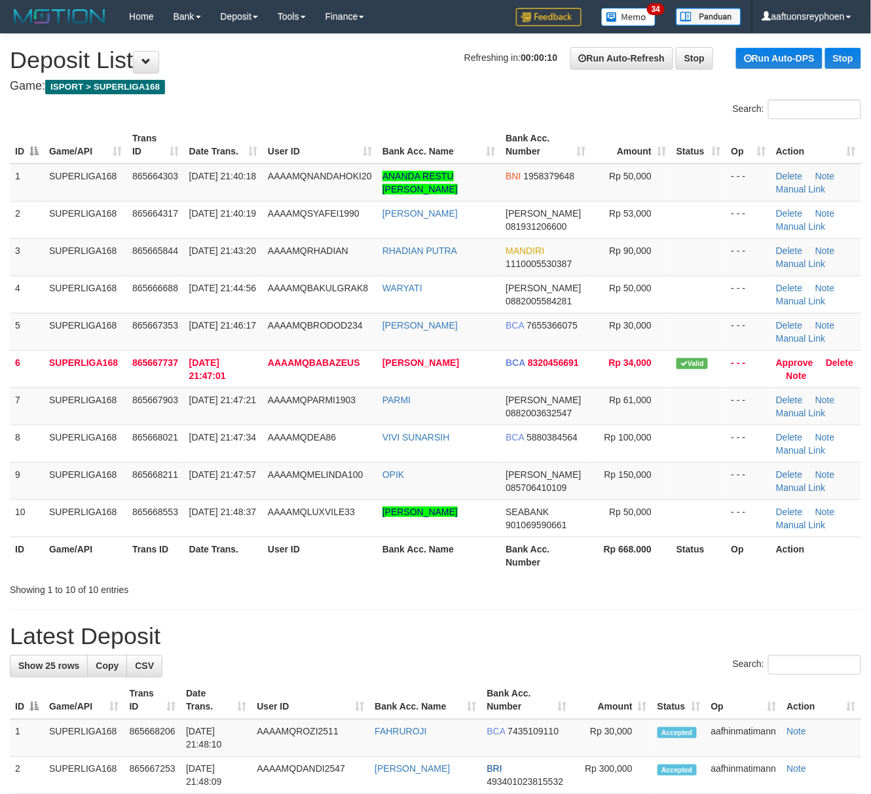
click at [173, 380] on td "865667737" at bounding box center [155, 368] width 57 height 37
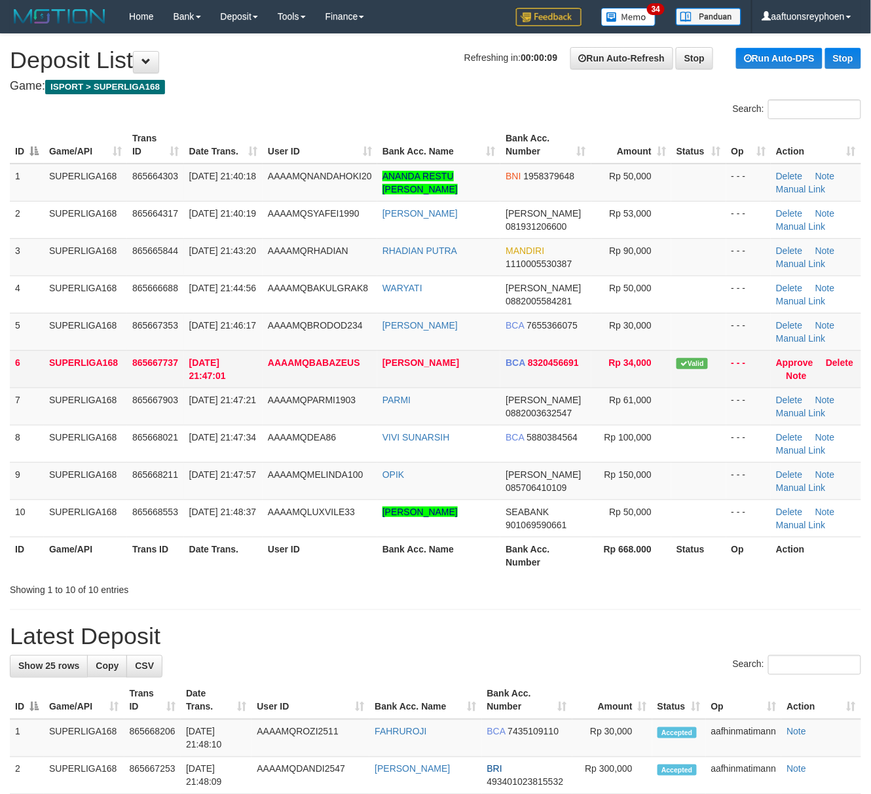
click at [170, 380] on td "865667737" at bounding box center [155, 368] width 57 height 37
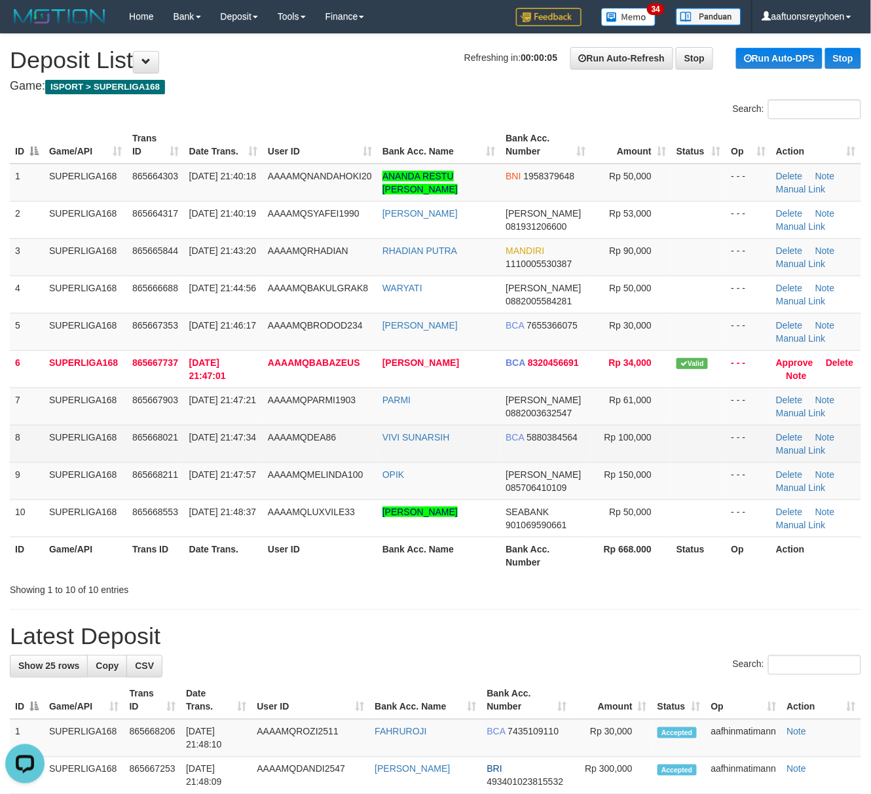
click at [184, 435] on td "[DATE] 21:47:34" at bounding box center [223, 443] width 79 height 37
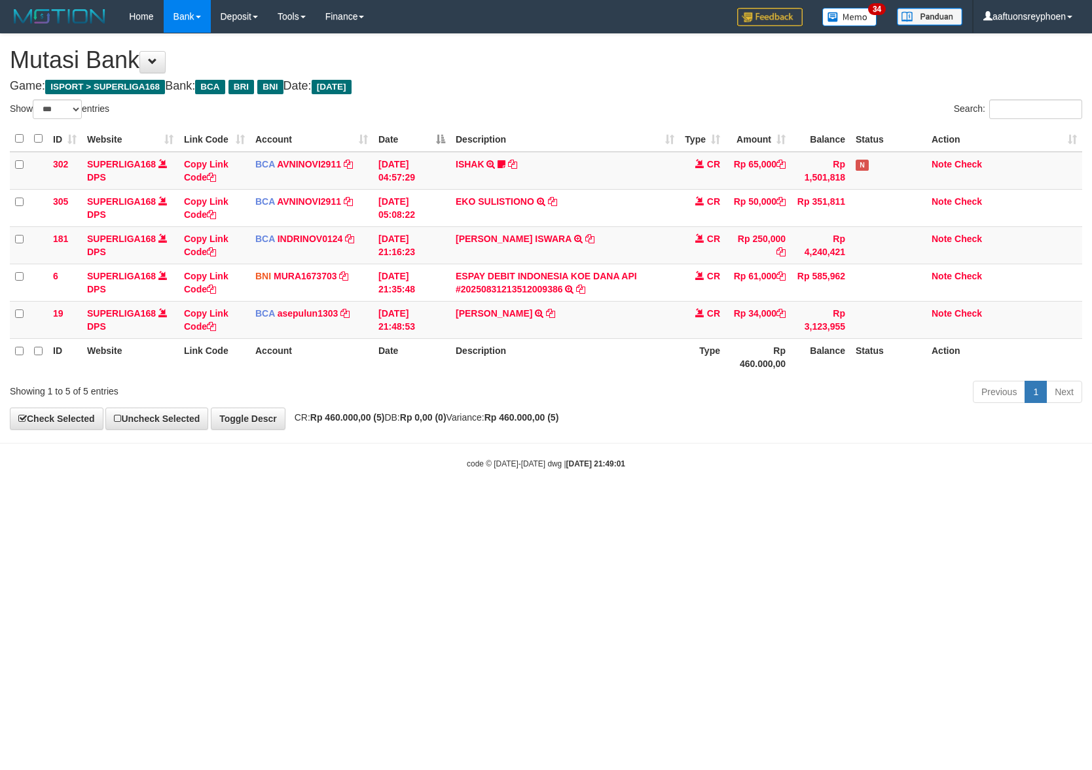
select select "***"
click at [427, 503] on html "Toggle navigation Home Bank Account List Load By Website Group [ISPORT] SUPERLI…" at bounding box center [546, 251] width 1092 height 503
drag, startPoint x: 428, startPoint y: 580, endPoint x: 477, endPoint y: 573, distance: 48.9
click at [451, 503] on html "Toggle navigation Home Bank Account List Load By Website Group [ISPORT] SUPERLI…" at bounding box center [546, 251] width 1092 height 503
click at [634, 503] on html "Toggle navigation Home Bank Account List Load By Website Group [ISPORT] SUPERLI…" at bounding box center [546, 251] width 1092 height 503
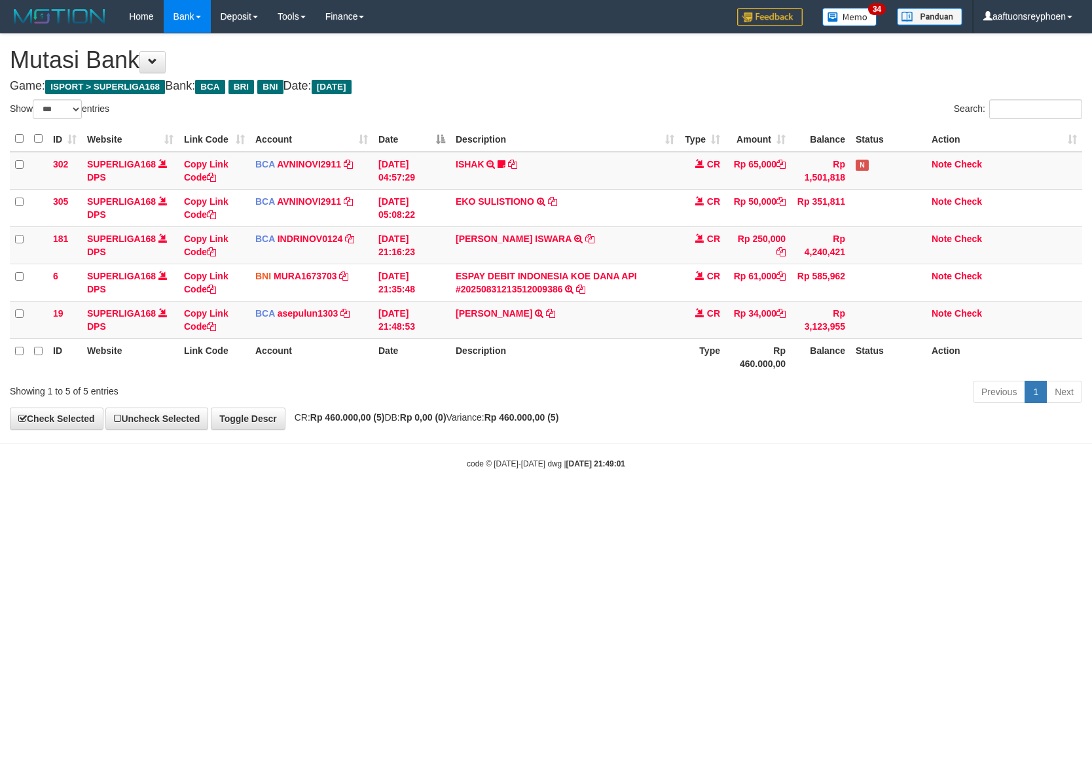
drag, startPoint x: 634, startPoint y: 558, endPoint x: 1089, endPoint y: 515, distance: 457.7
click at [662, 503] on html "Toggle navigation Home Bank Account List Load By Website Group [ISPORT] SUPERLI…" at bounding box center [546, 251] width 1092 height 503
select select "***"
click at [642, 503] on html "Toggle navigation Home Bank Account List Load By Website Group [ISPORT] SUPERLI…" at bounding box center [546, 251] width 1092 height 503
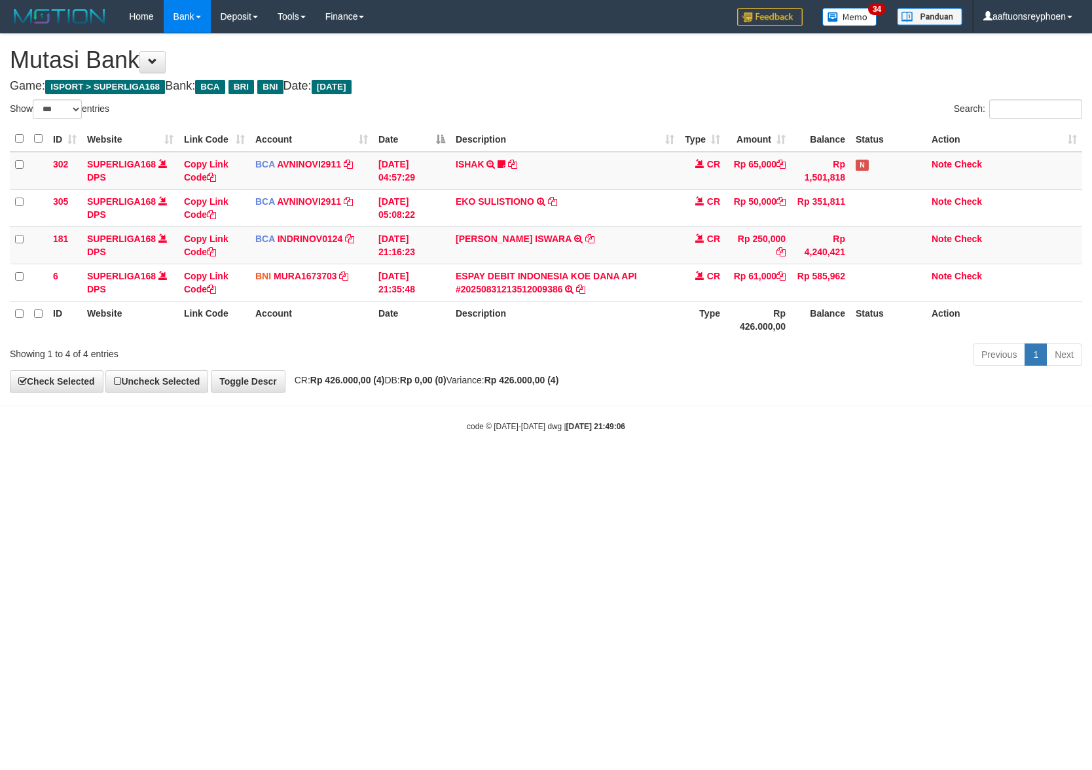
select select "***"
drag, startPoint x: 653, startPoint y: 528, endPoint x: 1085, endPoint y: 503, distance: 432.7
click at [765, 465] on html "Toggle navigation Home Bank Account List Load By Website Group [ISPORT] SUPERLI…" at bounding box center [546, 232] width 1092 height 465
select select "***"
click at [547, 465] on html "Toggle navigation Home Bank Account List Load By Website Group [ISPORT] SUPERLI…" at bounding box center [546, 232] width 1092 height 465
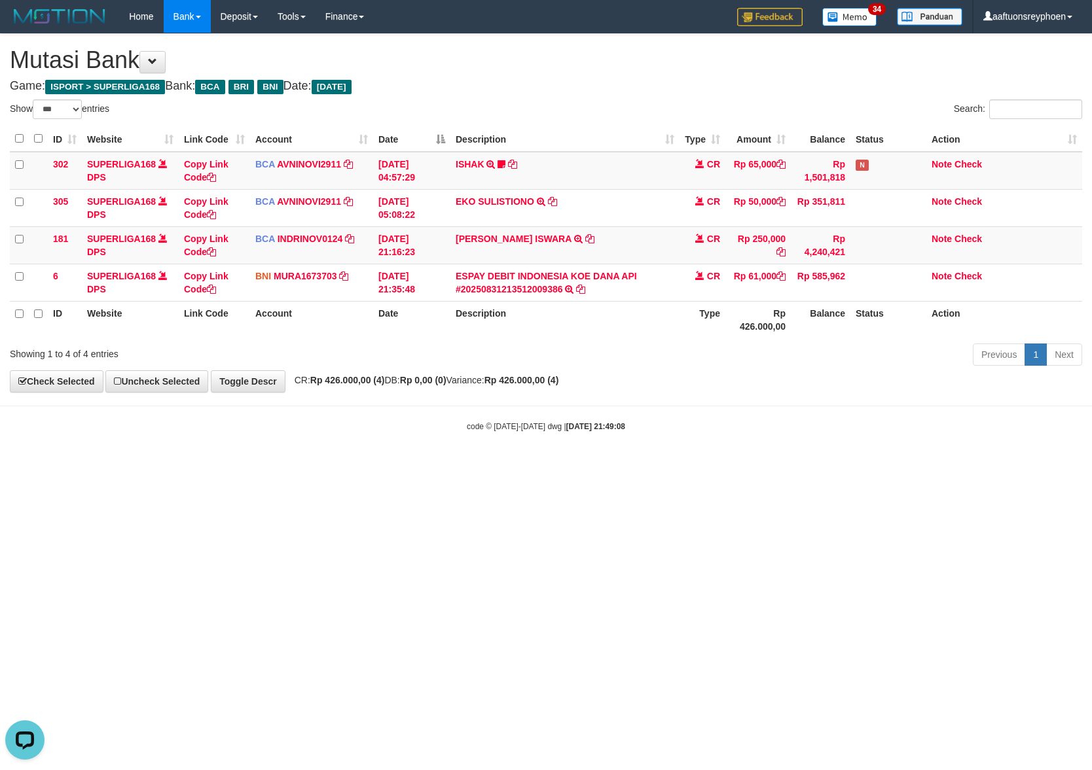
click at [547, 465] on html "Toggle navigation Home Bank Account List Load By Website Group [ISPORT] SUPERLI…" at bounding box center [546, 232] width 1092 height 465
click at [551, 465] on html "Toggle navigation Home Bank Account List Load By Website Group [ISPORT] SUPERLI…" at bounding box center [546, 232] width 1092 height 465
drag, startPoint x: 551, startPoint y: 494, endPoint x: 558, endPoint y: 492, distance: 6.7
click at [554, 465] on html "Toggle navigation Home Bank Account List Load By Website Group [ISPORT] SUPERLI…" at bounding box center [546, 232] width 1092 height 465
select select "***"
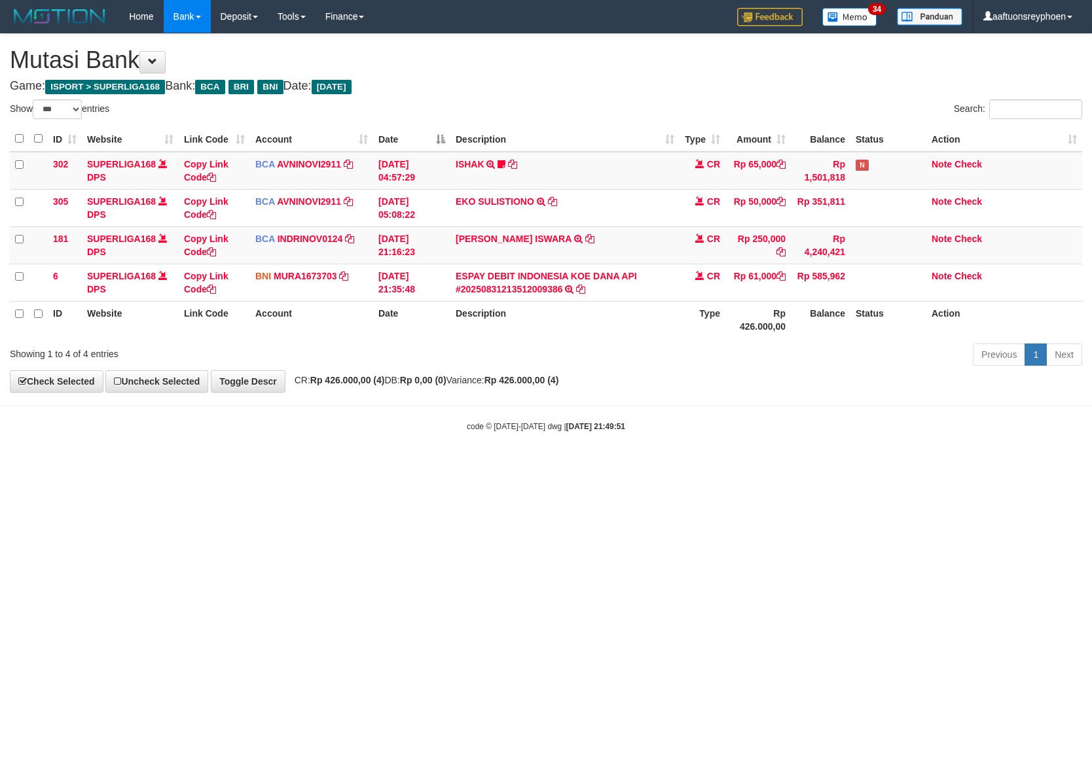
click at [558, 465] on html "Toggle navigation Home Bank Account List Load By Website Group [ISPORT] SUPERLI…" at bounding box center [546, 232] width 1092 height 465
select select "***"
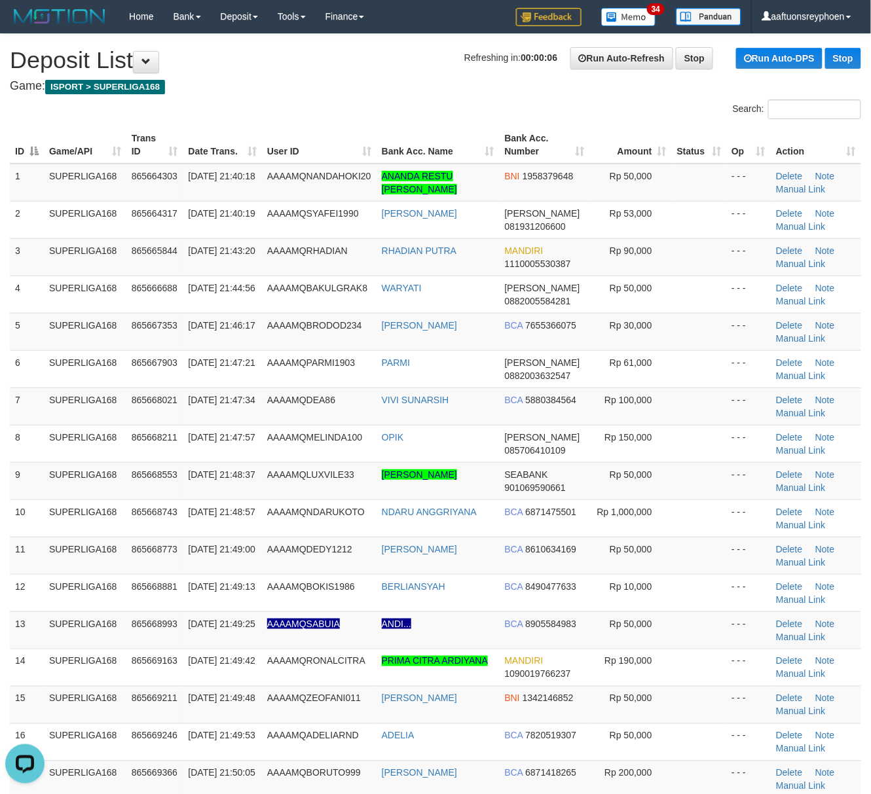
drag, startPoint x: 132, startPoint y: 399, endPoint x: 0, endPoint y: 406, distance: 132.4
click at [129, 399] on td "865668021" at bounding box center [154, 406] width 57 height 37
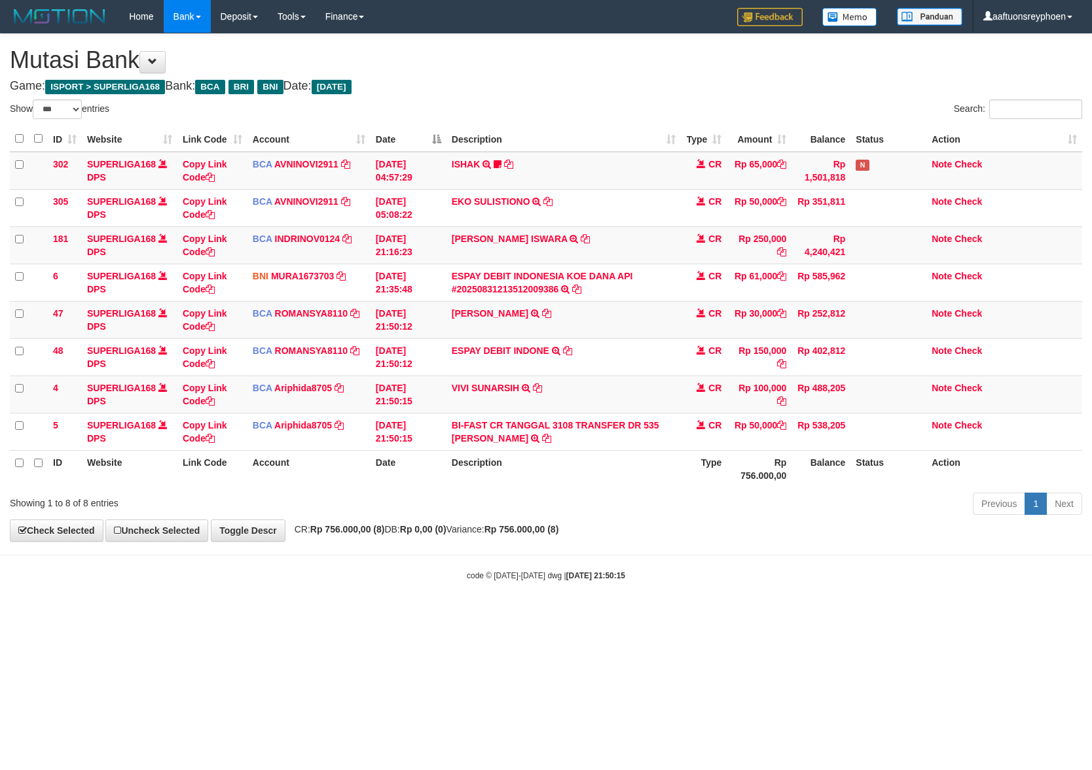
select select "***"
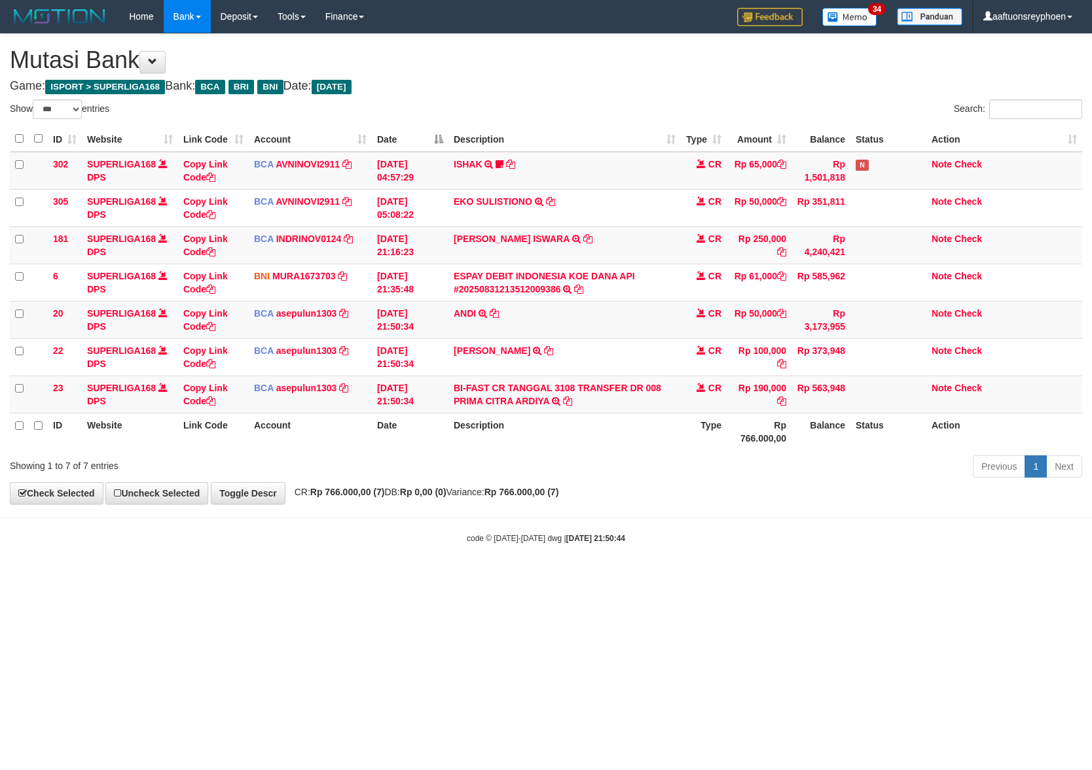
select select "***"
click at [1055, 473] on div "**********" at bounding box center [546, 269] width 1092 height 470
select select "***"
drag, startPoint x: 663, startPoint y: 516, endPoint x: 865, endPoint y: 515, distance: 202.3
click at [733, 515] on body "Toggle navigation Home Bank Account List Load By Website Group [ISPORT] SUPERLI…" at bounding box center [546, 288] width 1092 height 577
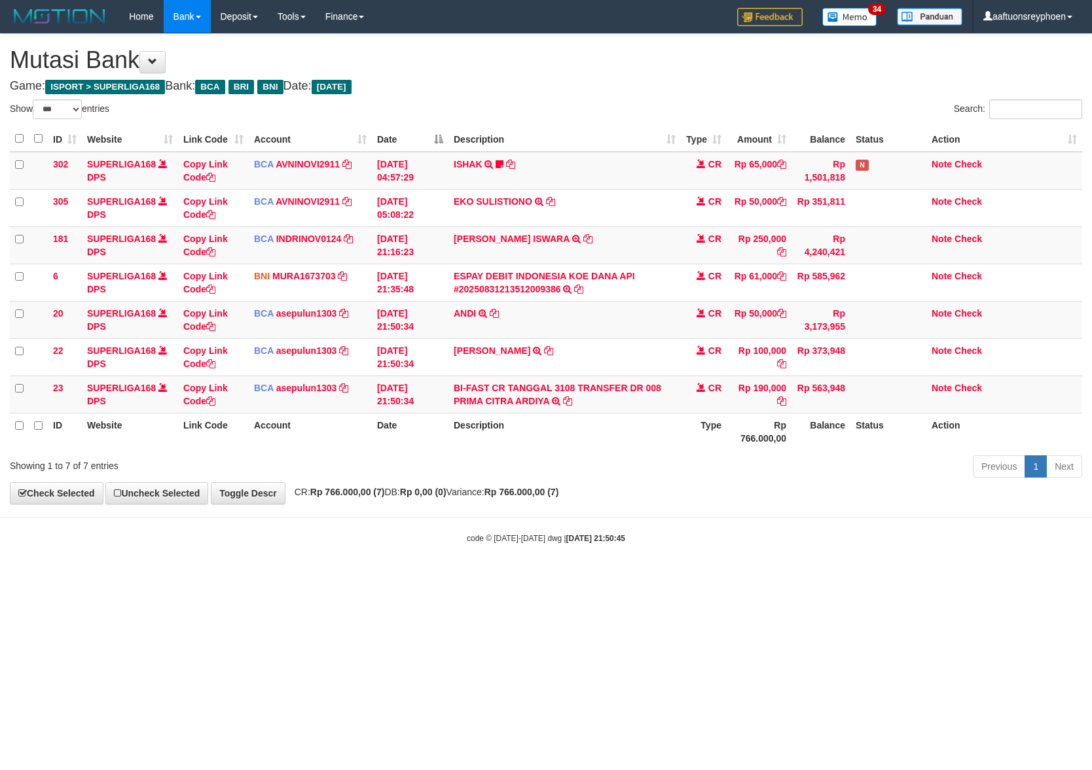
click at [685, 571] on body "Toggle navigation Home Bank Account List Load By Website Group [ISPORT] SUPERLI…" at bounding box center [546, 288] width 1092 height 577
drag, startPoint x: 685, startPoint y: 571, endPoint x: 786, endPoint y: 571, distance: 101.5
click at [686, 571] on body "Toggle navigation Home Bank Account List Load By Website Group [ISPORT] SUPERLI…" at bounding box center [546, 288] width 1092 height 577
click at [1021, 514] on body "Toggle navigation Home Bank Account List Load By Website Group [ISPORT] SUPERLI…" at bounding box center [546, 288] width 1092 height 577
drag, startPoint x: 902, startPoint y: 550, endPoint x: 1083, endPoint y: 532, distance: 181.5
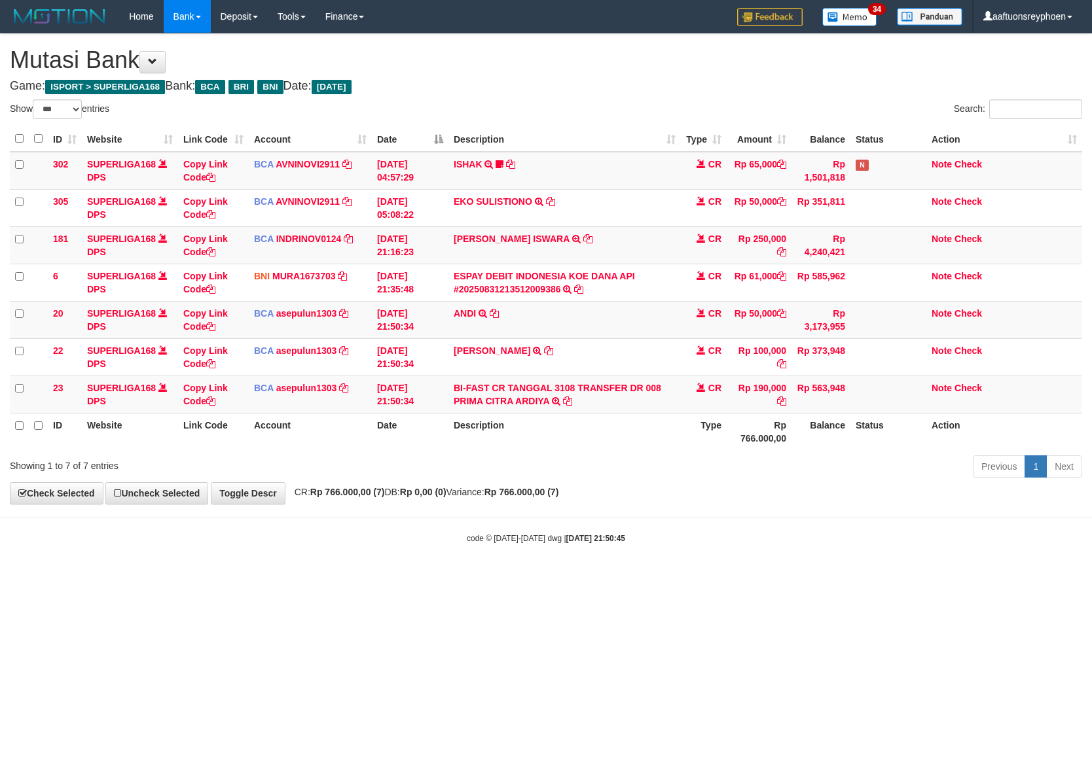
click at [988, 541] on body "Toggle navigation Home Bank Account List Load By Website Group [ISPORT] SUPERLI…" at bounding box center [546, 288] width 1092 height 577
drag, startPoint x: 665, startPoint y: 571, endPoint x: 723, endPoint y: 566, distance: 58.5
click at [700, 566] on body "Toggle navigation Home Bank Account List Load By Website Group [ISPORT] SUPERLI…" at bounding box center [546, 288] width 1092 height 577
select select "***"
click at [704, 555] on body "Toggle navigation Home Bank Account List Load By Website Group [ISPORT] SUPERLI…" at bounding box center [546, 288] width 1092 height 577
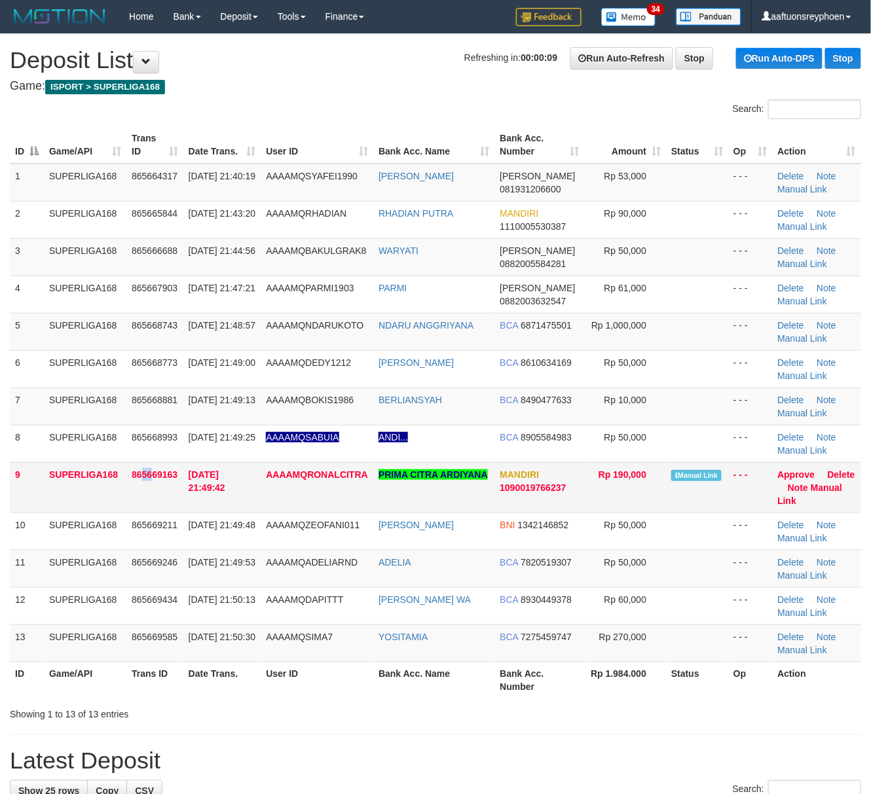
drag, startPoint x: 150, startPoint y: 477, endPoint x: 143, endPoint y: 471, distance: 8.9
click at [143, 471] on span "865669163" at bounding box center [155, 474] width 46 height 10
click at [170, 487] on td "865669163" at bounding box center [154, 487] width 57 height 50
click at [105, 424] on td "SUPERLIGA168" at bounding box center [85, 406] width 82 height 37
drag, startPoint x: 114, startPoint y: 424, endPoint x: 0, endPoint y: 463, distance: 120.5
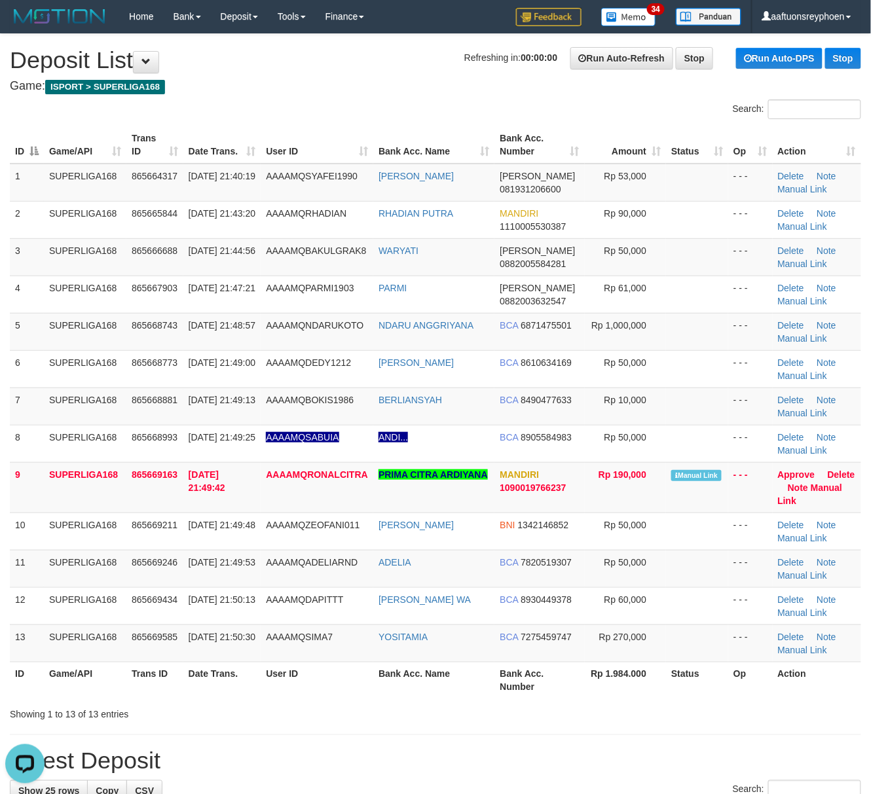
click at [102, 428] on tbody "1 SUPERLIGA168 865664317 31/08/2025 21:40:19 AAAAMQSYAFEI1990 UJANG AHMAD SYAFE…" at bounding box center [435, 413] width 851 height 499
click at [71, 359] on td "SUPERLIGA168" at bounding box center [85, 368] width 82 height 37
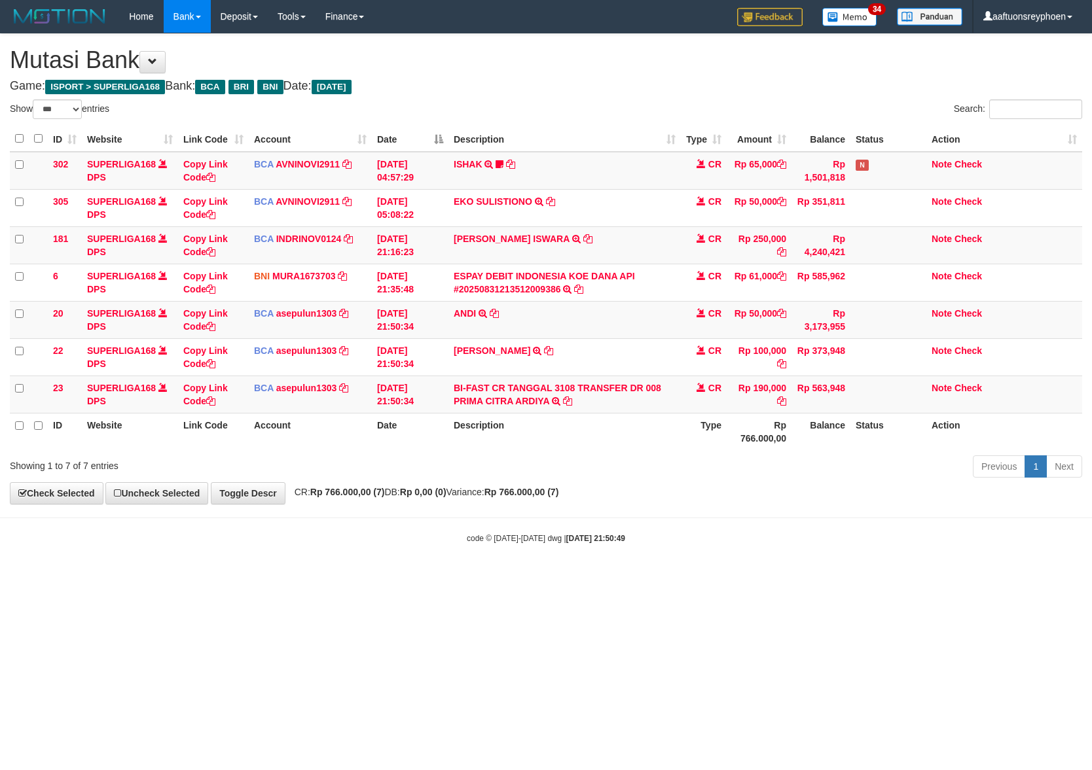
select select "***"
click at [485, 412] on td "BI-FAST CR TANGGAL 3108 TRANSFER DR 008 PRIMA CITRA ARDIYA BI-FAST CR TANGGAL :…" at bounding box center [564, 394] width 232 height 37
copy td "IMA CITRA ARDIYA"
click at [571, 566] on body "Toggle navigation Home Bank Account List Load By Website Group [ISPORT] SUPERLI…" at bounding box center [546, 288] width 1092 height 577
click at [601, 542] on strong "2025/08/31 21:50:49" at bounding box center [595, 538] width 59 height 9
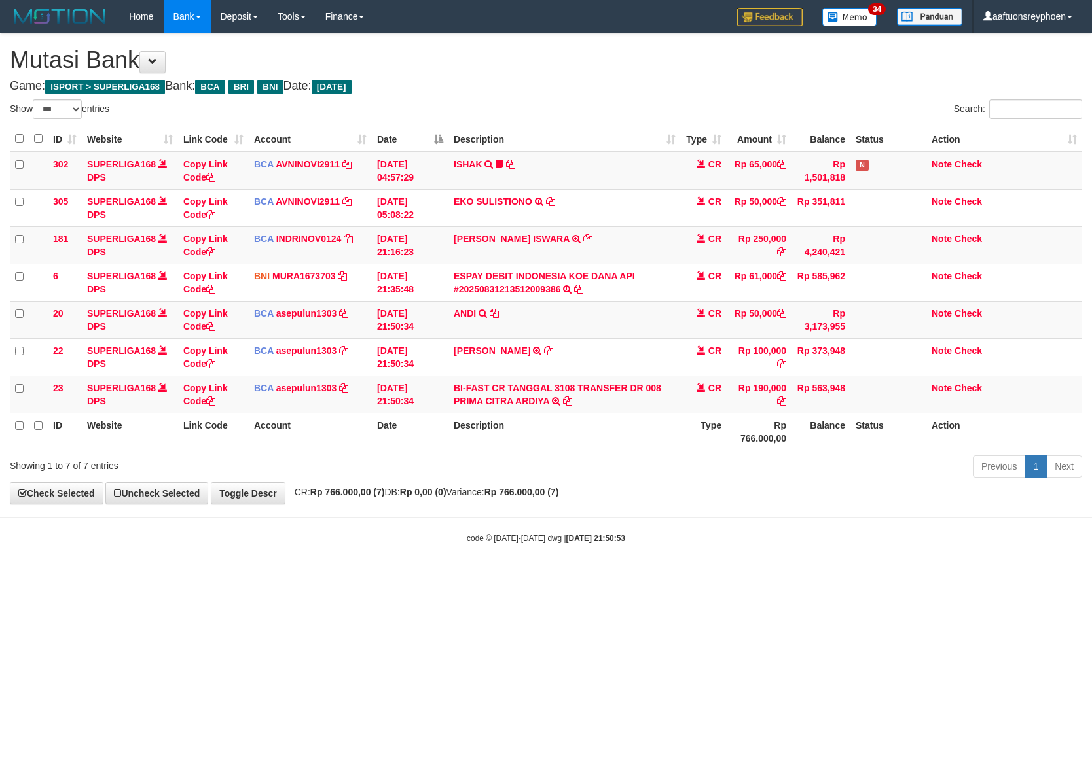
select select "***"
click at [530, 577] on html "Toggle navigation Home Bank Account List Load By Website Group [ISPORT] SUPERLI…" at bounding box center [546, 288] width 1092 height 577
drag, startPoint x: 543, startPoint y: 585, endPoint x: 576, endPoint y: 585, distance: 32.7
click at [550, 577] on html "Toggle navigation Home Bank Account List Load By Website Group [ISPORT] SUPERLI…" at bounding box center [546, 288] width 1092 height 577
click at [1029, 509] on body "Toggle navigation Home Bank Account List Load By Website Group [ISPORT] SUPERLI…" at bounding box center [546, 288] width 1092 height 577
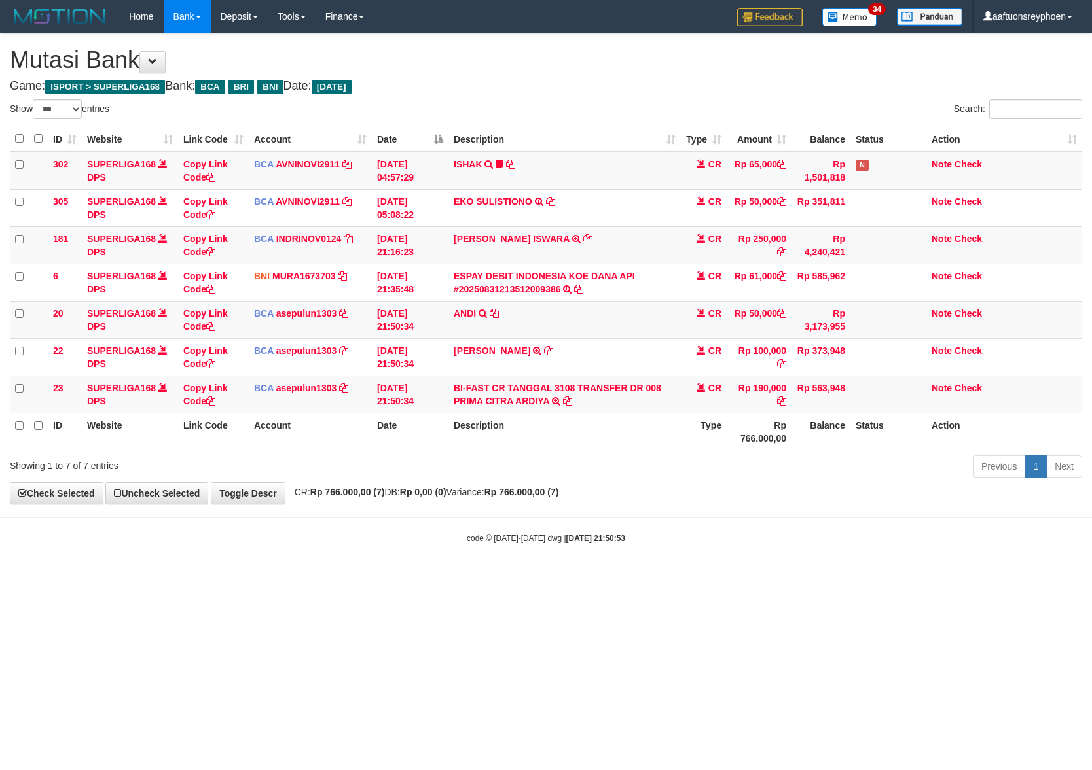
drag, startPoint x: 401, startPoint y: 593, endPoint x: 687, endPoint y: 562, distance: 287.1
click at [427, 577] on html "Toggle navigation Home Bank Account List Load By Website Group [ISPORT] SUPERLI…" at bounding box center [546, 288] width 1092 height 577
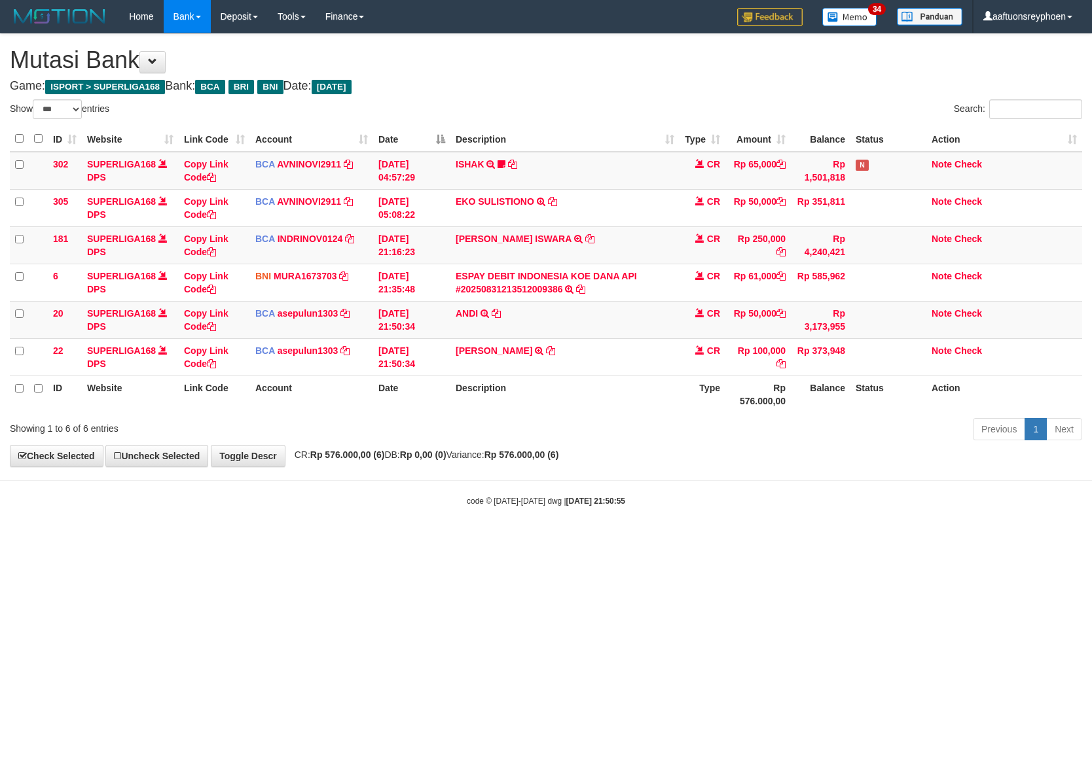
select select "***"
click at [1082, 483] on body "Toggle navigation Home Bank Account List Load By Website Group [ISPORT] SUPERLI…" at bounding box center [546, 270] width 1092 height 540
click at [503, 540] on html "Toggle navigation Home Bank Account List Load By Website Group [ISPORT] SUPERLI…" at bounding box center [546, 270] width 1092 height 540
click at [1029, 498] on div "code © 2012-2018 dwg | 2025/08/31 21:50:56" at bounding box center [546, 500] width 1092 height 13
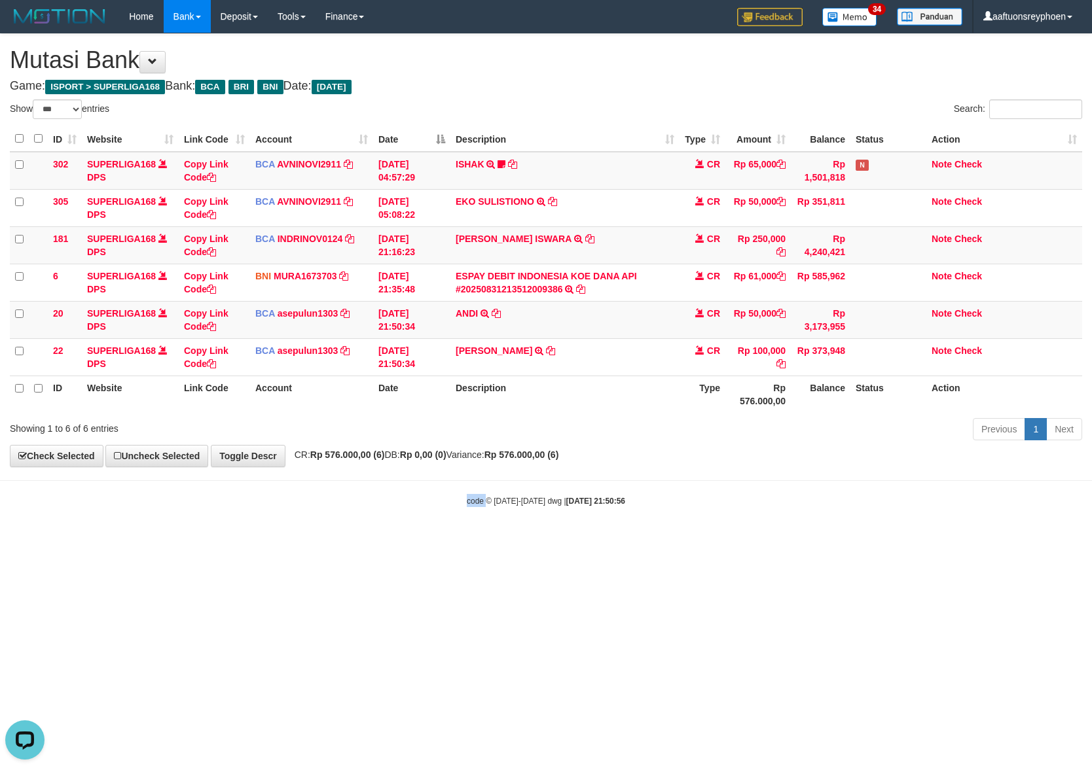
drag, startPoint x: 441, startPoint y: 600, endPoint x: 1089, endPoint y: 498, distance: 656.7
click at [505, 540] on html "Toggle navigation Home Bank Account List Load By Website Group [ISPORT] SUPERLI…" at bounding box center [546, 270] width 1092 height 540
drag, startPoint x: 622, startPoint y: 516, endPoint x: 854, endPoint y: 498, distance: 233.1
click at [729, 506] on body "Toggle navigation Home Bank Account List Load By Website Group [ISPORT] SUPERLI…" at bounding box center [546, 270] width 1092 height 540
select select "***"
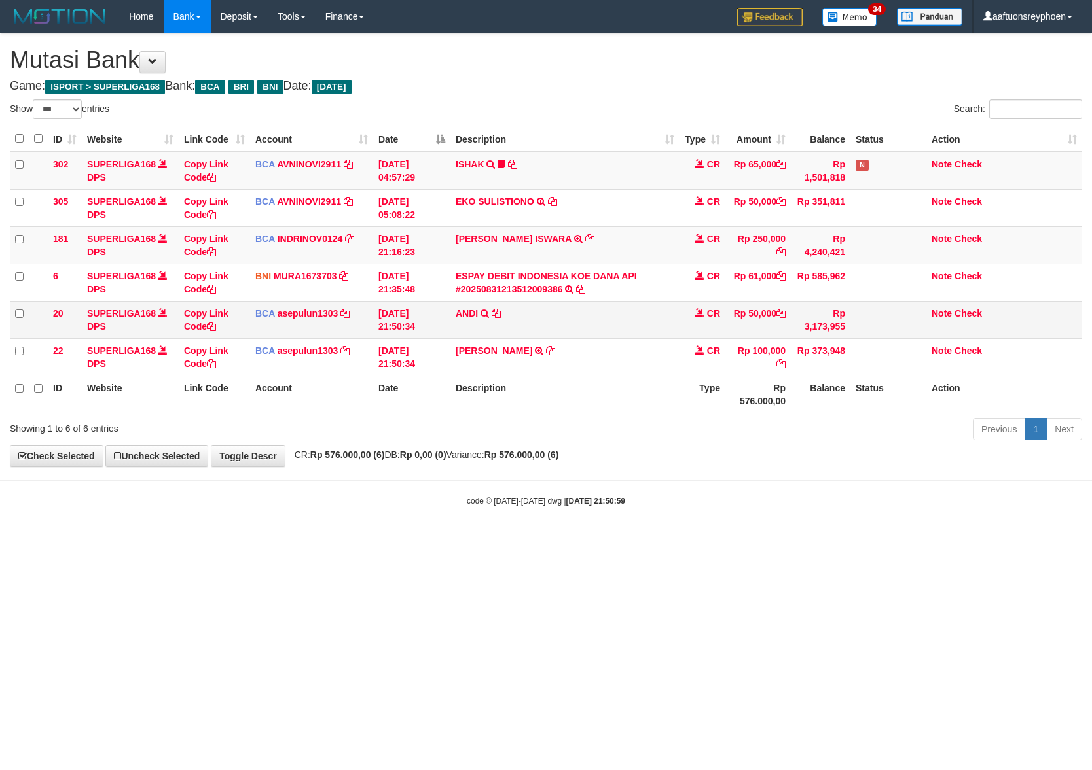
click at [529, 326] on td "ANDI TRSF E-BANKING CR 3108/FTSCY/WS95031 50000.00ANDI" at bounding box center [564, 319] width 229 height 37
copy tr "ANDI TRSF E-BANKING CR 3108/FTSCY/WS95031 50000.00ANDI"
drag, startPoint x: 529, startPoint y: 326, endPoint x: 1090, endPoint y: 391, distance: 564.8
click at [562, 331] on td "ANDI TRSF E-BANKING CR 3108/FTSCY/WS95031 50000.00ANDI" at bounding box center [564, 319] width 229 height 37
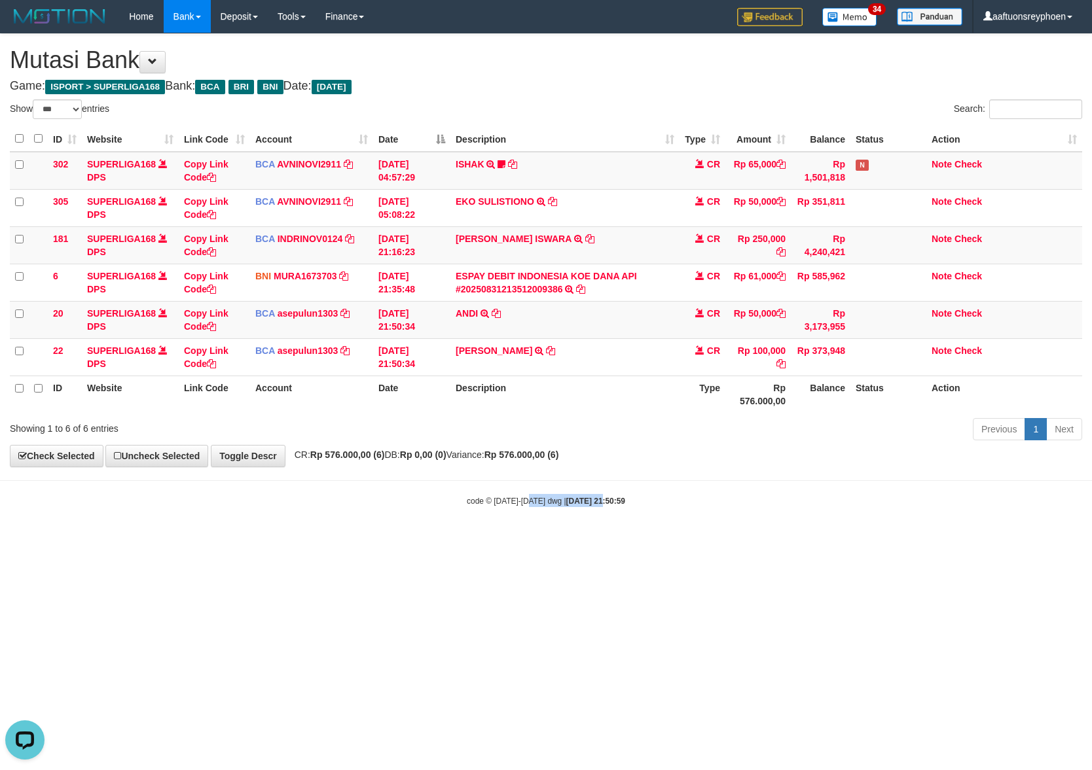
click at [607, 484] on body "Toggle navigation Home Bank Account List Load By Website Group [ISPORT] SUPERLI…" at bounding box center [546, 270] width 1092 height 540
drag, startPoint x: 1002, startPoint y: 469, endPoint x: 1087, endPoint y: 465, distance: 85.2
click at [1066, 466] on body "Toggle navigation Home Bank Account List Load By Website Group [ISPORT] SUPERLI…" at bounding box center [546, 270] width 1092 height 540
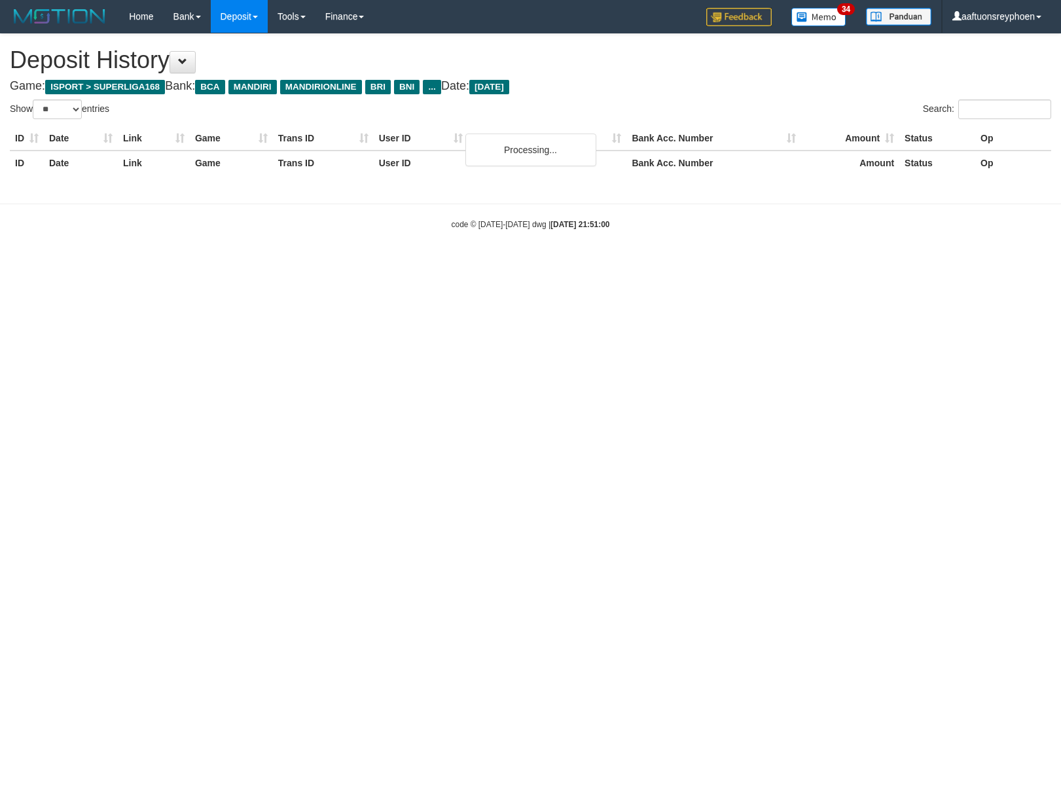
select select "**"
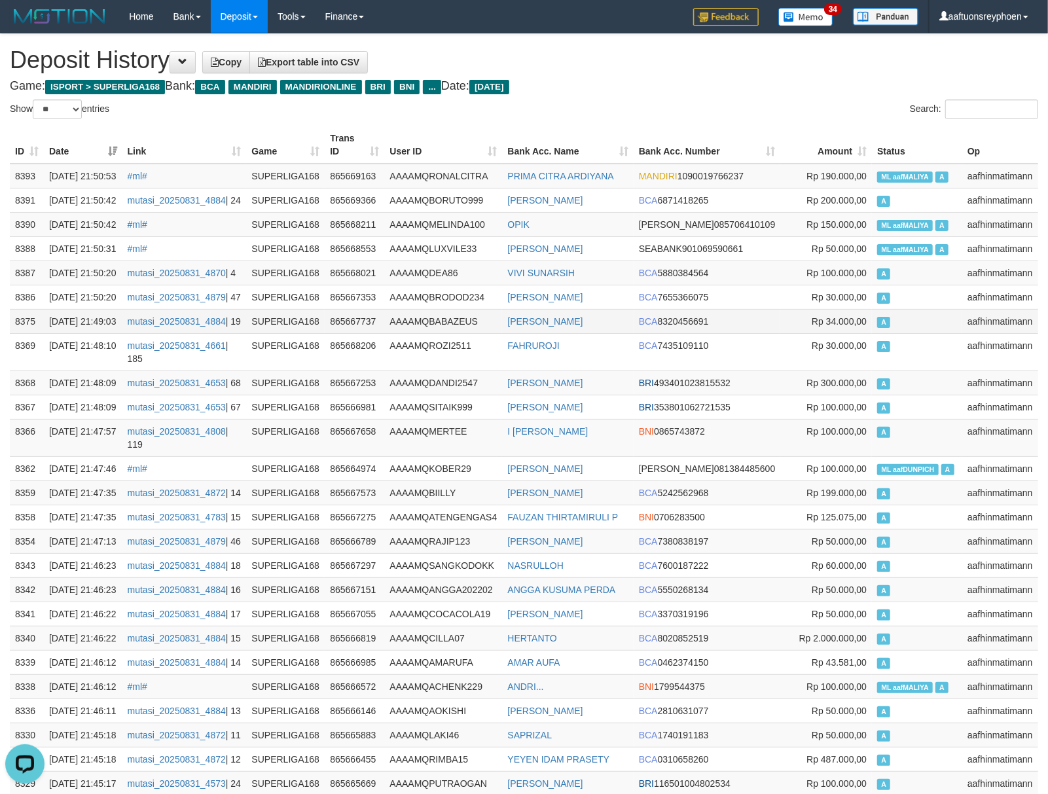
drag, startPoint x: 907, startPoint y: 412, endPoint x: 873, endPoint y: 415, distance: 34.1
click at [904, 333] on td "A" at bounding box center [917, 321] width 90 height 24
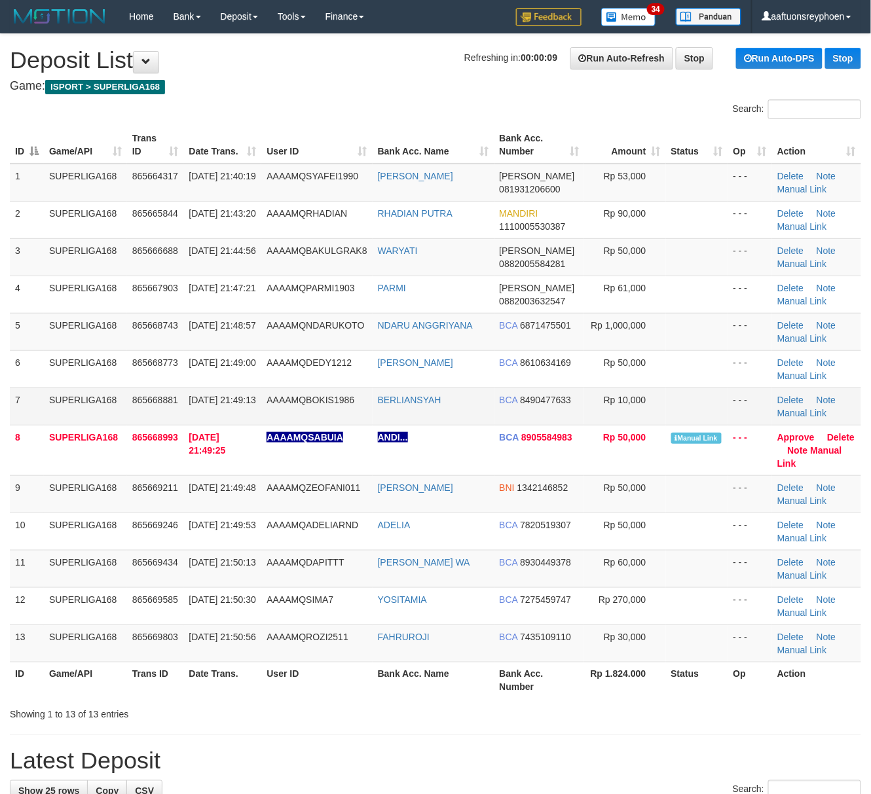
click at [120, 419] on td "SUPERLIGA168" at bounding box center [85, 406] width 83 height 37
drag, startPoint x: 158, startPoint y: 403, endPoint x: 3, endPoint y: 424, distance: 156.6
click at [124, 405] on tr "7 SUPERLIGA168 865668881 31/08/2025 21:49:13 AAAAMQBOKIS1986 BERLIANSYAH BCA 84…" at bounding box center [435, 406] width 851 height 37
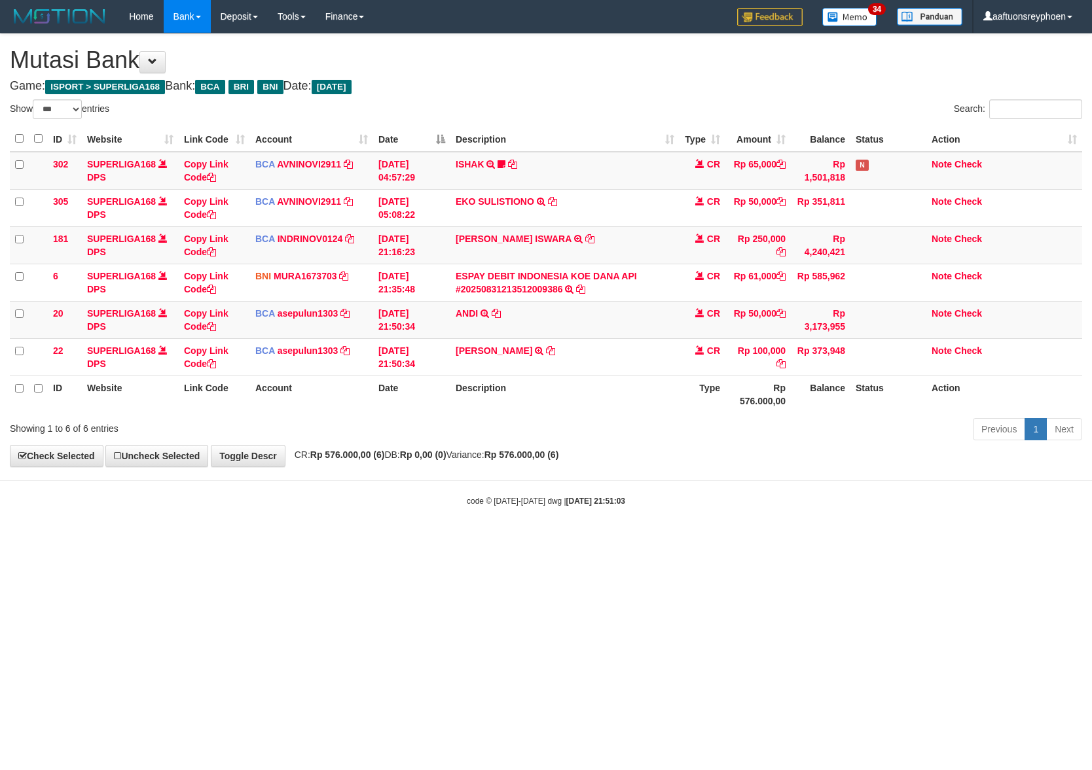
select select "***"
click at [786, 467] on body "Toggle navigation Home Bank Account List Load By Website Group [ISPORT] SUPERLI…" at bounding box center [546, 270] width 1092 height 540
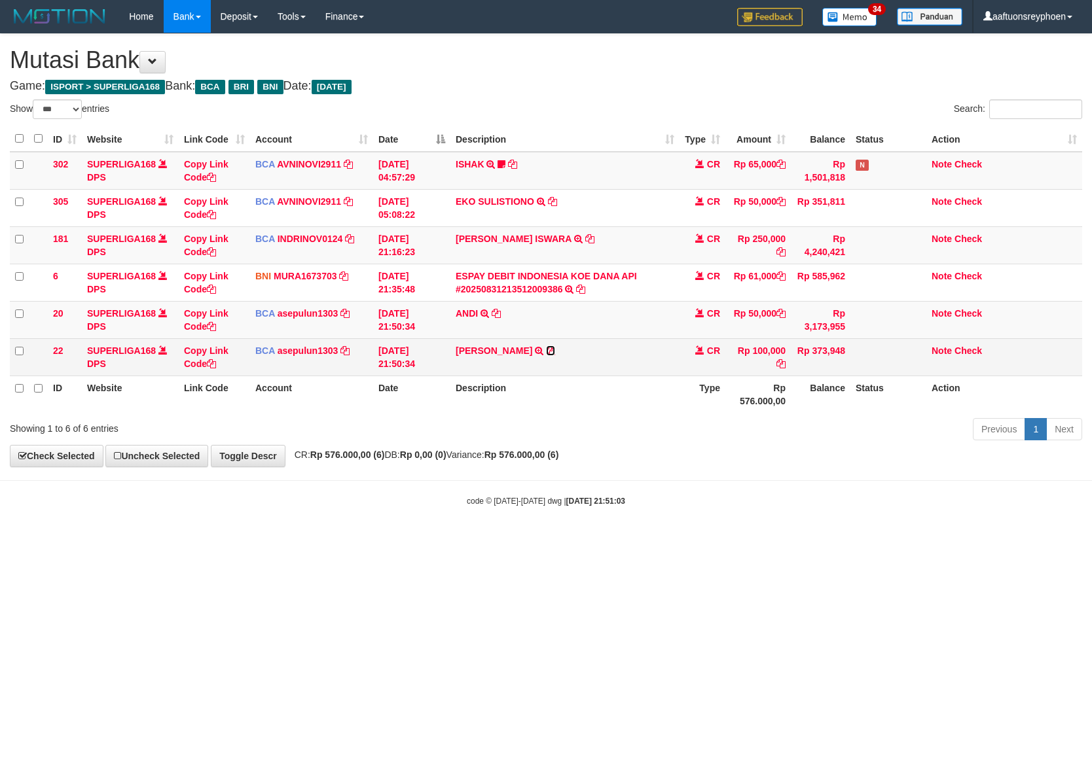
click at [546, 355] on icon at bounding box center [550, 350] width 9 height 9
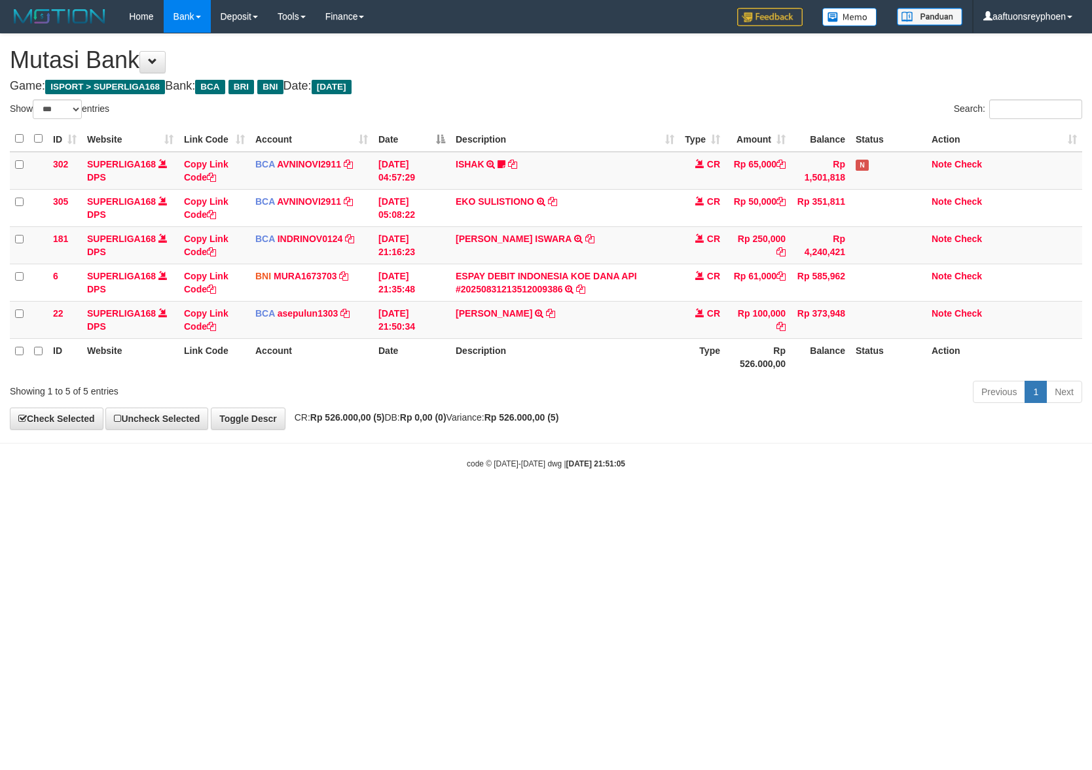
select select "***"
drag, startPoint x: 704, startPoint y: 490, endPoint x: 780, endPoint y: 488, distance: 76.0
click at [767, 488] on body "Toggle navigation Home Bank Account List Load By Website Group [ISPORT] SUPERLI…" at bounding box center [546, 251] width 1092 height 503
drag, startPoint x: 516, startPoint y: 539, endPoint x: 543, endPoint y: 538, distance: 27.5
click at [541, 503] on html "Toggle navigation Home Bank Account List Load By Website Group [ISPORT] SUPERLI…" at bounding box center [546, 251] width 1092 height 503
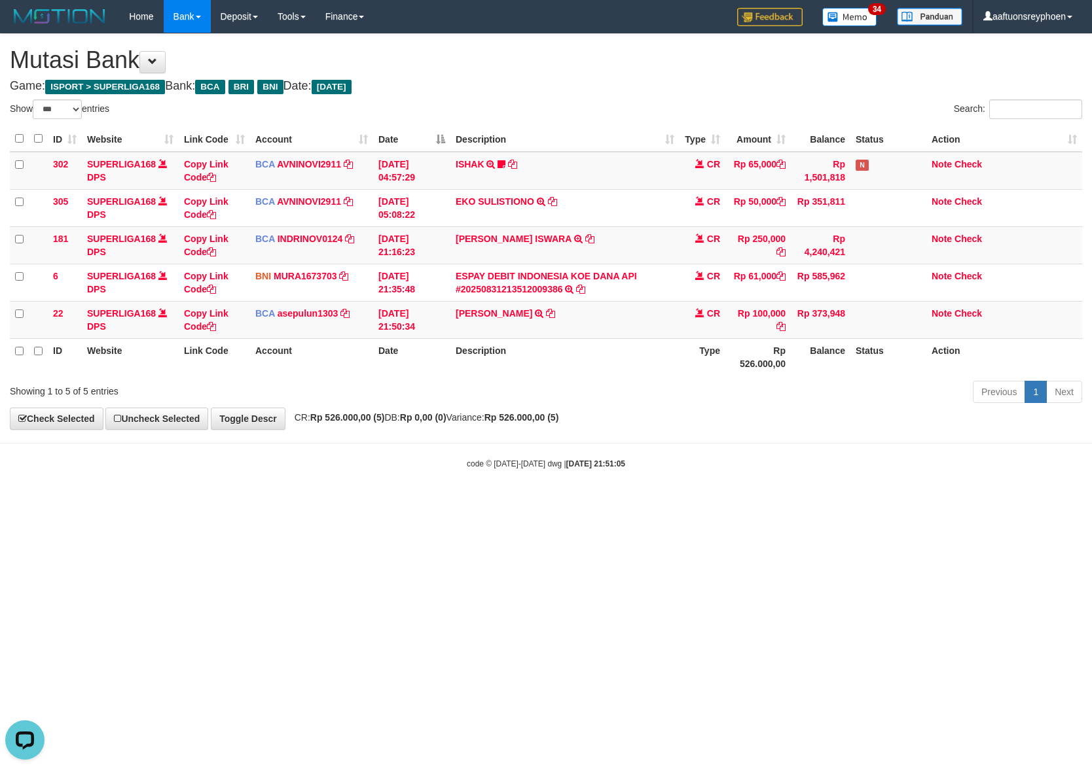
click at [587, 503] on html "Toggle navigation Home Bank Account List Load By Website Group [ISPORT] SUPERLI…" at bounding box center [546, 251] width 1092 height 503
click at [583, 503] on html "Toggle navigation Home Bank Account List Load By Website Group [ISPORT] SUPERLI…" at bounding box center [546, 251] width 1092 height 503
select select "***"
click at [644, 503] on html "Toggle navigation Home Bank Account List Load By Website Group [ISPORT] SUPERLI…" at bounding box center [546, 251] width 1092 height 503
click at [563, 503] on html "Toggle navigation Home Bank Account List Load By Website Group [ISPORT] SUPERLI…" at bounding box center [546, 251] width 1092 height 503
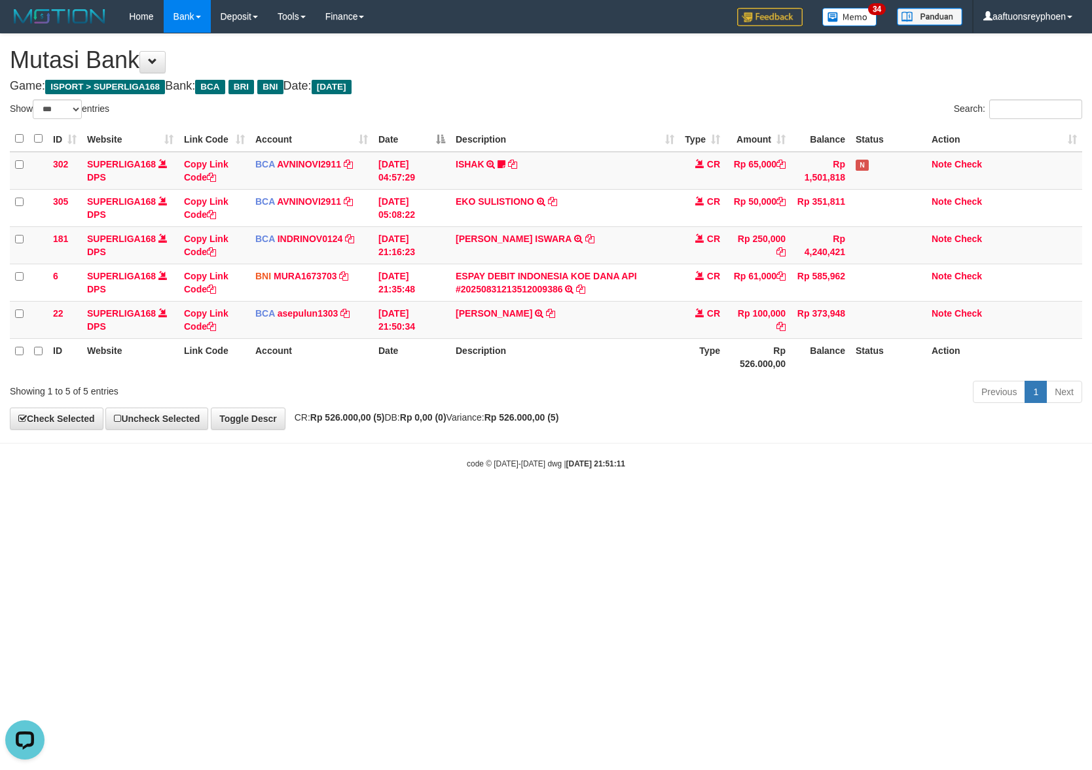
drag, startPoint x: 883, startPoint y: 520, endPoint x: 1090, endPoint y: 494, distance: 208.5
click at [956, 503] on html "Toggle navigation Home Bank Account List Load By Website Group [ISPORT] SUPERLI…" at bounding box center [546, 251] width 1092 height 503
drag, startPoint x: 642, startPoint y: 509, endPoint x: 1089, endPoint y: 492, distance: 448.1
click at [1009, 492] on html "Toggle navigation Home Bank Account List Load By Website Group [ISPORT] SUPERLI…" at bounding box center [546, 251] width 1092 height 503
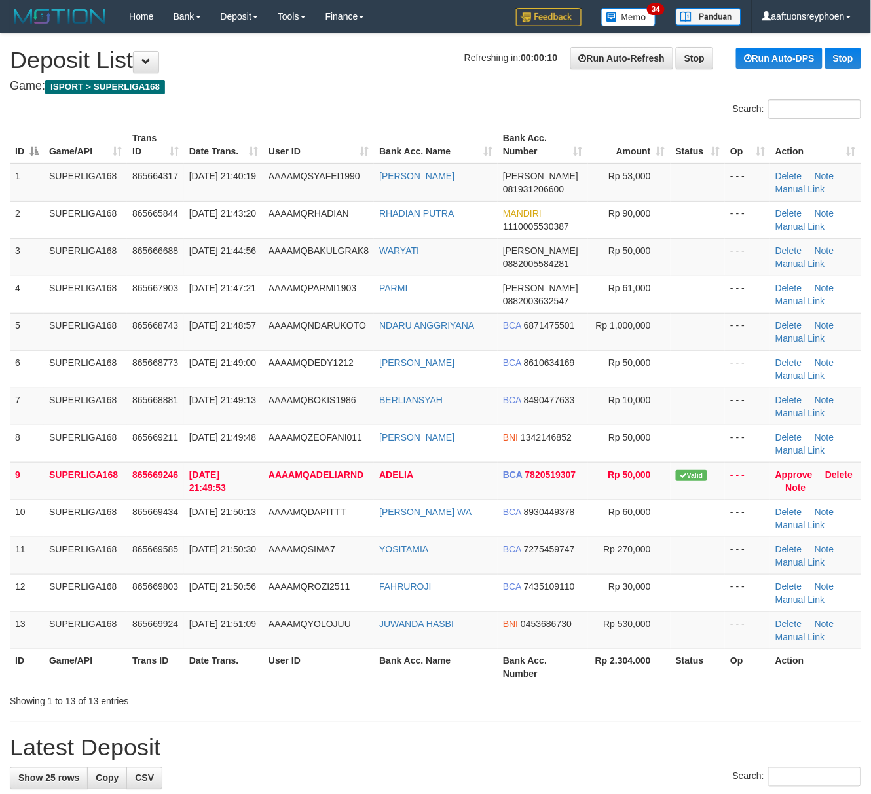
click at [5, 424] on div "ID Game/API Trans ID Date Trans. User ID Bank Acc. Name Bank Acc. Number Amount…" at bounding box center [435, 406] width 871 height 568
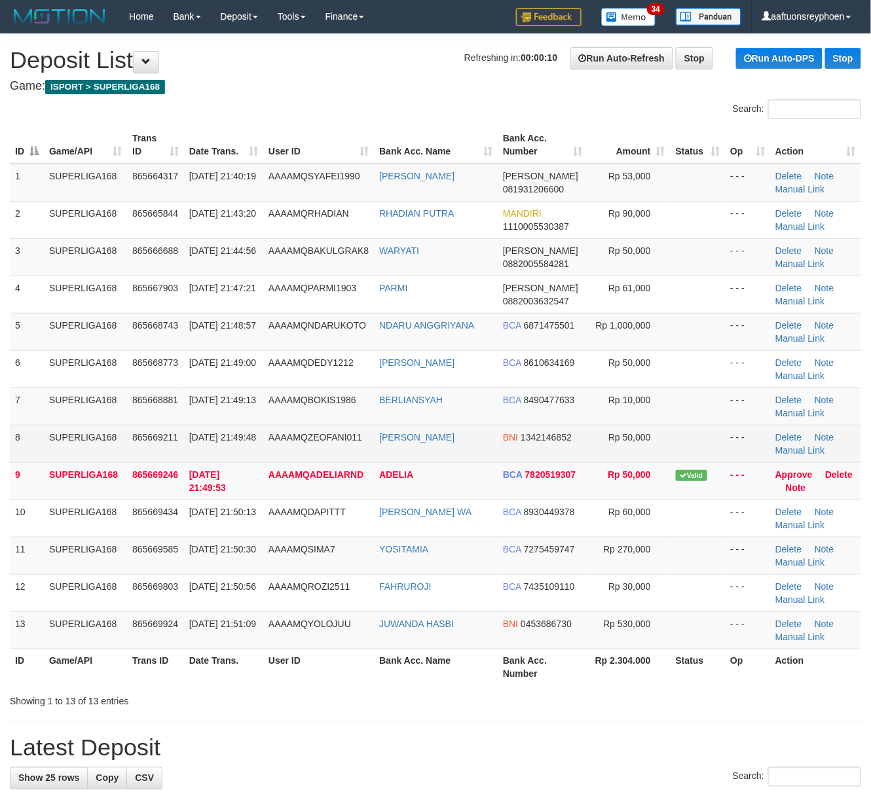
drag, startPoint x: 35, startPoint y: 456, endPoint x: 3, endPoint y: 458, distance: 32.1
click at [10, 457] on tr "8 SUPERLIGA168 865669211 31/08/2025 21:49:48 AAAAMQZEOFANI011 ZAHRA ZEOFANI BNI…" at bounding box center [435, 443] width 851 height 37
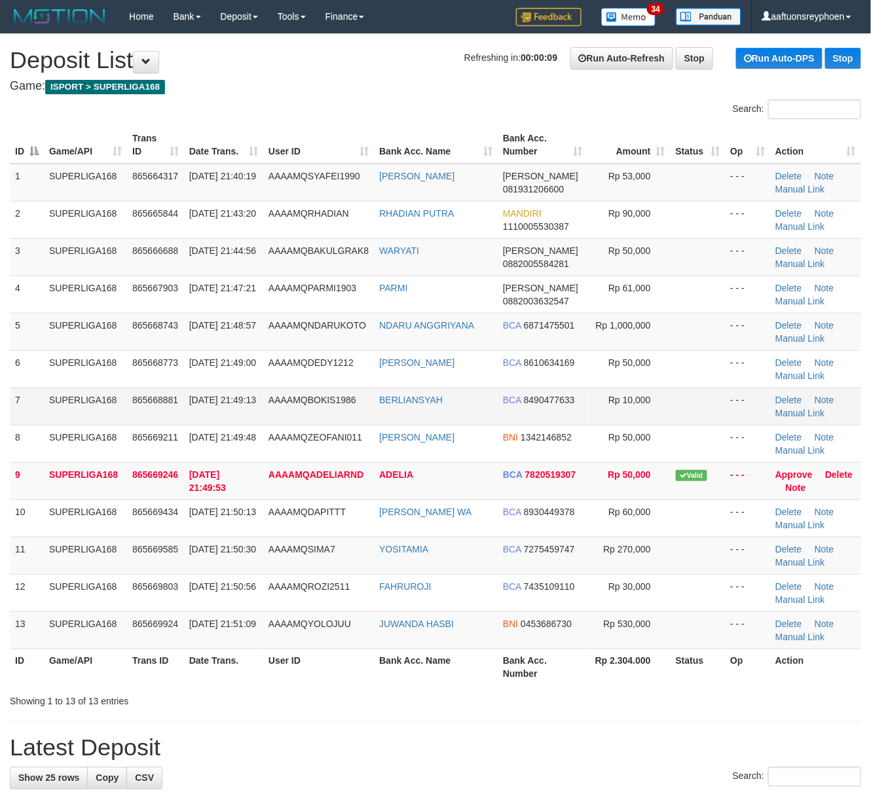
click at [207, 397] on span "31/08/2025 21:49:13" at bounding box center [222, 400] width 67 height 10
click at [211, 396] on span "31/08/2025 21:49:13" at bounding box center [222, 400] width 67 height 10
click at [106, 419] on tr "7 SUPERLIGA168 865668881 31/08/2025 21:49:13 AAAAMQBOKIS1986 BERLIANSYAH BCA 84…" at bounding box center [435, 406] width 851 height 37
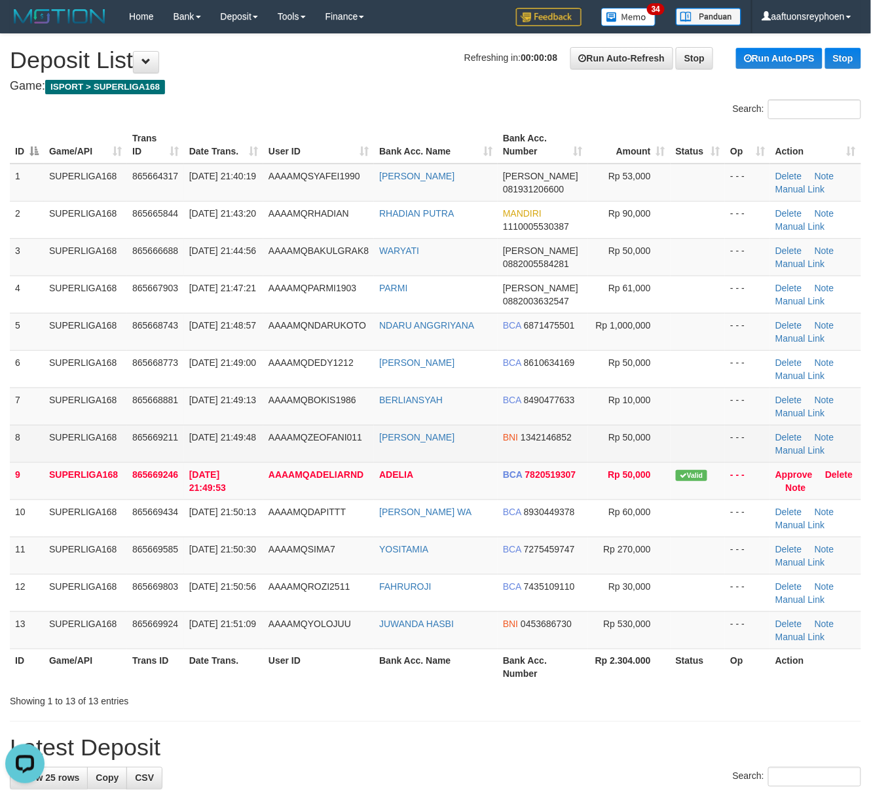
click at [184, 430] on td "31/08/2025 21:49:48" at bounding box center [223, 443] width 79 height 37
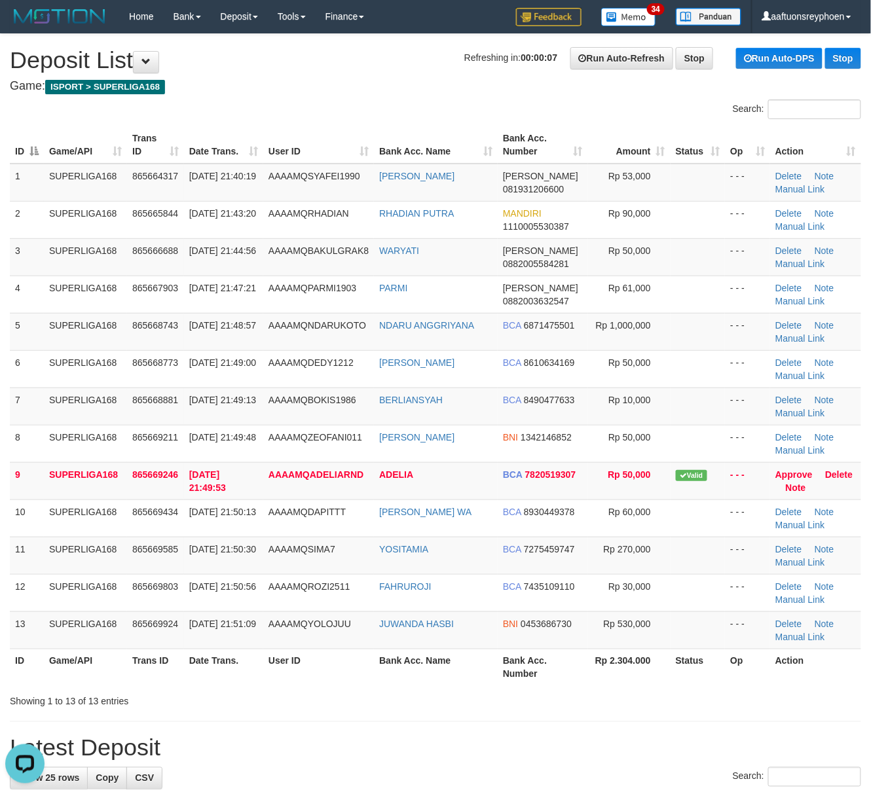
drag, startPoint x: 181, startPoint y: 427, endPoint x: 1, endPoint y: 430, distance: 180.0
click at [175, 424] on tbody "1 SUPERLIGA168 865664317 31/08/2025 21:40:19 AAAAMQSYAFEI1990 UJANG AHMAD SYAFE…" at bounding box center [435, 407] width 851 height 486
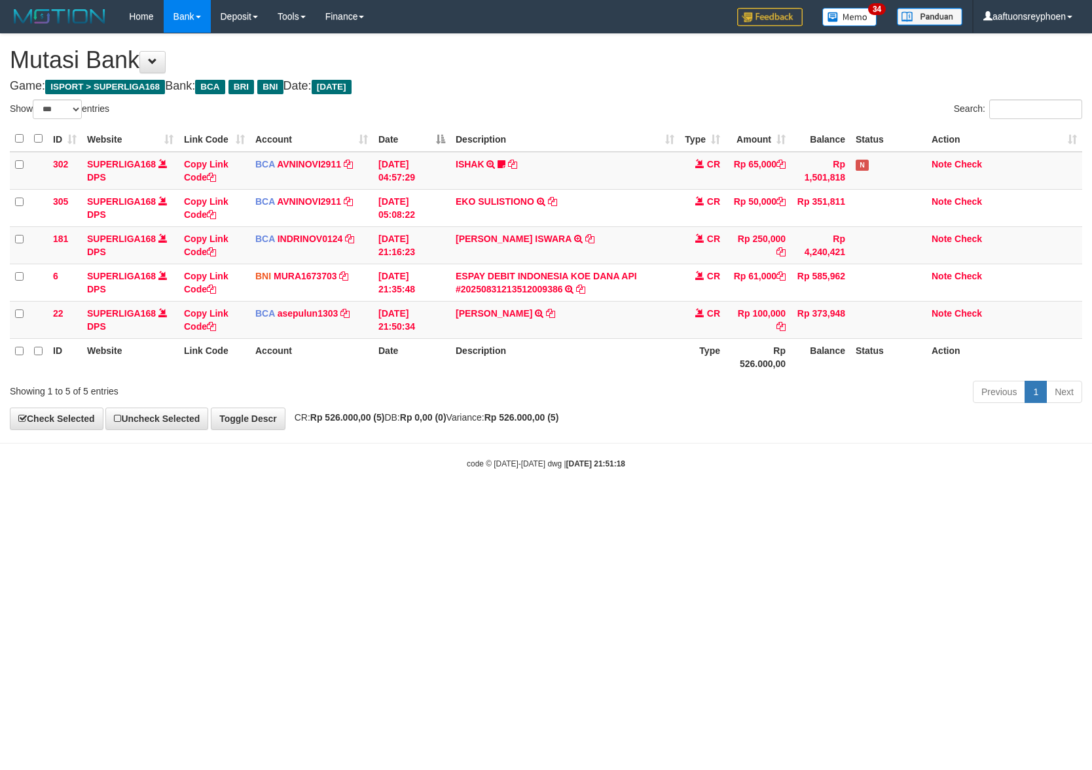
select select "***"
click at [1014, 482] on body "Toggle navigation Home Bank Account List Load By Website Group [ISPORT] SUPERLI…" at bounding box center [546, 251] width 1092 height 503
drag, startPoint x: 1105, startPoint y: 477, endPoint x: 1139, endPoint y: 475, distance: 34.1
click at [1091, 475] on html "Toggle navigation Home Bank Account List Load By Website Group [ISPORT] SUPERLI…" at bounding box center [546, 251] width 1092 height 503
drag, startPoint x: 906, startPoint y: 469, endPoint x: 1081, endPoint y: 456, distance: 175.9
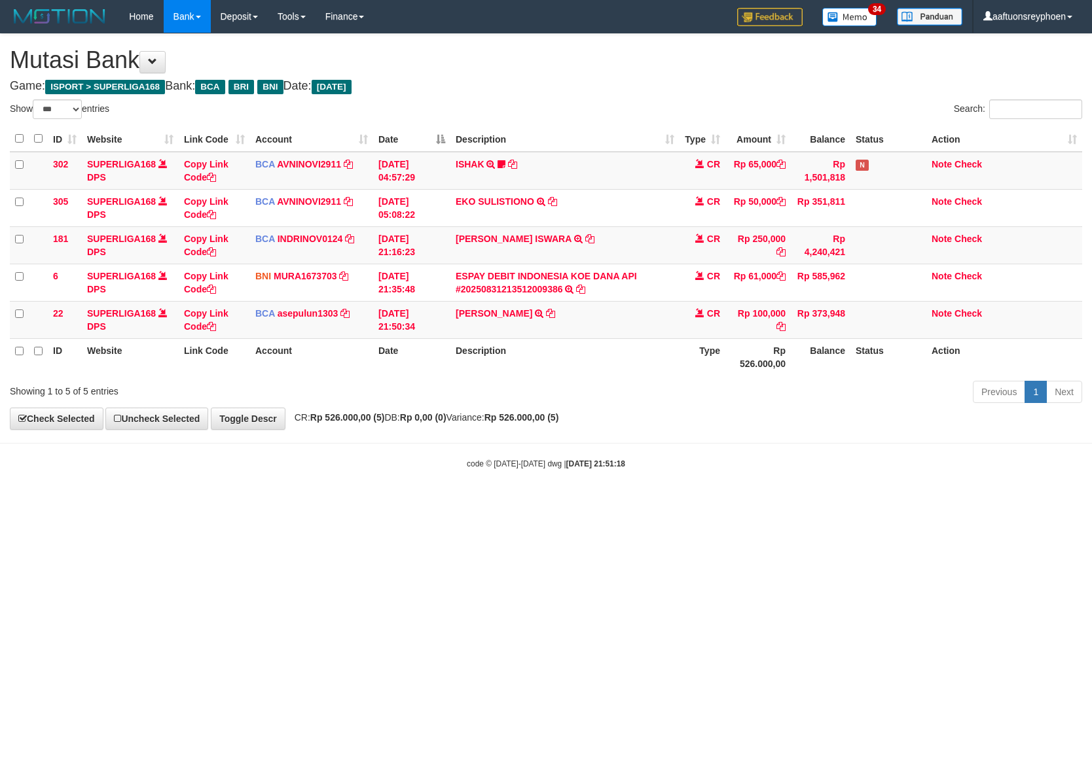
click at [1081, 456] on body "Toggle navigation Home Bank Account List Load By Website Group [ISPORT] SUPERLI…" at bounding box center [546, 251] width 1092 height 503
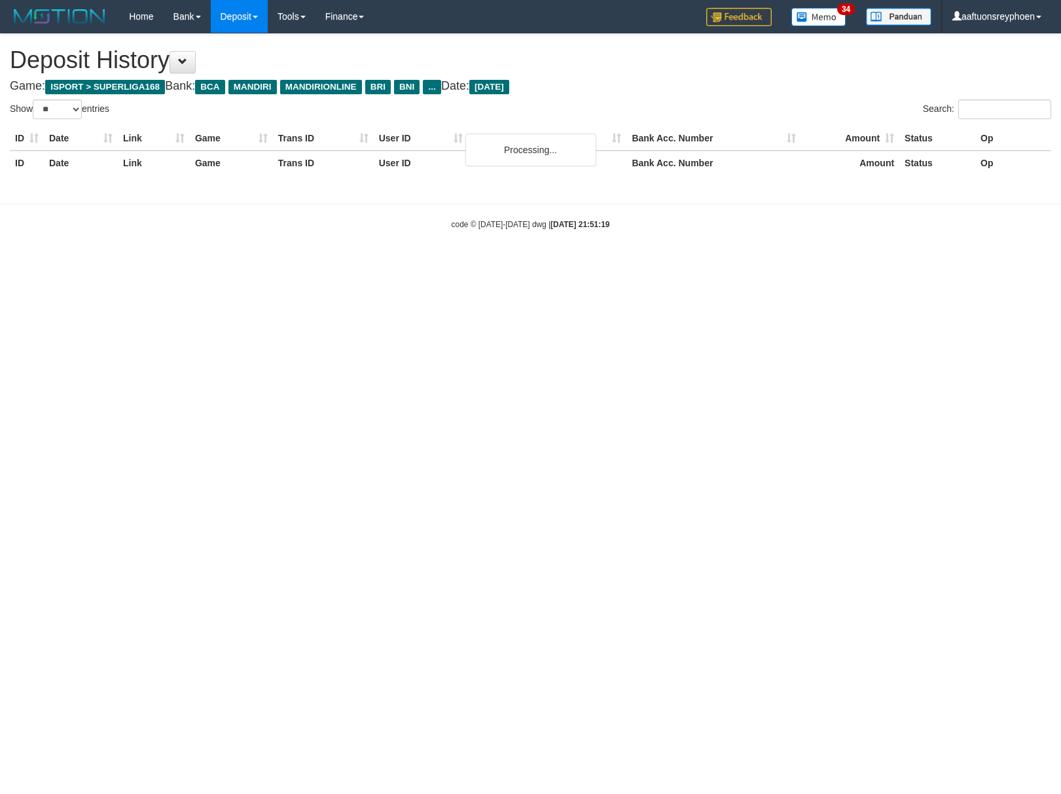
select select "**"
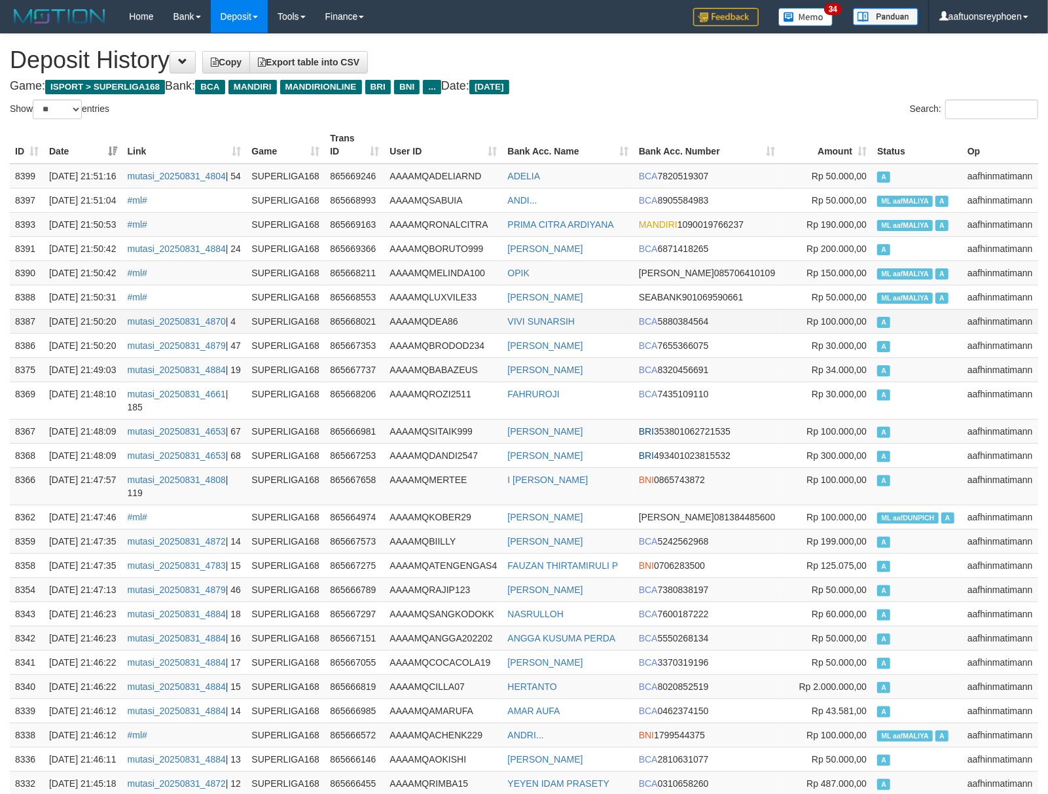
click at [933, 333] on td "A" at bounding box center [917, 321] width 90 height 24
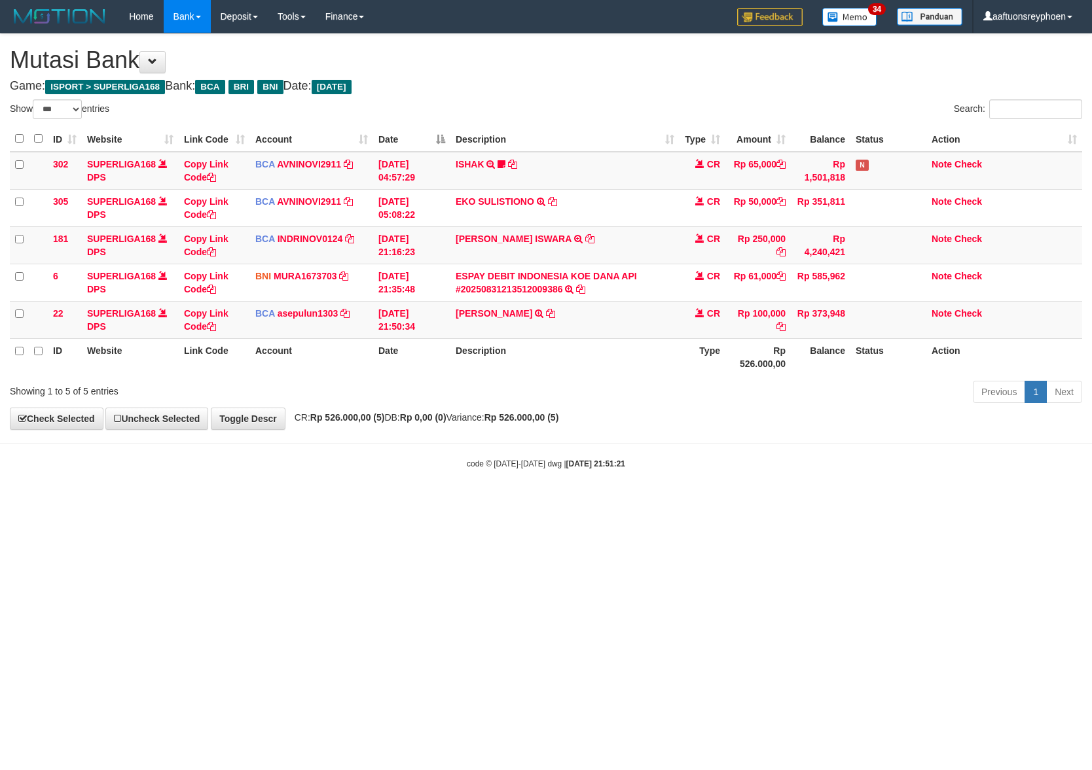
select select "***"
click at [1091, 473] on html "Toggle navigation Home Bank Account List Load By Website Group [ISPORT] SUPERLI…" at bounding box center [546, 251] width 1092 height 503
drag, startPoint x: 834, startPoint y: 487, endPoint x: 957, endPoint y: 464, distance: 125.2
click at [843, 485] on body "Toggle navigation Home Bank Account List Load By Website Group [ISPORT] SUPERLI…" at bounding box center [546, 251] width 1092 height 503
drag, startPoint x: 614, startPoint y: 511, endPoint x: 683, endPoint y: 522, distance: 70.3
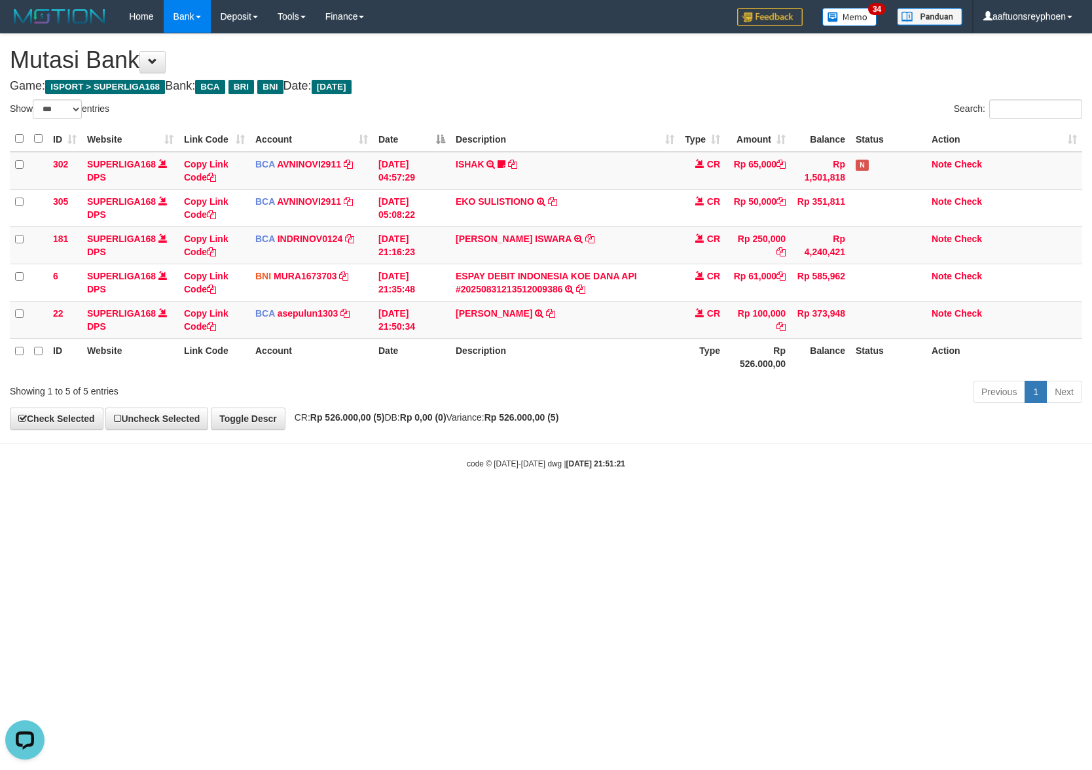
click at [617, 503] on html "Toggle navigation Home Bank Account List Load By Website Group [ISPORT] SUPERLI…" at bounding box center [546, 251] width 1092 height 503
drag, startPoint x: 674, startPoint y: 519, endPoint x: 1089, endPoint y: 462, distance: 419.0
click at [682, 503] on html "Toggle navigation Home Bank Account List Load By Website Group [ISPORT] SUPERLI…" at bounding box center [546, 251] width 1092 height 503
drag, startPoint x: 614, startPoint y: 524, endPoint x: 1087, endPoint y: 467, distance: 476.0
click at [767, 503] on html "Toggle navigation Home Bank Account List Load By Website Group [ISPORT] SUPERLI…" at bounding box center [546, 251] width 1092 height 503
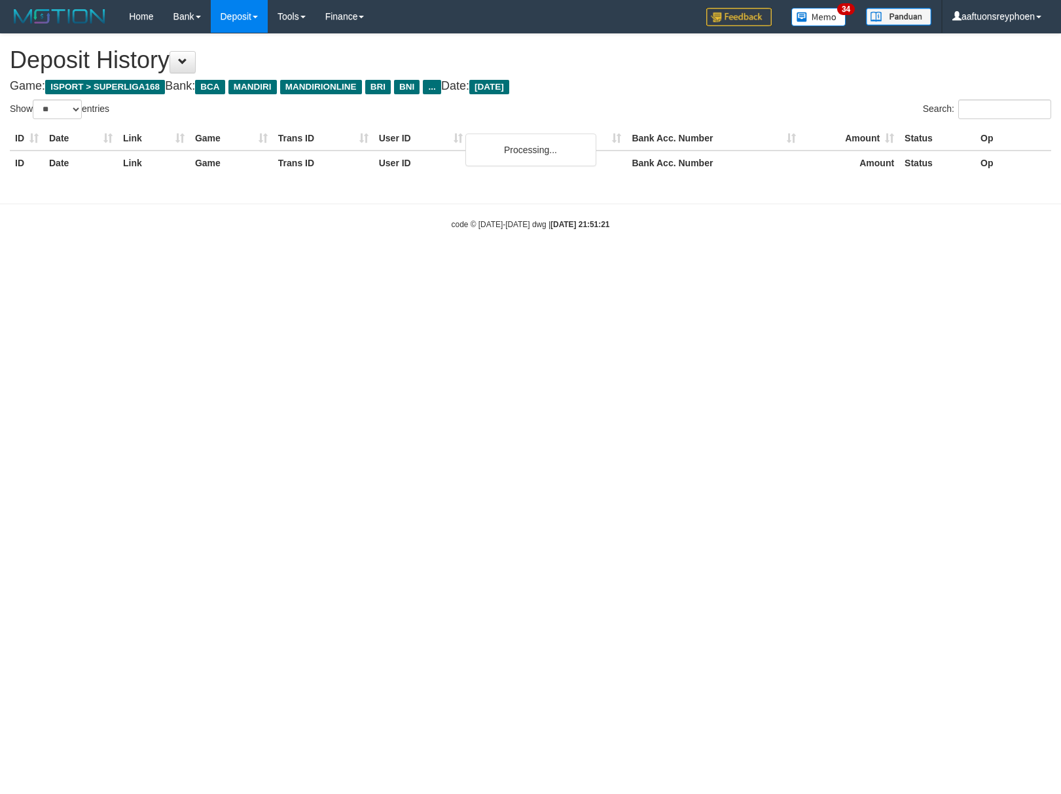
select select "**"
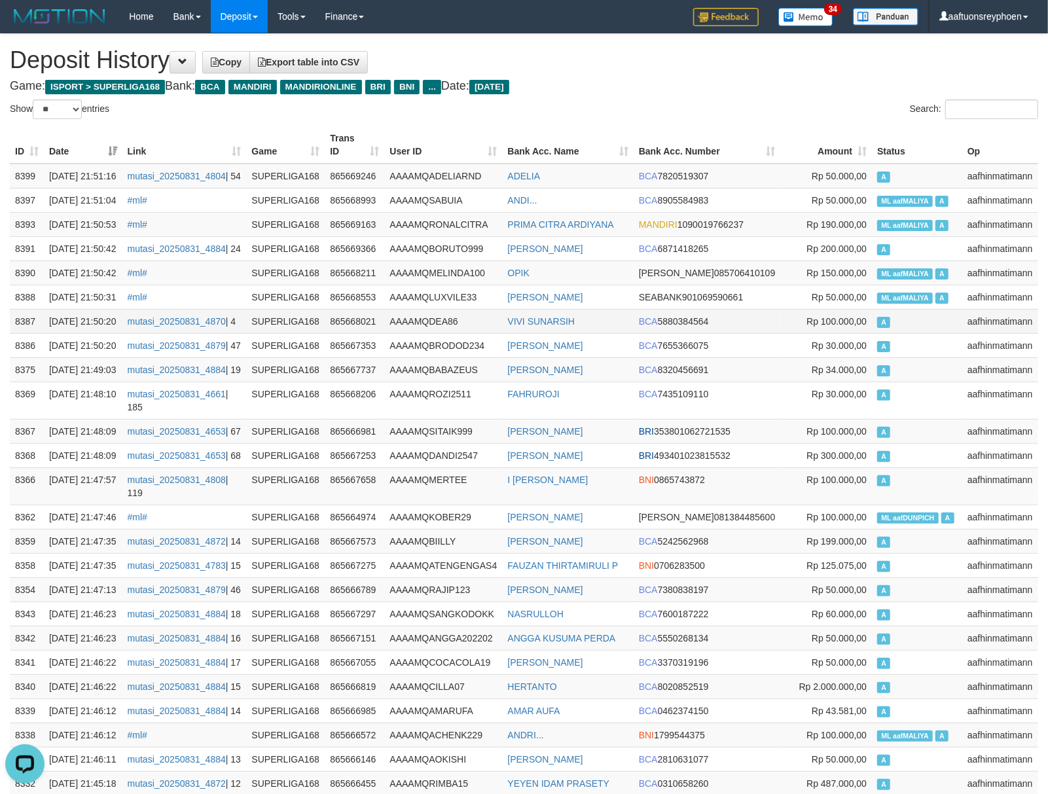
drag, startPoint x: 899, startPoint y: 402, endPoint x: 10, endPoint y: 422, distance: 889.2
click at [888, 333] on td "A" at bounding box center [917, 321] width 90 height 24
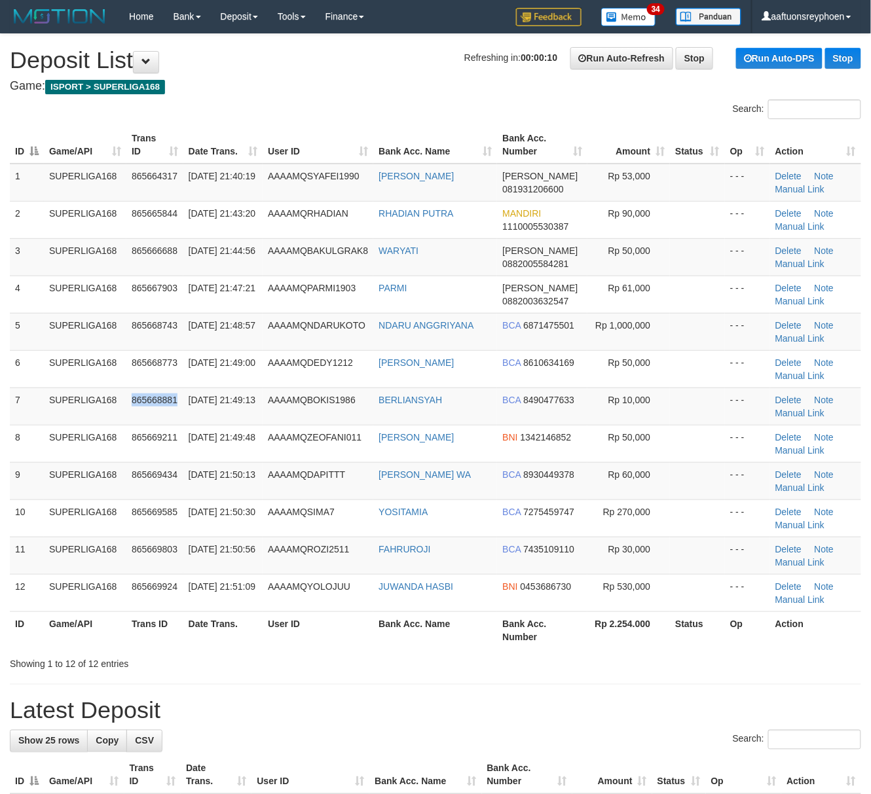
click at [162, 426] on tbody "1 SUPERLIGA168 865664317 31/08/2025 21:40:19 AAAAMQSYAFEI1990 UJANG AHMAD SYAFE…" at bounding box center [435, 388] width 851 height 448
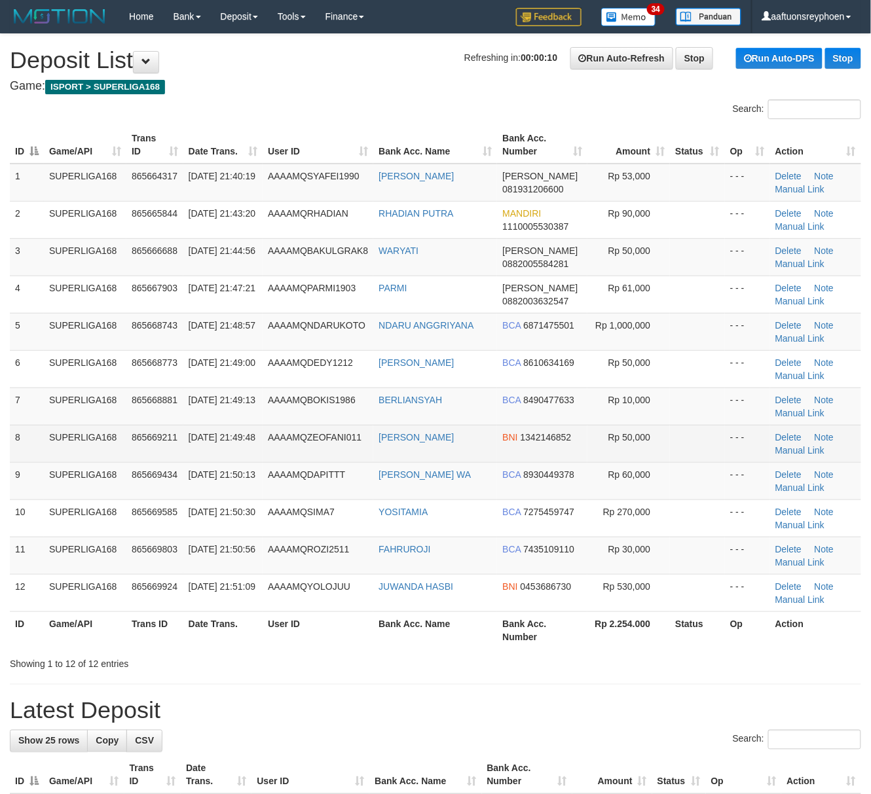
click at [304, 426] on td "AAAAMQZEOFANI011" at bounding box center [318, 443] width 111 height 37
click at [289, 428] on td "AAAAMQZEOFANI011" at bounding box center [318, 443] width 111 height 37
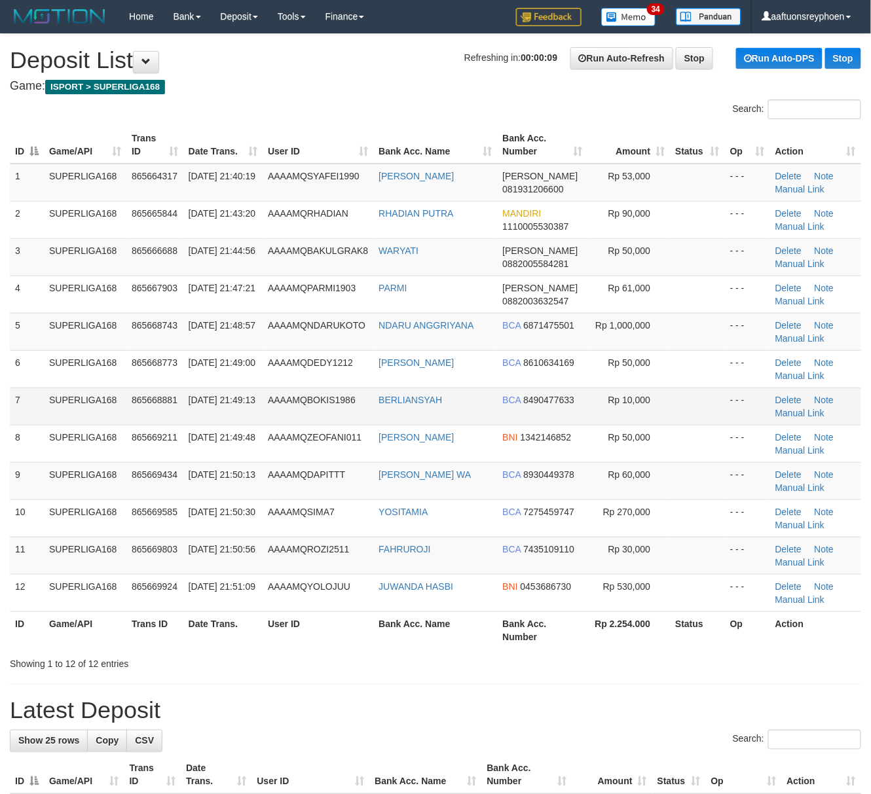
click at [228, 419] on td "31/08/2025 21:49:13" at bounding box center [222, 406] width 79 height 37
drag, startPoint x: 228, startPoint y: 419, endPoint x: 3, endPoint y: 451, distance: 226.8
click at [226, 419] on td "31/08/2025 21:49:13" at bounding box center [222, 406] width 79 height 37
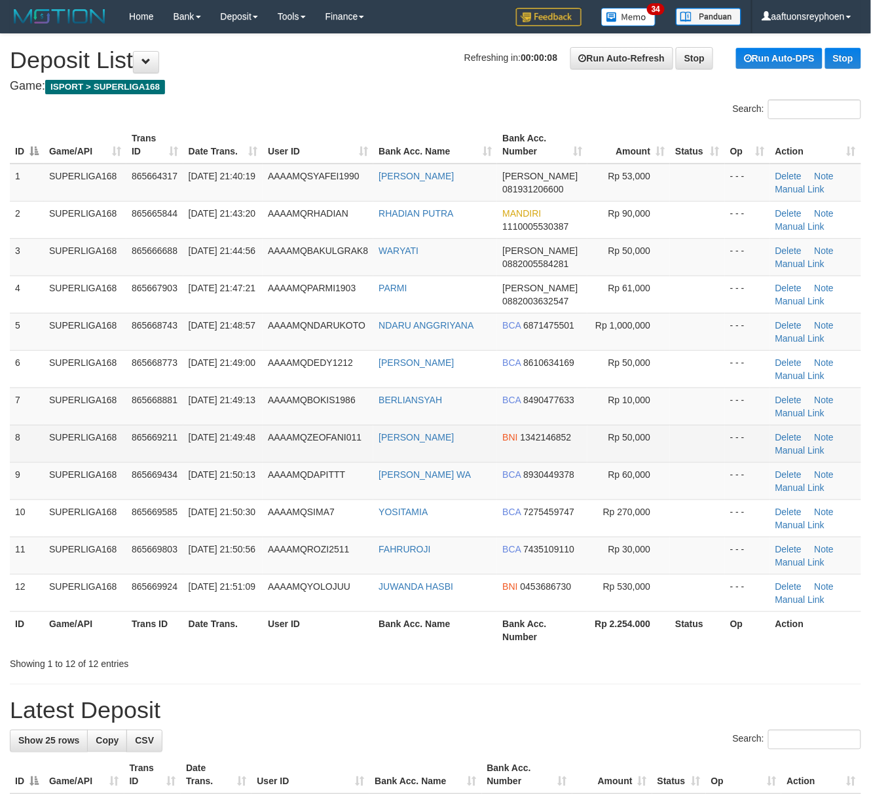
click at [266, 460] on td "AAAAMQZEOFANI011" at bounding box center [318, 443] width 111 height 37
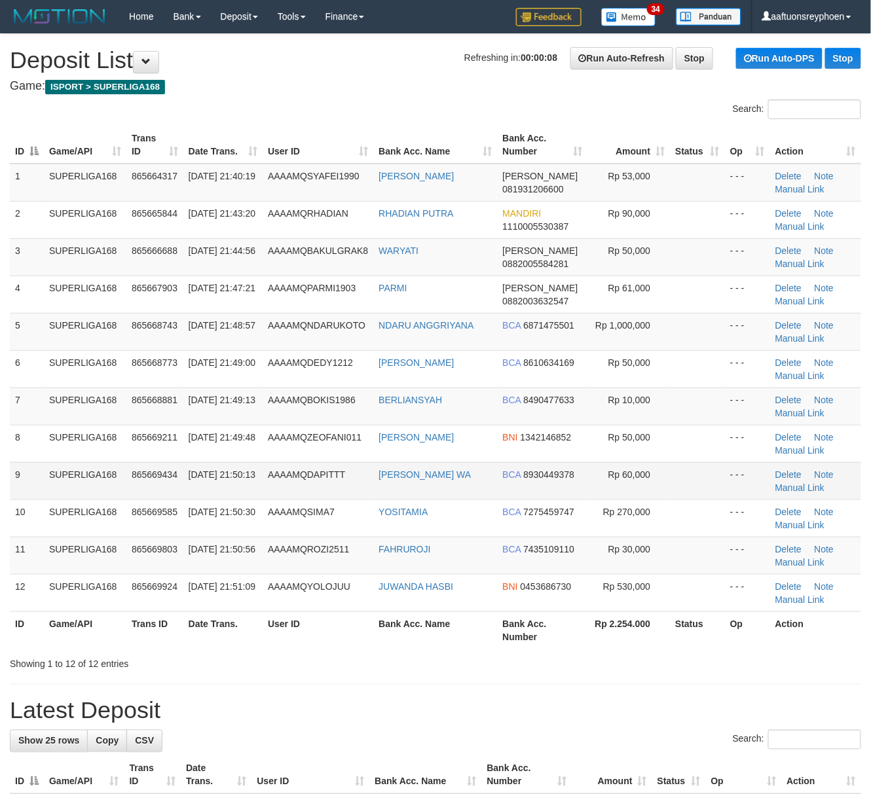
drag, startPoint x: 270, startPoint y: 458, endPoint x: 126, endPoint y: 480, distance: 145.7
click at [259, 458] on tr "8 SUPERLIGA168 865669211 31/08/2025 21:49:48 AAAAMQZEOFANI011 ZAHRA ZEOFANI BNI…" at bounding box center [435, 443] width 851 height 37
drag, startPoint x: 100, startPoint y: 432, endPoint x: 0, endPoint y: 446, distance: 101.2
click at [73, 435] on td "SUPERLIGA168" at bounding box center [85, 443] width 82 height 37
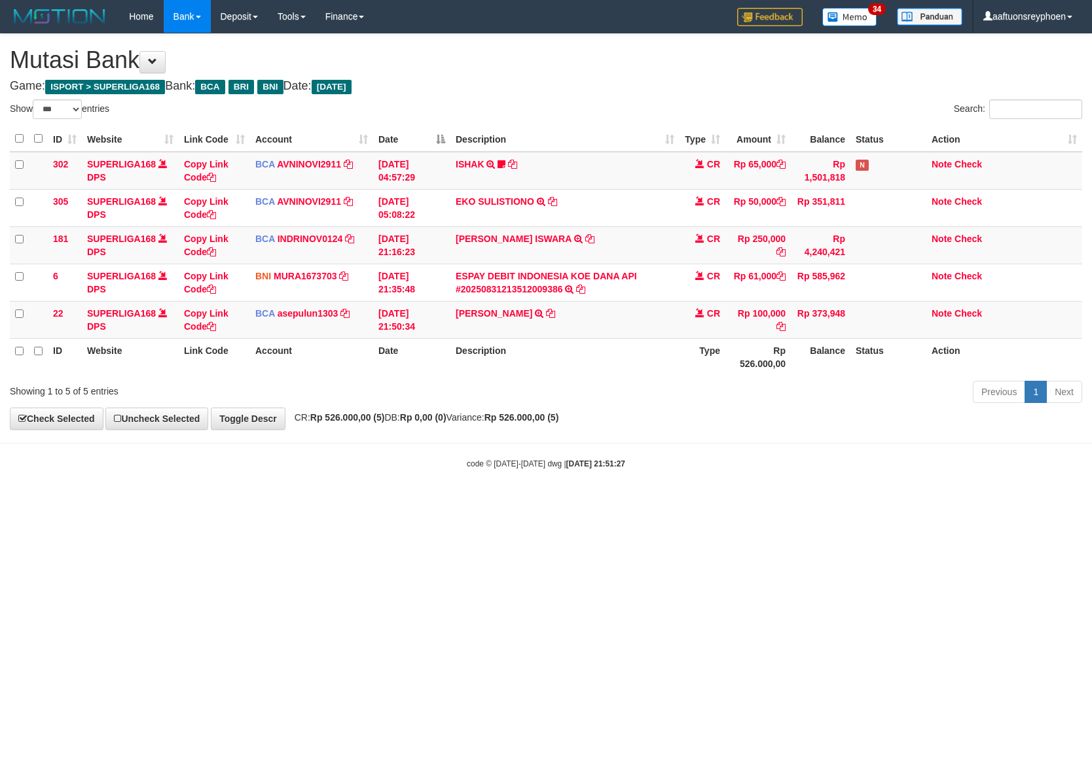
select select "***"
drag, startPoint x: 705, startPoint y: 537, endPoint x: 1085, endPoint y: 486, distance: 383.2
click at [854, 503] on html "Toggle navigation Home Bank Account List Load By Website Group [ISPORT] SUPERLI…" at bounding box center [546, 251] width 1092 height 503
drag, startPoint x: 519, startPoint y: 535, endPoint x: 1085, endPoint y: 479, distance: 568.4
click at [566, 503] on html "Toggle navigation Home Bank Account List Load By Website Group [ISPORT] SUPERLI…" at bounding box center [546, 251] width 1092 height 503
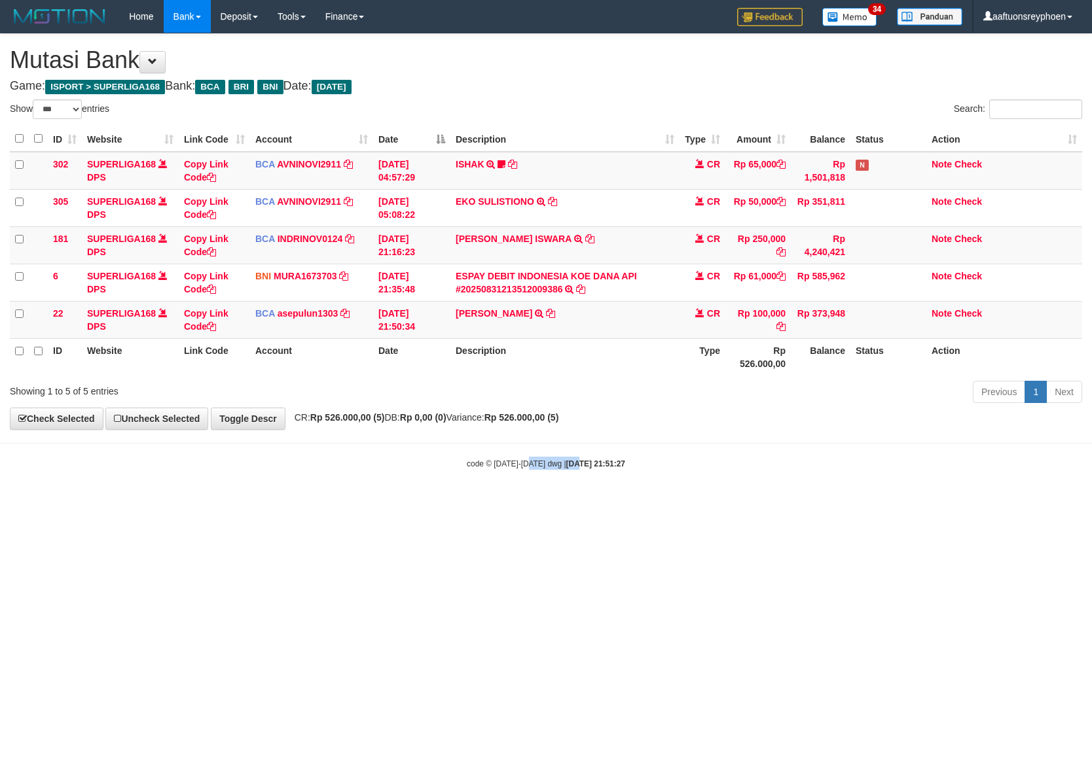
drag, startPoint x: 459, startPoint y: 532, endPoint x: 525, endPoint y: 545, distance: 67.4
click at [470, 503] on html "Toggle navigation Home Bank Account List Load By Website Group [ISPORT] SUPERLI…" at bounding box center [546, 251] width 1092 height 503
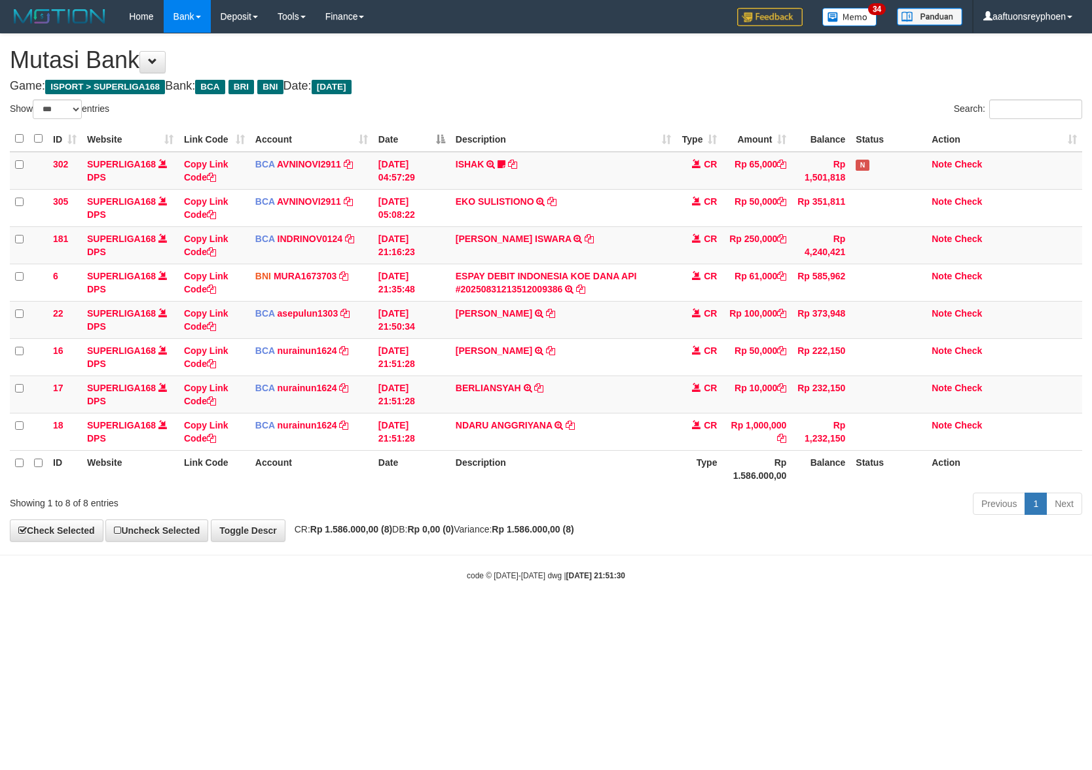
select select "***"
click at [449, 577] on div "code © [DATE]-[DATE] dwg | [DATE] 21:51:30" at bounding box center [546, 575] width 1092 height 13
drag, startPoint x: 452, startPoint y: 572, endPoint x: 535, endPoint y: 555, distance: 84.9
click at [530, 555] on body "Toggle navigation Home Bank Account List Load By Website Group [ISPORT] SUPERLI…" at bounding box center [546, 307] width 1092 height 615
drag, startPoint x: 529, startPoint y: 588, endPoint x: 1091, endPoint y: 522, distance: 565.5
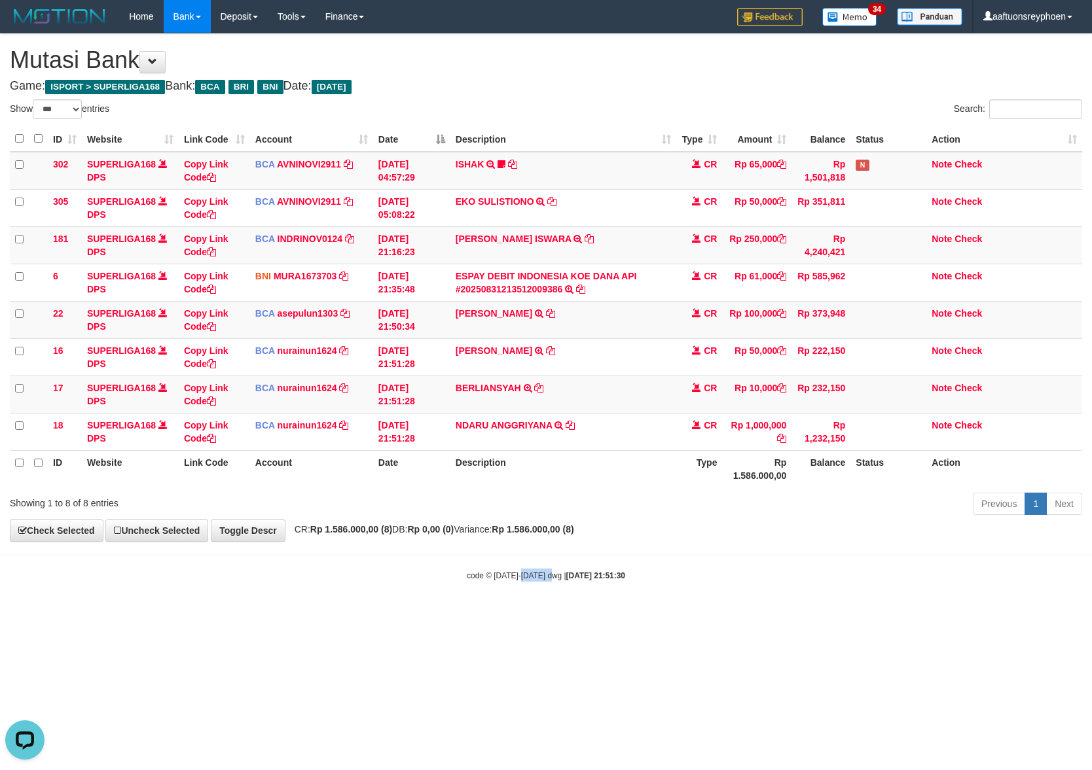
click at [706, 548] on body "Toggle navigation Home Bank Account List Load By Website Group [ISPORT] SUPERLI…" at bounding box center [546, 307] width 1092 height 615
drag, startPoint x: 648, startPoint y: 573, endPoint x: 1085, endPoint y: 513, distance: 440.8
click at [850, 535] on body "Toggle navigation Home Bank Account List Load By Website Group [ISPORT] SUPERLI…" at bounding box center [546, 307] width 1092 height 615
click at [486, 564] on body "Toggle navigation Home Bank Account List Load By Website Group [ISPORT] SUPERLI…" at bounding box center [546, 307] width 1092 height 615
click at [479, 551] on body "Toggle navigation Home Bank Account List Load By Website Group [ISPORT] SUPERLI…" at bounding box center [546, 307] width 1092 height 615
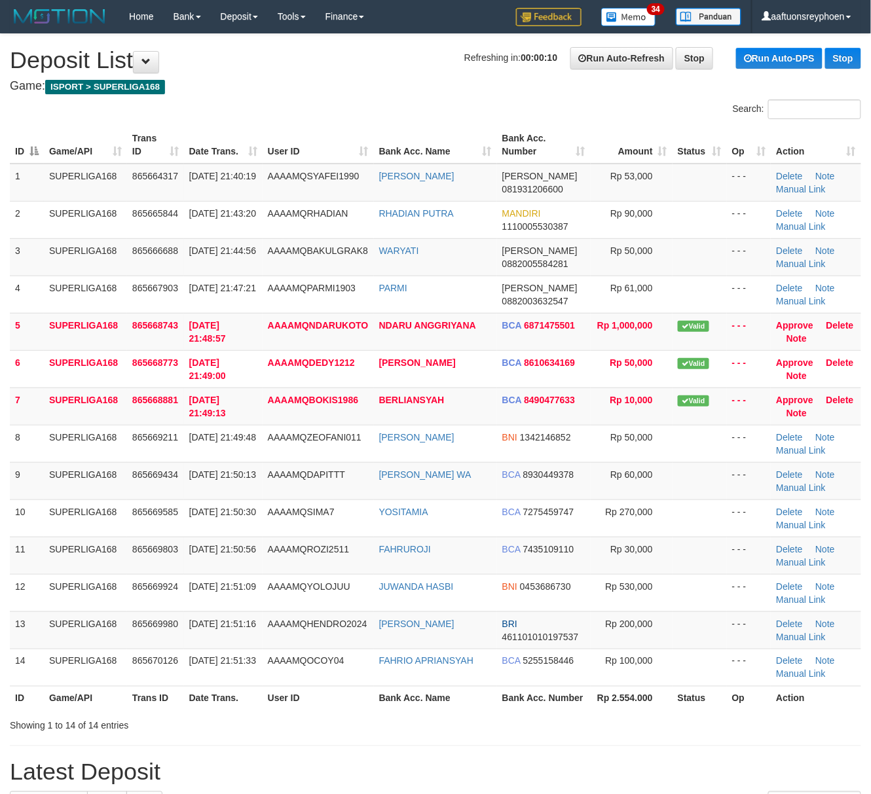
drag, startPoint x: 60, startPoint y: 444, endPoint x: 3, endPoint y: 452, distance: 57.5
click at [27, 446] on tr "8 SUPERLIGA168 865669211 31/08/2025 21:49:48 AAAAMQZEOFANI011 ZAHRA ZEOFANI BNI…" at bounding box center [435, 443] width 851 height 37
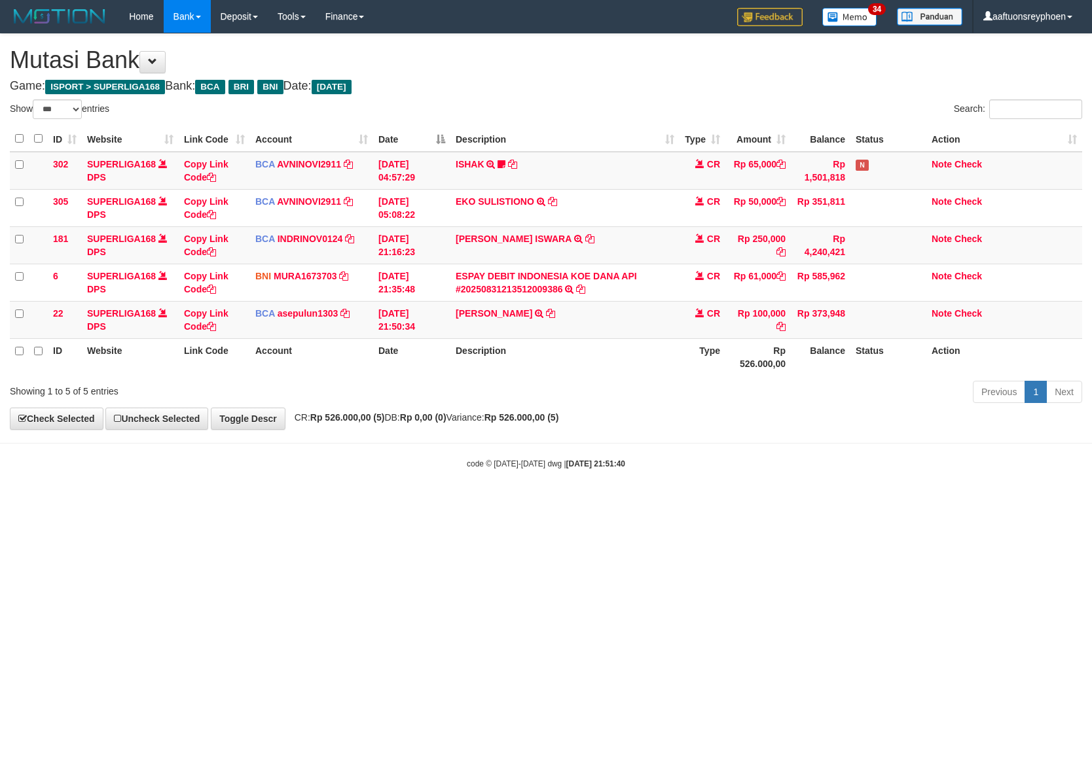
select select "***"
drag, startPoint x: 501, startPoint y: 543, endPoint x: 508, endPoint y: 537, distance: 9.3
click at [501, 503] on html "Toggle navigation Home Bank Account List Load By Website Group [ISPORT] SUPERLI…" at bounding box center [546, 251] width 1092 height 503
click at [508, 503] on html "Toggle navigation Home Bank Account List Load By Website Group [ISPORT] SUPERLI…" at bounding box center [546, 251] width 1092 height 503
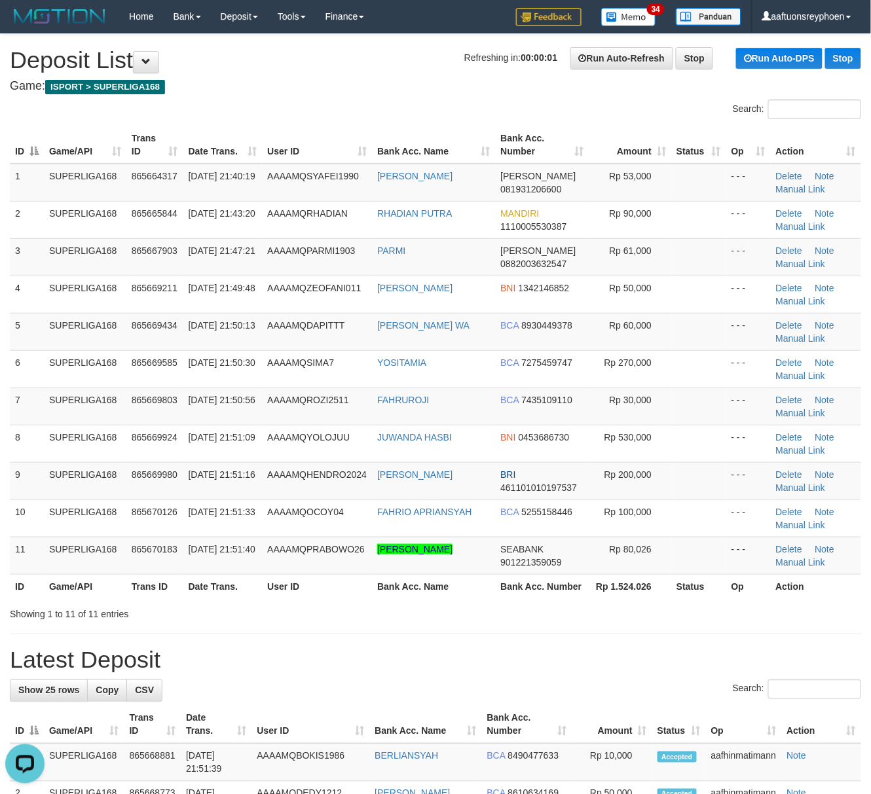
drag, startPoint x: 90, startPoint y: 376, endPoint x: 1, endPoint y: 385, distance: 90.1
click at [79, 377] on td "SUPERLIGA168" at bounding box center [85, 368] width 82 height 37
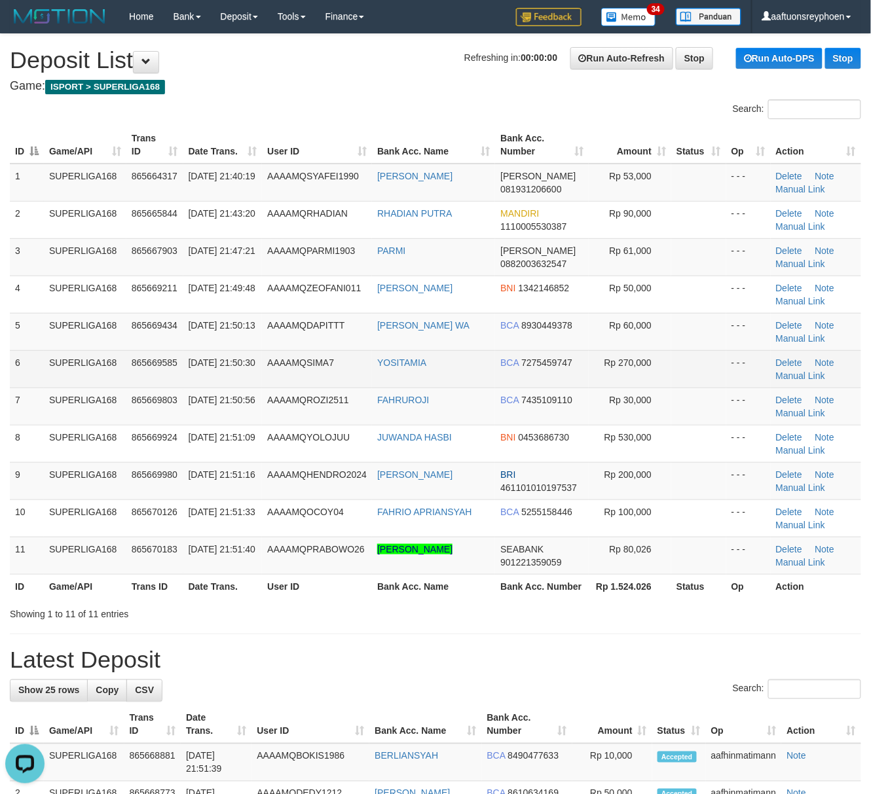
click at [48, 356] on tbody "1 SUPERLIGA168 865664317 31/08/2025 21:40:19 AAAAMQSYAFEI1990 UJANG AHMAD SYAFE…" at bounding box center [435, 369] width 851 height 411
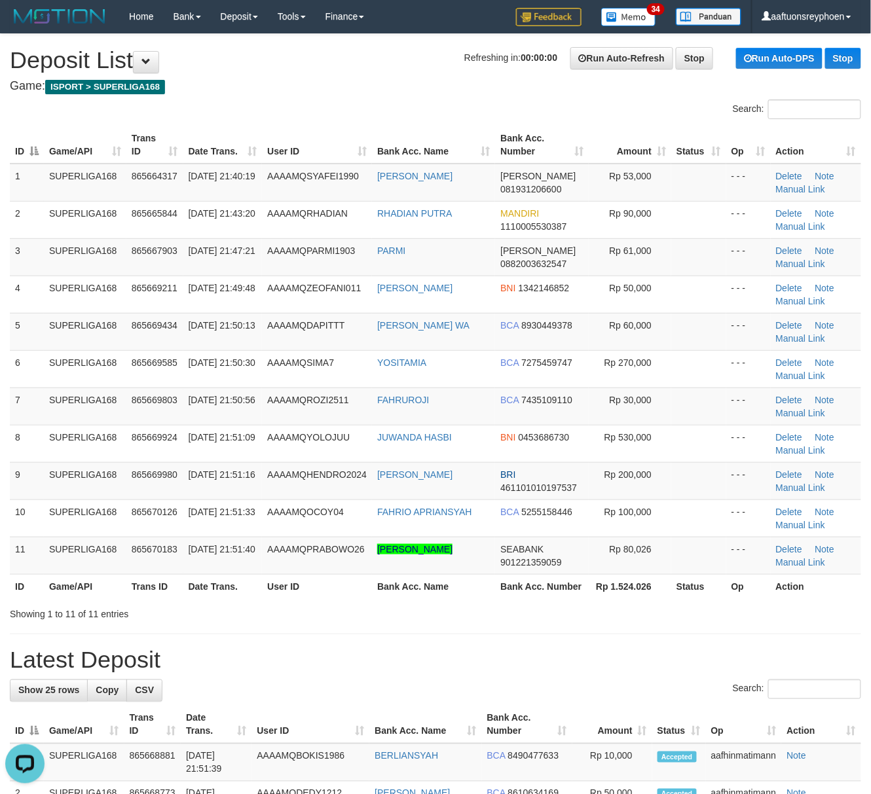
click at [10, 409] on tr "7 SUPERLIGA168 865669803 31/08/2025 21:50:56 AAAAMQROZI2511 FAHRUROJI BCA 74351…" at bounding box center [435, 406] width 851 height 37
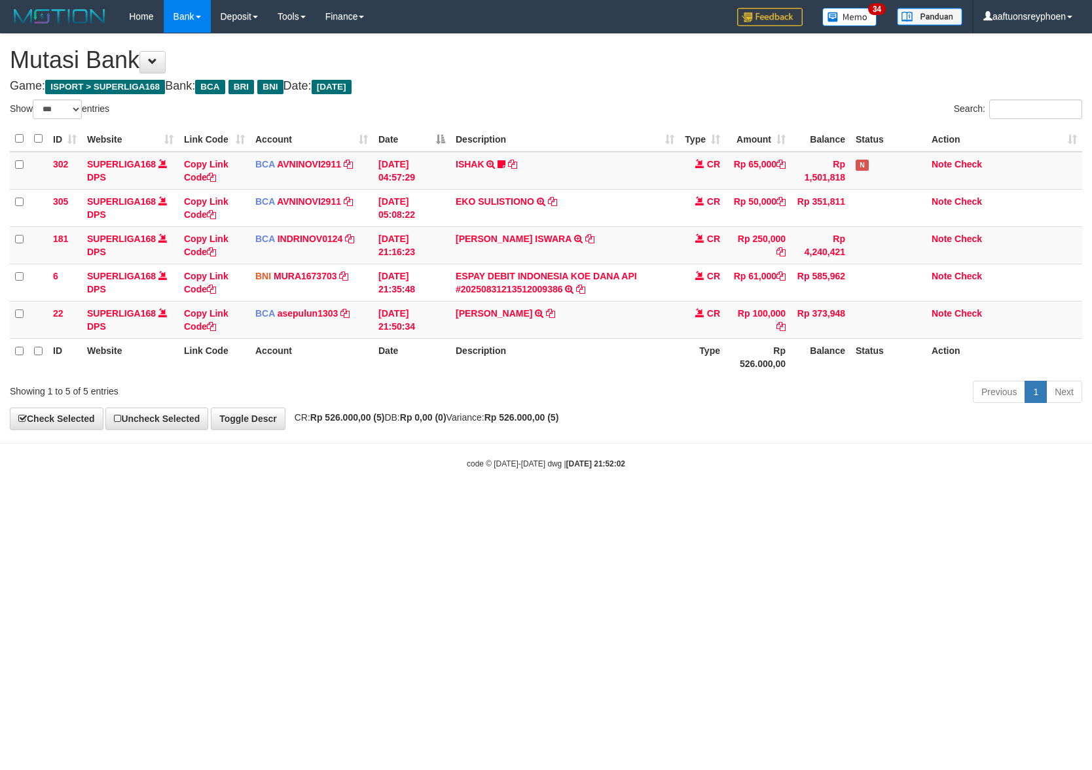
select select "***"
drag, startPoint x: 700, startPoint y: 470, endPoint x: 1087, endPoint y: 446, distance: 386.9
click at [772, 456] on body "Toggle navigation Home Bank Account List Load By Website Group [ISPORT] SUPERLI…" at bounding box center [546, 251] width 1092 height 503
drag, startPoint x: 664, startPoint y: 514, endPoint x: 676, endPoint y: 507, distance: 13.8
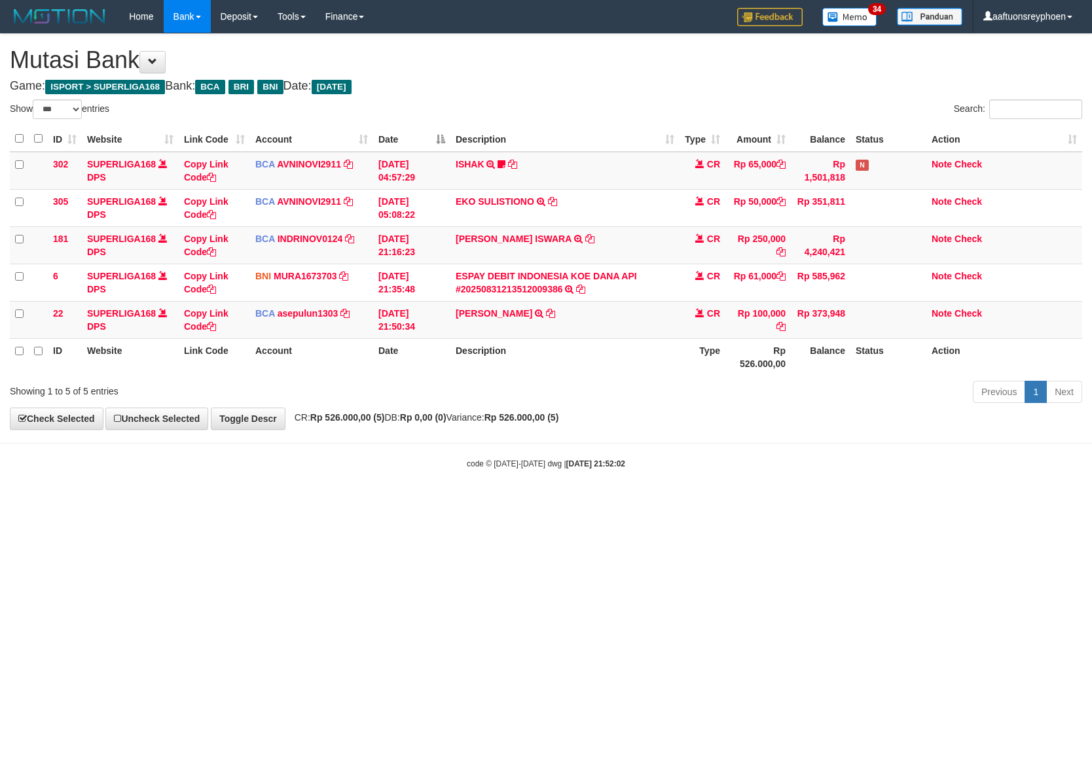
click at [672, 503] on html "Toggle navigation Home Bank Account List Load By Website Group [ISPORT] SUPERLI…" at bounding box center [546, 251] width 1092 height 503
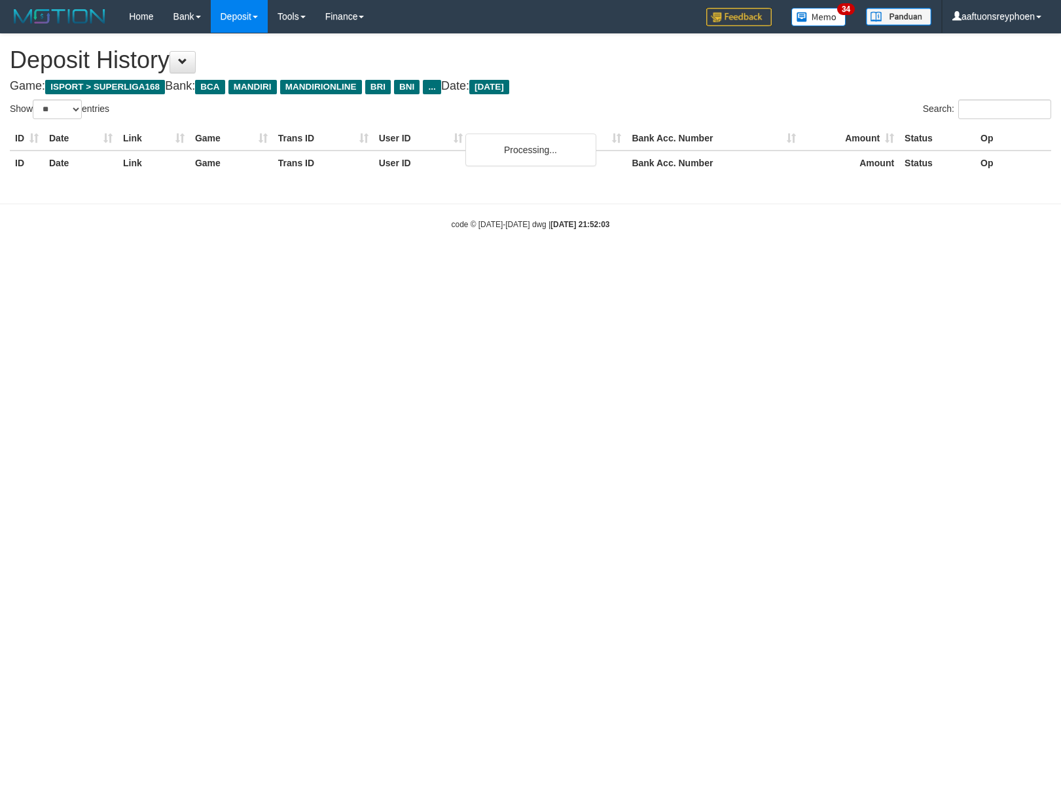
select select "**"
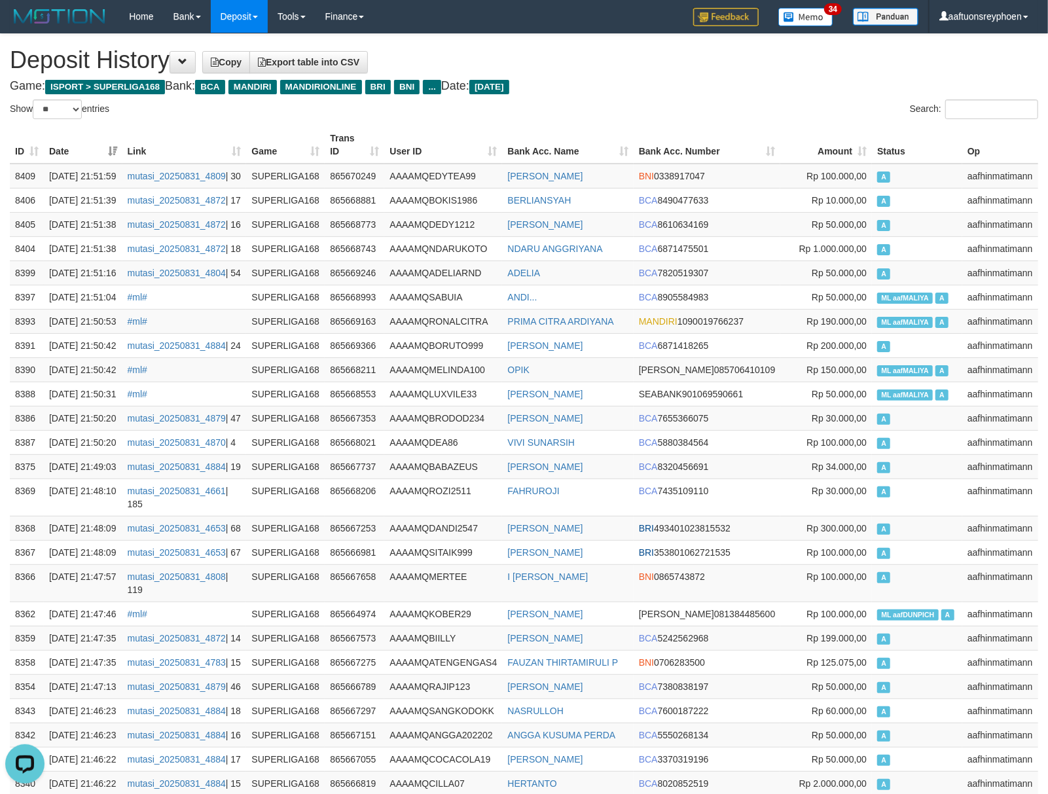
drag, startPoint x: 918, startPoint y: 401, endPoint x: 0, endPoint y: 462, distance: 919.8
click at [912, 328] on span "ML aafMALIYA" at bounding box center [905, 322] width 56 height 11
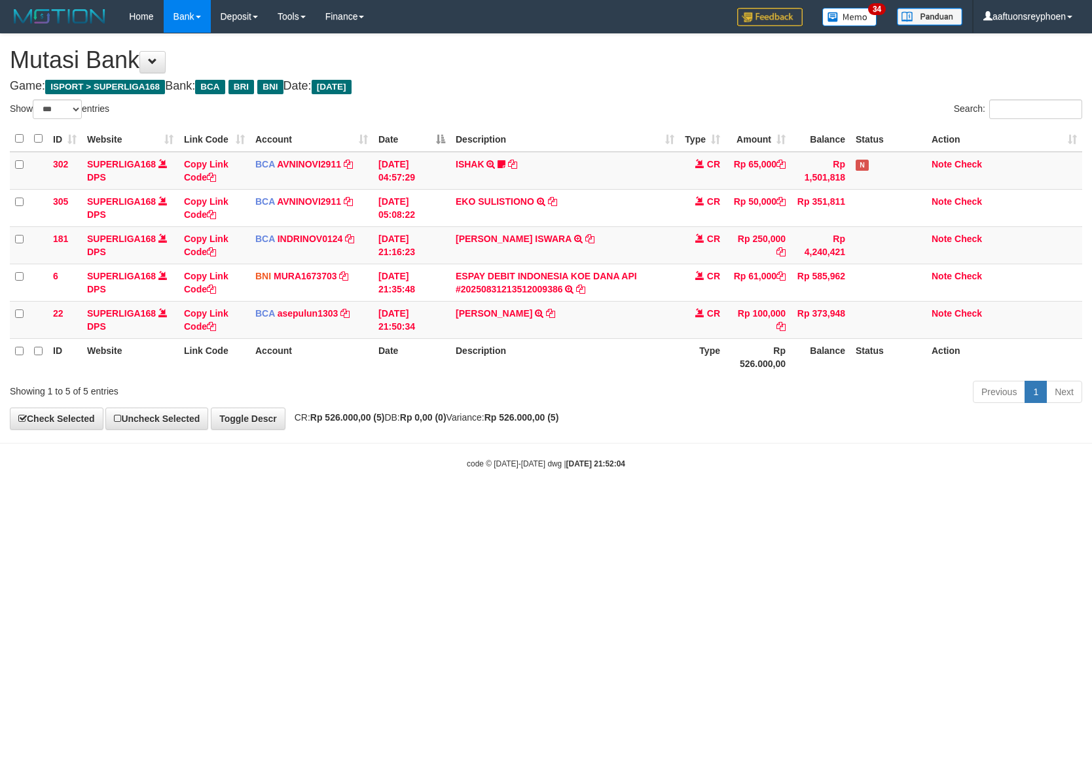
select select "***"
drag, startPoint x: 518, startPoint y: 618, endPoint x: 508, endPoint y: 622, distance: 11.2
click at [516, 503] on html "Toggle navigation Home Bank Account List Load By Website Group [ISPORT] SUPERLI…" at bounding box center [546, 251] width 1092 height 503
click at [517, 503] on html "Toggle navigation Home Bank Account List Load By Website Group [ISPORT] SUPERLI…" at bounding box center [546, 251] width 1092 height 503
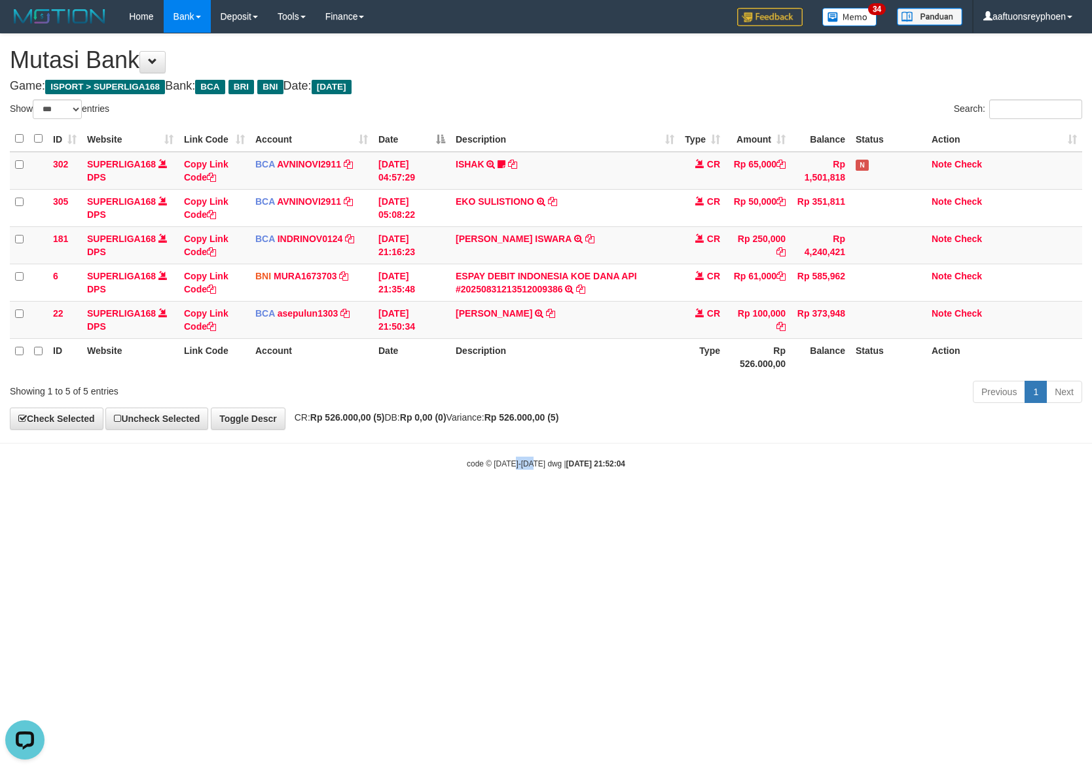
drag, startPoint x: 526, startPoint y: 637, endPoint x: 12, endPoint y: 543, distance: 523.1
click at [524, 503] on html "Toggle navigation Home Bank Account List Load By Website Group [ISPORT] SUPERLI…" at bounding box center [546, 251] width 1092 height 503
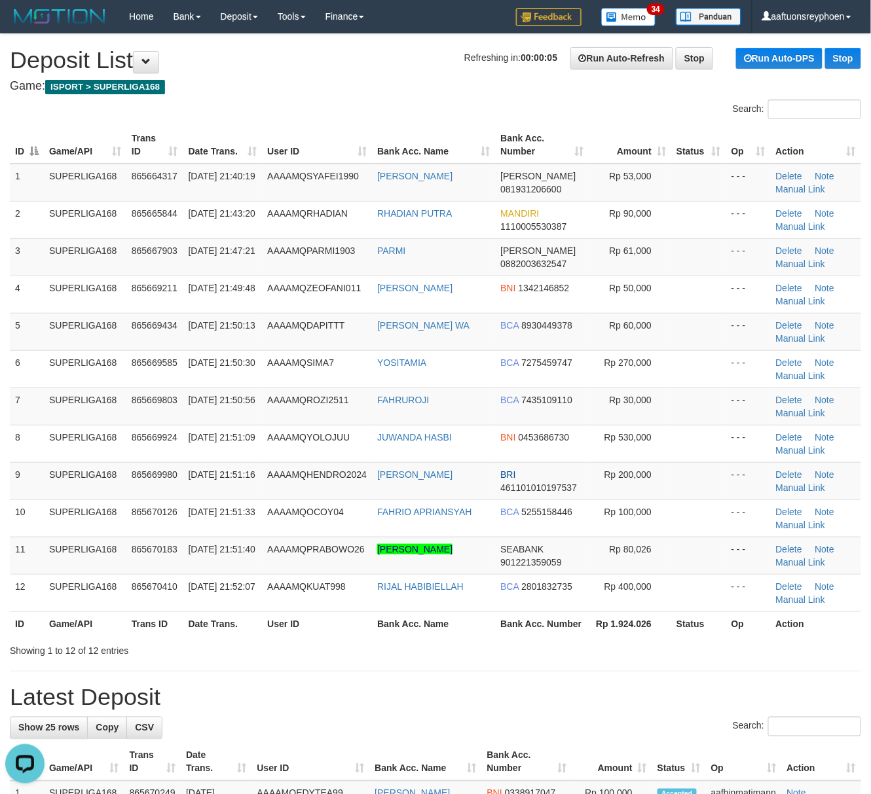
drag, startPoint x: 16, startPoint y: 399, endPoint x: -39, endPoint y: 402, distance: 54.4
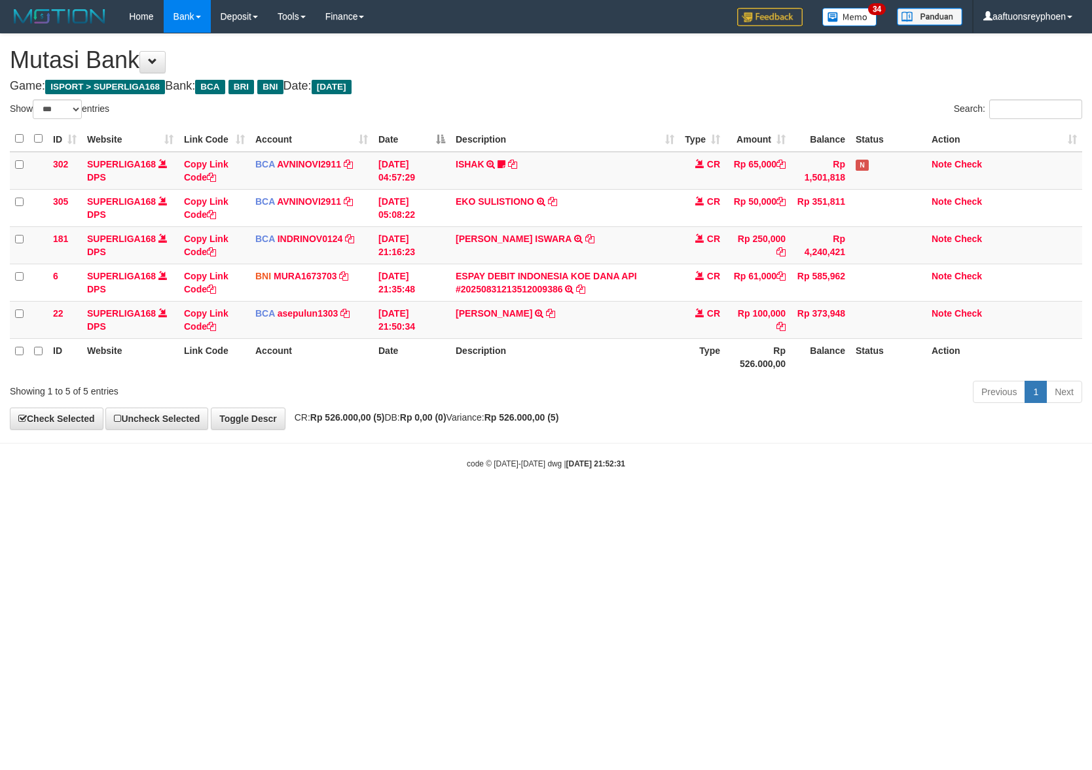
select select "***"
drag, startPoint x: 530, startPoint y: 518, endPoint x: 1091, endPoint y: 469, distance: 563.2
click at [577, 503] on html "Toggle navigation Home Bank Account List Load By Website Group [ISPORT] SUPERLI…" at bounding box center [546, 251] width 1092 height 503
click at [519, 503] on html "Toggle navigation Home Bank Account List Load By Website Group [ISPORT] SUPERLI…" at bounding box center [546, 251] width 1092 height 503
drag, startPoint x: 495, startPoint y: 518, endPoint x: 1088, endPoint y: 480, distance: 594.3
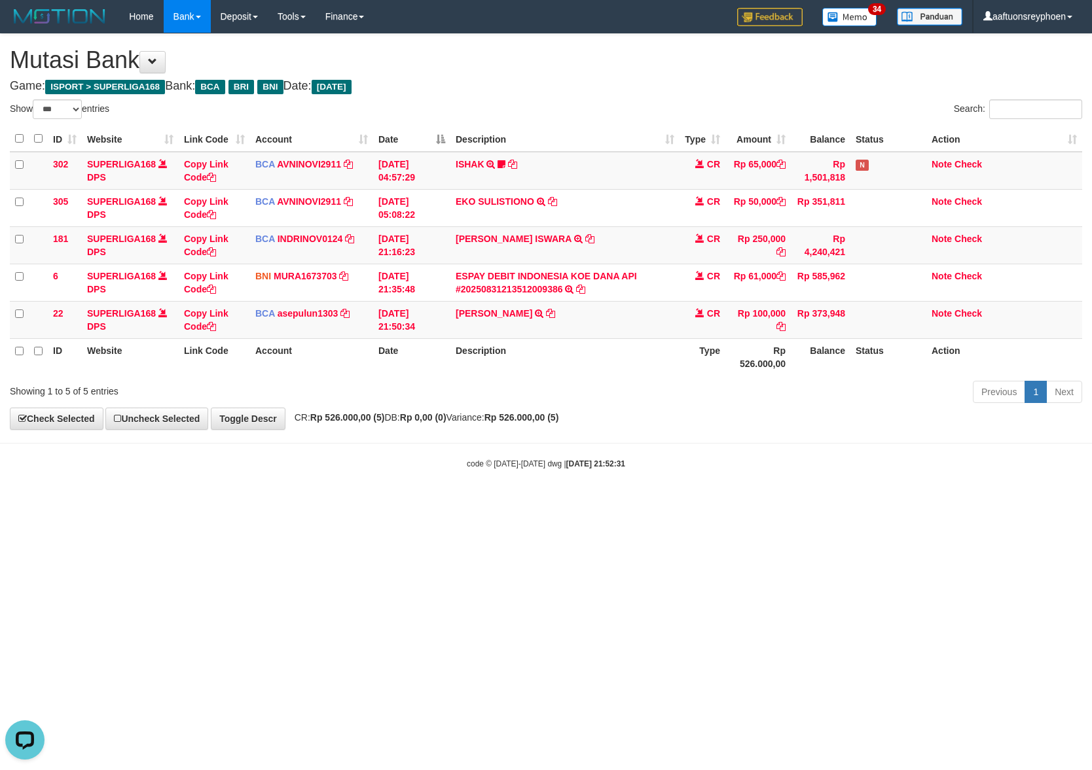
click at [519, 503] on html "Toggle navigation Home Bank Account List Load By Website Group [ISPORT] SUPERLI…" at bounding box center [546, 251] width 1092 height 503
click at [449, 503] on html "Toggle navigation Home Bank Account List Load By Website Group [ISPORT] SUPERLI…" at bounding box center [546, 251] width 1092 height 503
drag, startPoint x: 445, startPoint y: 524, endPoint x: 1091, endPoint y: 491, distance: 646.3
click at [588, 503] on html "Toggle navigation Home Bank Account List Load By Website Group [ISPORT] SUPERLI…" at bounding box center [546, 251] width 1092 height 503
click at [435, 503] on html "Toggle navigation Home Bank Account List Load By Website Group [ISPORT] SUPERLI…" at bounding box center [546, 251] width 1092 height 503
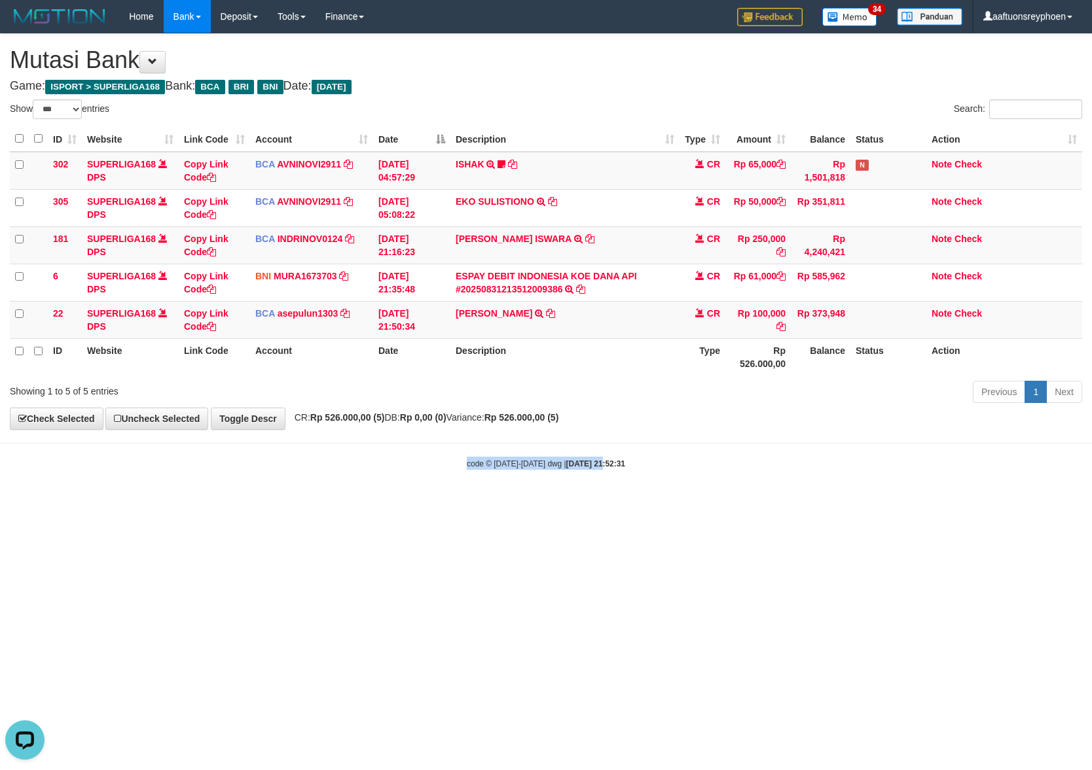
click at [494, 503] on html "Toggle navigation Home Bank Account List Load By Website Group [ISPORT] SUPERLI…" at bounding box center [546, 251] width 1092 height 503
click at [493, 503] on html "Toggle navigation Home Bank Account List Load By Website Group [ISPORT] SUPERLI…" at bounding box center [546, 251] width 1092 height 503
click at [492, 503] on html "Toggle navigation Home Bank Account List Load By Website Group [ISPORT] SUPERLI…" at bounding box center [546, 251] width 1092 height 503
drag, startPoint x: 492, startPoint y: 545, endPoint x: 894, endPoint y: 516, distance: 402.3
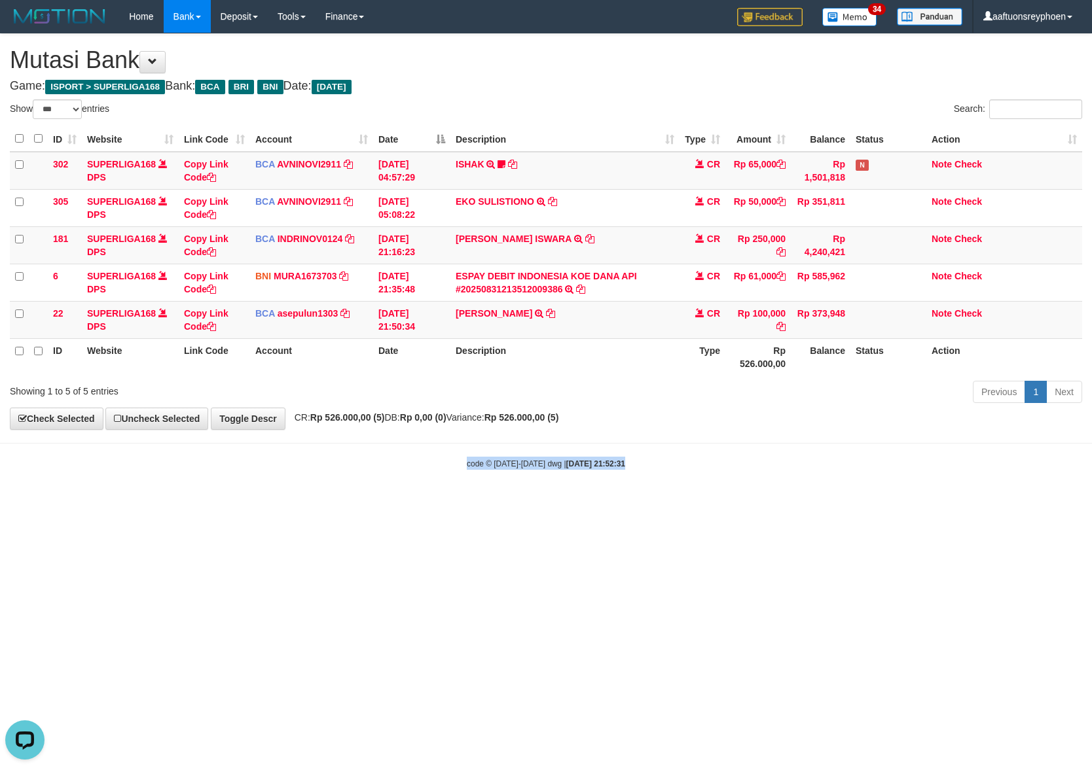
click at [503, 503] on html "Toggle navigation Home Bank Account List Load By Website Group [ISPORT] SUPERLI…" at bounding box center [546, 251] width 1092 height 503
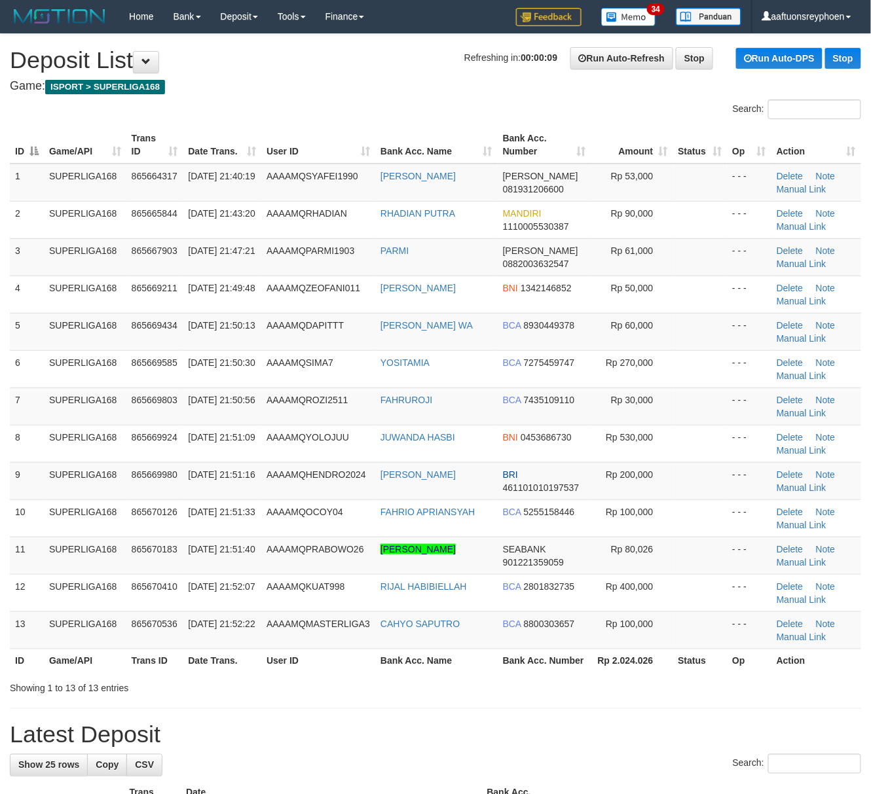
drag, startPoint x: 25, startPoint y: 439, endPoint x: 4, endPoint y: 443, distance: 21.3
click at [24, 439] on td "8" at bounding box center [27, 443] width 34 height 37
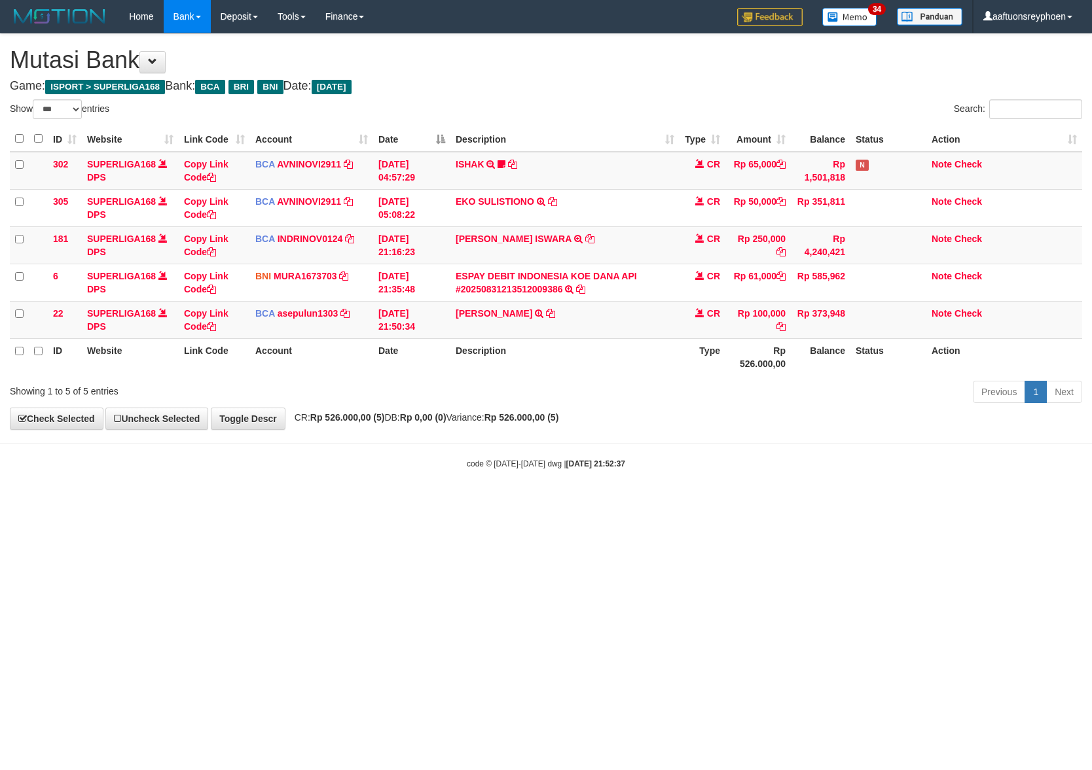
select select "***"
click at [572, 503] on html "Toggle navigation Home Bank Account List Load By Website Group [ISPORT] SUPERLI…" at bounding box center [546, 251] width 1092 height 503
drag, startPoint x: 720, startPoint y: 494, endPoint x: 1085, endPoint y: 490, distance: 364.6
click at [920, 490] on body "Toggle navigation Home Bank Account List Load By Website Group [ISPORT] SUPERLI…" at bounding box center [546, 251] width 1092 height 503
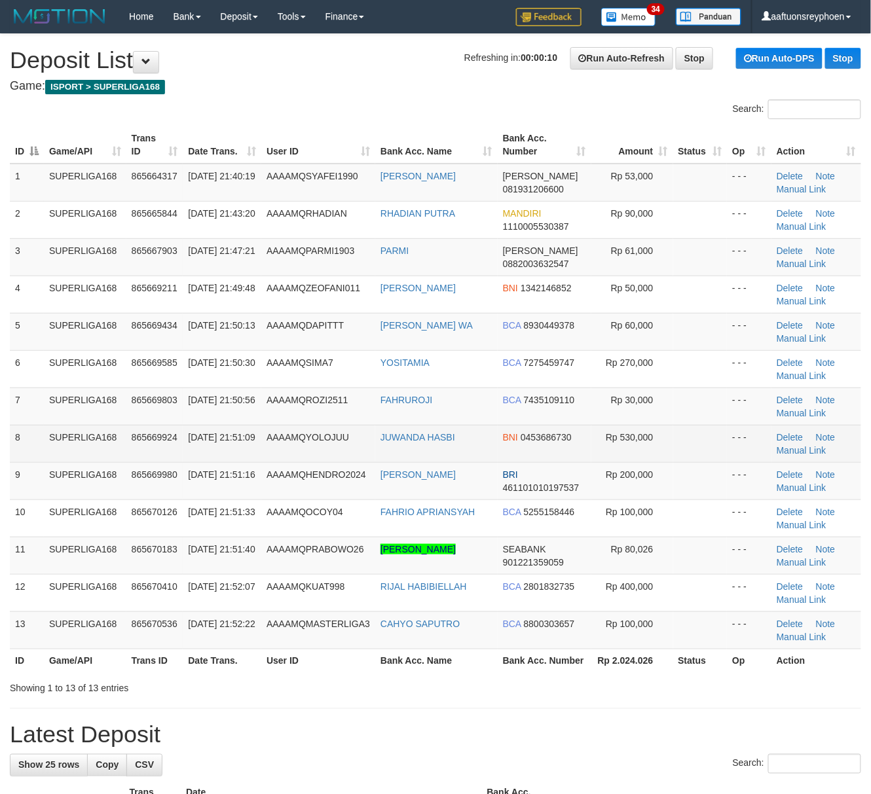
click at [85, 457] on td "SUPERLIGA168" at bounding box center [85, 443] width 82 height 37
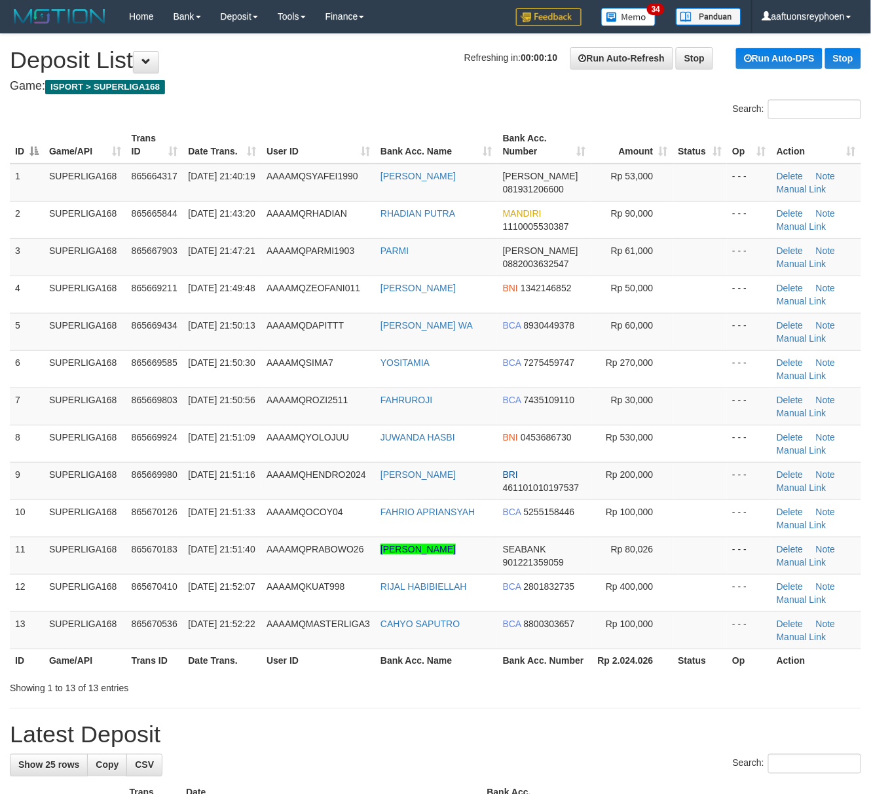
drag, startPoint x: 85, startPoint y: 457, endPoint x: 1, endPoint y: 482, distance: 88.0
click at [53, 465] on tbody "1 SUPERLIGA168 865664317 31/08/2025 21:40:19 AAAAMQSYAFEI1990 UJANG AHMAD SYAFE…" at bounding box center [435, 407] width 851 height 486
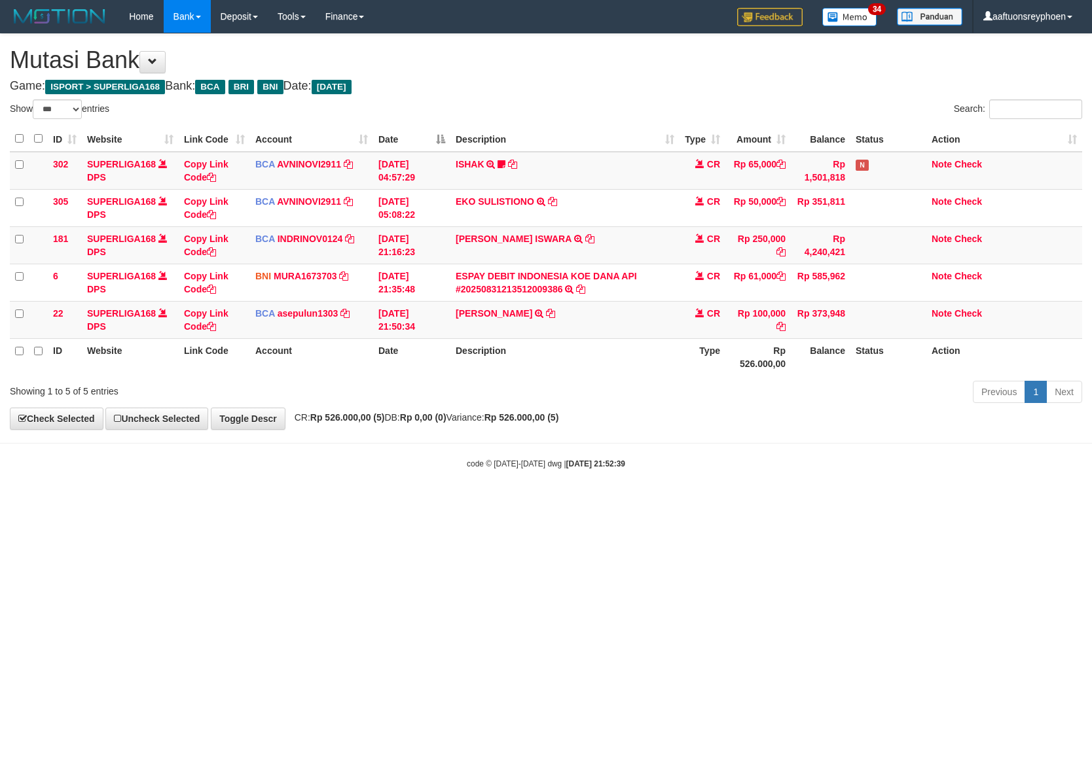
select select "***"
click at [708, 503] on html "Toggle navigation Home Bank Account List Load By Website Group [ISPORT] SUPERLI…" at bounding box center [546, 251] width 1092 height 503
drag, startPoint x: 717, startPoint y: 516, endPoint x: 3, endPoint y: 529, distance: 714.3
click at [707, 503] on html "Toggle navigation Home Bank Account List Load By Website Group [ISPORT] SUPERLI…" at bounding box center [546, 251] width 1092 height 503
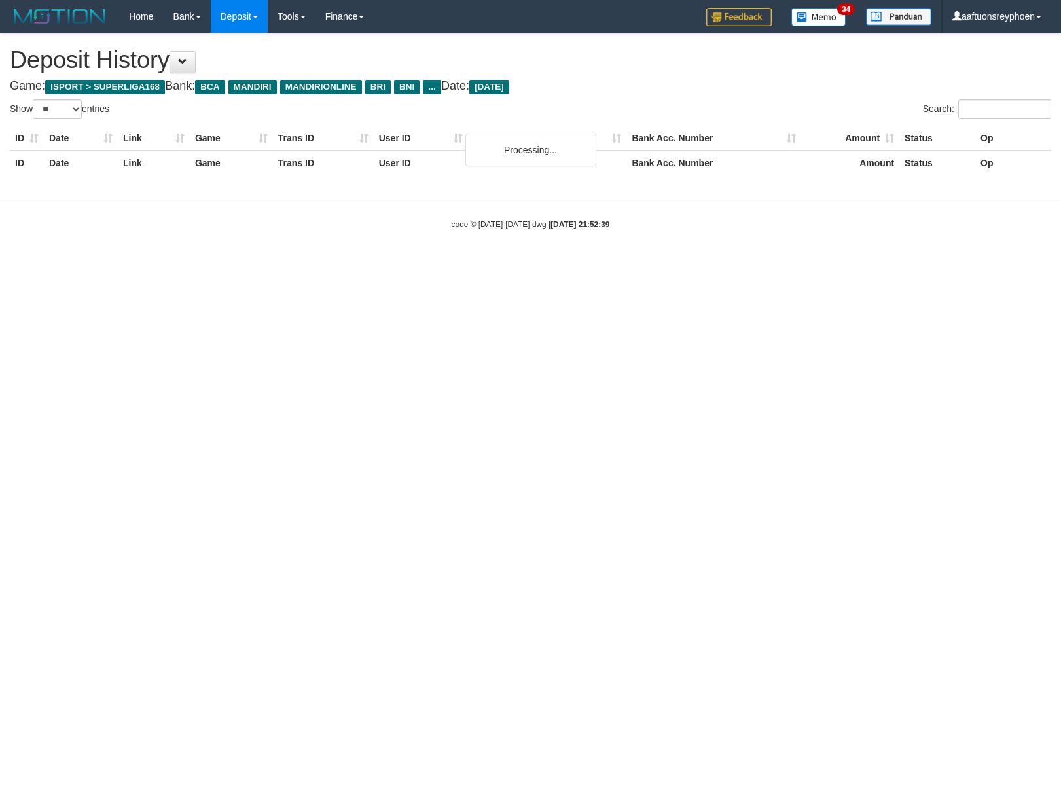
select select "**"
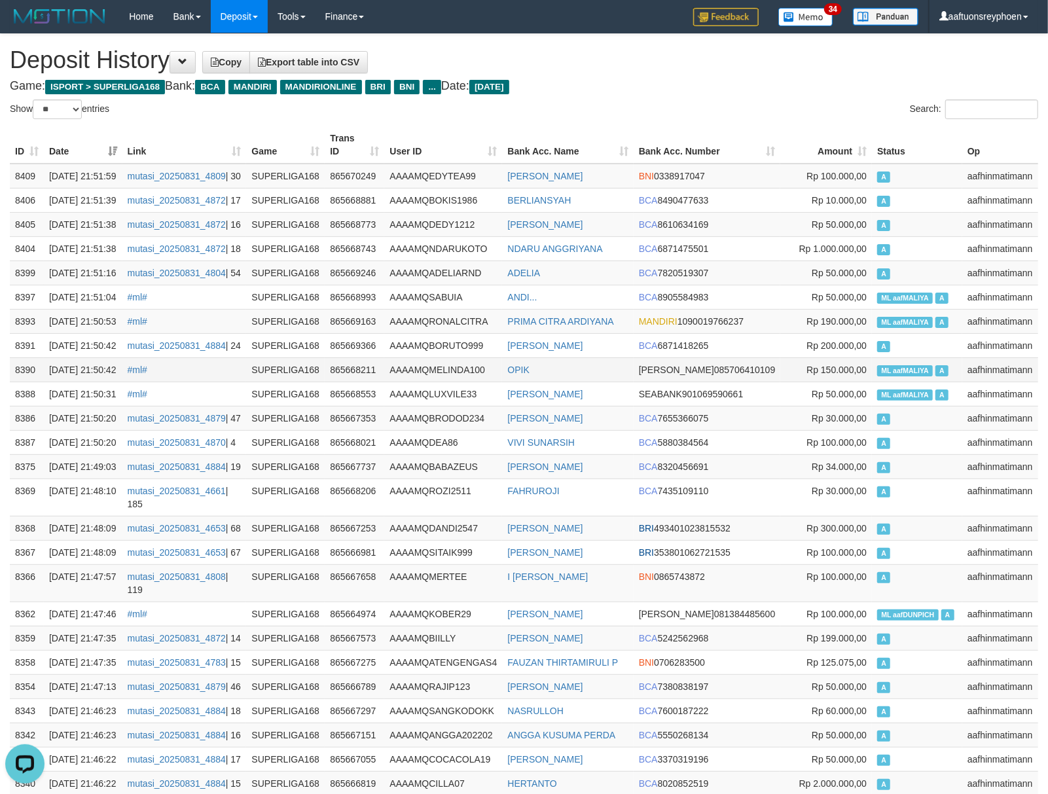
drag, startPoint x: 925, startPoint y: 448, endPoint x: 130, endPoint y: 482, distance: 796.1
click at [914, 357] on td "A" at bounding box center [917, 345] width 90 height 24
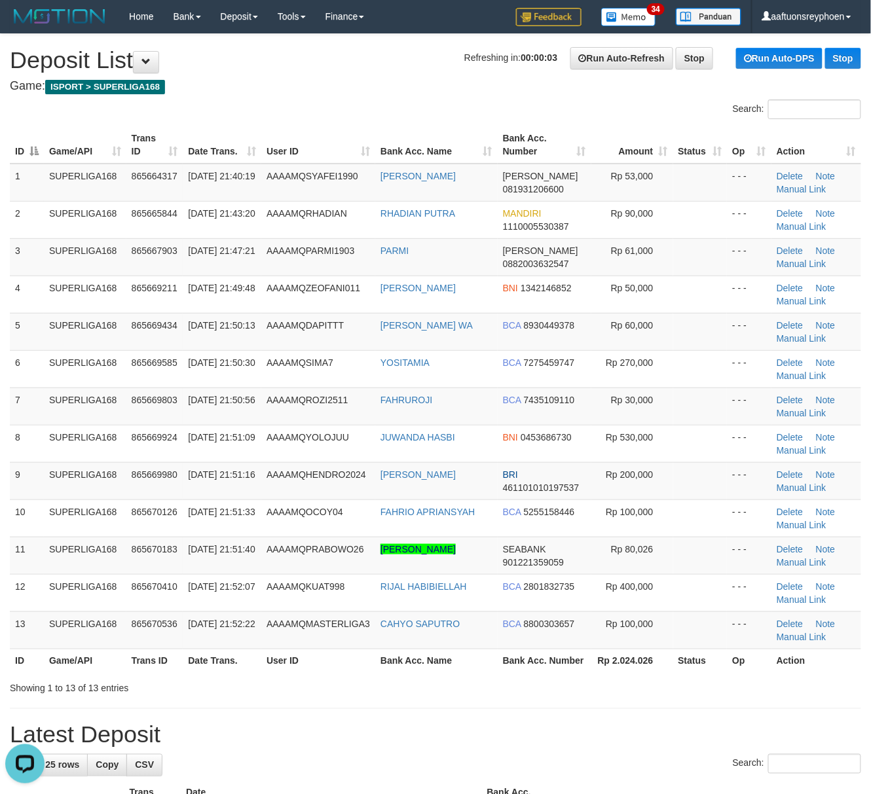
drag, startPoint x: 4, startPoint y: 433, endPoint x: -17, endPoint y: 436, distance: 21.1
